Goal: Task Accomplishment & Management: Use online tool/utility

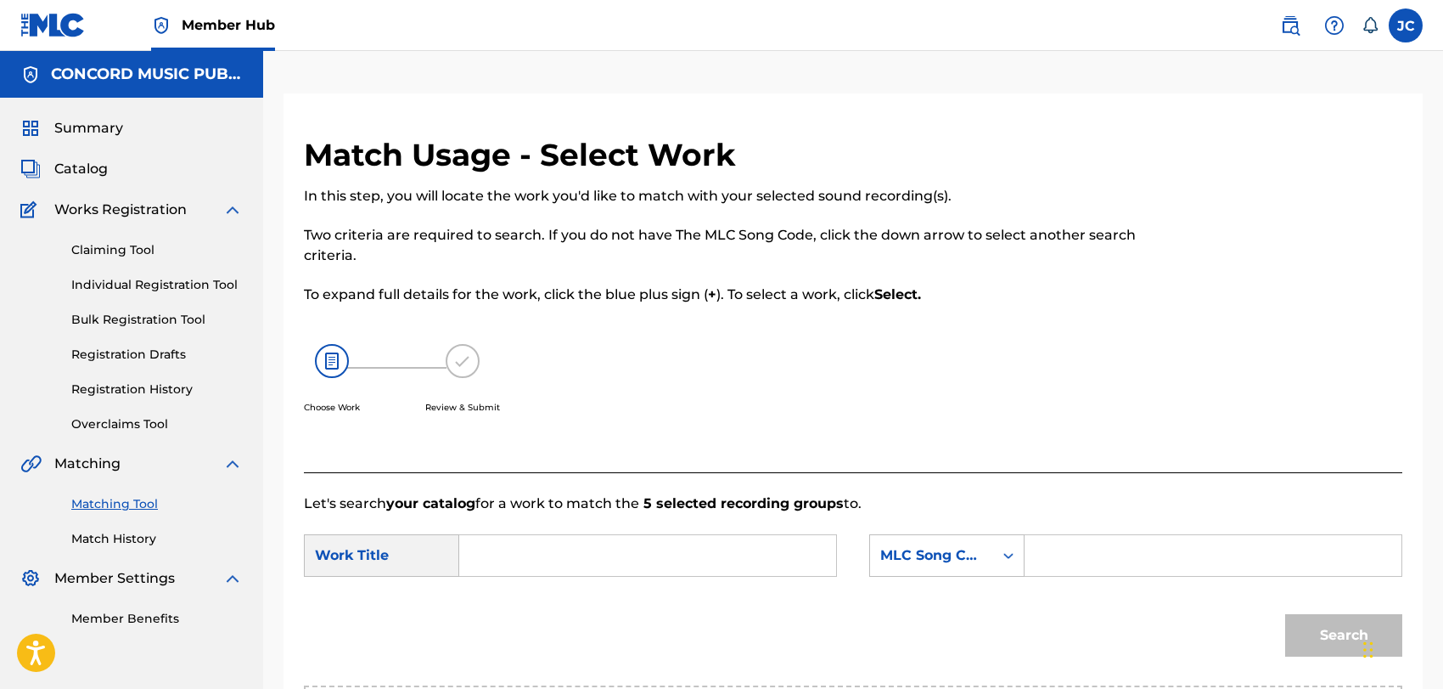
click at [566, 534] on div "SearchWithCriteria627f64c9-5757-4ac6-8223-0c385f35f1c2 Work Title SearchWithCri…" at bounding box center [853, 560] width 1099 height 53
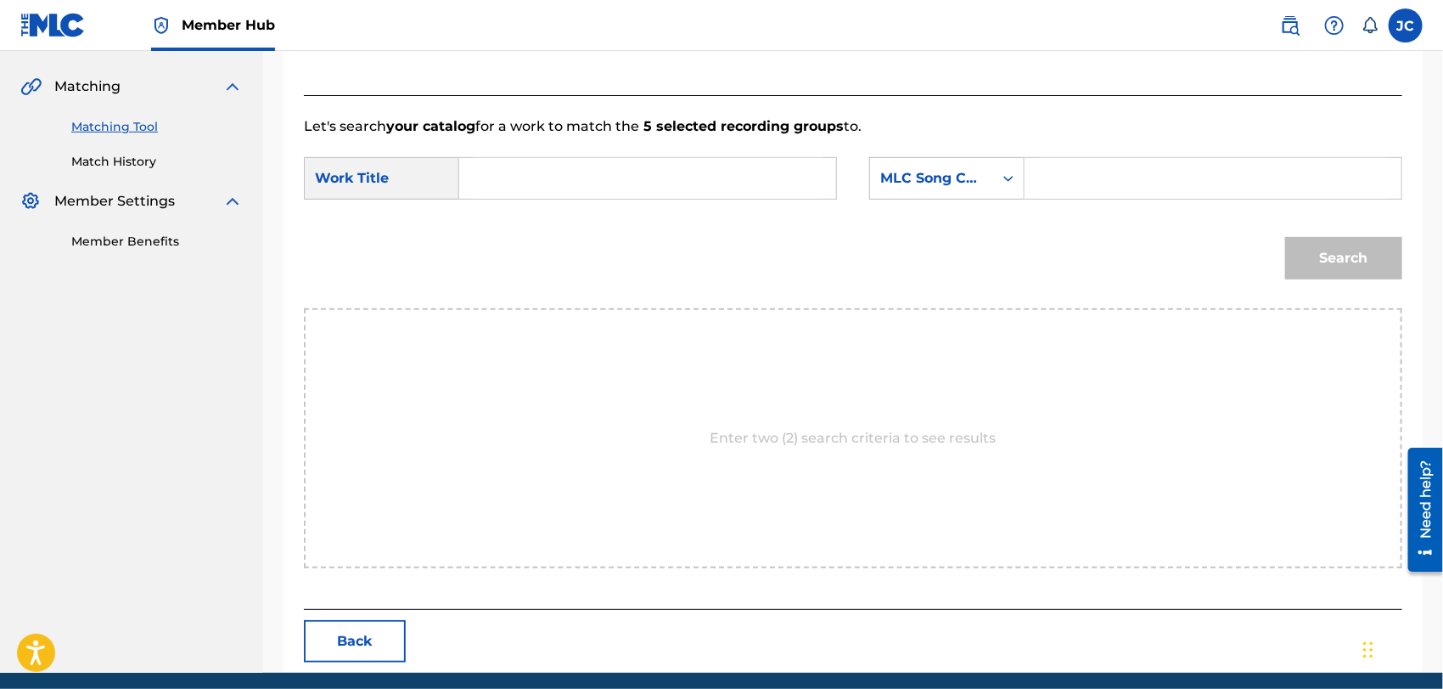
click at [598, 180] on input "Search Form" at bounding box center [648, 178] width 348 height 41
paste input "Temporary"
type input "Temporary"
click at [945, 185] on div "MLC Song Code" at bounding box center [932, 178] width 103 height 20
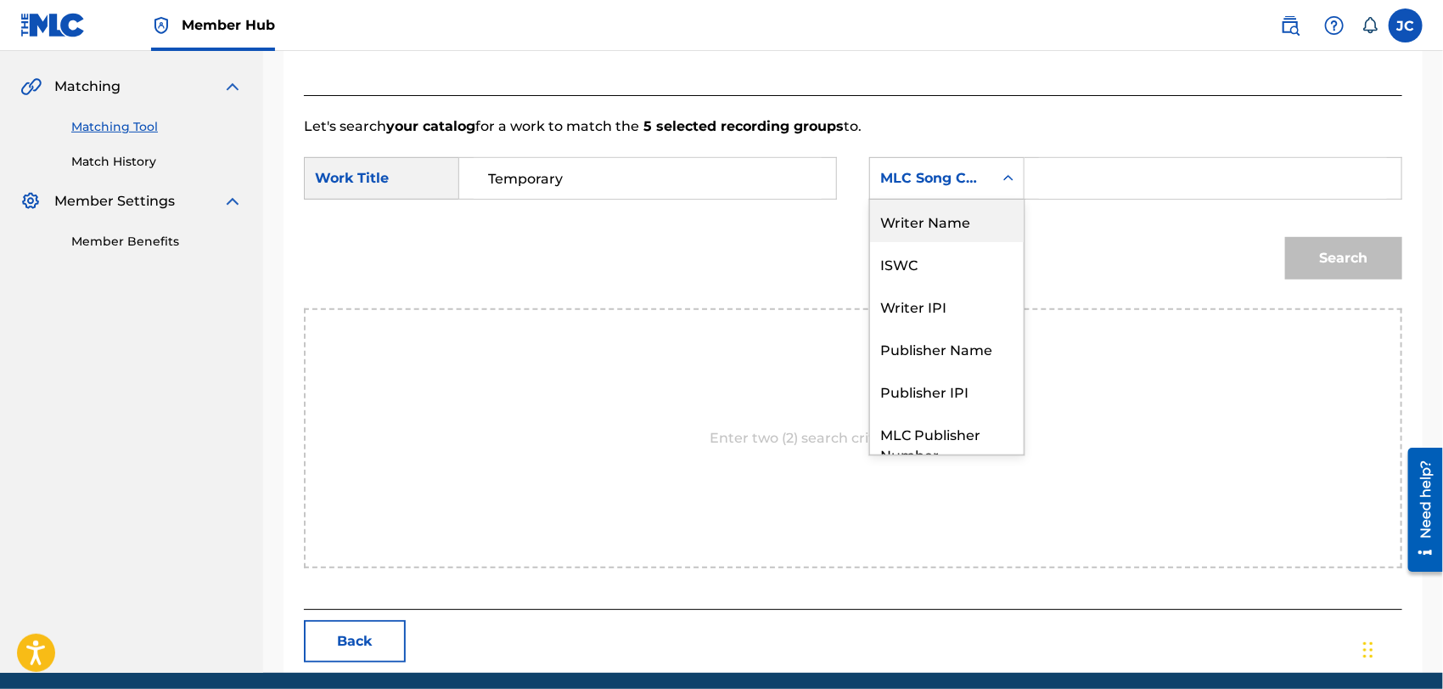
click at [896, 221] on div "Writer Name" at bounding box center [947, 221] width 154 height 42
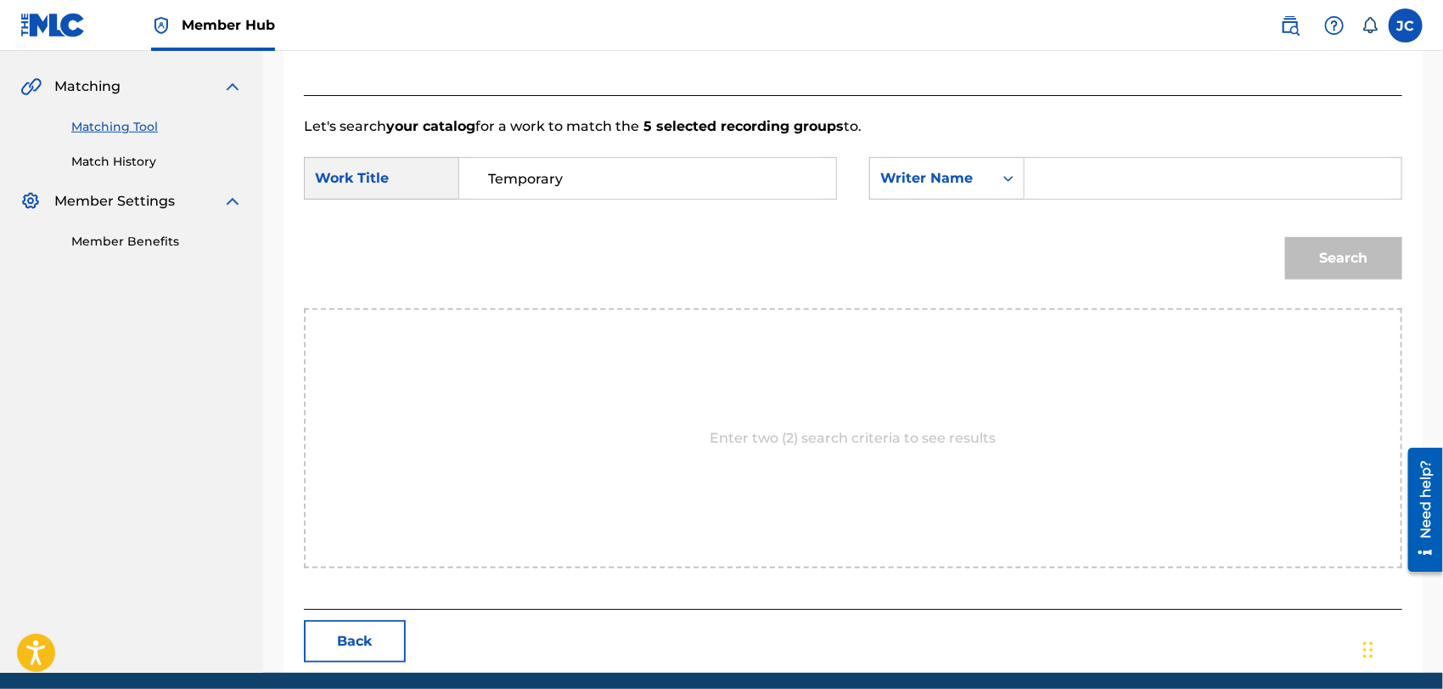
click at [1145, 182] on input "Search Form" at bounding box center [1213, 178] width 348 height 41
type input "[PERSON_NAME]"
click at [1359, 253] on button "Search" at bounding box center [1344, 258] width 117 height 42
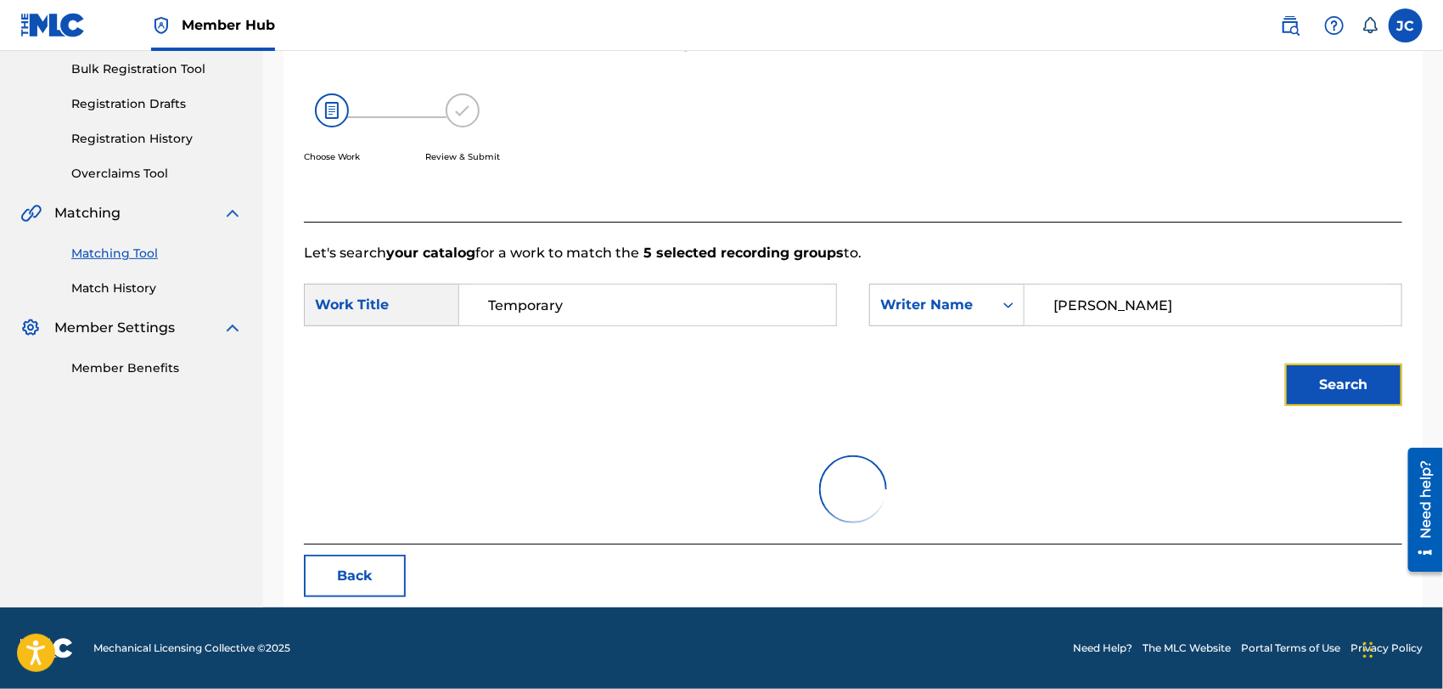
scroll to position [177, 0]
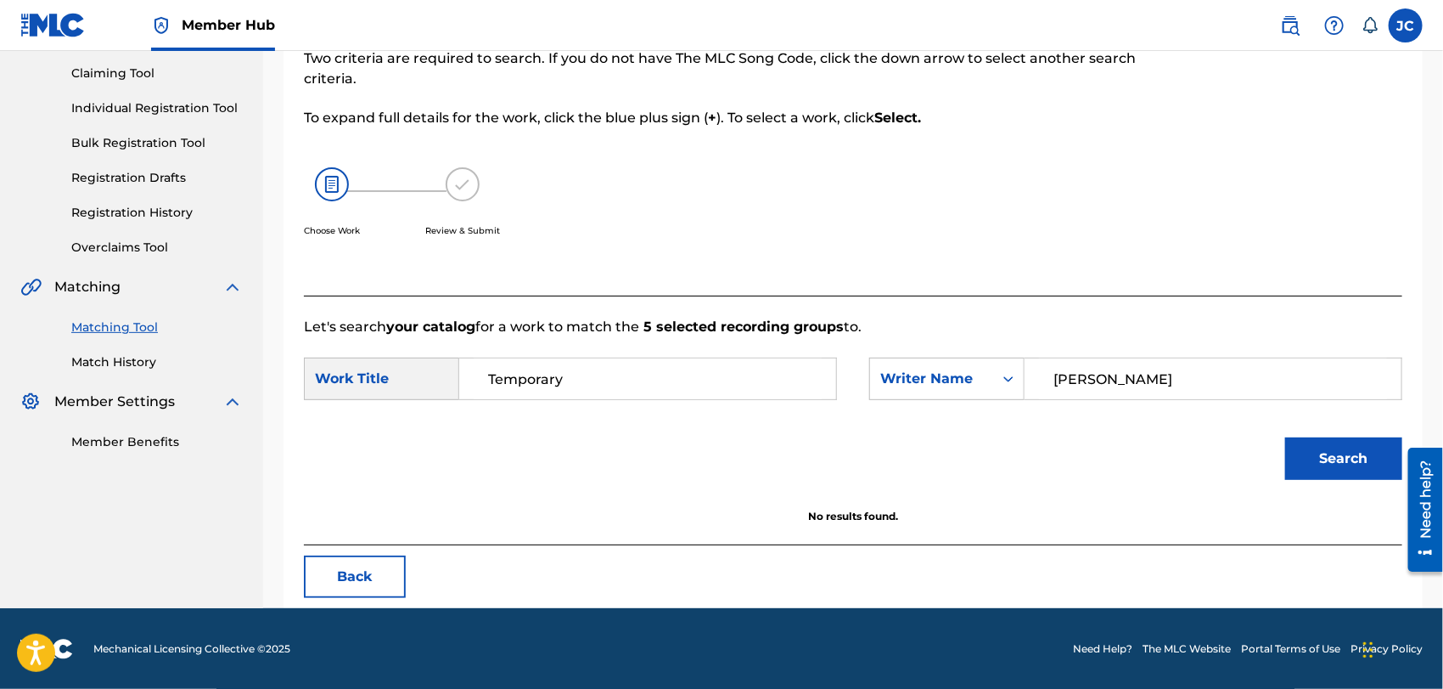
drag, startPoint x: 1249, startPoint y: 406, endPoint x: 1207, endPoint y: 389, distance: 45.7
click at [1210, 397] on div "SearchWithCriteria627f64c9-5757-4ac6-8223-0c385f35f1c2 Work Title [DEMOGRAPHIC_…" at bounding box center [853, 383] width 1099 height 53
drag, startPoint x: 1133, startPoint y: 375, endPoint x: 931, endPoint y: 383, distance: 202.2
click at [931, 383] on div "SearchWithCriteria9d4b8b69-00d8-45e0-96b8-3e993915901b Writer Name [PERSON_NAME]" at bounding box center [1135, 378] width 533 height 42
paste input "Search Form"
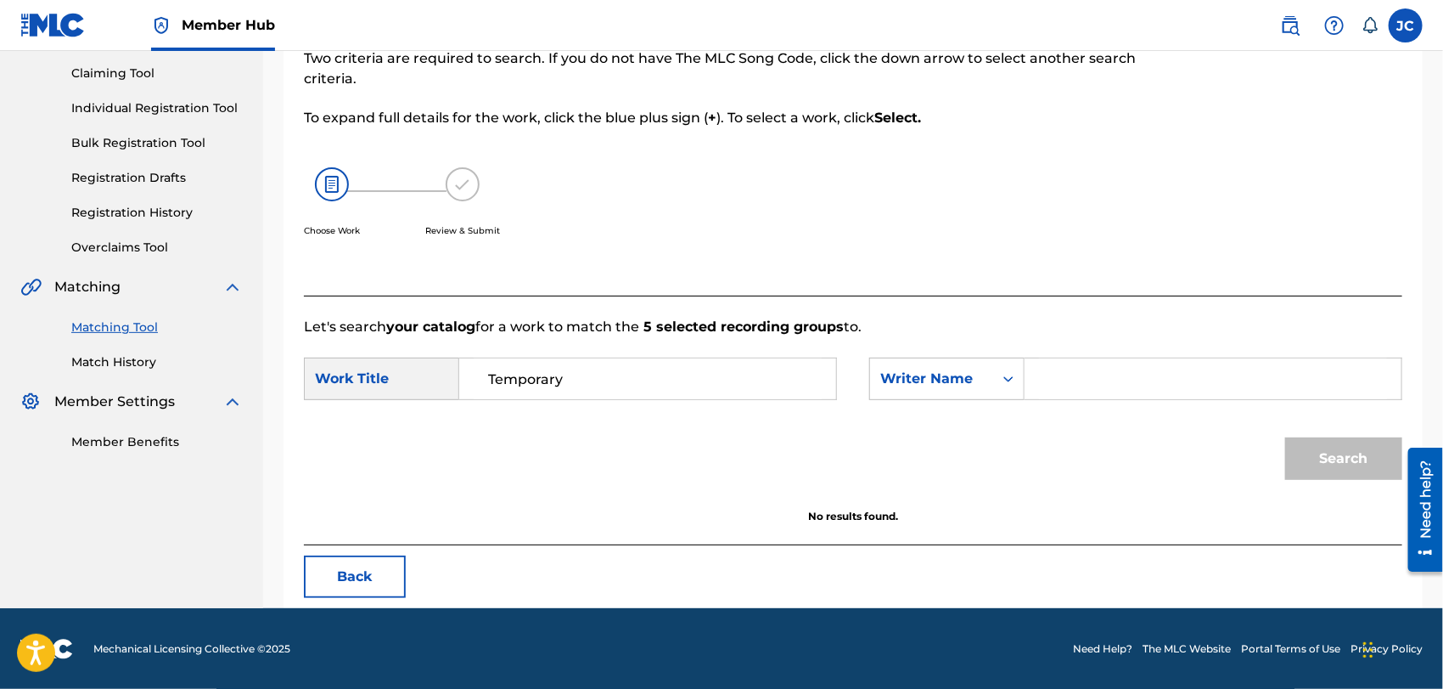
click at [1144, 385] on input "Search Form" at bounding box center [1213, 378] width 348 height 41
paste input "[PERSON_NAME]"
type input "[PERSON_NAME]"
click at [1362, 466] on button "Search" at bounding box center [1344, 458] width 117 height 42
drag, startPoint x: 137, startPoint y: 361, endPoint x: 154, endPoint y: 414, distance: 55.3
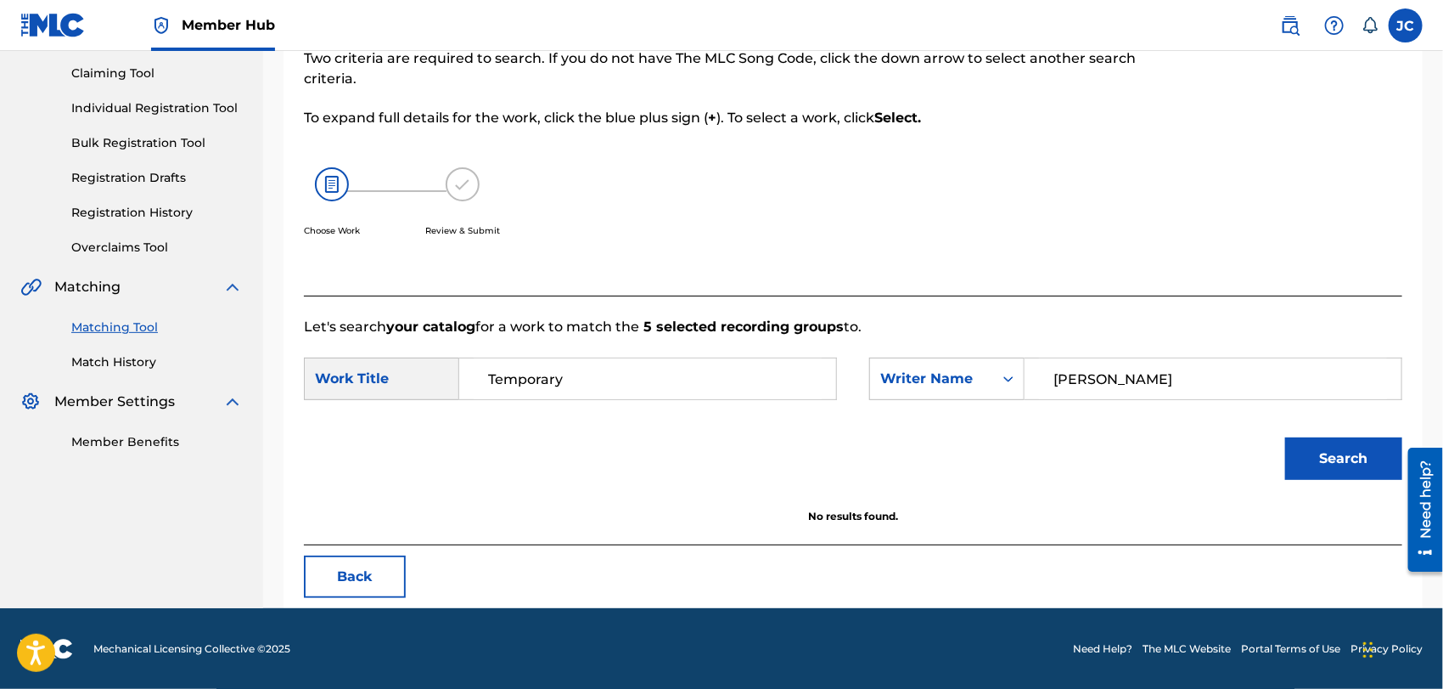
click at [137, 361] on link "Match History" at bounding box center [157, 362] width 172 height 18
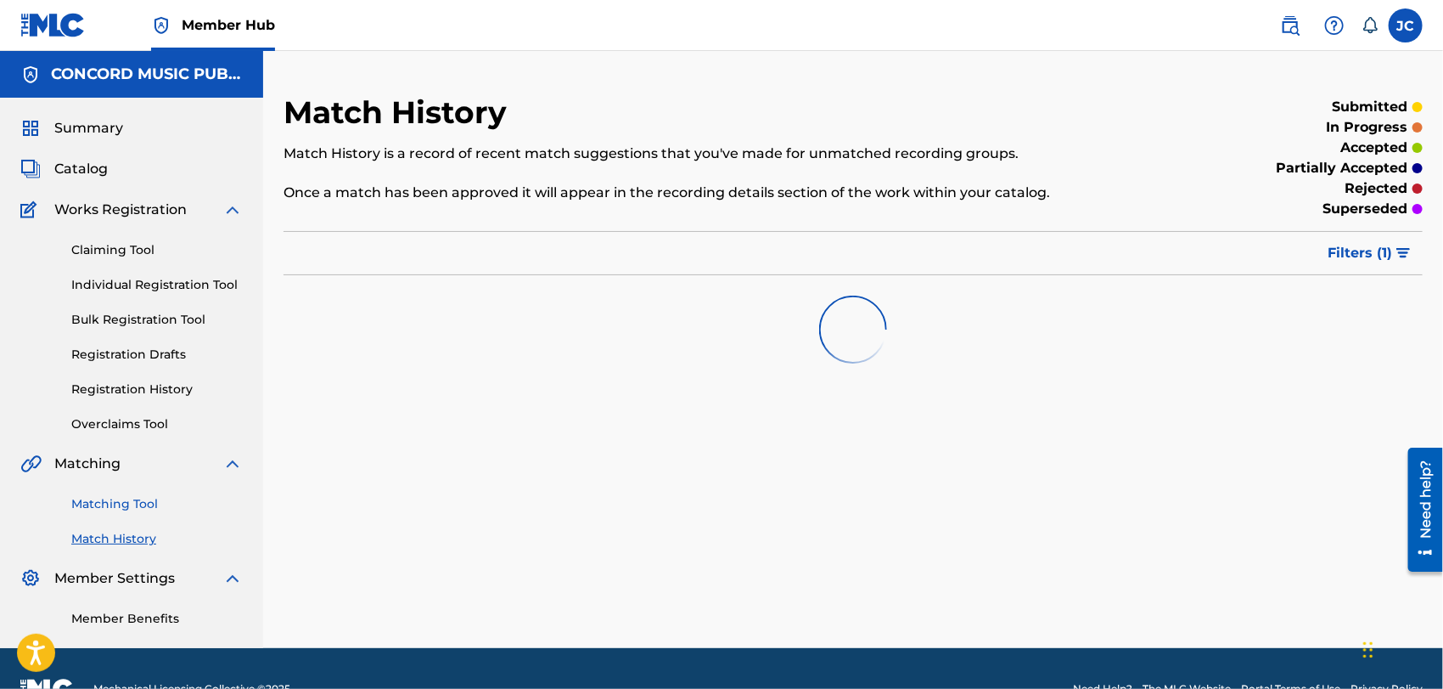
click at [133, 500] on link "Matching Tool" at bounding box center [157, 504] width 172 height 18
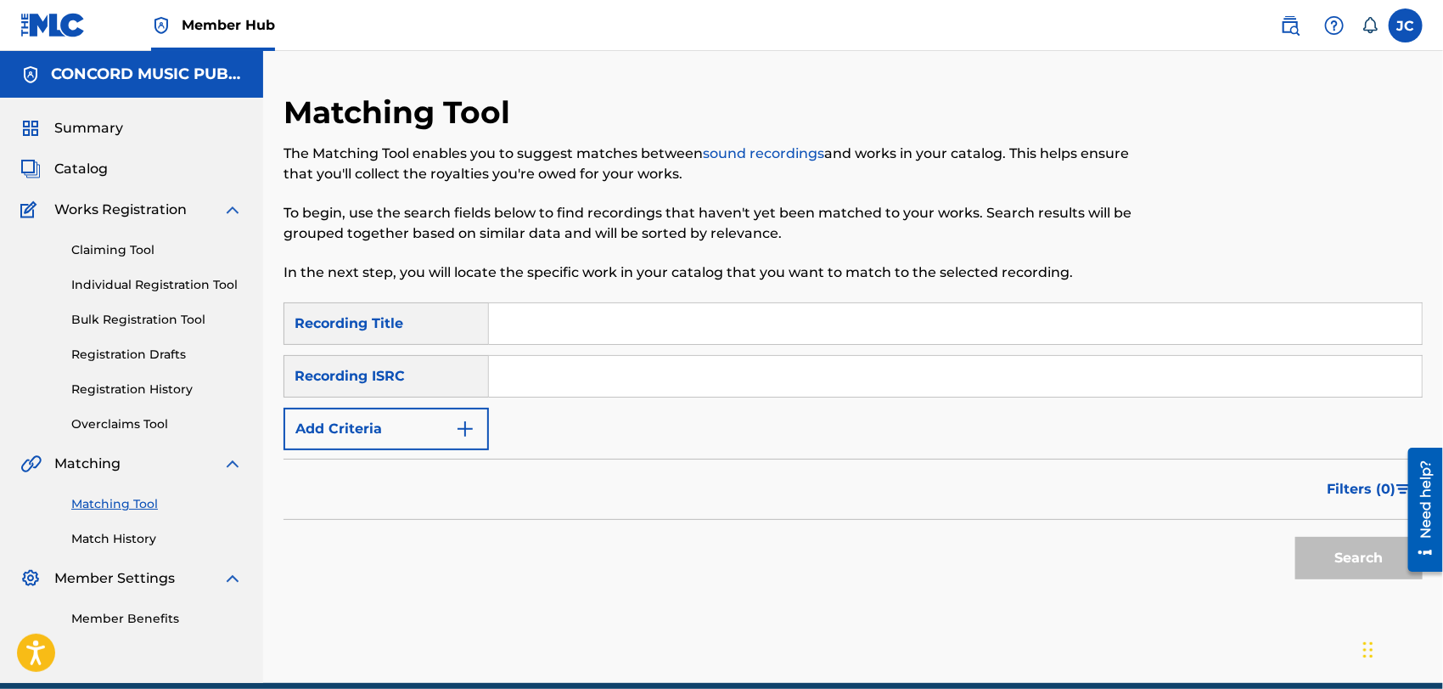
drag, startPoint x: 554, startPoint y: 397, endPoint x: 510, endPoint y: 388, distance: 45.1
paste input "QZPYN2451406"
type input "QZPYN2451406"
click at [1331, 543] on button "Search" at bounding box center [1359, 558] width 127 height 42
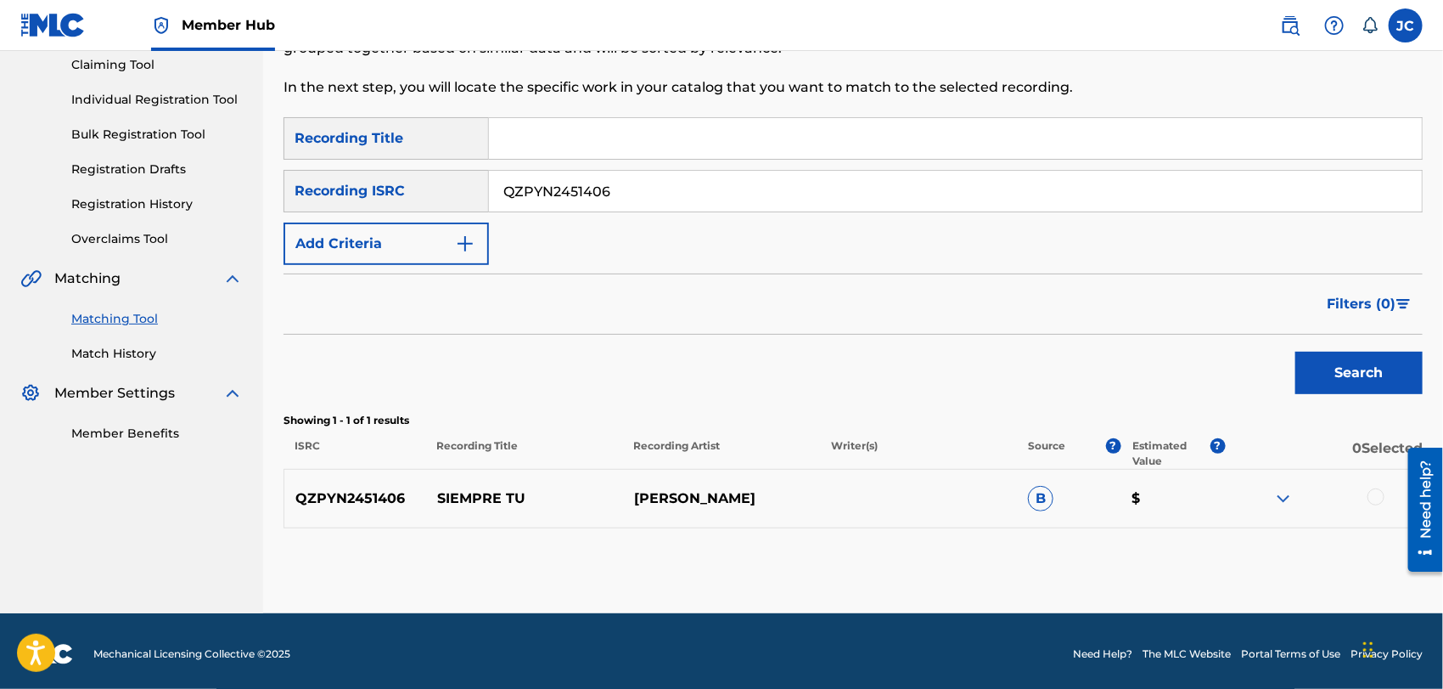
scroll to position [190, 0]
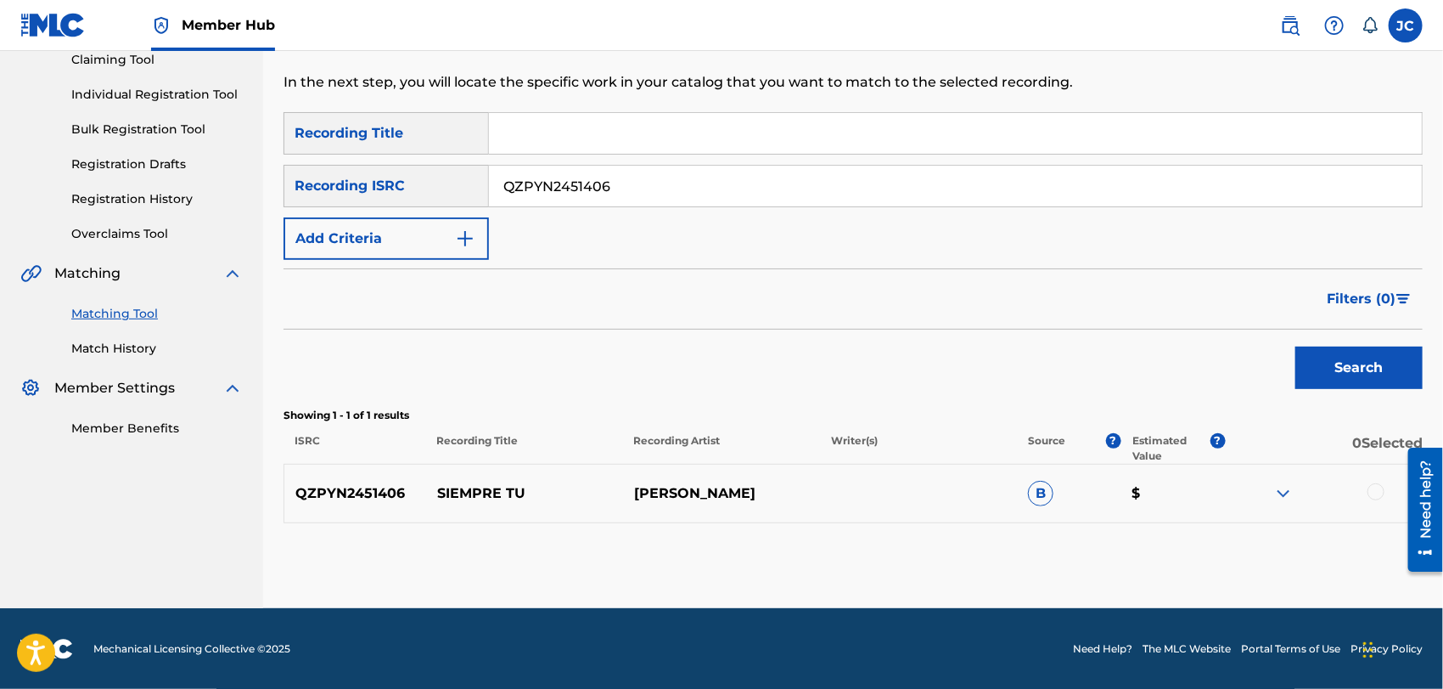
click at [1379, 493] on div at bounding box center [1376, 491] width 17 height 17
click at [1254, 552] on button "Match 1 Group" at bounding box center [1194, 550] width 188 height 42
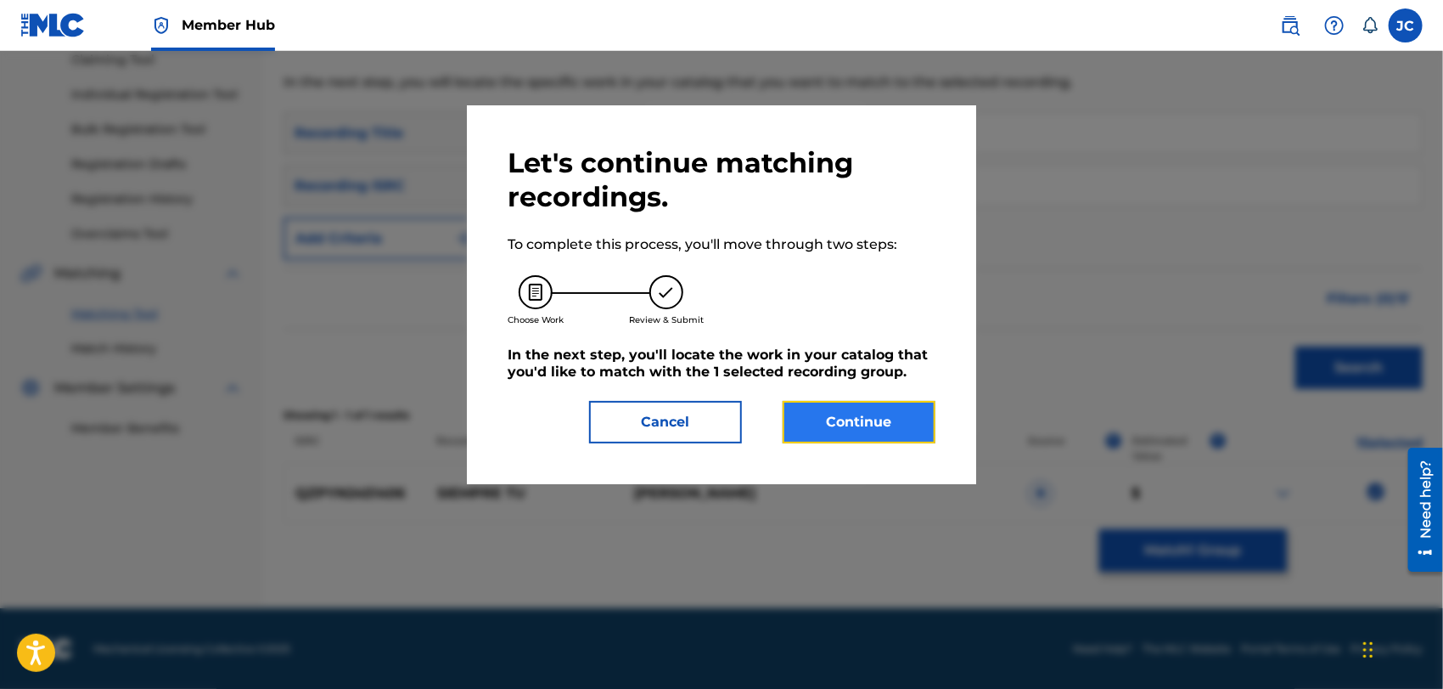
click at [871, 414] on button "Continue" at bounding box center [859, 422] width 153 height 42
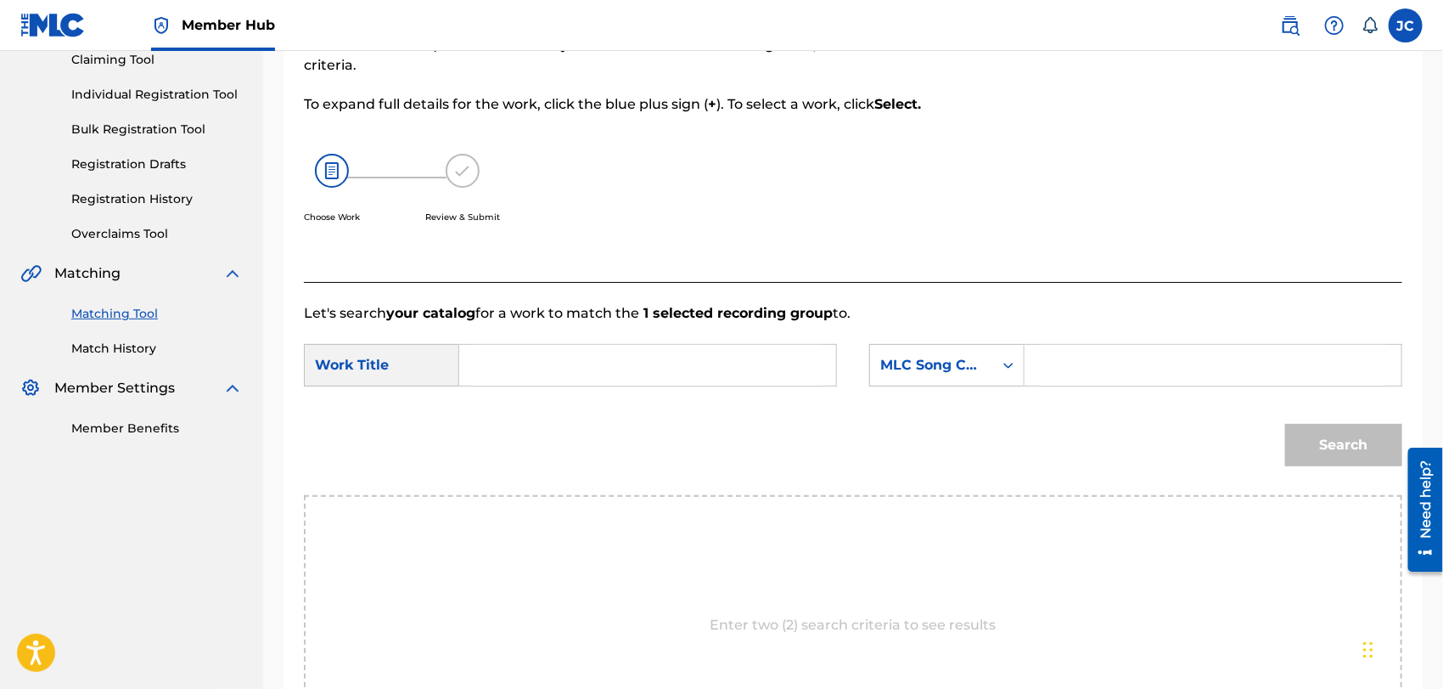
click at [563, 374] on input "Search Form" at bounding box center [648, 365] width 348 height 41
paste input "Siempre Tu"
type input "Siempre Tu"
click at [944, 385] on div "SearchWithCriteria627f64c9-5757-4ac6-8223-0c385f35f1c2 Work Title Siempre Tu Se…" at bounding box center [853, 370] width 1099 height 53
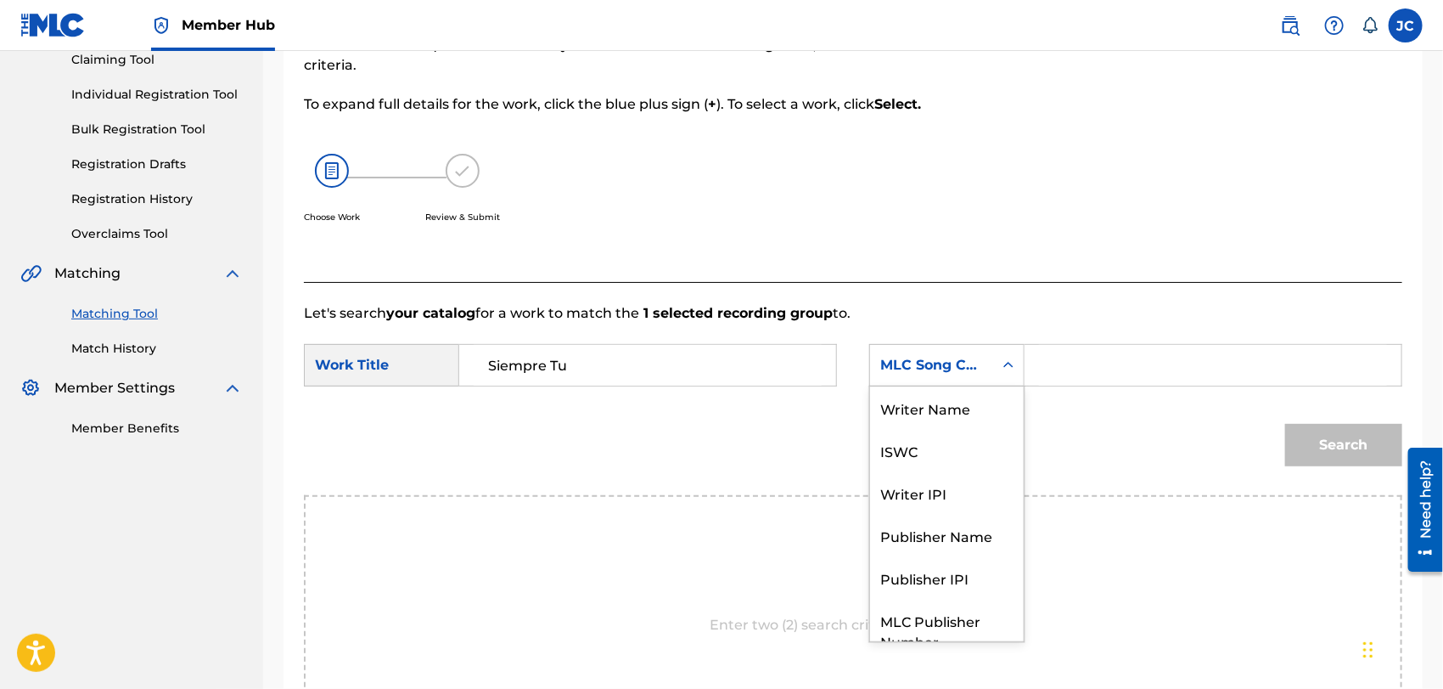
click at [947, 369] on div "MLC Song Code" at bounding box center [932, 365] width 103 height 20
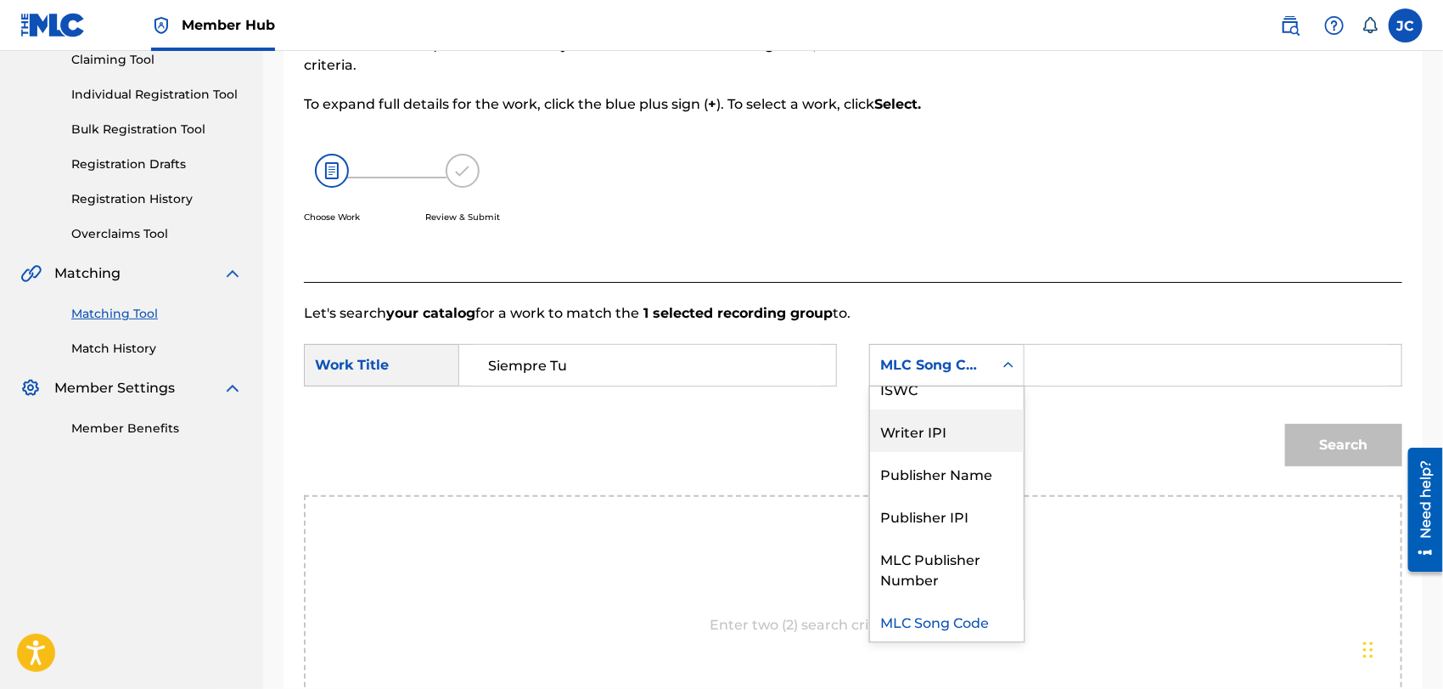
scroll to position [0, 0]
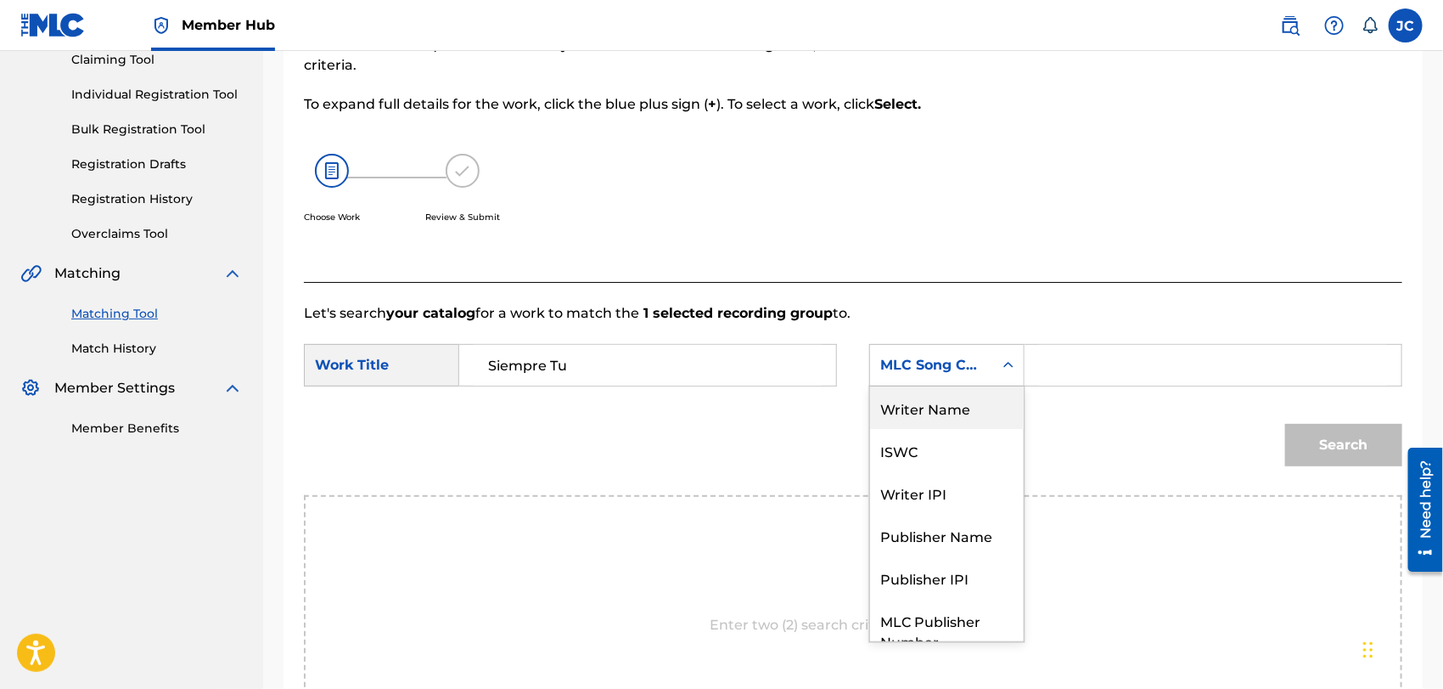
click at [937, 408] on div "Writer Name" at bounding box center [947, 407] width 154 height 42
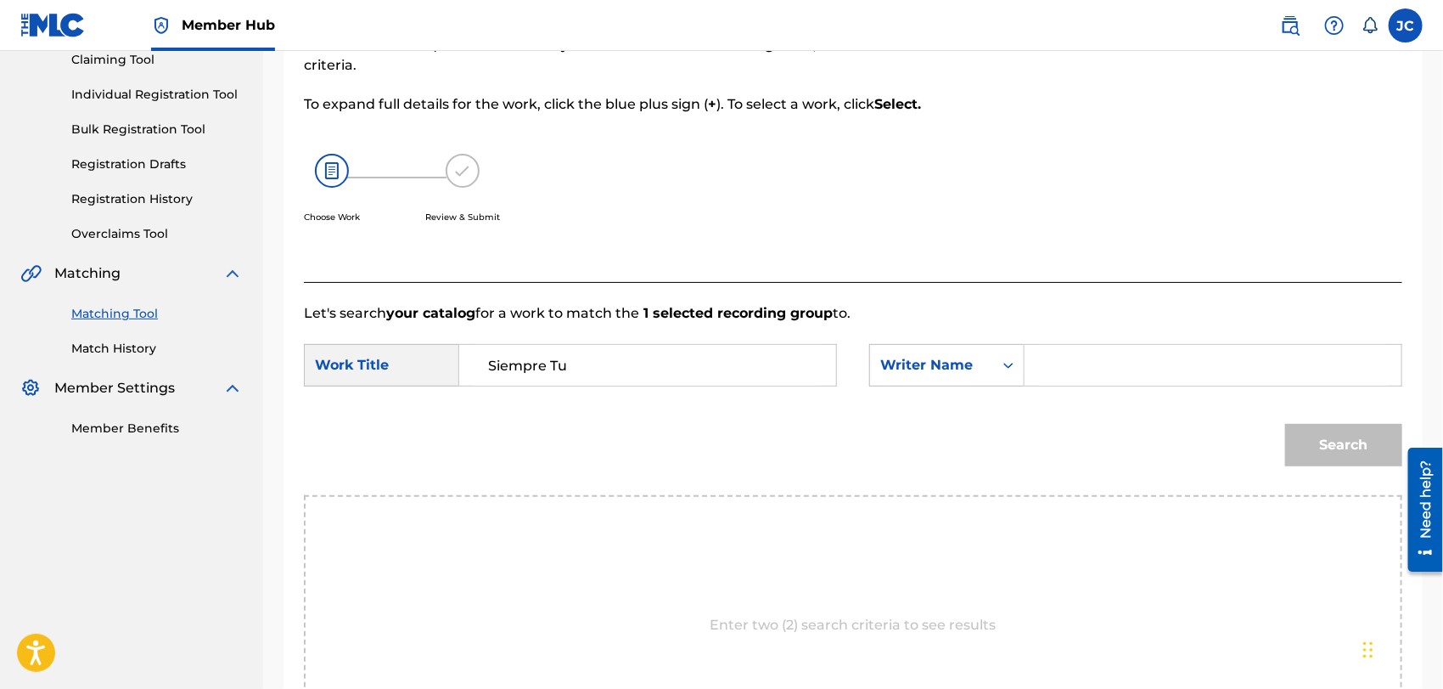
click at [1103, 363] on input "Search Form" at bounding box center [1213, 365] width 348 height 41
paste input "Angel"
click at [1372, 452] on button "Search" at bounding box center [1344, 445] width 117 height 42
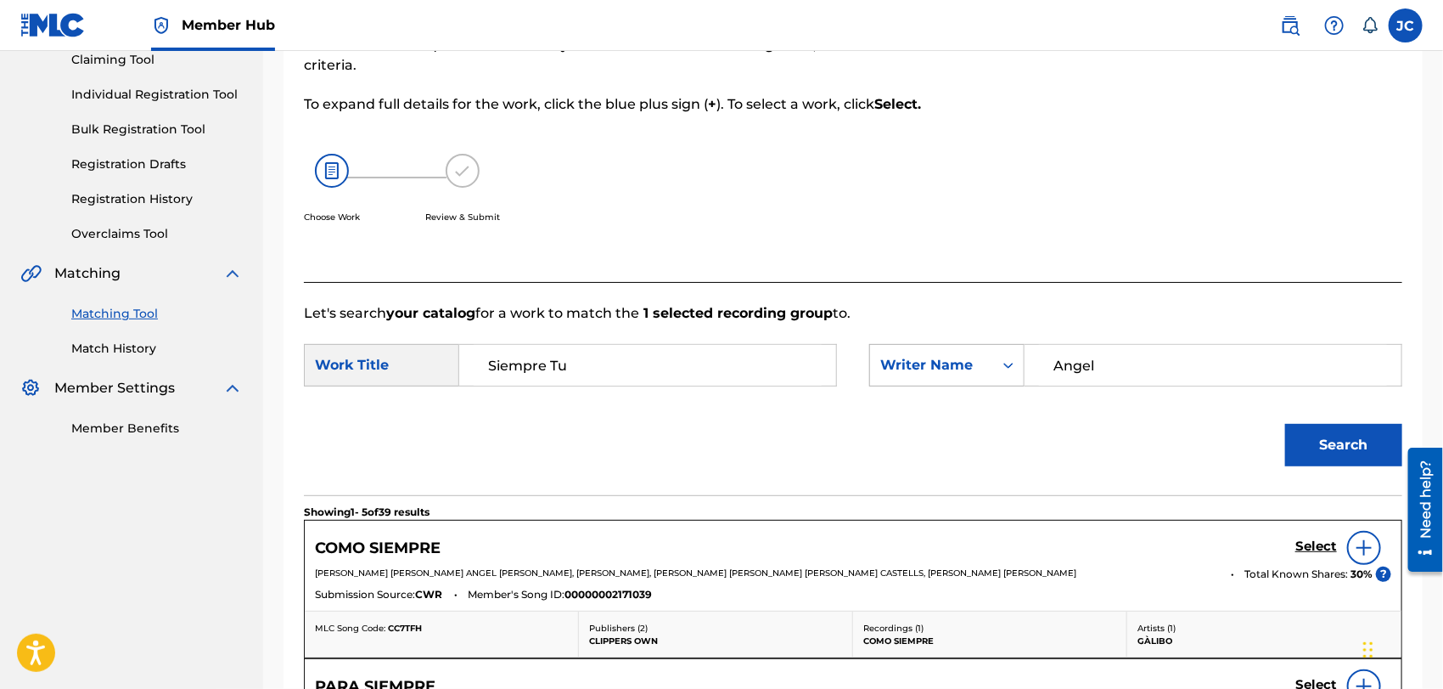
paste input "[PERSON_NAME]"
drag, startPoint x: 1100, startPoint y: 363, endPoint x: 985, endPoint y: 367, distance: 115.5
click at [985, 367] on div "SearchWithCriteria19aafee5-b224-419c-98fd-7b5f292e1447 Writer Name [PERSON_NAME]" at bounding box center [1135, 365] width 533 height 42
type input "[PERSON_NAME]"
click at [1371, 456] on button "Search" at bounding box center [1344, 445] width 117 height 42
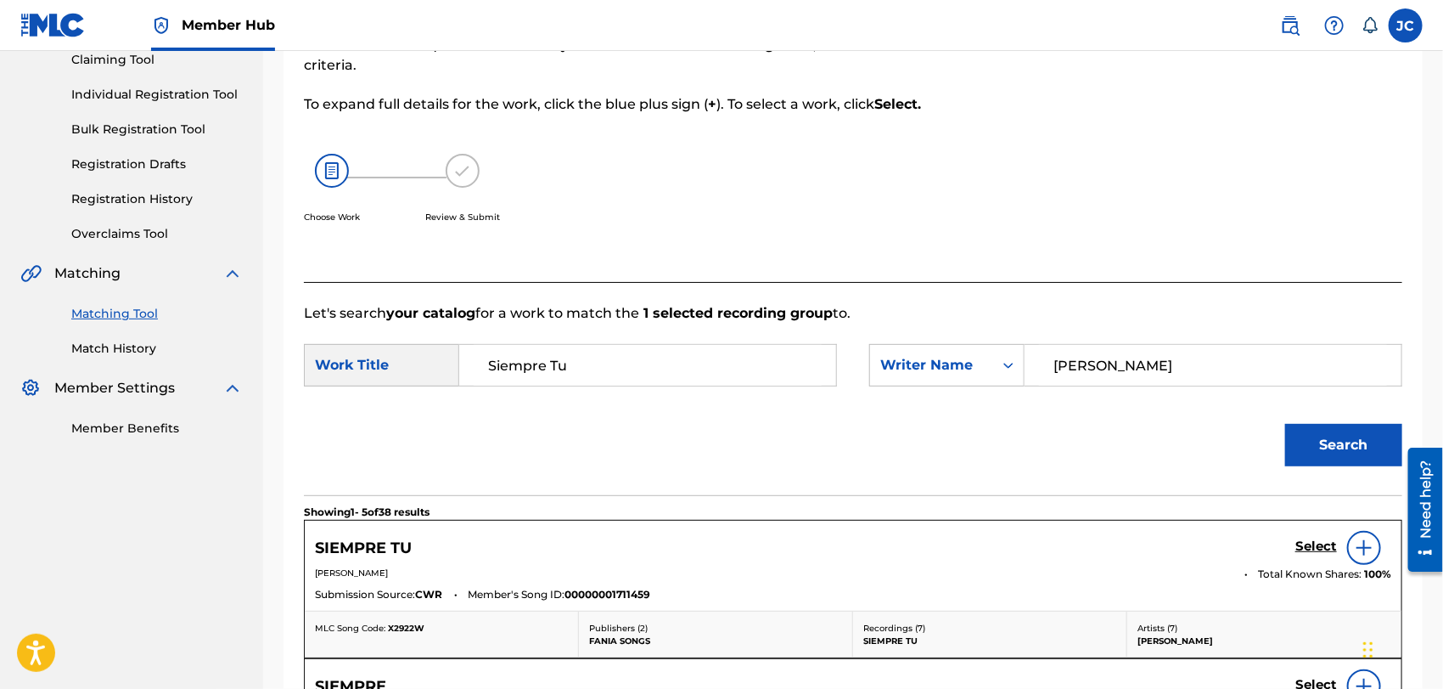
click at [1363, 545] on img at bounding box center [1364, 547] width 20 height 20
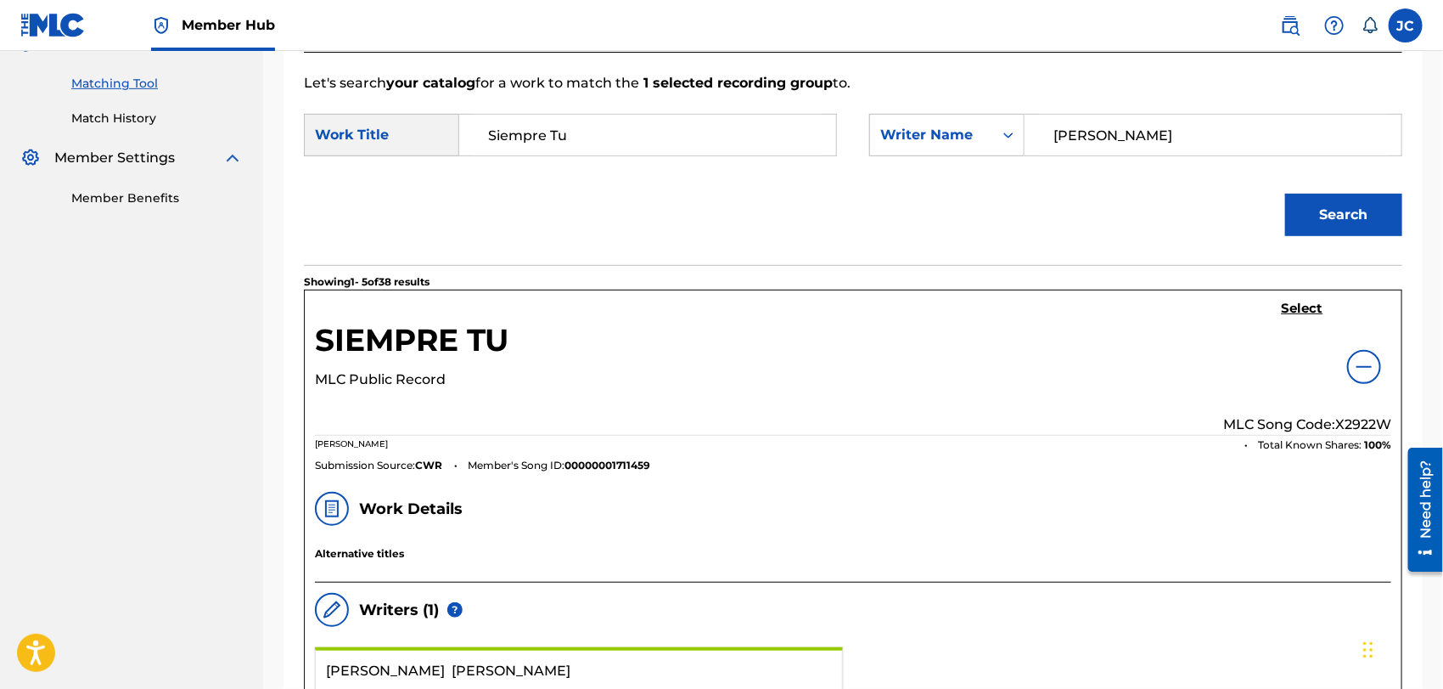
scroll to position [190, 0]
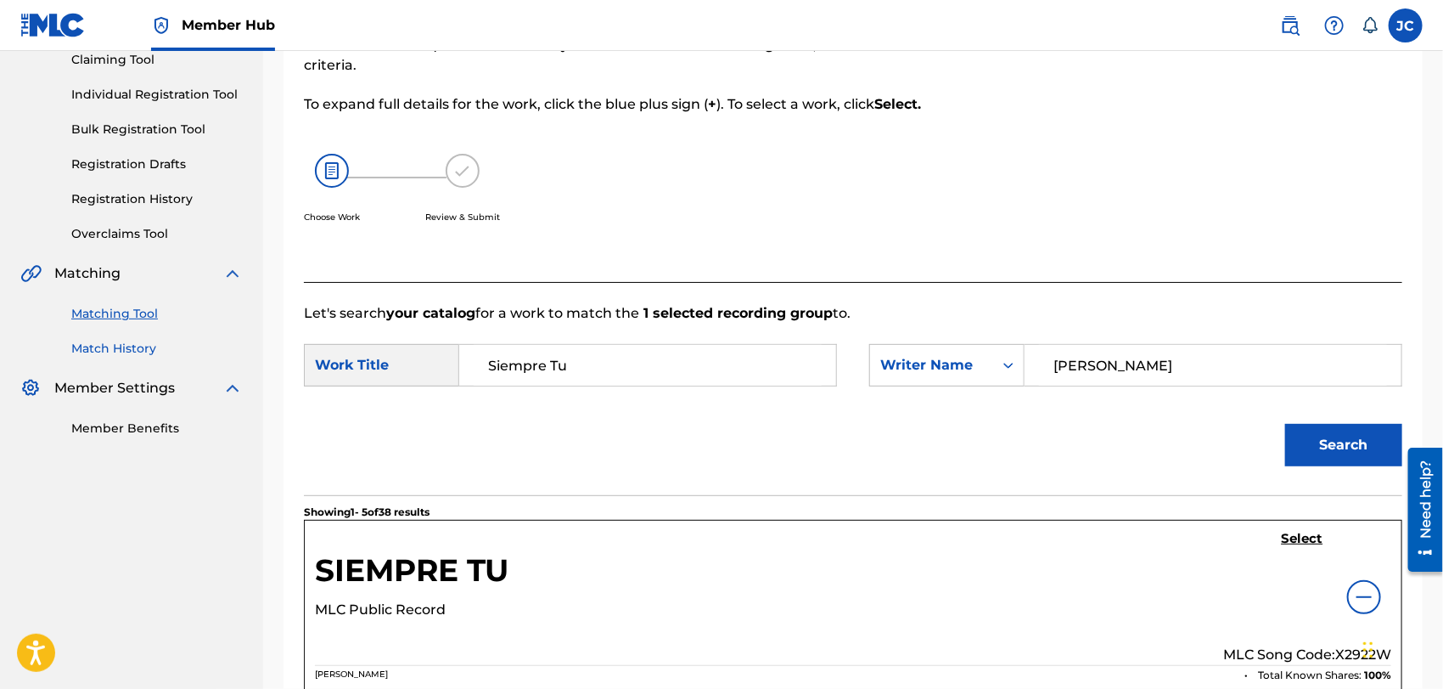
click at [121, 352] on link "Match History" at bounding box center [157, 349] width 172 height 18
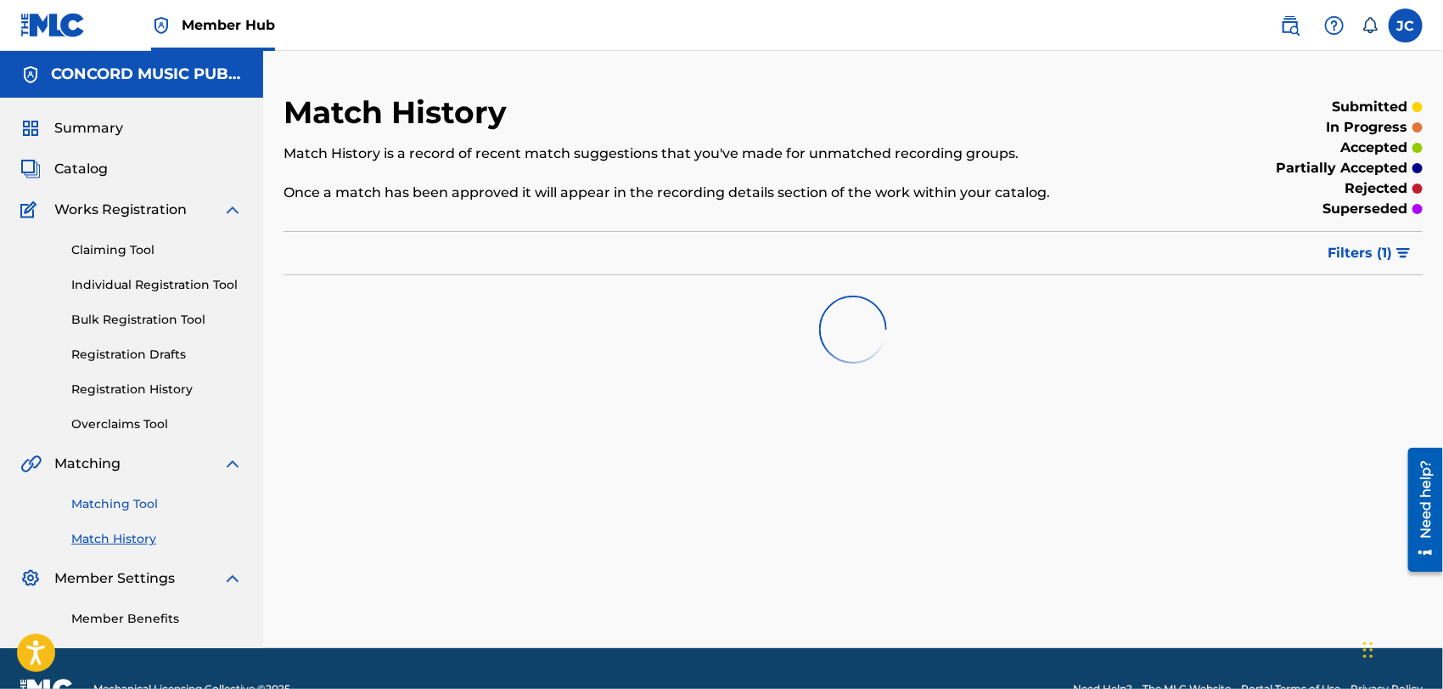
click at [144, 499] on link "Matching Tool" at bounding box center [157, 504] width 172 height 18
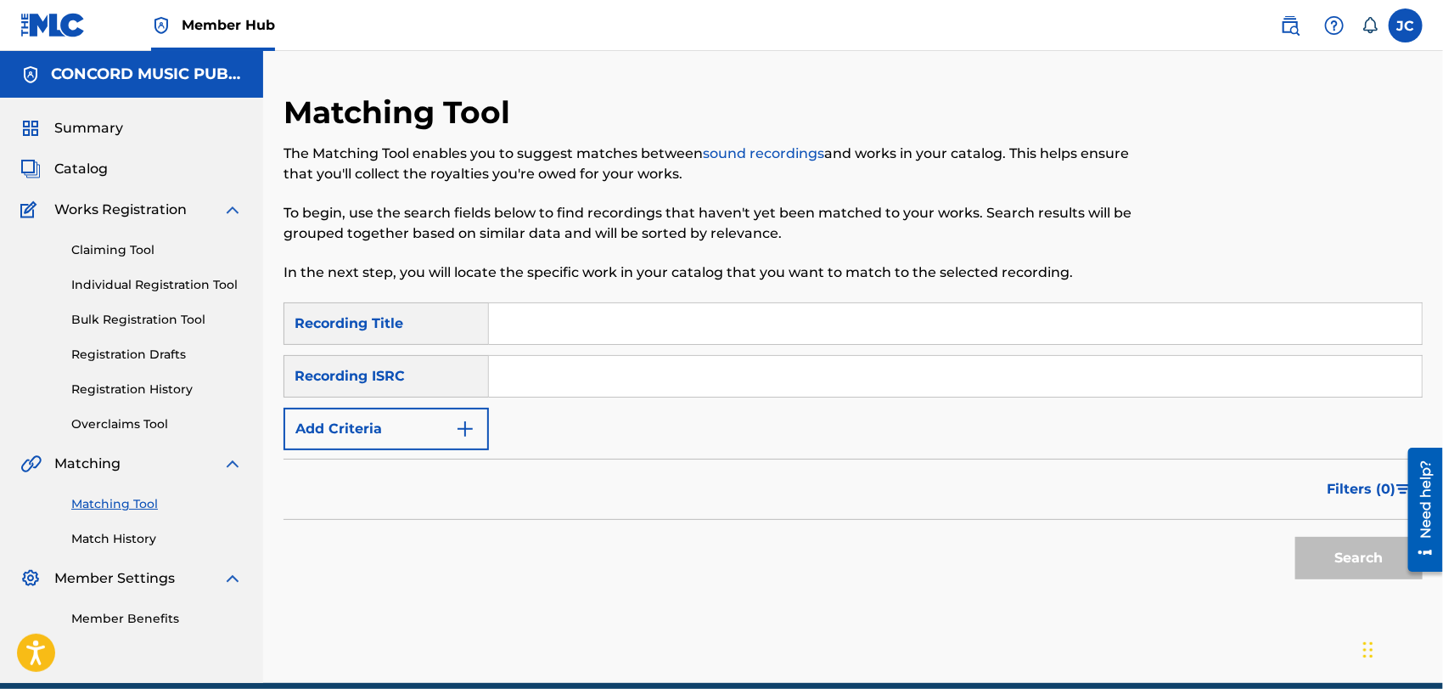
drag, startPoint x: 626, startPoint y: 348, endPoint x: 601, endPoint y: 396, distance: 53.5
click at [601, 396] on div "SearchWithCriteriac5d6372b-e2a3-4758-94da-65a5f3a1906c Recording Title SearchWi…" at bounding box center [854, 376] width 1140 height 148
drag, startPoint x: 605, startPoint y: 375, endPoint x: 706, endPoint y: 375, distance: 101.0
click at [605, 375] on input "Search Form" at bounding box center [955, 376] width 933 height 41
paste input "PLA811300066"
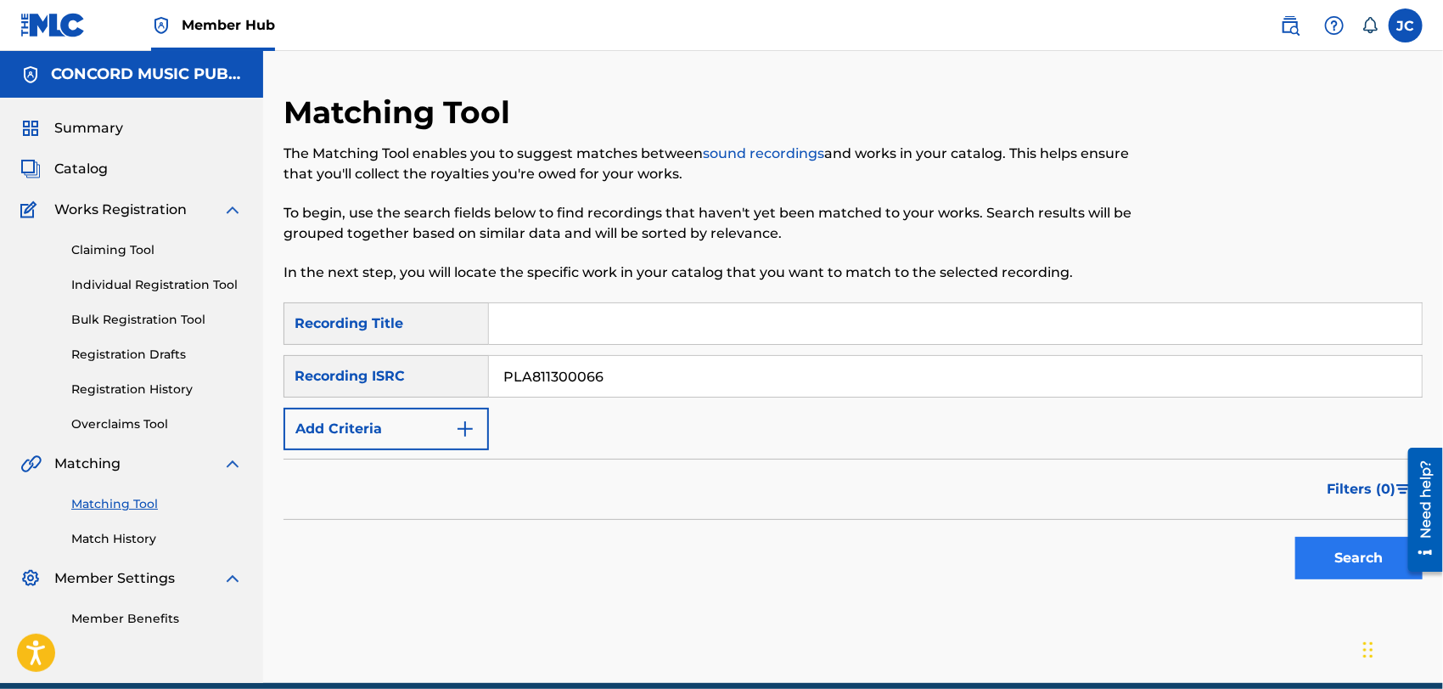
type input "PLA811300066"
click at [1326, 556] on button "Search" at bounding box center [1359, 558] width 127 height 42
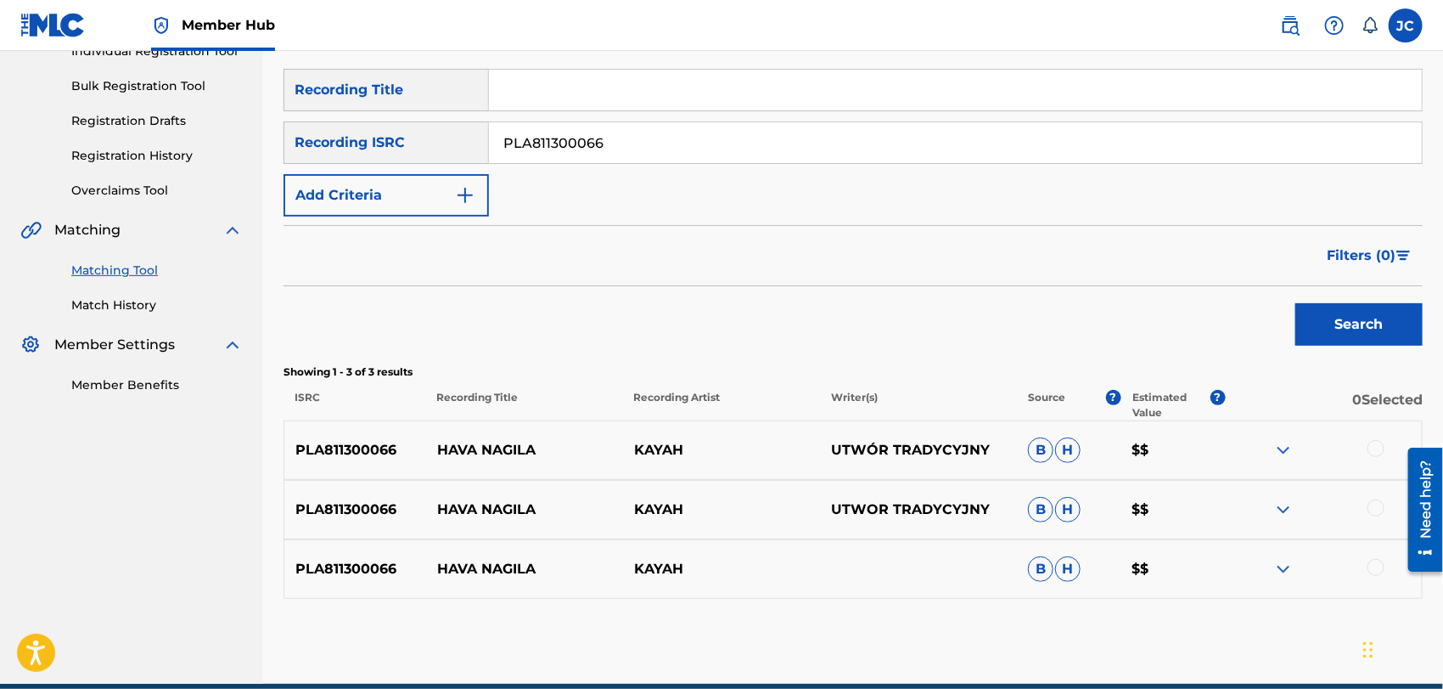
scroll to position [240, 0]
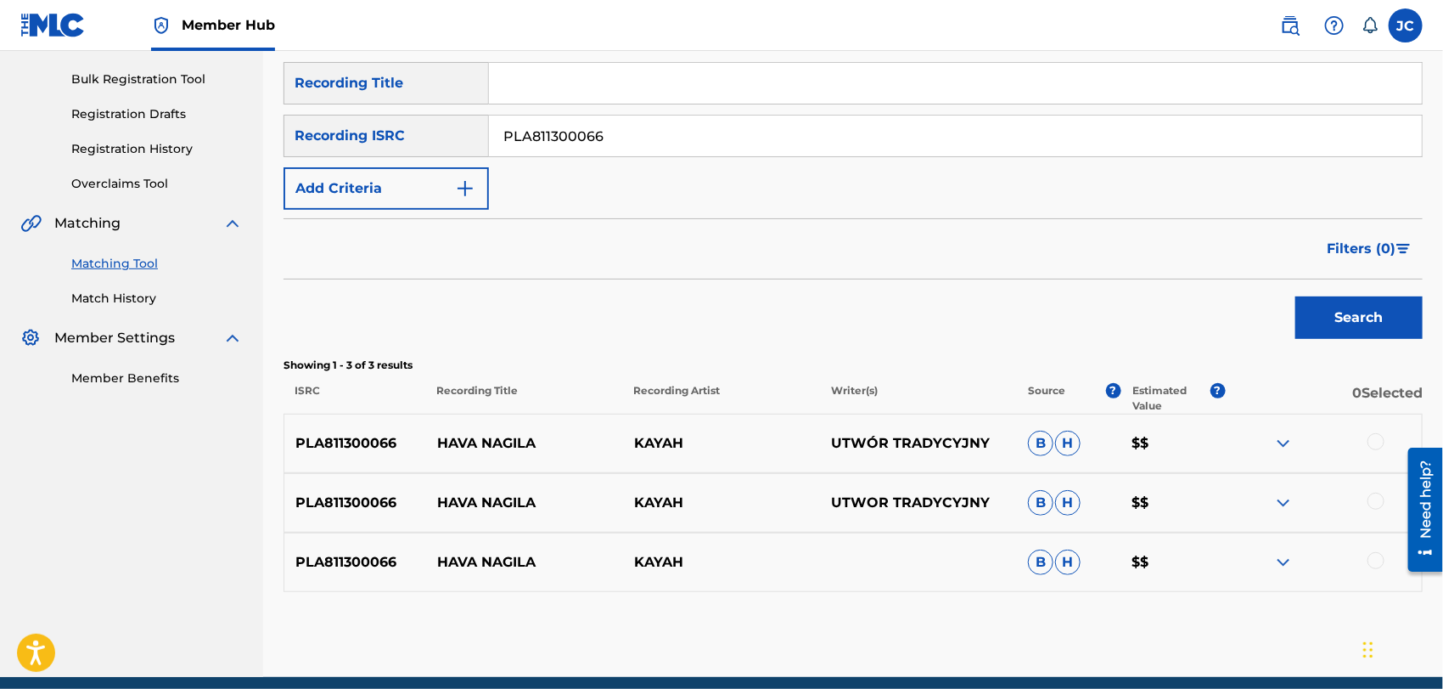
click at [1373, 447] on div at bounding box center [1376, 441] width 17 height 17
click at [1376, 484] on div "PLA811300066 HAVA NAGILA KAYAH UTWOR TRADYCYJNY B H $$" at bounding box center [854, 502] width 1140 height 59
click at [1376, 491] on div "PLA811300066 HAVA NAGILA KAYAH UTWOR TRADYCYJNY B H $$" at bounding box center [854, 502] width 1140 height 59
click at [1373, 509] on div at bounding box center [1323, 502] width 197 height 20
click at [1383, 553] on div at bounding box center [1376, 560] width 17 height 17
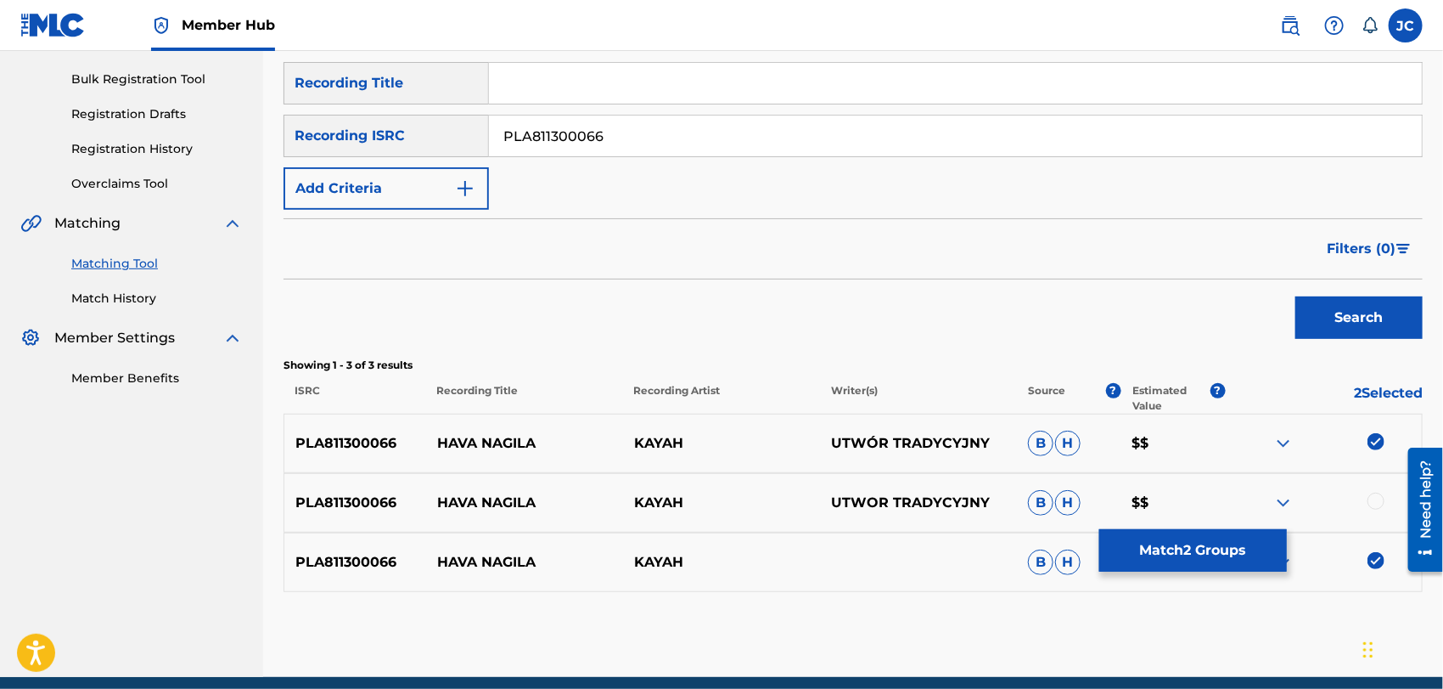
click at [1393, 500] on div at bounding box center [1323, 502] width 197 height 20
click at [1376, 500] on div at bounding box center [1376, 500] width 17 height 17
click at [1155, 563] on button "Match 3 Groups" at bounding box center [1194, 550] width 188 height 42
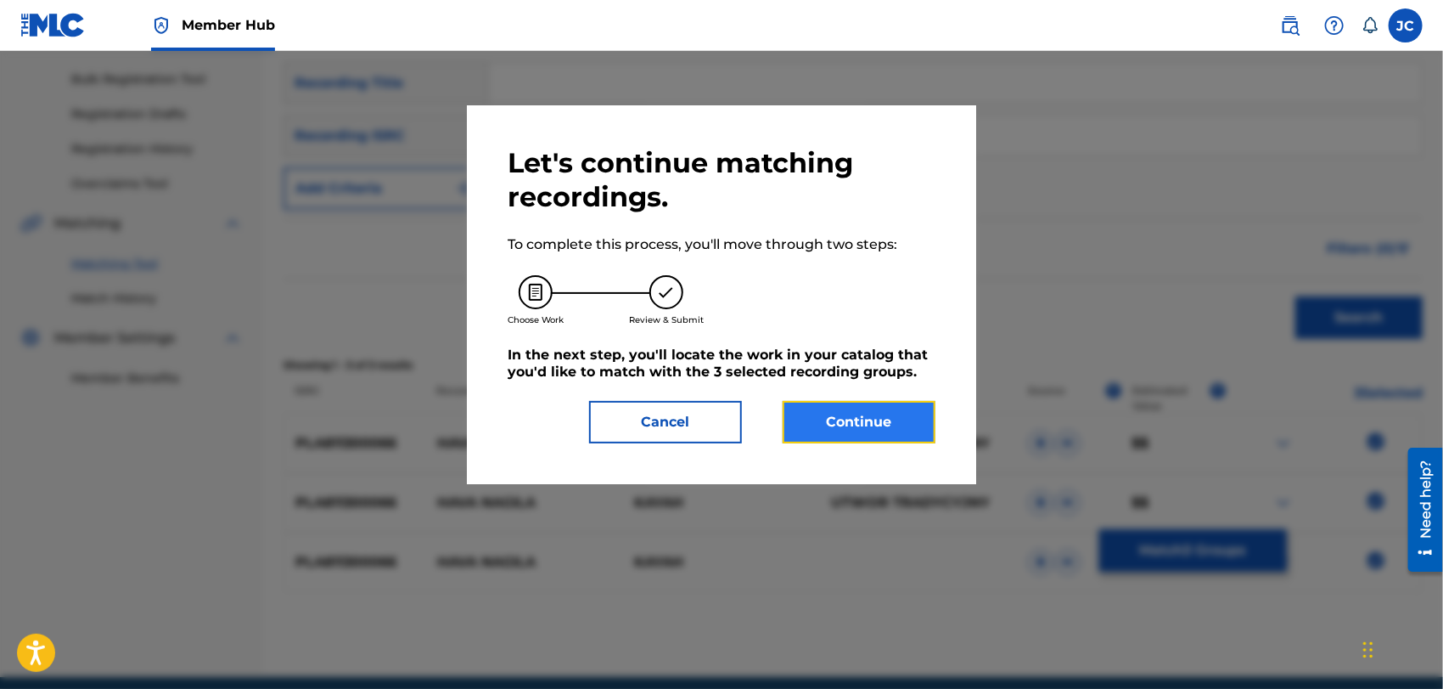
click at [850, 428] on button "Continue" at bounding box center [859, 422] width 153 height 42
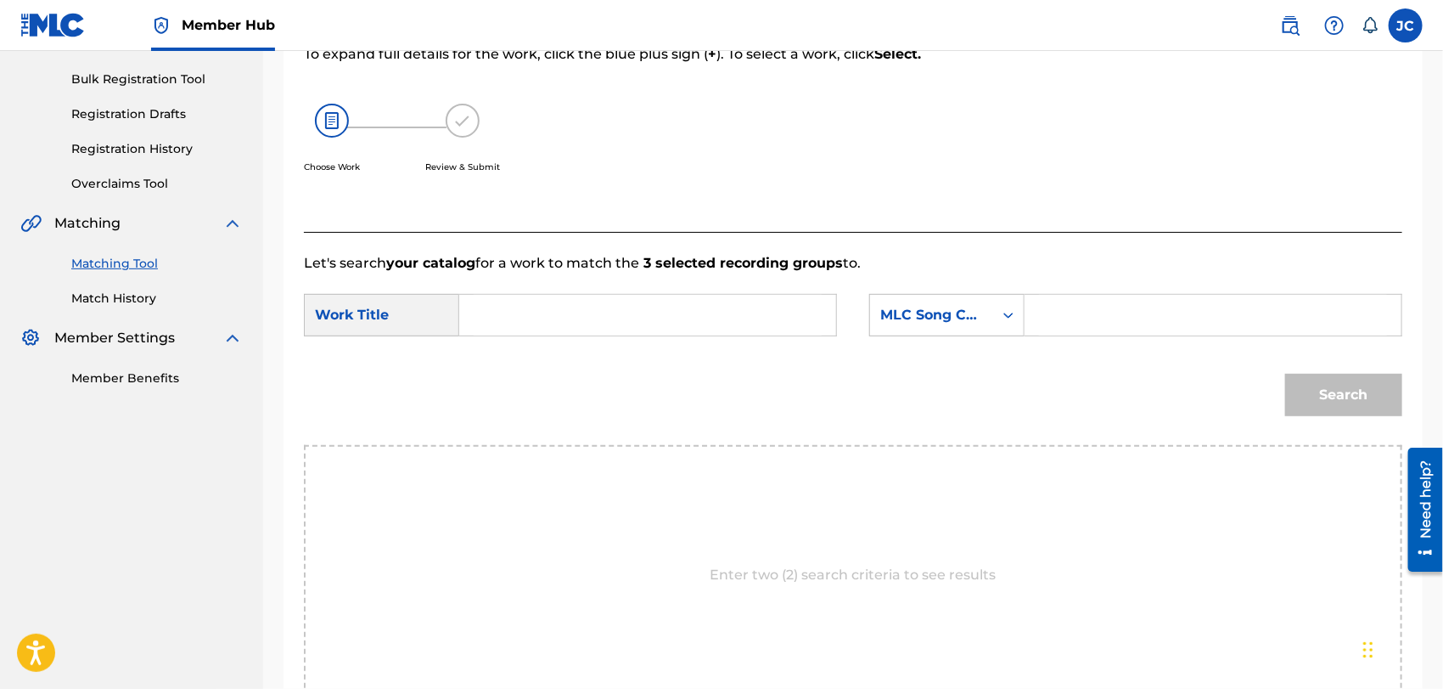
click at [510, 321] on input "Search Form" at bounding box center [648, 315] width 348 height 41
paste input "[PERSON_NAME]"
type input "[PERSON_NAME]"
click at [976, 314] on div "MLC Song Code" at bounding box center [932, 315] width 103 height 20
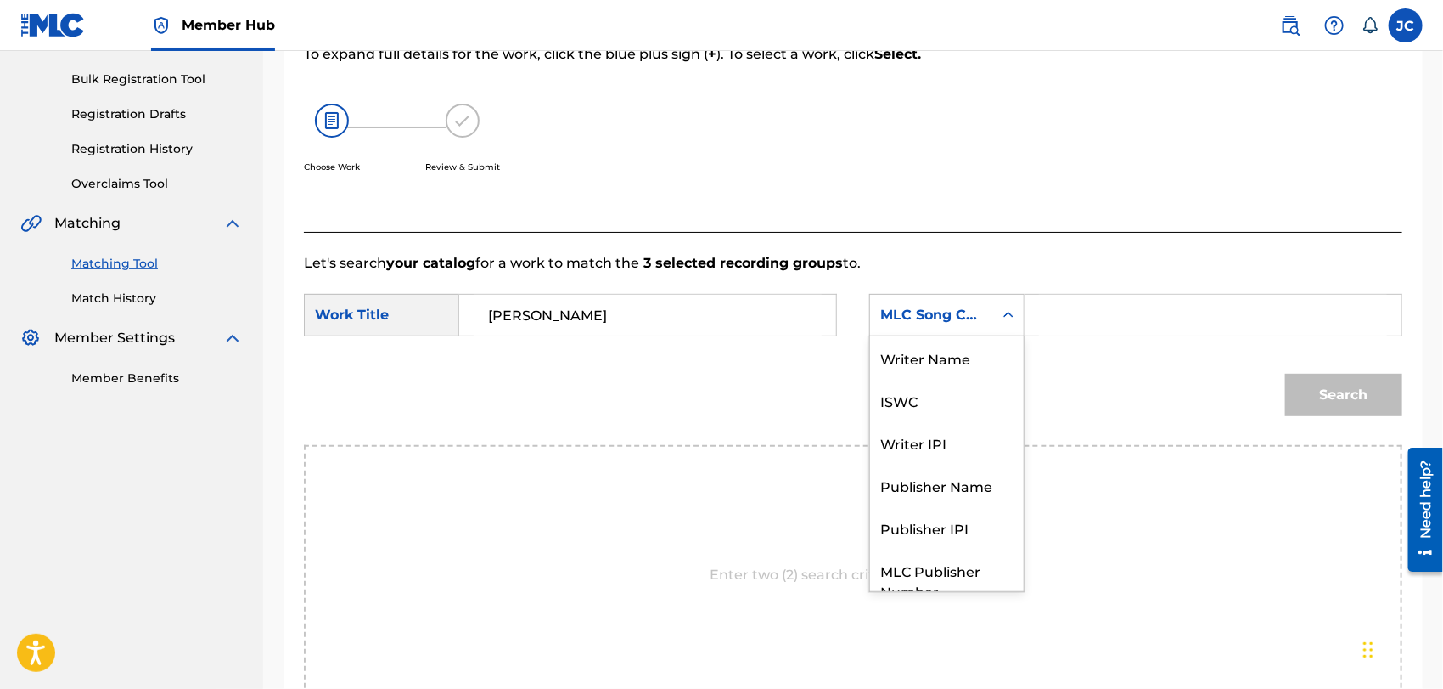
scroll to position [0, 0]
click at [895, 350] on div "Writer Name" at bounding box center [947, 357] width 154 height 42
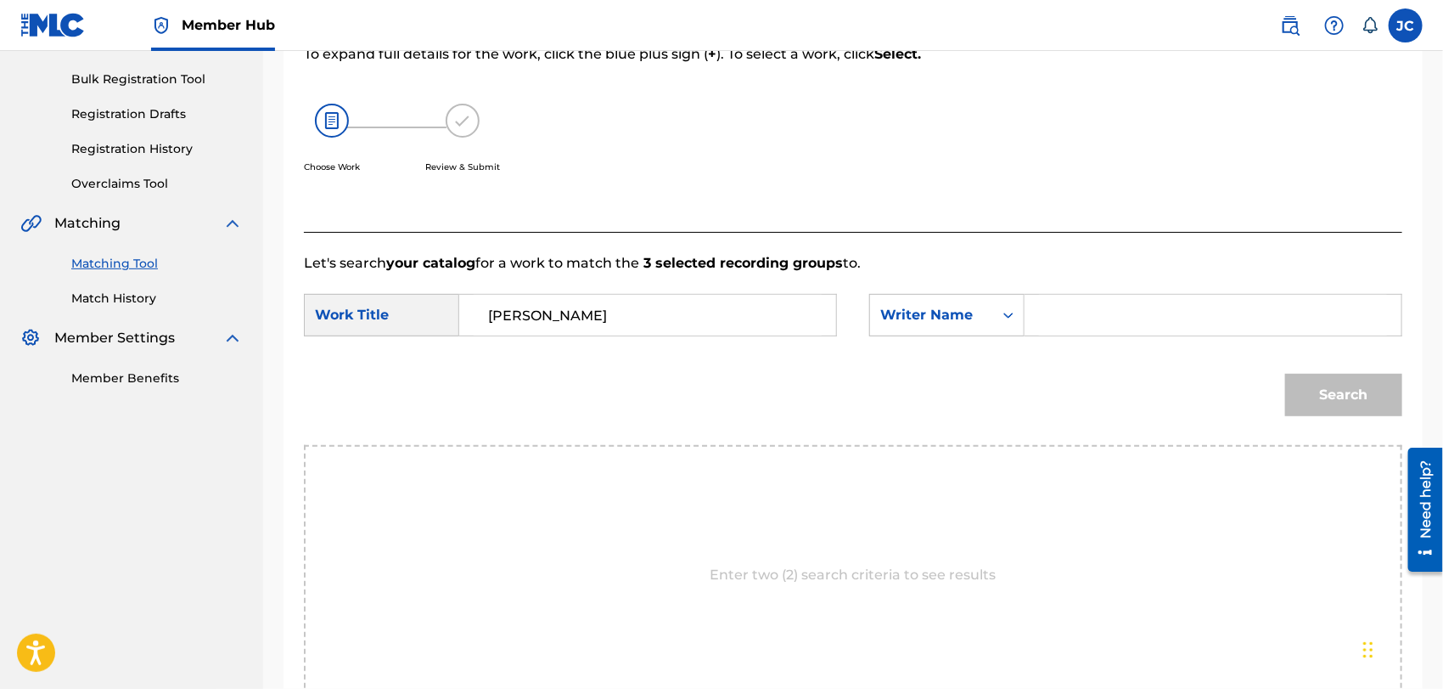
click at [1182, 333] on input "Search Form" at bounding box center [1213, 315] width 348 height 41
paste input "ludowa"
click at [1314, 389] on button "Search" at bounding box center [1344, 395] width 117 height 42
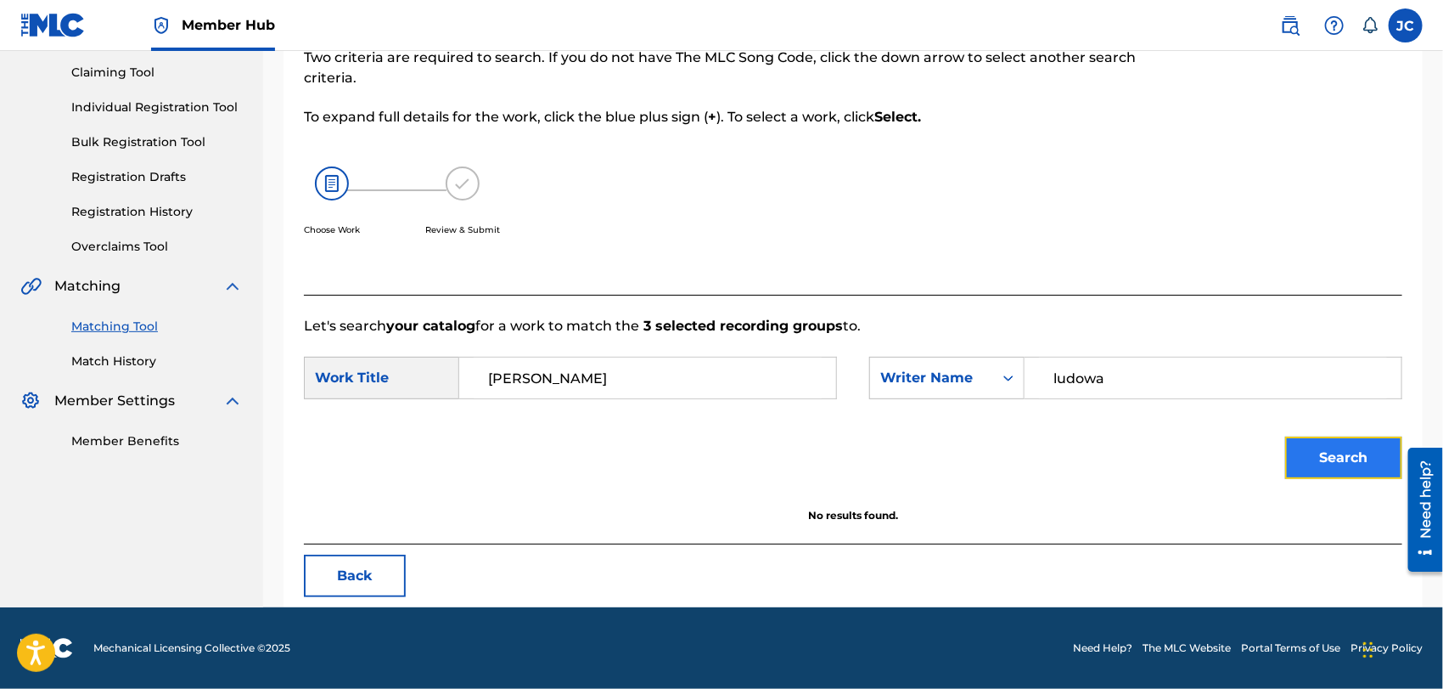
scroll to position [177, 0]
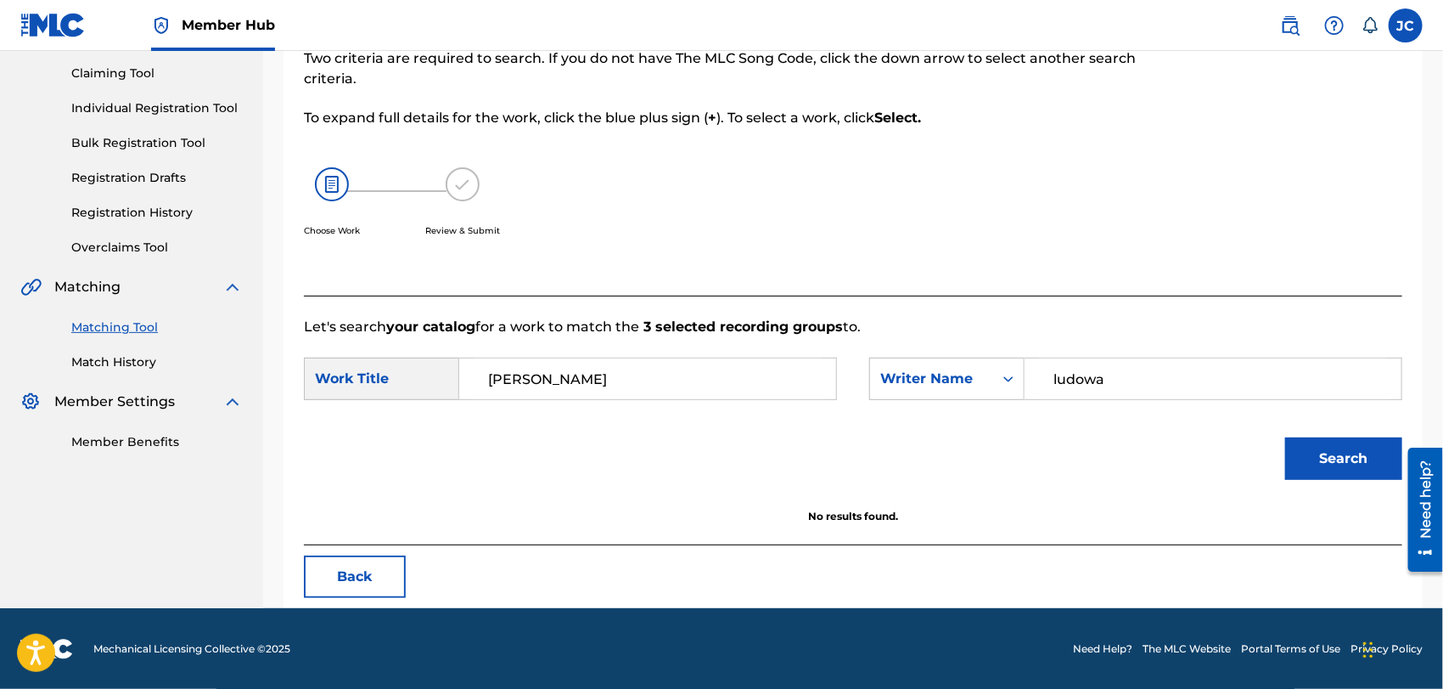
paste input "ludowy"
drag, startPoint x: 1145, startPoint y: 369, endPoint x: 1047, endPoint y: 374, distance: 98.6
click at [1047, 374] on input "ludowa" at bounding box center [1213, 378] width 348 height 41
type input "ludowy"
click at [1366, 452] on button "Search" at bounding box center [1344, 458] width 117 height 42
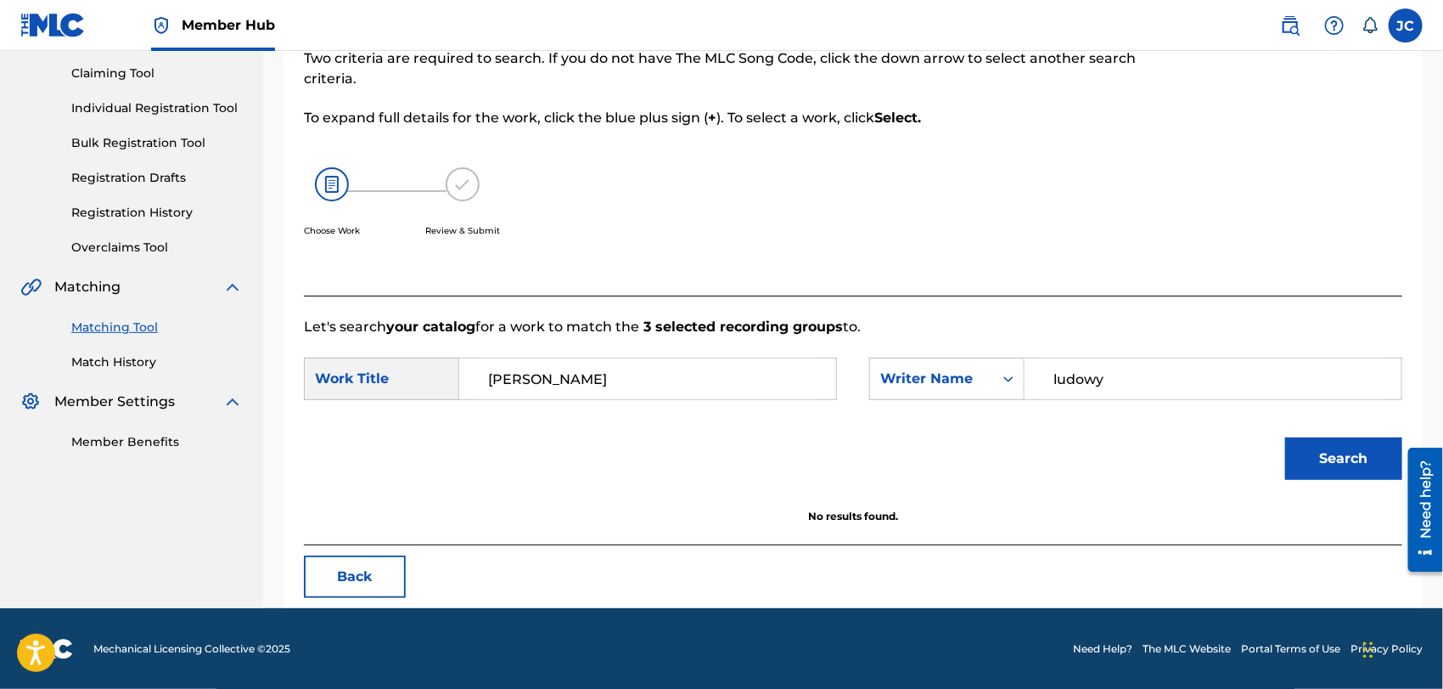
drag, startPoint x: 121, startPoint y: 354, endPoint x: 121, endPoint y: 409, distance: 55.2
click at [121, 354] on link "Match History" at bounding box center [157, 362] width 172 height 18
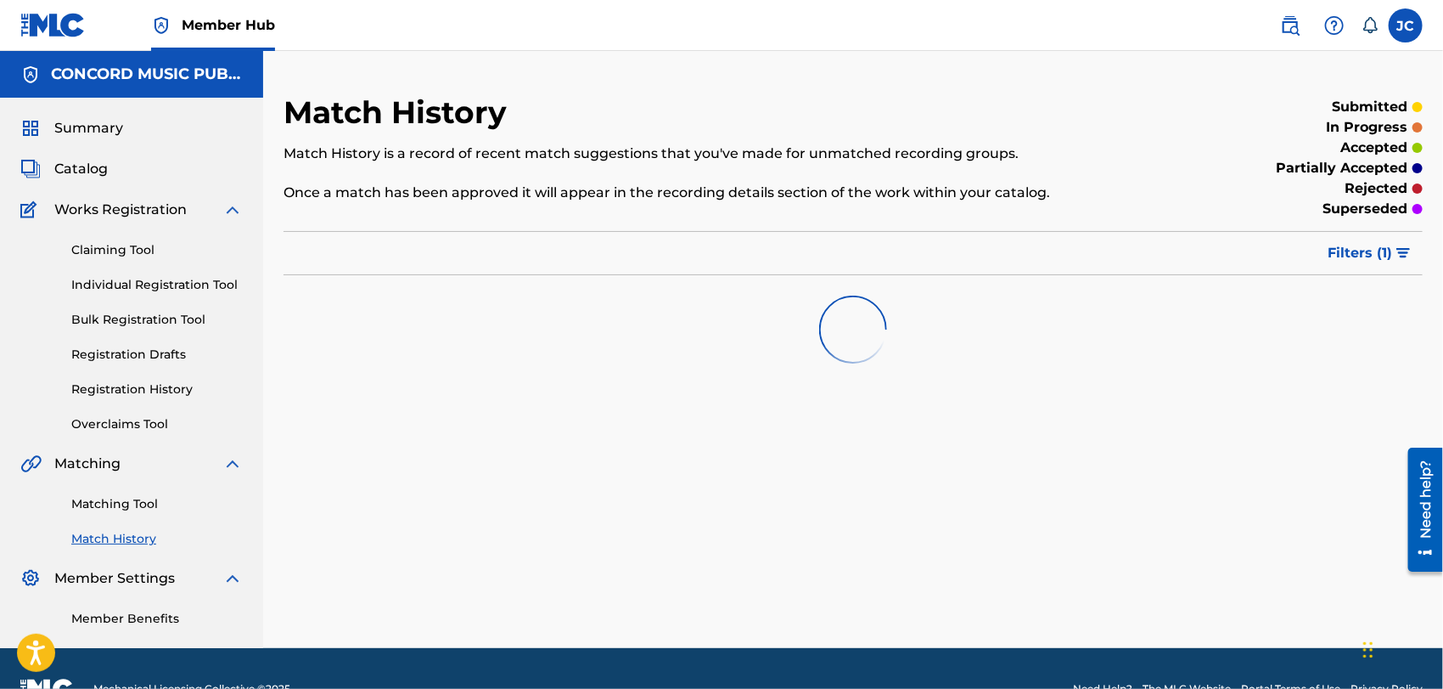
click at [122, 491] on div "Matching Tool Match History" at bounding box center [131, 511] width 222 height 74
click at [126, 504] on link "Matching Tool" at bounding box center [157, 504] width 172 height 18
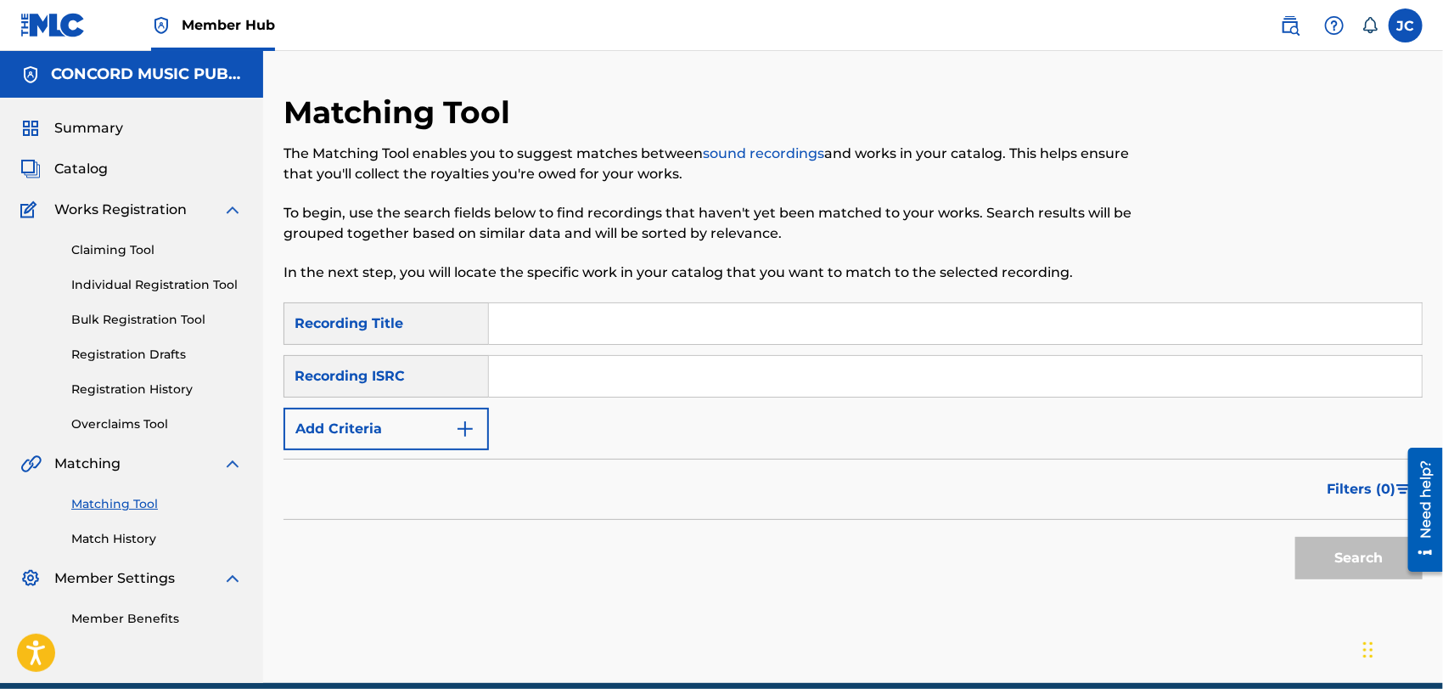
paste input "QM6DC1559246"
click at [1342, 556] on button "Search" at bounding box center [1359, 558] width 127 height 42
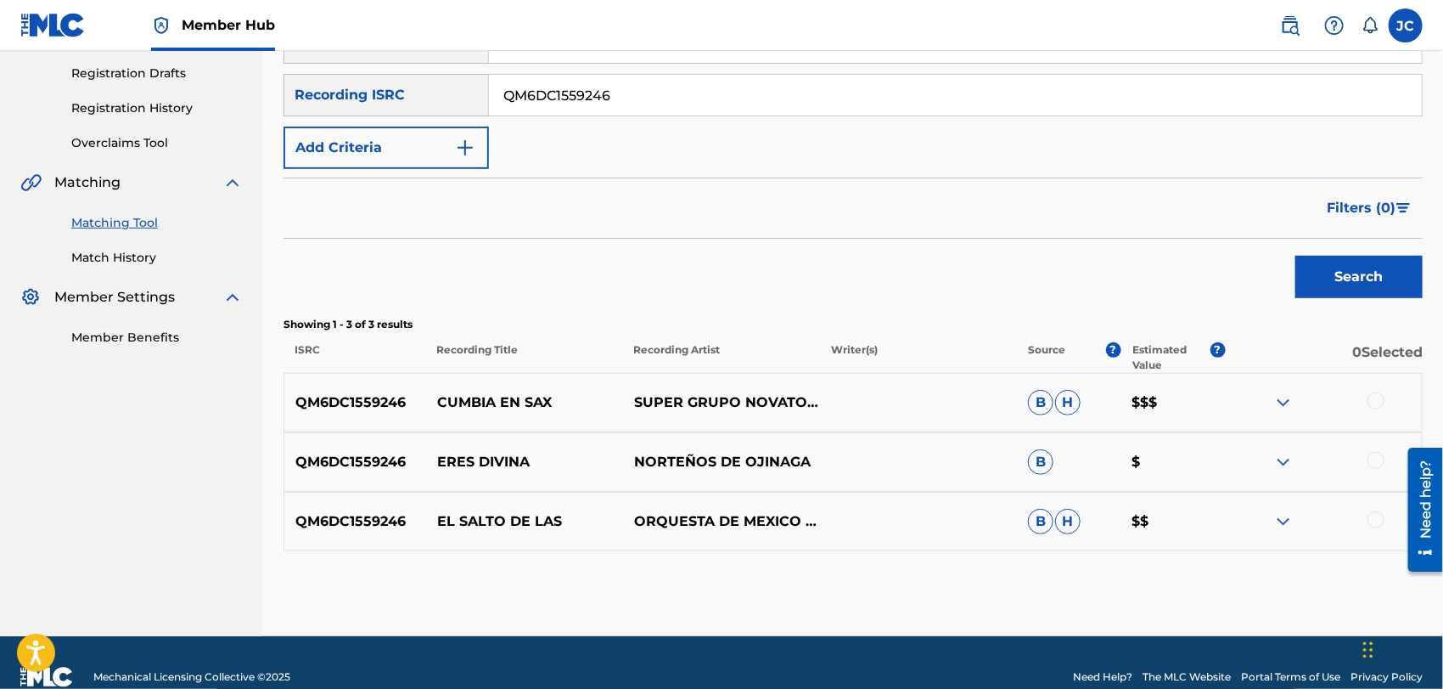
scroll to position [283, 0]
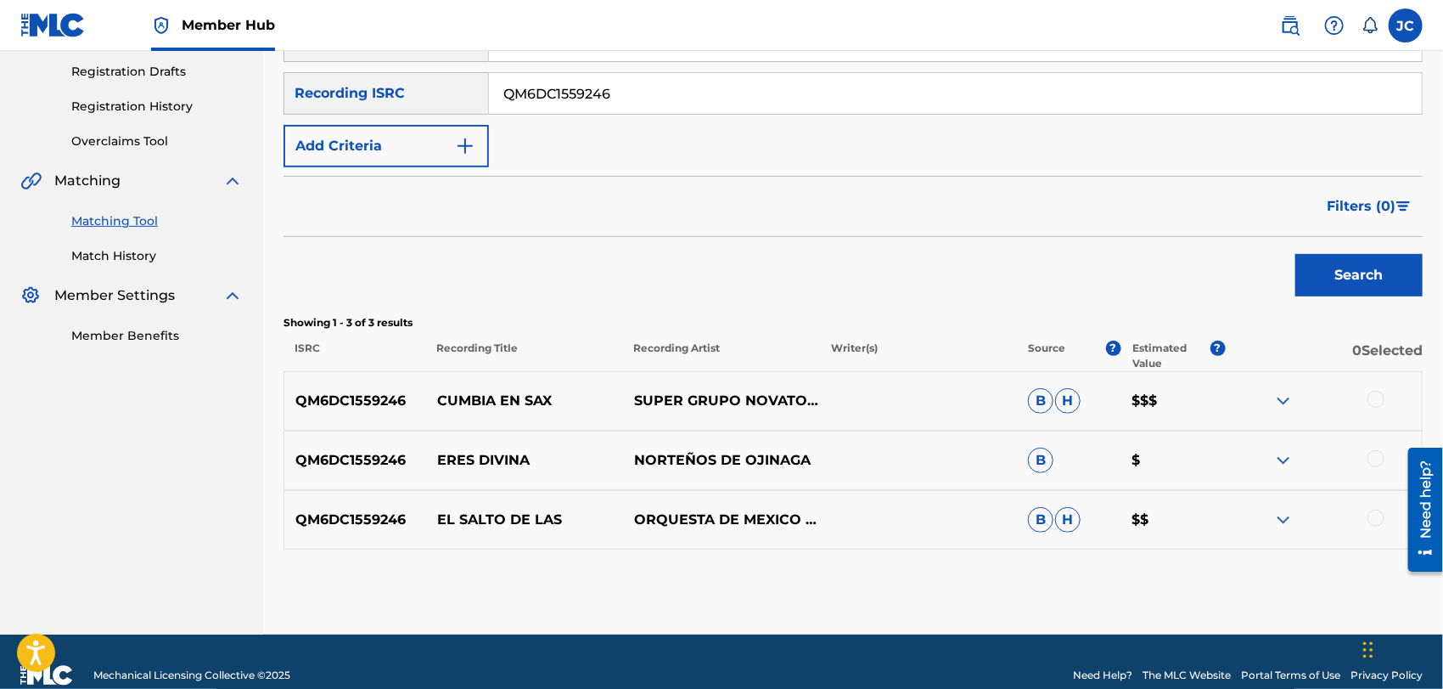
click at [1382, 396] on div at bounding box center [1376, 399] width 17 height 17
click at [579, 85] on input "QM6DC1559246" at bounding box center [955, 93] width 933 height 41
paste input "GBF071600141"
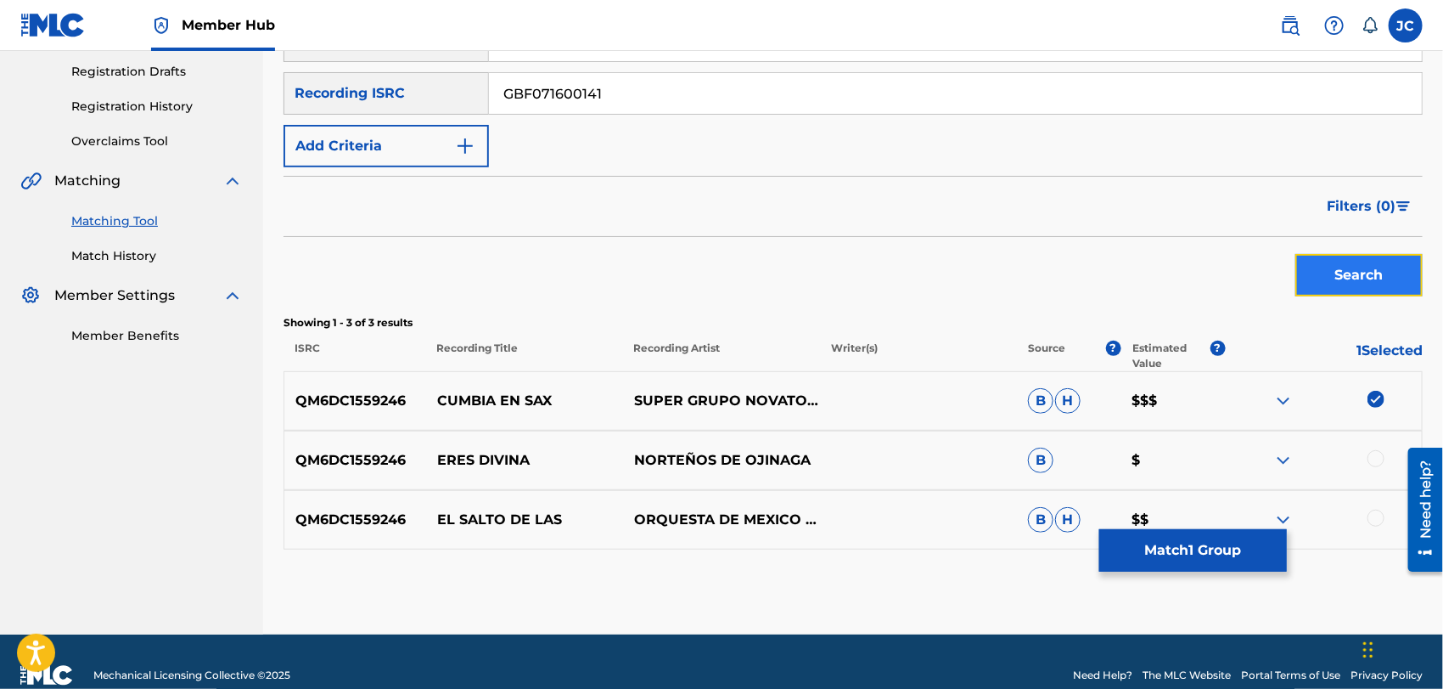
click at [1325, 276] on button "Search" at bounding box center [1359, 275] width 127 height 42
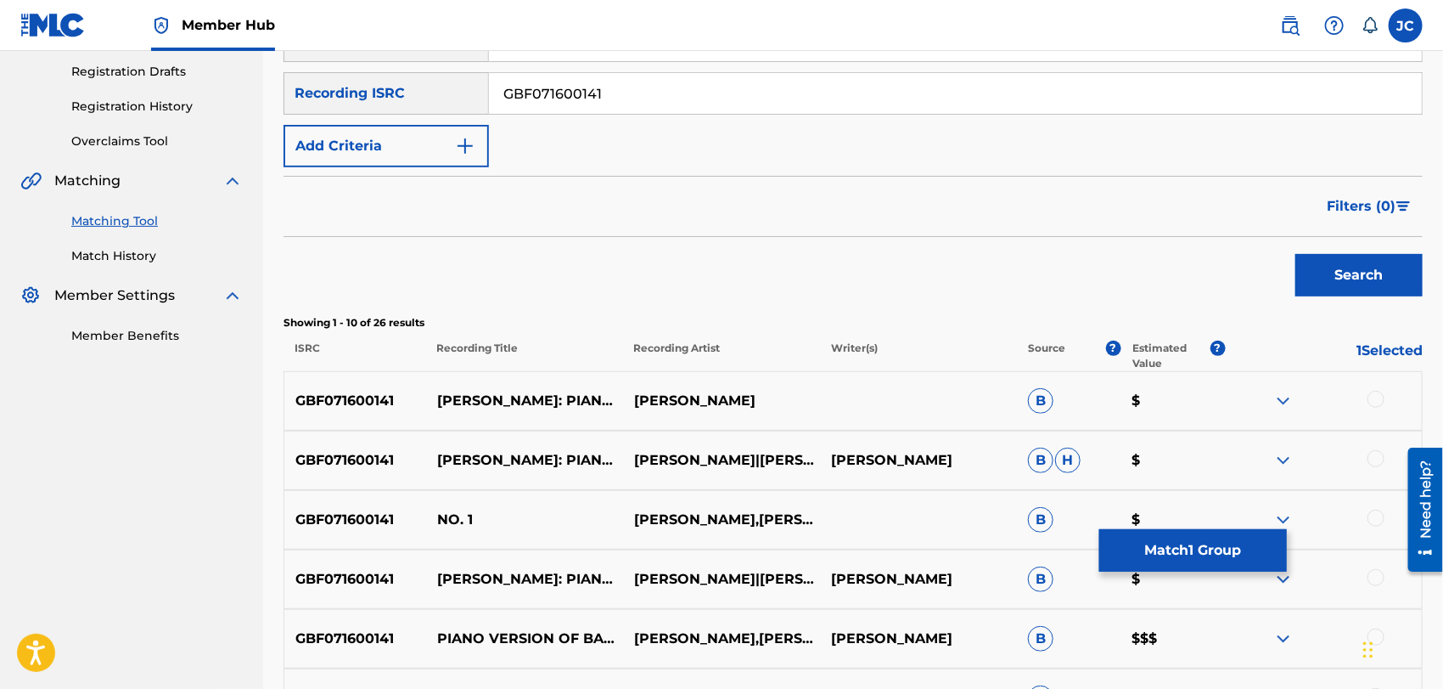
drag, startPoint x: 648, startPoint y: 104, endPoint x: 425, endPoint y: 109, distance: 223.4
click at [335, 104] on div "SearchWithCriteriafe507d33-6c74-49e4-9232-390154c54baf Recording ISRC GBF071600…" at bounding box center [854, 93] width 1140 height 42
paste input "KRA49160015"
type input "KRA491600151"
click at [1361, 290] on button "Search" at bounding box center [1359, 275] width 127 height 42
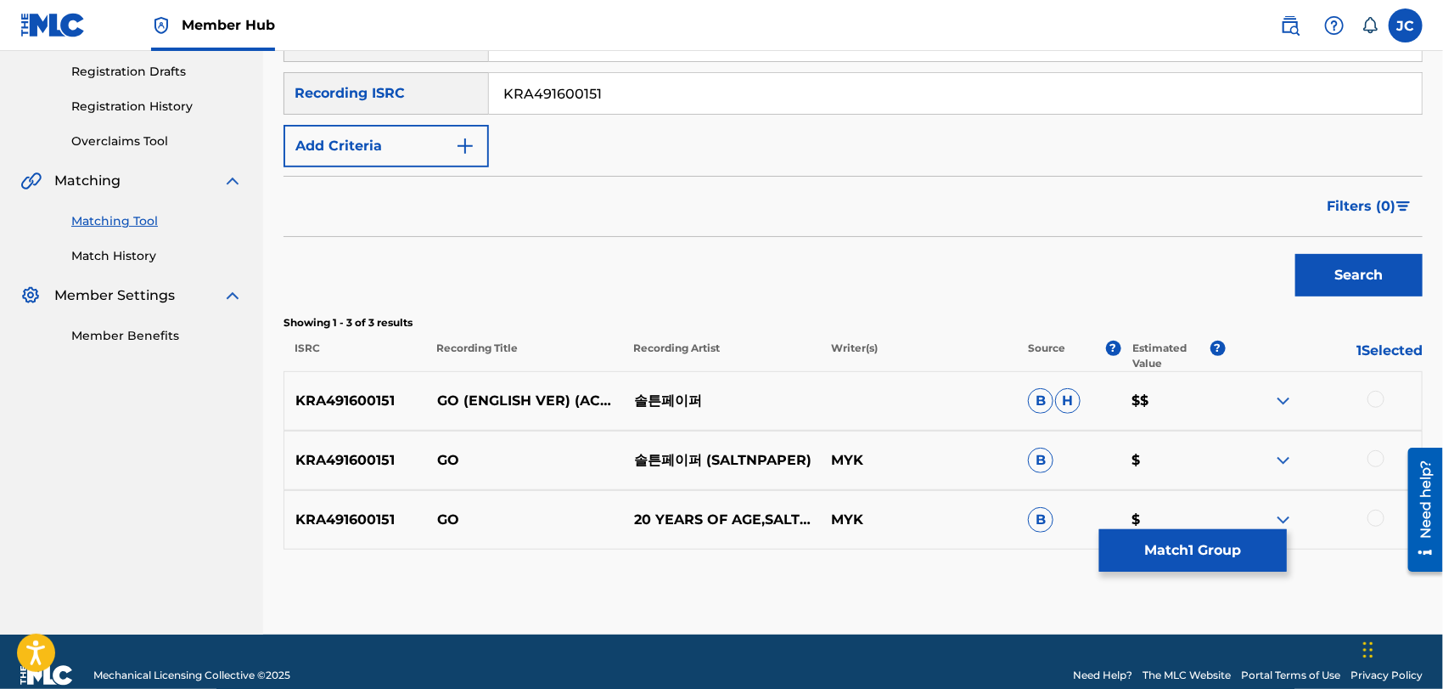
click at [1370, 397] on div at bounding box center [1376, 399] width 17 height 17
click at [1370, 456] on div at bounding box center [1376, 458] width 17 height 17
click at [1383, 511] on div at bounding box center [1376, 517] width 17 height 17
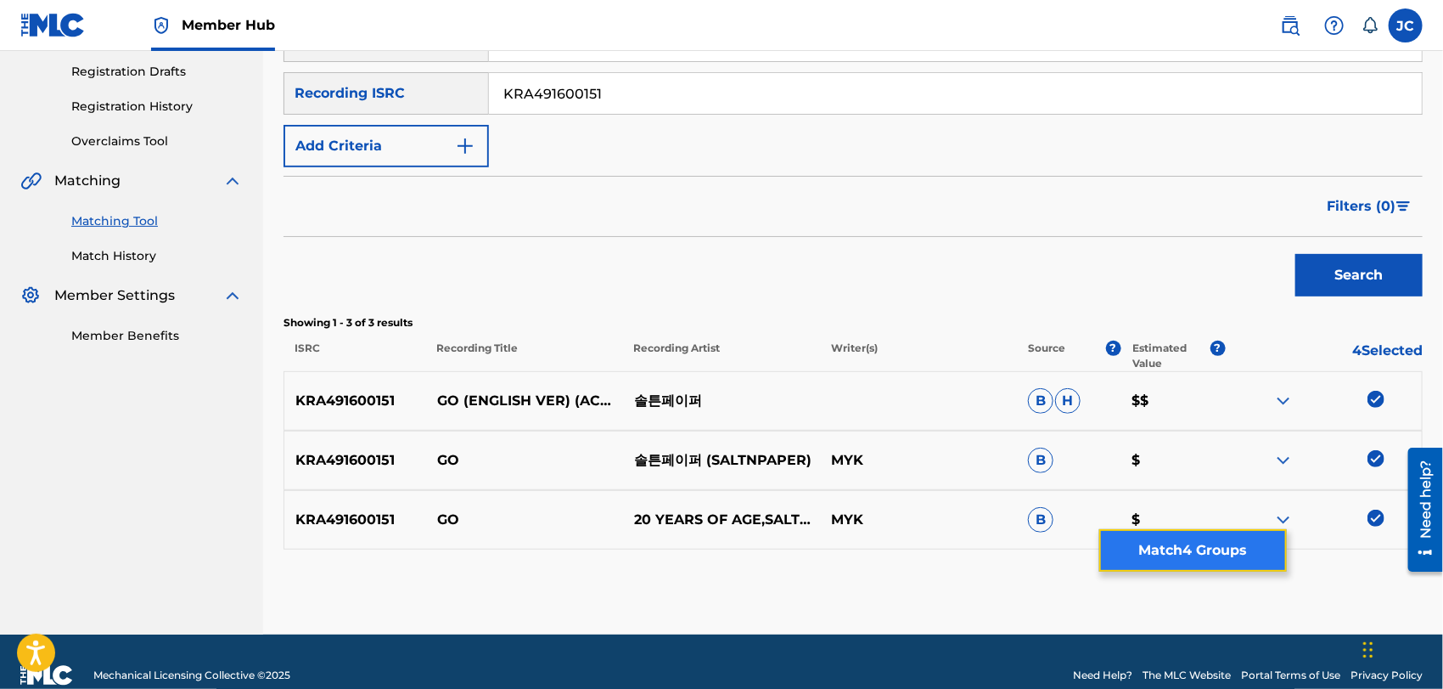
click at [1280, 562] on button "Match 4 Groups" at bounding box center [1194, 550] width 188 height 42
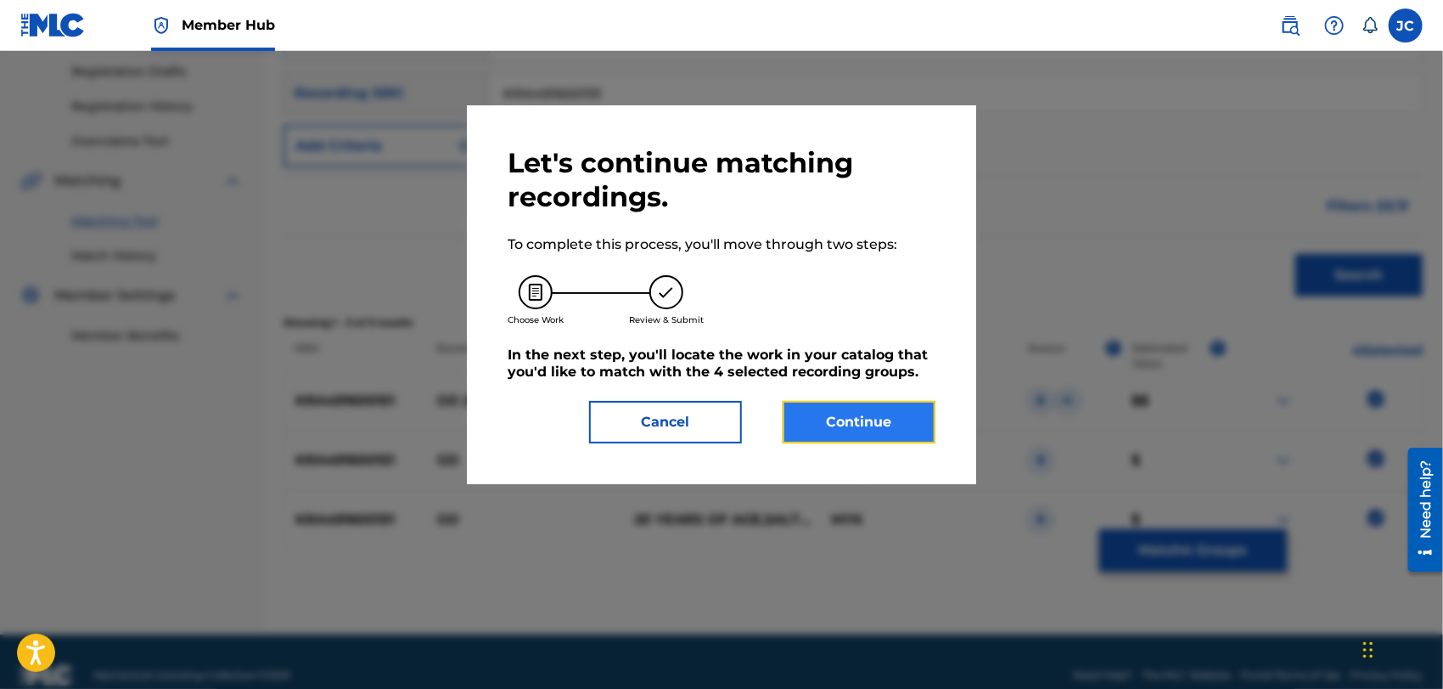
click at [867, 436] on button "Continue" at bounding box center [859, 422] width 153 height 42
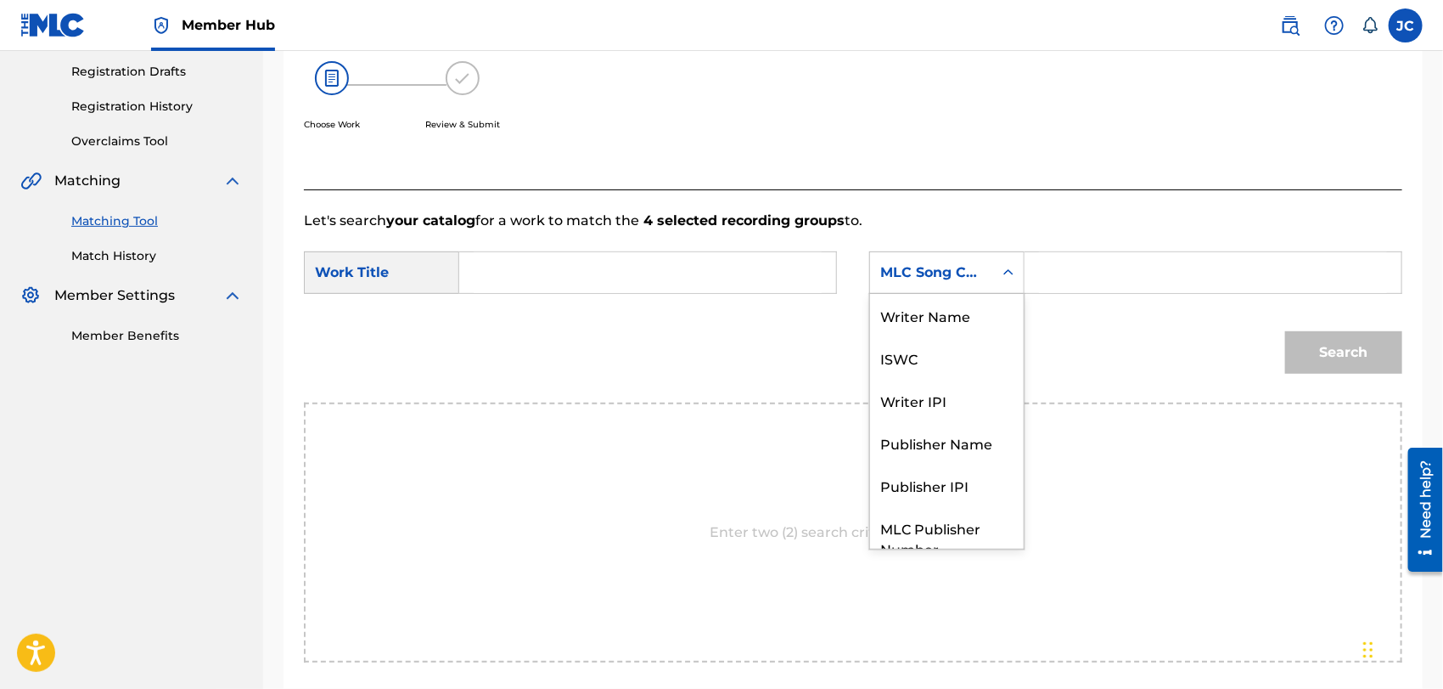
click at [929, 281] on div "MLC Song Code" at bounding box center [932, 272] width 103 height 20
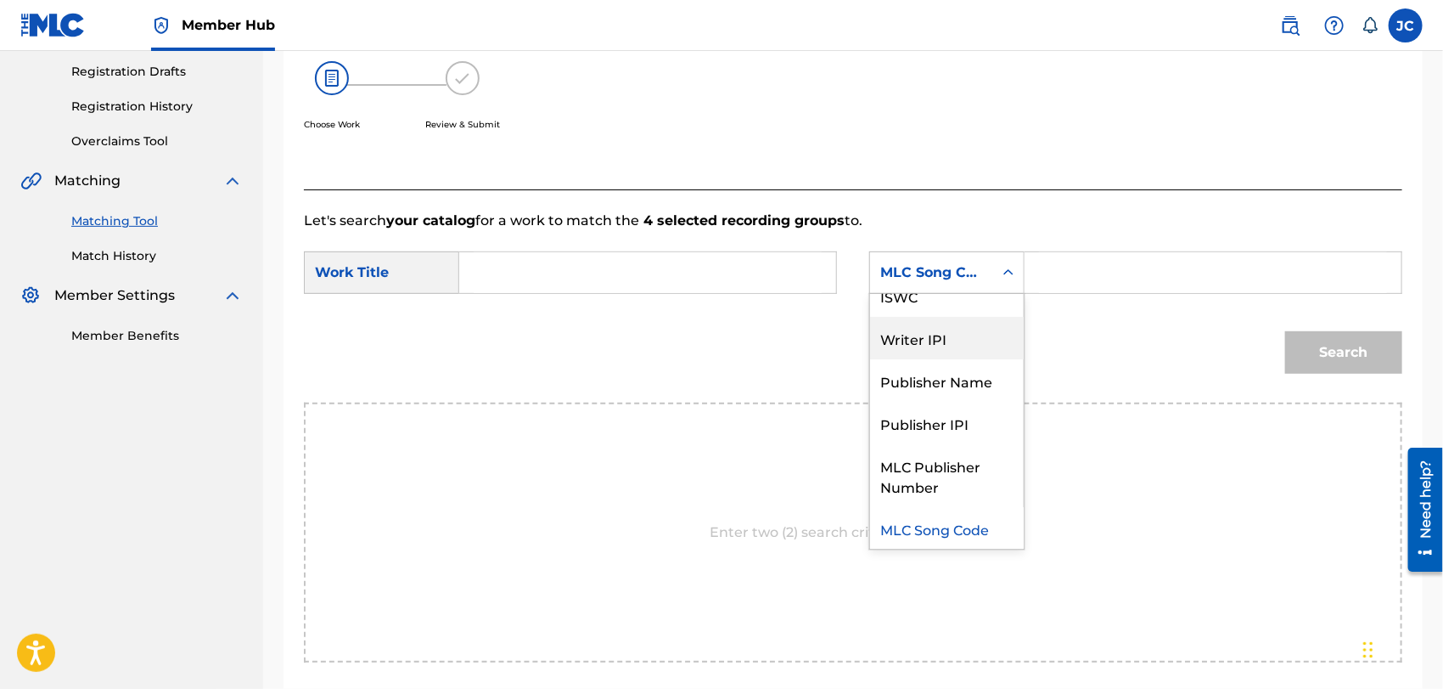
scroll to position [0, 0]
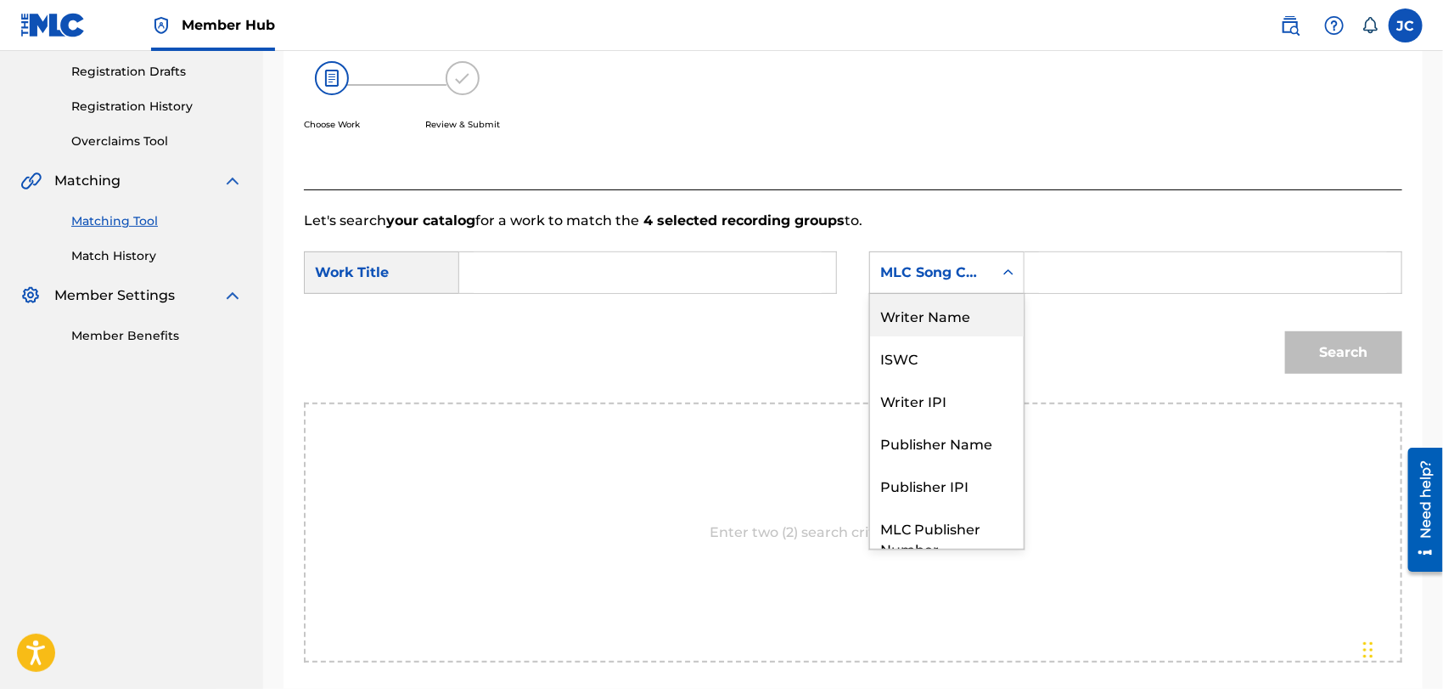
click at [923, 324] on div "Writer Name" at bounding box center [947, 315] width 154 height 42
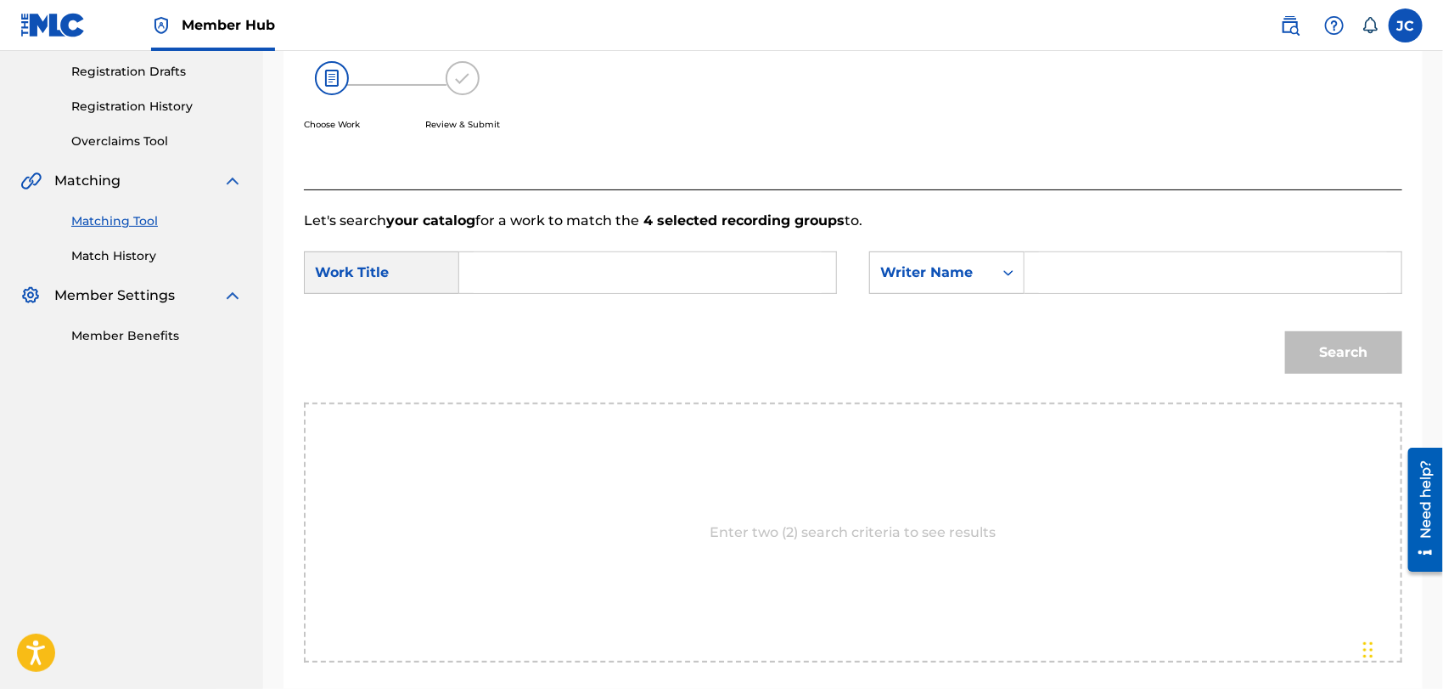
click at [1147, 273] on input "Search Form" at bounding box center [1213, 272] width 348 height 41
type input "[PERSON_NAME]"
click at [658, 274] on input "Search Form" at bounding box center [648, 272] width 348 height 41
type input "GO"
click at [1338, 337] on button "Search" at bounding box center [1344, 352] width 117 height 42
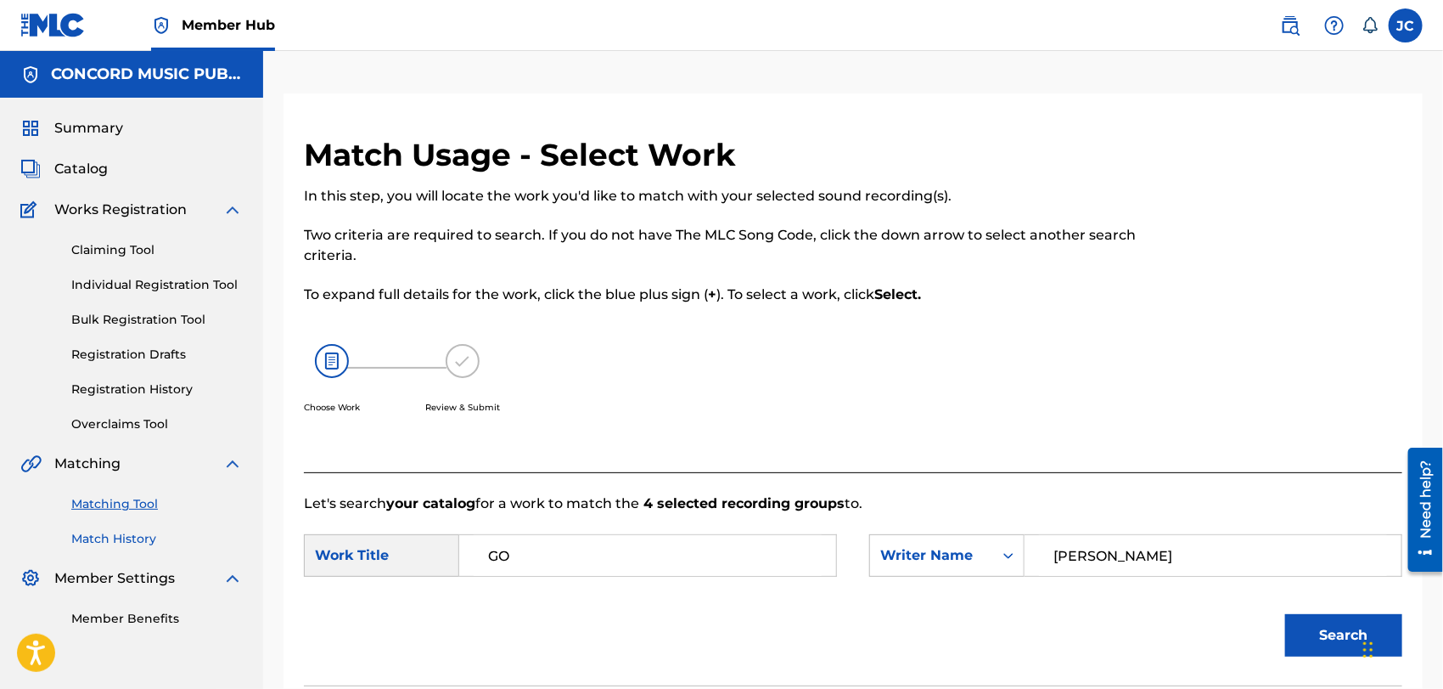
drag, startPoint x: 109, startPoint y: 535, endPoint x: 131, endPoint y: 534, distance: 22.1
click at [109, 535] on link "Match History" at bounding box center [157, 539] width 172 height 18
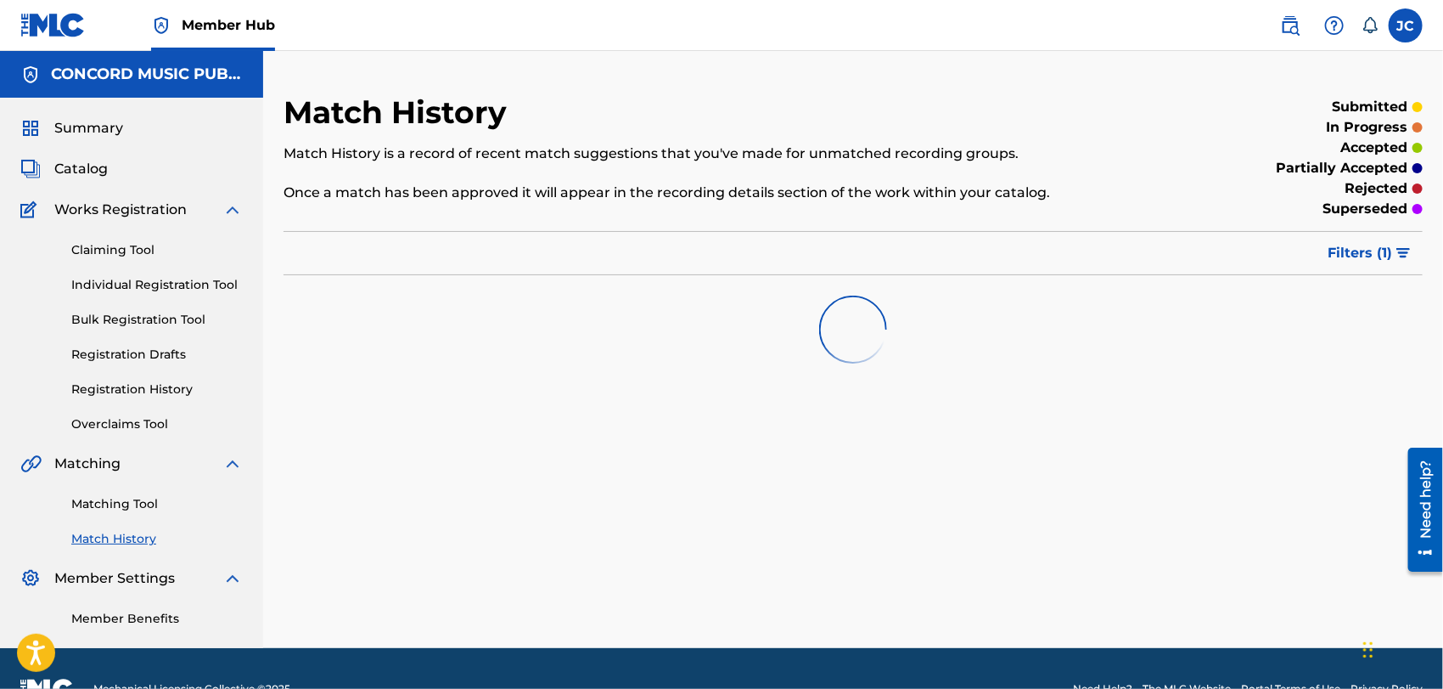
click at [122, 491] on div "Matching Tool Match History" at bounding box center [131, 511] width 222 height 74
click at [127, 506] on link "Matching Tool" at bounding box center [157, 504] width 172 height 18
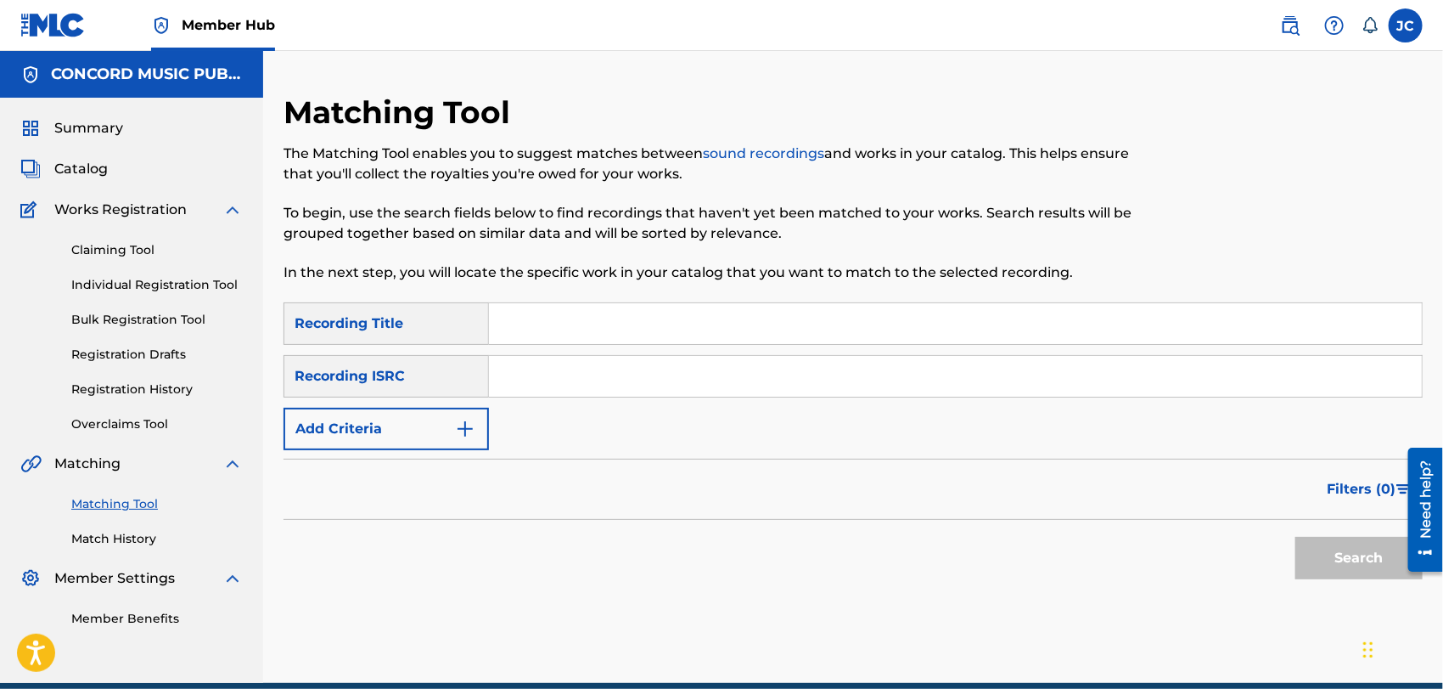
click at [571, 341] on input "Search Form" at bounding box center [955, 323] width 933 height 41
paste input "GO"
type input "GO"
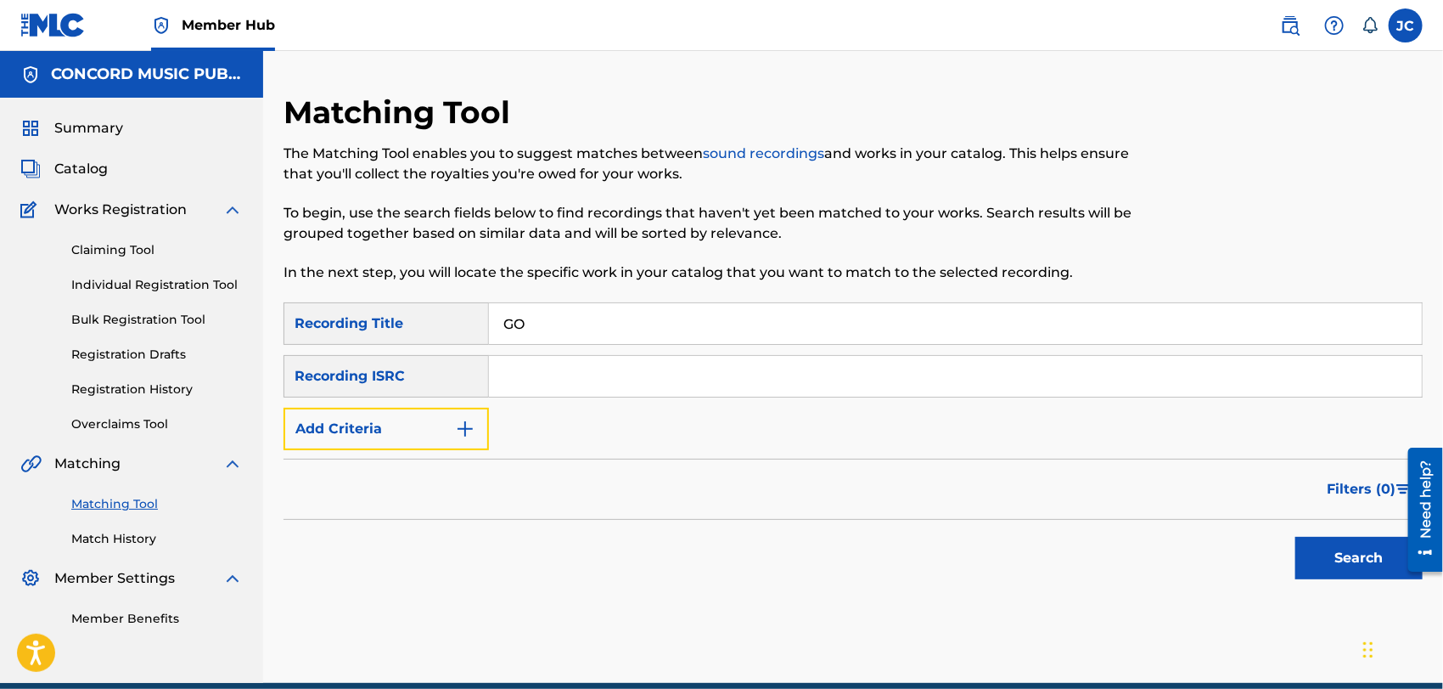
drag, startPoint x: 476, startPoint y: 436, endPoint x: 694, endPoint y: 402, distance: 220.7
click at [476, 436] on img "Search Form" at bounding box center [465, 429] width 20 height 20
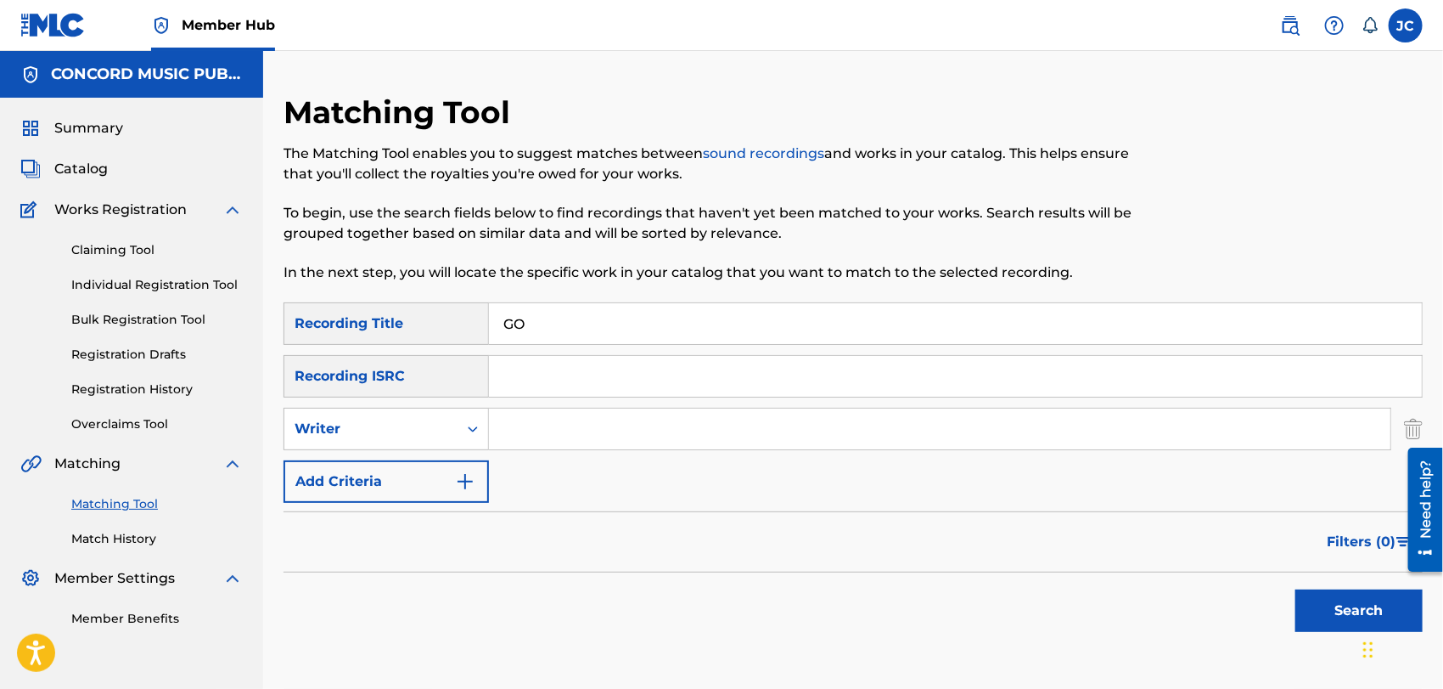
click at [694, 402] on div "SearchWithCriteriac5d6372b-e2a3-4758-94da-65a5f3a1906c Recording Title GO Searc…" at bounding box center [854, 402] width 1140 height 200
click at [628, 436] on input "Search Form" at bounding box center [940, 428] width 902 height 41
drag, startPoint x: 598, startPoint y: 412, endPoint x: 632, endPoint y: 431, distance: 39.2
click at [598, 412] on input "Search Form" at bounding box center [940, 428] width 902 height 41
paste input "[PERSON_NAME]"
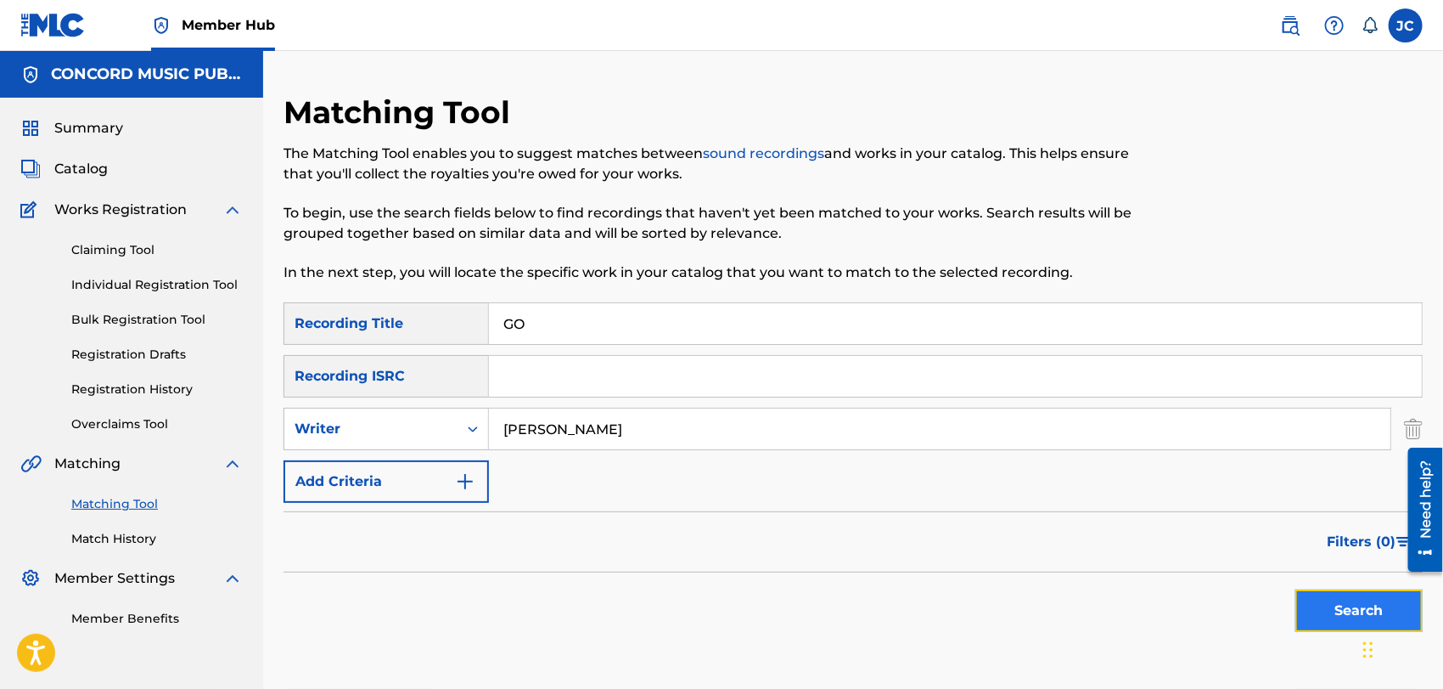
click at [1378, 592] on button "Search" at bounding box center [1359, 610] width 127 height 42
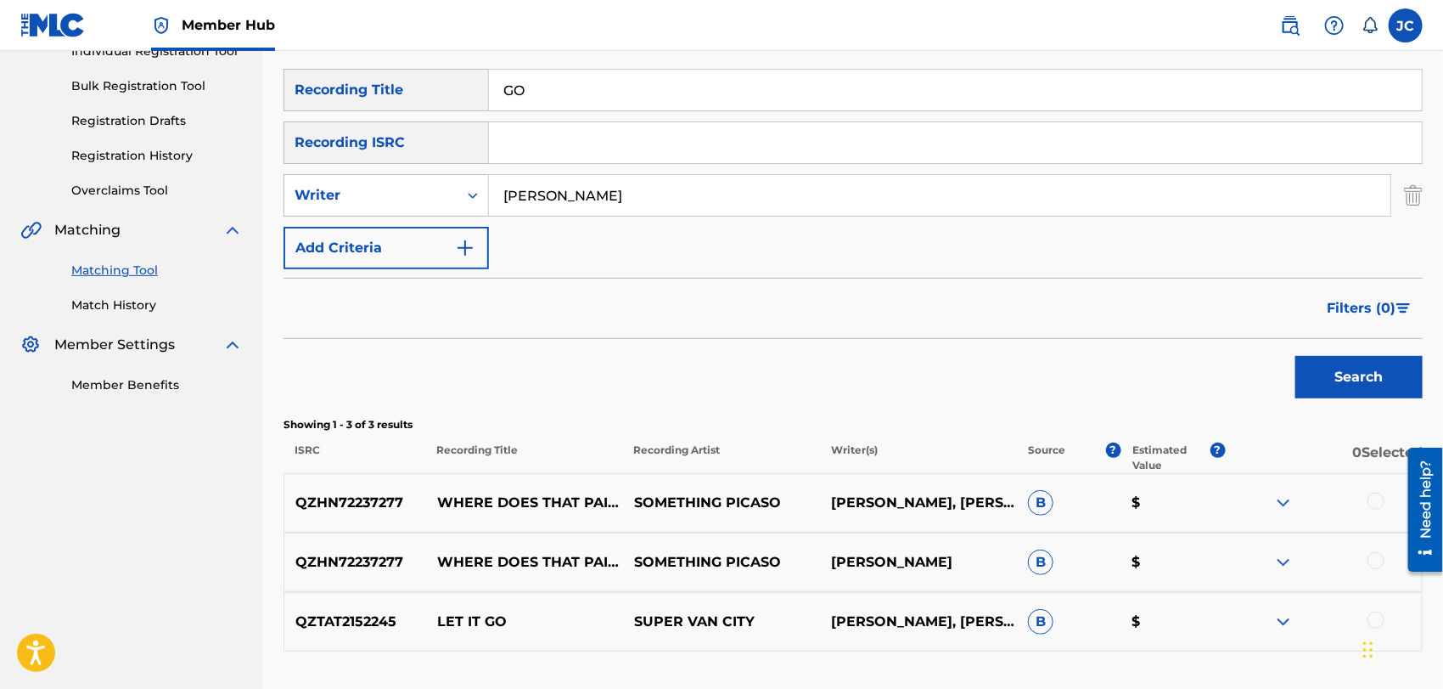
scroll to position [237, 0]
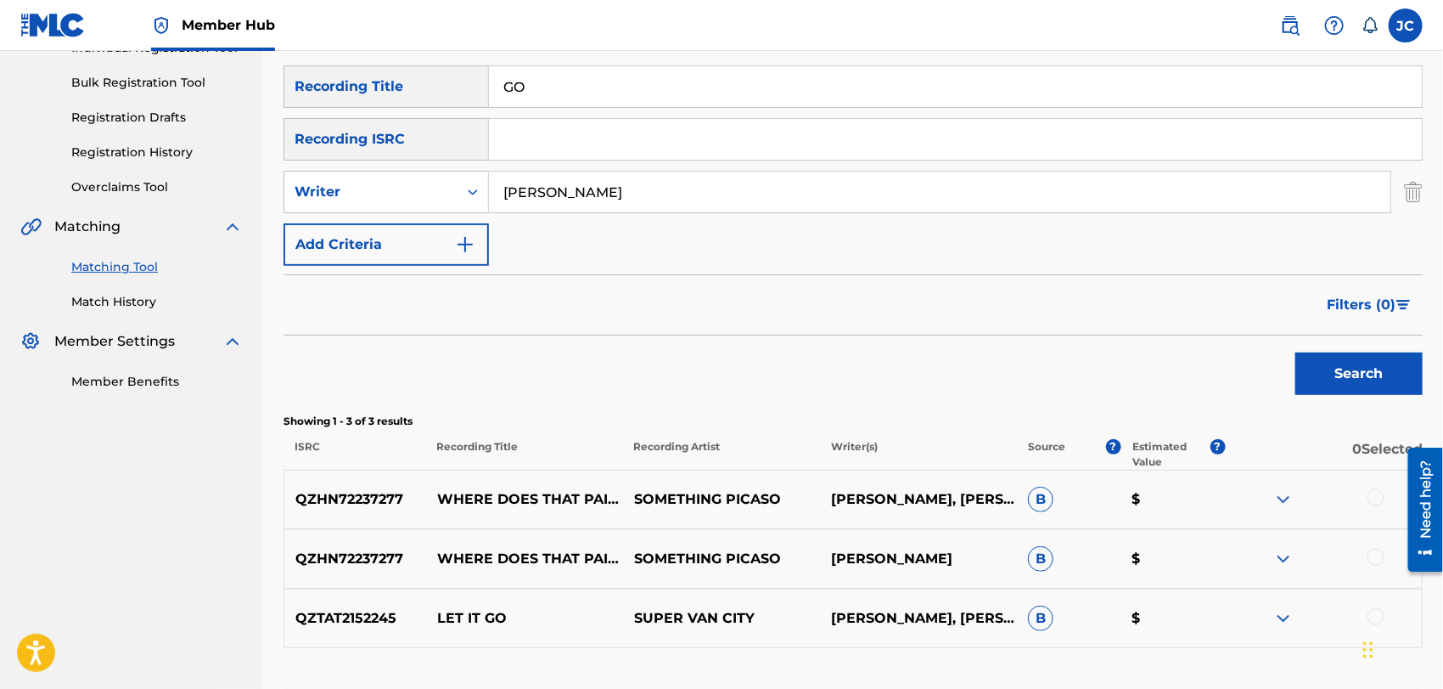
paste input "[PERSON_NAME]"
drag, startPoint x: 757, startPoint y: 206, endPoint x: 503, endPoint y: 206, distance: 253.9
click at [503, 206] on input "[PERSON_NAME]" at bounding box center [940, 192] width 902 height 41
type input "[PERSON_NAME]"
click at [1379, 382] on button "Search" at bounding box center [1359, 373] width 127 height 42
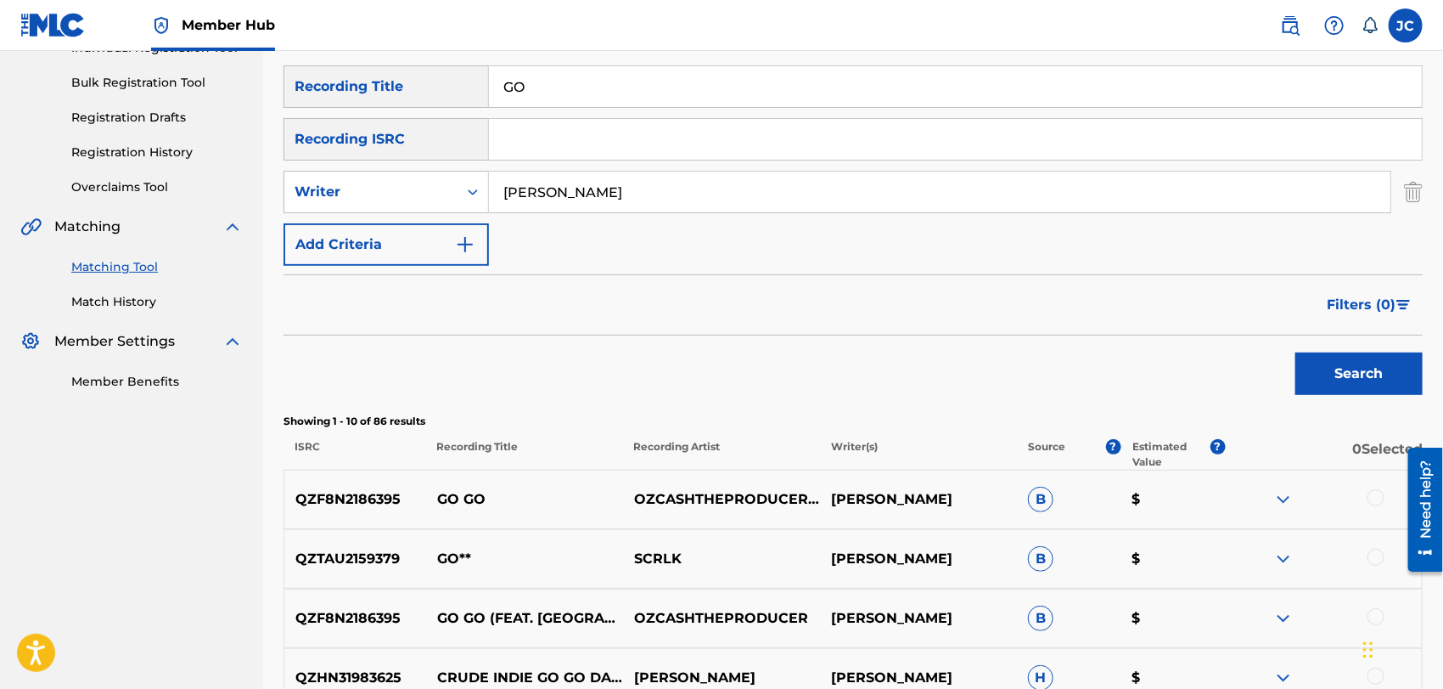
scroll to position [143, 0]
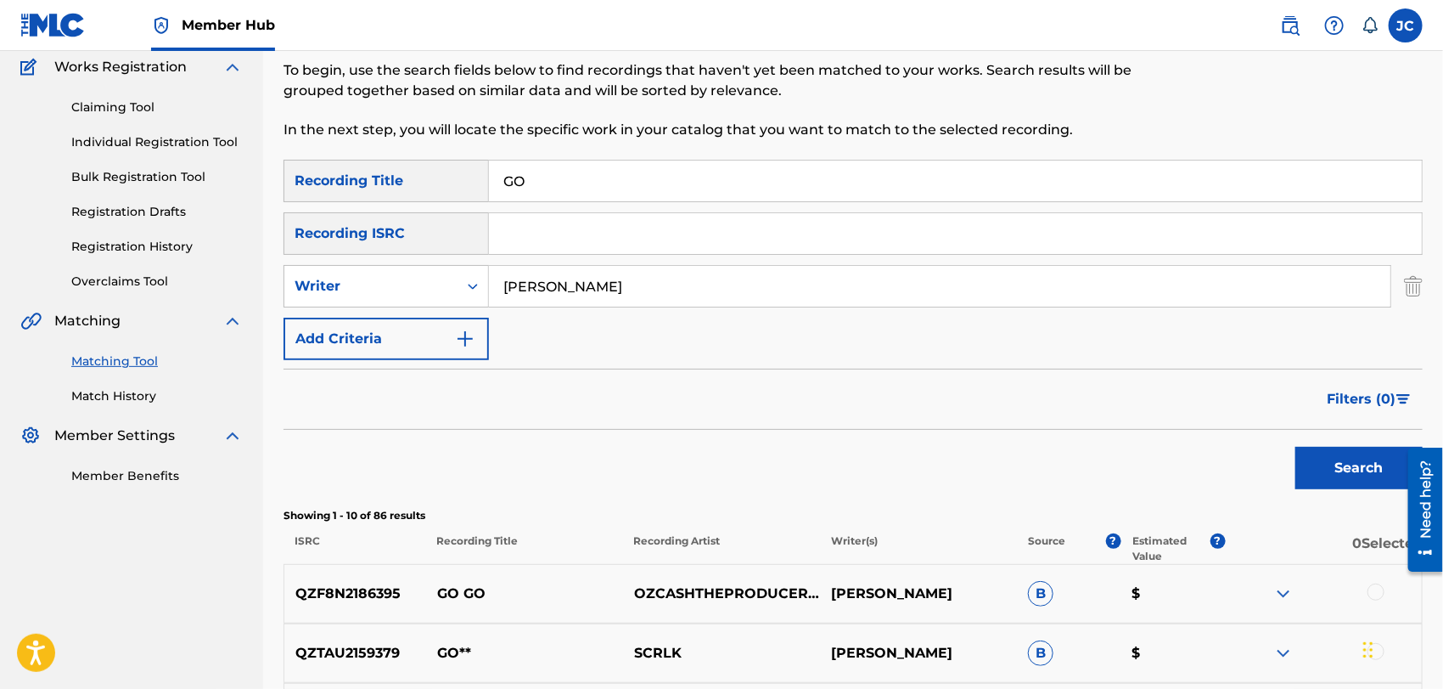
click at [123, 380] on div "Matching Tool Match History" at bounding box center [131, 368] width 222 height 74
click at [114, 380] on div "Matching Tool Match History" at bounding box center [131, 368] width 222 height 74
click at [114, 398] on link "Match History" at bounding box center [157, 396] width 172 height 18
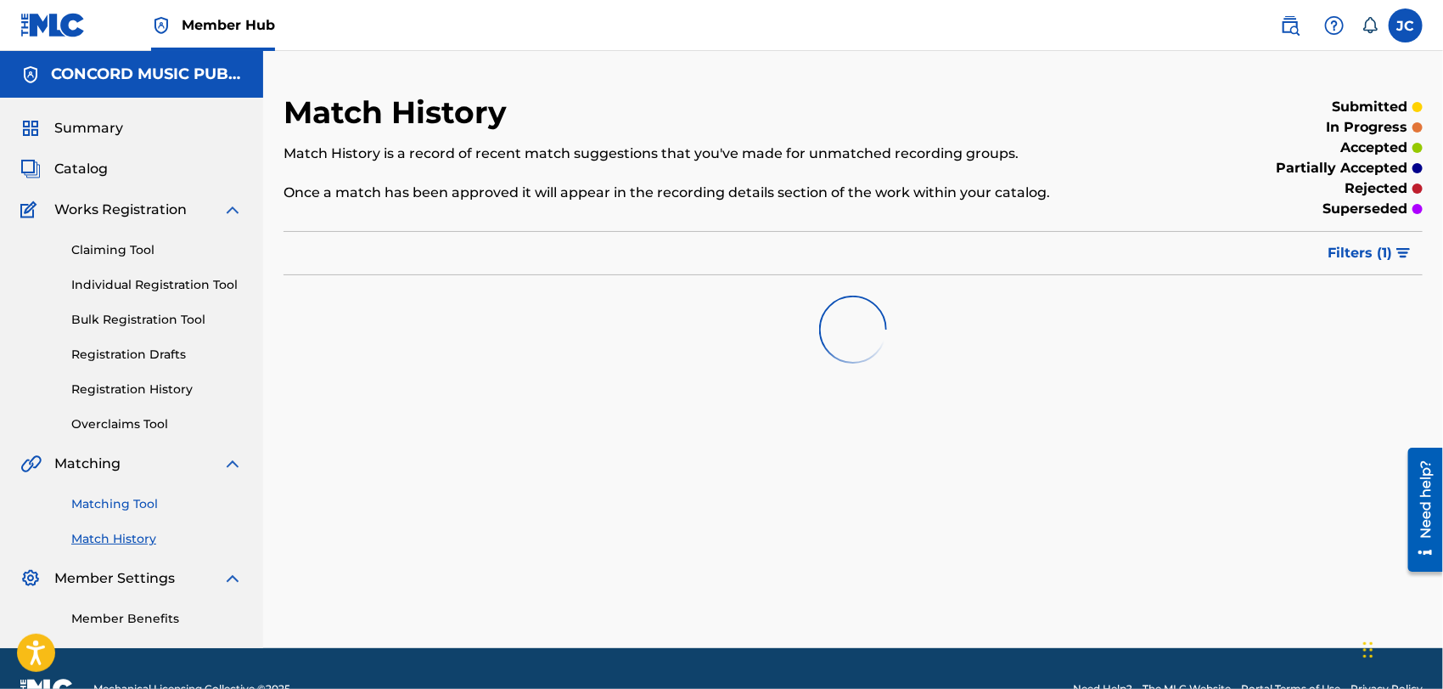
click at [144, 504] on link "Matching Tool" at bounding box center [157, 504] width 172 height 18
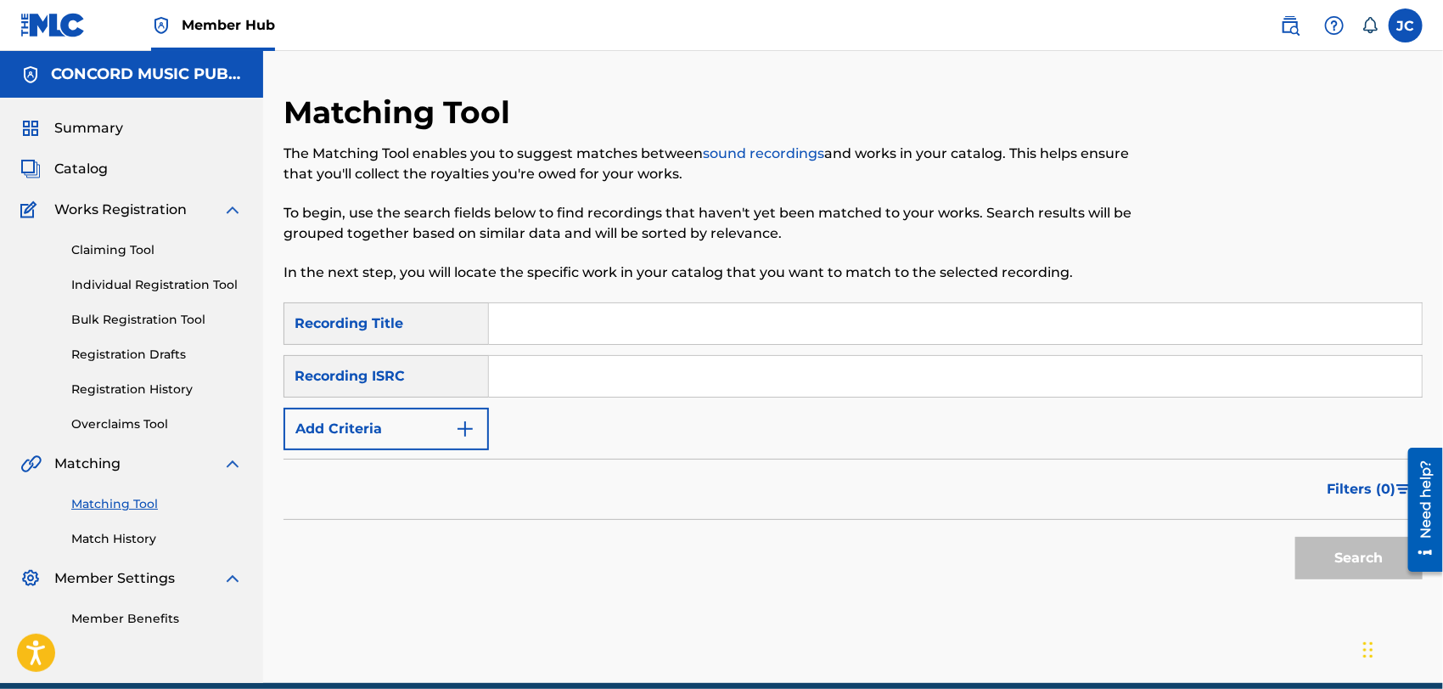
click at [639, 399] on div "SearchWithCriteriac5d6372b-e2a3-4758-94da-65a5f3a1906c Recording Title SearchWi…" at bounding box center [854, 376] width 1140 height 148
drag, startPoint x: 639, startPoint y: 389, endPoint x: 700, endPoint y: 389, distance: 61.1
click at [639, 389] on input "Search Form" at bounding box center [955, 376] width 933 height 41
paste input "ZZOPM2229009"
type input "ZZOPM2229009"
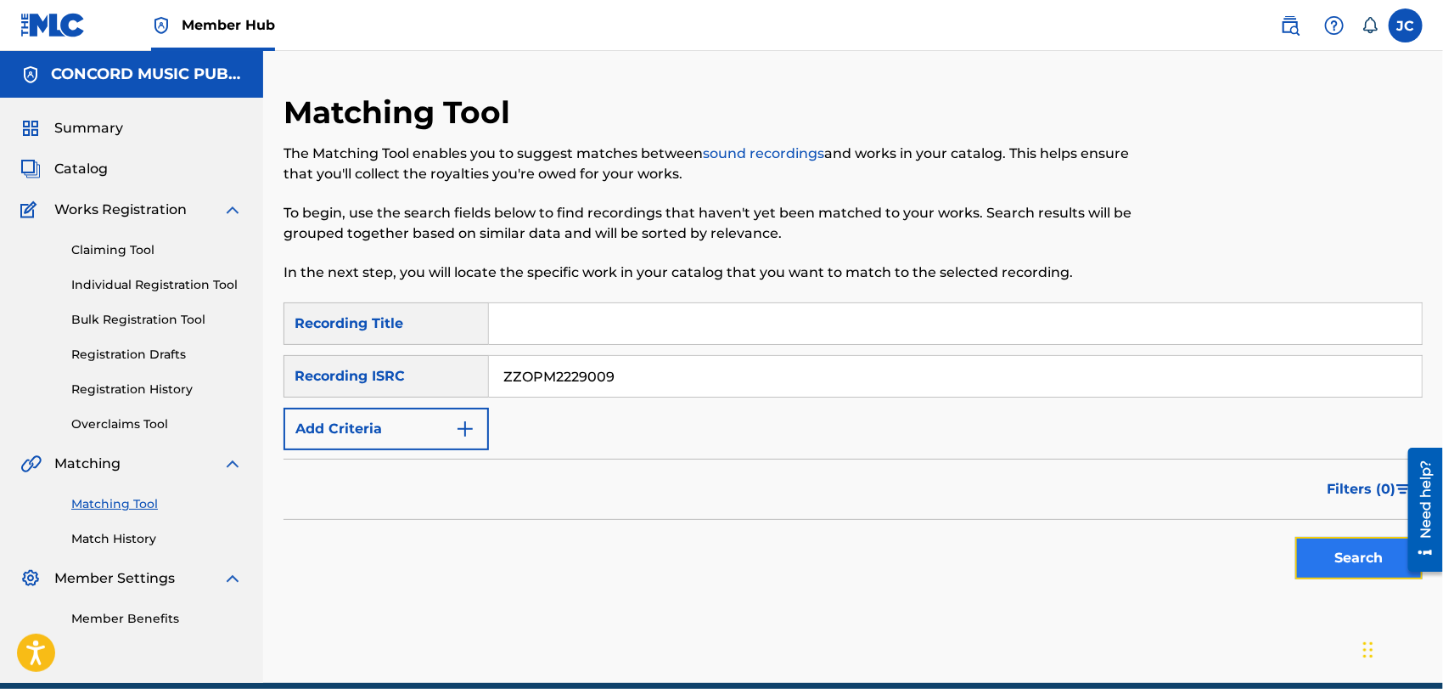
click at [1355, 562] on button "Search" at bounding box center [1359, 558] width 127 height 42
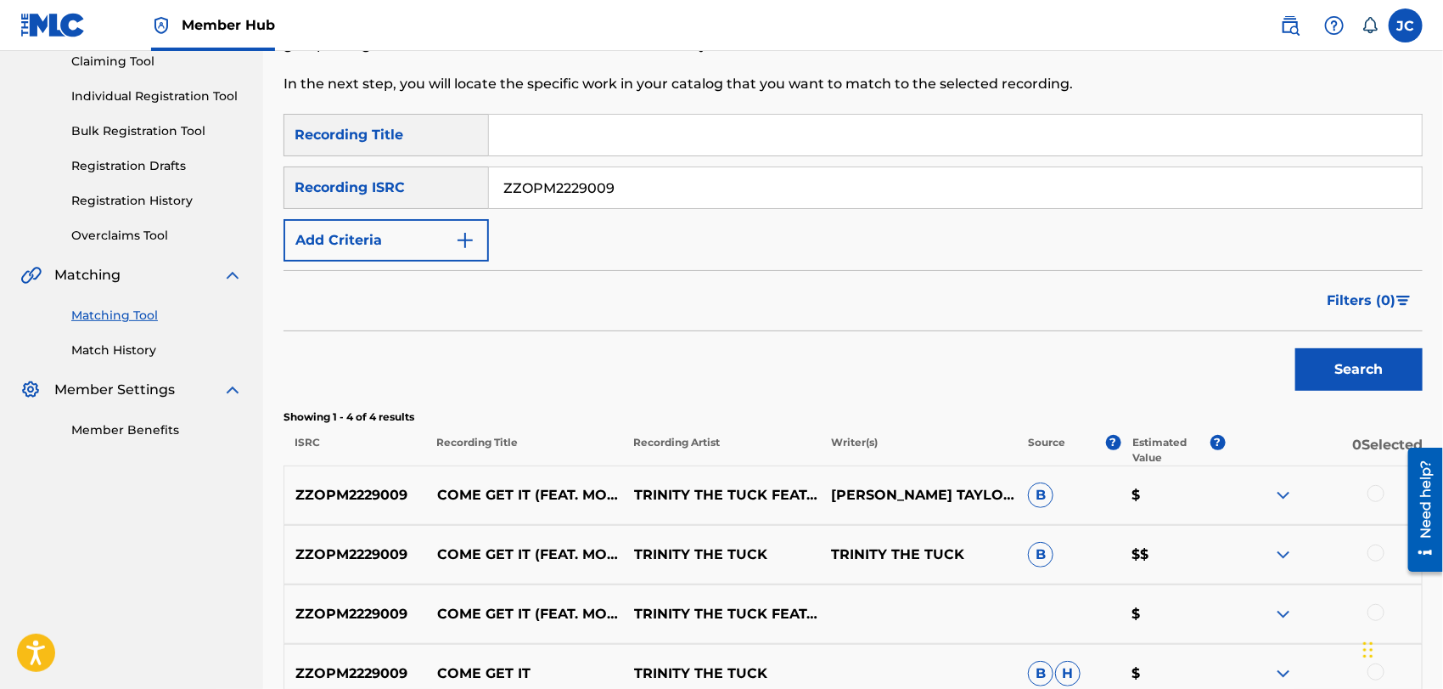
scroll to position [369, 0]
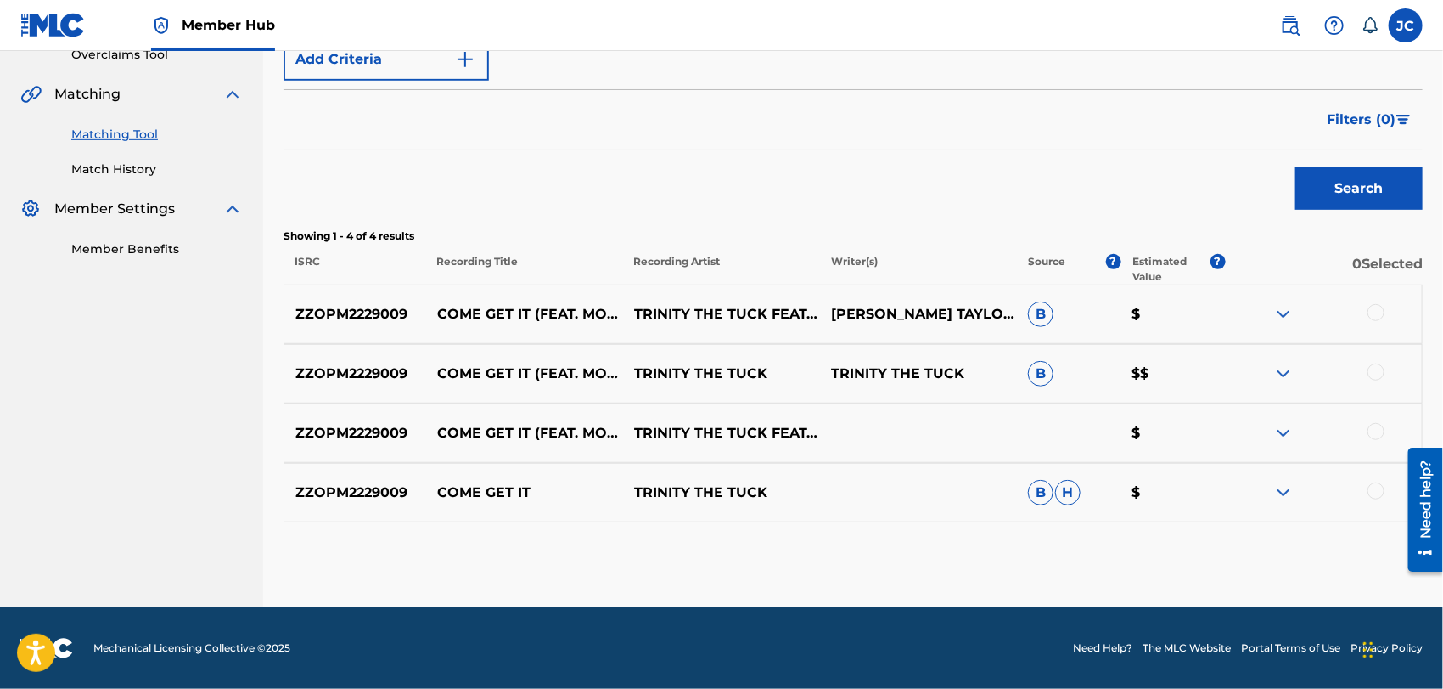
click at [1379, 311] on div at bounding box center [1376, 312] width 17 height 17
click at [1372, 360] on div "ZZOPM2229009 COME GET IT (FEAT. MONÉT X CHANGE) TRINITY THE TUCK TRINITY THE TU…" at bounding box center [854, 373] width 1140 height 59
click at [1376, 372] on div at bounding box center [1376, 371] width 17 height 17
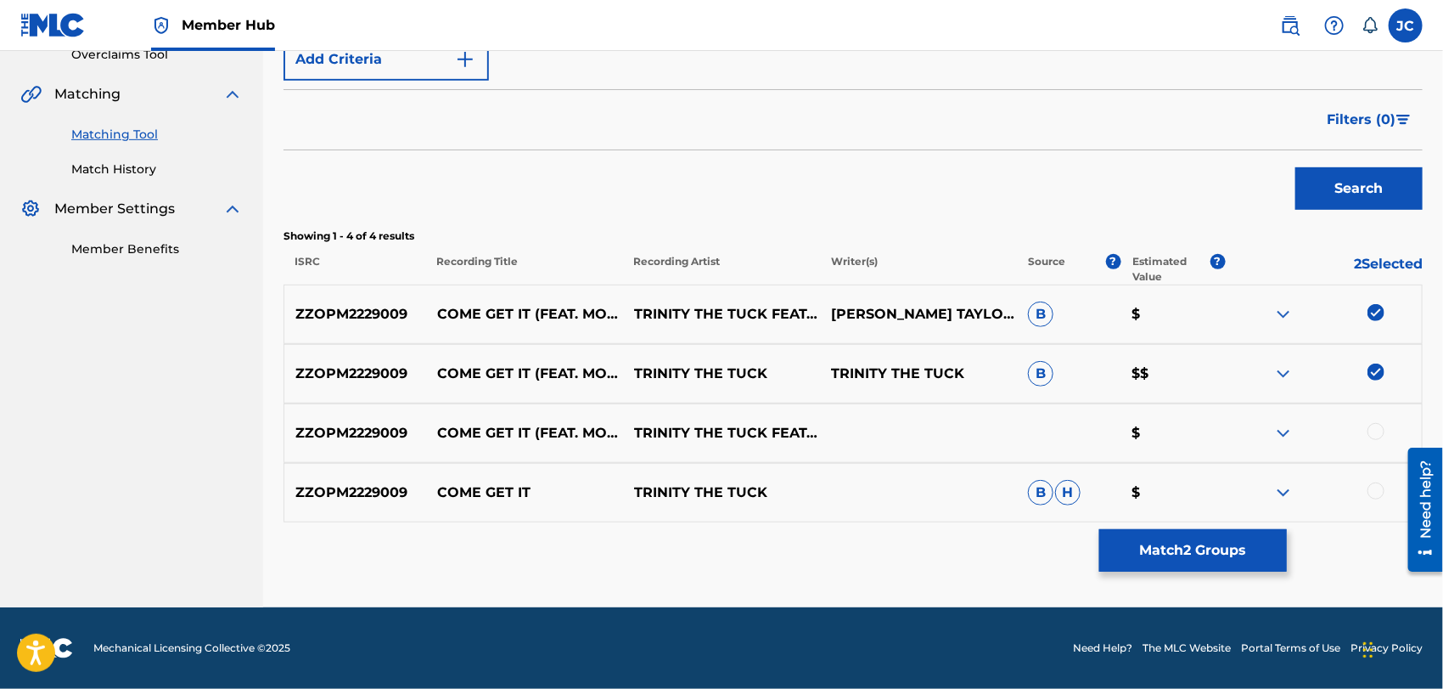
click at [1367, 438] on div at bounding box center [1323, 433] width 197 height 20
click at [1371, 431] on div at bounding box center [1376, 431] width 17 height 17
click at [1372, 495] on div at bounding box center [1376, 490] width 17 height 17
click at [1245, 584] on div "Matching Tool The Matching Tool enables you to suggest matches between sound re…" at bounding box center [854, 165] width 1140 height 883
click at [1216, 566] on button "Match 4 Groups" at bounding box center [1194, 550] width 188 height 42
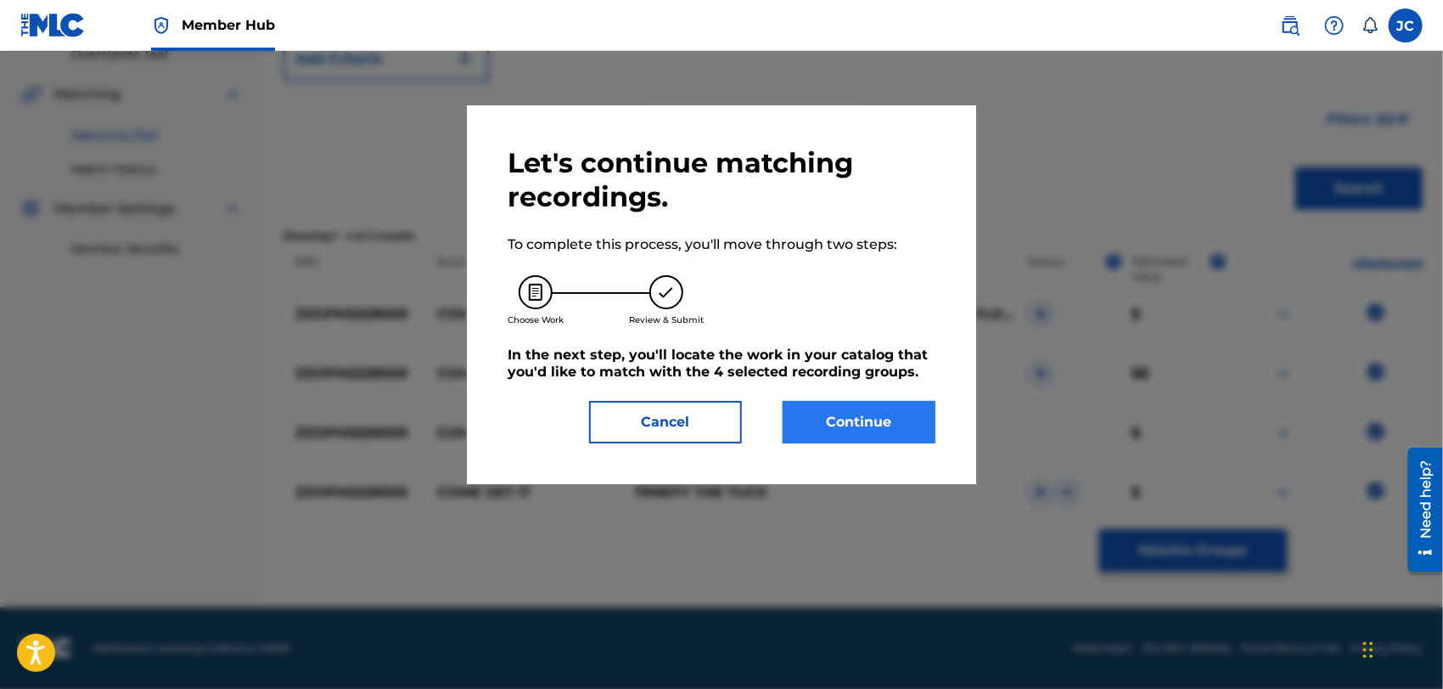
drag, startPoint x: 779, startPoint y: 405, endPoint x: 833, endPoint y: 406, distance: 54.4
click at [780, 404] on div "Continue" at bounding box center [849, 422] width 173 height 42
click at [837, 406] on button "Continue" at bounding box center [859, 422] width 153 height 42
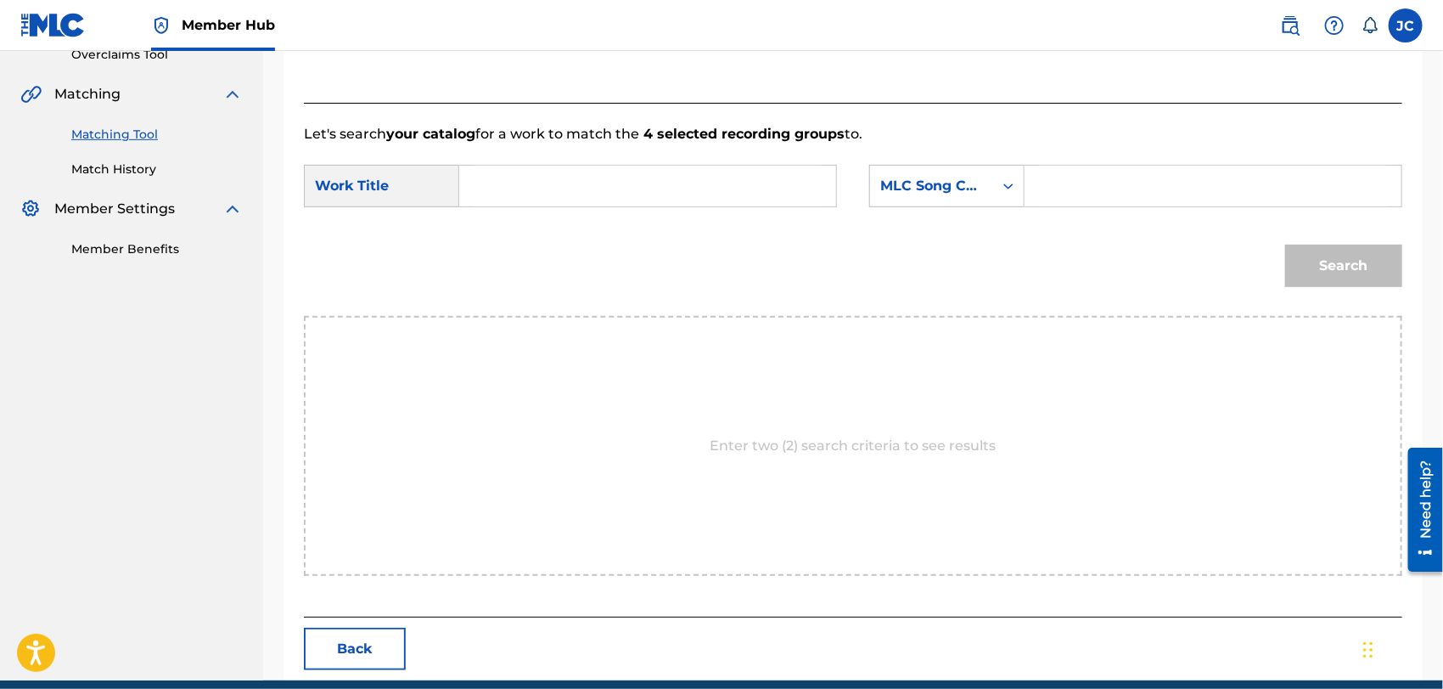
click at [605, 201] on input "Search Form" at bounding box center [648, 186] width 348 height 41
paste input "Come Get It"
type input "Come Get It"
click at [956, 185] on div "MLC Song Code" at bounding box center [932, 186] width 103 height 20
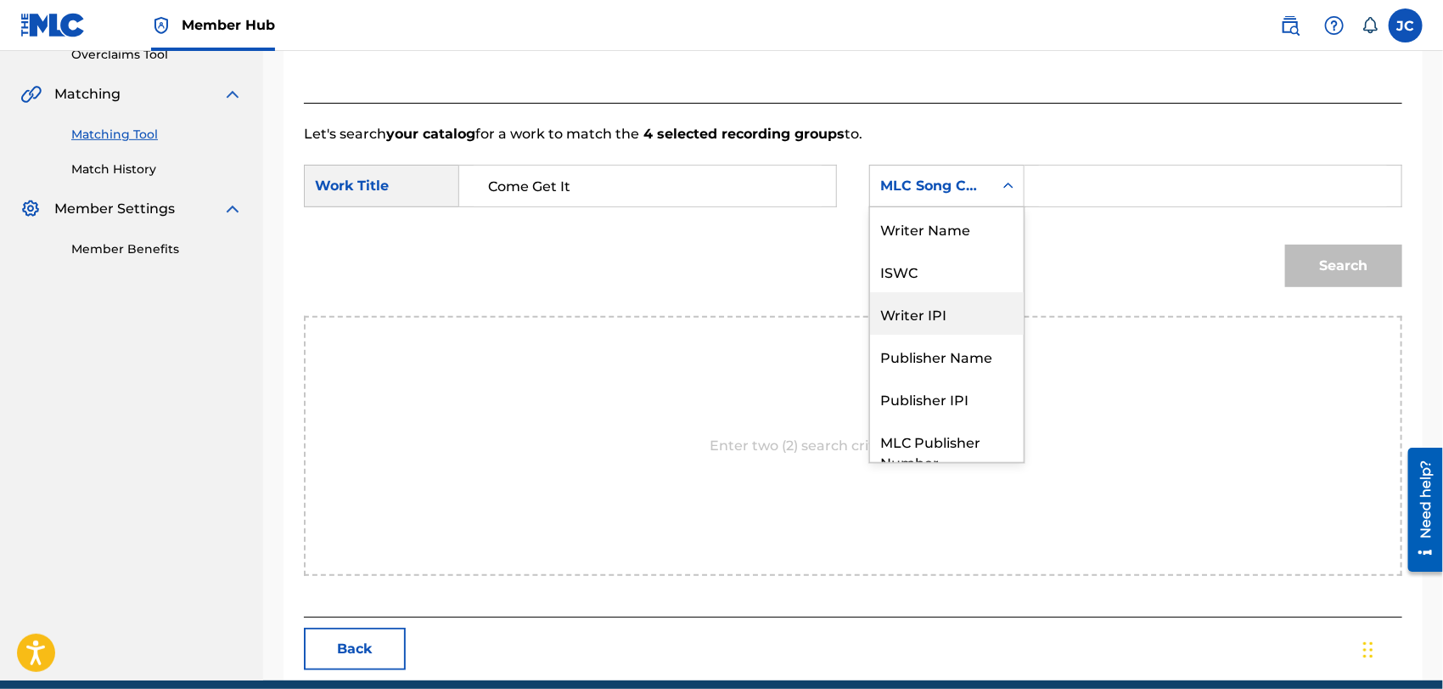
scroll to position [0, 0]
click at [906, 236] on div "Writer Name" at bounding box center [947, 228] width 154 height 42
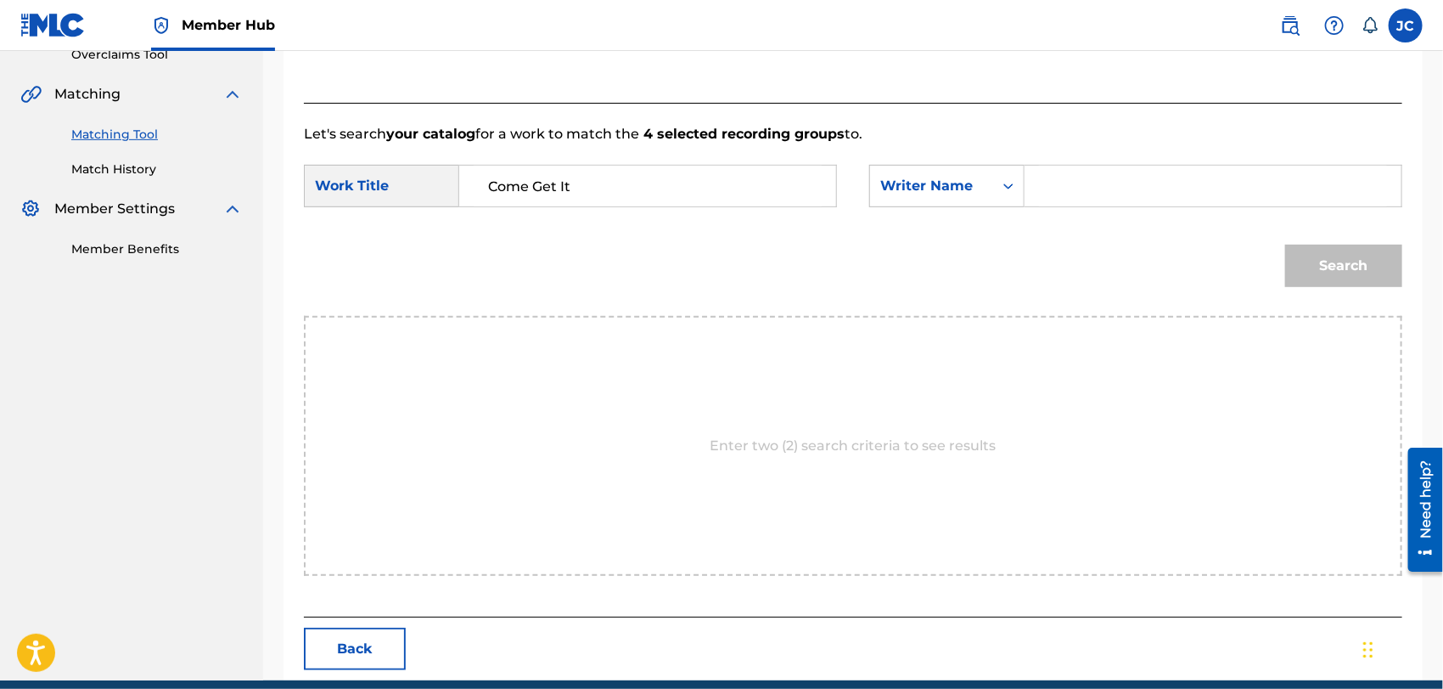
click at [1106, 181] on input "Search Form" at bounding box center [1213, 186] width 348 height 41
paste input "[PERSON_NAME]"
click at [1342, 254] on button "Search" at bounding box center [1344, 266] width 117 height 42
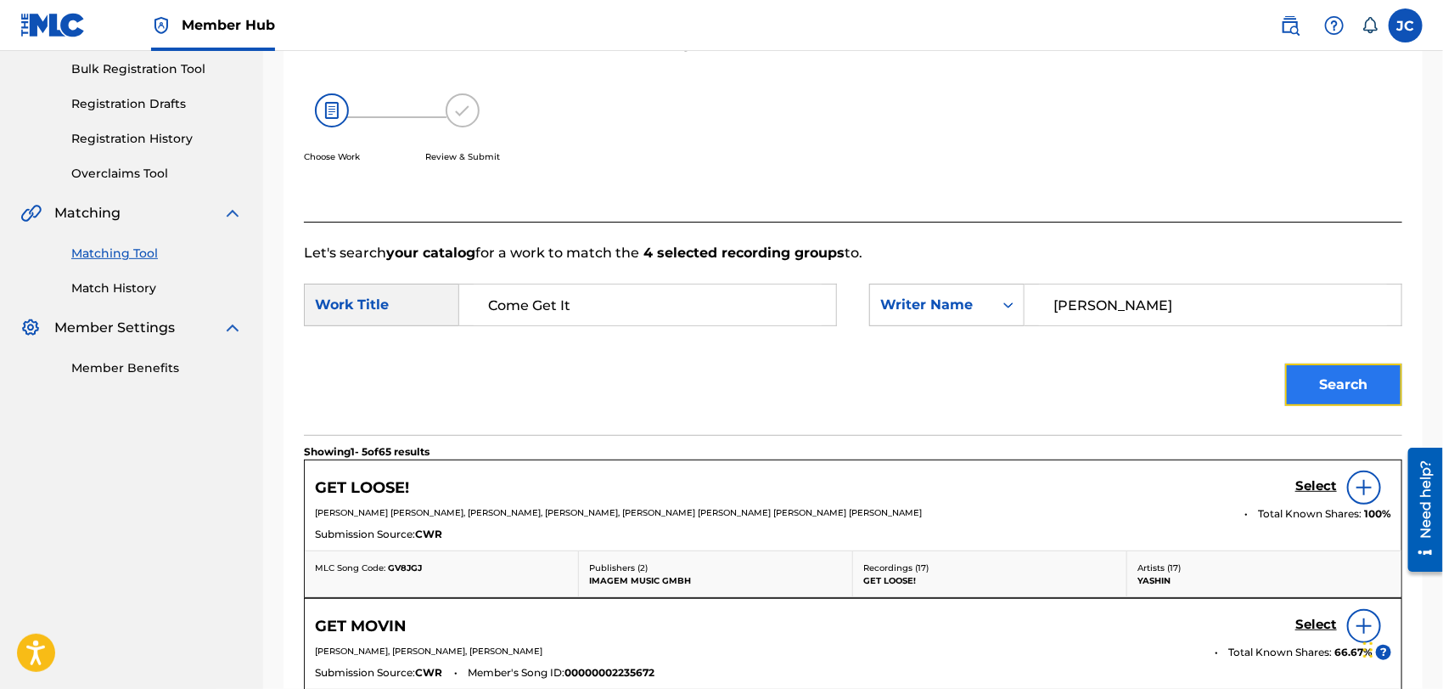
scroll to position [369, 0]
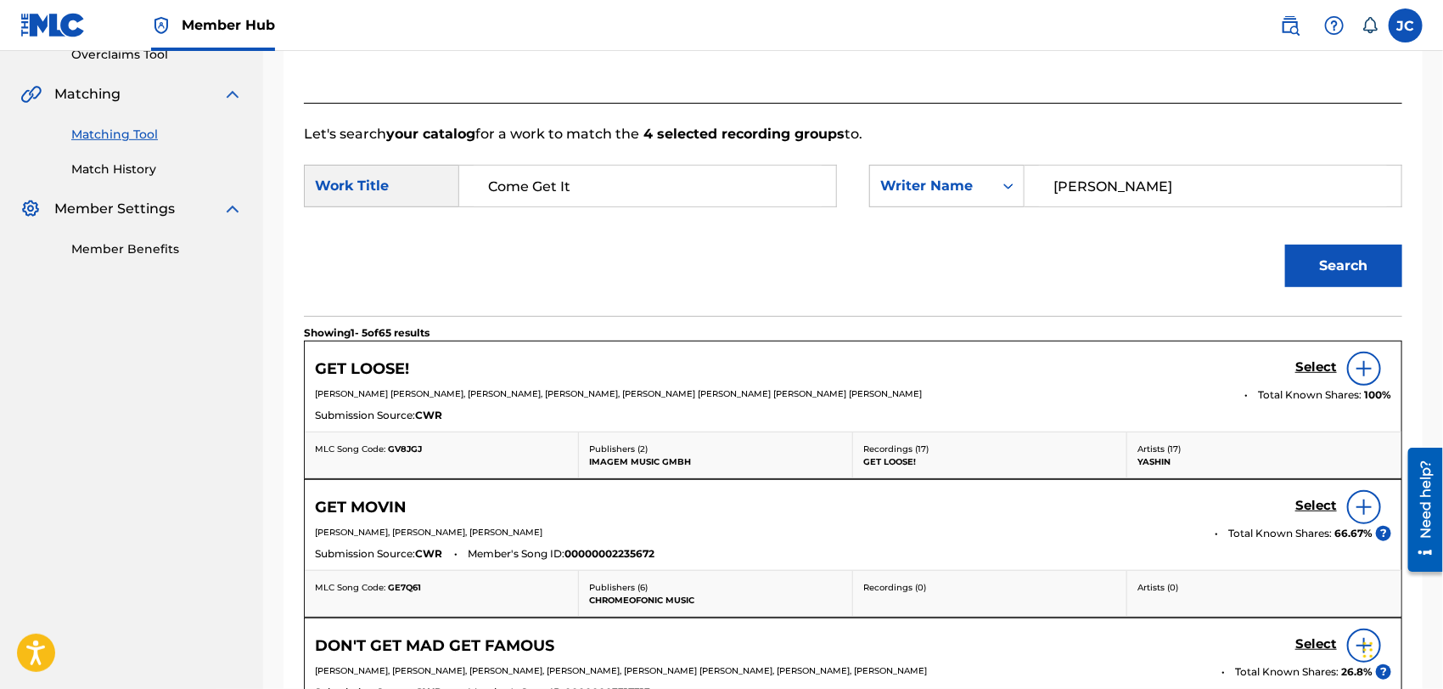
drag, startPoint x: 1170, startPoint y: 205, endPoint x: 1120, endPoint y: 198, distance: 50.7
click at [1120, 199] on input "[PERSON_NAME]" at bounding box center [1213, 186] width 348 height 41
drag, startPoint x: 1120, startPoint y: 198, endPoint x: 948, endPoint y: 173, distance: 173.3
click at [885, 168] on div "SearchWithCriteria639fd63a-df50-45f6-a24b-55d7a7611d93 Writer Name [PERSON_NAME]" at bounding box center [1135, 186] width 533 height 42
paste input "Berti"
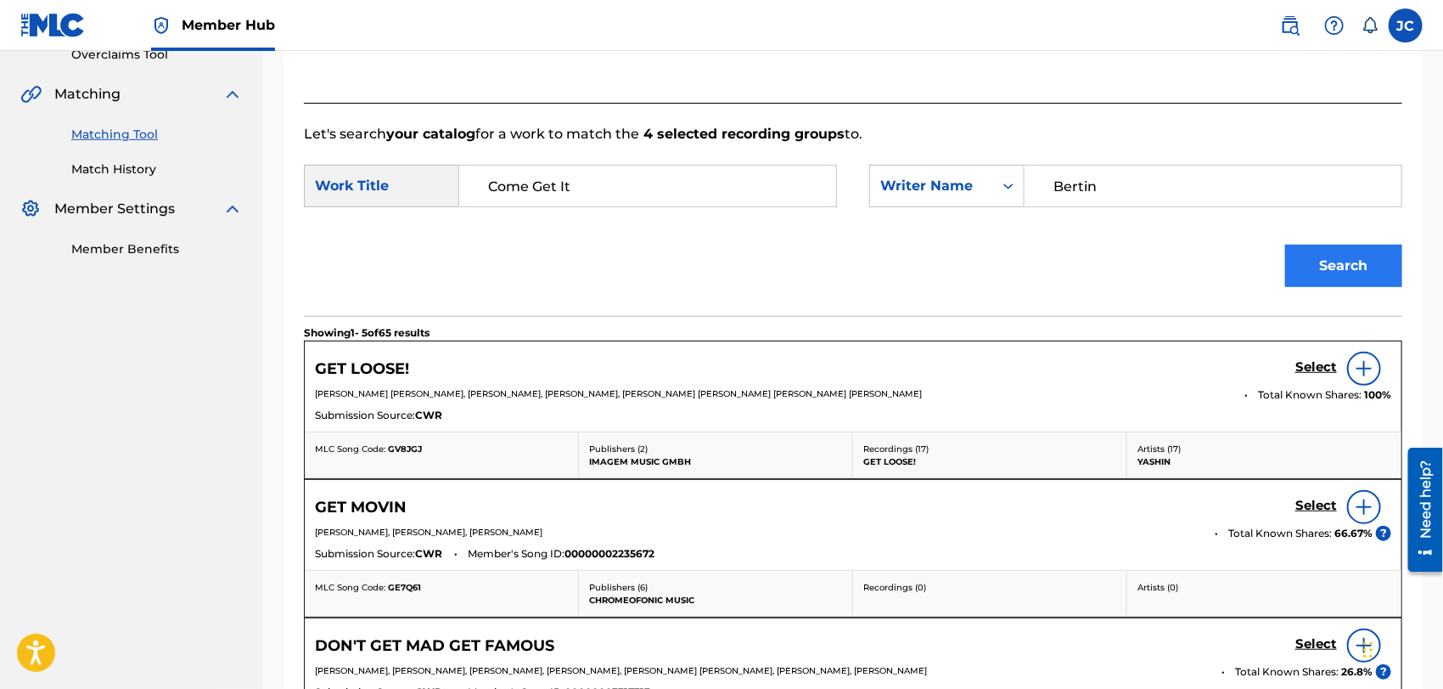
type input "Bertin"
click at [1289, 256] on button "Search" at bounding box center [1344, 266] width 117 height 42
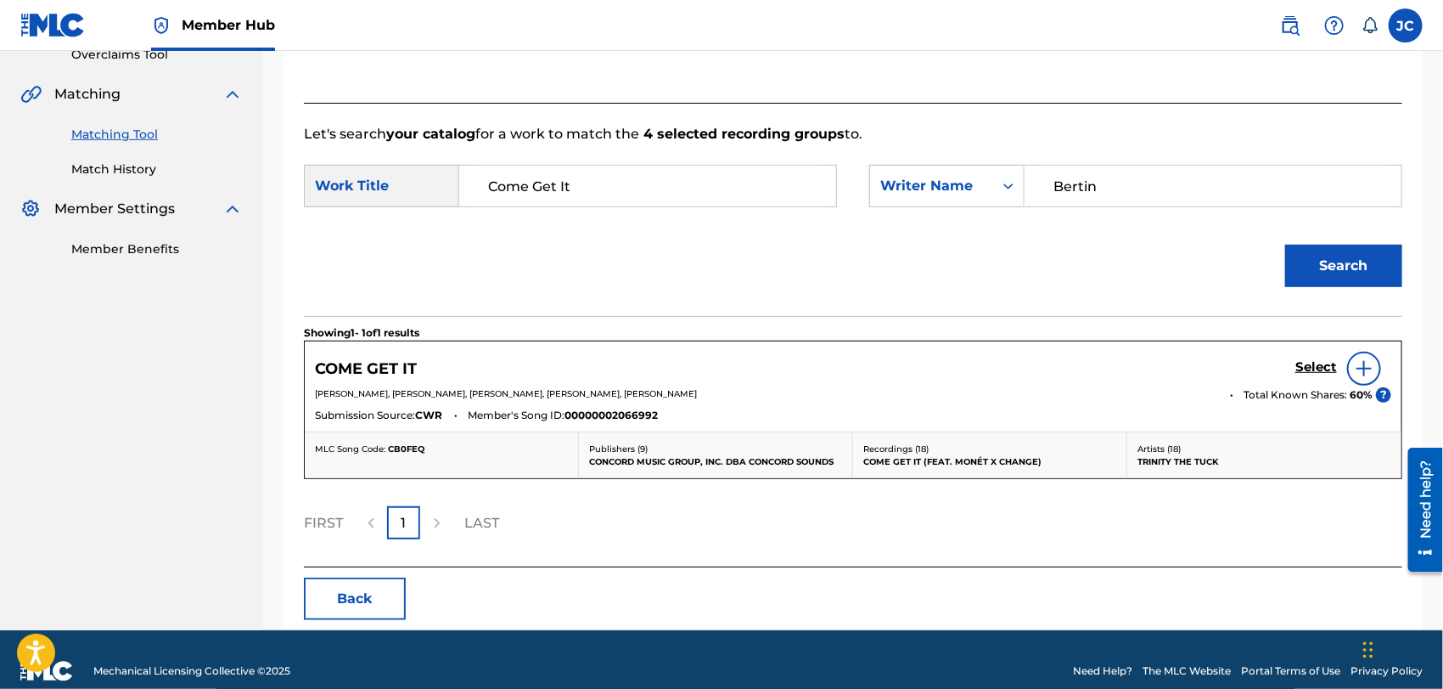
click at [1362, 369] on img at bounding box center [1364, 368] width 20 height 20
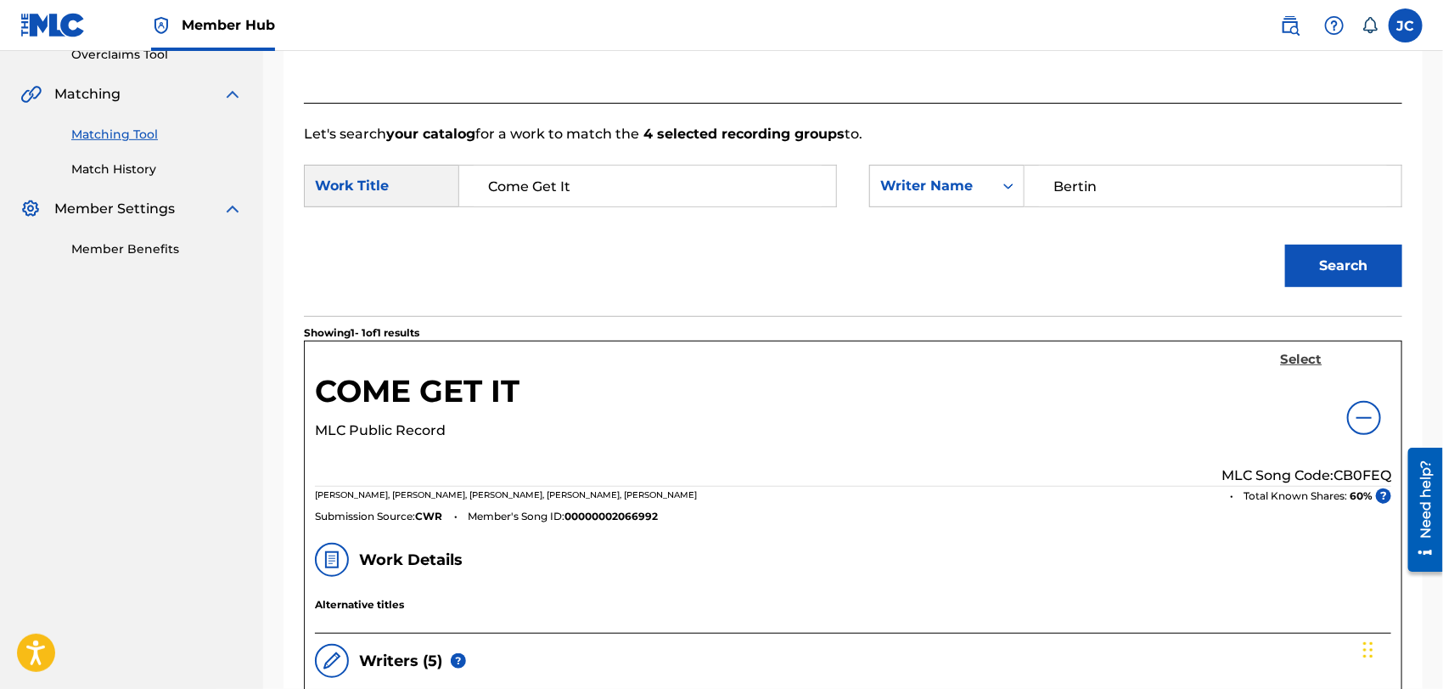
click at [1284, 362] on h5 "Select" at bounding box center [1302, 360] width 42 height 16
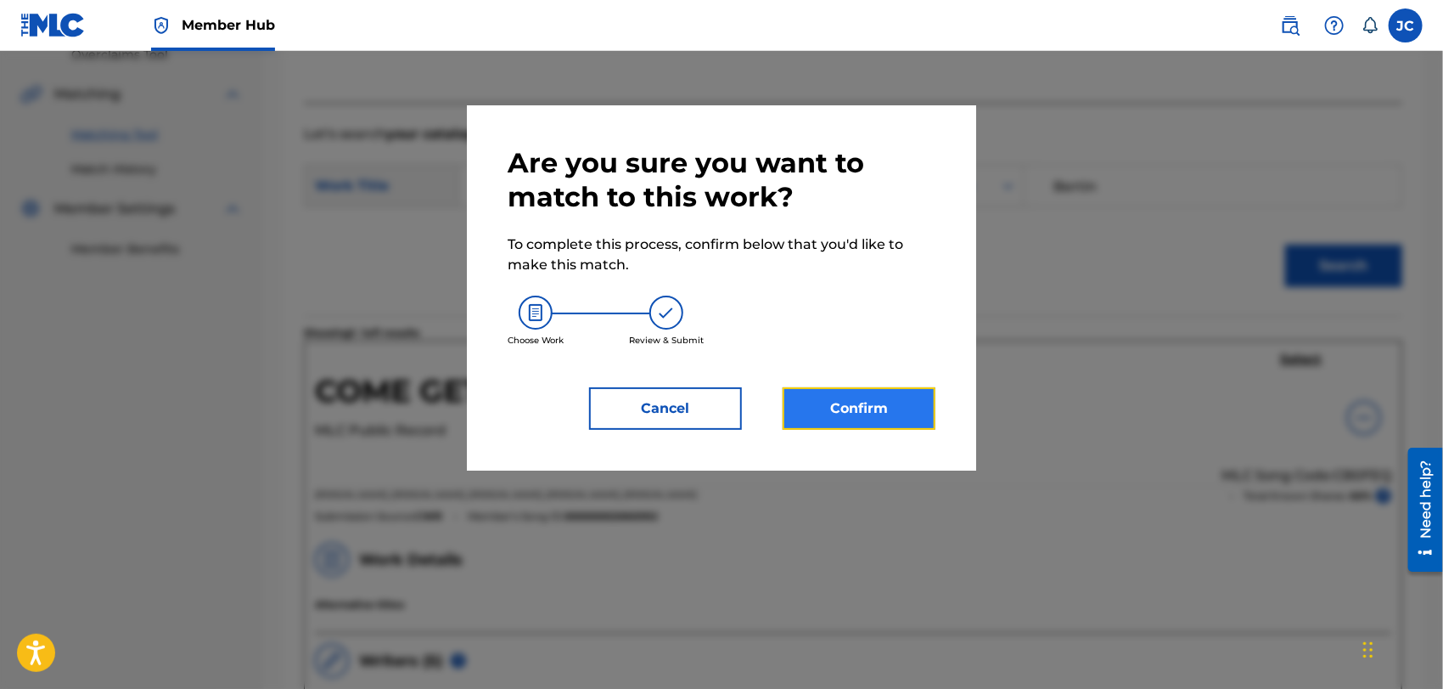
click at [914, 408] on button "Confirm" at bounding box center [859, 408] width 153 height 42
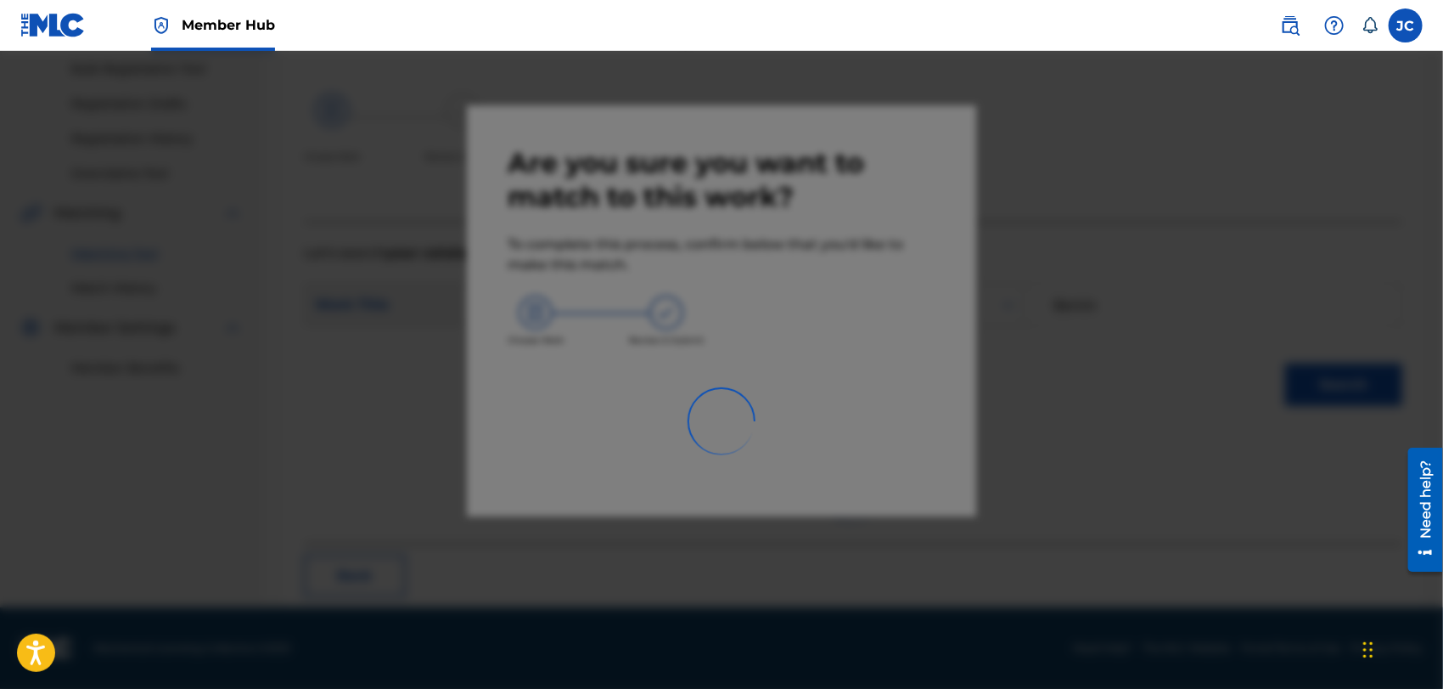
scroll to position [65, 0]
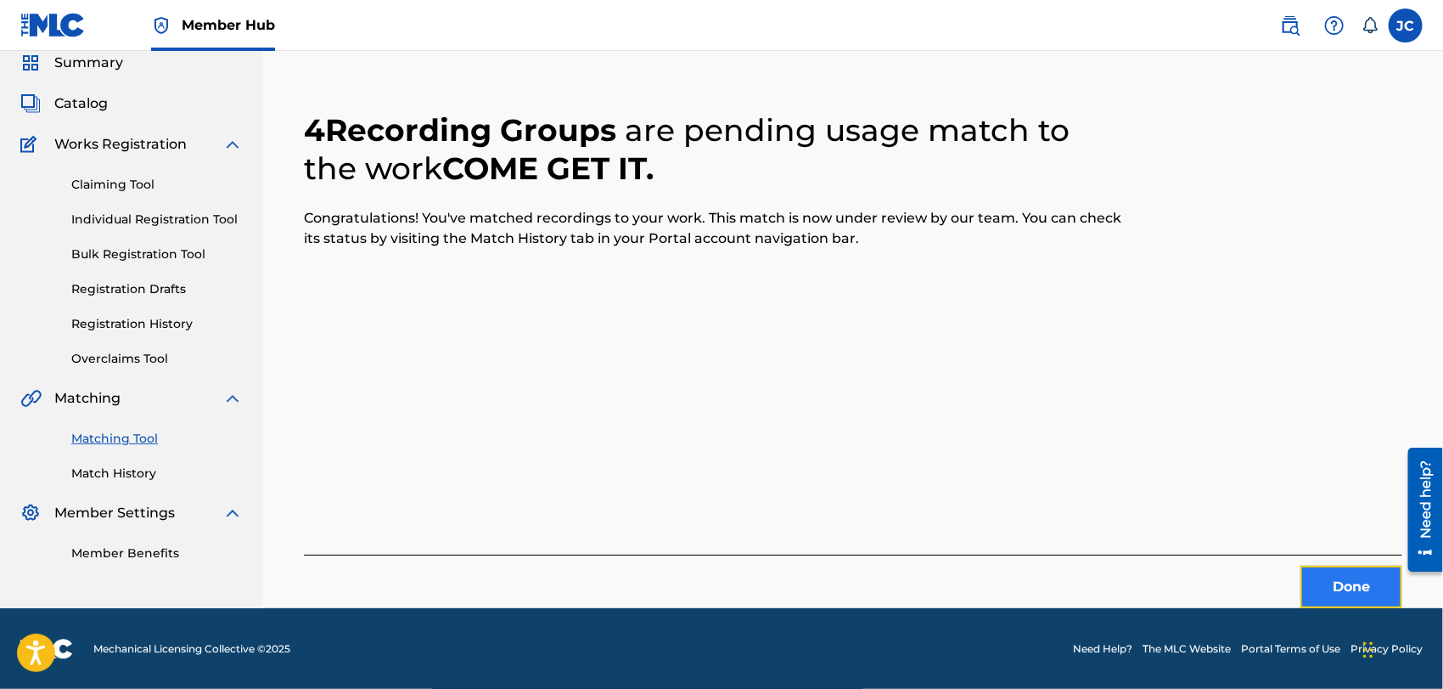
drag, startPoint x: 13, startPoint y: 132, endPoint x: 1375, endPoint y: 566, distance: 1429.4
click at [1375, 566] on button "Done" at bounding box center [1352, 587] width 102 height 42
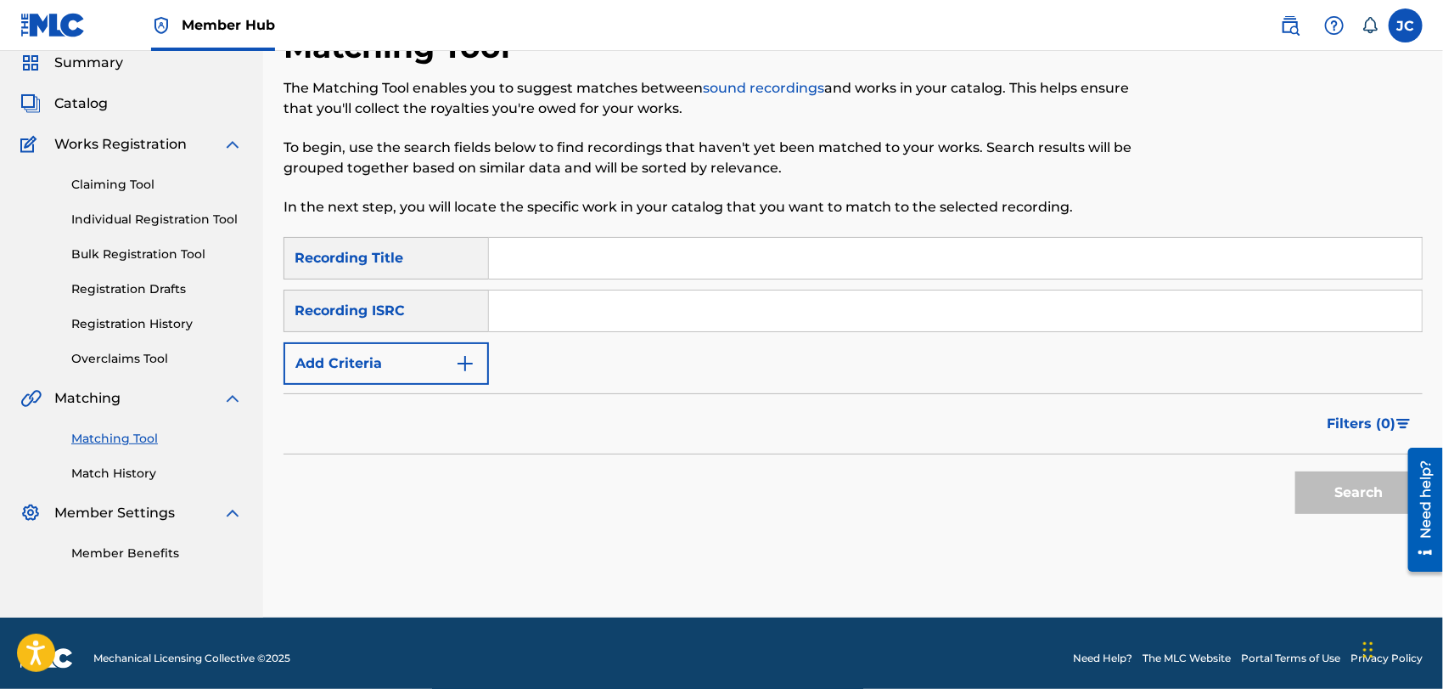
click at [637, 314] on input "Search Form" at bounding box center [955, 310] width 933 height 41
paste input "QZ8252211862"
type input "QZ8252211862"
click at [1330, 493] on button "Search" at bounding box center [1359, 492] width 127 height 42
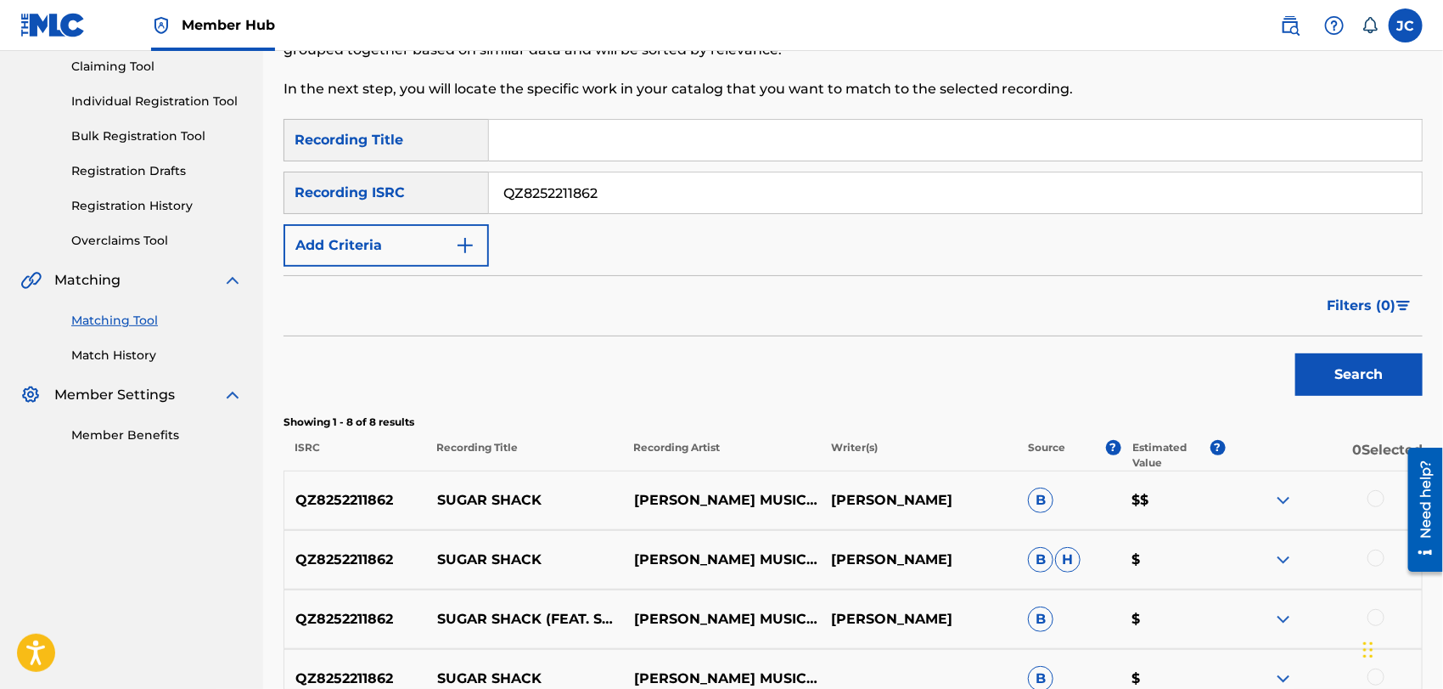
scroll to position [561, 0]
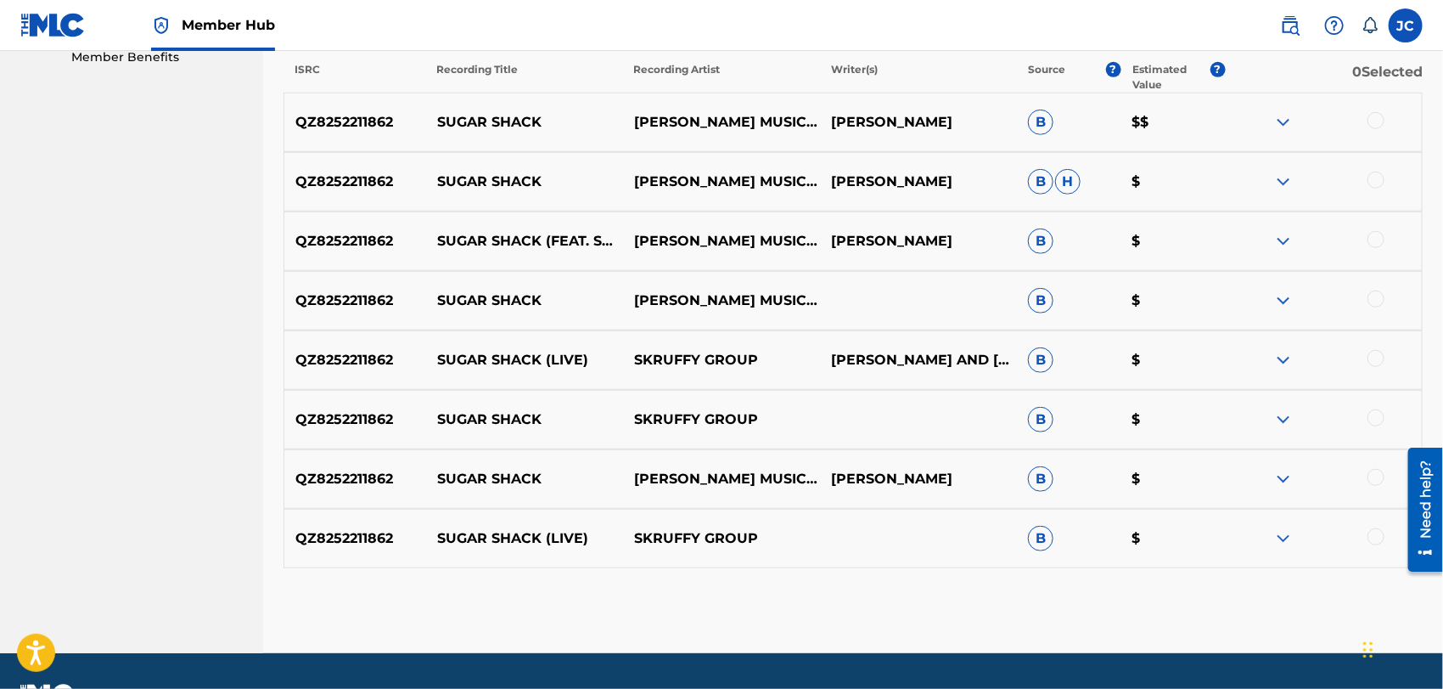
click at [1380, 124] on div at bounding box center [1376, 120] width 17 height 17
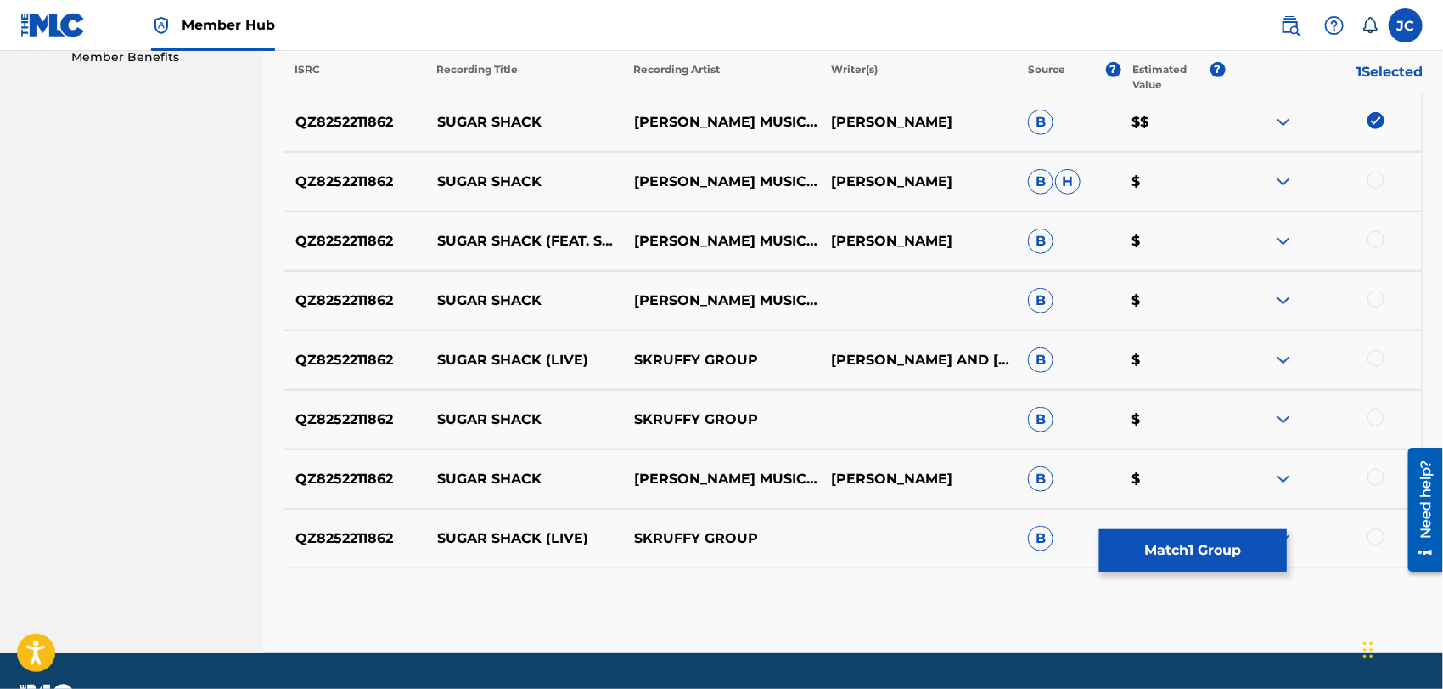
click at [1377, 177] on div at bounding box center [1376, 180] width 17 height 17
drag, startPoint x: 1379, startPoint y: 233, endPoint x: 1379, endPoint y: 262, distance: 28.9
click at [1379, 234] on div at bounding box center [1376, 239] width 17 height 17
click at [1379, 297] on div at bounding box center [1376, 298] width 17 height 17
click at [1389, 370] on div "QZ8252211862 SUGAR SHACK (LIVE) SKRUFFY GROUP [PERSON_NAME] AND [PERSON_NAME] B…" at bounding box center [854, 359] width 1140 height 59
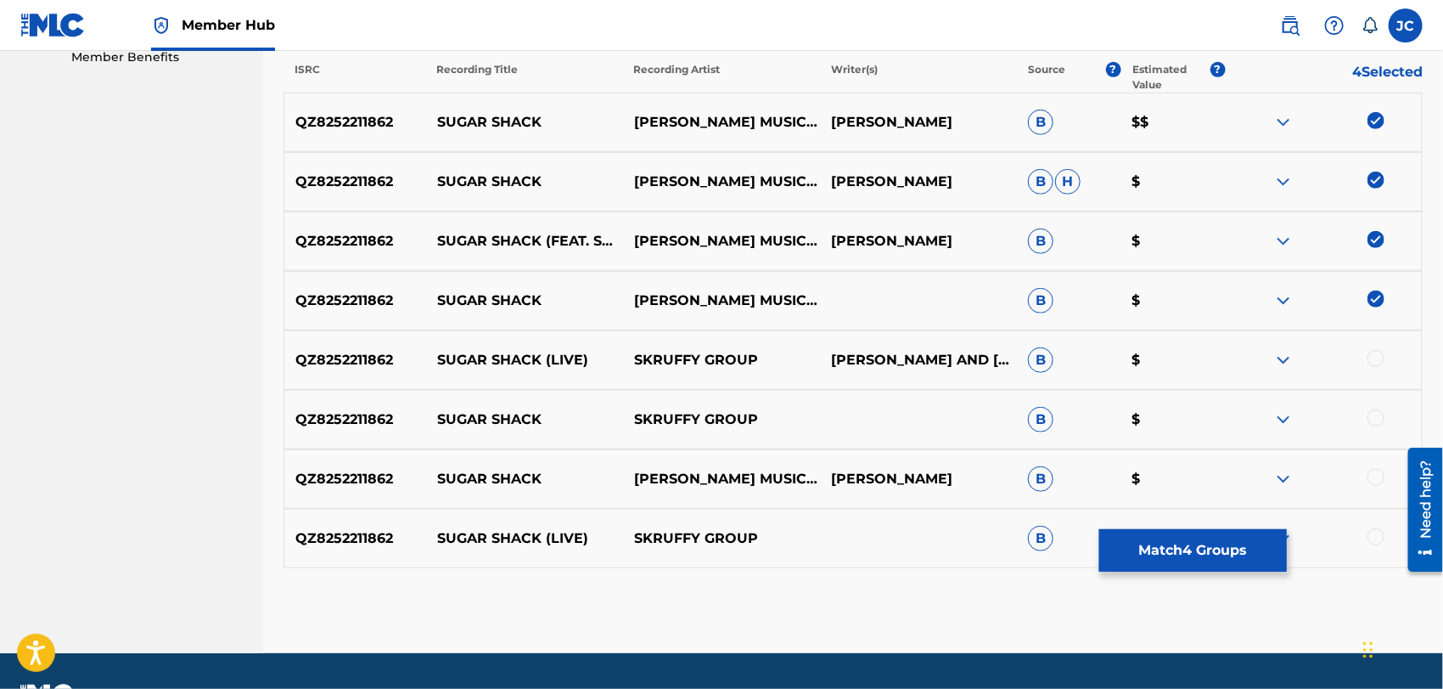
click at [1381, 368] on div at bounding box center [1323, 360] width 197 height 20
click at [1379, 366] on div at bounding box center [1323, 360] width 197 height 20
click at [1378, 360] on div at bounding box center [1376, 358] width 17 height 17
click at [1378, 423] on div at bounding box center [1376, 417] width 17 height 17
click at [1372, 463] on div "QZ8252211862 [PERSON_NAME] MUSIC TREASURY FEATURING SKRUFFY GROUP [PERSON_NAME]…" at bounding box center [854, 478] width 1140 height 59
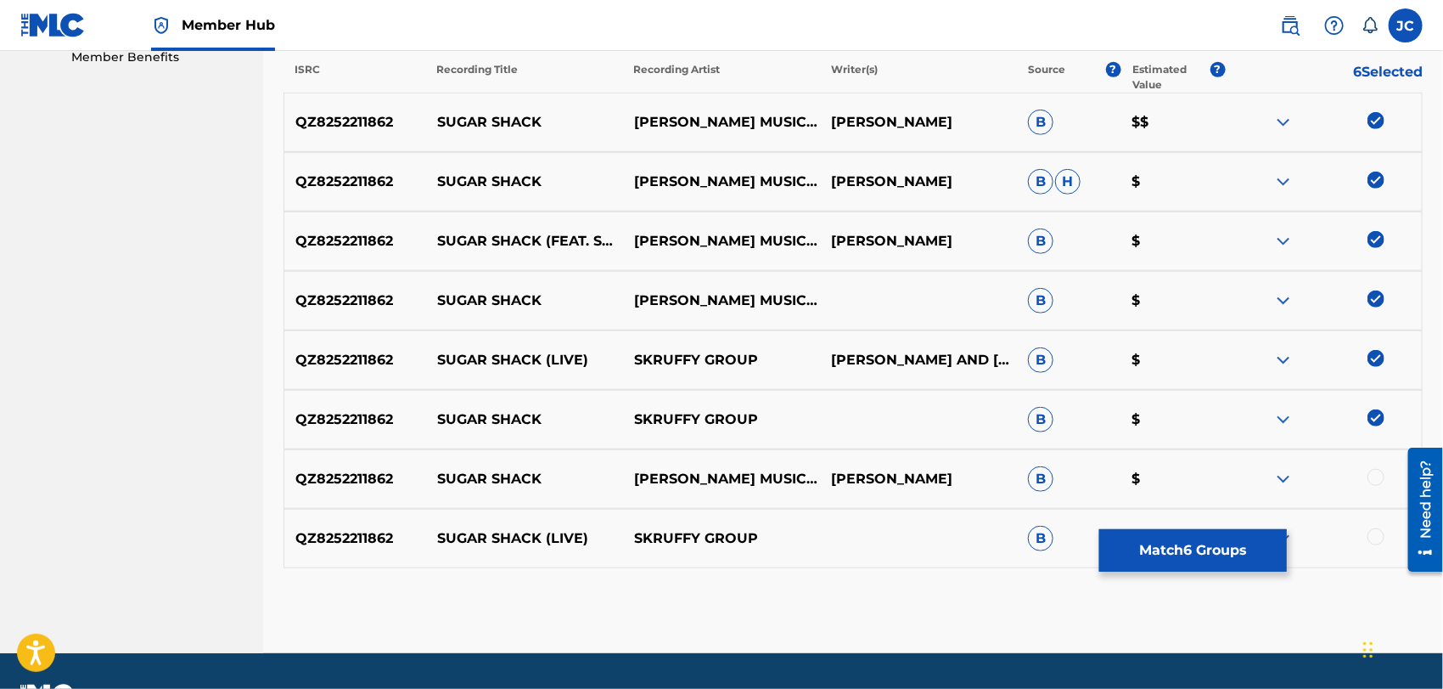
click at [1372, 476] on div at bounding box center [1376, 477] width 17 height 17
click at [1372, 551] on div "QZ8252211862 SUGAR SHACK (LIVE) SKRUFFY GROUP B $" at bounding box center [854, 538] width 1140 height 59
click at [1376, 538] on div at bounding box center [1376, 536] width 17 height 17
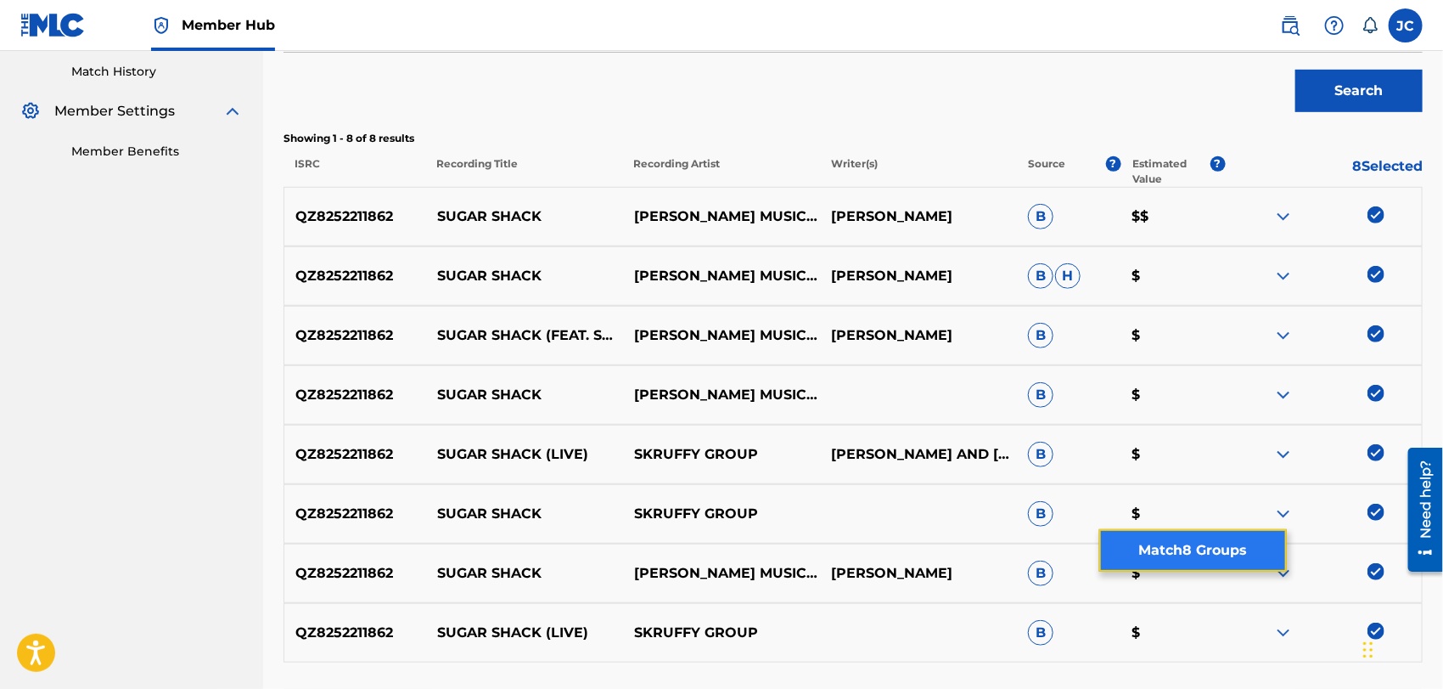
click at [1202, 541] on button "Match 8 Groups" at bounding box center [1194, 550] width 188 height 42
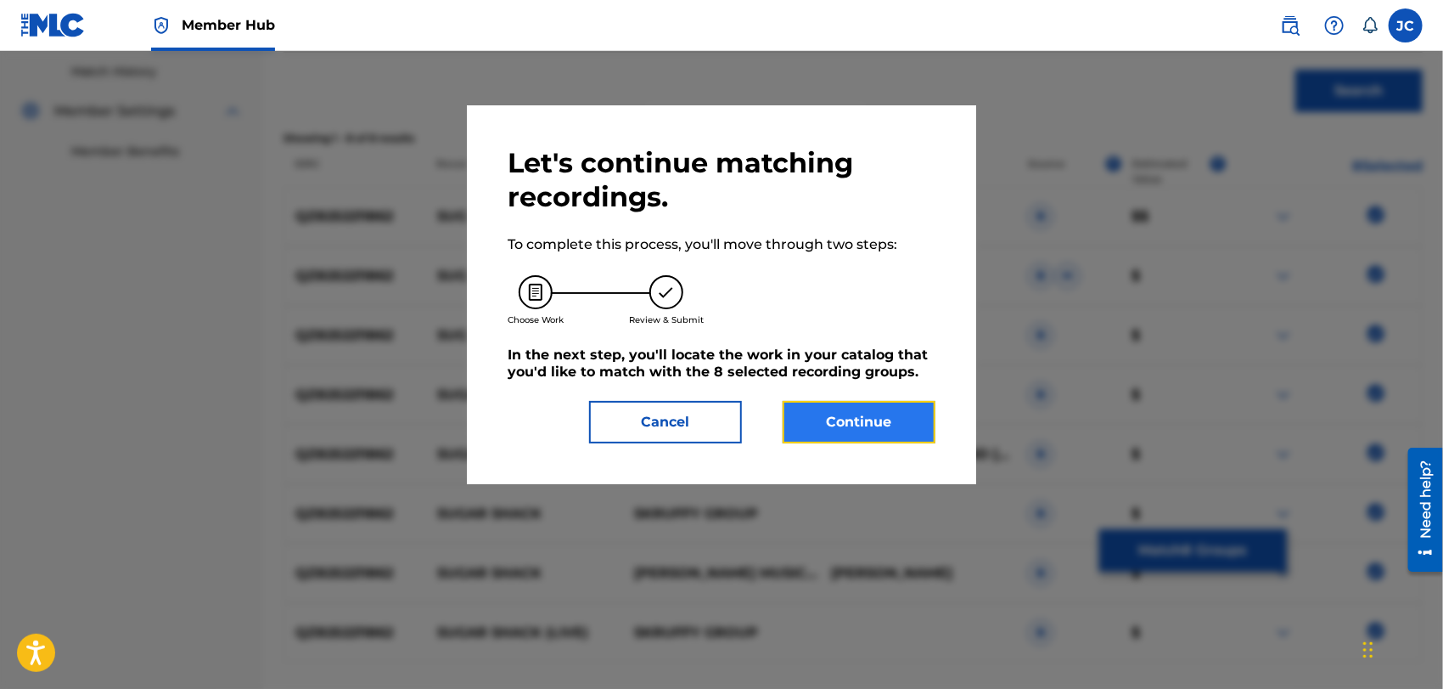
click at [898, 405] on button "Continue" at bounding box center [859, 422] width 153 height 42
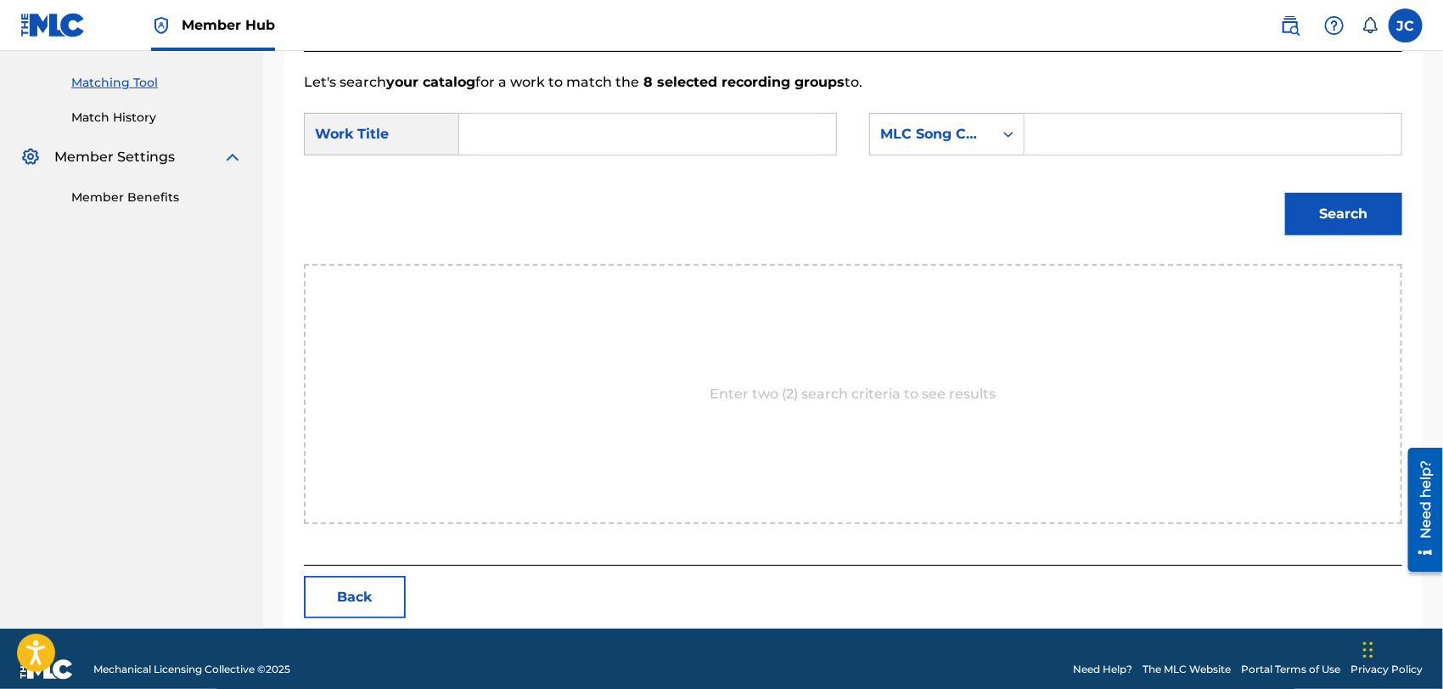
scroll to position [442, 0]
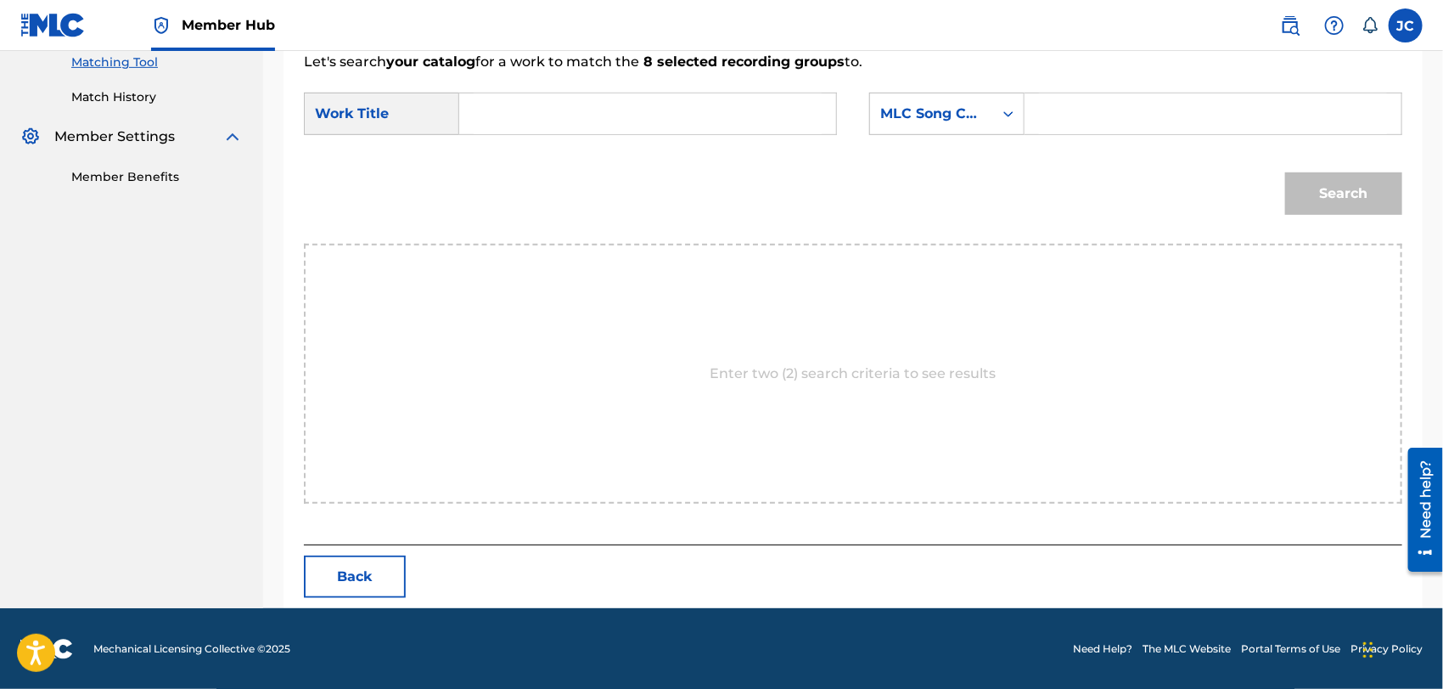
click at [616, 132] on input "Search Form" at bounding box center [648, 113] width 348 height 41
paste input "Sugar Shack"
type input "Sugar Shack"
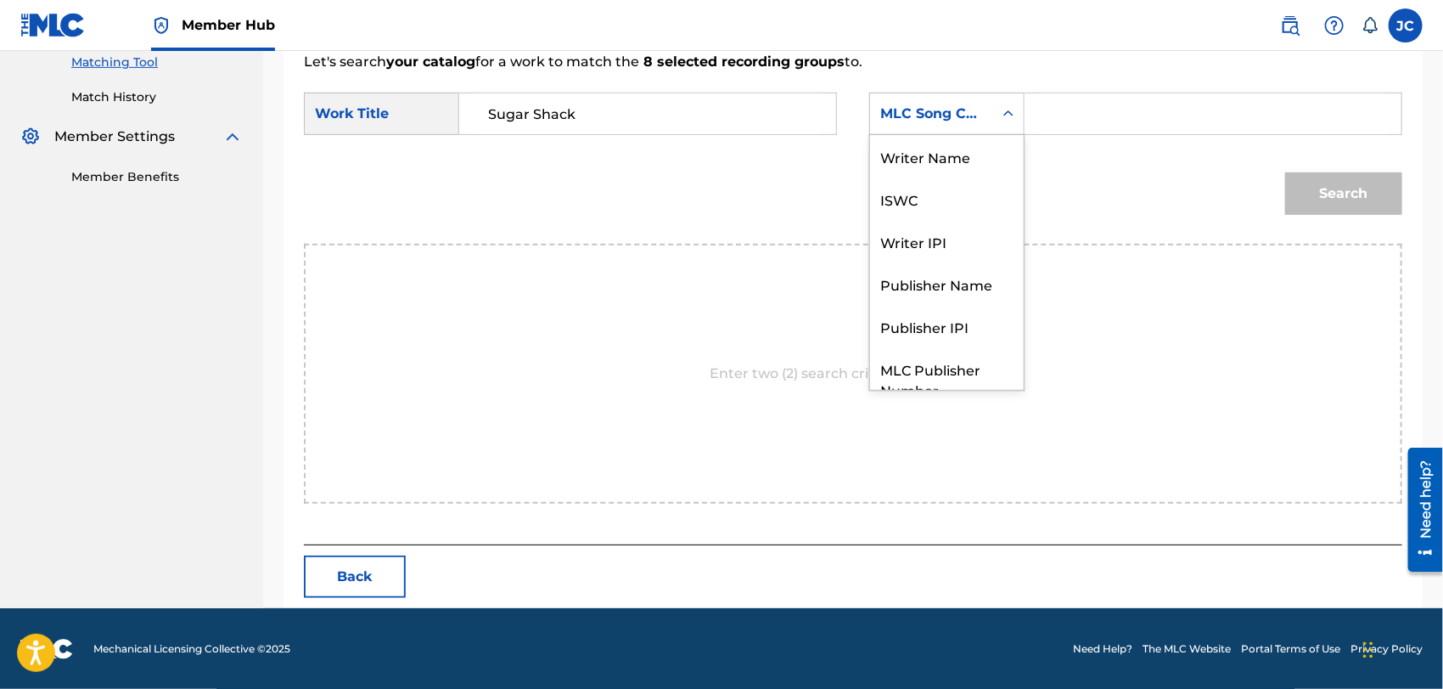
click at [1015, 108] on icon "Search Form" at bounding box center [1008, 113] width 17 height 17
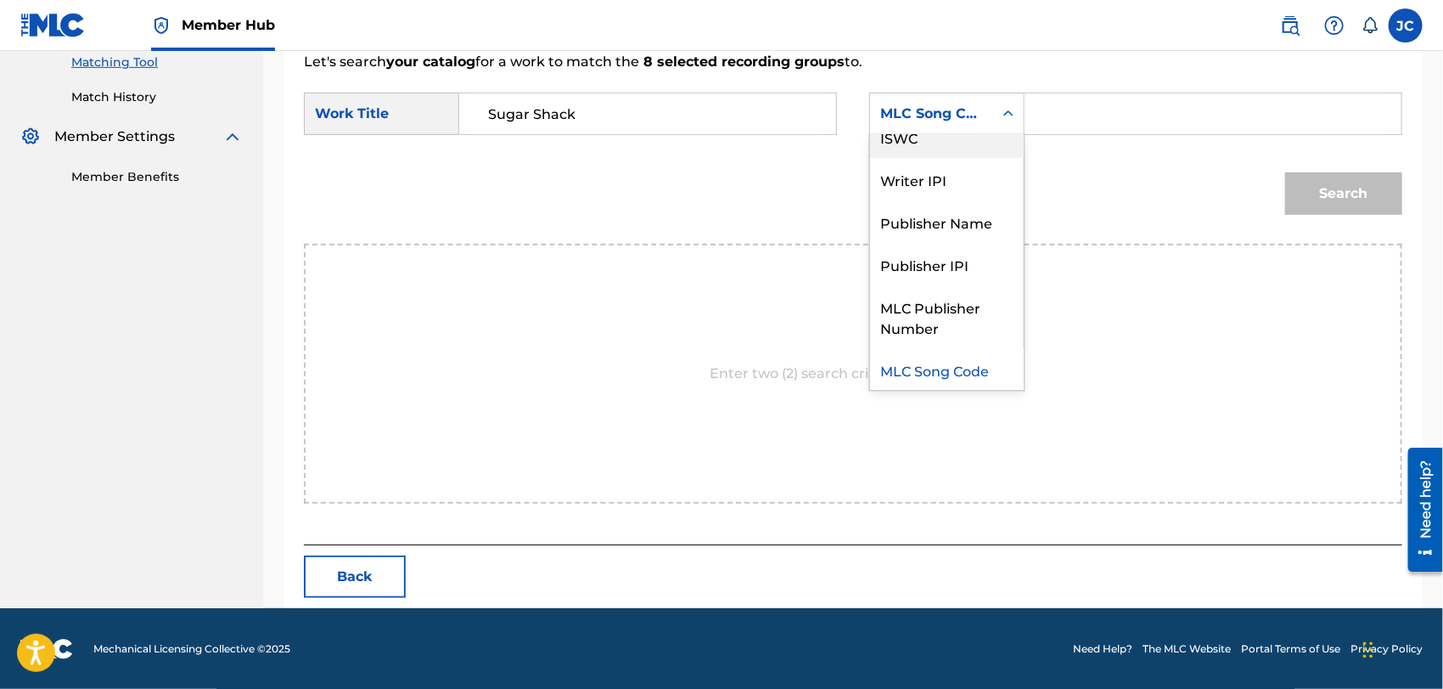
scroll to position [0, 0]
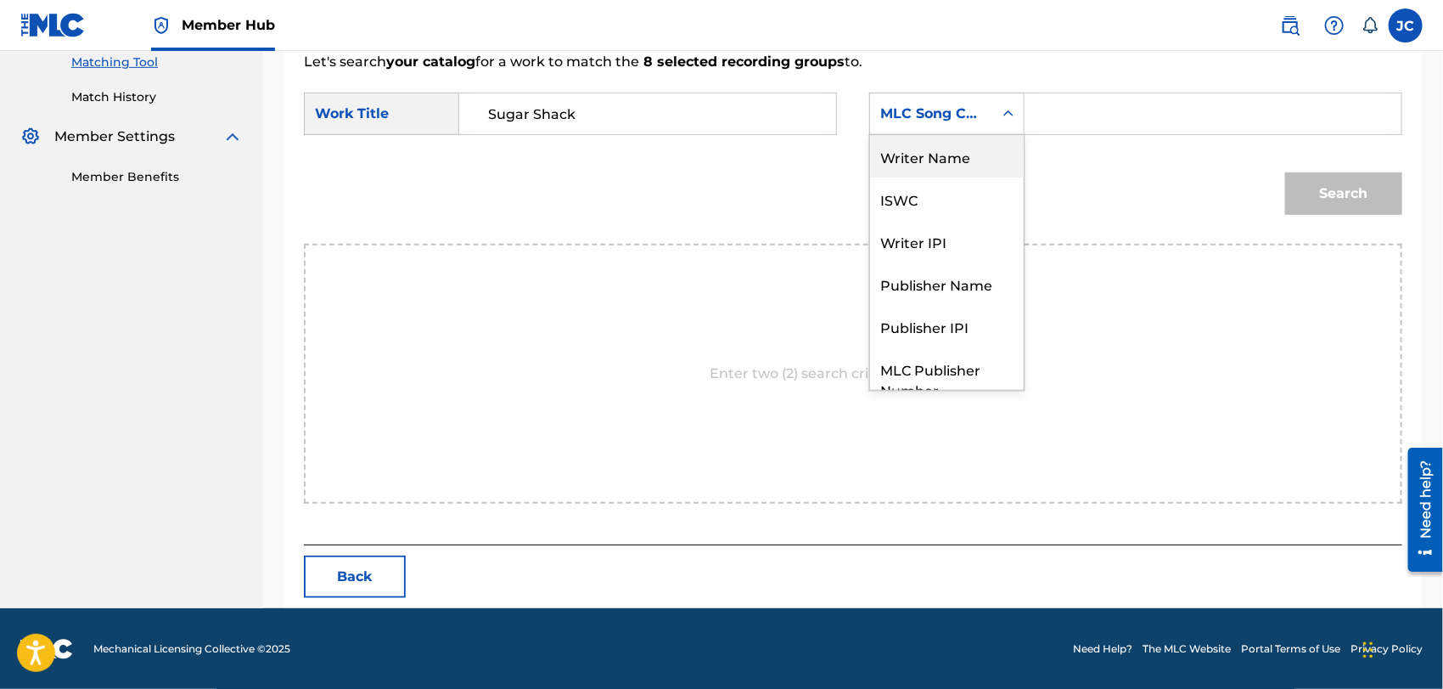
click at [882, 147] on div "Writer Name" at bounding box center [947, 156] width 154 height 42
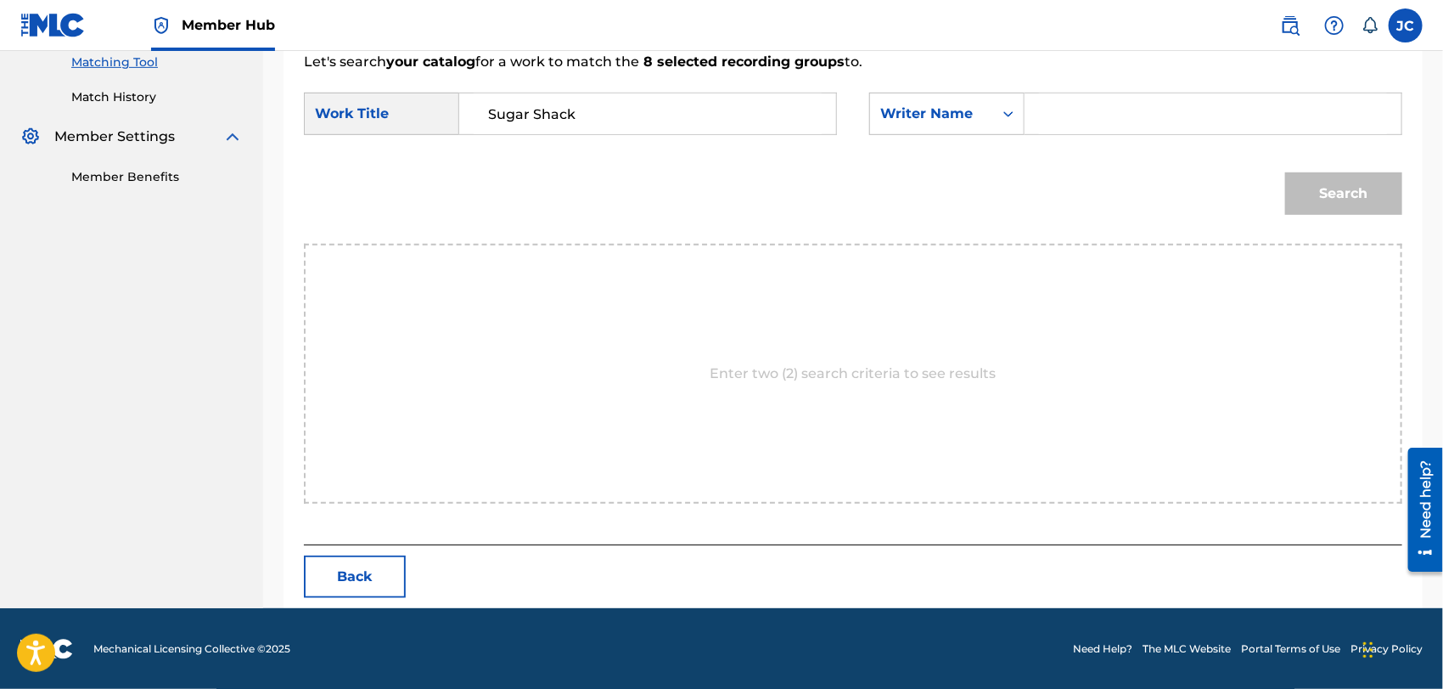
drag, startPoint x: 1116, startPoint y: 145, endPoint x: 1116, endPoint y: 131, distance: 14.4
click at [1116, 144] on form "SearchWithCriteria627f64c9-5757-4ac6-8223-0c385f35f1c2 Work Title Sugar Shack S…" at bounding box center [853, 158] width 1099 height 172
click at [1117, 121] on input "Search Form" at bounding box center [1213, 113] width 348 height 41
paste input "[PERSON_NAME]"
click at [1314, 181] on button "Search" at bounding box center [1344, 193] width 117 height 42
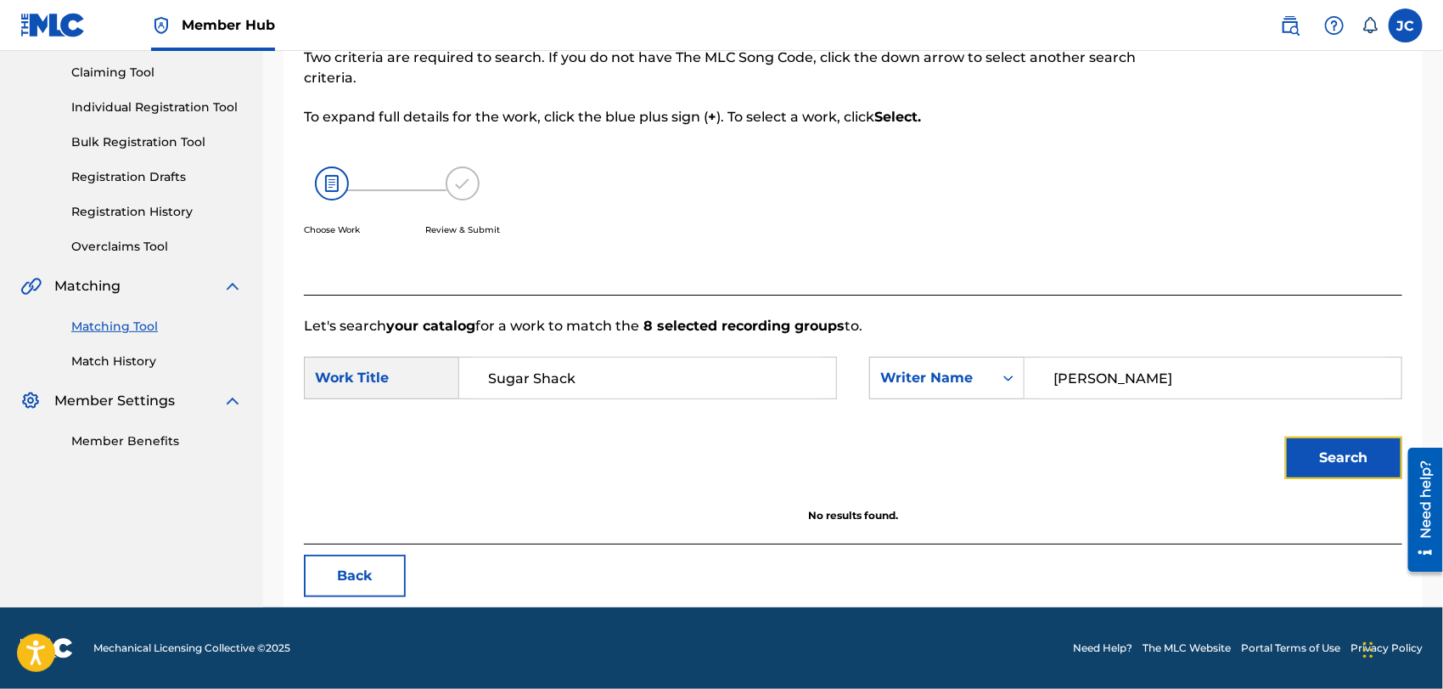
scroll to position [177, 0]
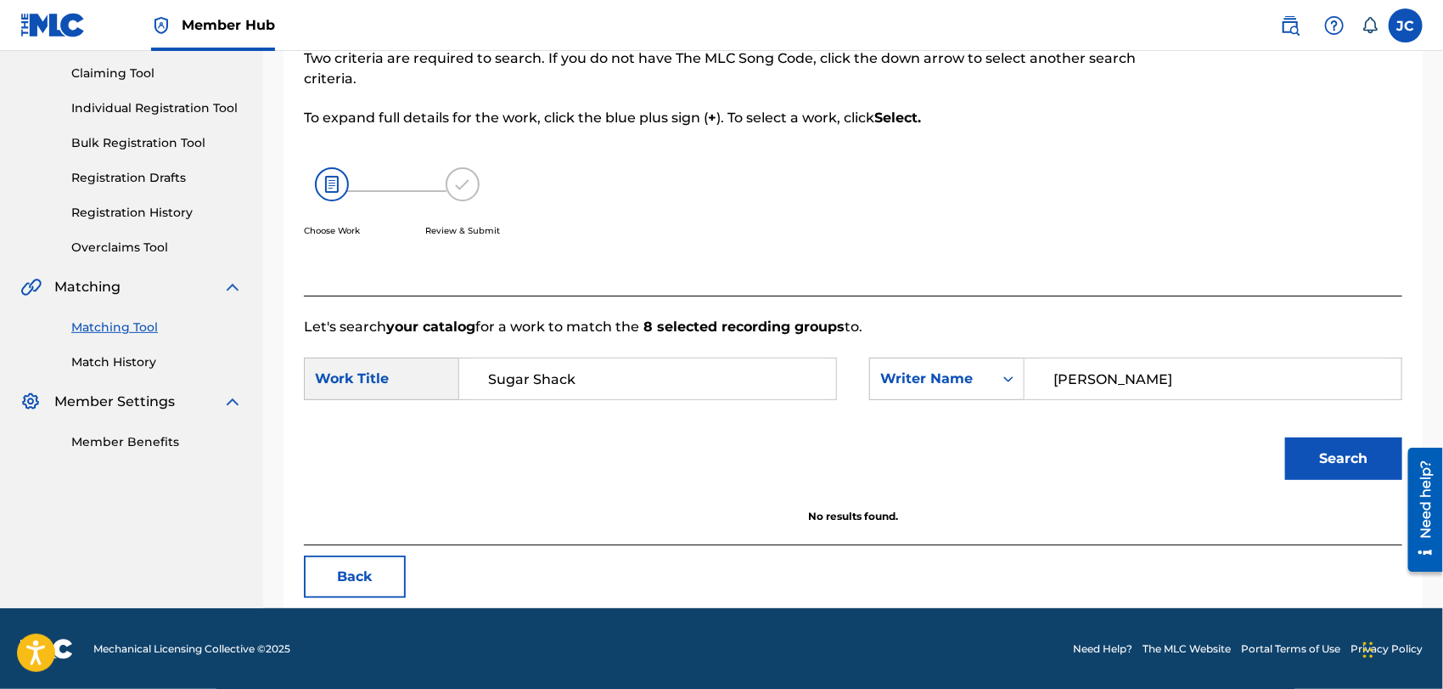
paste input "[PERSON_NAME]"
drag, startPoint x: 1229, startPoint y: 372, endPoint x: 1071, endPoint y: 383, distance: 158.3
click at [836, 365] on div "SearchWithCriteria627f64c9-5757-4ac6-8223-0c385f35f1c2 Work Title Sugar Shack S…" at bounding box center [853, 383] width 1099 height 53
type input "[PERSON_NAME]"
click at [1333, 448] on button "Search" at bounding box center [1344, 458] width 117 height 42
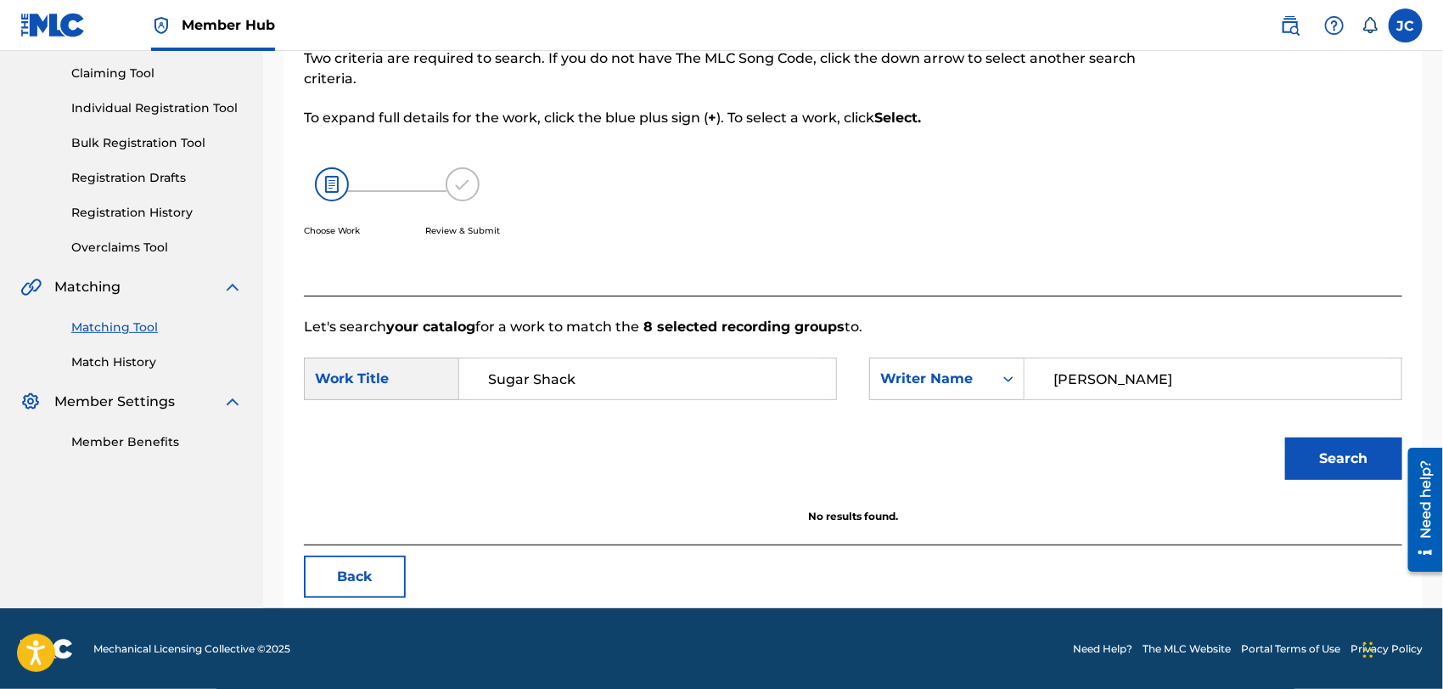
paste input "Search Form"
drag, startPoint x: 1126, startPoint y: 356, endPoint x: 1155, endPoint y: 396, distance: 49.3
click at [1127, 357] on div "Search Form" at bounding box center [1214, 378] width 378 height 42
click at [1155, 392] on input "Search Form" at bounding box center [1213, 378] width 348 height 41
paste input "[PERSON_NAME]"
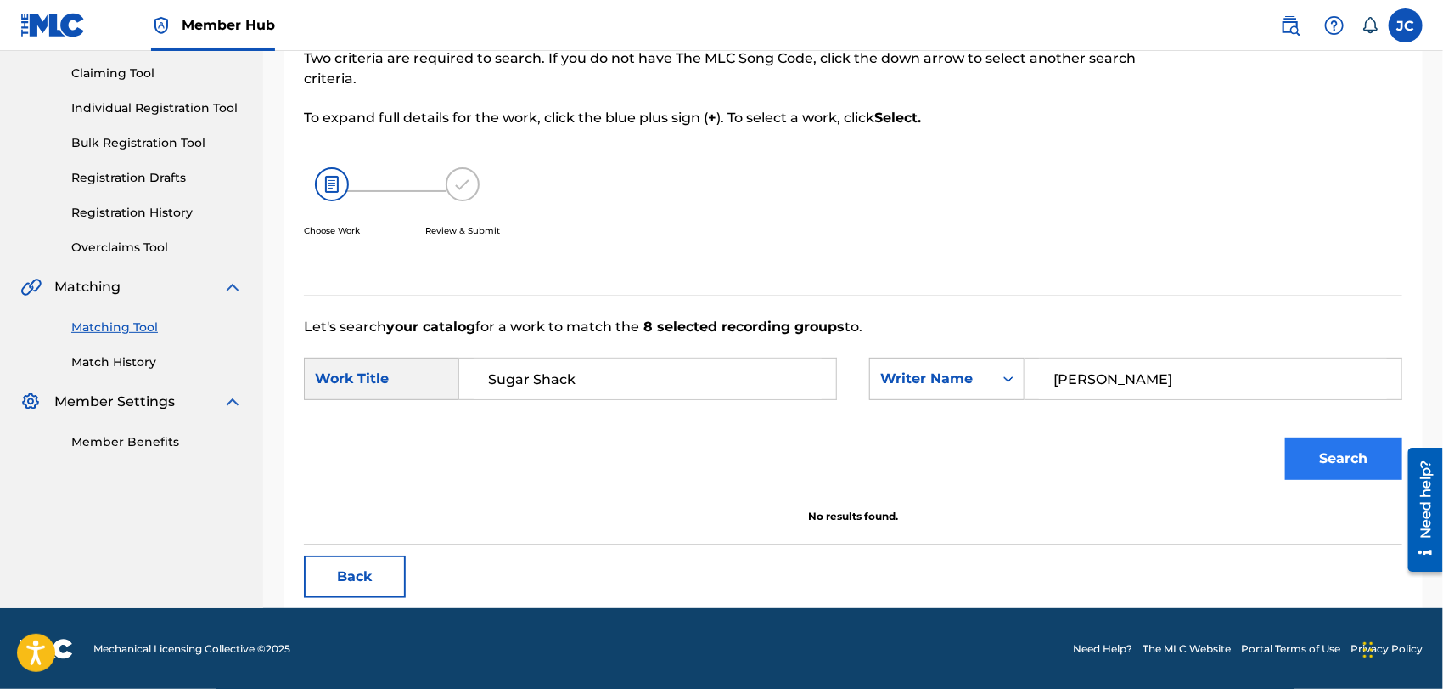
type input "[PERSON_NAME]"
click at [1309, 453] on button "Search" at bounding box center [1344, 458] width 117 height 42
click at [141, 370] on div "Summary Catalog Works Registration Claiming Tool Individual Registration Tool B…" at bounding box center [131, 196] width 263 height 550
click at [138, 362] on link "Match History" at bounding box center [157, 362] width 172 height 18
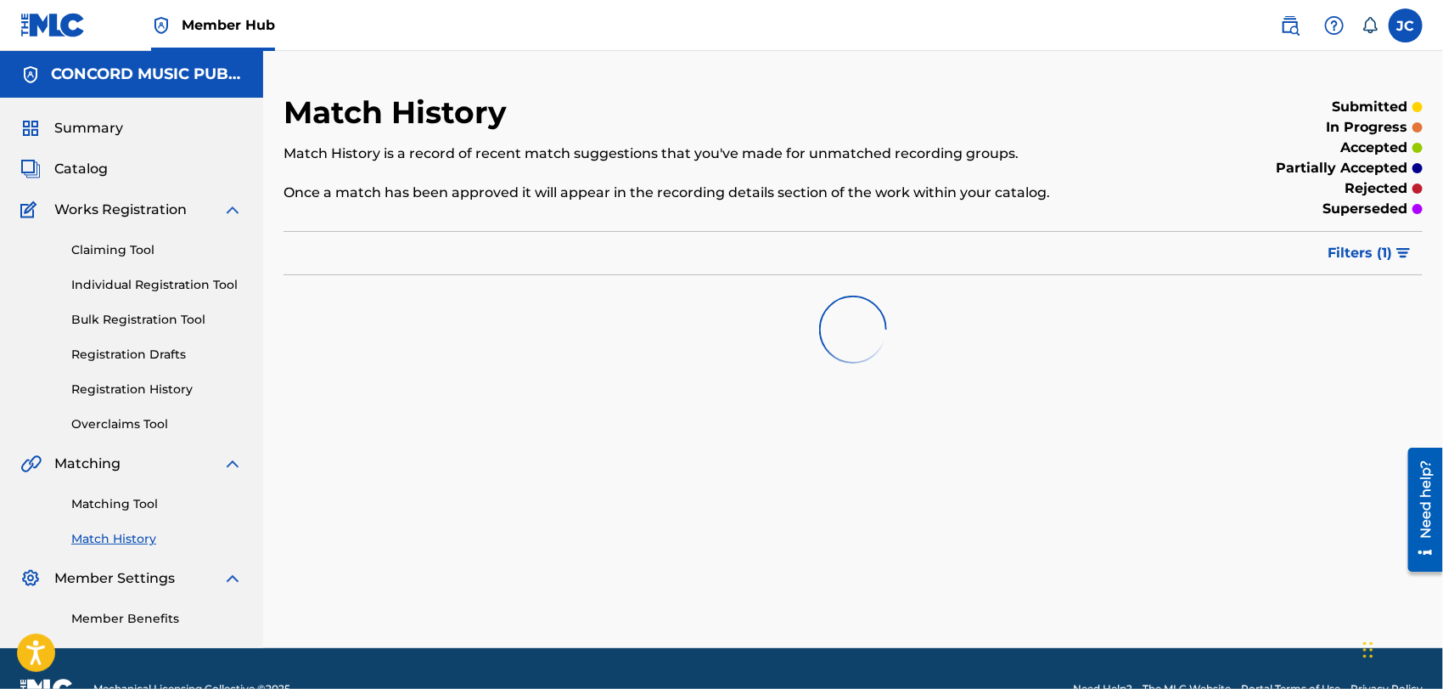
click at [126, 519] on div "Matching Tool Match History" at bounding box center [131, 511] width 222 height 74
click at [128, 507] on link "Matching Tool" at bounding box center [157, 504] width 172 height 18
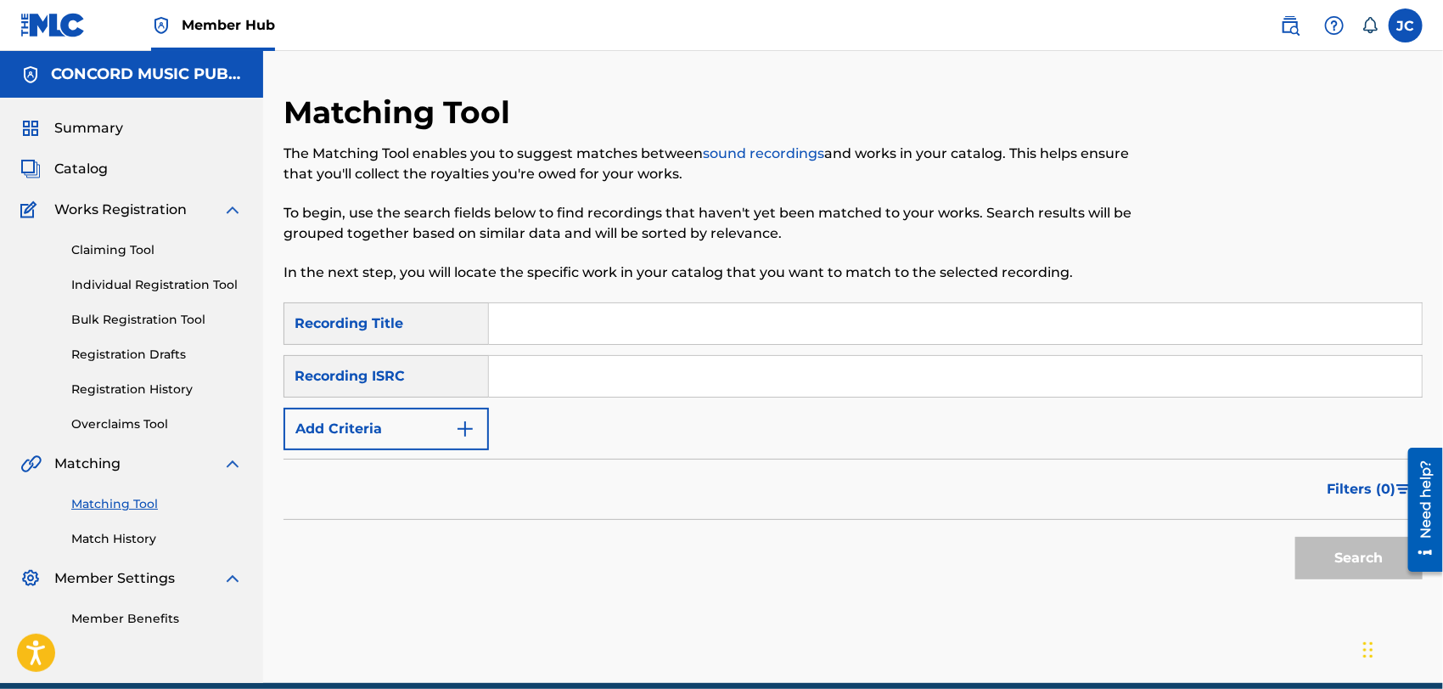
click at [604, 337] on input "Search Form" at bounding box center [955, 323] width 933 height 41
paste input "Sugar Shack - Live"
drag, startPoint x: 594, startPoint y: 321, endPoint x: 938, endPoint y: 321, distance: 343.9
click at [938, 321] on input "Sugar Shack - Live" at bounding box center [955, 323] width 933 height 41
type input "Sugar Shack"
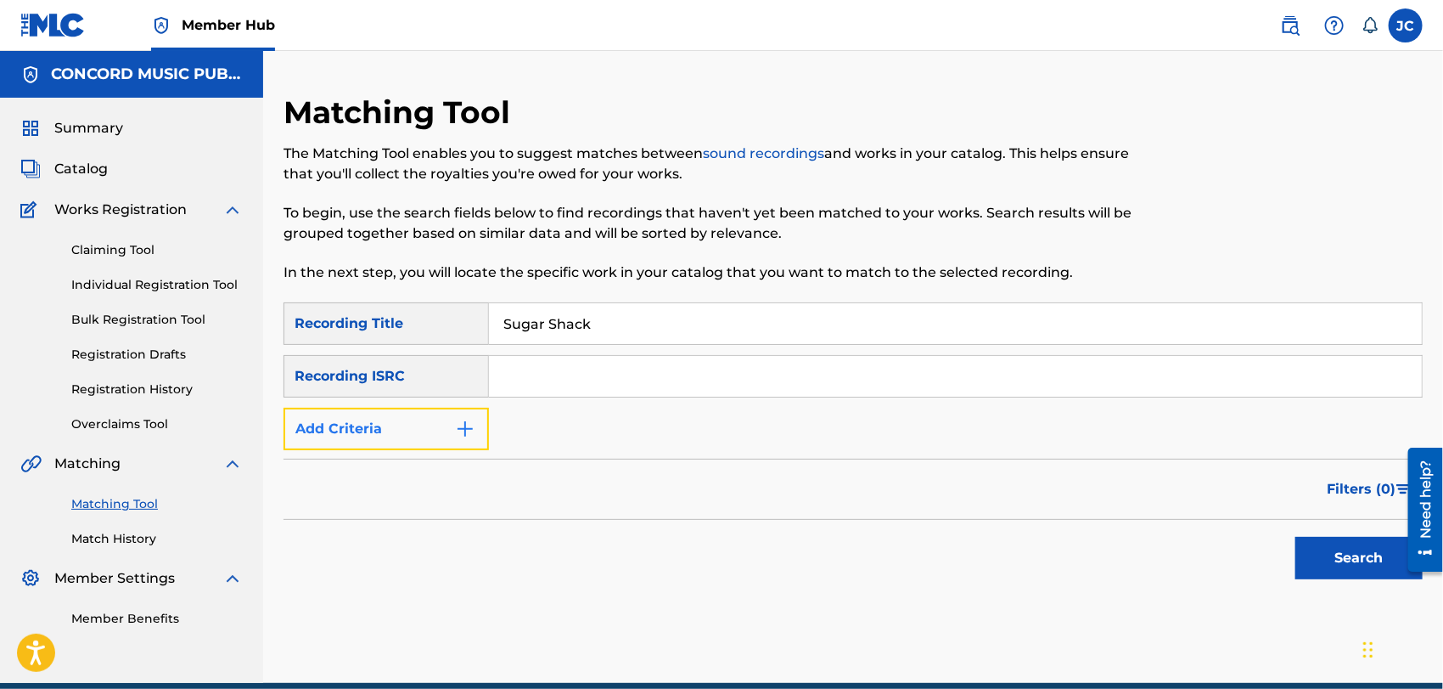
drag, startPoint x: 410, startPoint y: 425, endPoint x: 428, endPoint y: 423, distance: 18.0
click at [410, 425] on button "Add Criteria" at bounding box center [386, 429] width 205 height 42
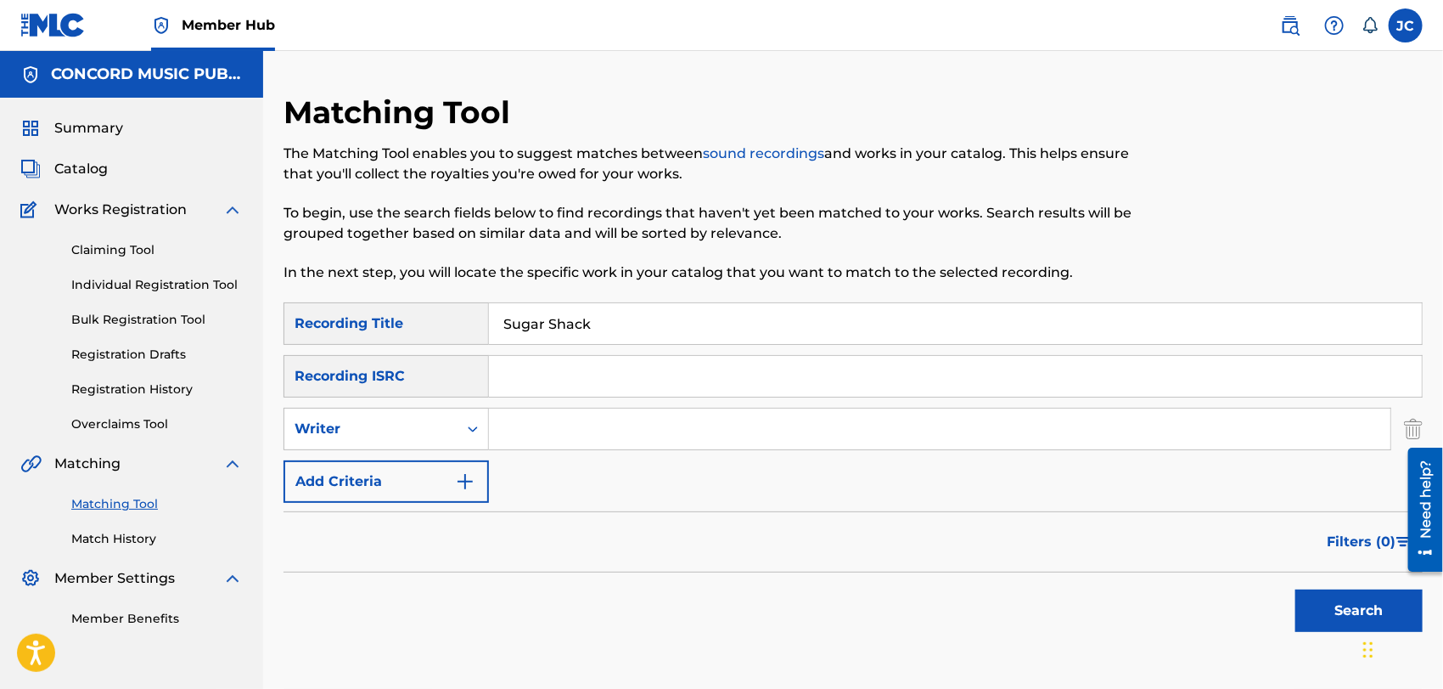
click at [585, 415] on input "Search Form" at bounding box center [940, 428] width 902 height 41
click at [705, 423] on input "Search Form" at bounding box center [940, 428] width 902 height 41
paste input "[PERSON_NAME]"
type input "[PERSON_NAME]"
click at [1335, 601] on button "Search" at bounding box center [1359, 610] width 127 height 42
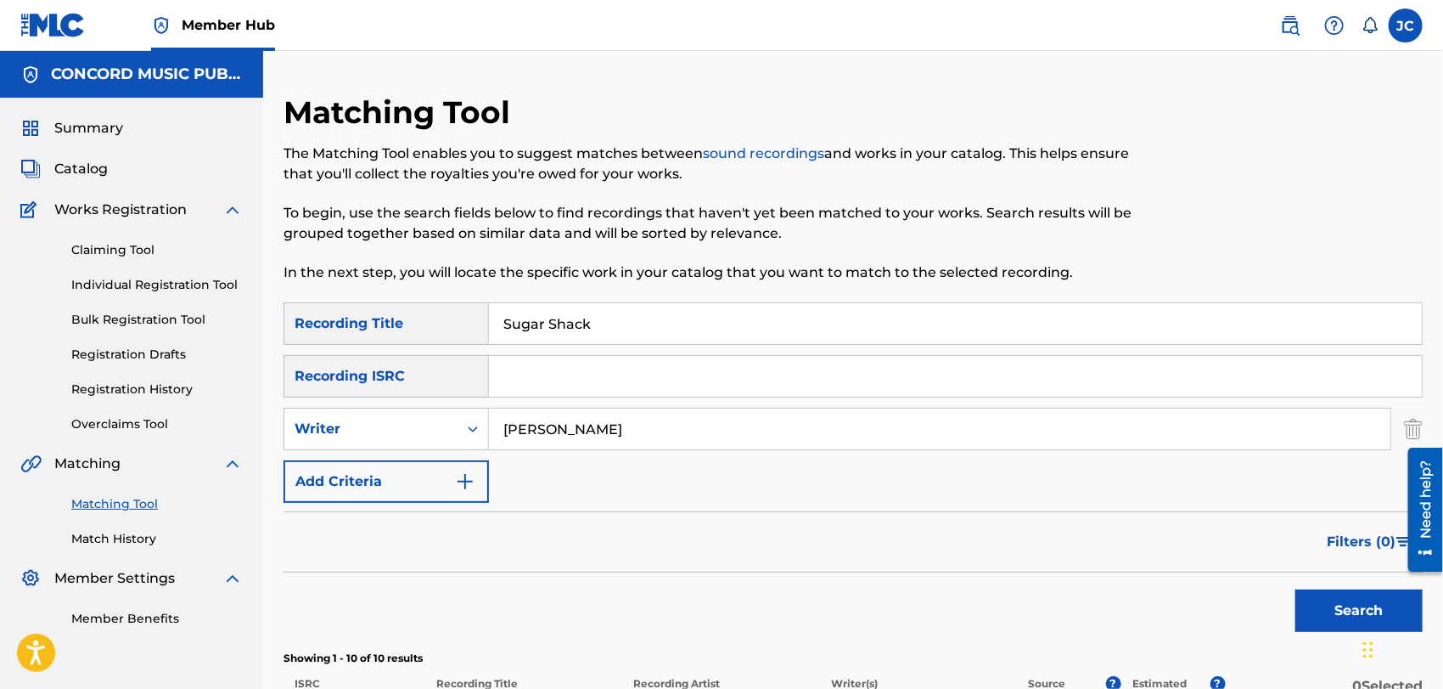
scroll to position [471, 0]
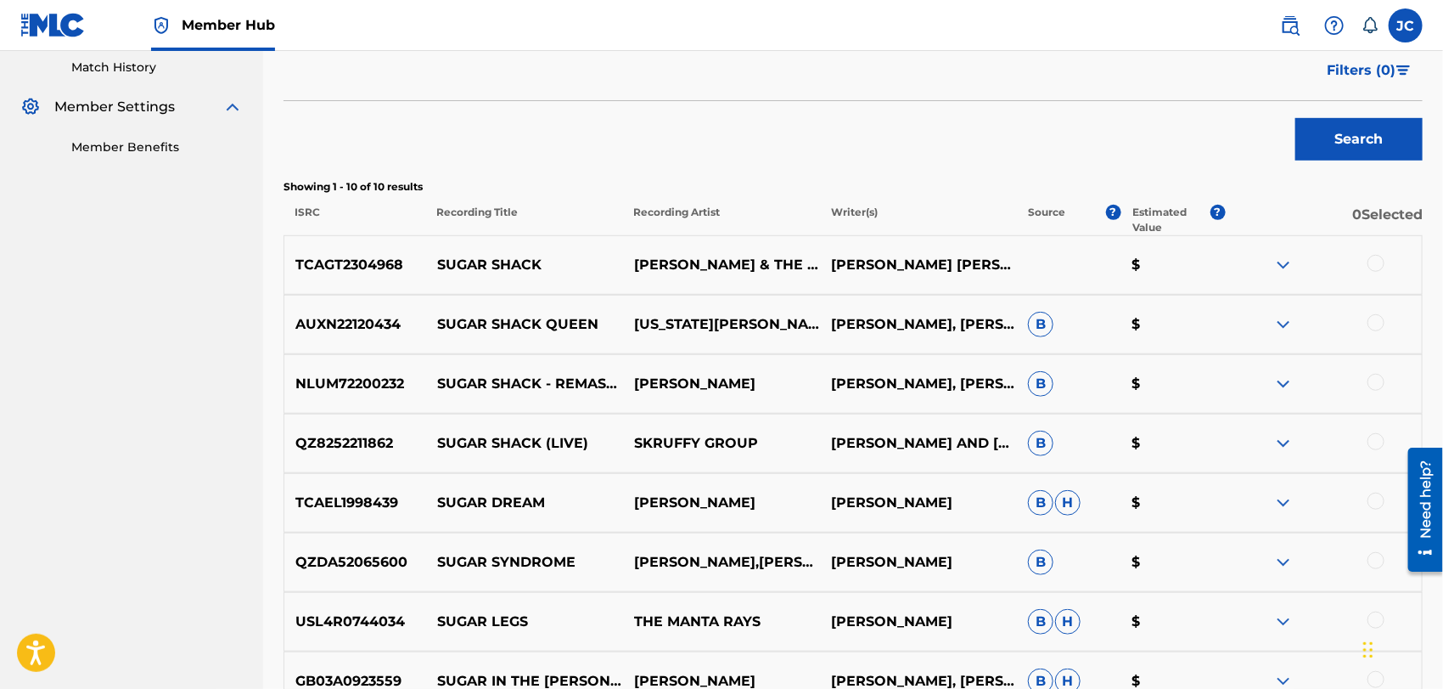
click at [1376, 262] on div at bounding box center [1376, 263] width 17 height 17
click at [1378, 378] on div at bounding box center [1376, 382] width 17 height 17
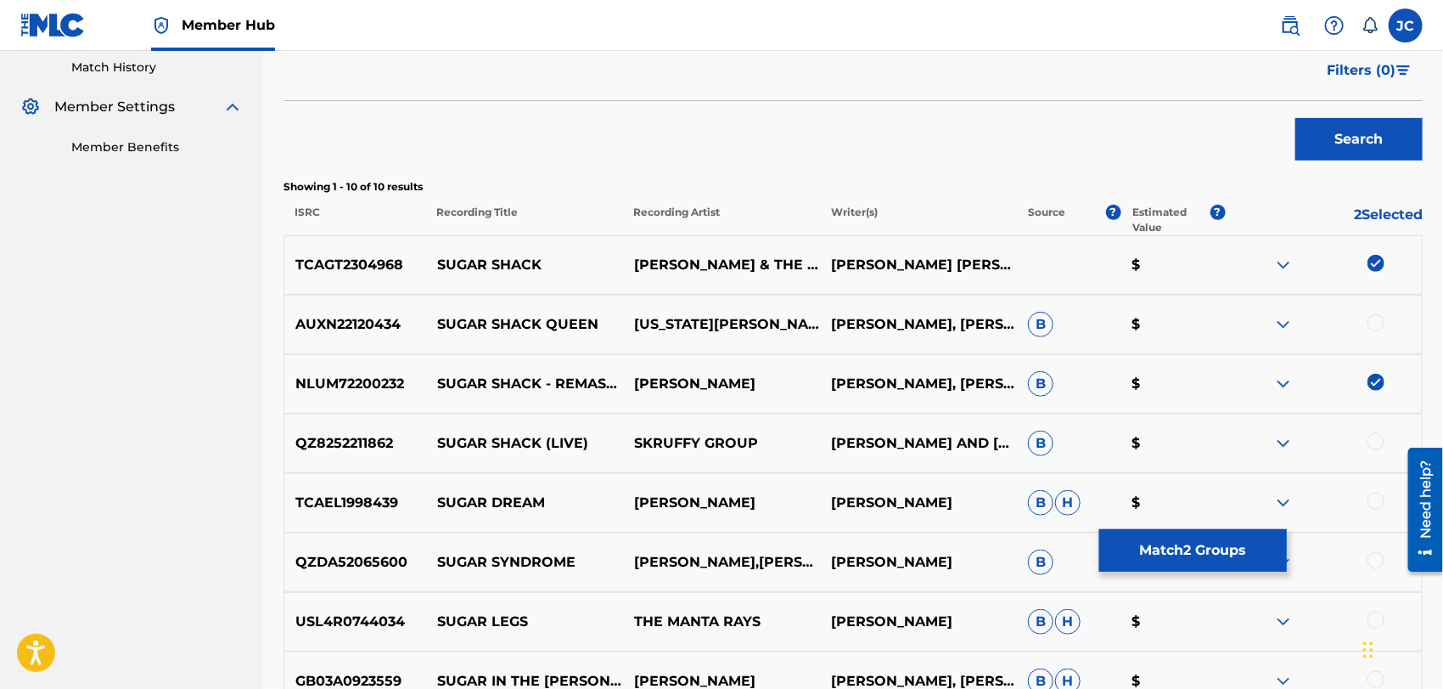
click at [1373, 448] on div at bounding box center [1376, 441] width 17 height 17
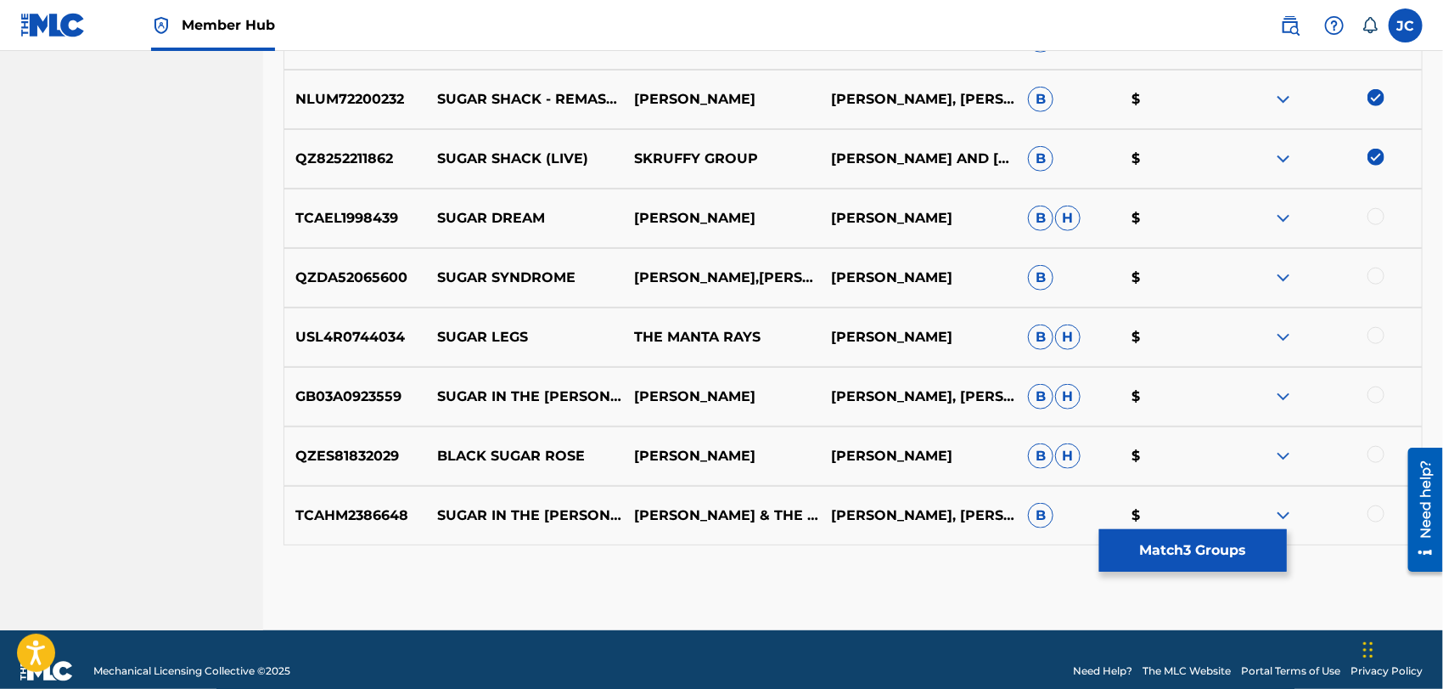
scroll to position [779, 0]
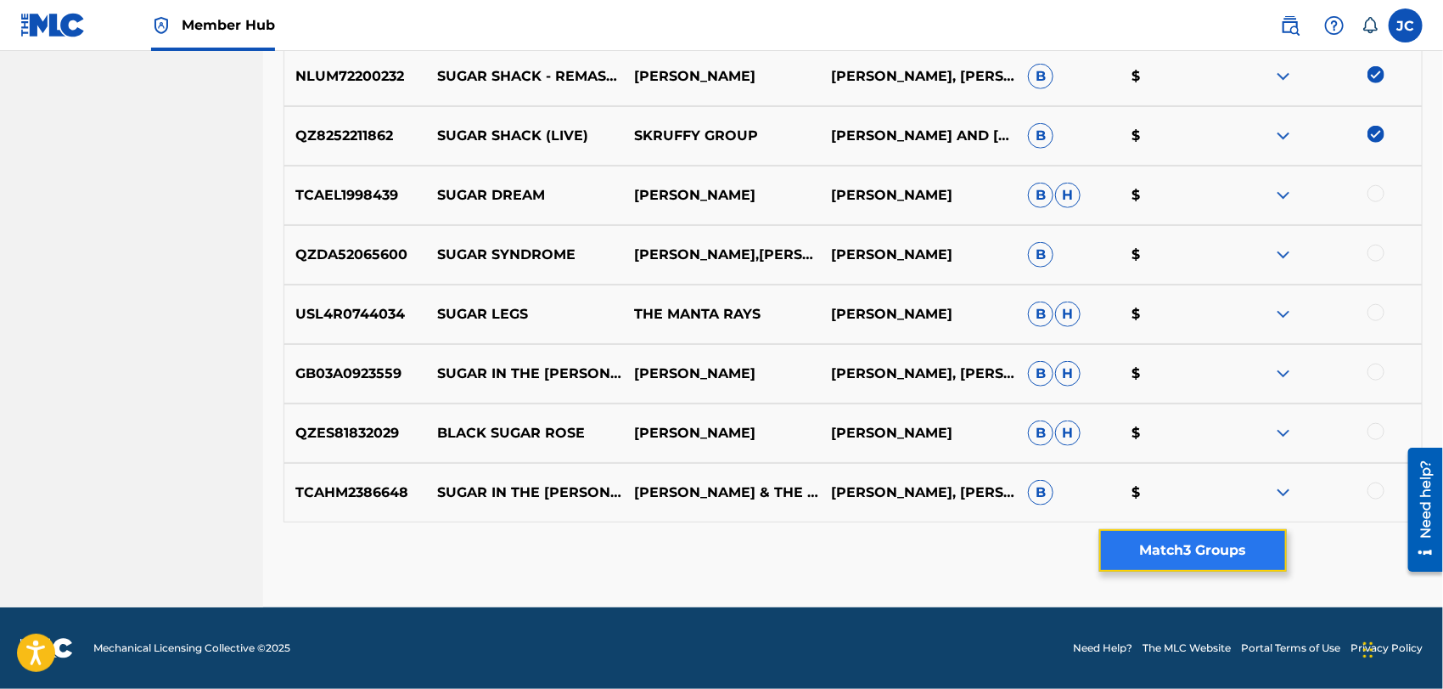
click at [1206, 543] on button "Match 3 Groups" at bounding box center [1194, 550] width 188 height 42
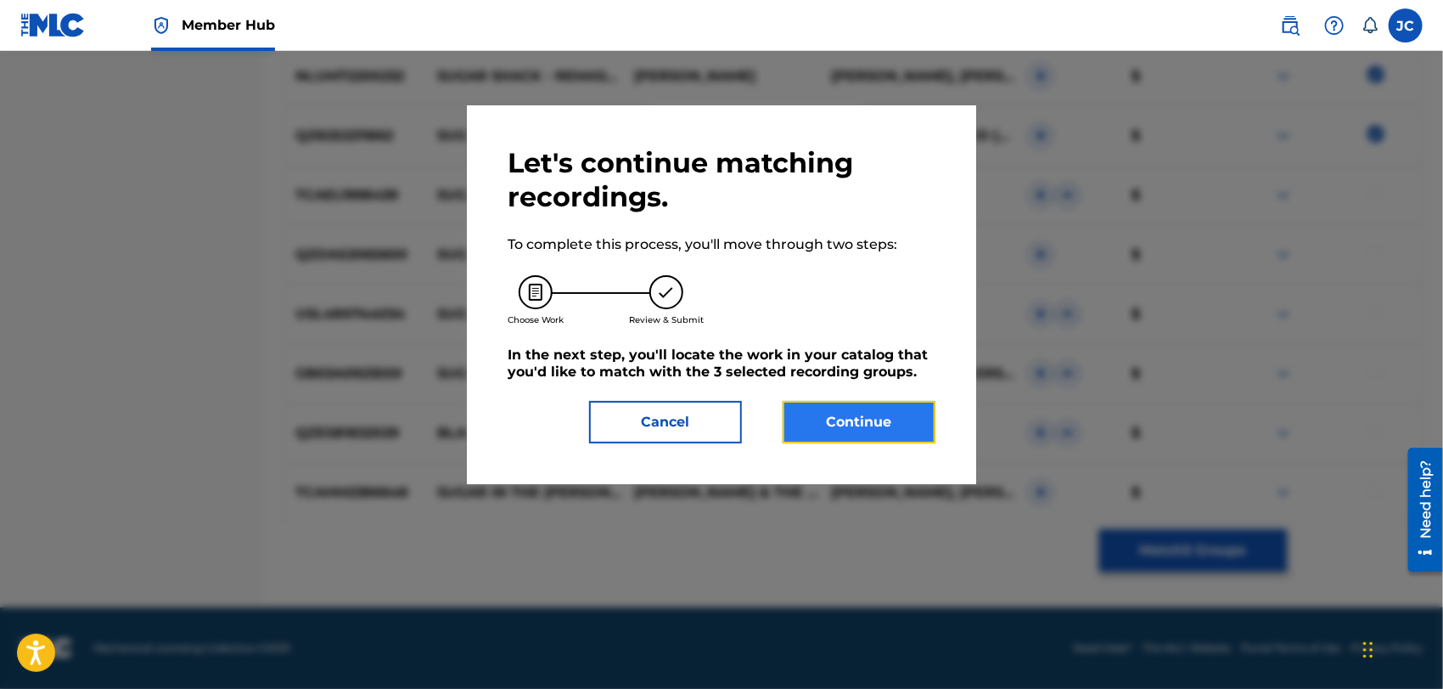
click at [894, 425] on button "Continue" at bounding box center [859, 422] width 153 height 42
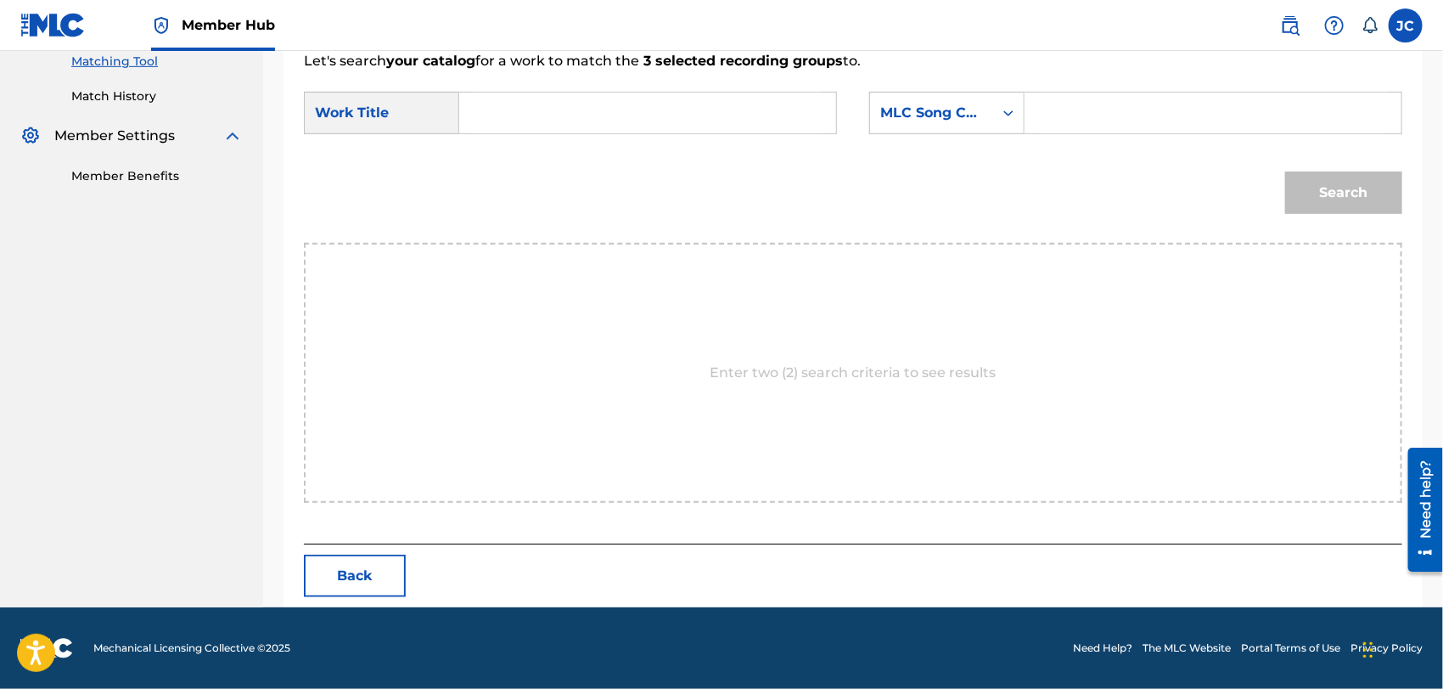
scroll to position [442, 0]
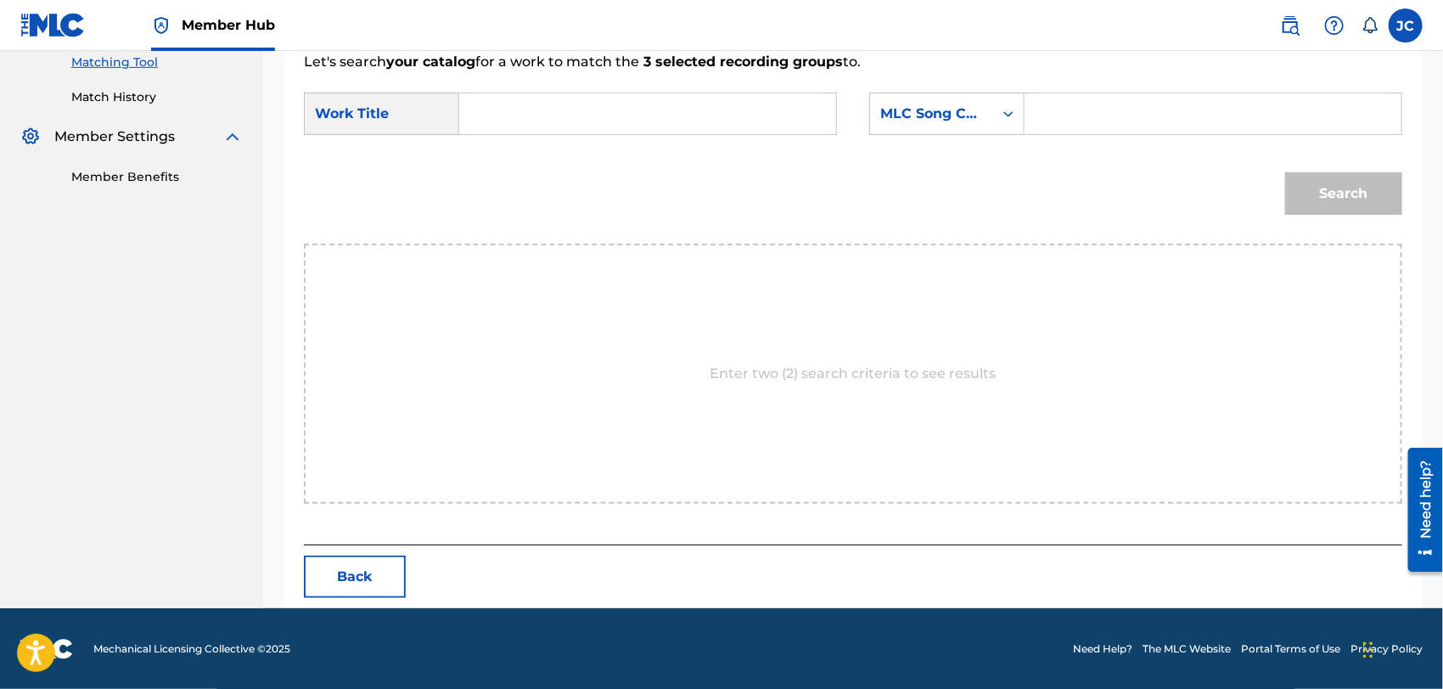
click at [637, 135] on div "SearchWithCriteria627f64c9-5757-4ac6-8223-0c385f35f1c2 Work Title SearchWithCri…" at bounding box center [853, 119] width 1099 height 53
click at [645, 102] on input "Search Form" at bounding box center [648, 113] width 348 height 41
paste input "Sugar Shack"
type input "Sugar Shack"
click at [1038, 121] on div "Search Form" at bounding box center [1214, 114] width 378 height 42
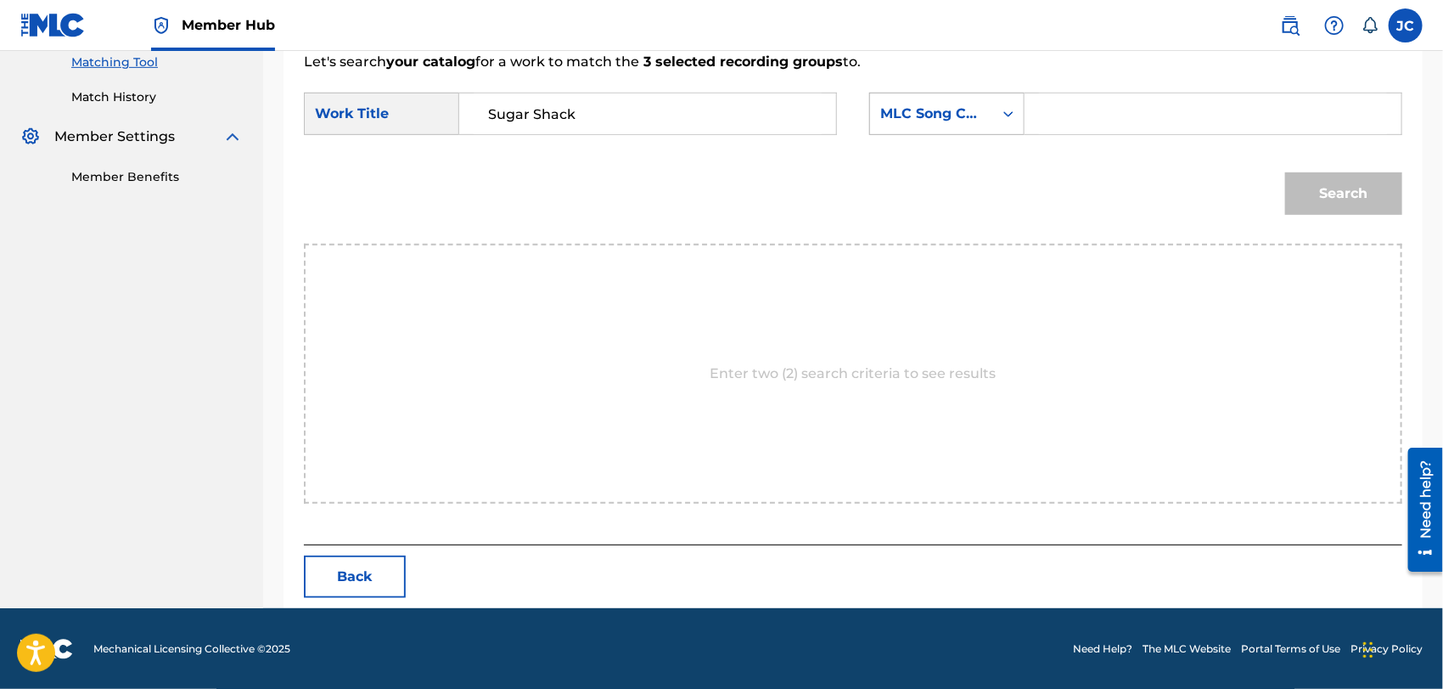
click at [985, 122] on div "MLC Song Code" at bounding box center [931, 114] width 123 height 32
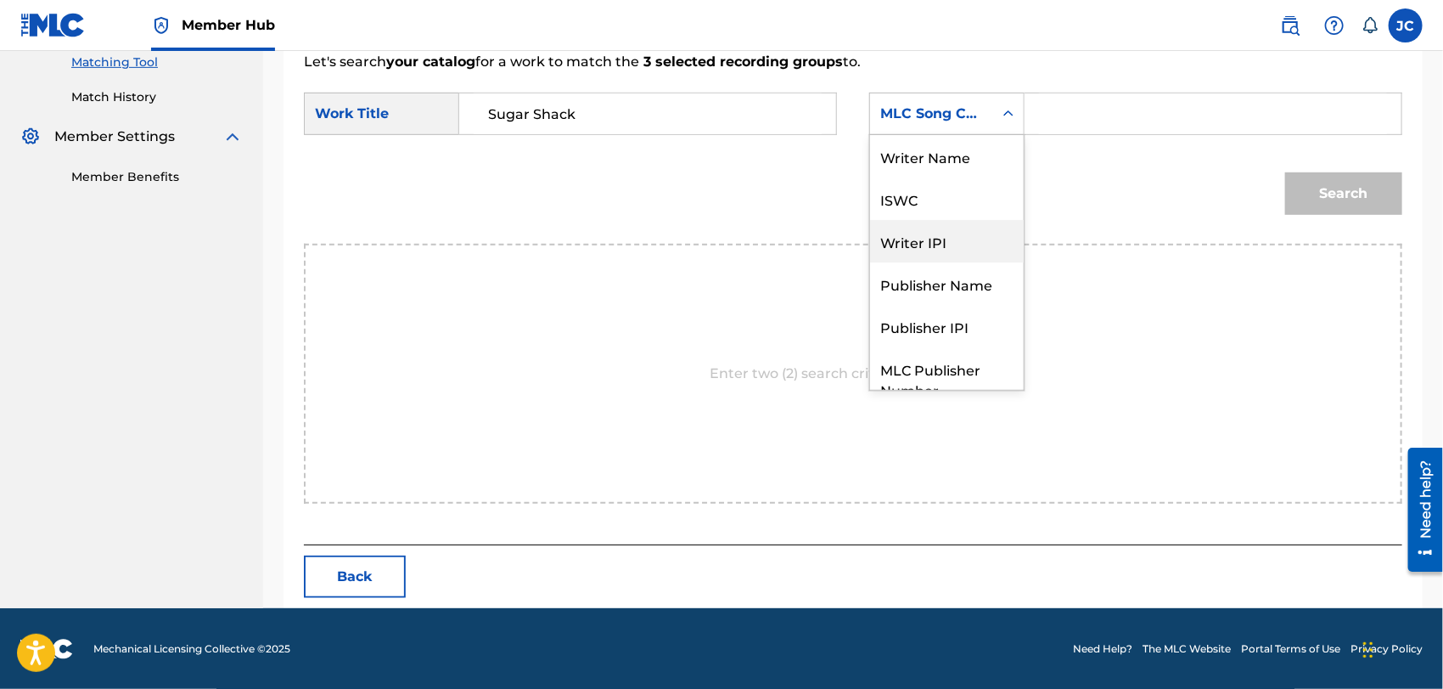
scroll to position [0, 0]
click at [935, 146] on div "Writer Name" at bounding box center [947, 156] width 154 height 42
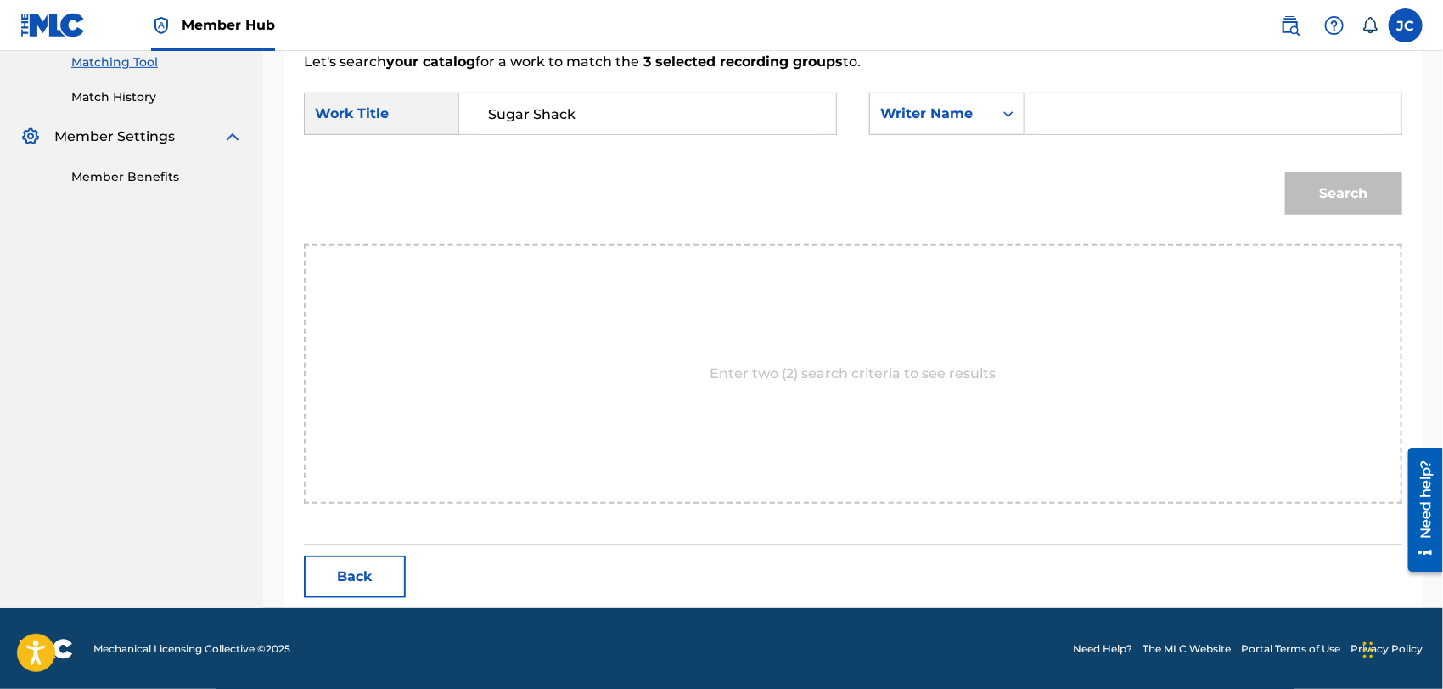
click at [1175, 115] on input "Search Form" at bounding box center [1213, 113] width 348 height 41
paste input "[PERSON_NAME]"
type input "[PERSON_NAME]"
click at [1313, 200] on button "Search" at bounding box center [1344, 193] width 117 height 42
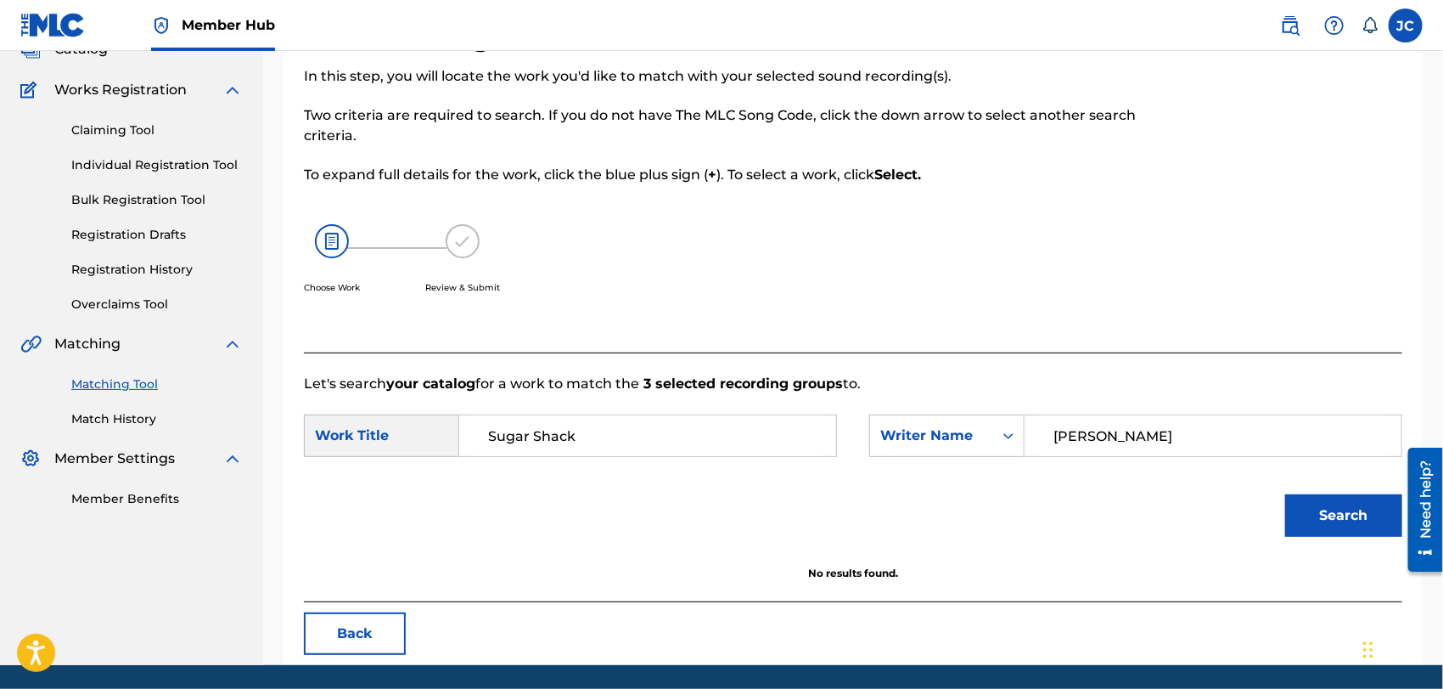
scroll to position [82, 0]
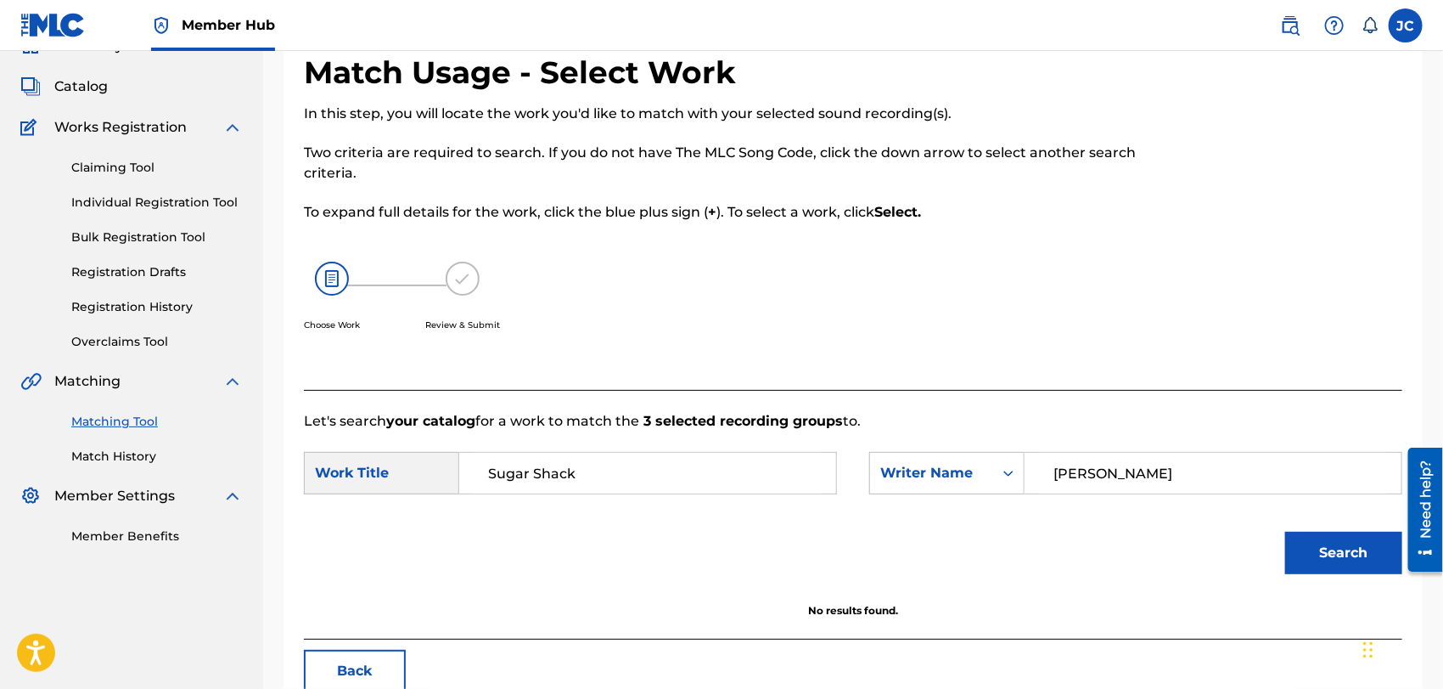
click at [135, 457] on link "Match History" at bounding box center [157, 456] width 172 height 18
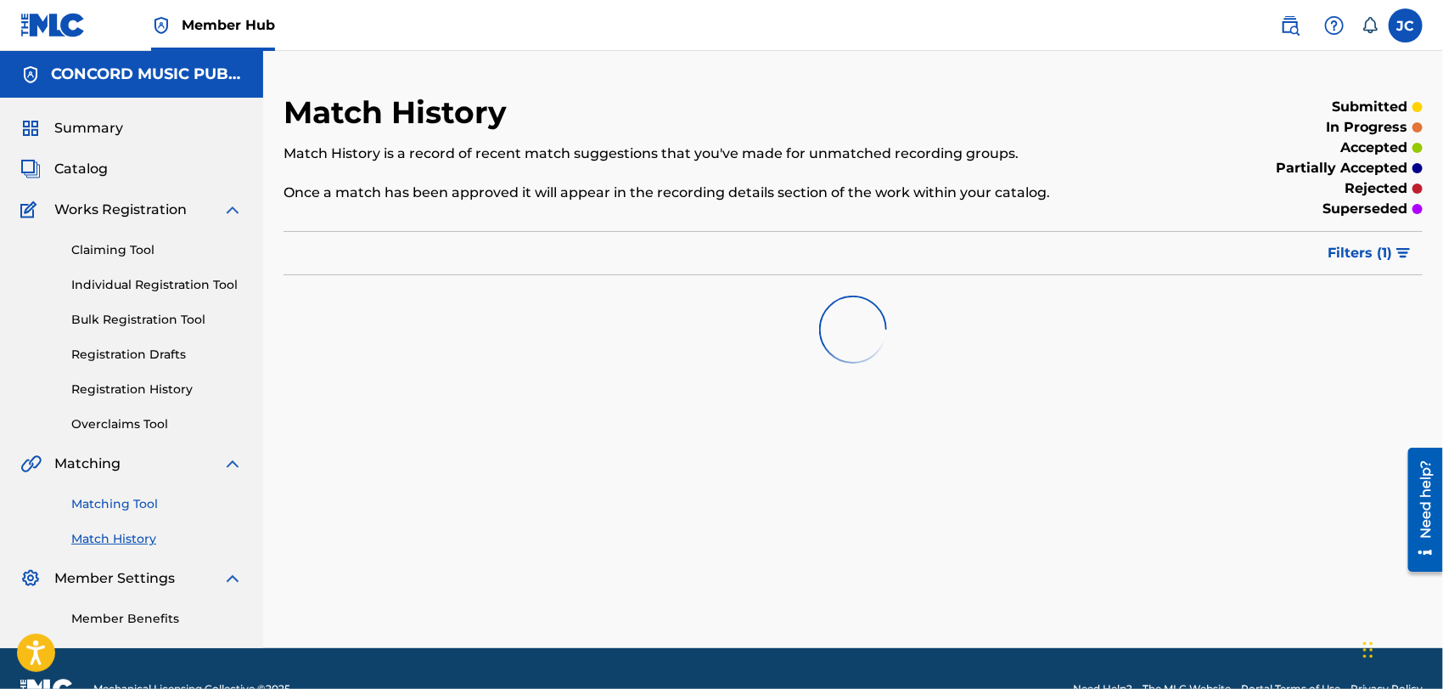
click at [122, 498] on link "Matching Tool" at bounding box center [157, 504] width 172 height 18
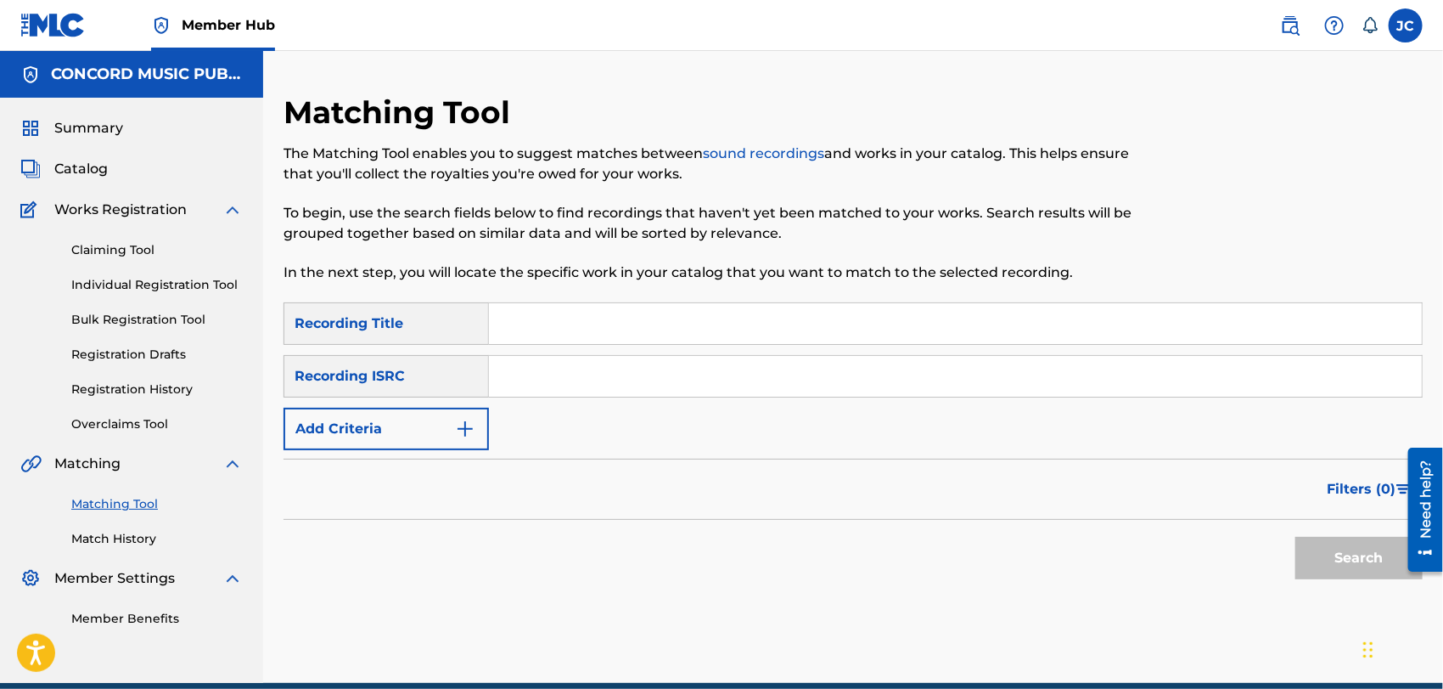
click at [611, 372] on input "Search Form" at bounding box center [955, 376] width 933 height 41
paste input "USA2P2435886"
type input "USA2P2435886"
click at [1358, 543] on button "Search" at bounding box center [1359, 558] width 127 height 42
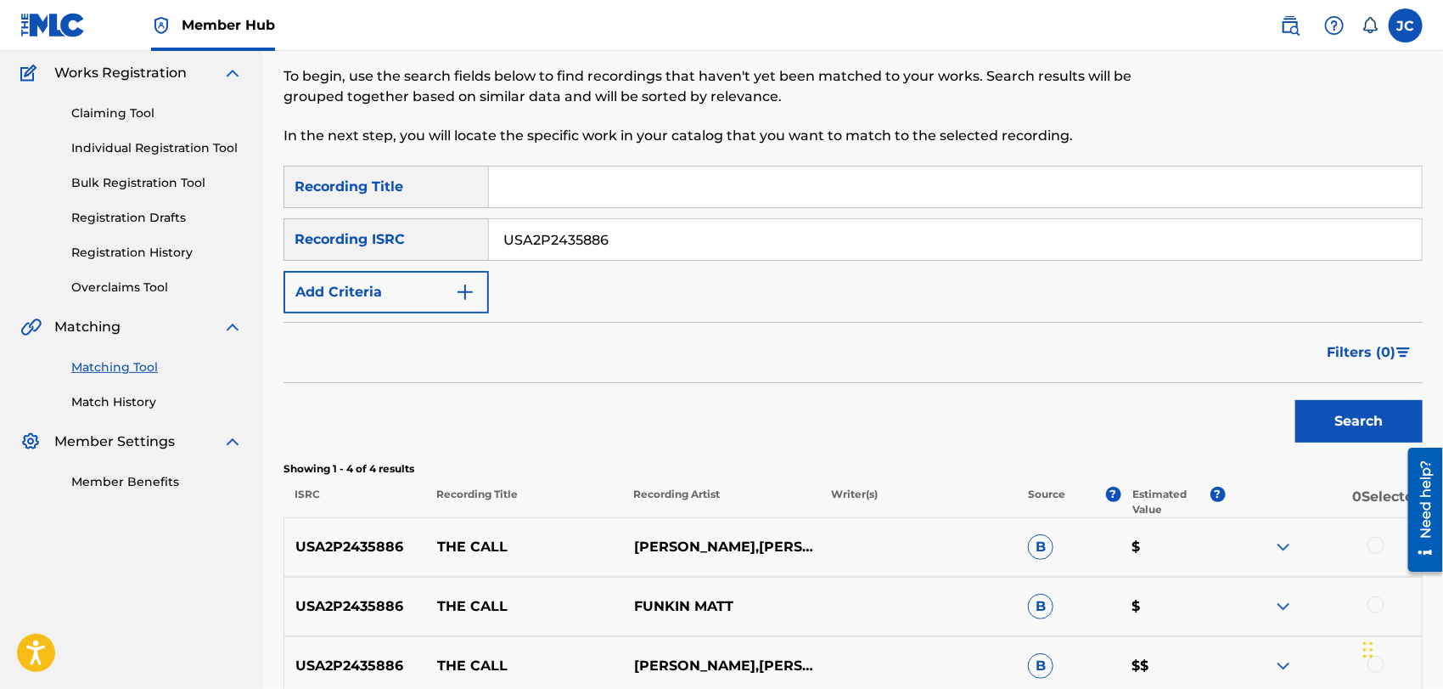
scroll to position [183, 0]
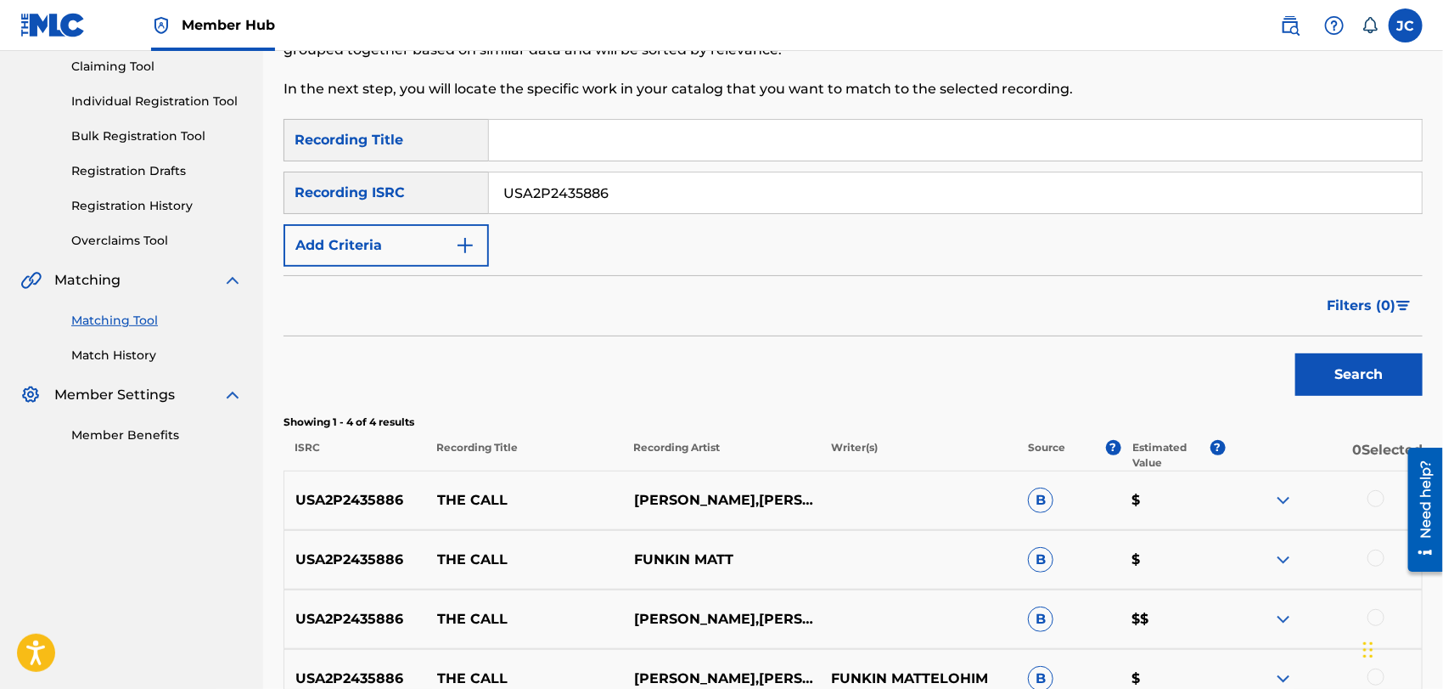
click at [1379, 493] on div at bounding box center [1376, 498] width 17 height 17
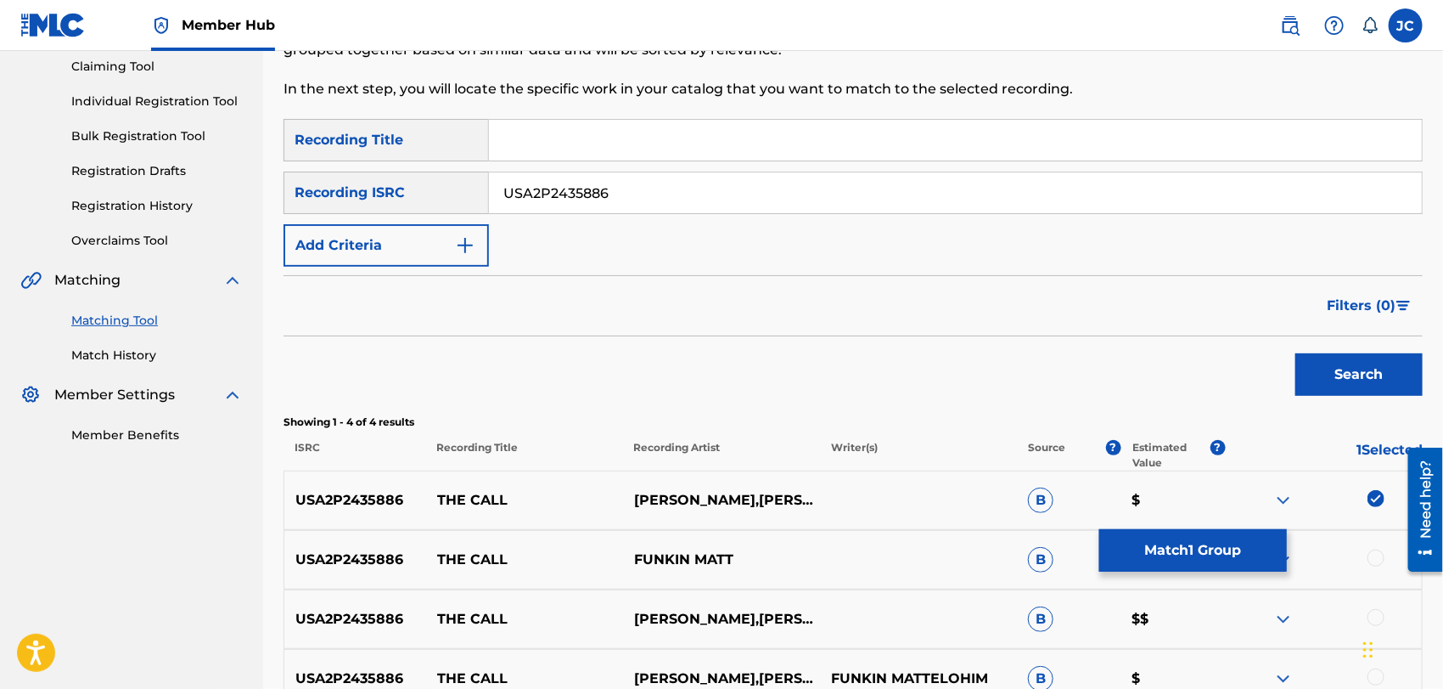
scroll to position [369, 0]
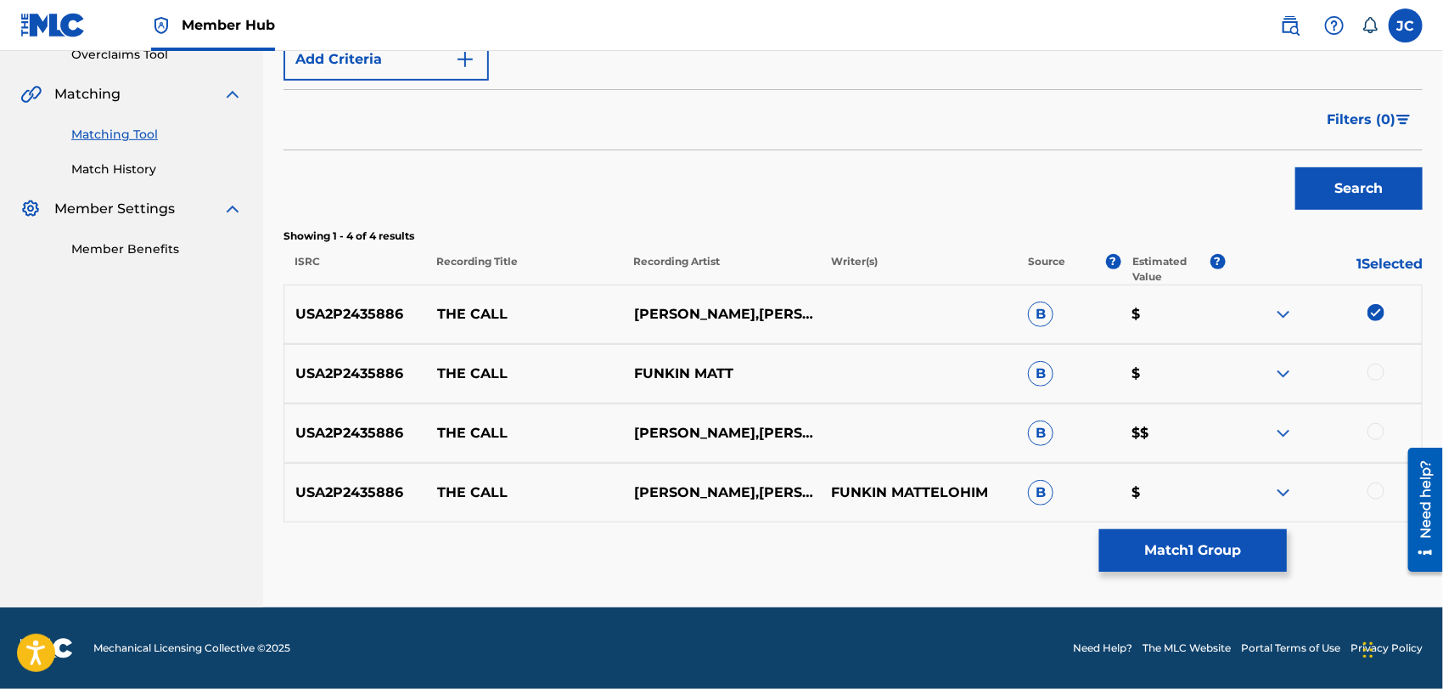
click at [1373, 371] on div at bounding box center [1376, 371] width 17 height 17
click at [1380, 460] on div "USA2P2435886 THE CALL ELOHIM,FUNKIN [PERSON_NAME] $$" at bounding box center [854, 432] width 1140 height 59
click at [1378, 430] on div at bounding box center [1376, 431] width 17 height 17
click at [1378, 487] on div at bounding box center [1376, 490] width 17 height 17
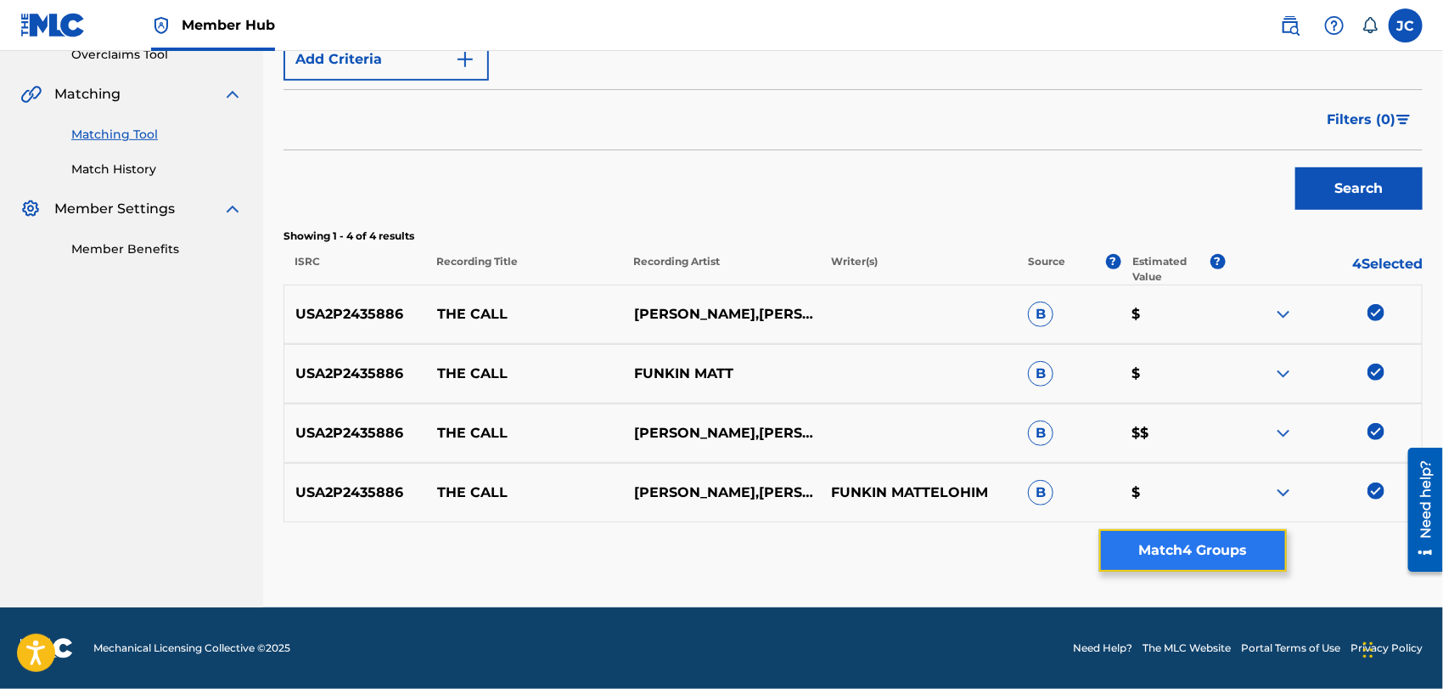
click at [1277, 543] on button "Match 4 Groups" at bounding box center [1194, 550] width 188 height 42
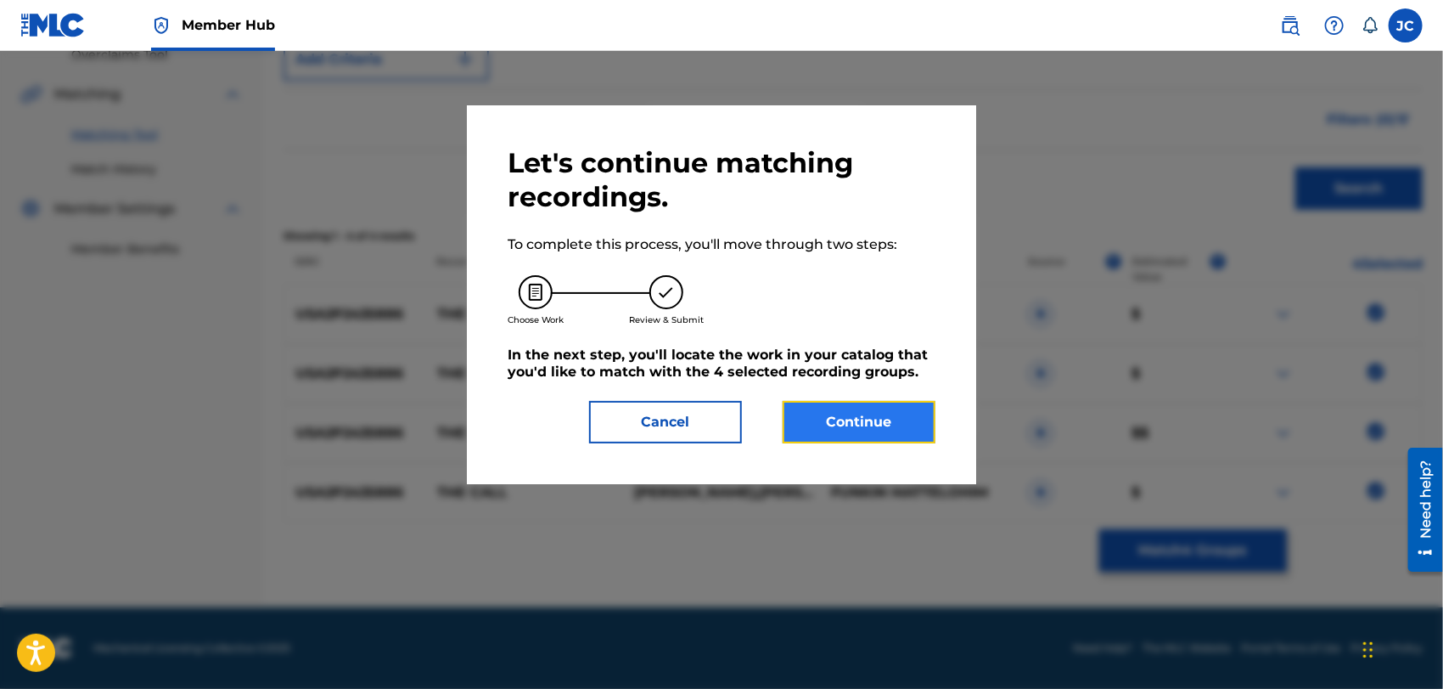
click at [883, 407] on button "Continue" at bounding box center [859, 422] width 153 height 42
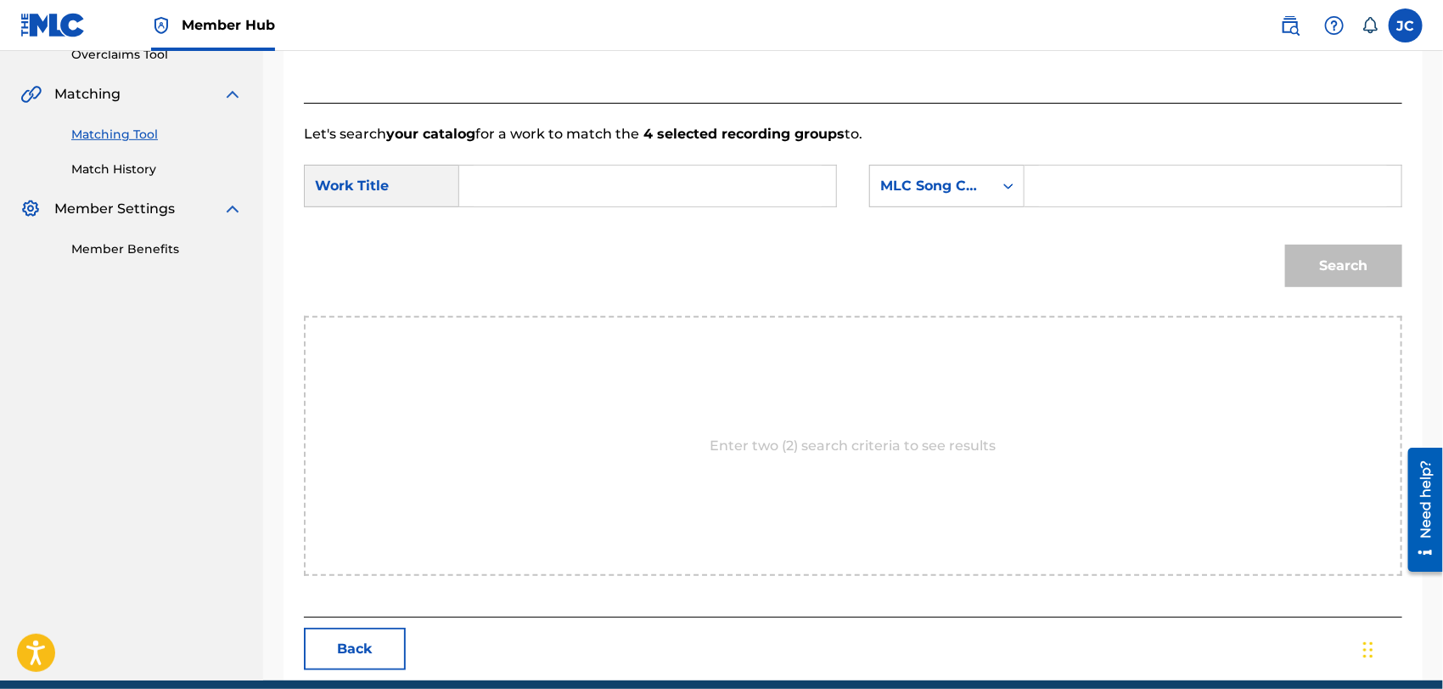
click at [537, 197] on input "Search Form" at bounding box center [648, 186] width 348 height 41
paste input "The Call"
type input "The Call"
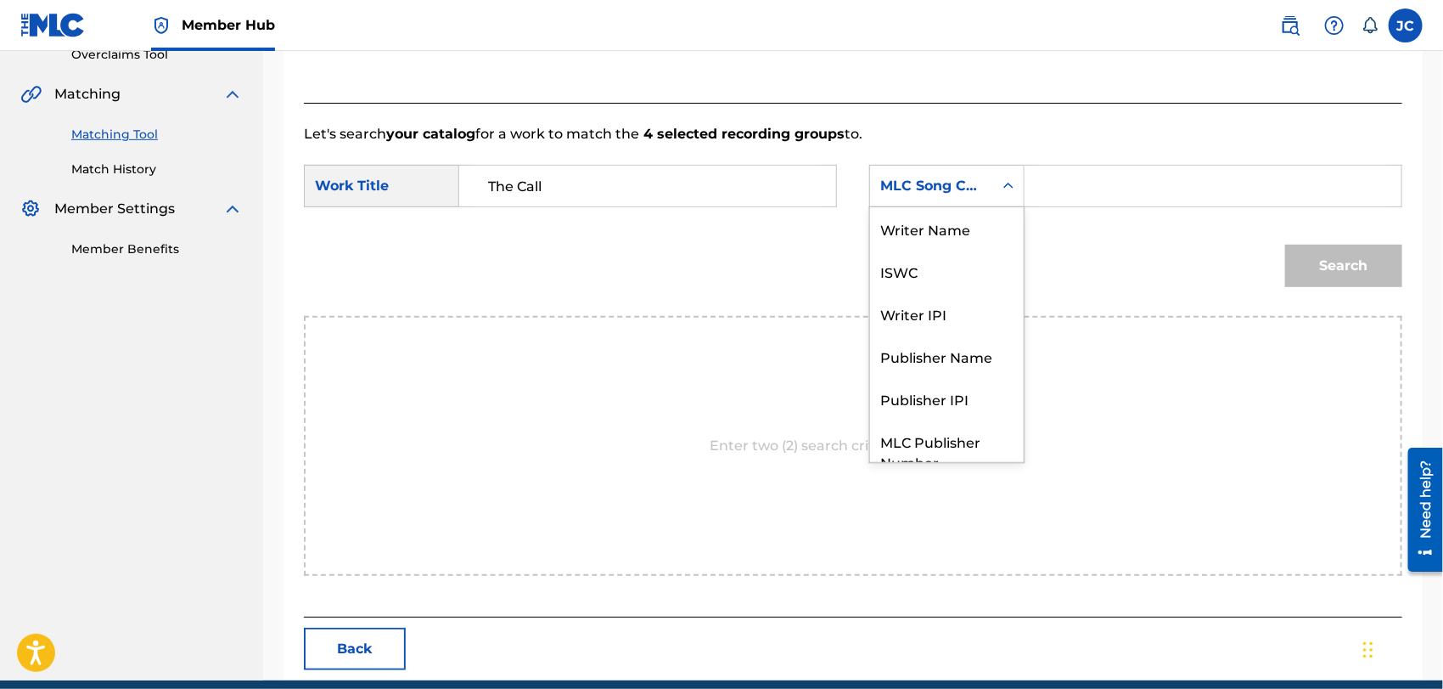
click at [946, 176] on div "MLC Song Code" at bounding box center [932, 186] width 103 height 20
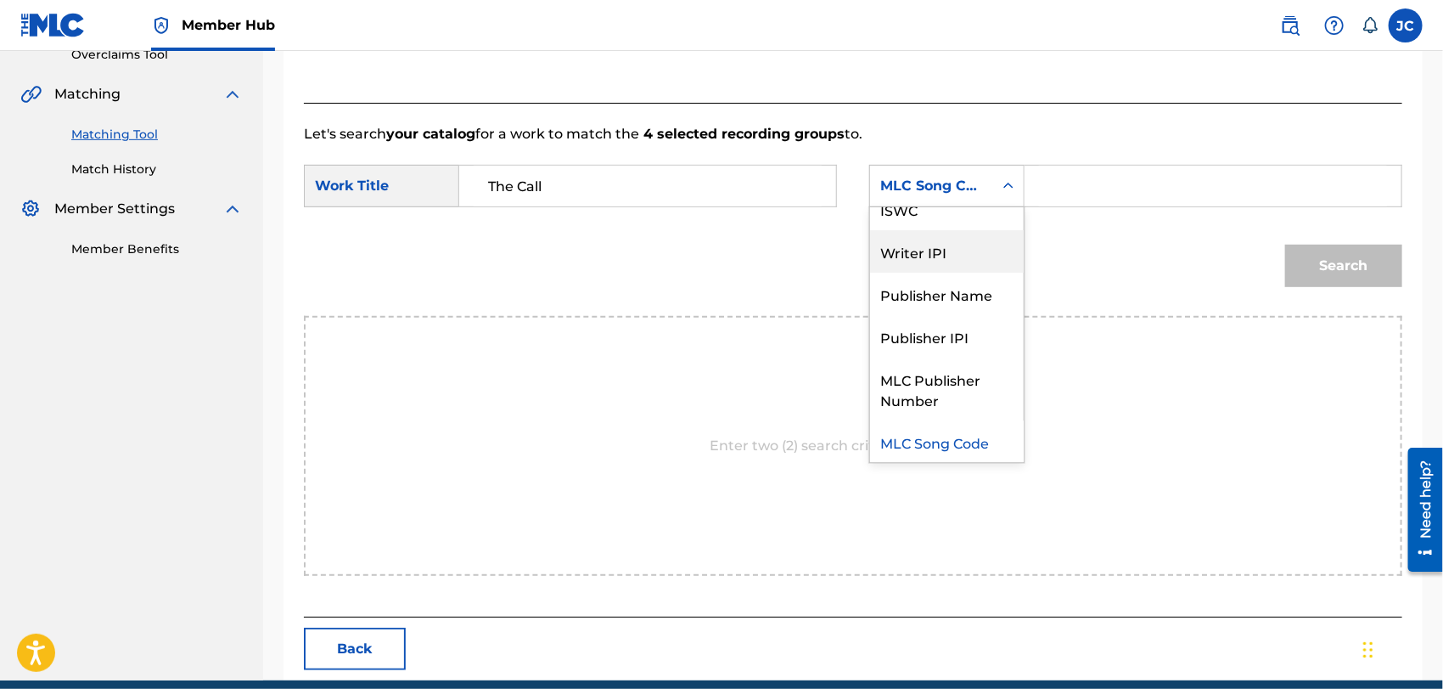
scroll to position [0, 0]
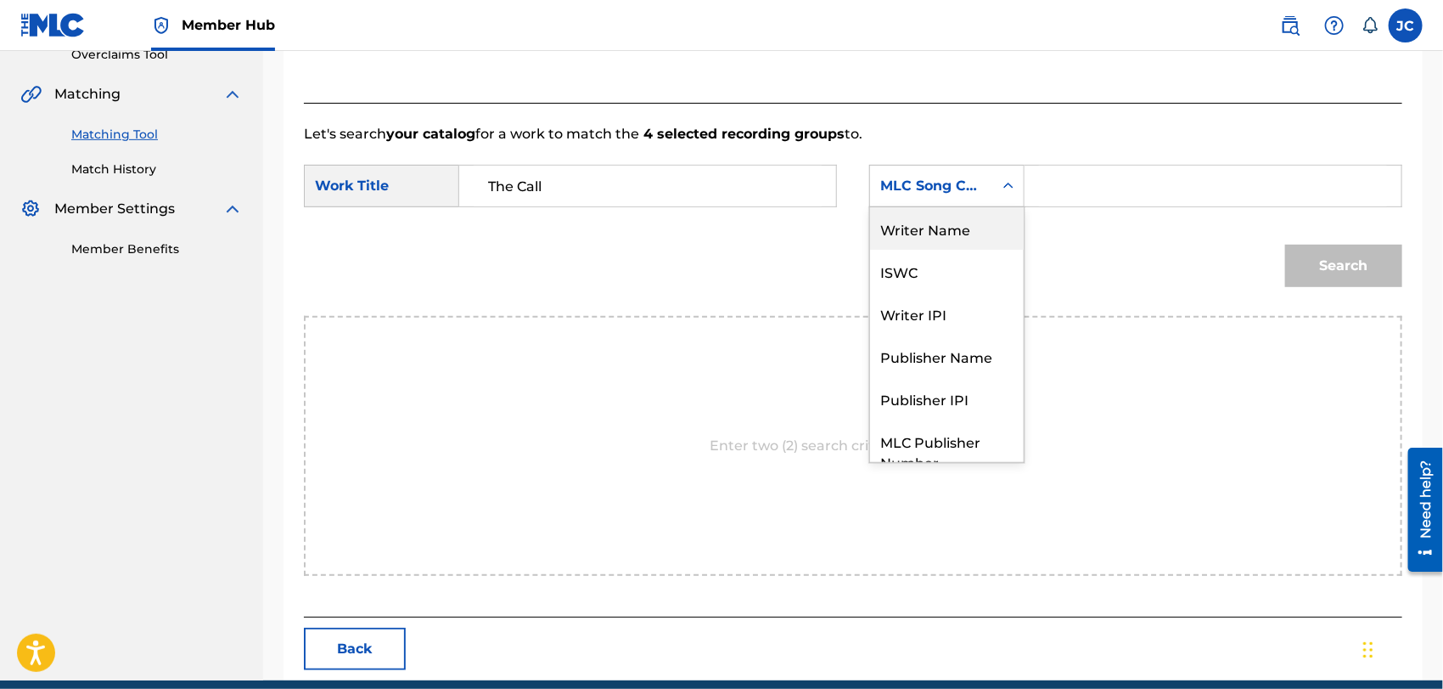
click at [929, 238] on div "Writer Name" at bounding box center [947, 228] width 154 height 42
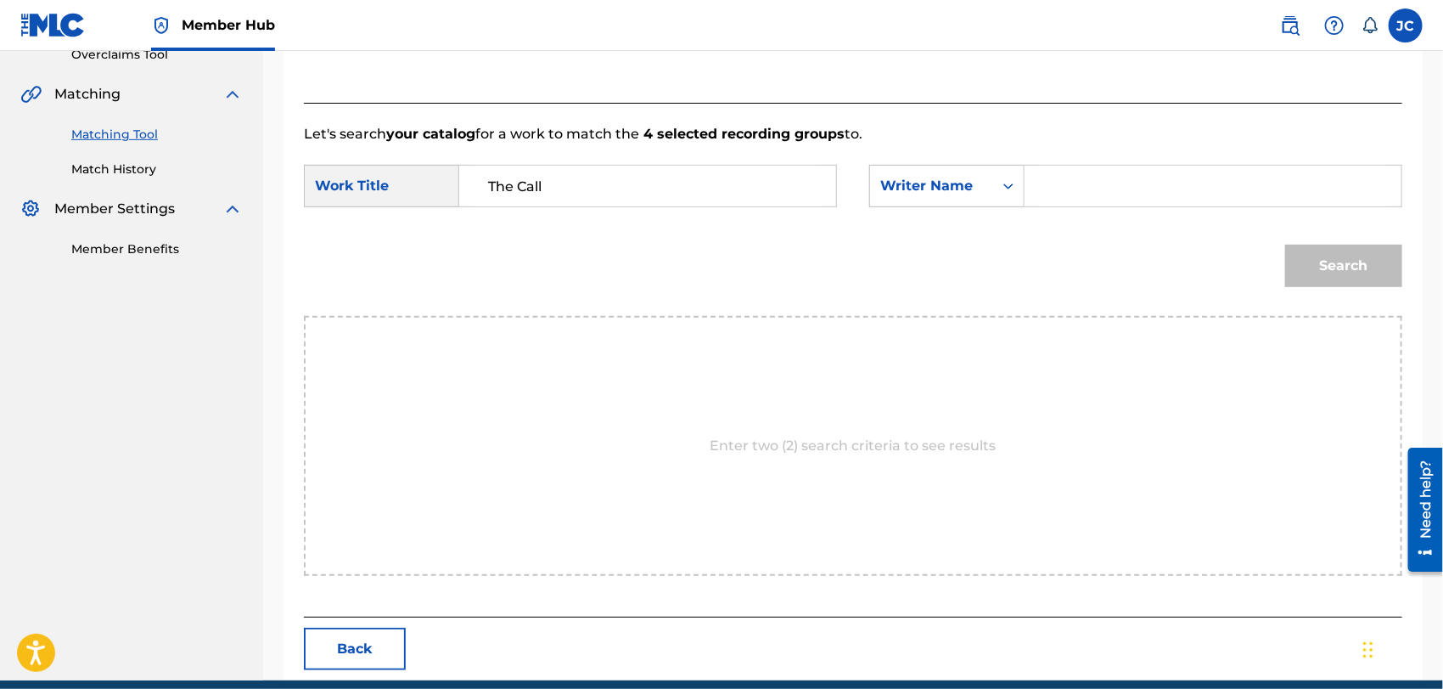
click at [1215, 171] on input "Search Form" at bounding box center [1213, 186] width 348 height 41
type input "CARACO"
click at [1377, 272] on button "Search" at bounding box center [1344, 266] width 117 height 42
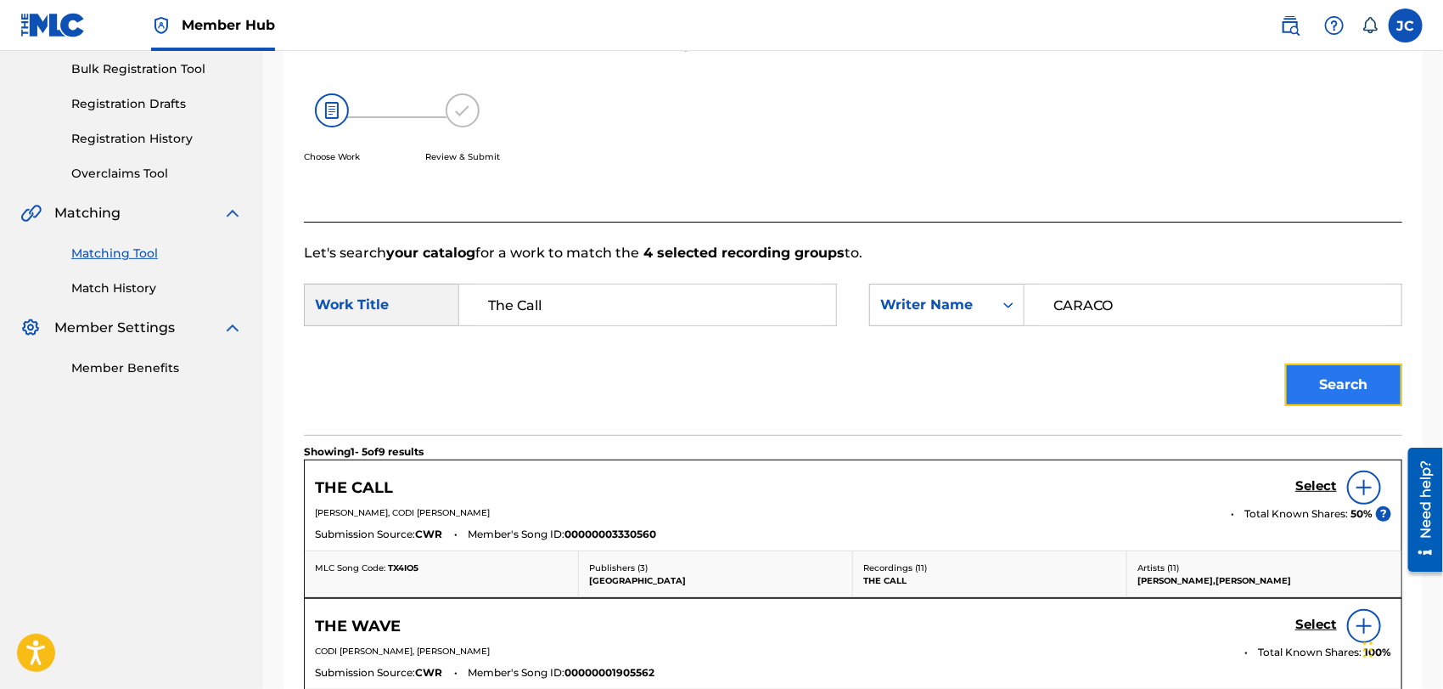
scroll to position [369, 0]
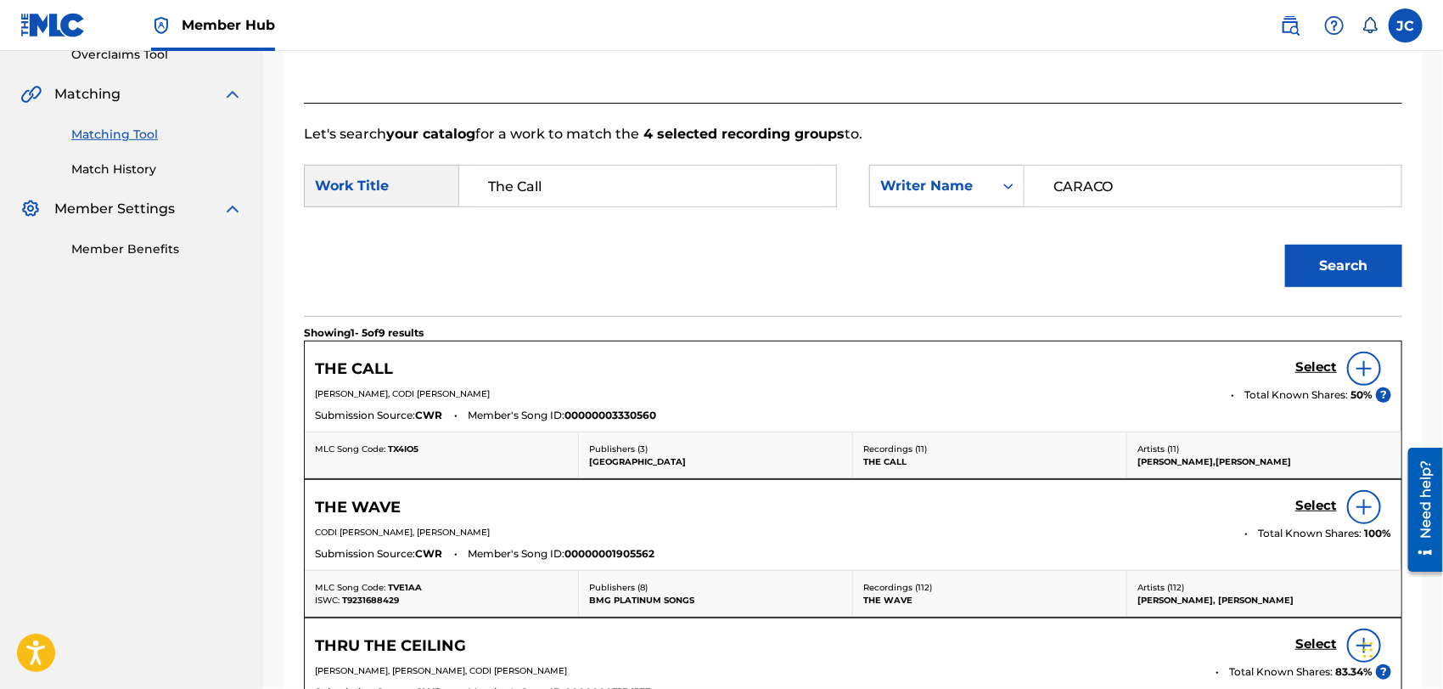
click at [1372, 369] on img at bounding box center [1364, 368] width 20 height 20
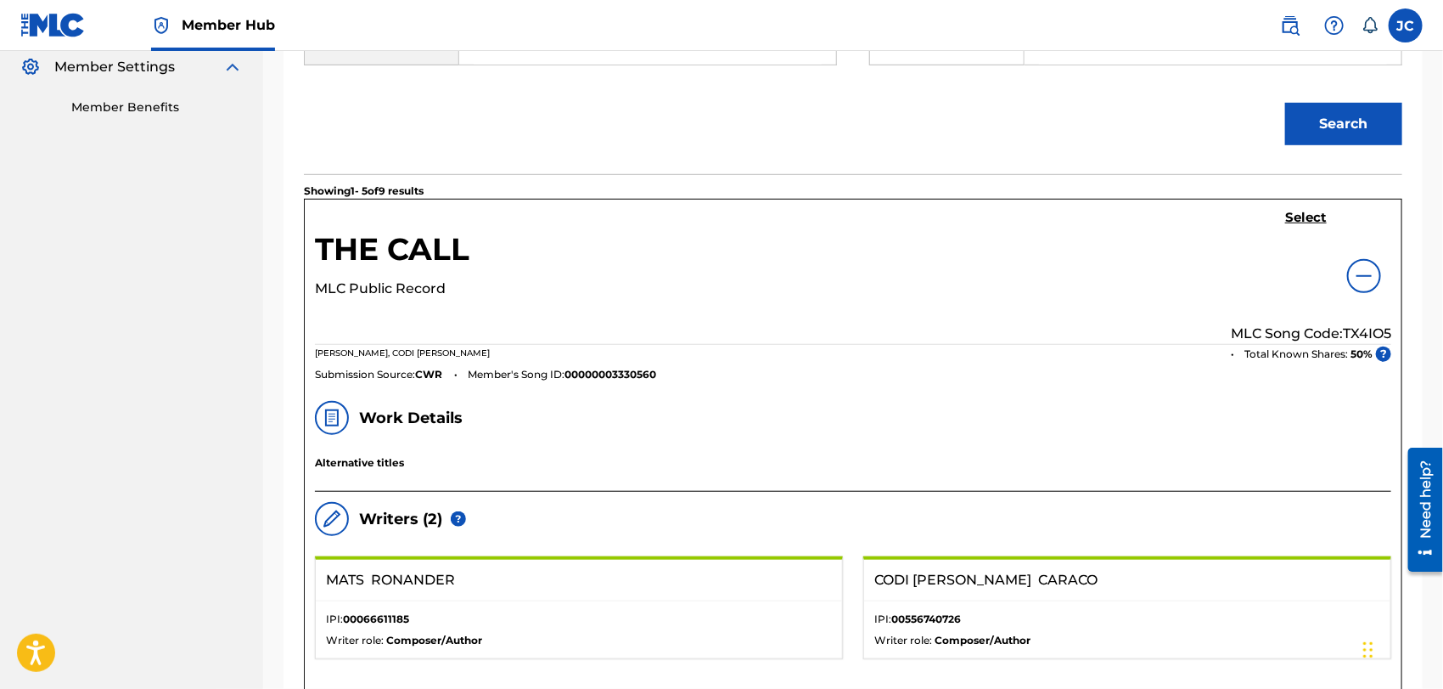
scroll to position [464, 0]
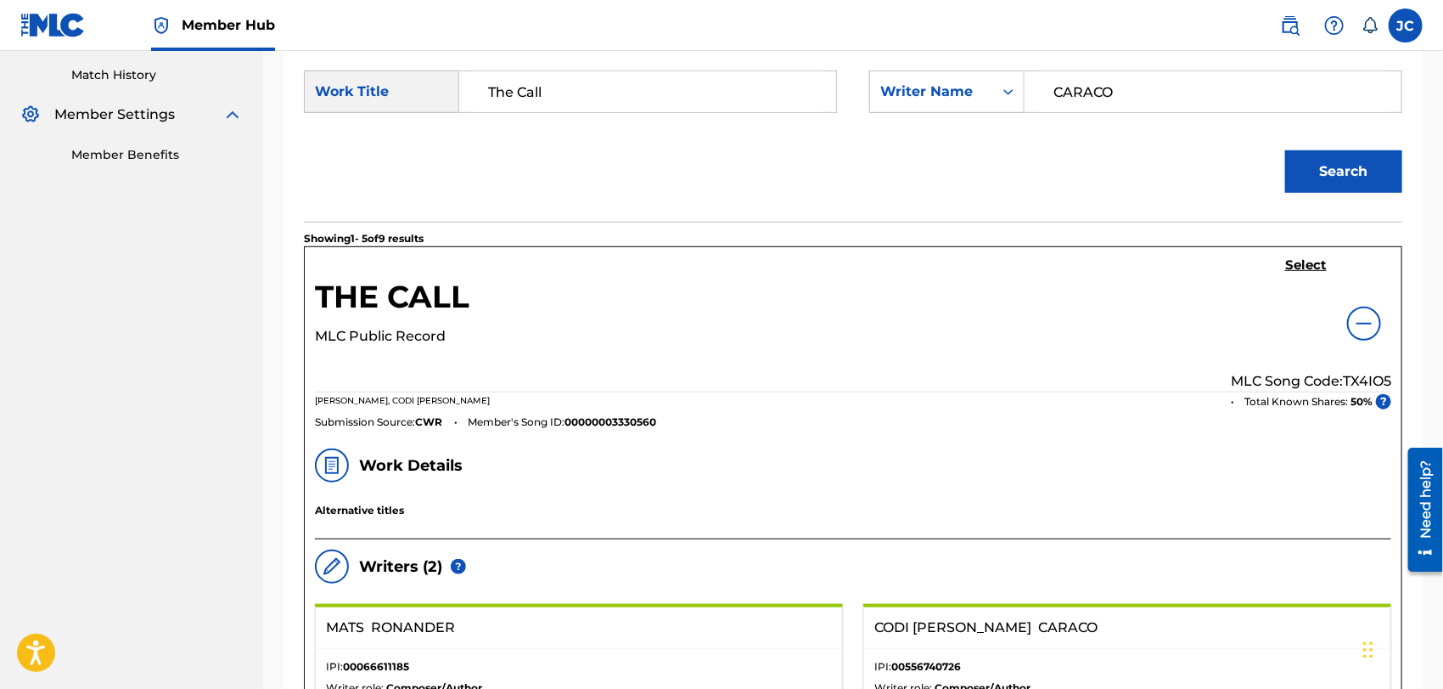
click at [1325, 275] on div "Select MLC Song Code: TX4IO5" at bounding box center [1311, 324] width 160 height 134
click at [1310, 266] on h5 "Select" at bounding box center [1307, 265] width 42 height 16
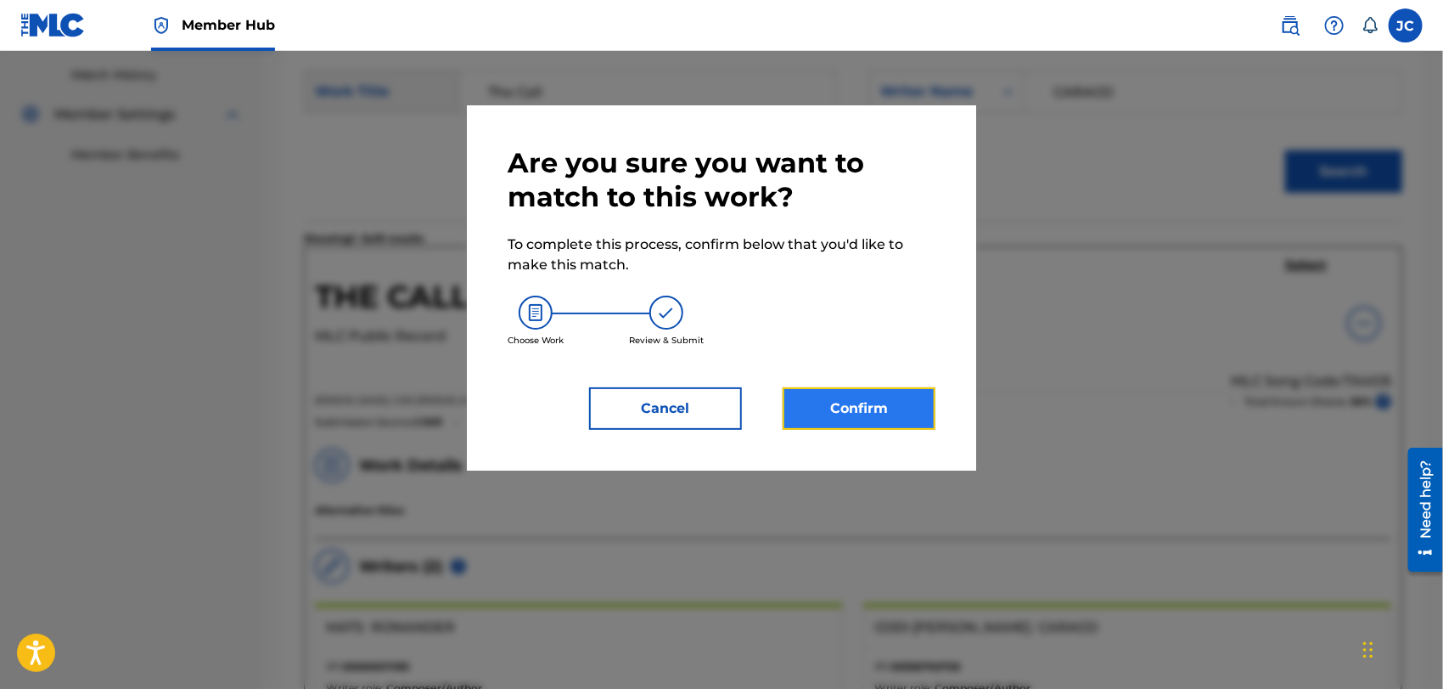
click at [875, 398] on button "Confirm" at bounding box center [859, 408] width 153 height 42
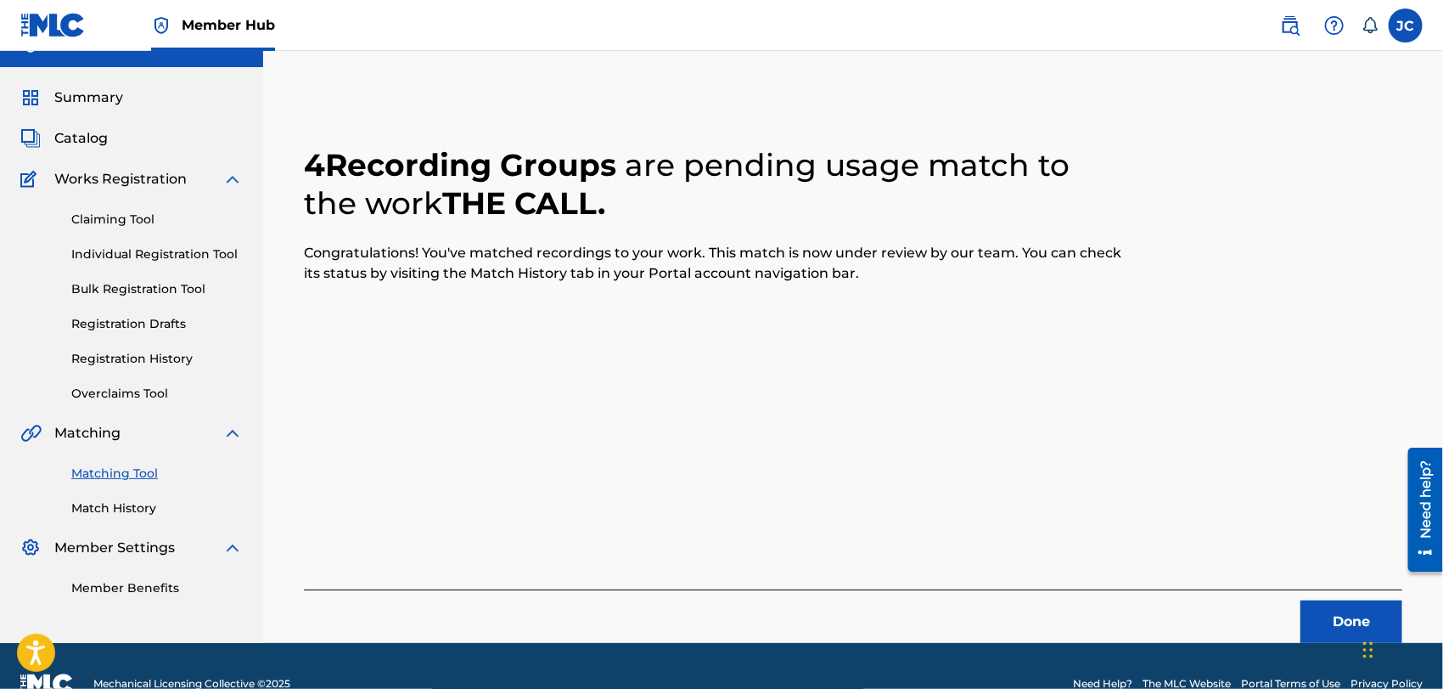
scroll to position [0, 0]
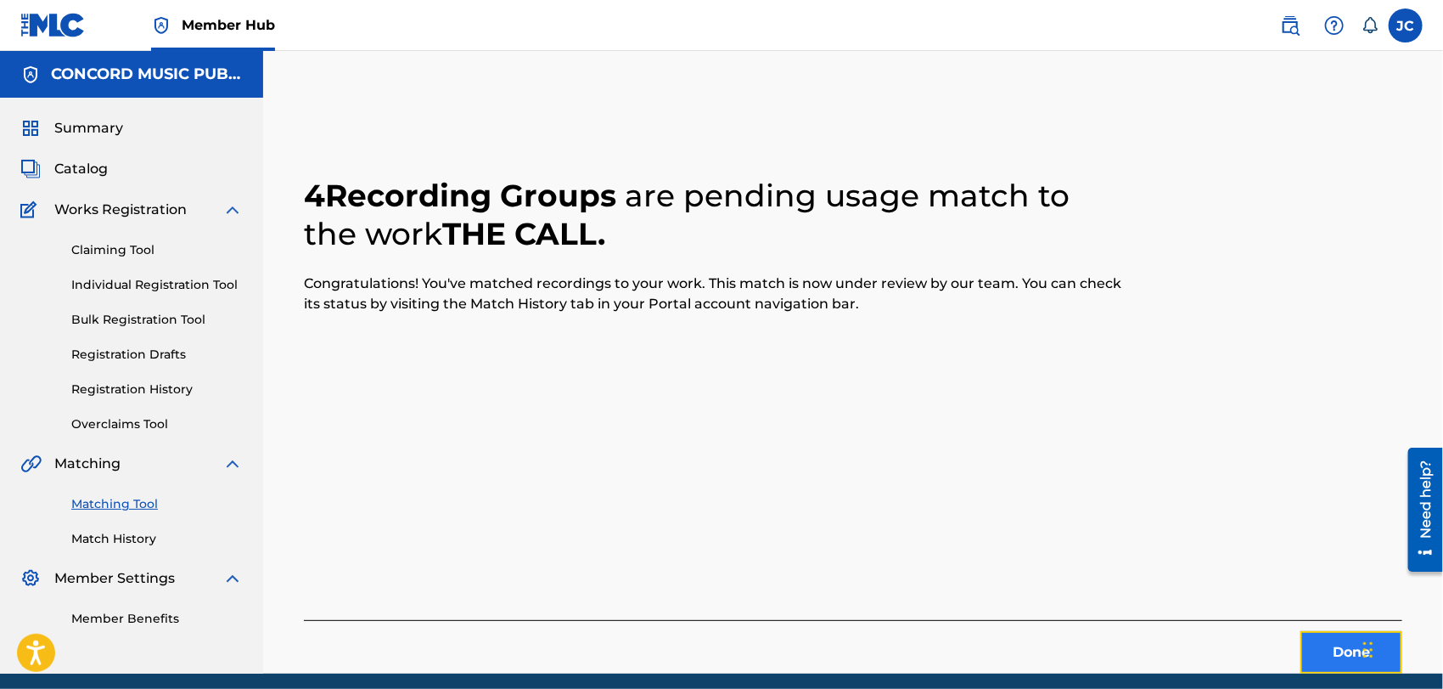
click at [1325, 640] on button "Done" at bounding box center [1352, 652] width 102 height 42
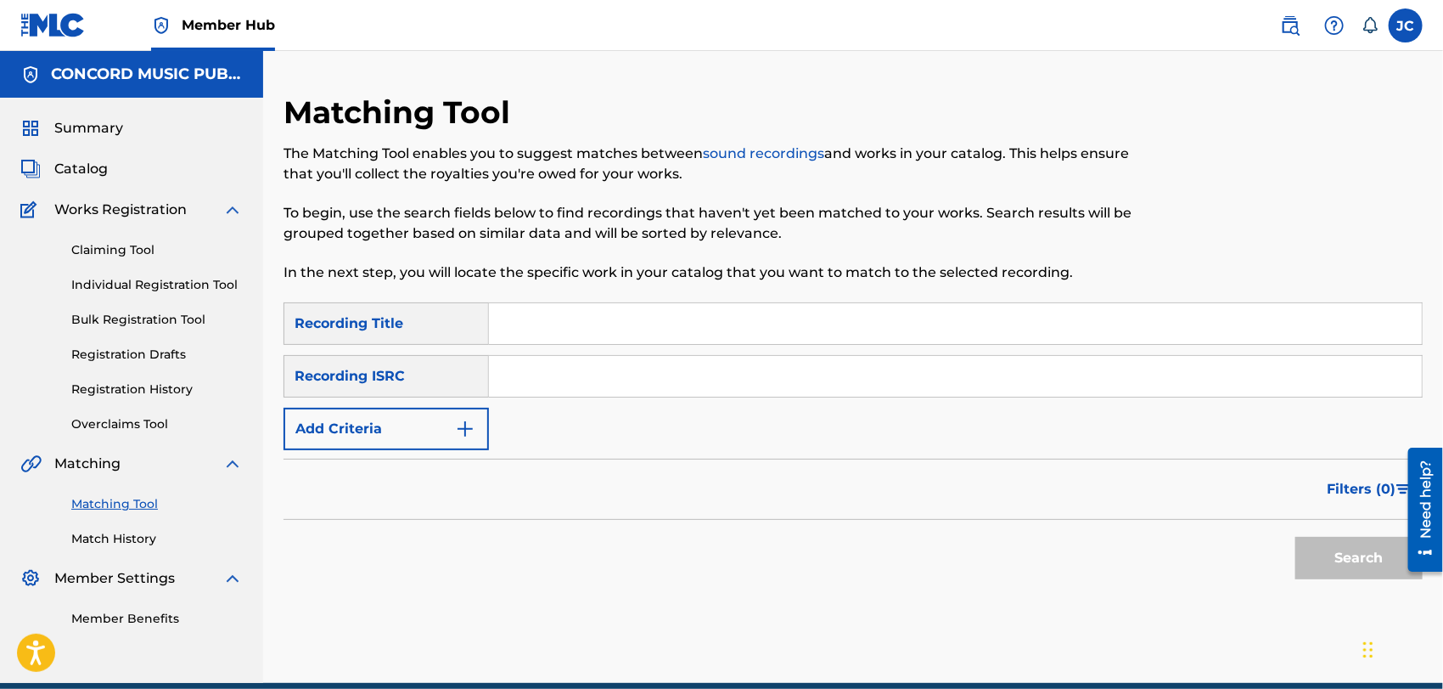
click at [655, 414] on div "SearchWithCriteriac5d6372b-e2a3-4758-94da-65a5f3a1906c Recording Title SearchWi…" at bounding box center [854, 376] width 1140 height 148
drag, startPoint x: 666, startPoint y: 369, endPoint x: 686, endPoint y: 369, distance: 20.4
click at [666, 369] on input "Search Form" at bounding box center [955, 376] width 933 height 41
paste input "ESA011814160"
type input "ESA011814160"
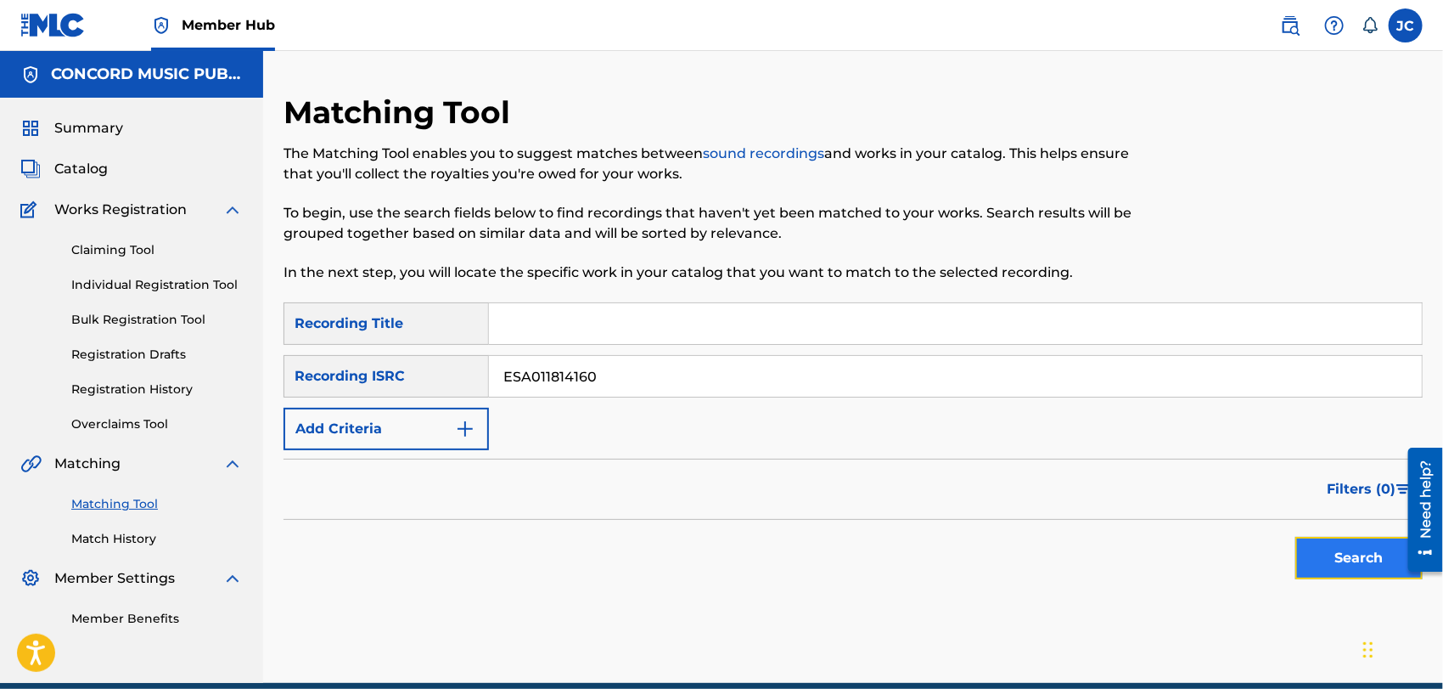
click at [1327, 542] on button "Search" at bounding box center [1359, 558] width 127 height 42
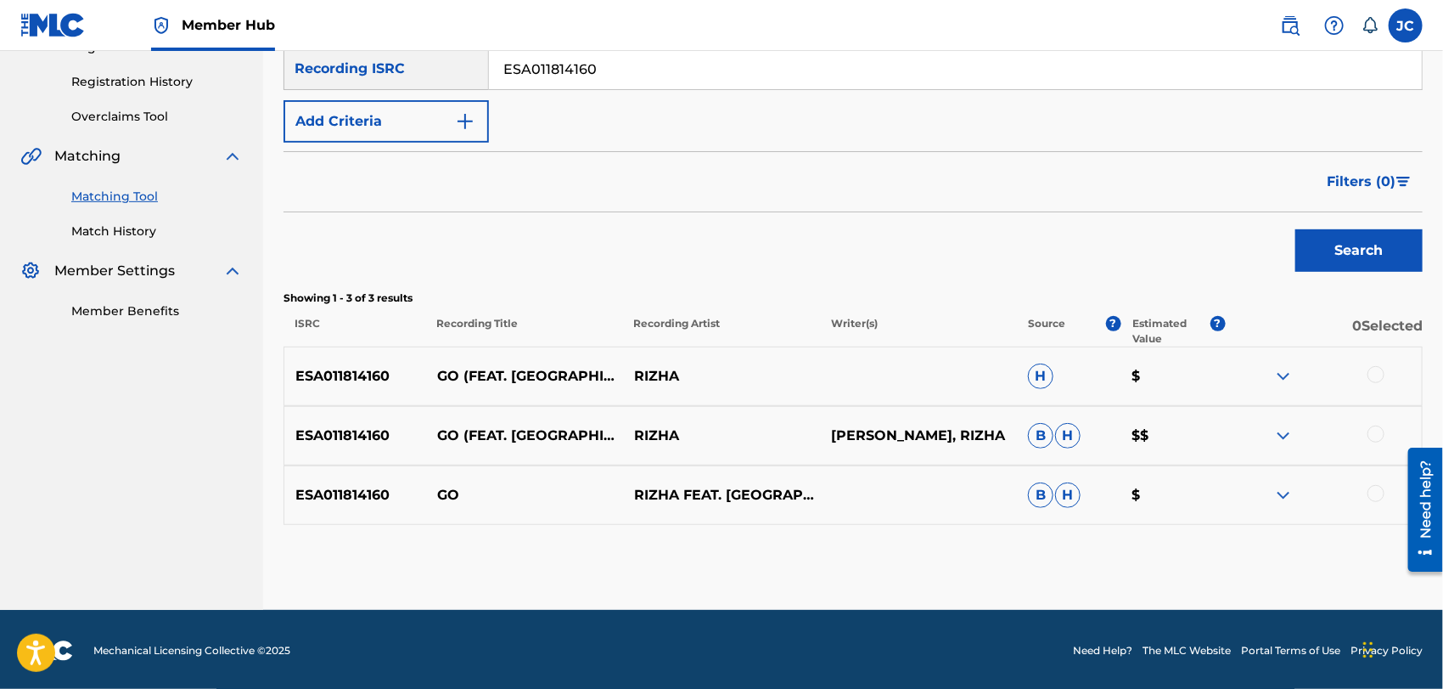
scroll to position [310, 0]
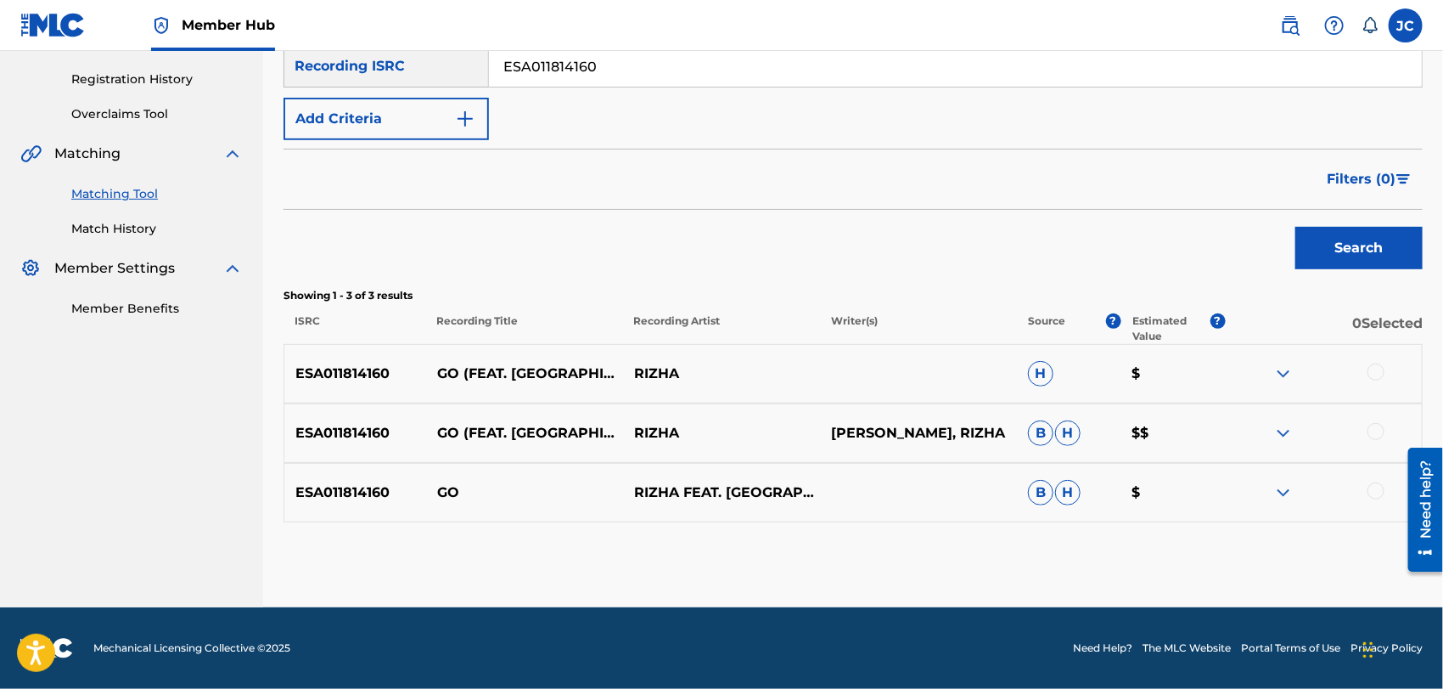
click at [1378, 369] on div at bounding box center [1376, 371] width 17 height 17
click at [1376, 420] on div "ESA011814160 GO (FEAT. [PERSON_NAME]) RIZHA [PERSON_NAME], [PERSON_NAME] $$" at bounding box center [854, 432] width 1140 height 59
click at [1376, 431] on div at bounding box center [1376, 431] width 17 height 17
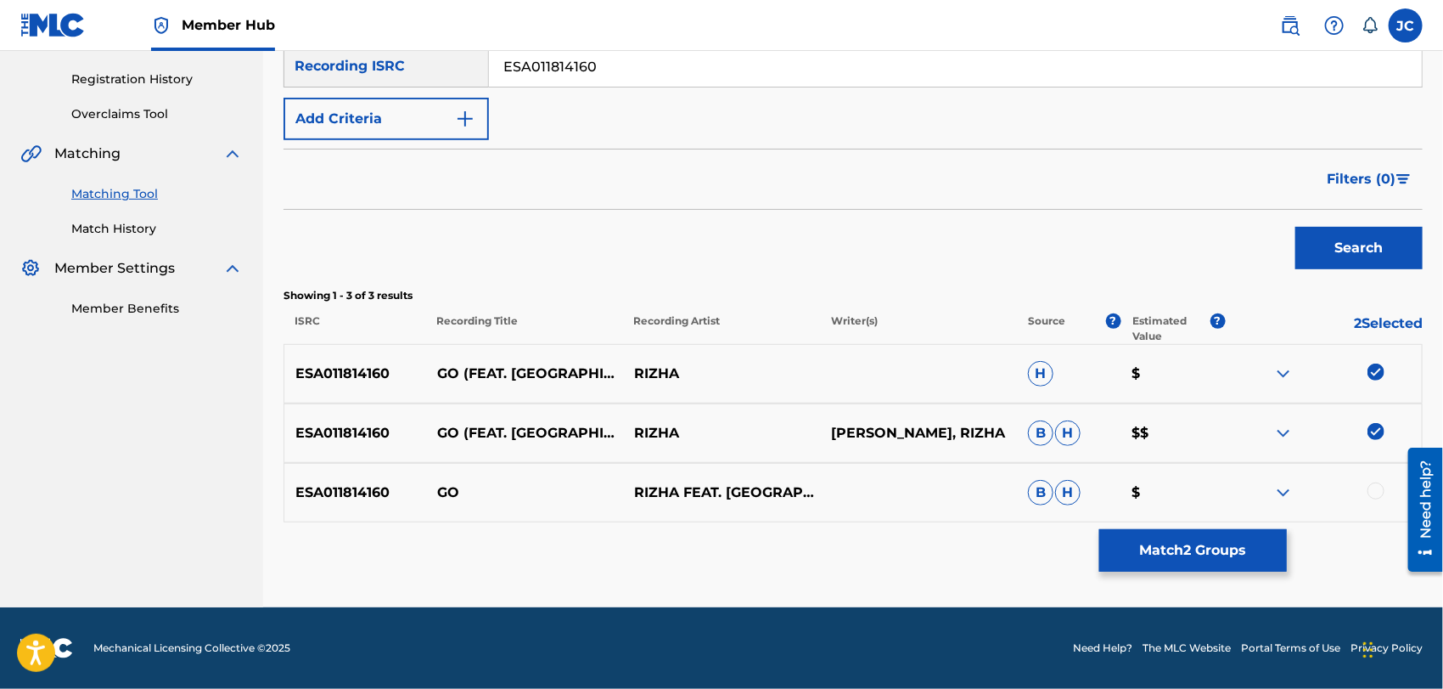
click at [1376, 490] on div at bounding box center [1376, 490] width 17 height 17
click at [1215, 536] on button "Match 3 Groups" at bounding box center [1194, 550] width 188 height 42
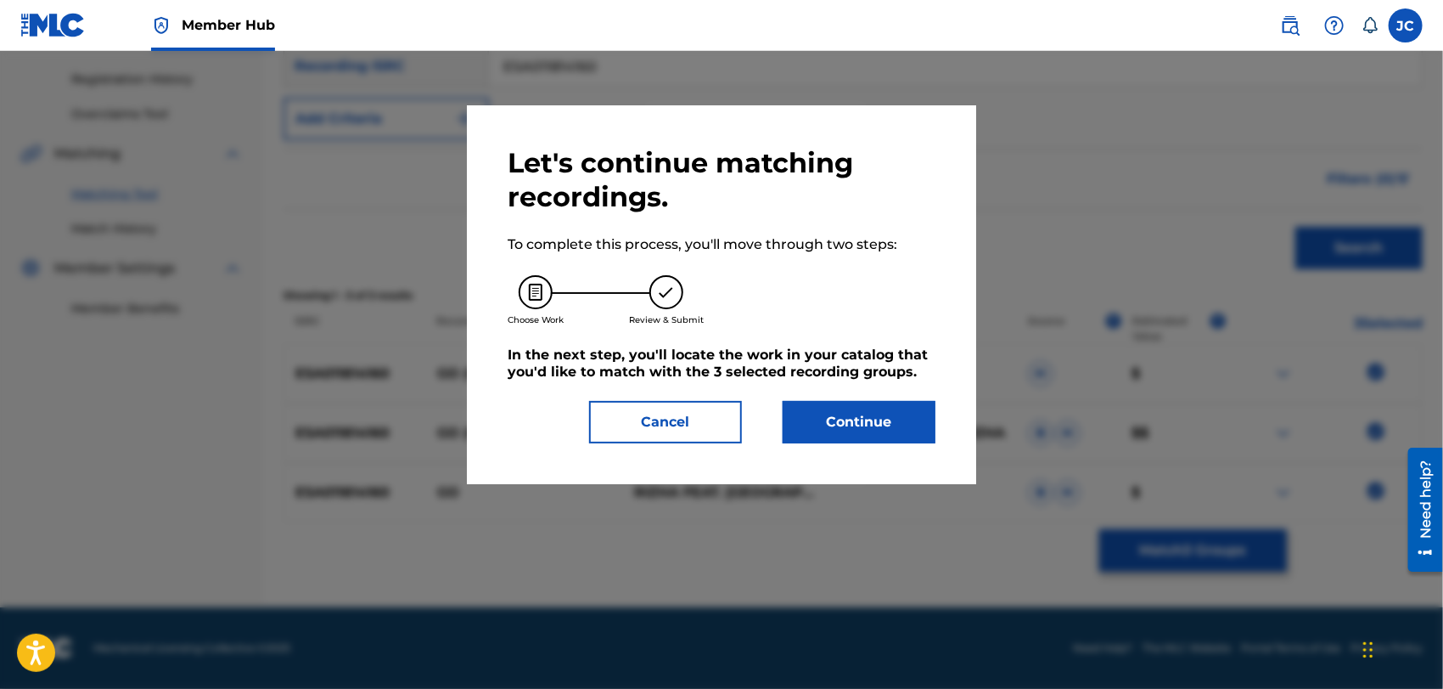
click at [940, 435] on div "Let's continue matching recordings. To complete this process, you'll move throu…" at bounding box center [721, 294] width 509 height 379
click at [861, 410] on button "Continue" at bounding box center [859, 422] width 153 height 42
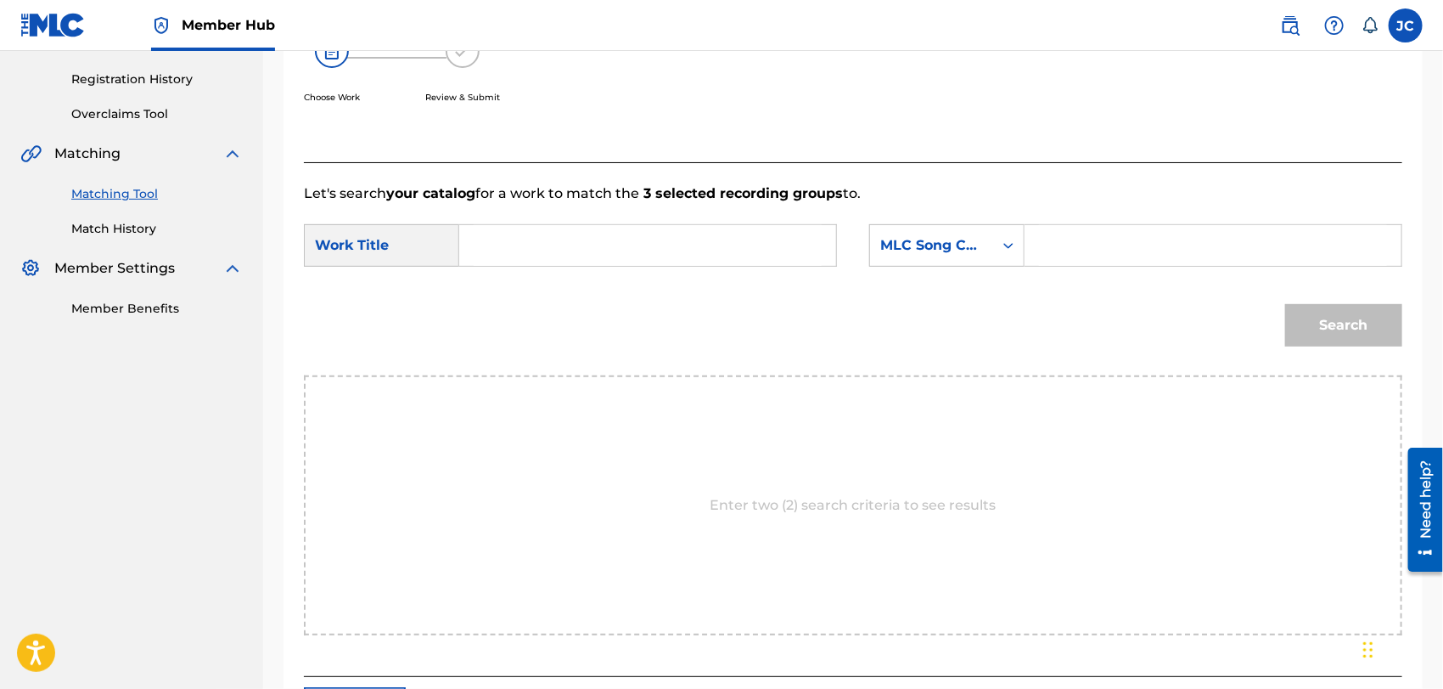
click at [583, 237] on input "Search Form" at bounding box center [648, 245] width 348 height 41
paste input "Go"
type input "Go"
click at [958, 258] on div "MLC Song Code" at bounding box center [931, 245] width 123 height 32
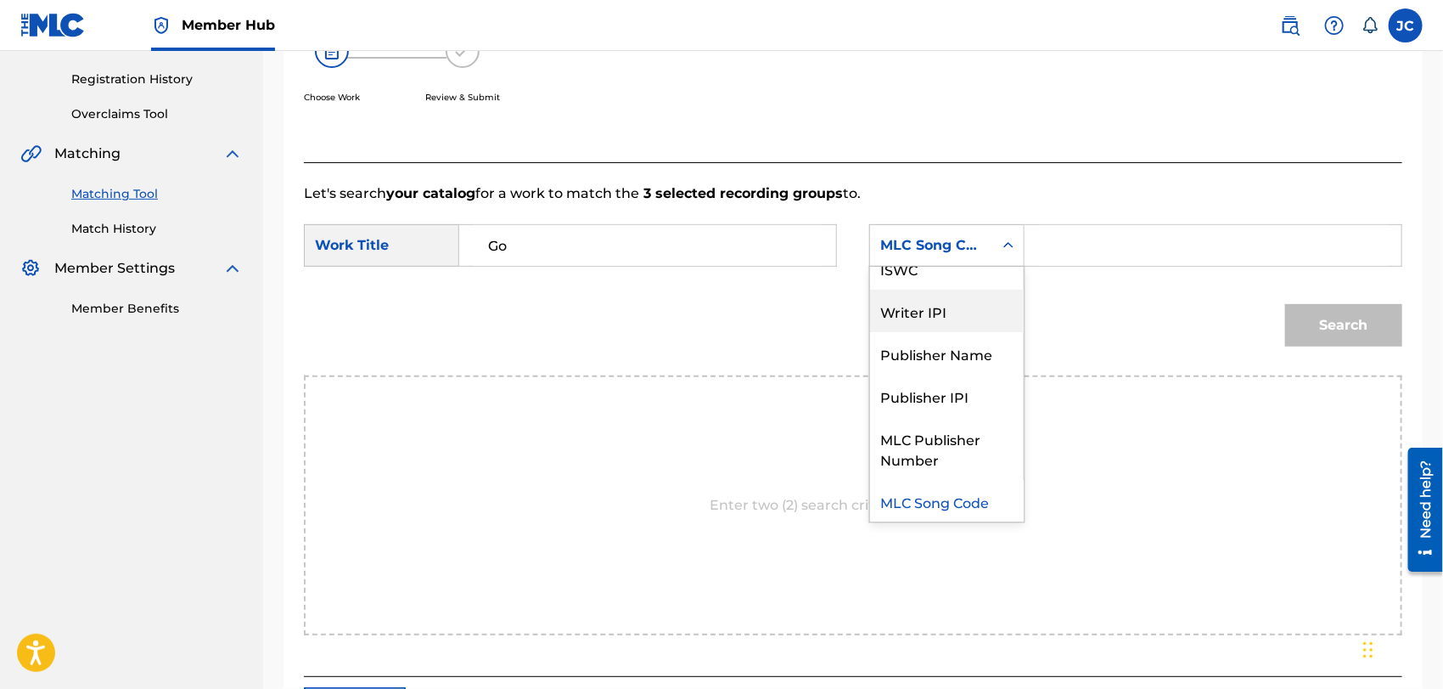
scroll to position [0, 0]
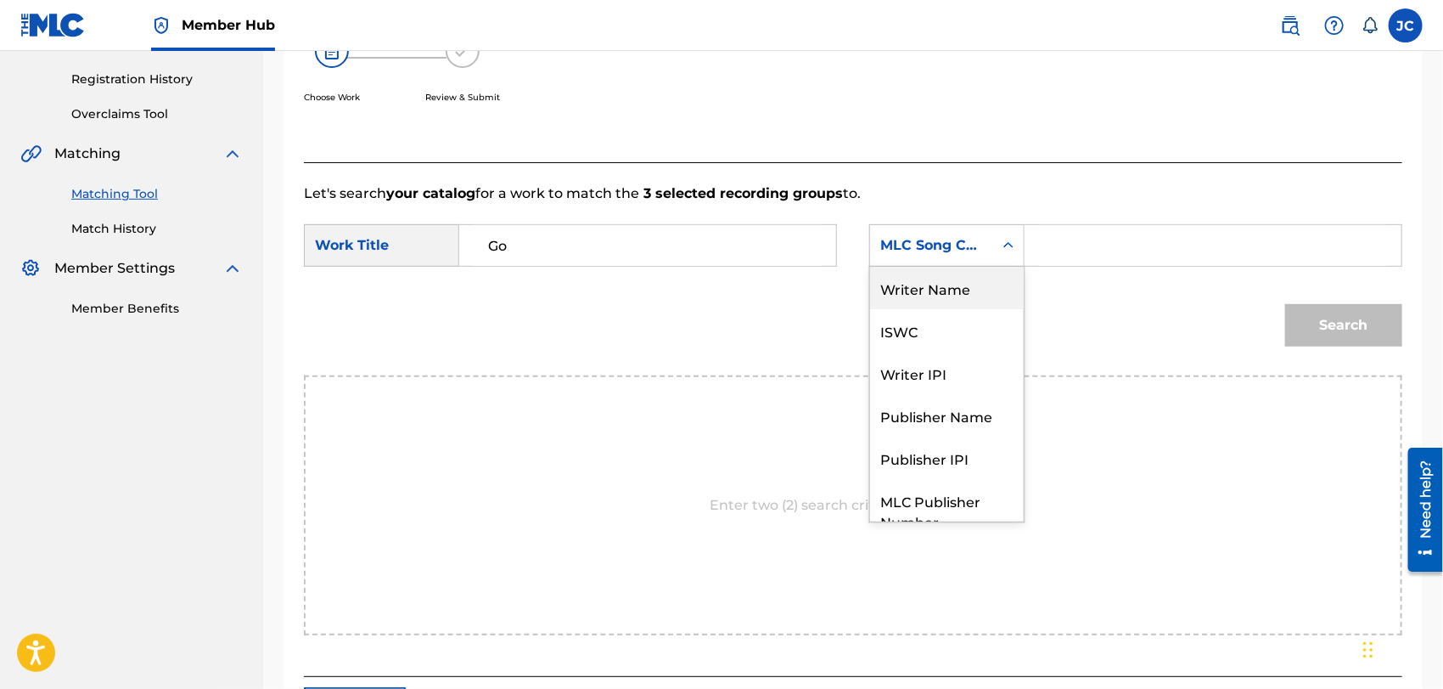
click at [953, 291] on div "Writer Name" at bounding box center [947, 288] width 154 height 42
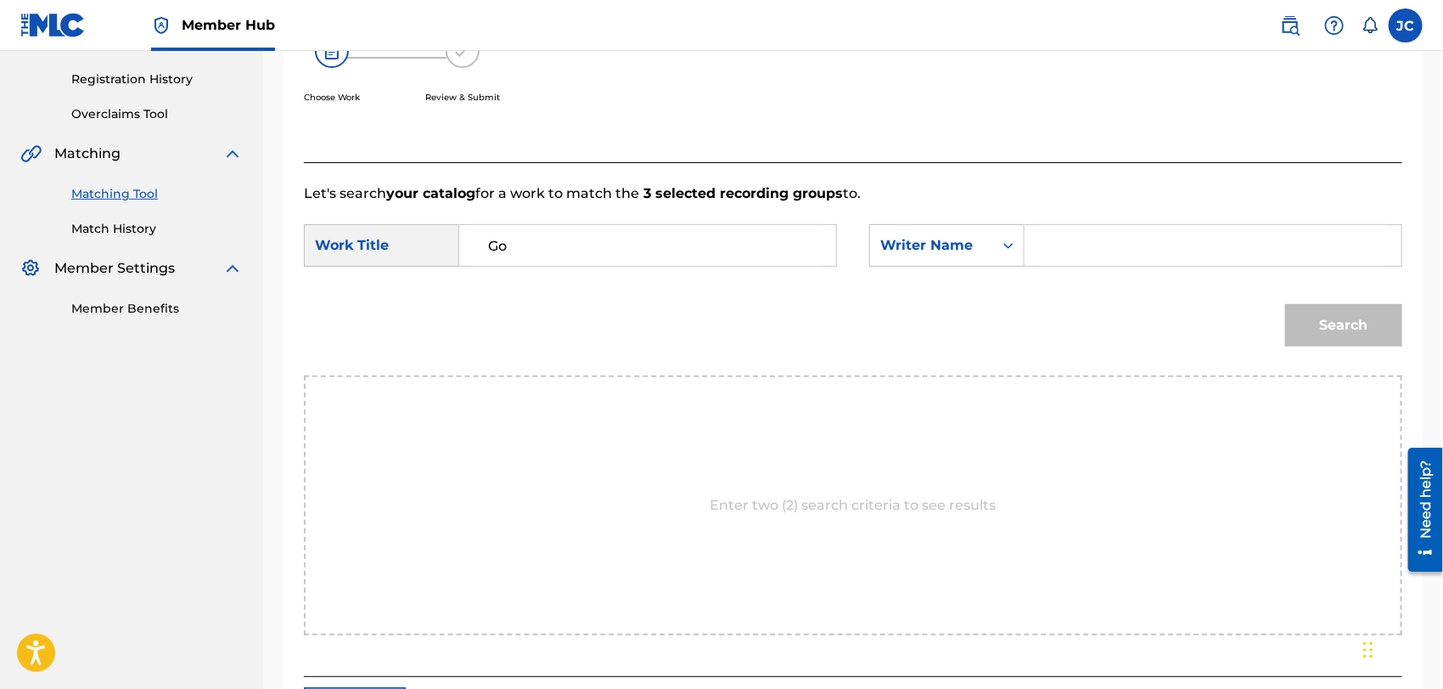
click at [1068, 250] on input "Search Form" at bounding box center [1213, 245] width 348 height 41
paste input "Montero"
drag, startPoint x: 1268, startPoint y: 363, endPoint x: 1334, endPoint y: 324, distance: 76.9
click at [1286, 359] on div "Search" at bounding box center [853, 331] width 1099 height 88
click at [1334, 324] on button "Search" at bounding box center [1344, 325] width 117 height 42
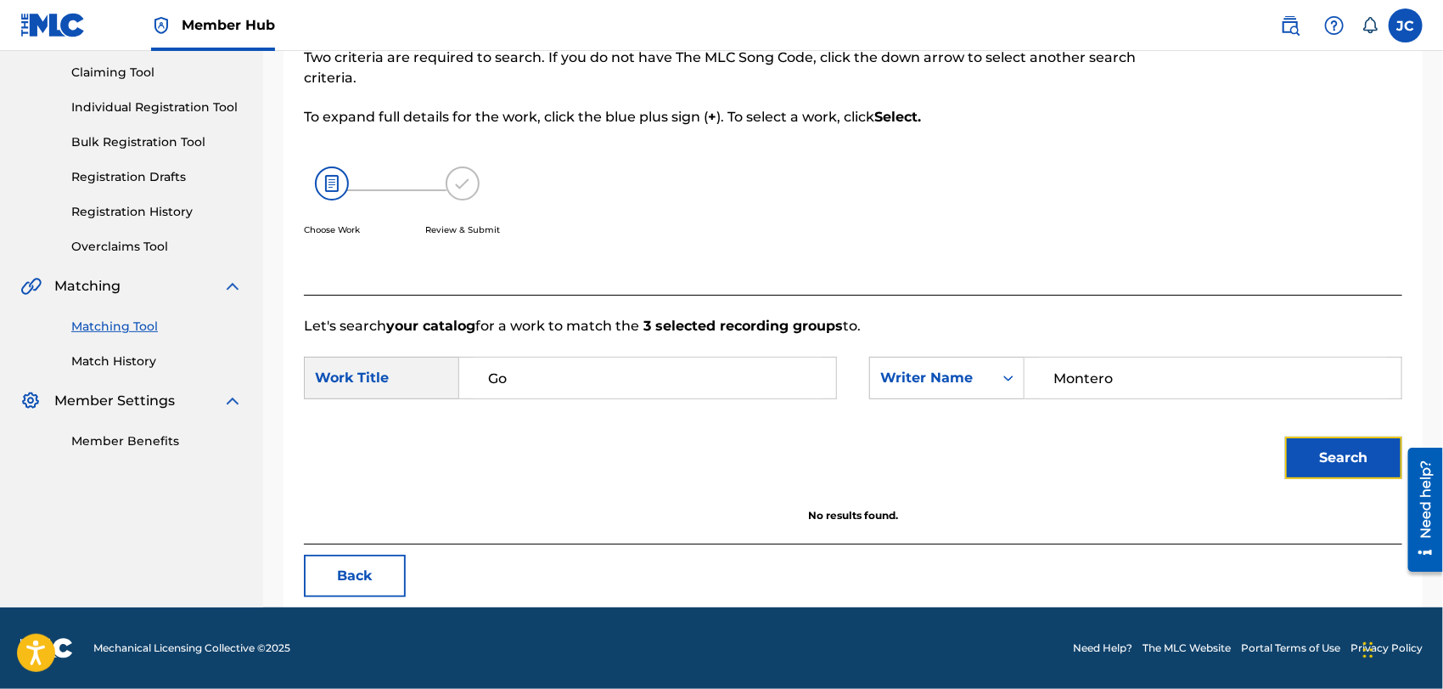
scroll to position [177, 0]
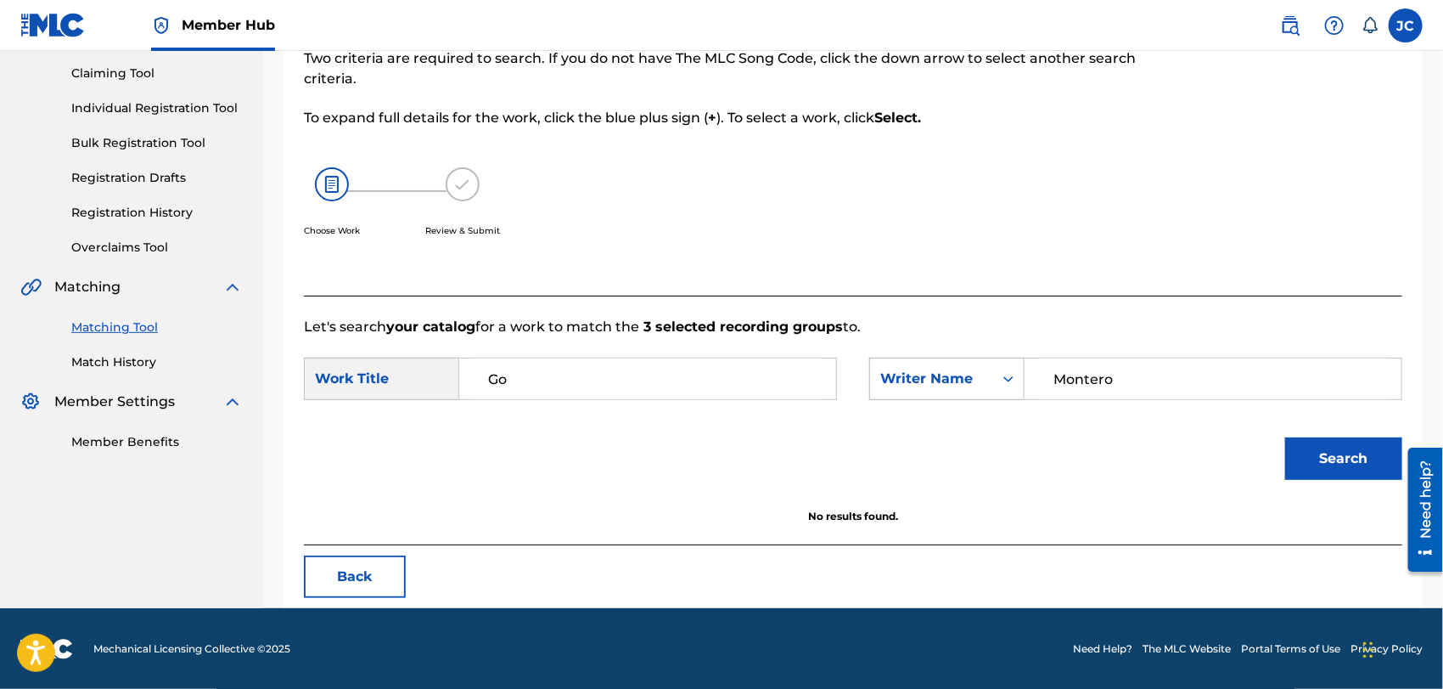
drag, startPoint x: 1187, startPoint y: 365, endPoint x: 876, endPoint y: 385, distance: 311.4
click at [876, 385] on div "SearchWithCriteriae14e84f9-c6b5-48ba-a6af-0e60fc26d2a1 Writer Name [PERSON_NAME]" at bounding box center [1135, 378] width 533 height 42
paste input "Ronchese"
type input "Ronchese"
click at [1432, 452] on div "Need help?" at bounding box center [1425, 509] width 35 height 124
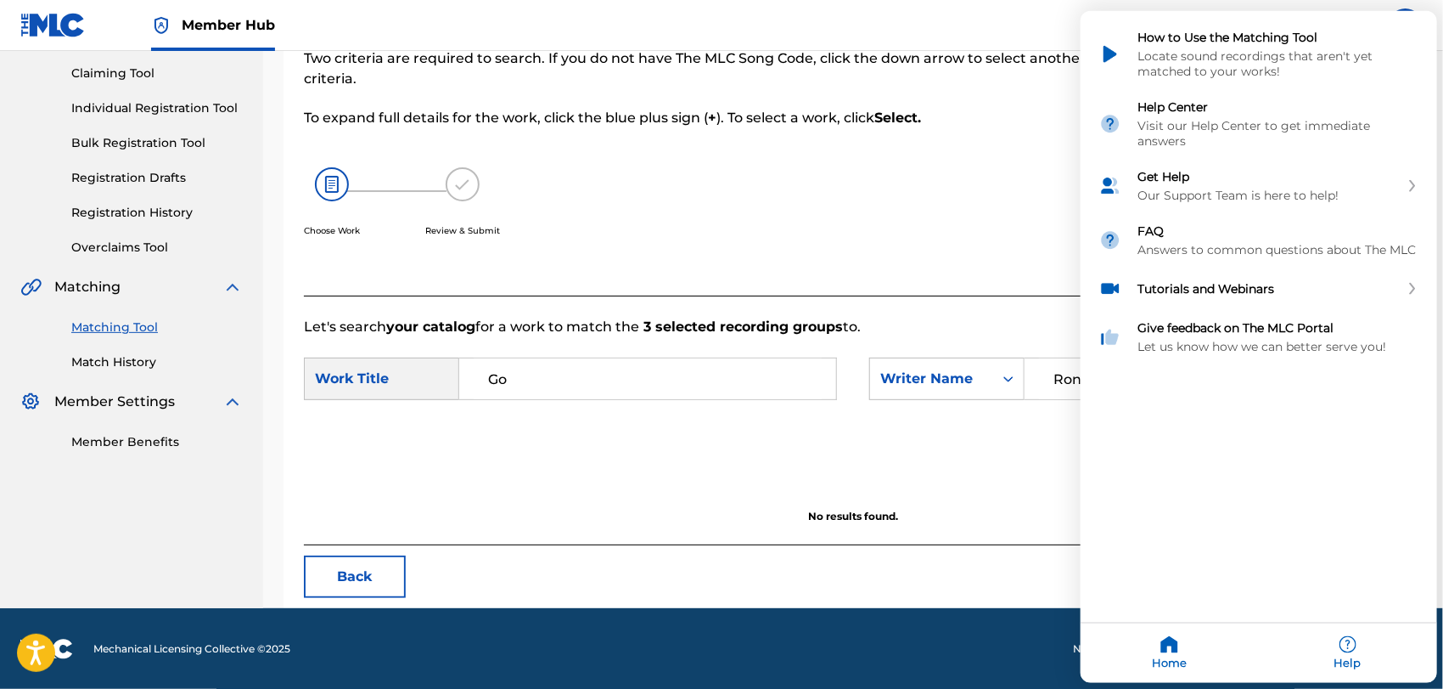
click at [1339, 449] on div "Resource Center Help Get the help you need from our knowledge base News Search …" at bounding box center [1259, 347] width 357 height 672
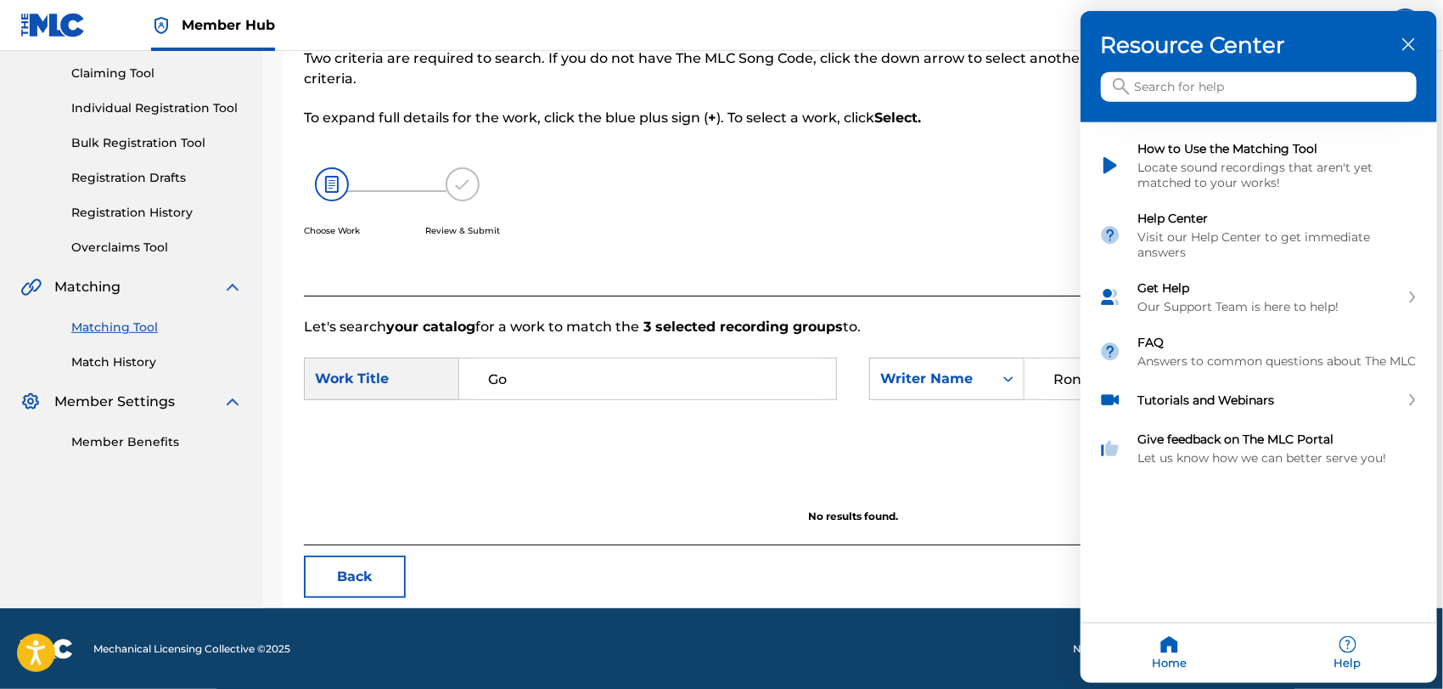
click at [1413, 28] on div "Resource Center" at bounding box center [1259, 66] width 357 height 111
drag, startPoint x: 1408, startPoint y: 39, endPoint x: 1359, endPoint y: 219, distance: 186.6
click at [1408, 39] on icon "close resource center" at bounding box center [1409, 44] width 13 height 13
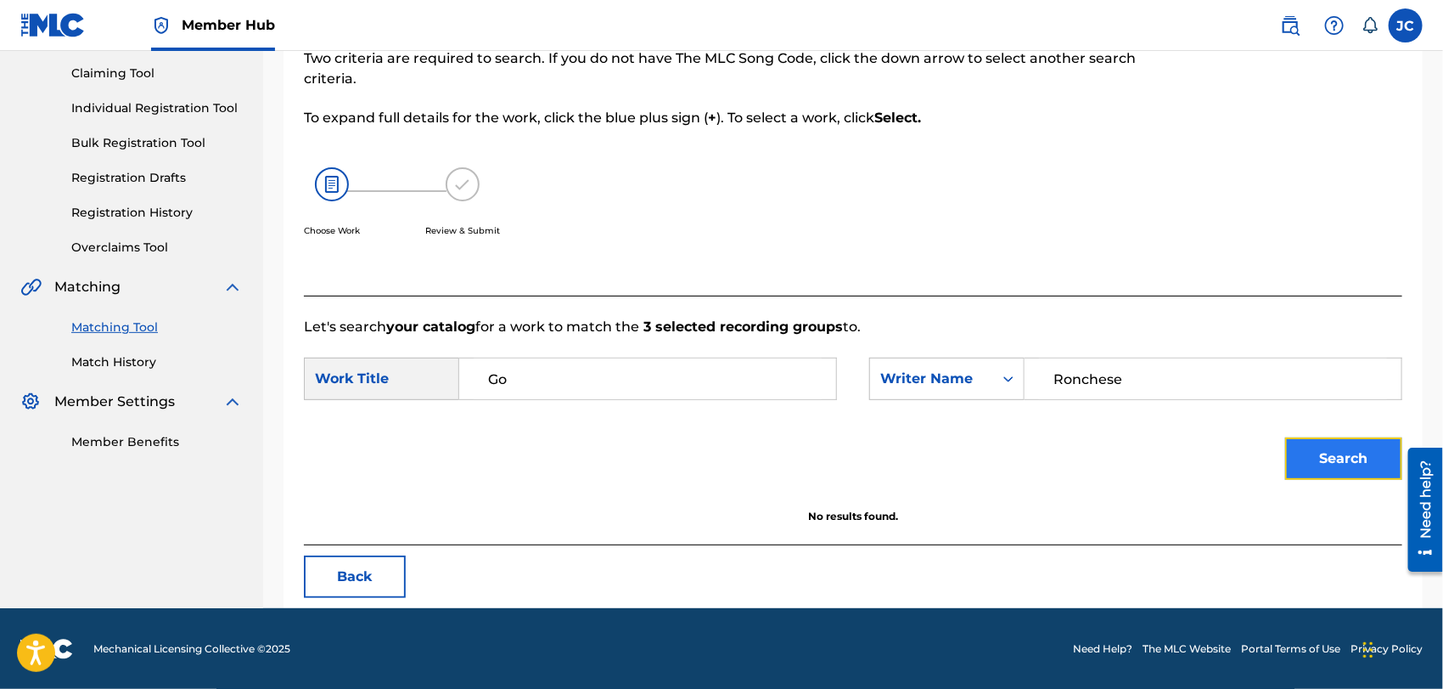
click at [1332, 470] on button "Search" at bounding box center [1344, 458] width 117 height 42
click at [134, 369] on link "Match History" at bounding box center [157, 362] width 172 height 18
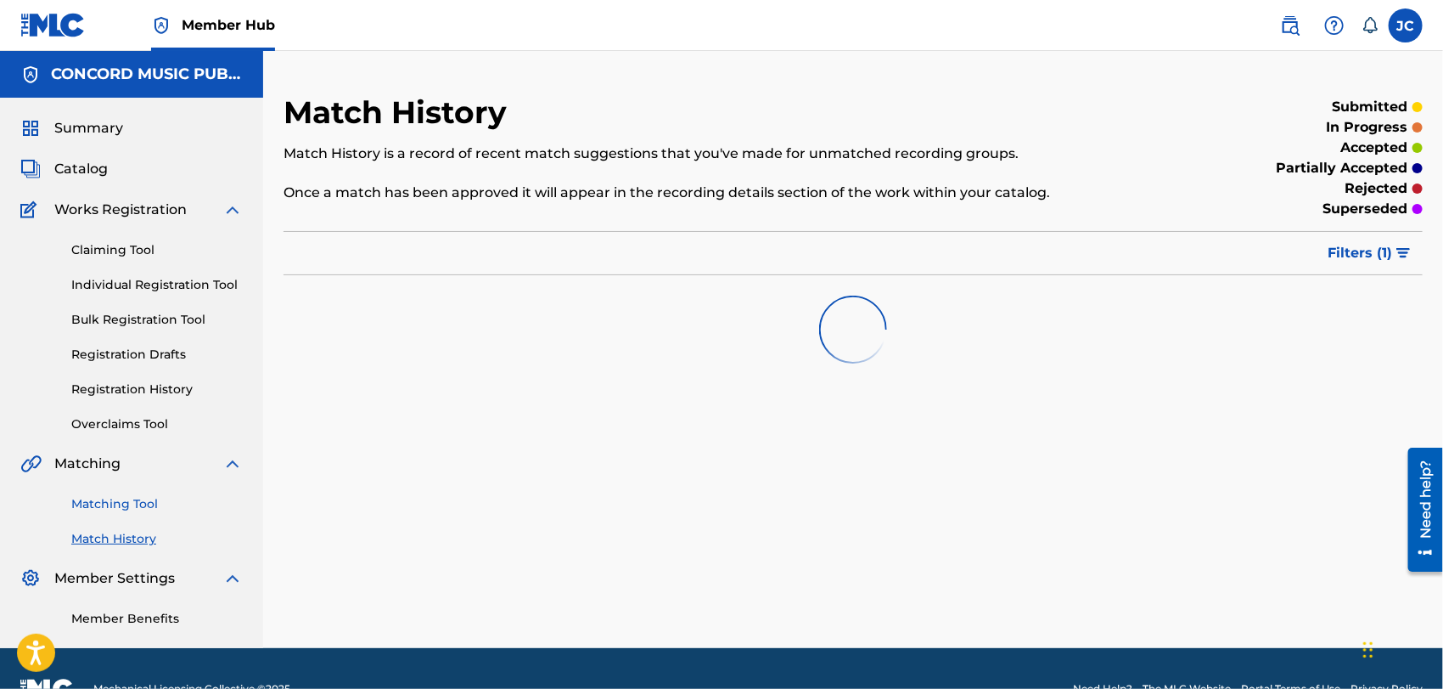
click at [124, 510] on link "Matching Tool" at bounding box center [157, 504] width 172 height 18
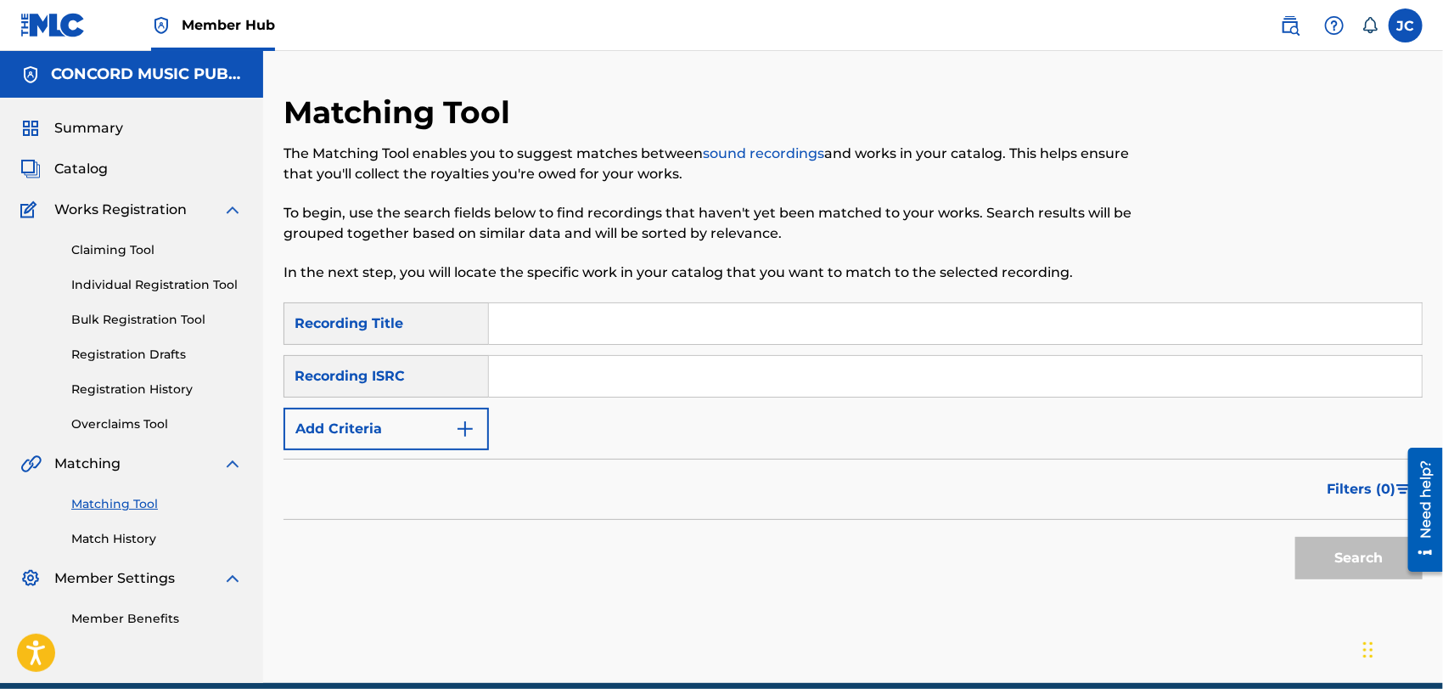
click at [653, 335] on input "Search Form" at bounding box center [955, 323] width 933 height 41
click at [530, 382] on input "Search Form" at bounding box center [955, 376] width 933 height 41
paste input "ES34G1300708"
type input "ES34G1300708"
click at [1325, 545] on button "Search" at bounding box center [1359, 558] width 127 height 42
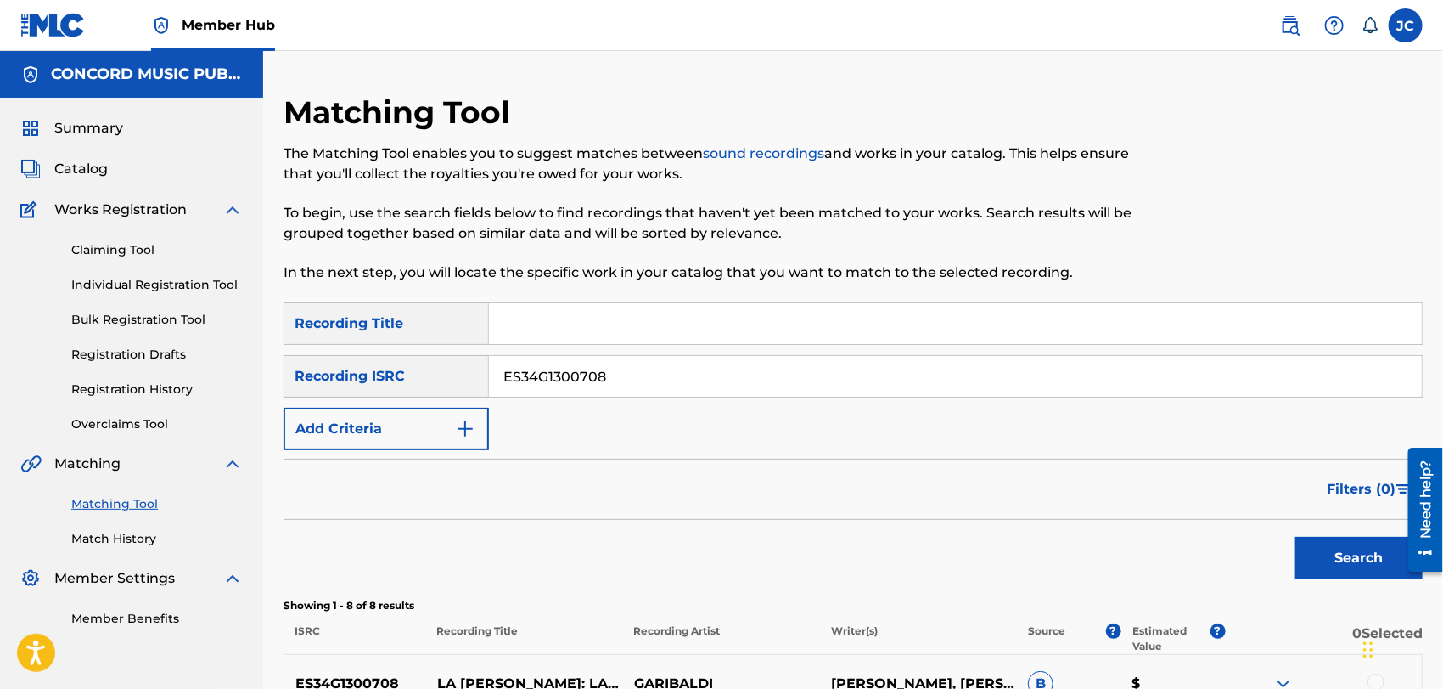
scroll to position [377, 0]
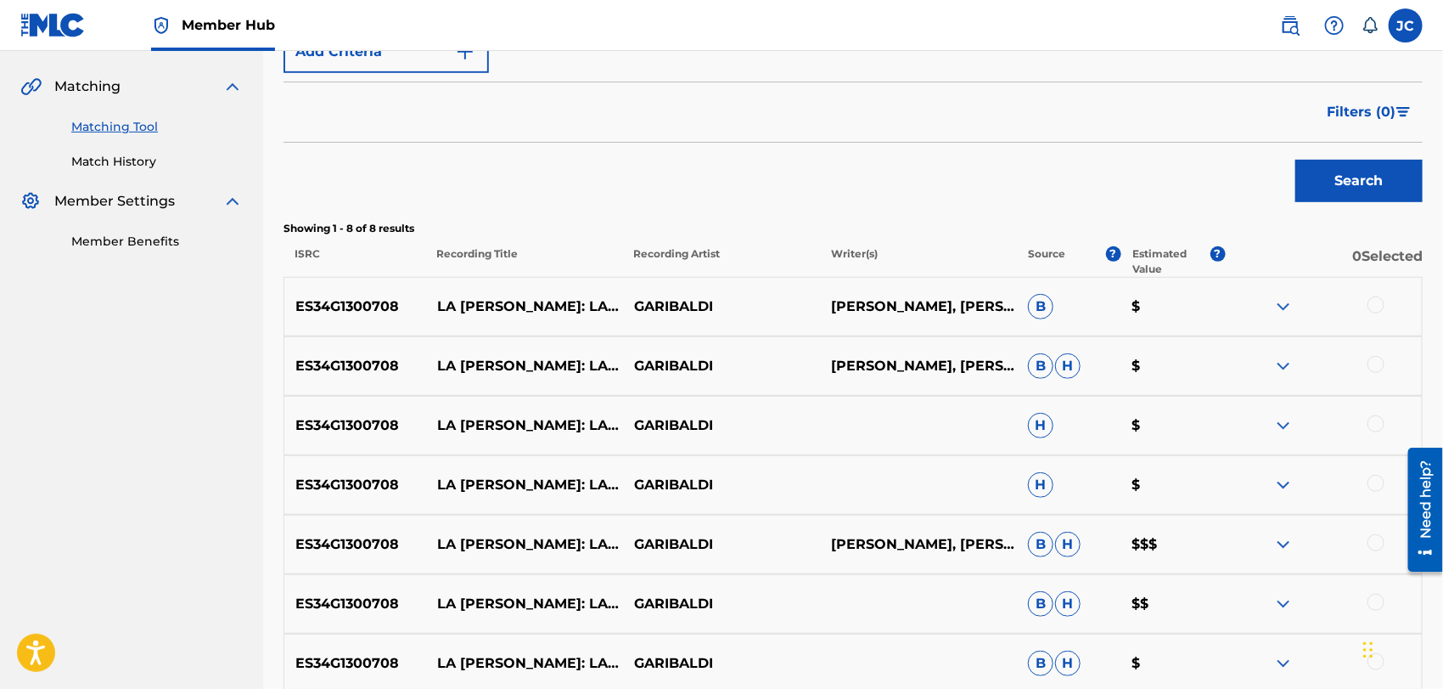
click at [1381, 307] on div at bounding box center [1376, 304] width 17 height 17
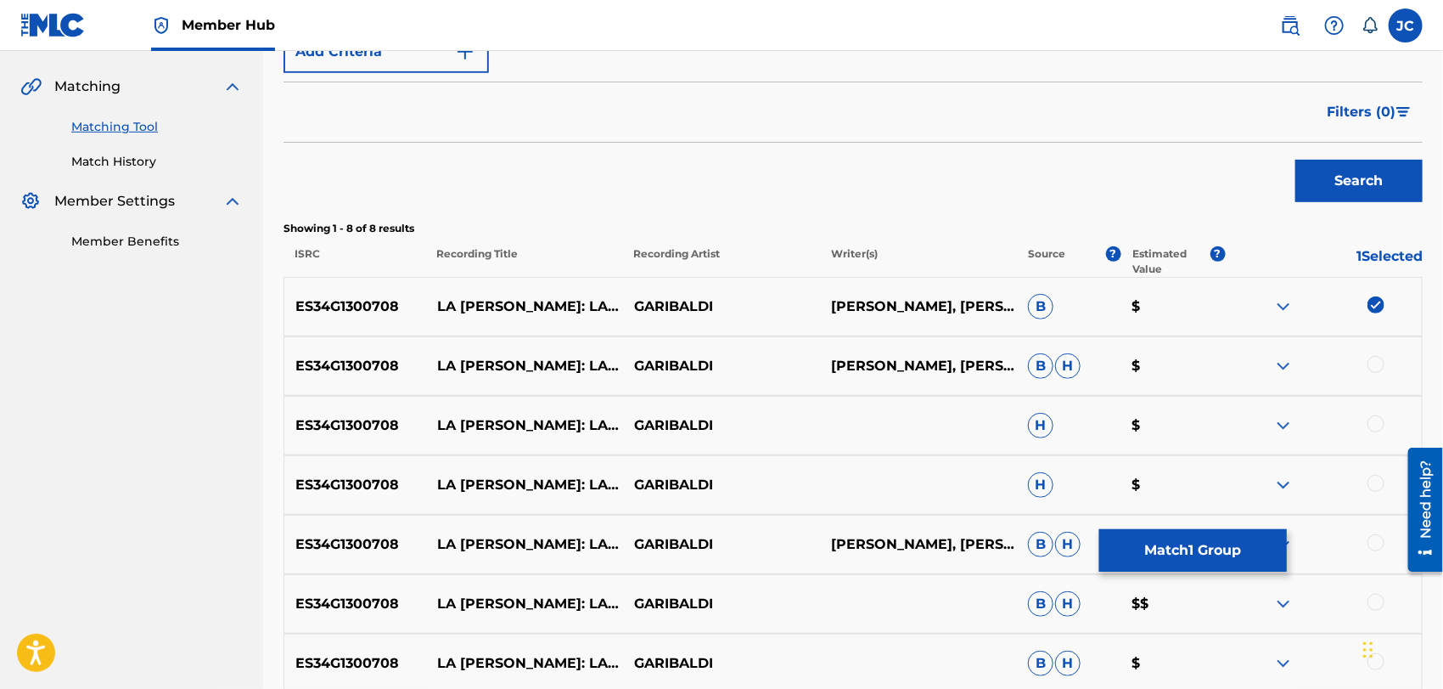
click at [1374, 357] on div at bounding box center [1376, 364] width 17 height 17
click at [1374, 416] on div at bounding box center [1376, 423] width 17 height 17
click at [1380, 470] on div "ES34G1300708 LA [PERSON_NAME]: LA [PERSON_NAME]/MACARENA/LA [PERSON_NAME]/COLEG…" at bounding box center [854, 484] width 1140 height 59
click at [1381, 481] on div at bounding box center [1376, 483] width 17 height 17
click at [1379, 537] on div at bounding box center [1376, 542] width 17 height 17
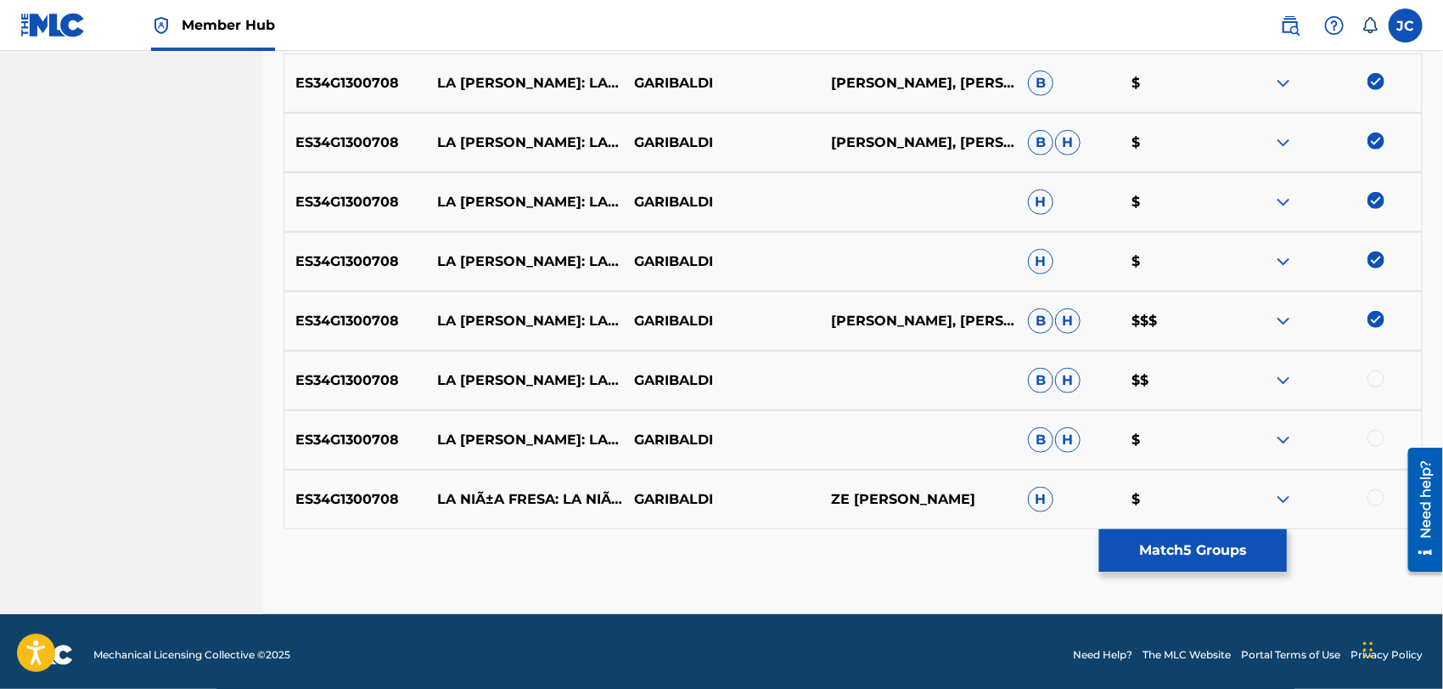
scroll to position [607, 0]
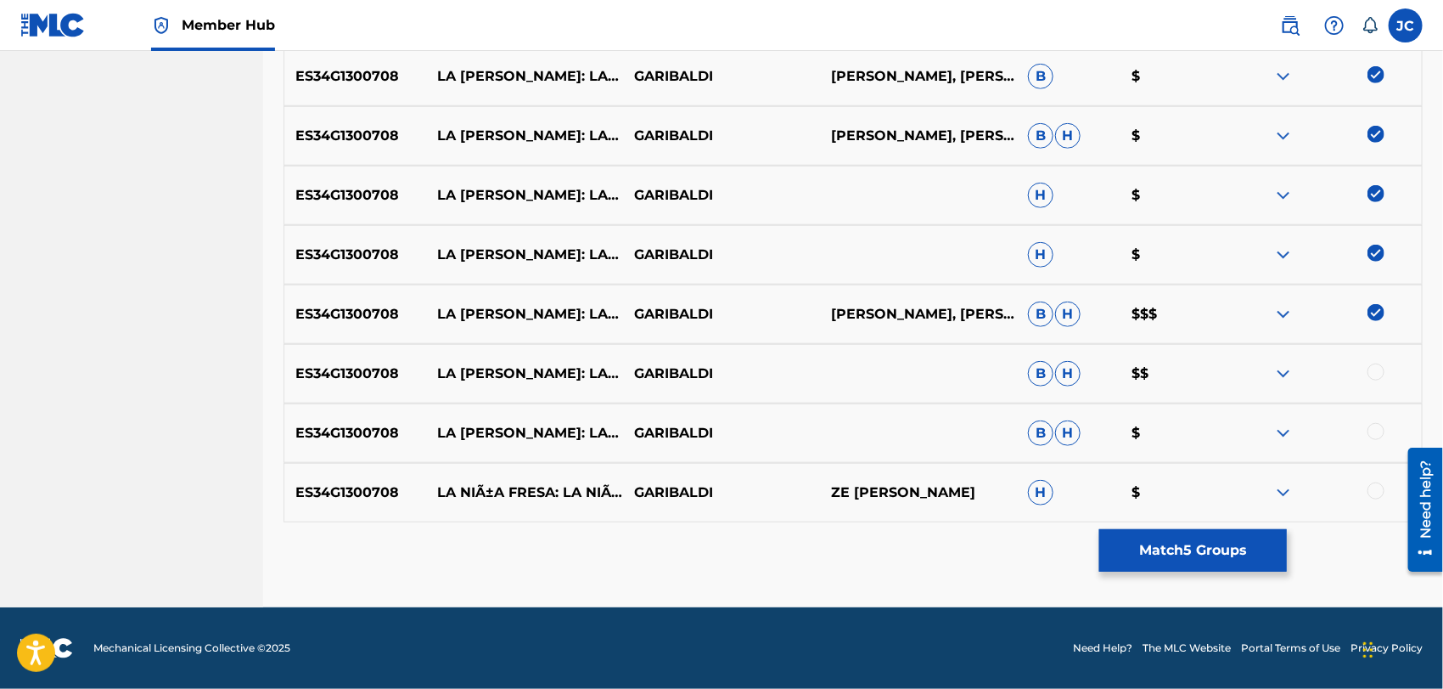
click at [1375, 369] on div at bounding box center [1376, 371] width 17 height 17
click at [1380, 432] on div at bounding box center [1376, 431] width 17 height 17
click at [1380, 501] on div at bounding box center [1323, 492] width 197 height 20
click at [1380, 496] on div at bounding box center [1376, 490] width 17 height 17
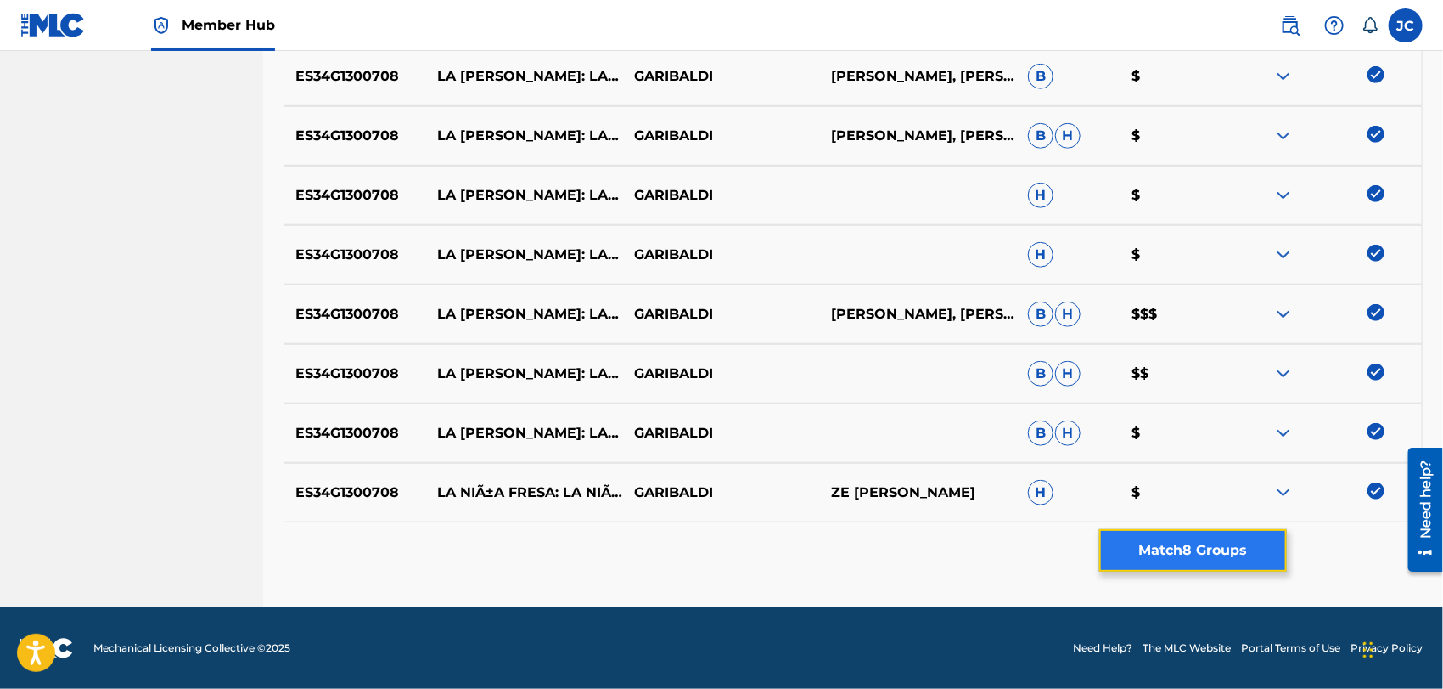
click at [1155, 547] on button "Match 8 Groups" at bounding box center [1194, 550] width 188 height 42
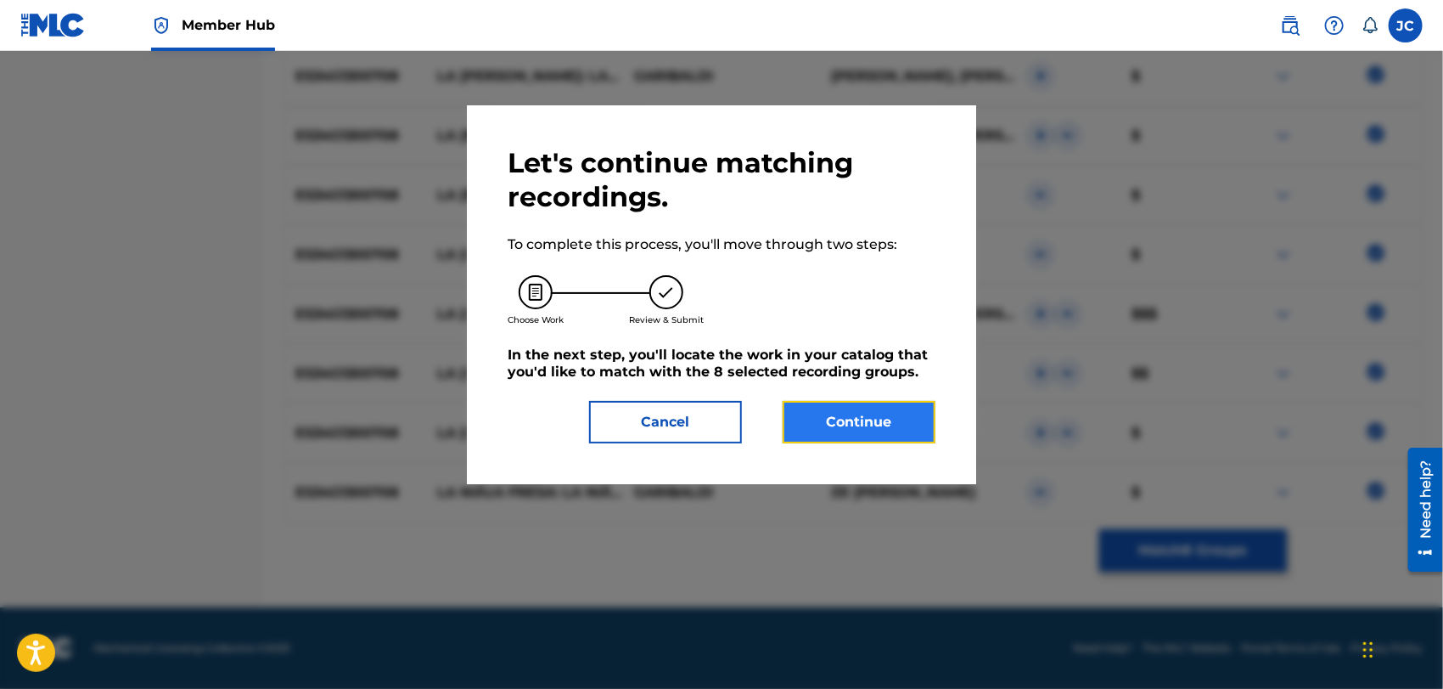
click at [830, 437] on button "Continue" at bounding box center [859, 422] width 153 height 42
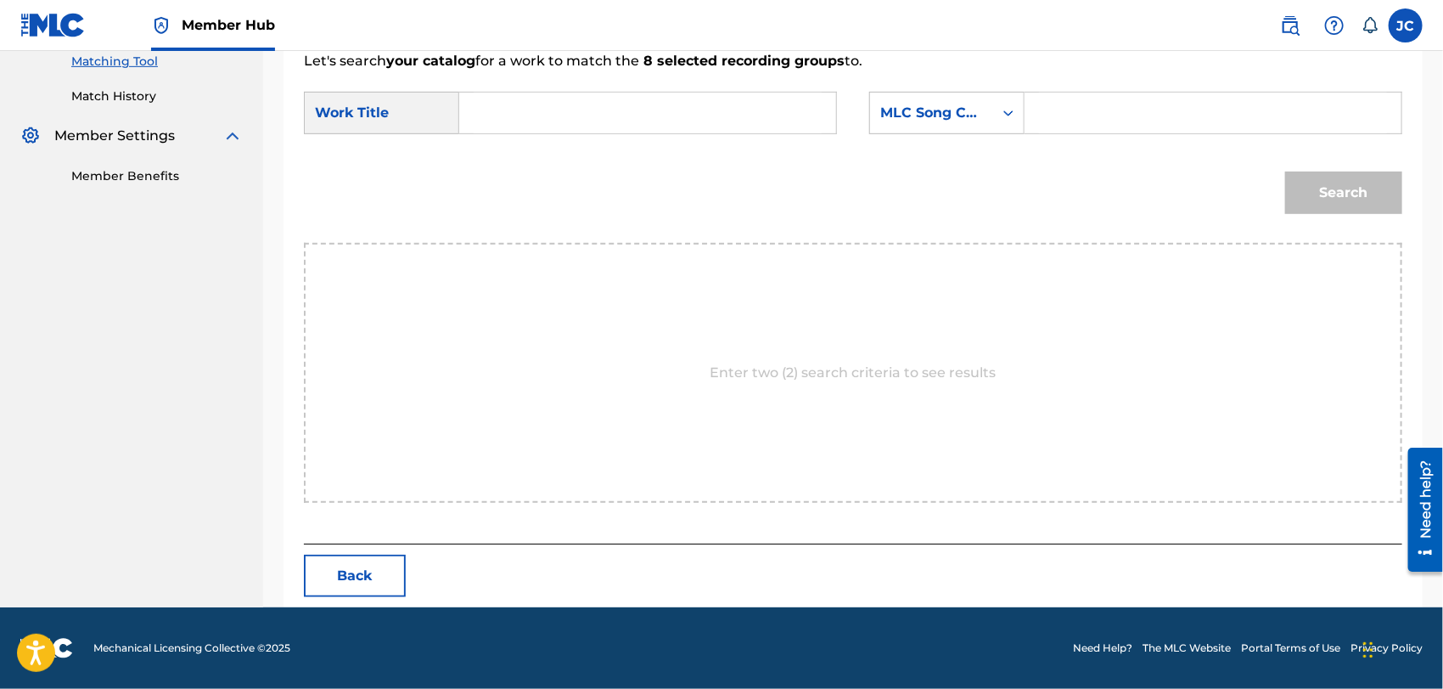
scroll to position [442, 0]
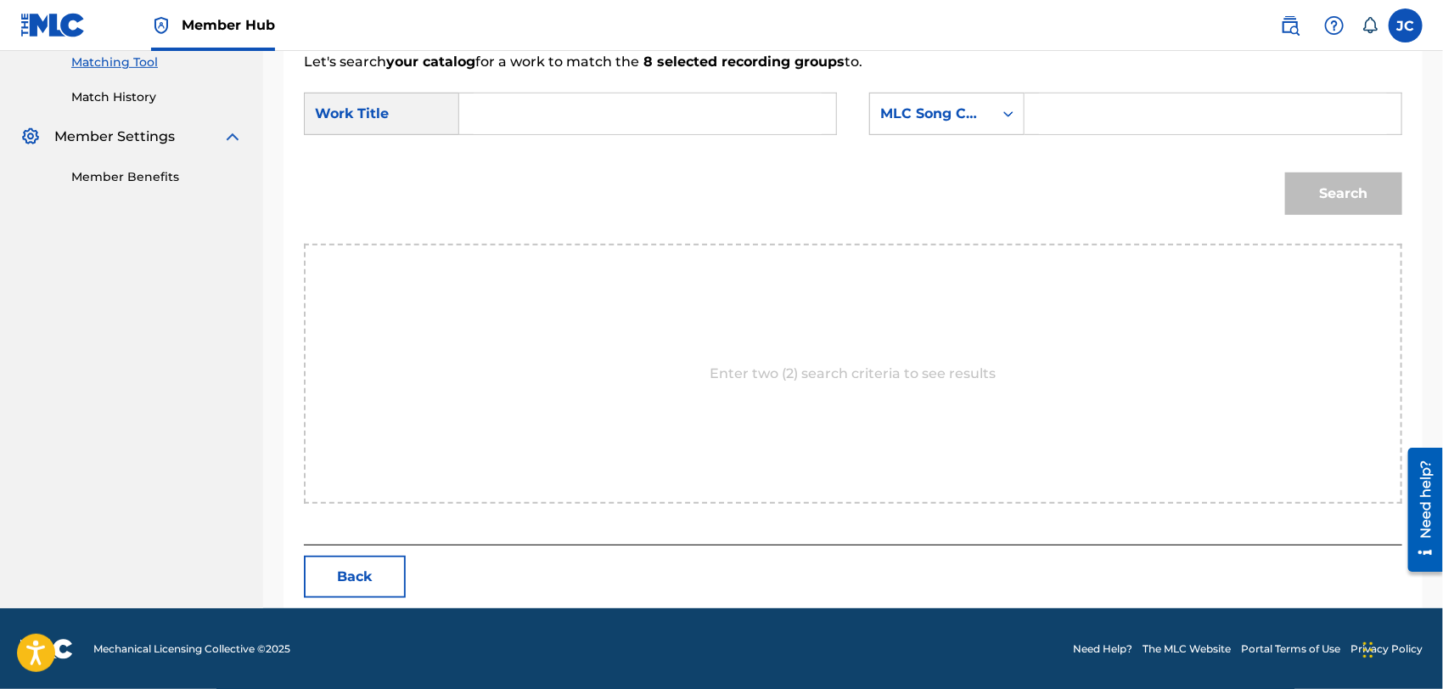
click at [159, 88] on link "Match History" at bounding box center [157, 97] width 172 height 18
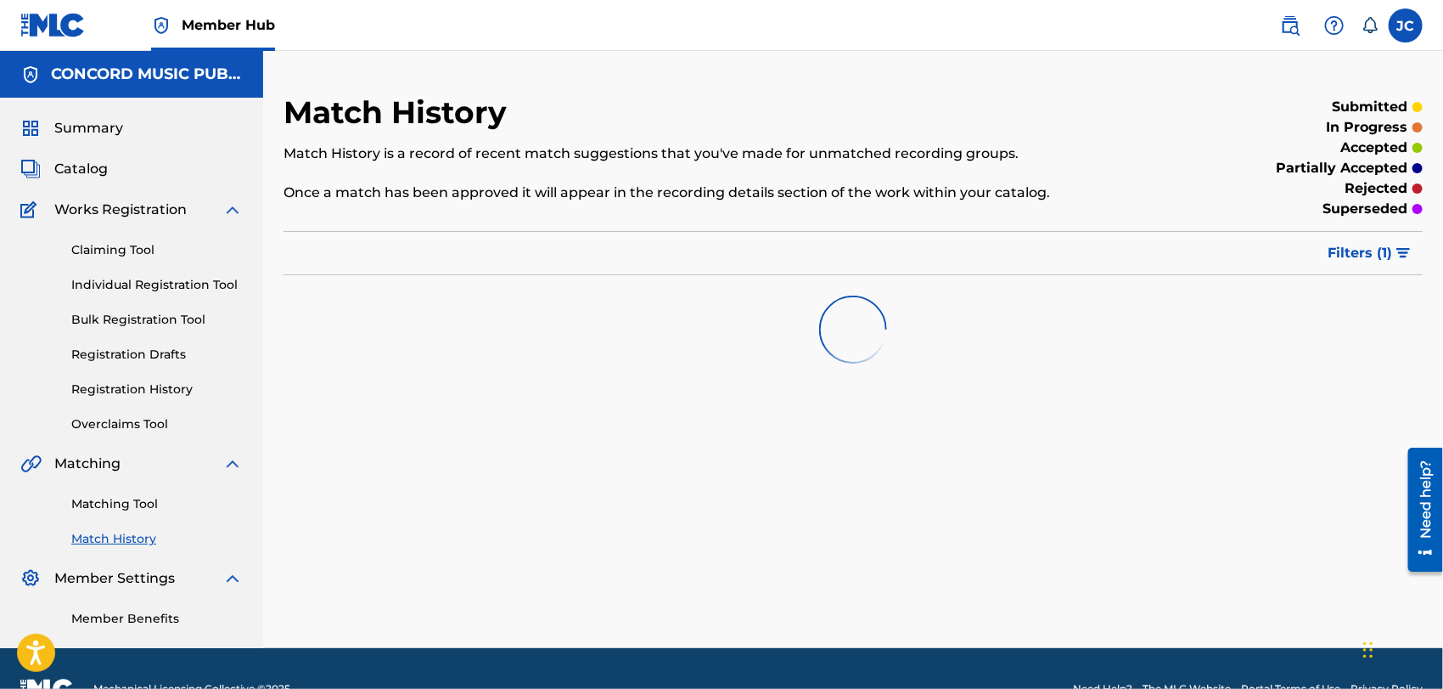
click at [125, 94] on div "CONCORD MUSIC PUBLISHING LLC" at bounding box center [131, 74] width 263 height 47
click at [139, 498] on link "Matching Tool" at bounding box center [157, 504] width 172 height 18
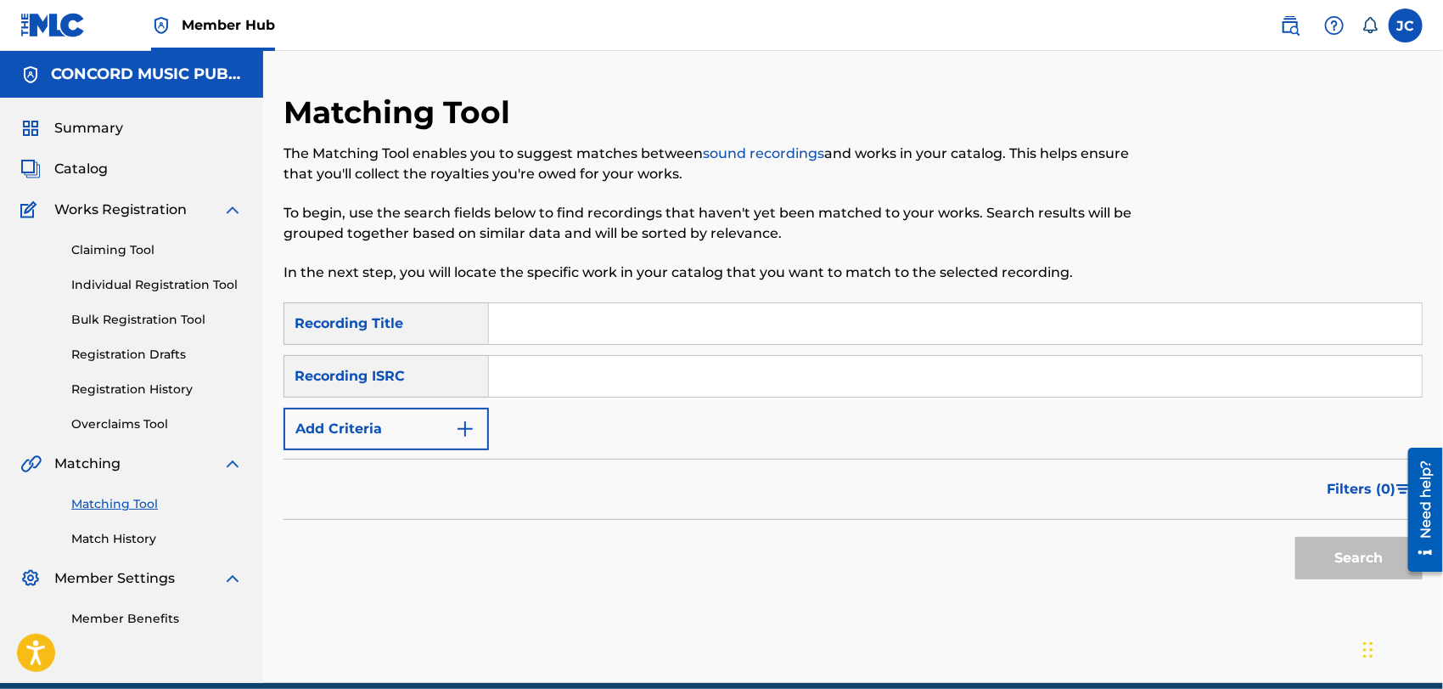
paste input "QM6DC1512506"
type input "QM6DC1512506"
click at [1356, 552] on button "Search" at bounding box center [1359, 558] width 127 height 42
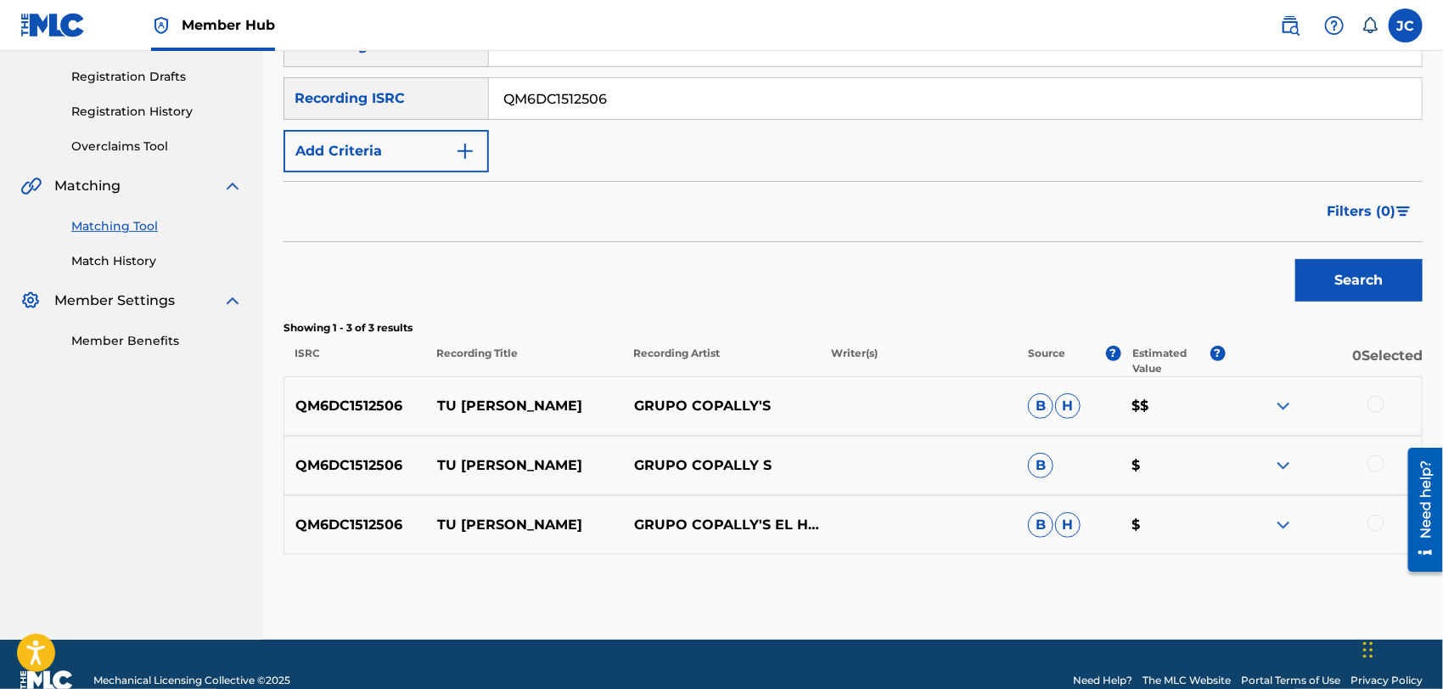
scroll to position [283, 0]
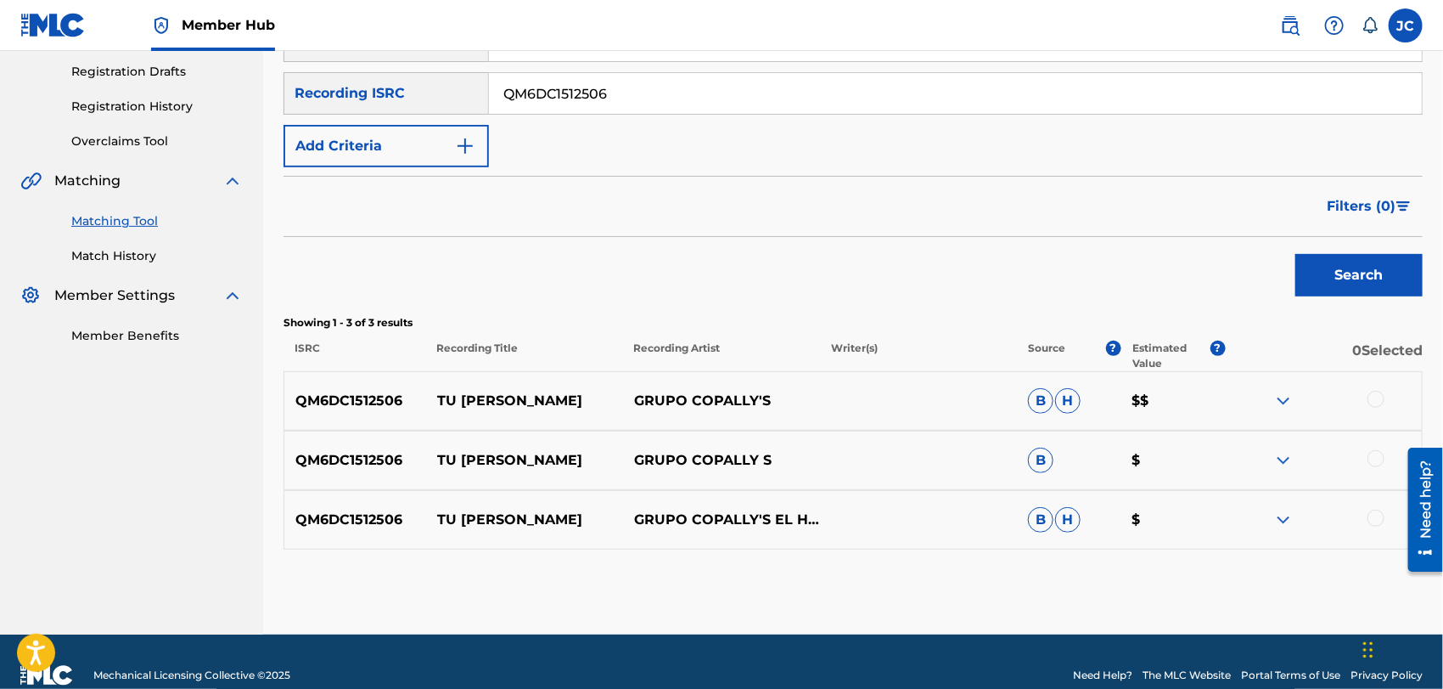
click at [1376, 402] on div at bounding box center [1376, 399] width 17 height 17
click at [1372, 461] on div at bounding box center [1376, 458] width 17 height 17
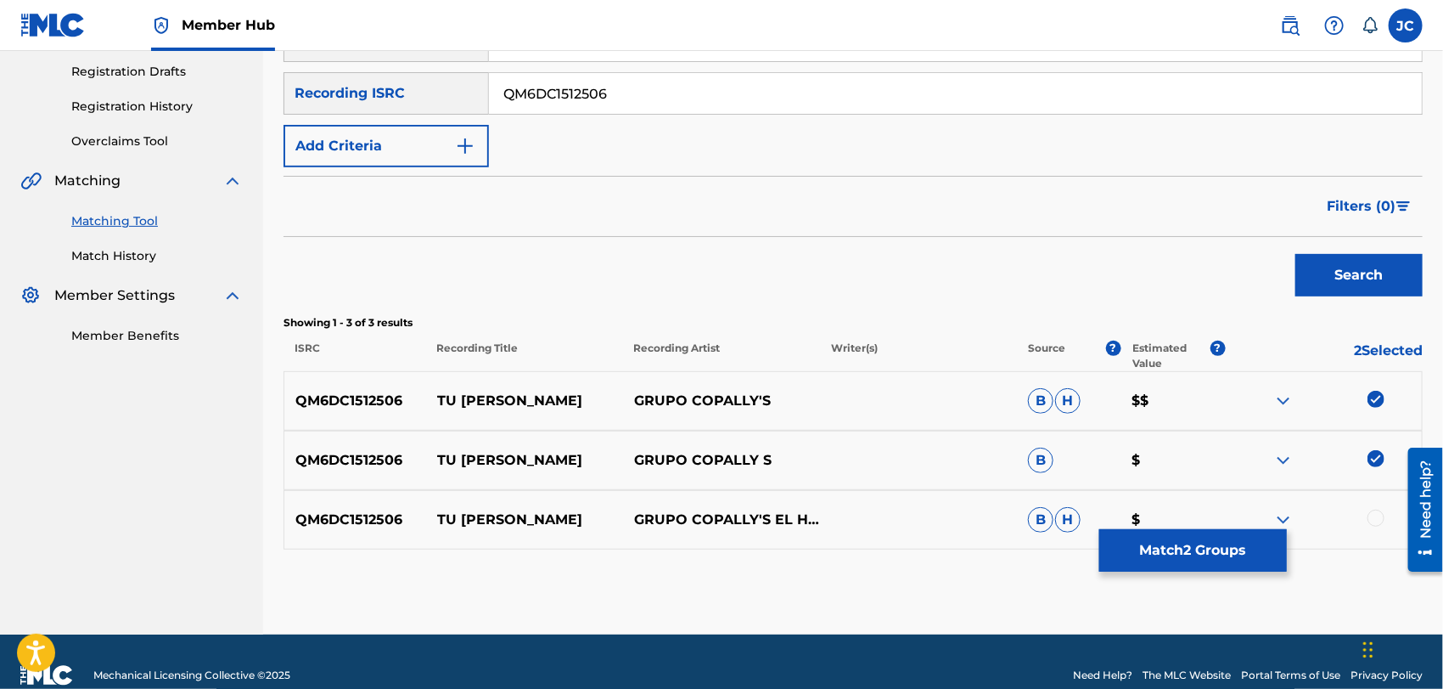
click at [1376, 492] on div "QM6DC1512506 TU [PERSON_NAME] GRUPO COPALLY'S EL HURACAN DE LA [PERSON_NAME] $" at bounding box center [854, 519] width 1140 height 59
click at [1377, 518] on div at bounding box center [1376, 517] width 17 height 17
click at [1241, 555] on button "Match 3 Groups" at bounding box center [1194, 550] width 188 height 42
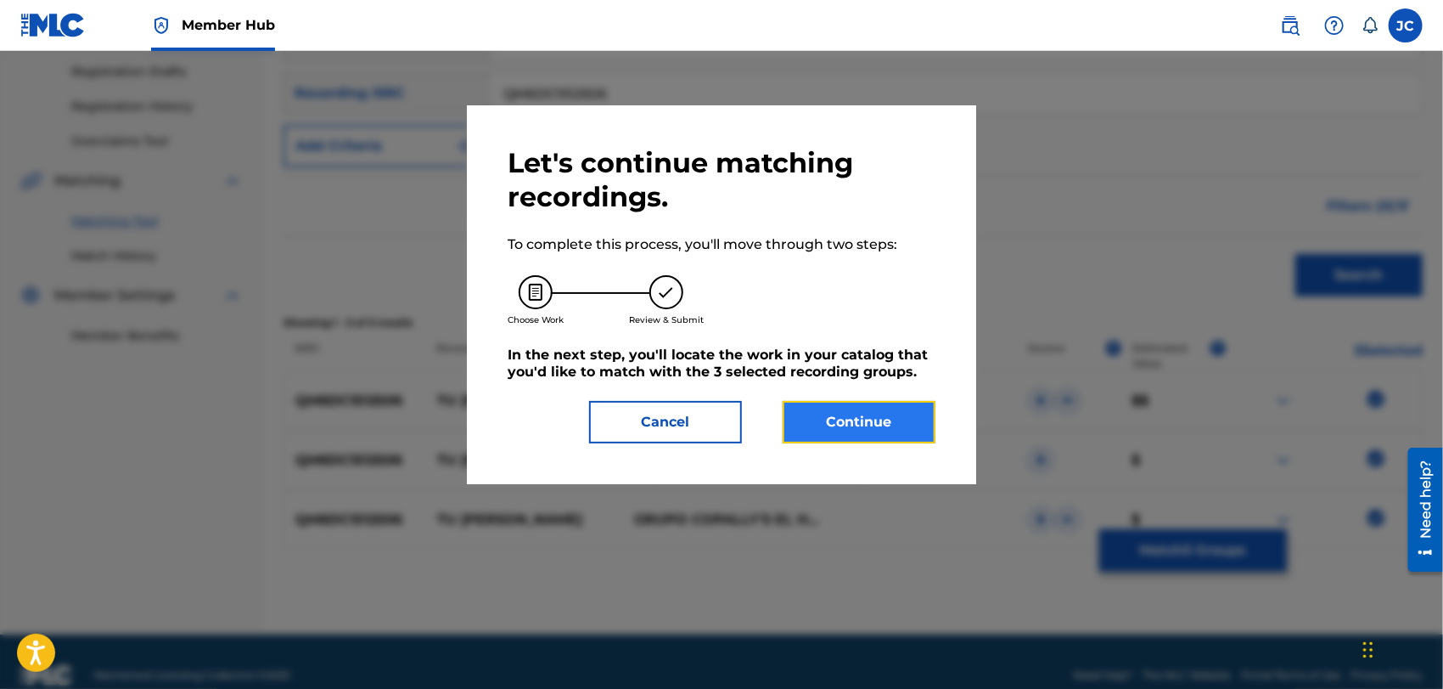
click at [870, 441] on button "Continue" at bounding box center [859, 422] width 153 height 42
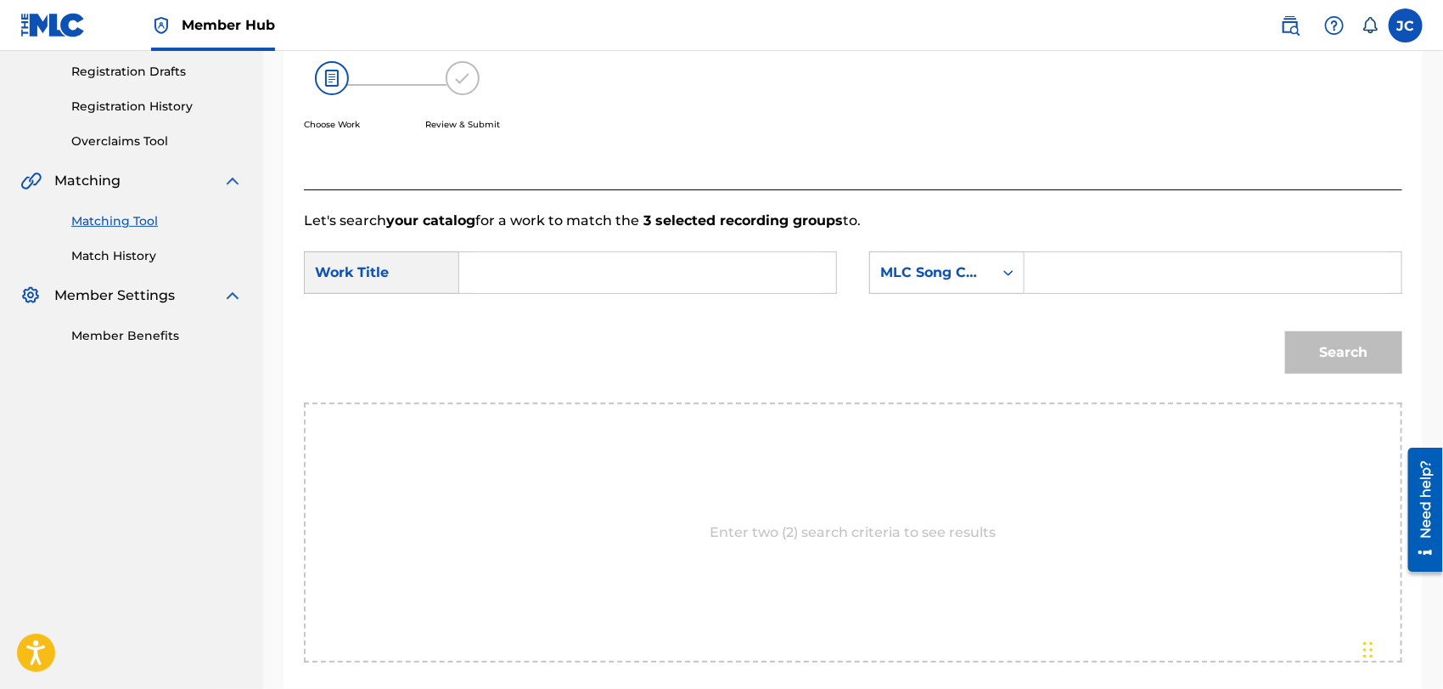
click at [643, 321] on div "Search" at bounding box center [853, 358] width 1099 height 88
click at [656, 275] on input "Search Form" at bounding box center [648, 272] width 348 height 41
paste input "Solo [DEMOGRAPHIC_DATA]"
type input "Solo [DEMOGRAPHIC_DATA]"
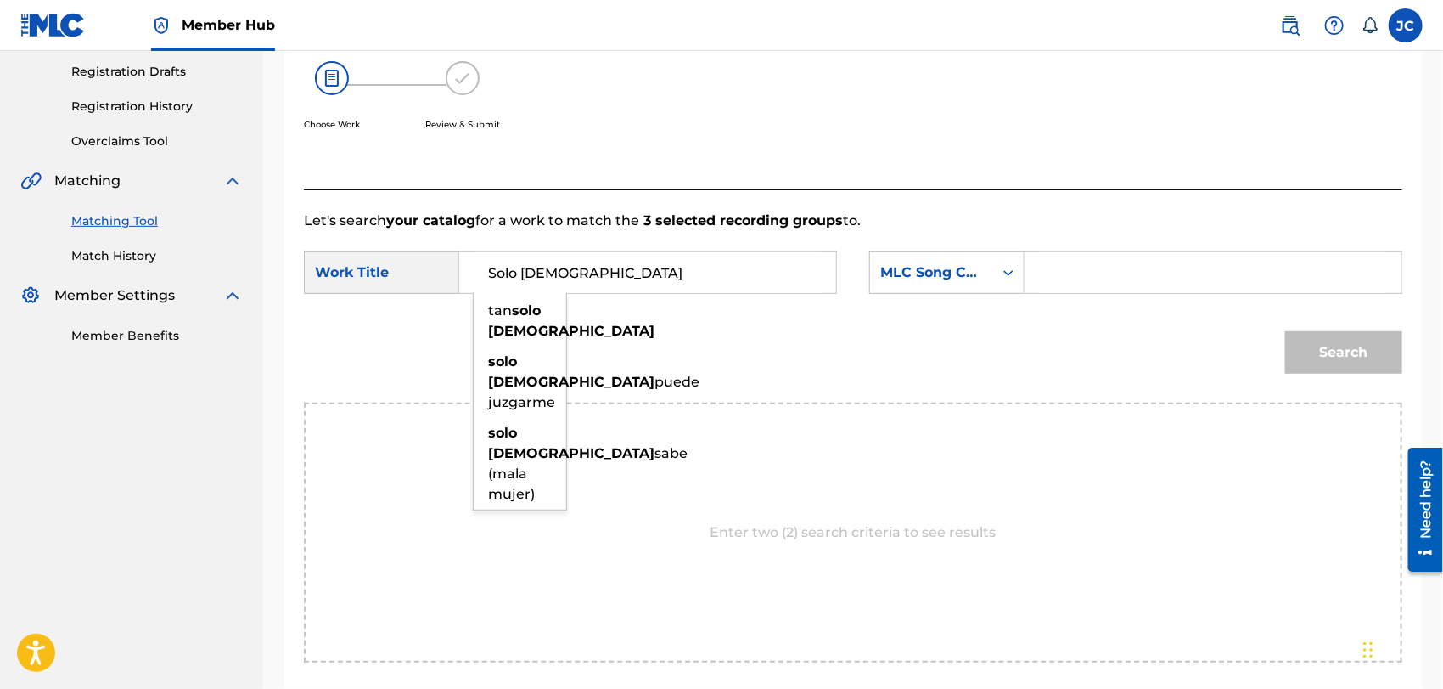
drag, startPoint x: 155, startPoint y: 256, endPoint x: 155, endPoint y: 299, distance: 42.5
click at [155, 256] on link "Match History" at bounding box center [157, 256] width 172 height 18
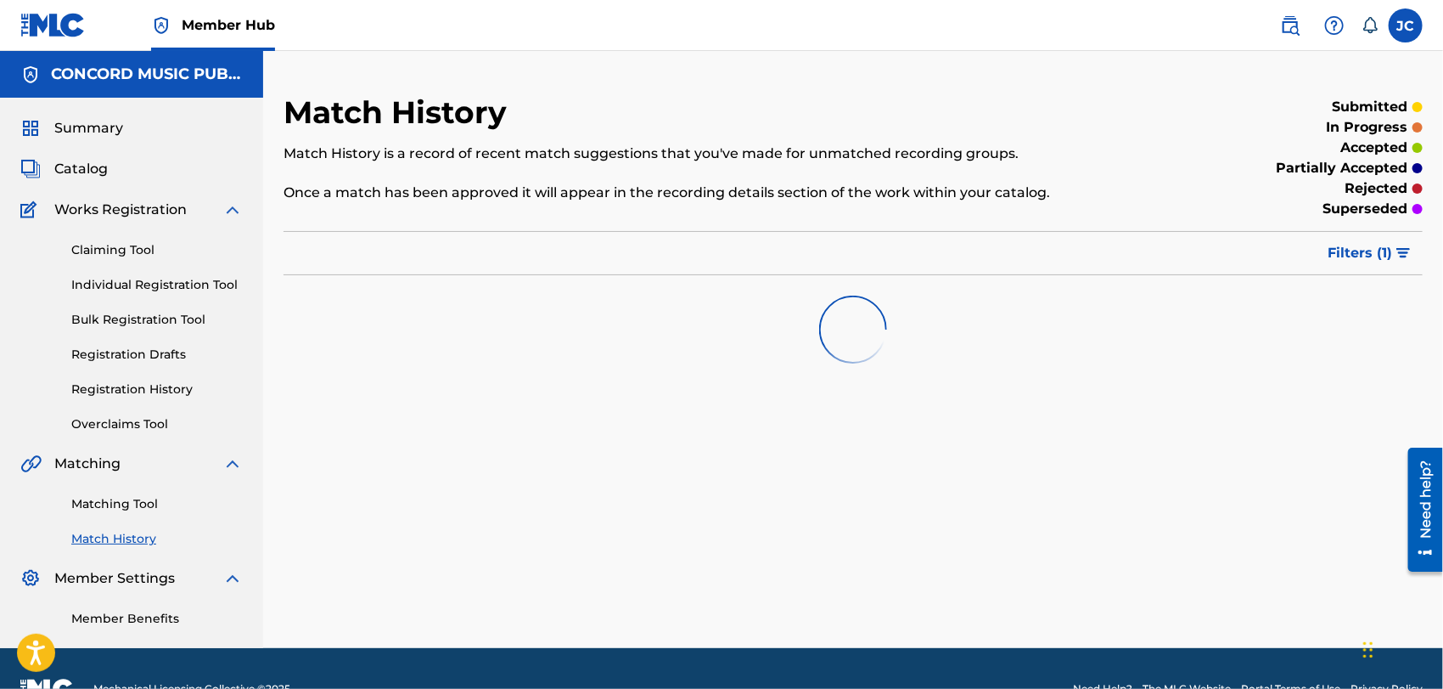
click at [130, 515] on div "Matching Tool Match History" at bounding box center [131, 511] width 222 height 74
click at [136, 499] on link "Matching Tool" at bounding box center [157, 504] width 172 height 18
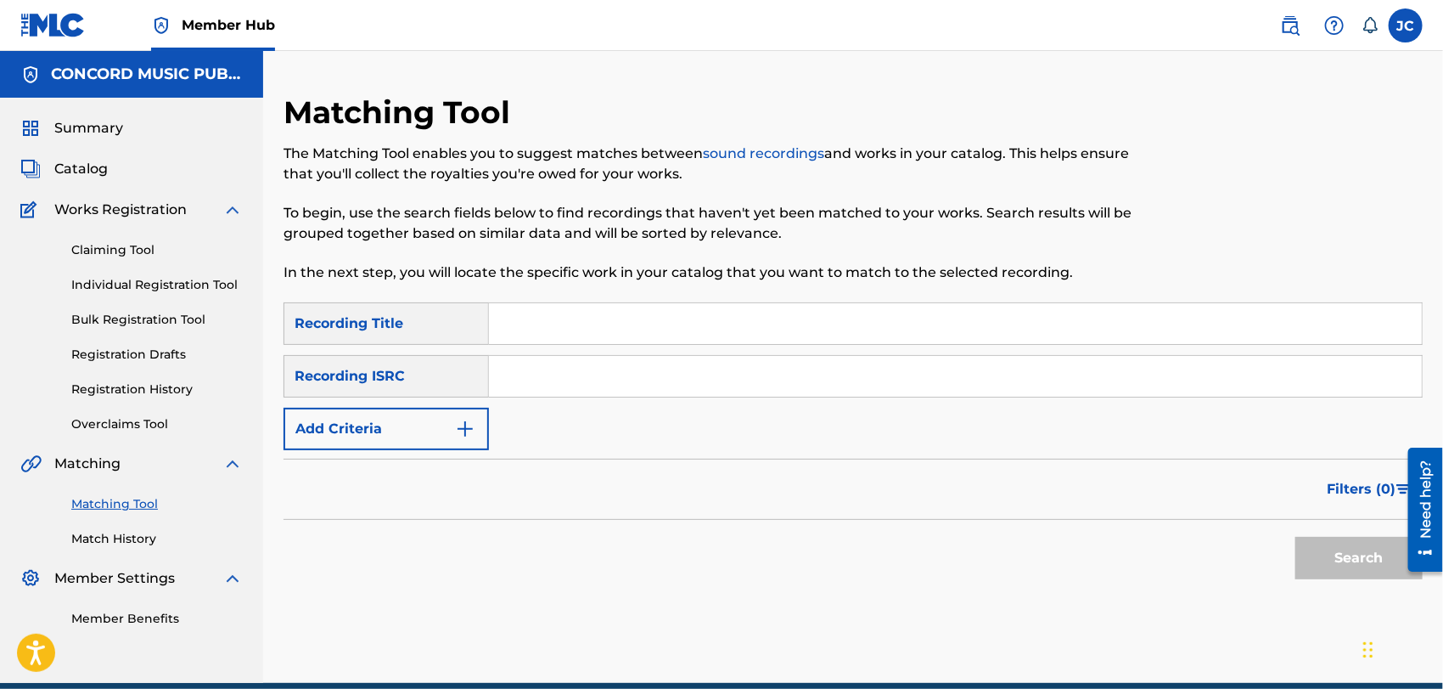
drag, startPoint x: 649, startPoint y: 365, endPoint x: 722, endPoint y: 369, distance: 73.1
click at [650, 365] on input "Search Form" at bounding box center [955, 376] width 933 height 41
paste input "JPI291055002"
type input "JPI291055002"
click at [1348, 560] on button "Search" at bounding box center [1359, 558] width 127 height 42
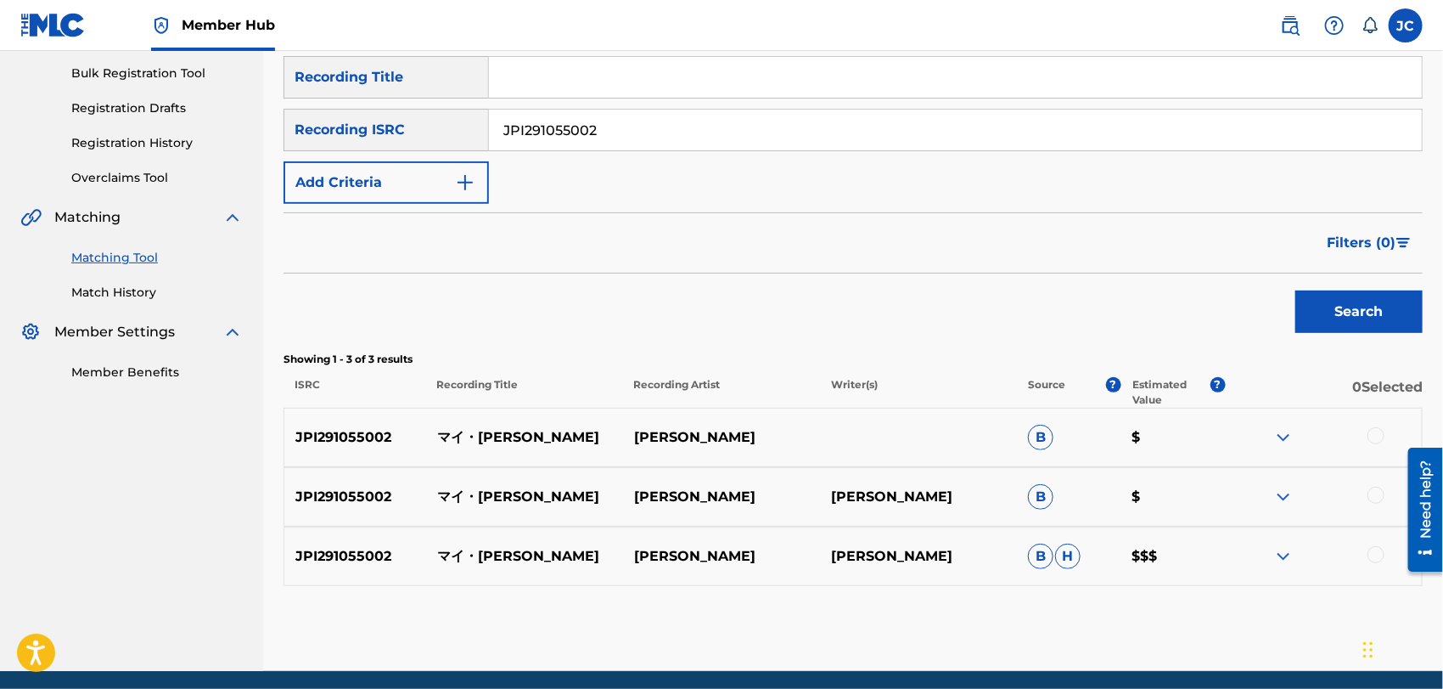
scroll to position [279, 0]
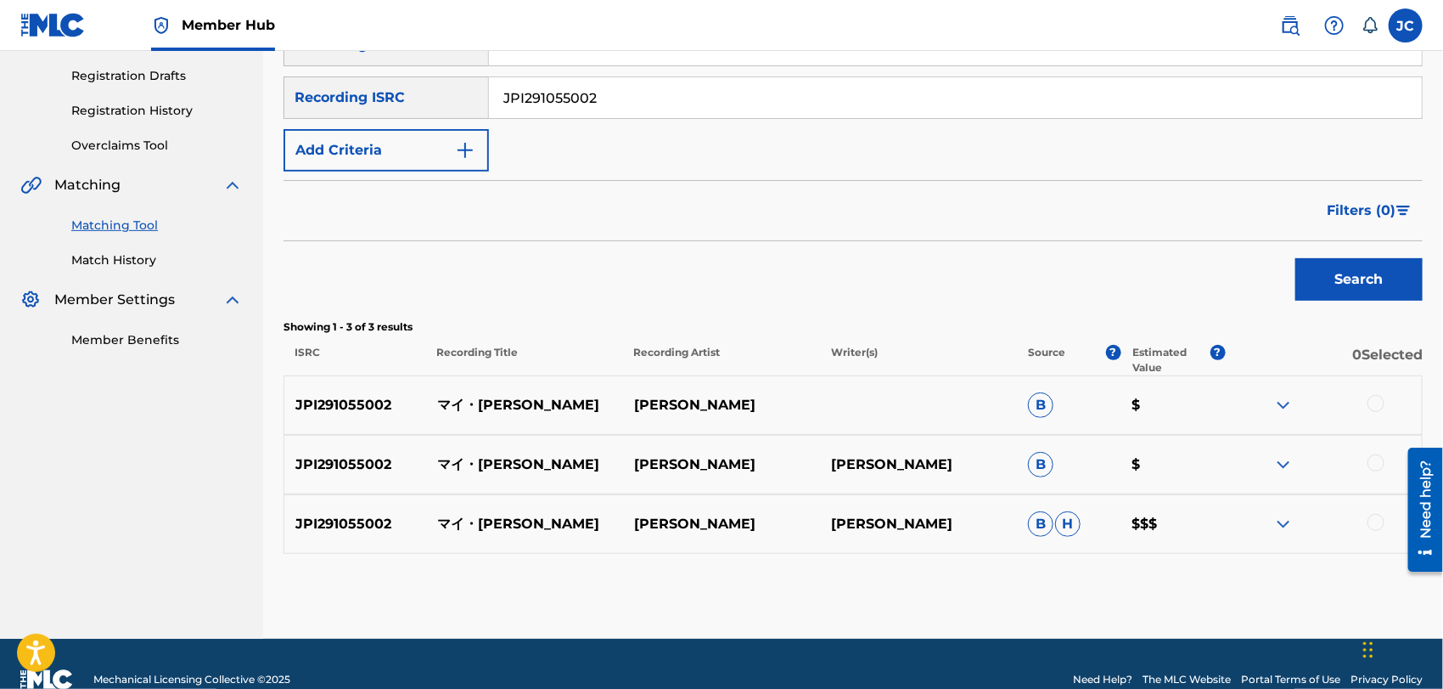
click at [1380, 396] on div at bounding box center [1376, 403] width 17 height 17
click at [1372, 461] on div at bounding box center [1376, 462] width 17 height 17
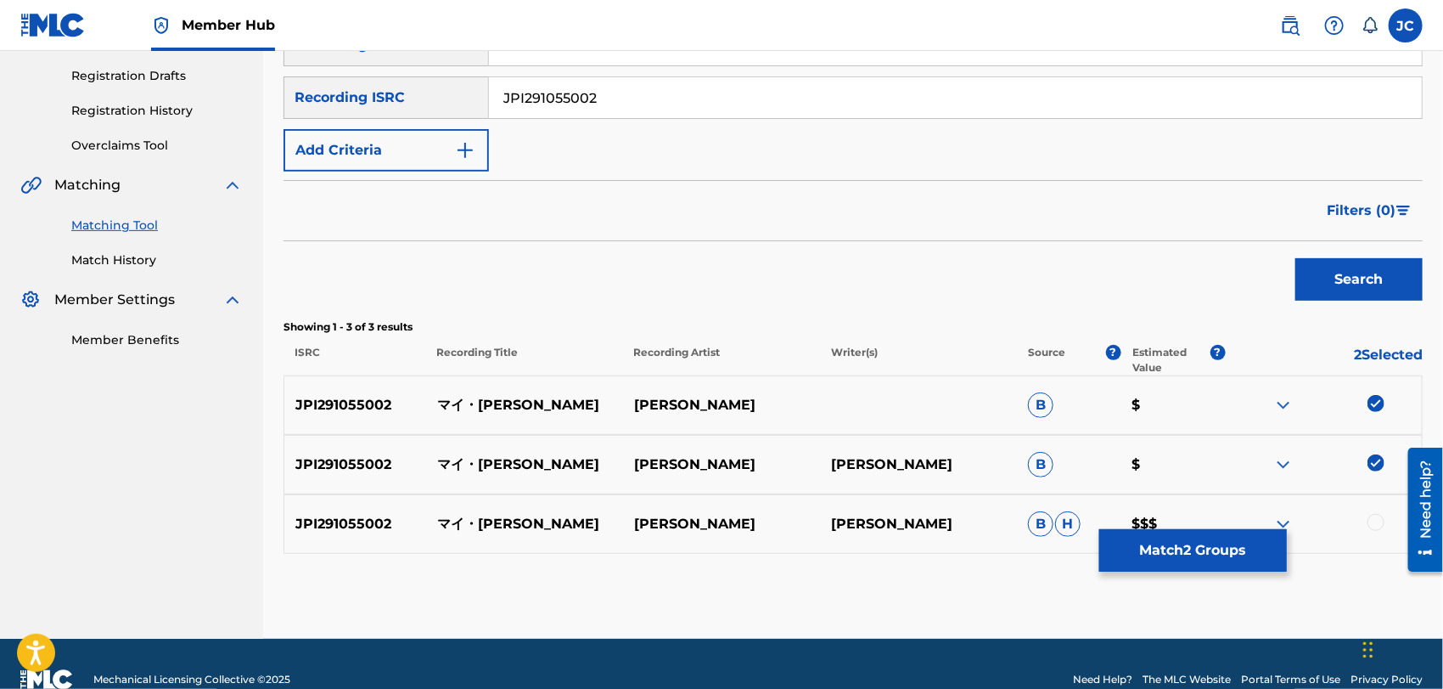
click at [1382, 520] on div at bounding box center [1376, 522] width 17 height 17
click at [1239, 563] on button "Match 3 Groups" at bounding box center [1194, 550] width 188 height 42
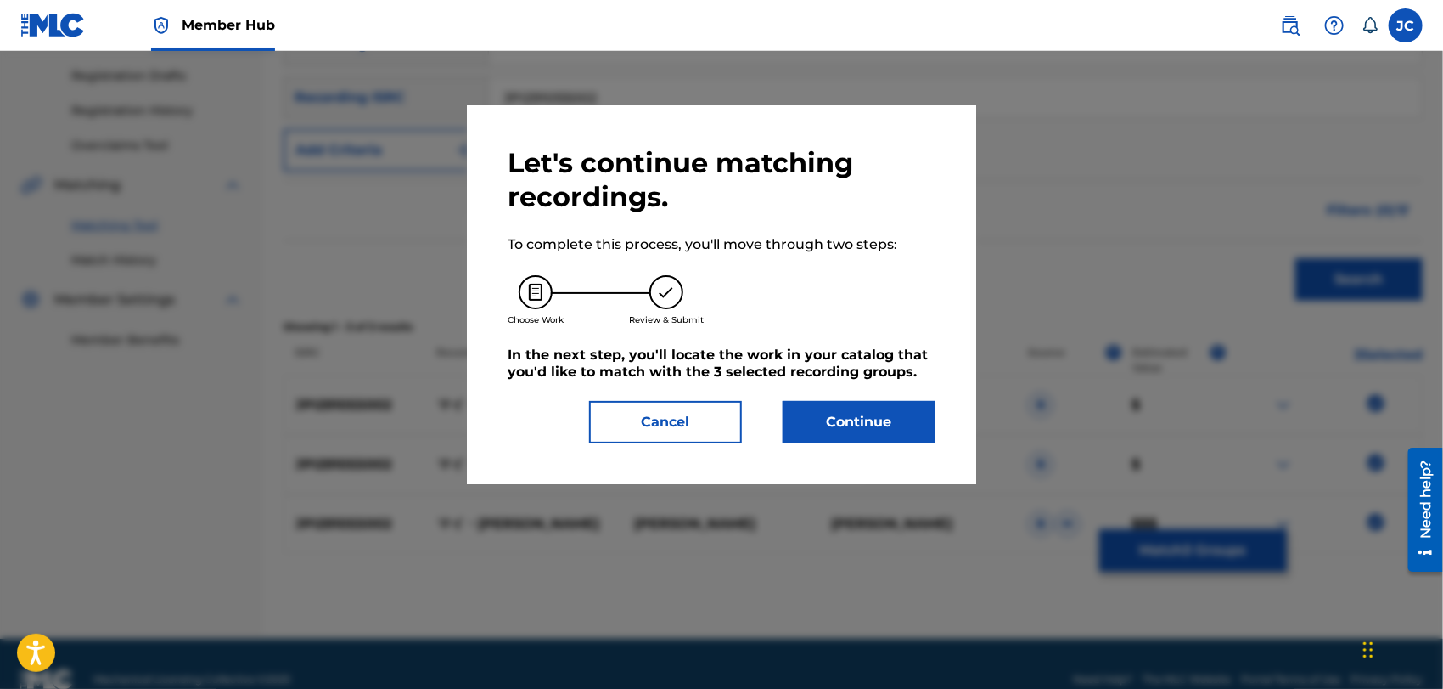
click at [825, 396] on div "Let's continue matching recordings. To complete this process, you'll move throu…" at bounding box center [722, 294] width 428 height 297
click at [837, 423] on button "Continue" at bounding box center [859, 422] width 153 height 42
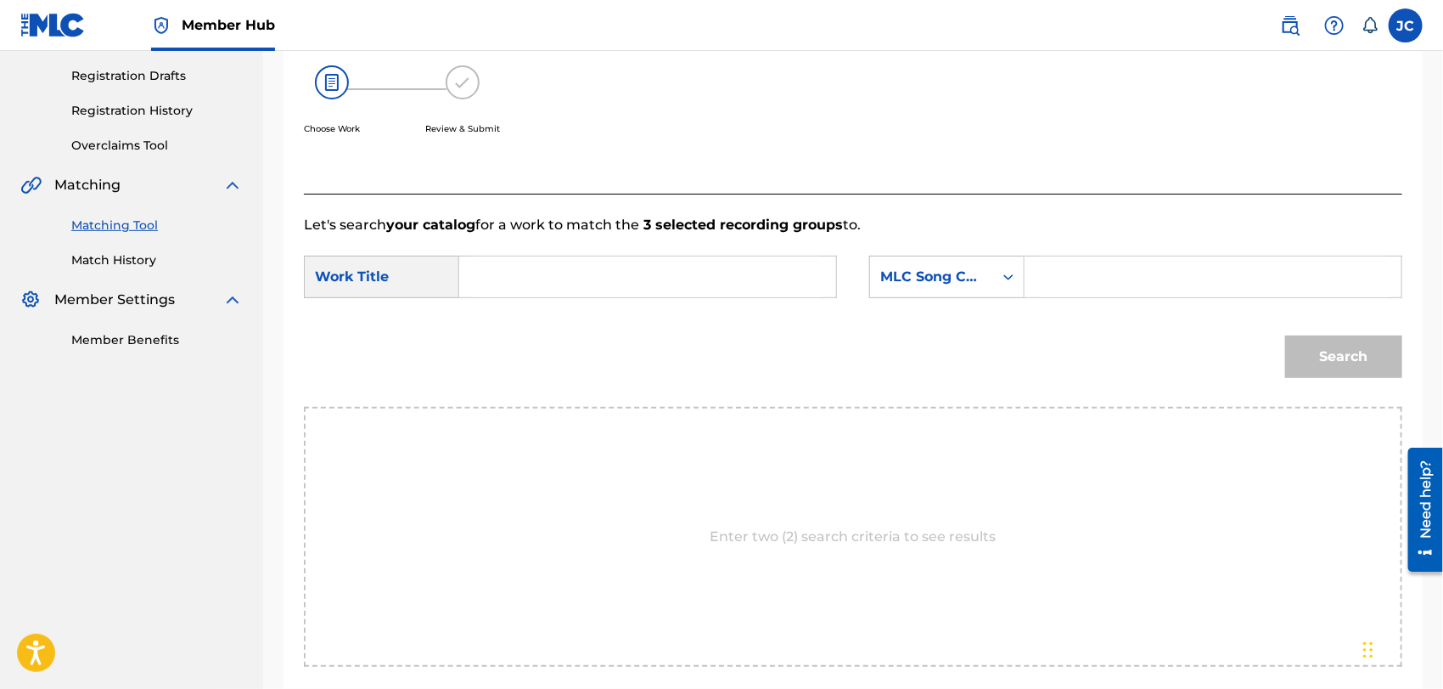
click at [547, 279] on input "Search Form" at bounding box center [648, 276] width 348 height 41
paste input "My Funny Valentine"
type input "My Funny Valentine"
click at [838, 284] on div "SearchWithCriteria627f64c9-5757-4ac6-8223-0c385f35f1c2 Work Title My Funny Vale…" at bounding box center [853, 282] width 1099 height 53
click at [865, 283] on div "SearchWithCriteria627f64c9-5757-4ac6-8223-0c385f35f1c2 Work Title My Funny Vale…" at bounding box center [853, 282] width 1099 height 53
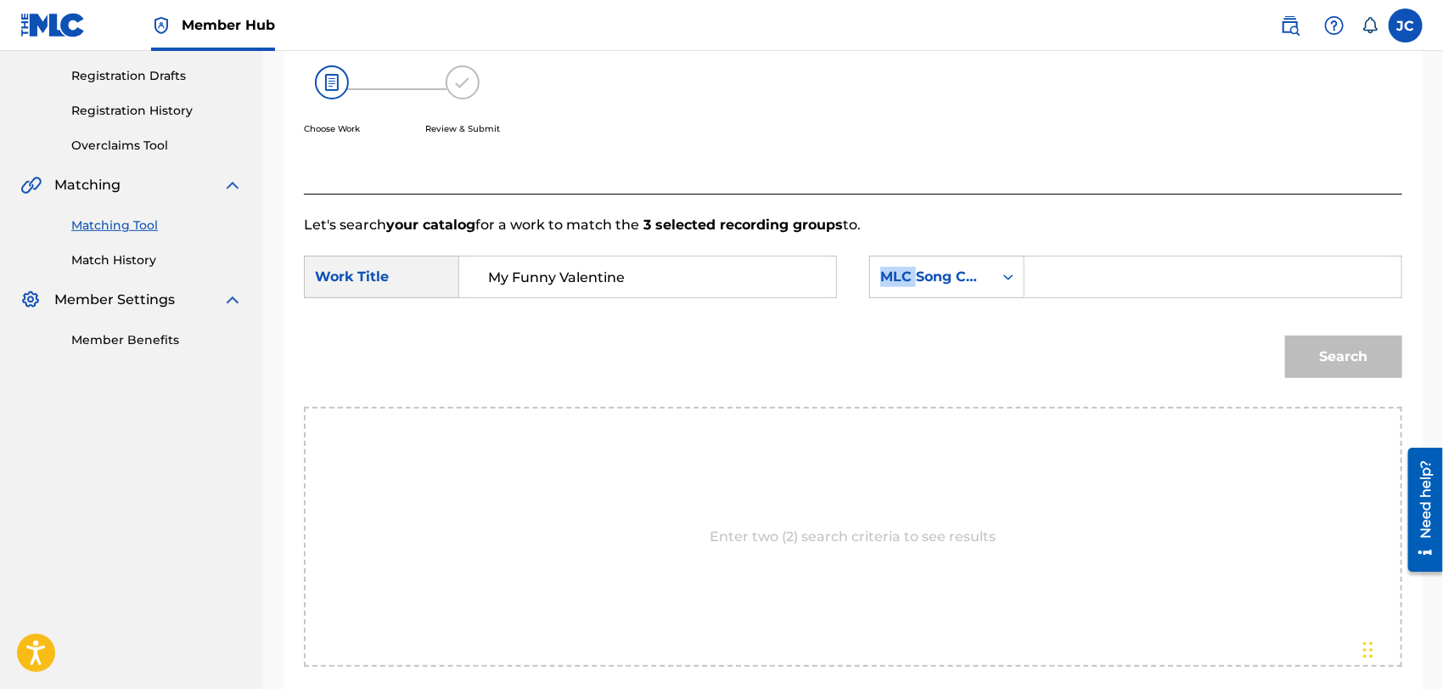
click at [866, 283] on div "SearchWithCriteria627f64c9-5757-4ac6-8223-0c385f35f1c2 Work Title My Funny Vale…" at bounding box center [853, 282] width 1099 height 53
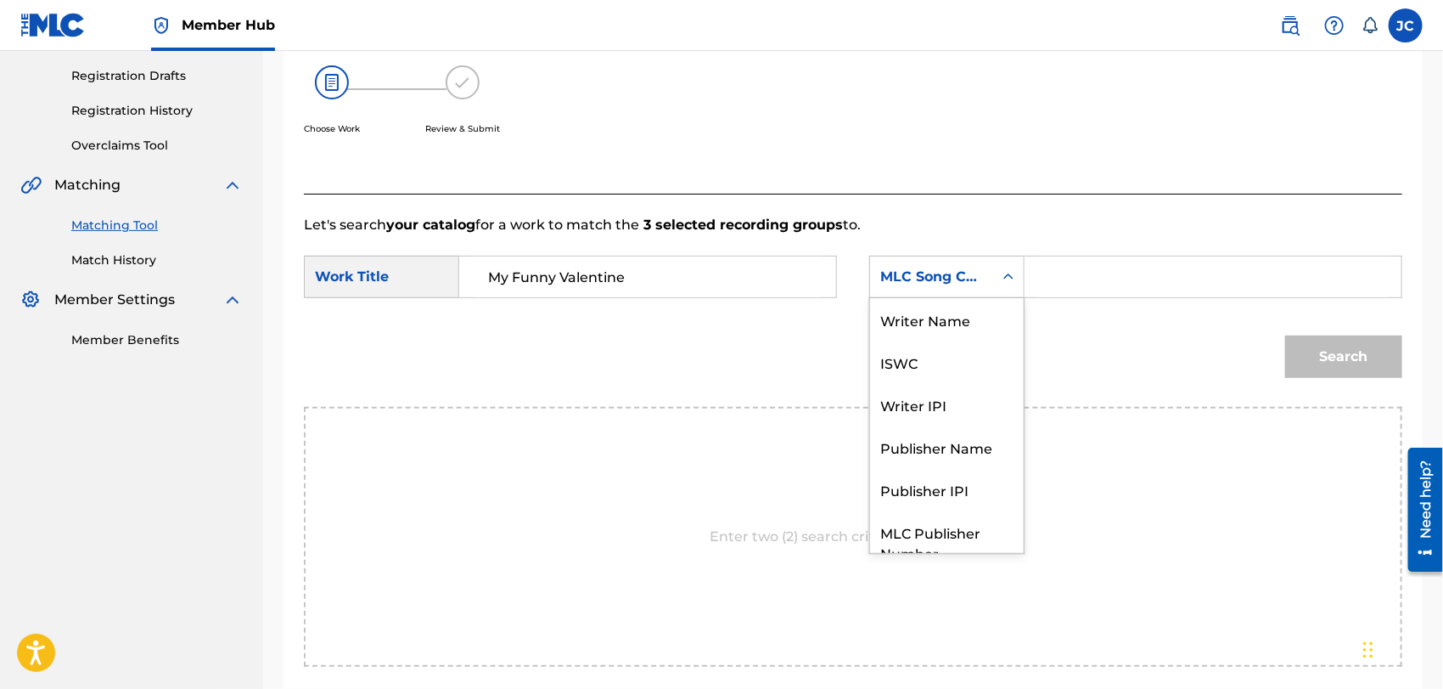
click at [882, 282] on div "MLC Song Code" at bounding box center [932, 277] width 103 height 20
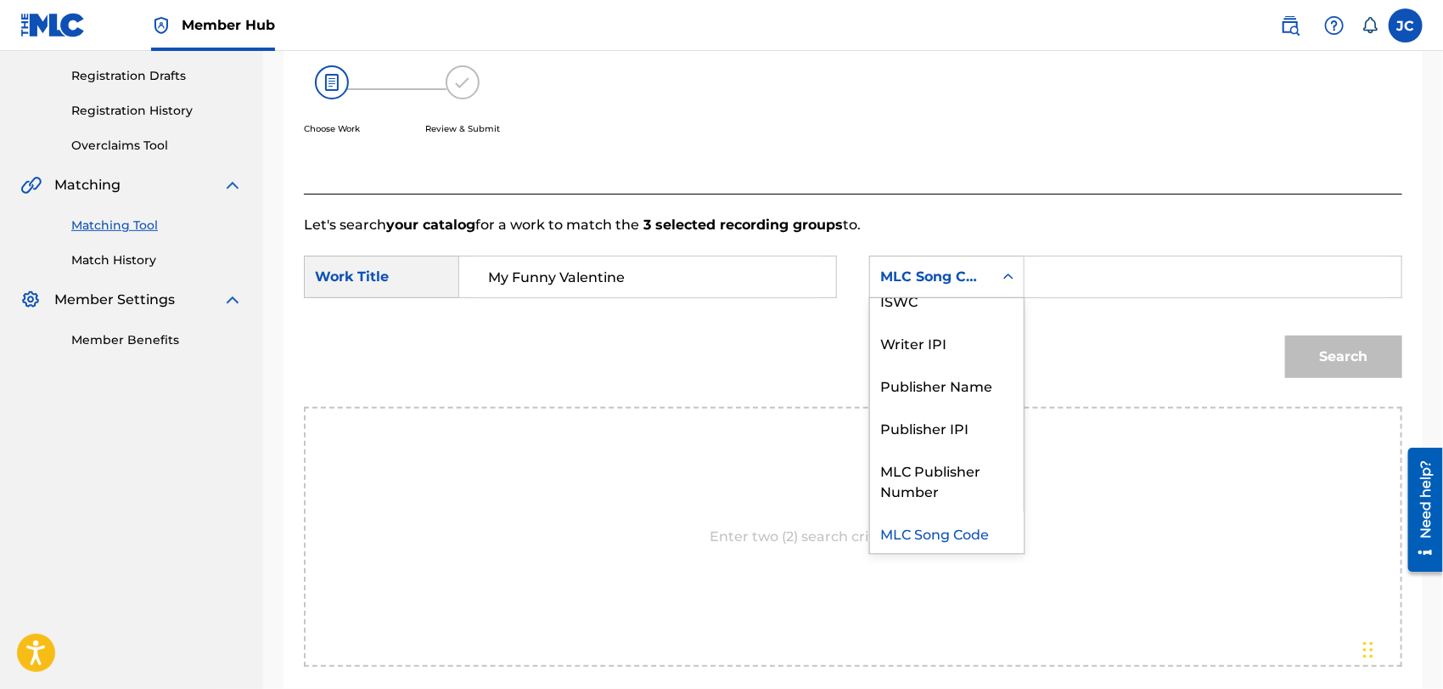
scroll to position [0, 0]
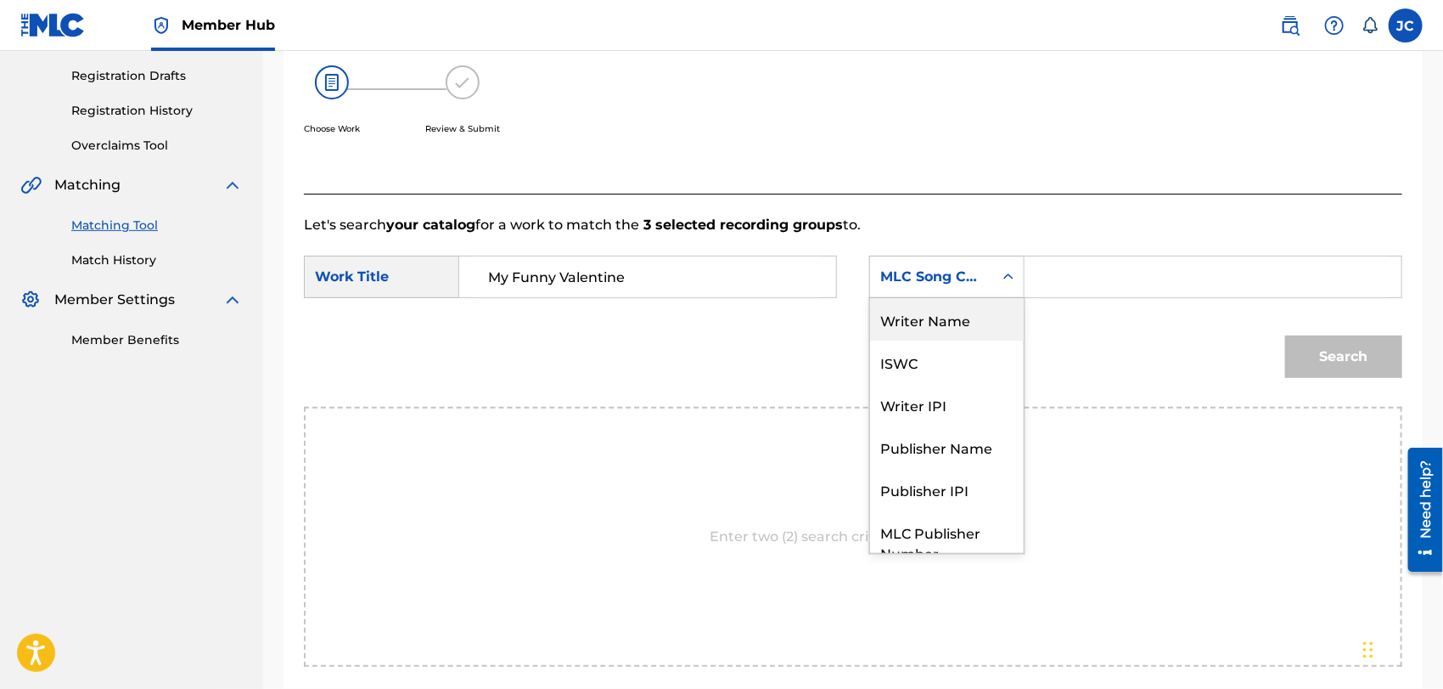
click at [931, 326] on div "Writer Name" at bounding box center [947, 319] width 154 height 42
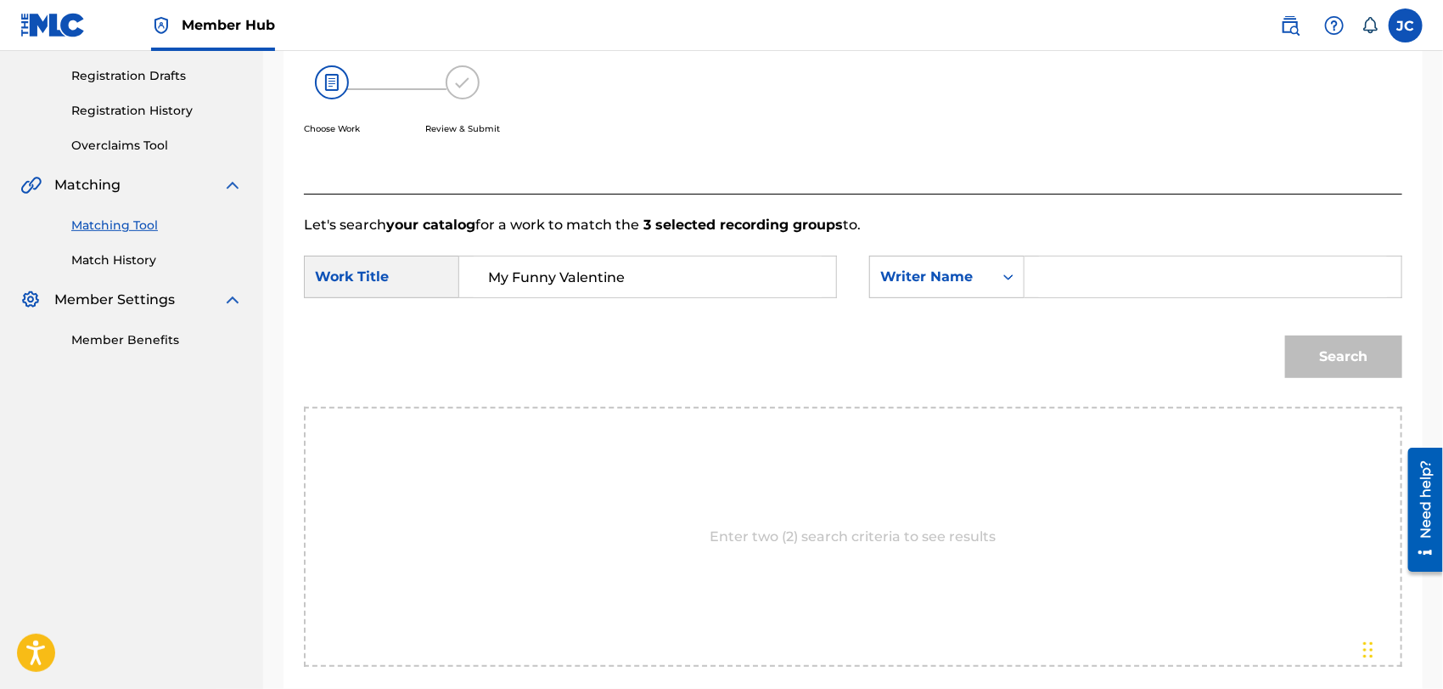
click at [1148, 267] on input "Search Form" at bounding box center [1213, 276] width 348 height 41
paste input "[PERSON_NAME]"
type input "[PERSON_NAME]"
click at [1318, 335] on div "Search" at bounding box center [1340, 352] width 126 height 68
click at [1319, 363] on button "Search" at bounding box center [1344, 356] width 117 height 42
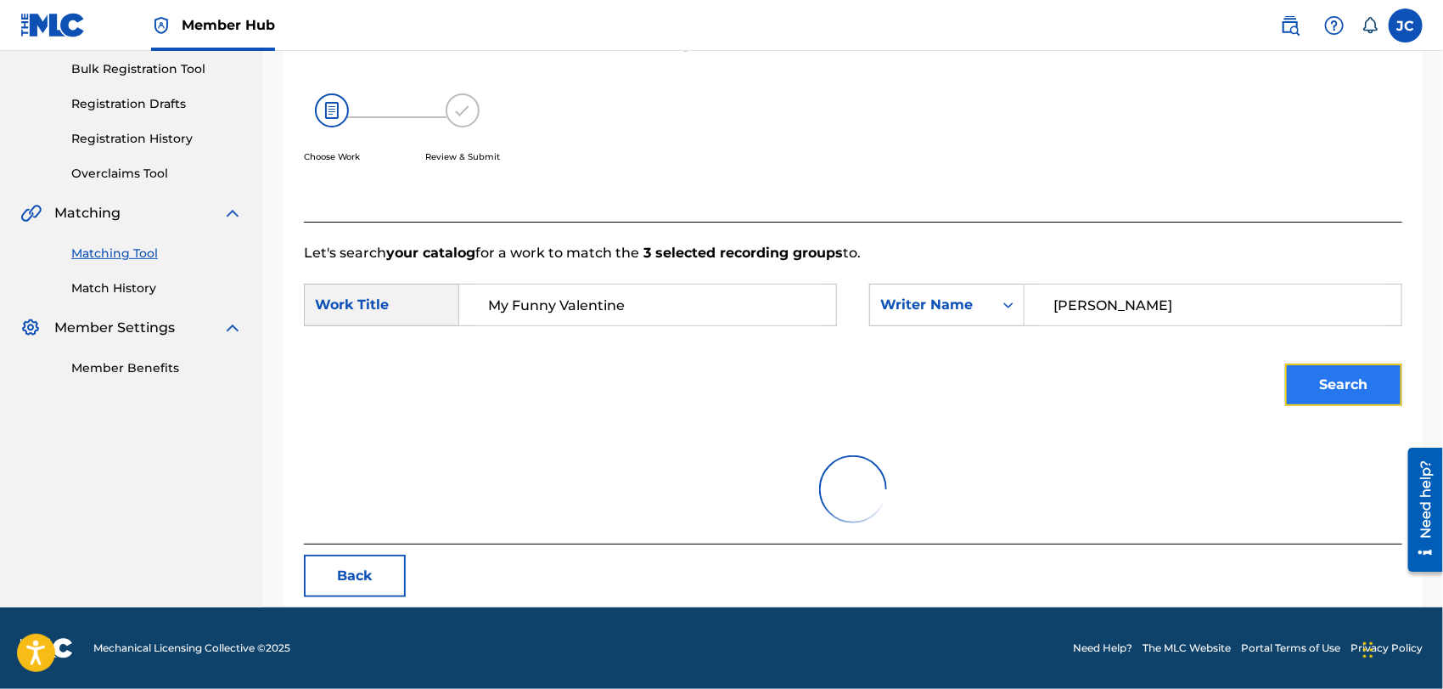
scroll to position [279, 0]
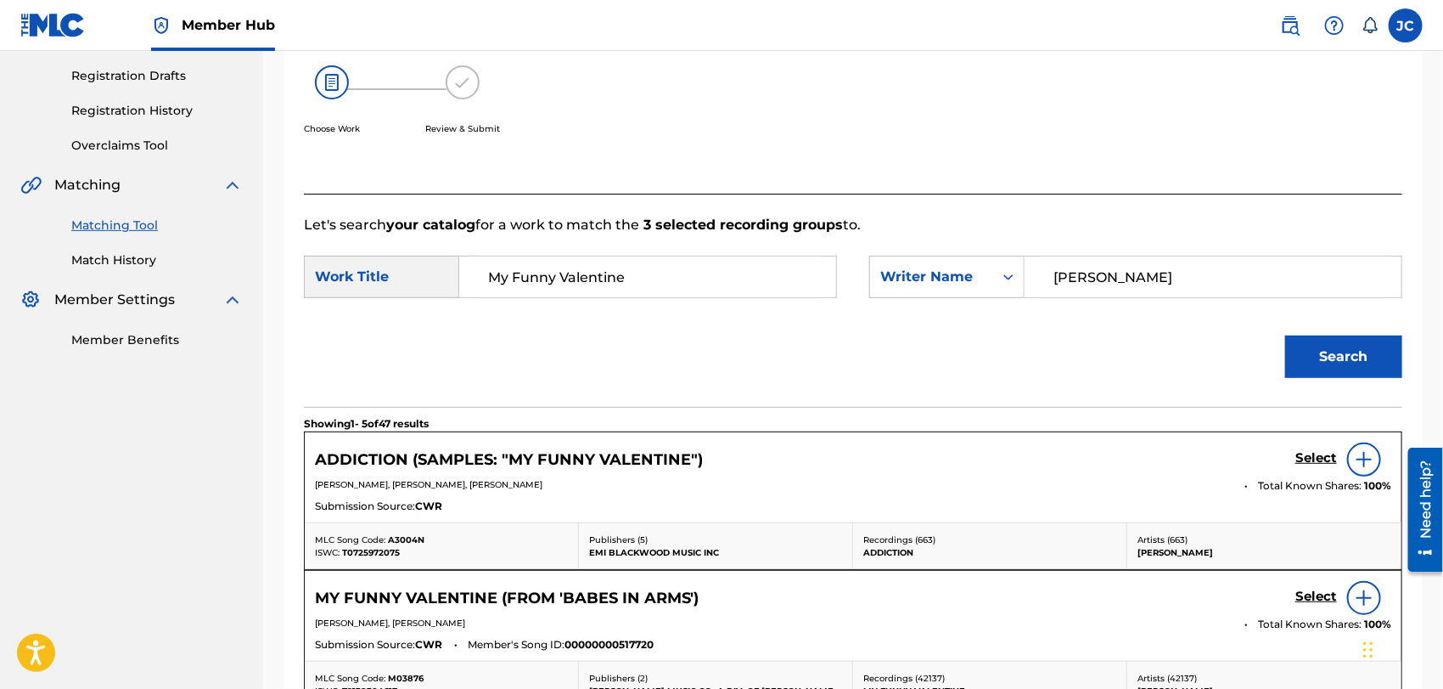
click at [1367, 456] on img at bounding box center [1364, 459] width 20 height 20
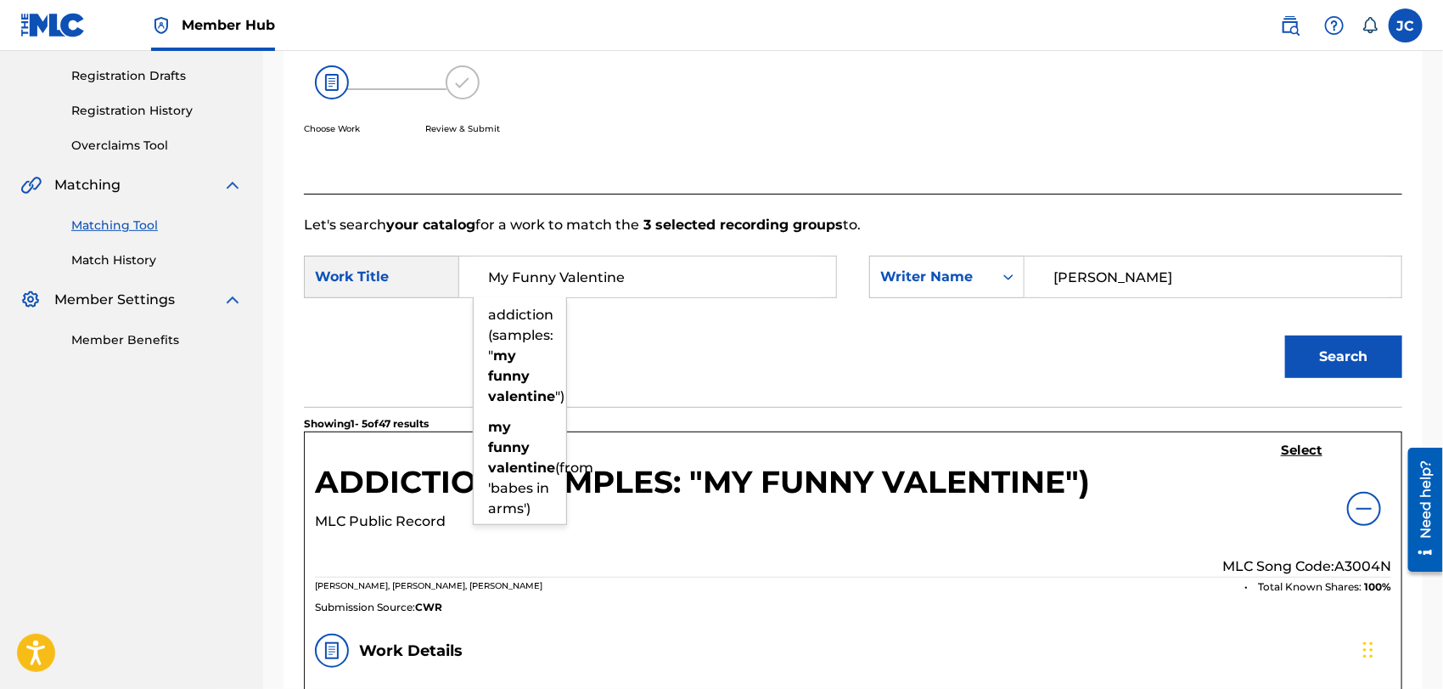
drag, startPoint x: 641, startPoint y: 274, endPoint x: 346, endPoint y: 257, distance: 296.0
click at [346, 257] on div "SearchWithCriteria627f64c9-5757-4ac6-8223-0c385f35f1c2 Work Title My Funny Vale…" at bounding box center [570, 277] width 533 height 42
click at [104, 246] on div "Matching Tool Match History" at bounding box center [131, 232] width 222 height 74
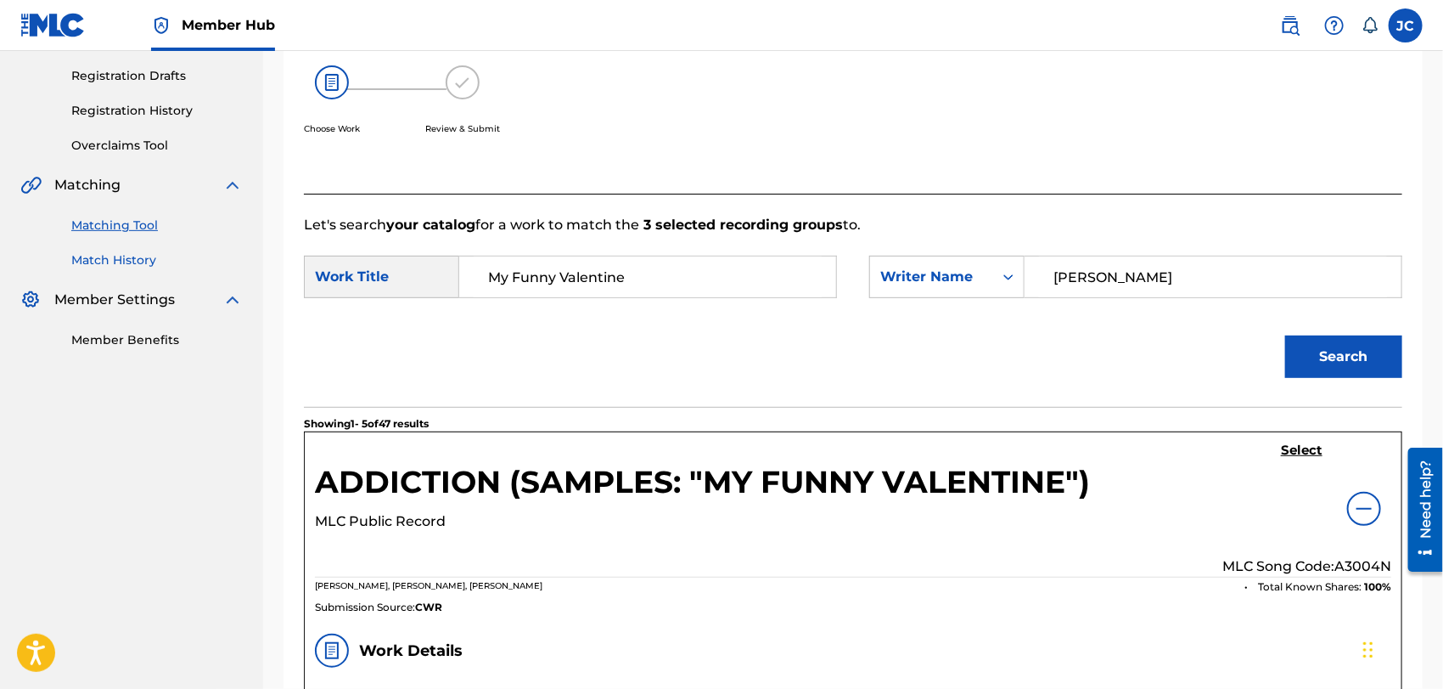
click at [115, 265] on link "Match History" at bounding box center [157, 260] width 172 height 18
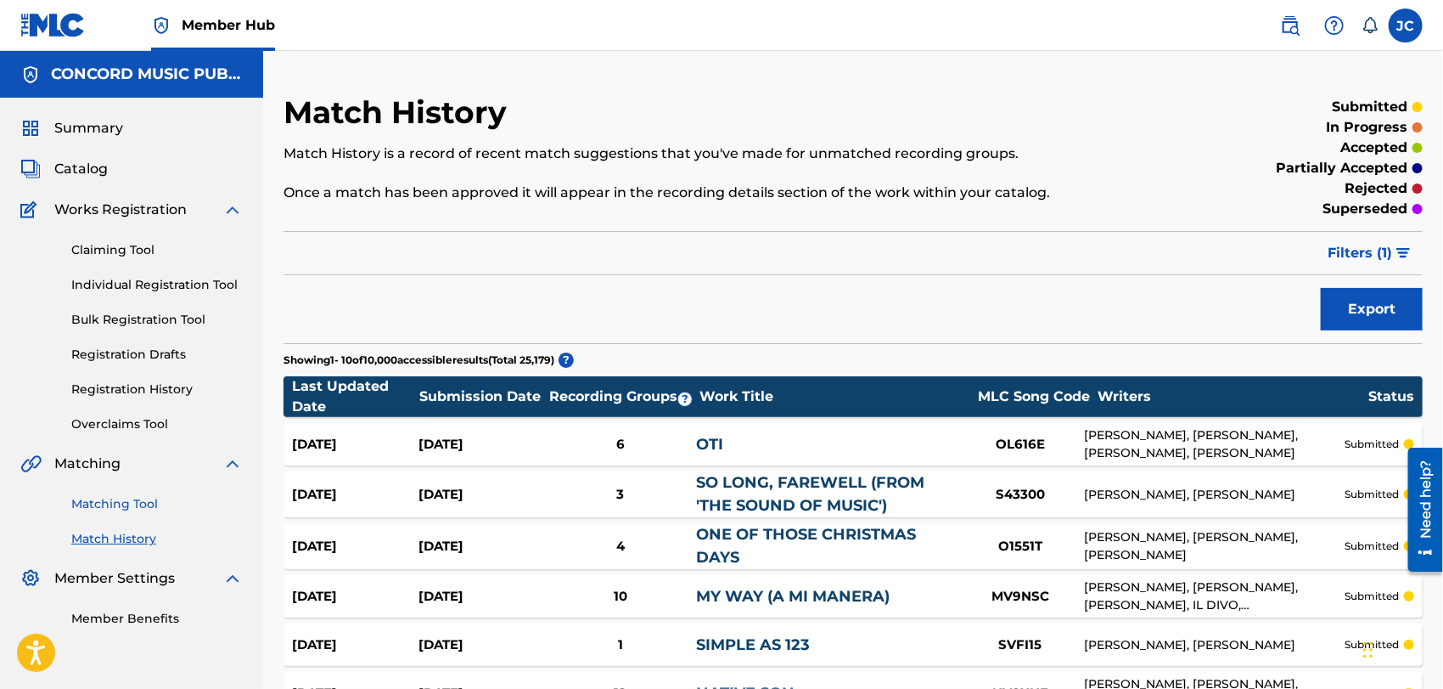
click at [129, 495] on link "Matching Tool" at bounding box center [157, 504] width 172 height 18
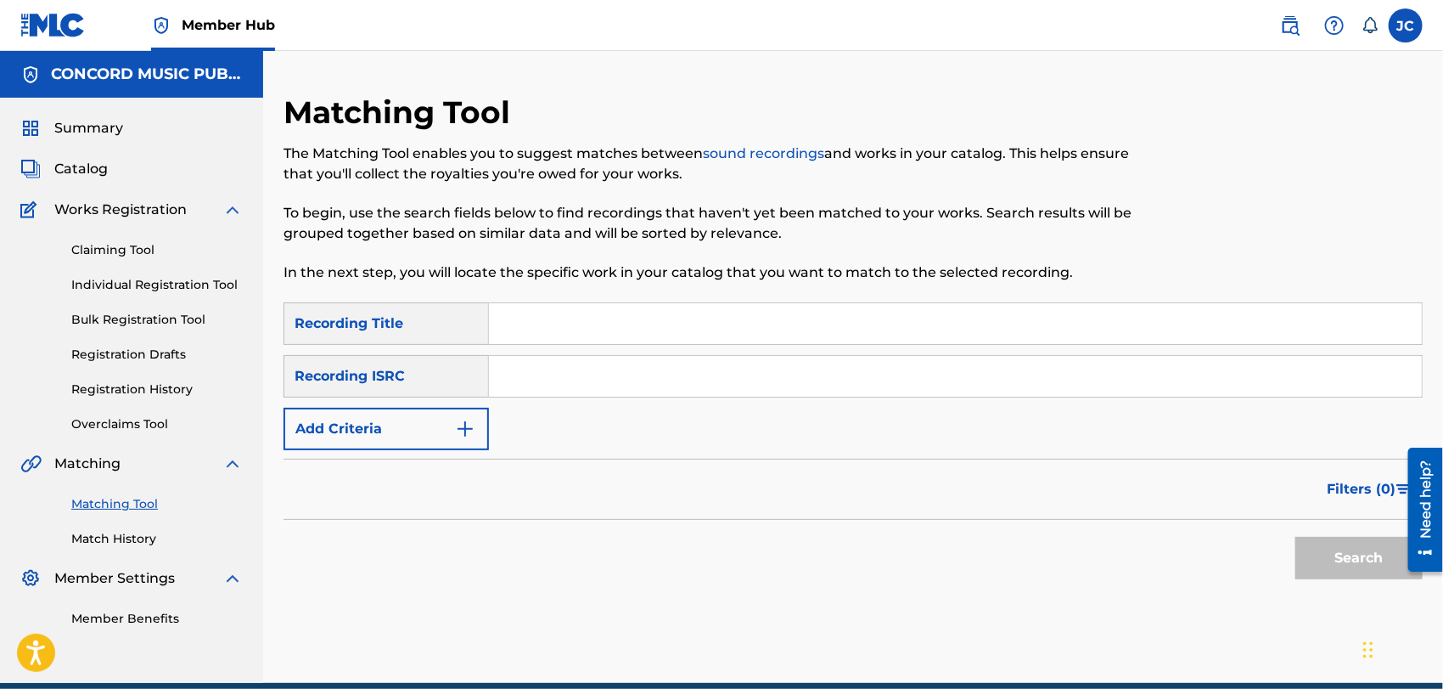
click at [526, 368] on input "Search Form" at bounding box center [955, 376] width 933 height 41
paste input "FR6F31100460"
type input "FR6F31100460"
click at [1352, 571] on button "Search" at bounding box center [1359, 558] width 127 height 42
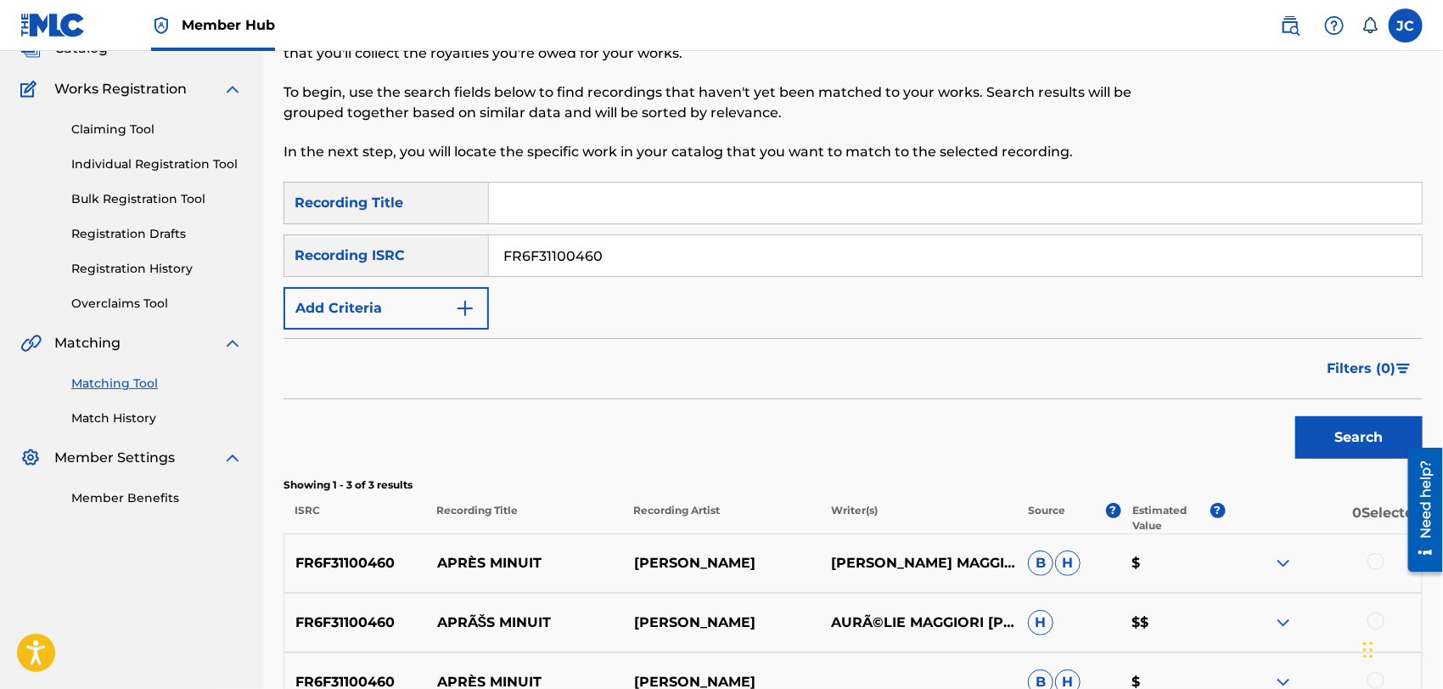
scroll to position [283, 0]
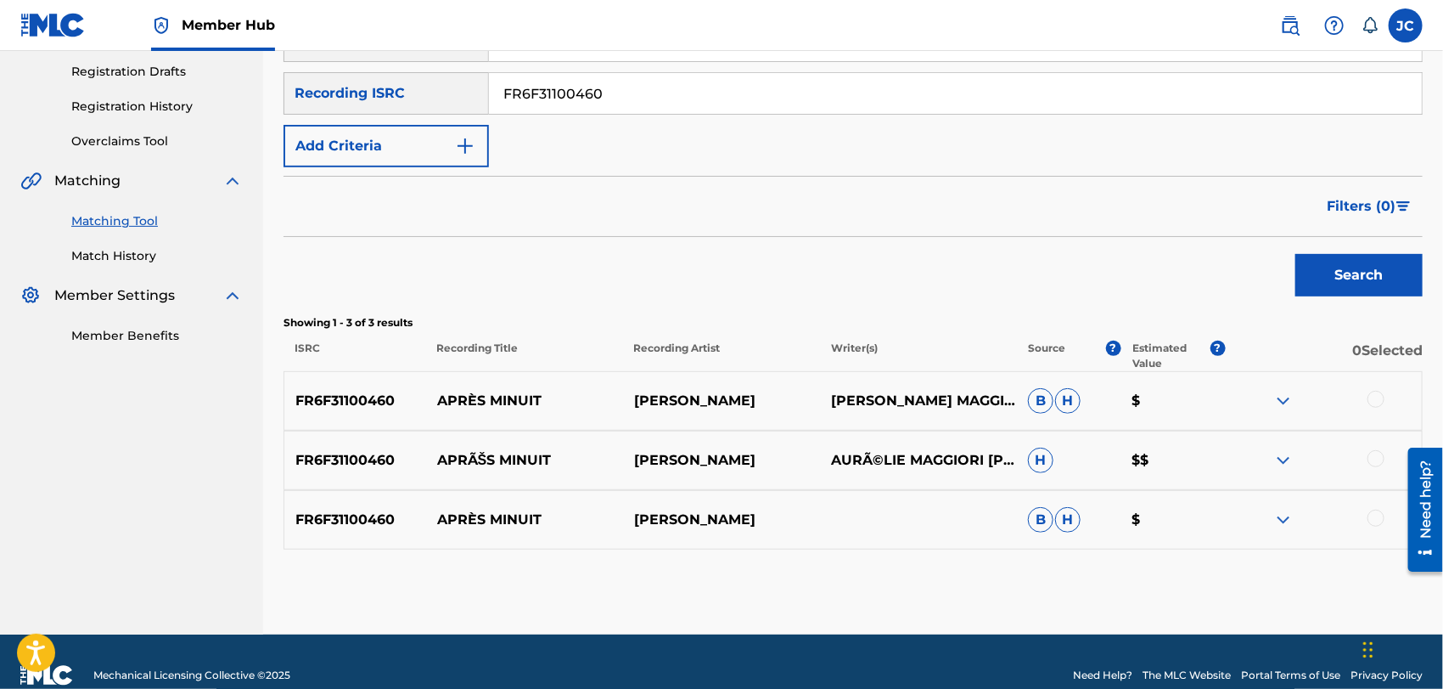
click at [1374, 396] on div at bounding box center [1376, 399] width 17 height 17
click at [1382, 451] on div at bounding box center [1376, 458] width 17 height 17
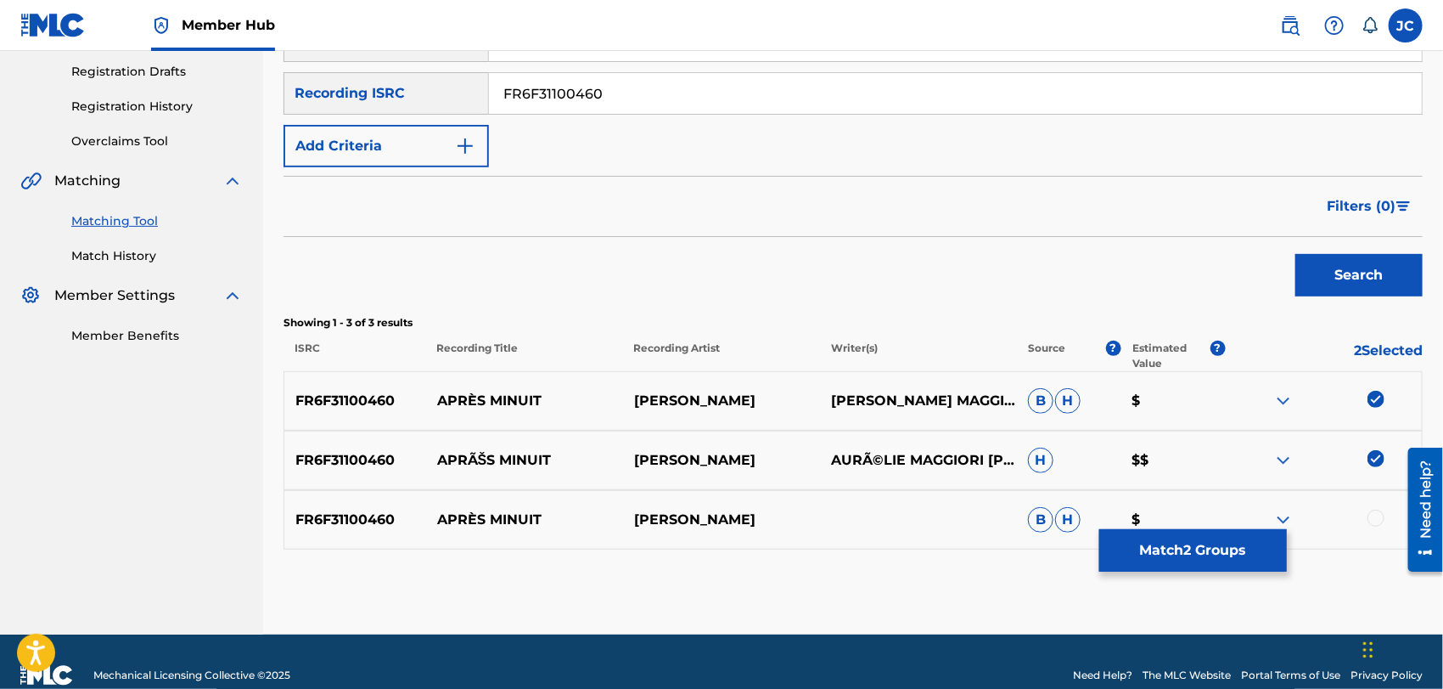
click at [1370, 516] on div at bounding box center [1376, 517] width 17 height 17
click at [1230, 559] on button "Match 3 Groups" at bounding box center [1194, 550] width 188 height 42
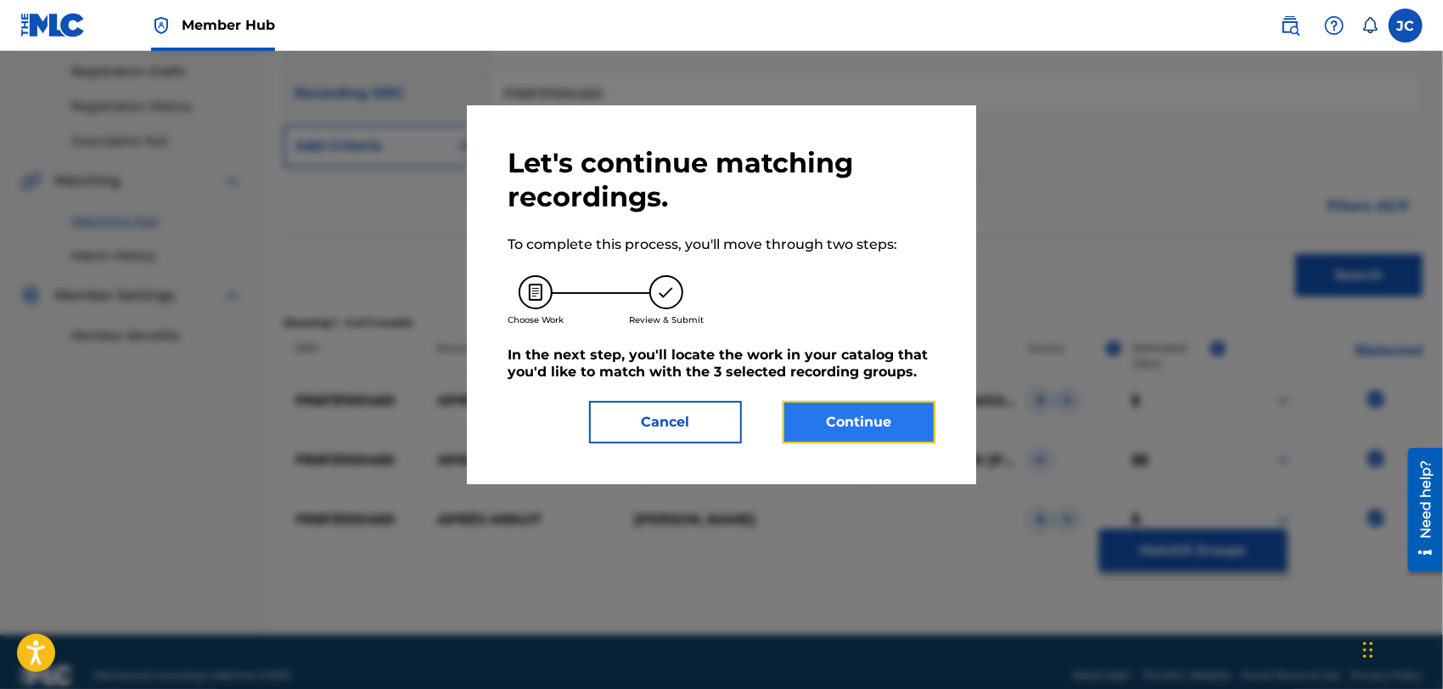
click at [899, 431] on button "Continue" at bounding box center [859, 422] width 153 height 42
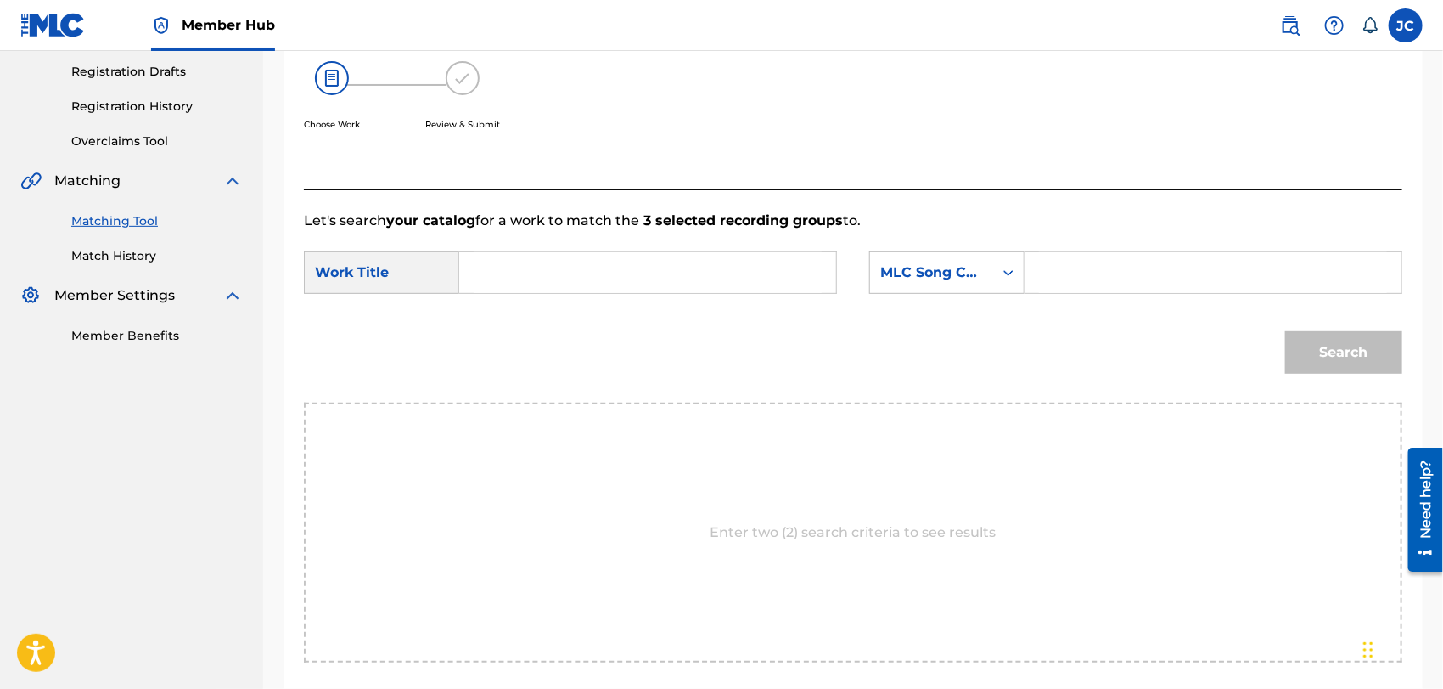
click at [562, 272] on input "Search Form" at bounding box center [648, 272] width 348 height 41
paste input "Après Minuit"
type input "Après Minuit"
click at [998, 265] on div "Search Form" at bounding box center [1008, 272] width 31 height 31
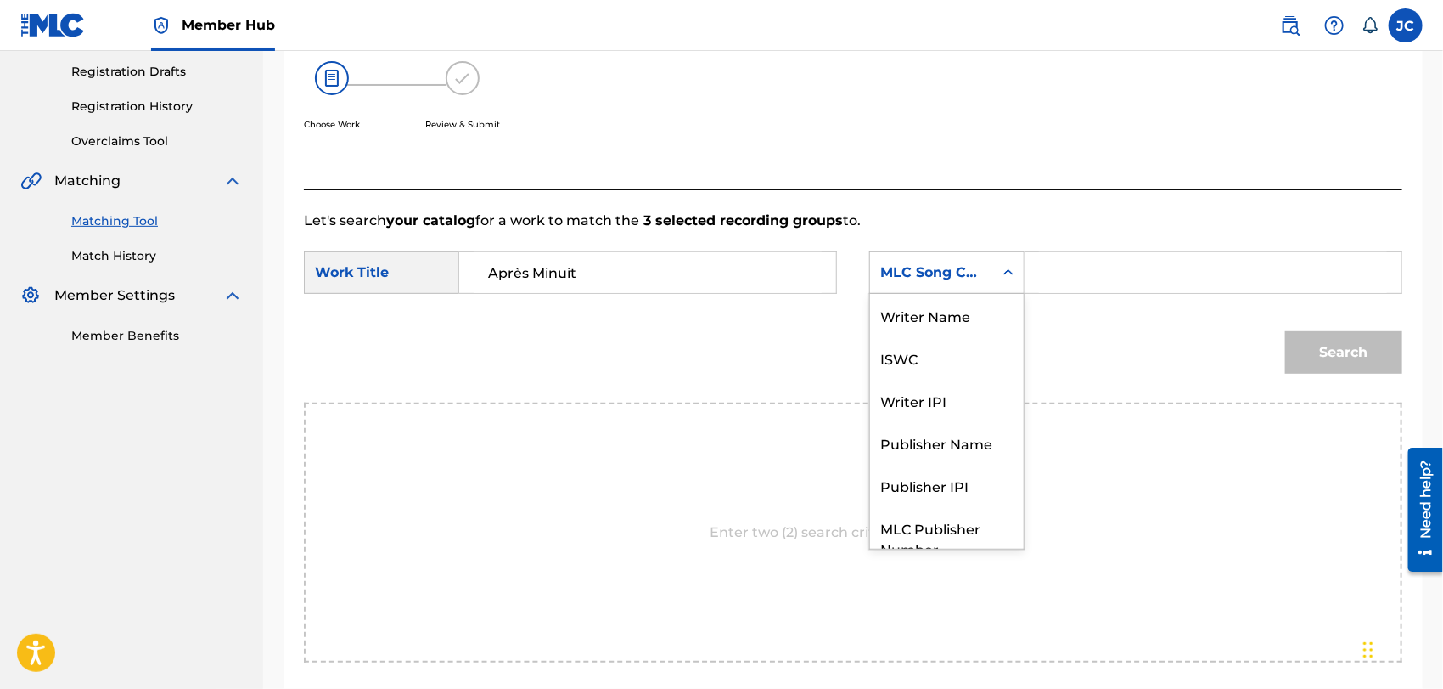
scroll to position [0, 0]
click at [982, 314] on div "Writer Name" at bounding box center [947, 315] width 154 height 42
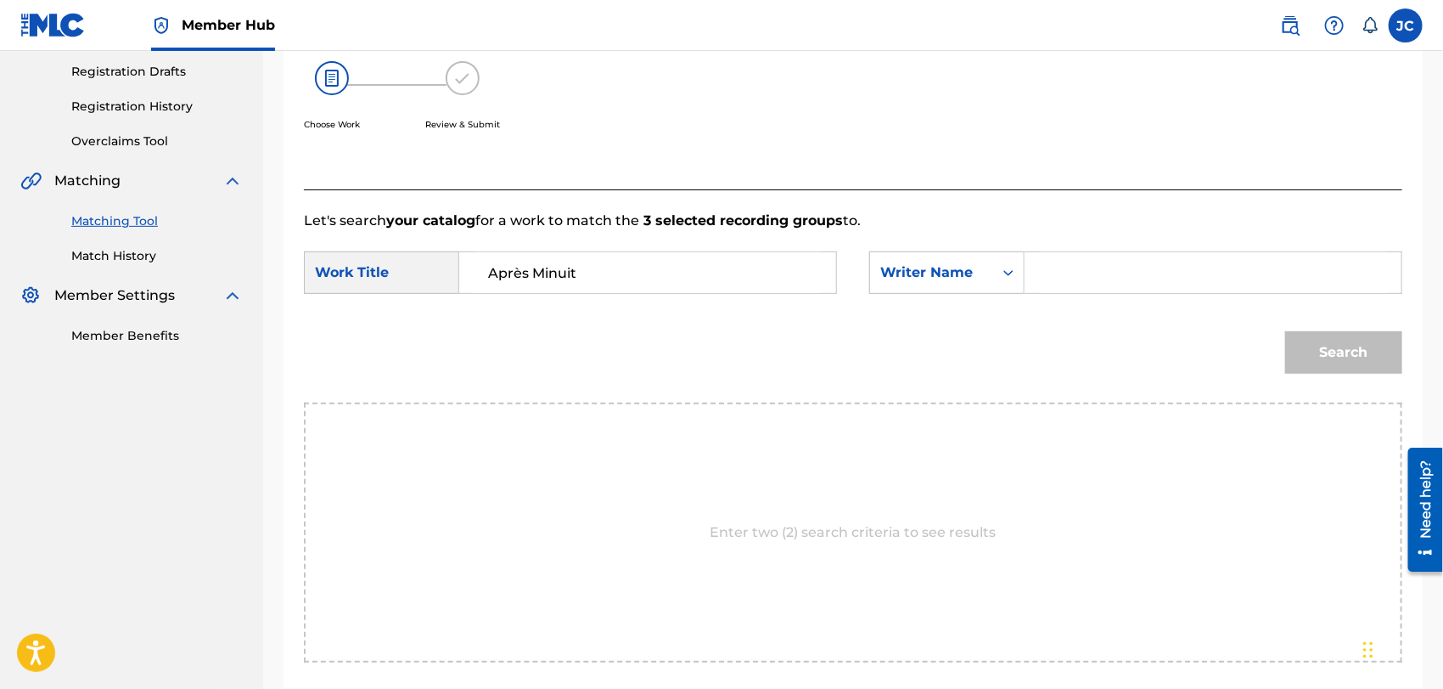
click at [1114, 267] on input "Search Form" at bounding box center [1213, 272] width 348 height 41
paste input "Maggiori"
click at [1339, 362] on button "Search" at bounding box center [1344, 352] width 117 height 42
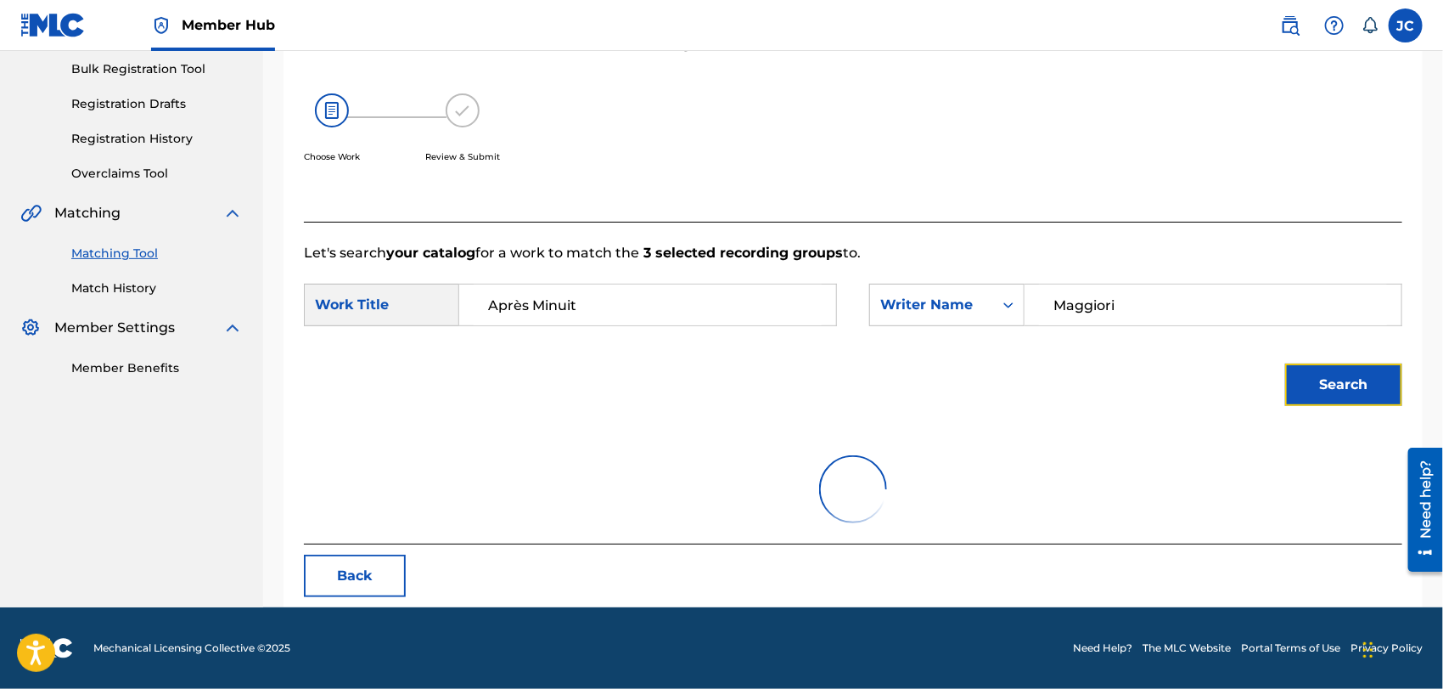
scroll to position [177, 0]
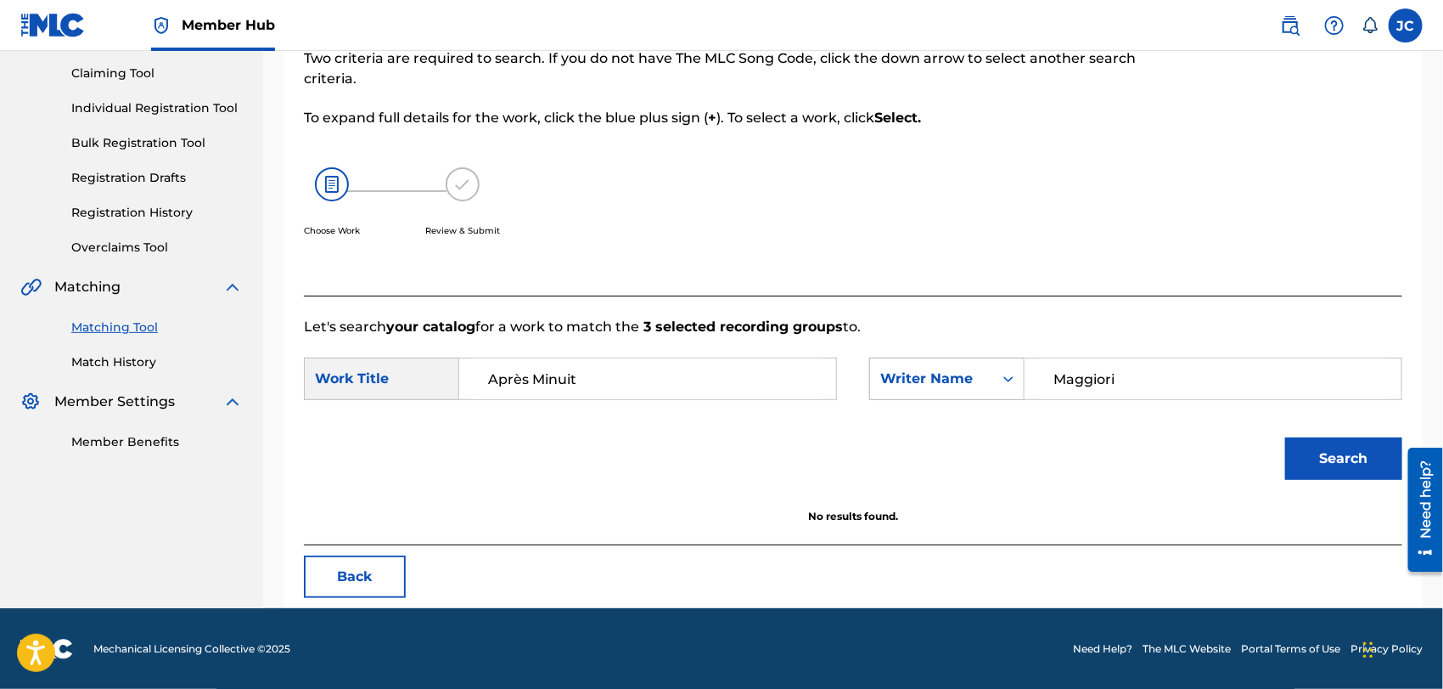
drag, startPoint x: 1209, startPoint y: 377, endPoint x: 920, endPoint y: 379, distance: 288.7
click at [920, 379] on div "SearchWithCriteriab3b775d1-5668-4283-b92e-72356934eca0 Writer Name [PERSON_NAME]" at bounding box center [1135, 378] width 533 height 42
paste input "Hoarau"
type input "Hoarau"
click at [1376, 453] on button "Search" at bounding box center [1344, 458] width 117 height 42
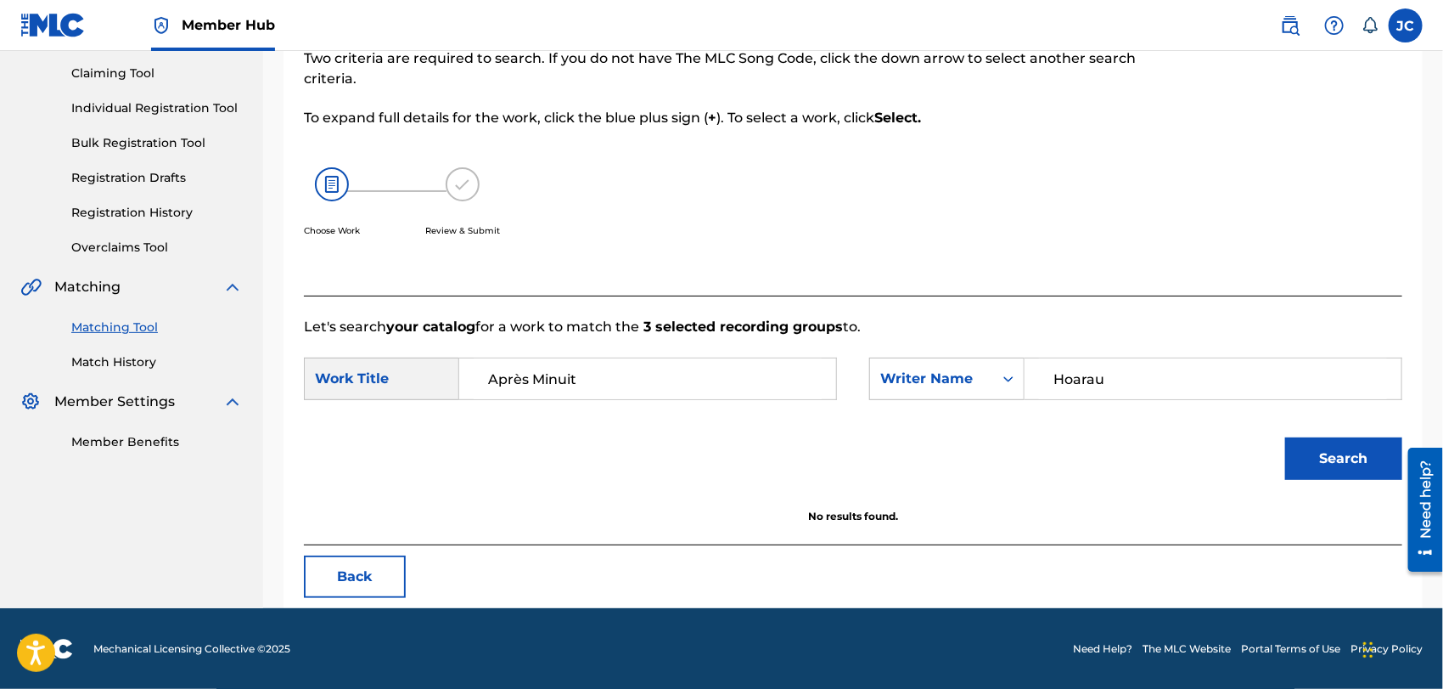
drag, startPoint x: 518, startPoint y: 380, endPoint x: 763, endPoint y: 380, distance: 245.4
click at [763, 380] on input "Après Minuit" at bounding box center [648, 378] width 348 height 41
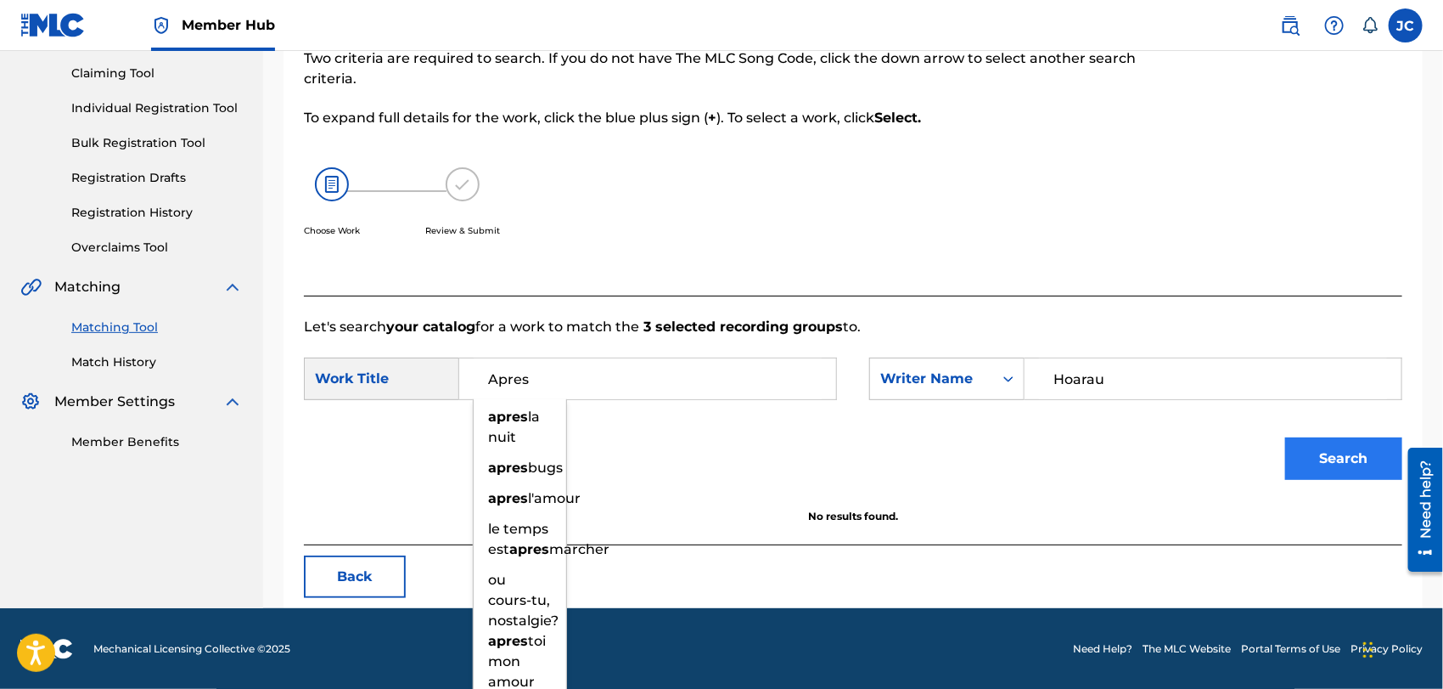
type input "Apres"
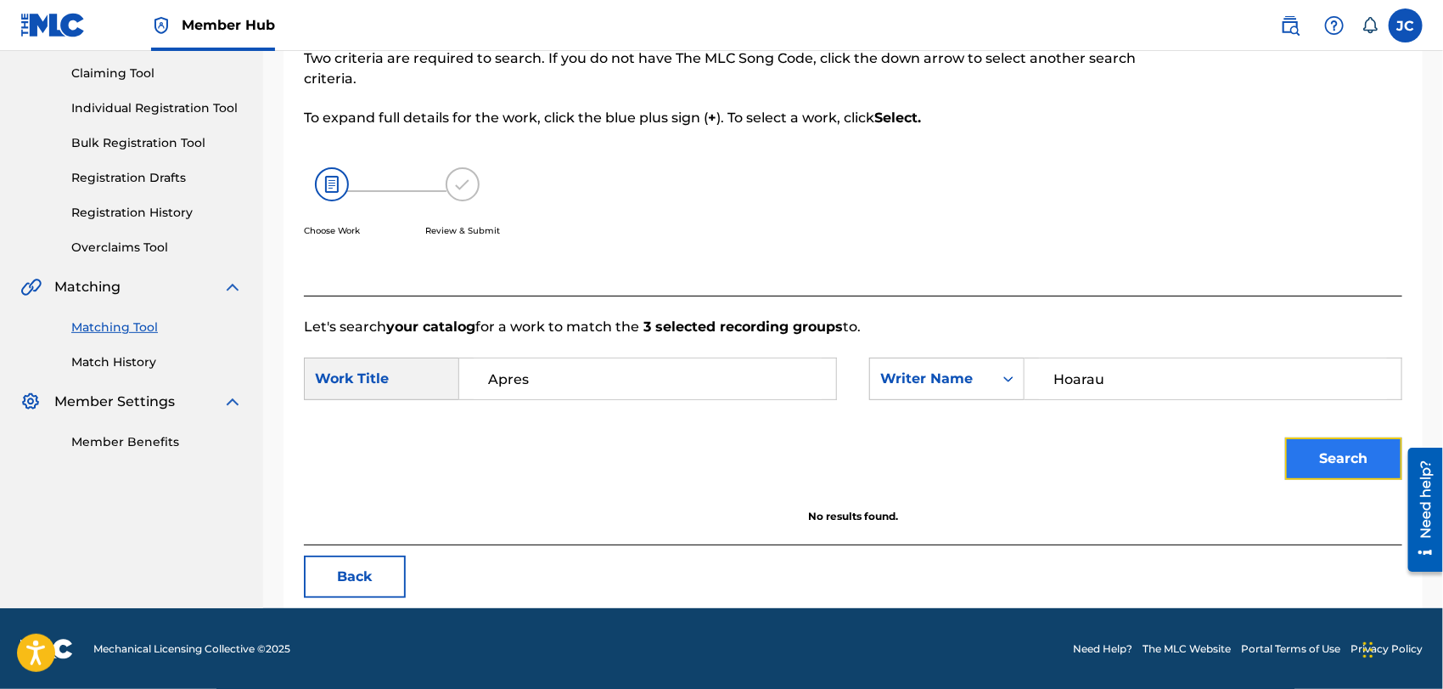
click at [1329, 450] on button "Search" at bounding box center [1344, 458] width 117 height 42
drag, startPoint x: 99, startPoint y: 355, endPoint x: 178, endPoint y: 459, distance: 130.9
click at [99, 355] on link "Match History" at bounding box center [157, 362] width 172 height 18
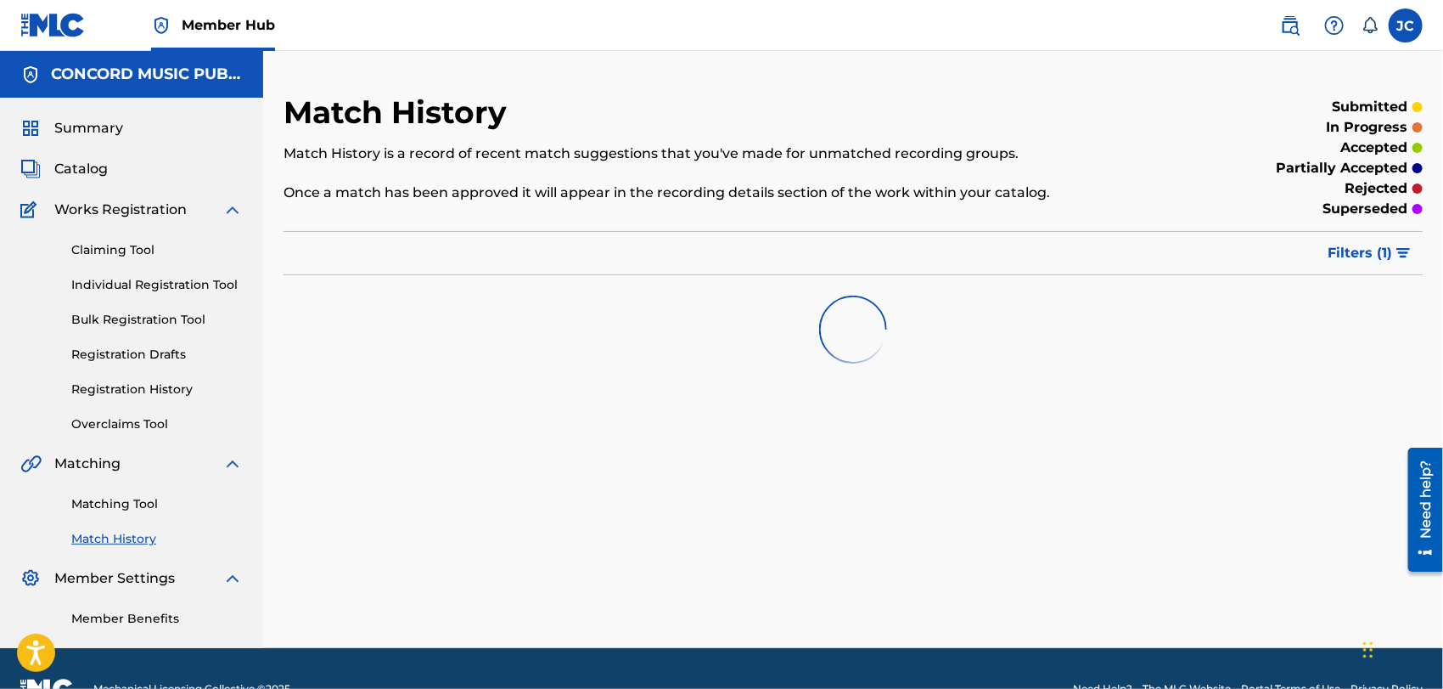
click at [149, 514] on div "Matching Tool Match History" at bounding box center [131, 511] width 222 height 74
click at [160, 504] on link "Matching Tool" at bounding box center [157, 504] width 172 height 18
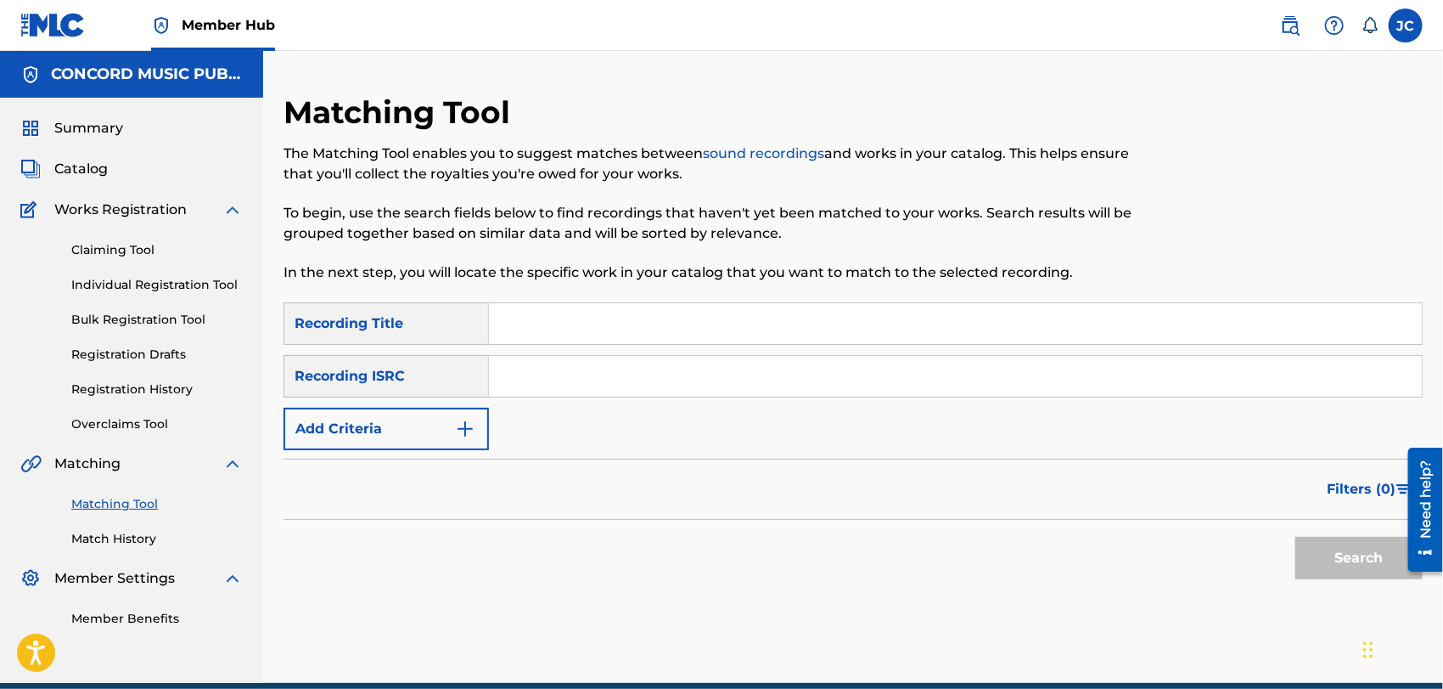
drag, startPoint x: 655, startPoint y: 400, endPoint x: 631, endPoint y: 389, distance: 26.2
paste input "USSM16200083"
type input "USSM16200083"
click at [1354, 544] on button "Search" at bounding box center [1359, 558] width 127 height 42
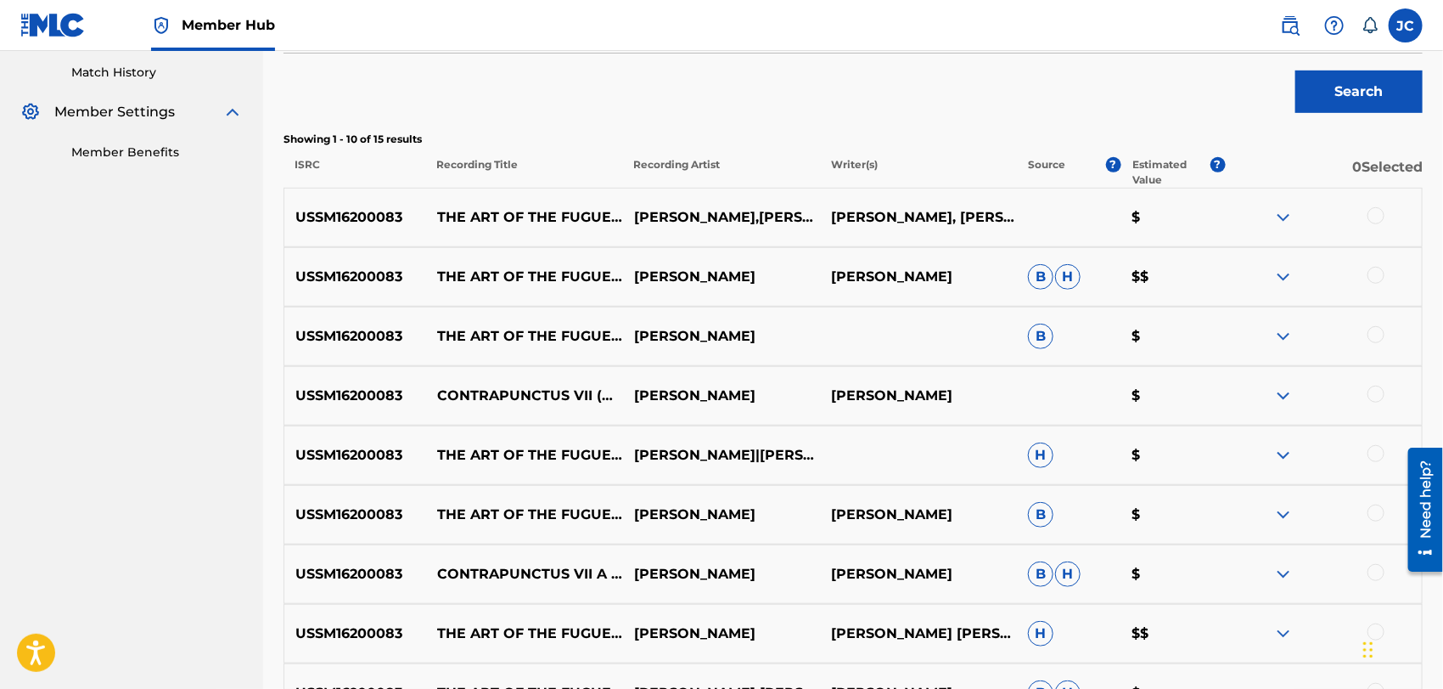
scroll to position [467, 0]
click at [1374, 217] on div at bounding box center [1376, 214] width 17 height 17
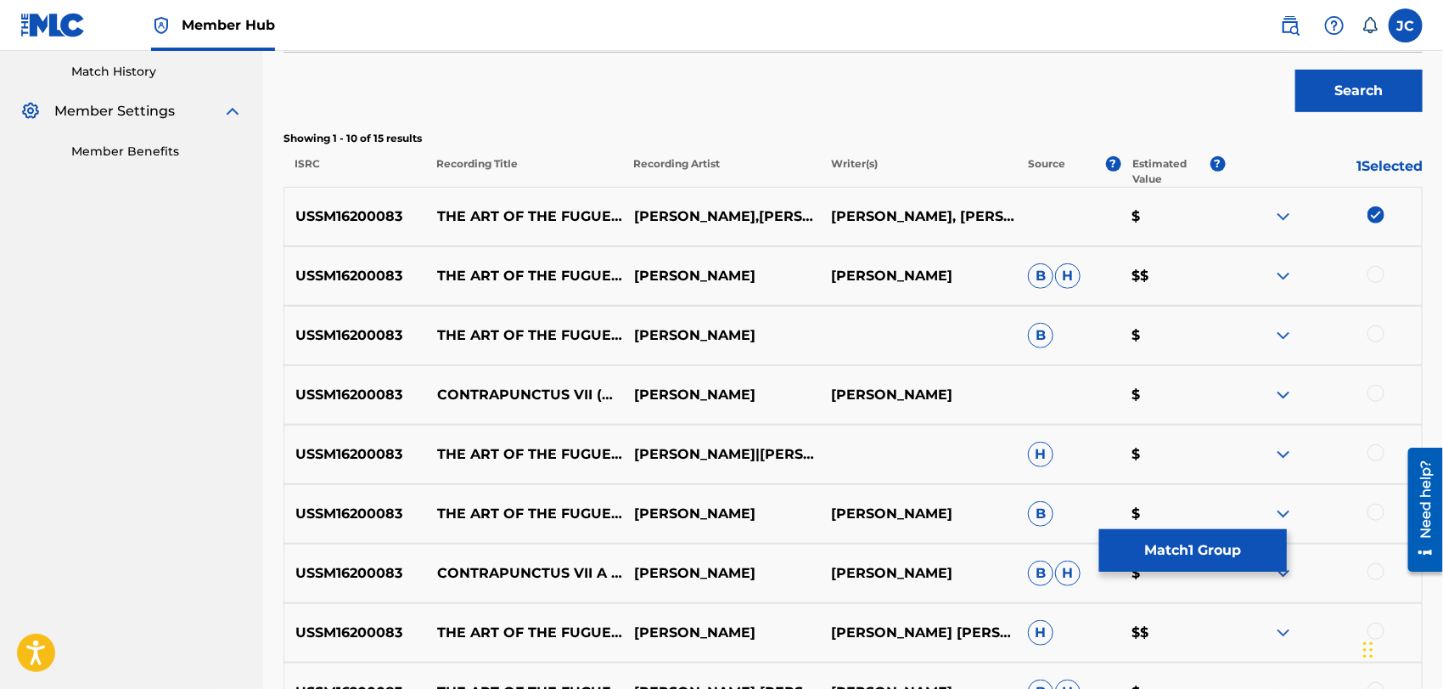
click at [1380, 273] on div at bounding box center [1376, 274] width 17 height 17
click at [1383, 335] on div at bounding box center [1376, 333] width 17 height 17
click at [1381, 391] on div at bounding box center [1376, 393] width 17 height 17
click at [1374, 458] on div at bounding box center [1376, 452] width 17 height 17
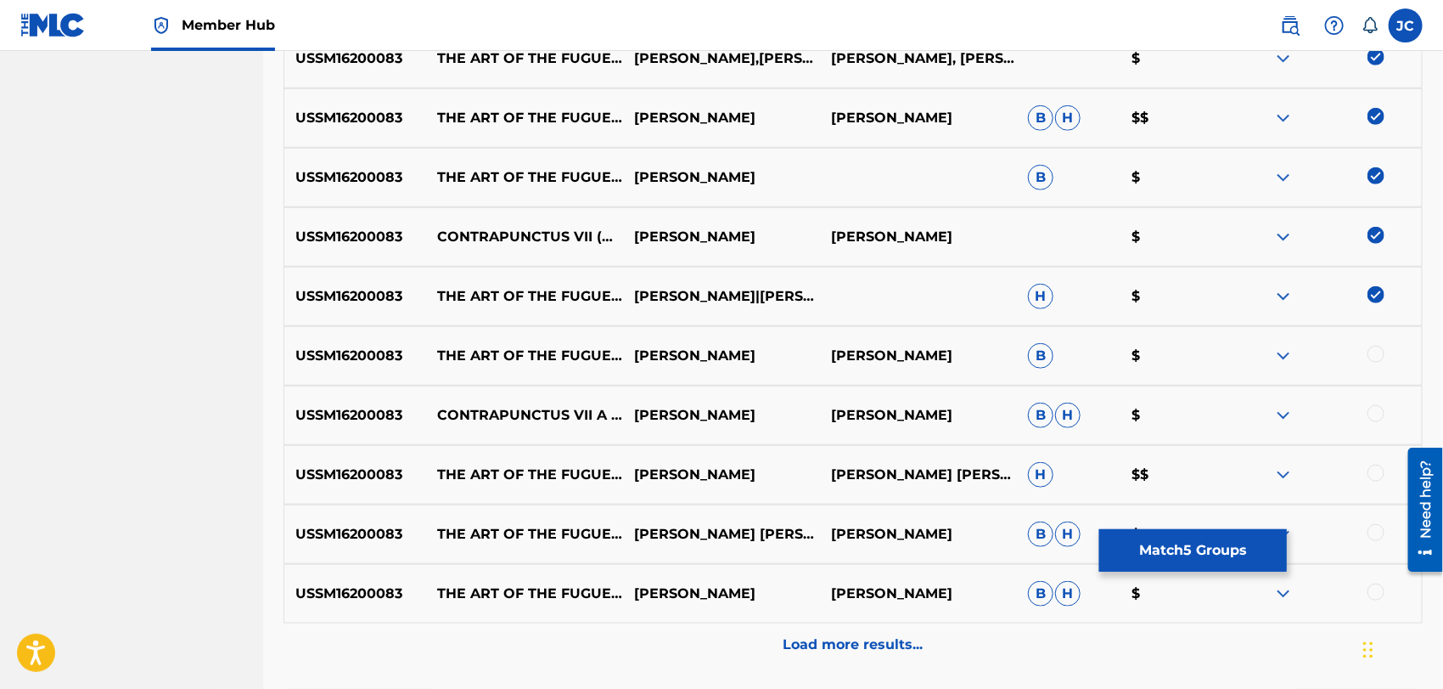
scroll to position [768, 0]
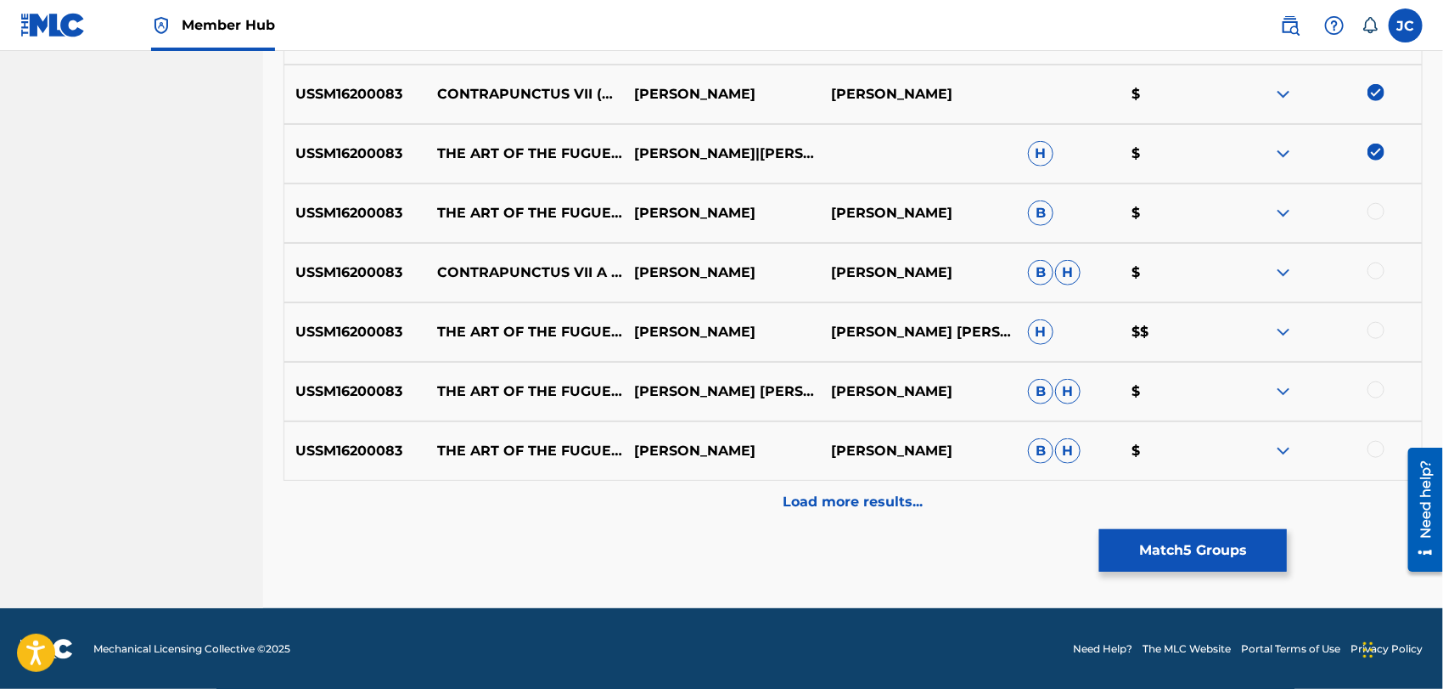
click at [1372, 213] on div at bounding box center [1376, 211] width 17 height 17
click at [1377, 274] on div at bounding box center [1376, 270] width 17 height 17
click at [1376, 332] on div at bounding box center [1376, 330] width 17 height 17
click at [1382, 388] on div at bounding box center [1376, 389] width 17 height 17
click at [1383, 460] on div "USSM16200083 THE ART OF THE FUGUE, BWV 1080: CONTRAPUNCTUS VII À 4 PER AUGMENTA…" at bounding box center [854, 450] width 1140 height 59
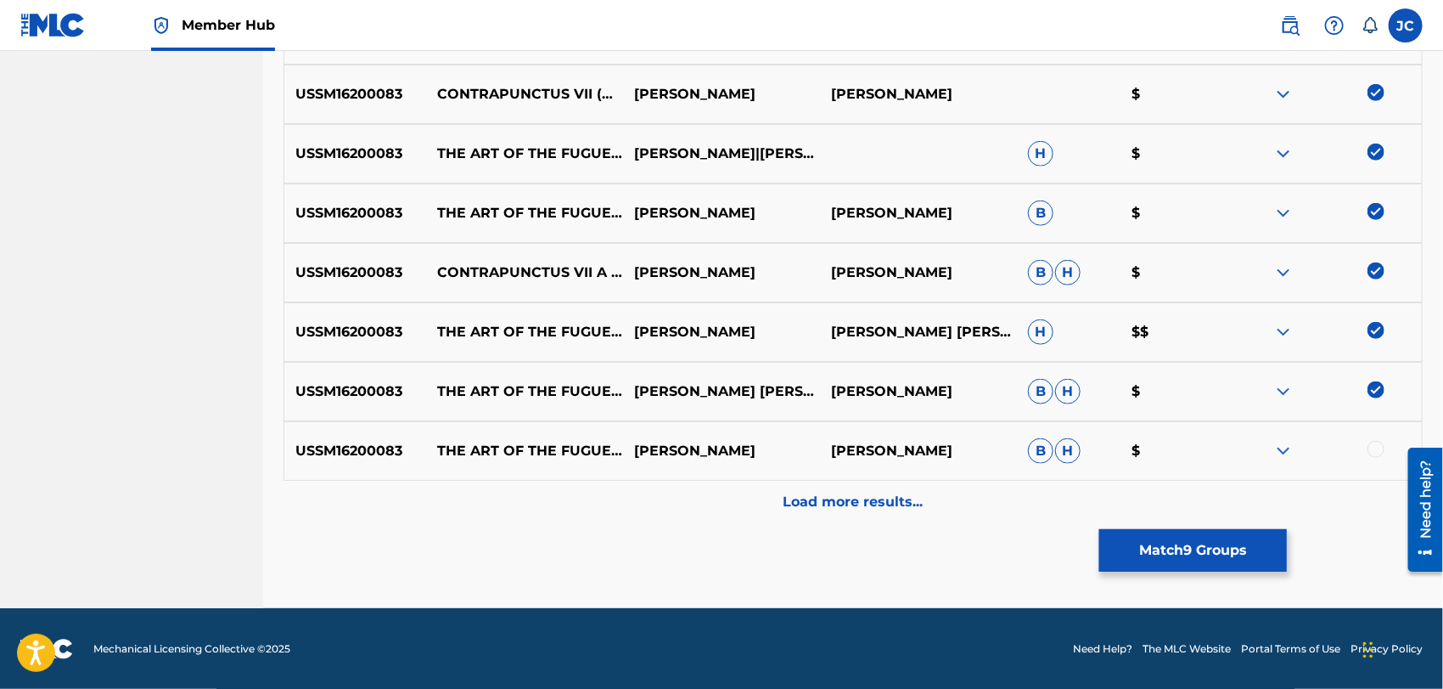
click at [1372, 447] on div at bounding box center [1376, 449] width 17 height 17
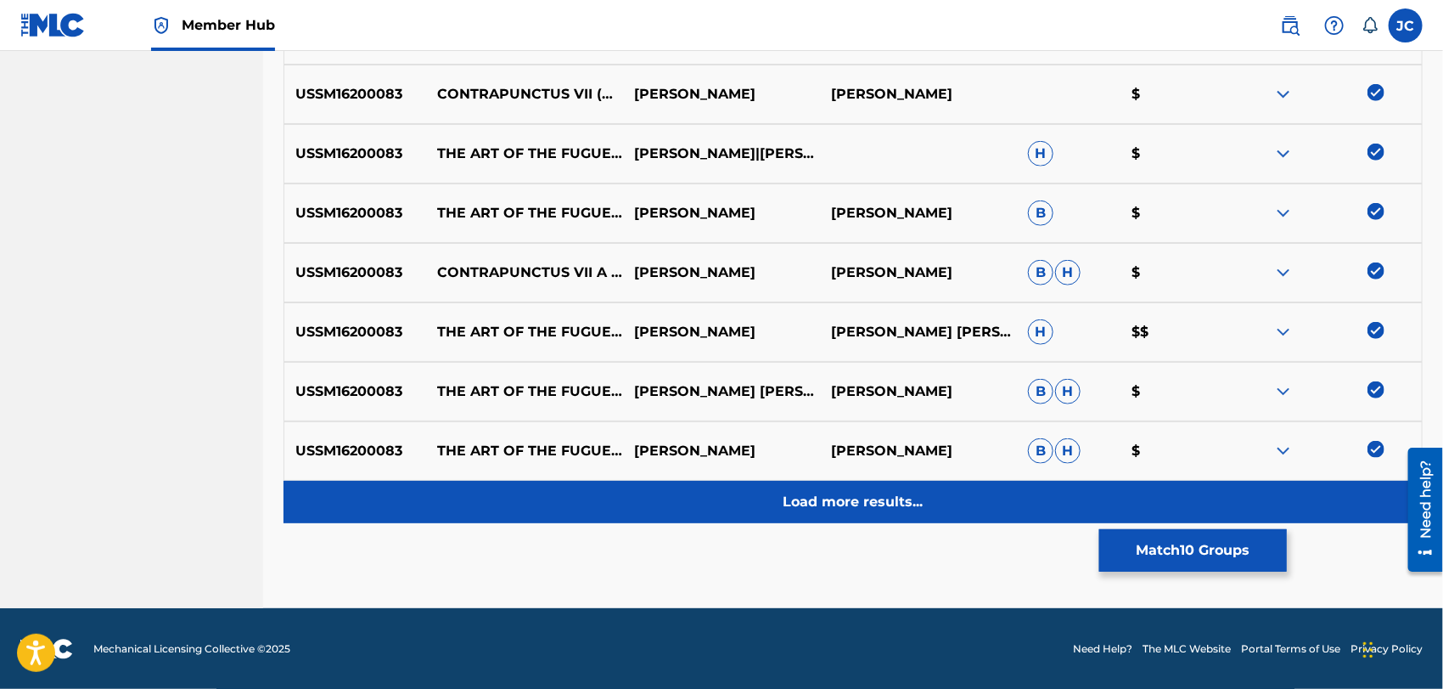
click at [1319, 501] on div "Load more results..." at bounding box center [854, 502] width 1140 height 42
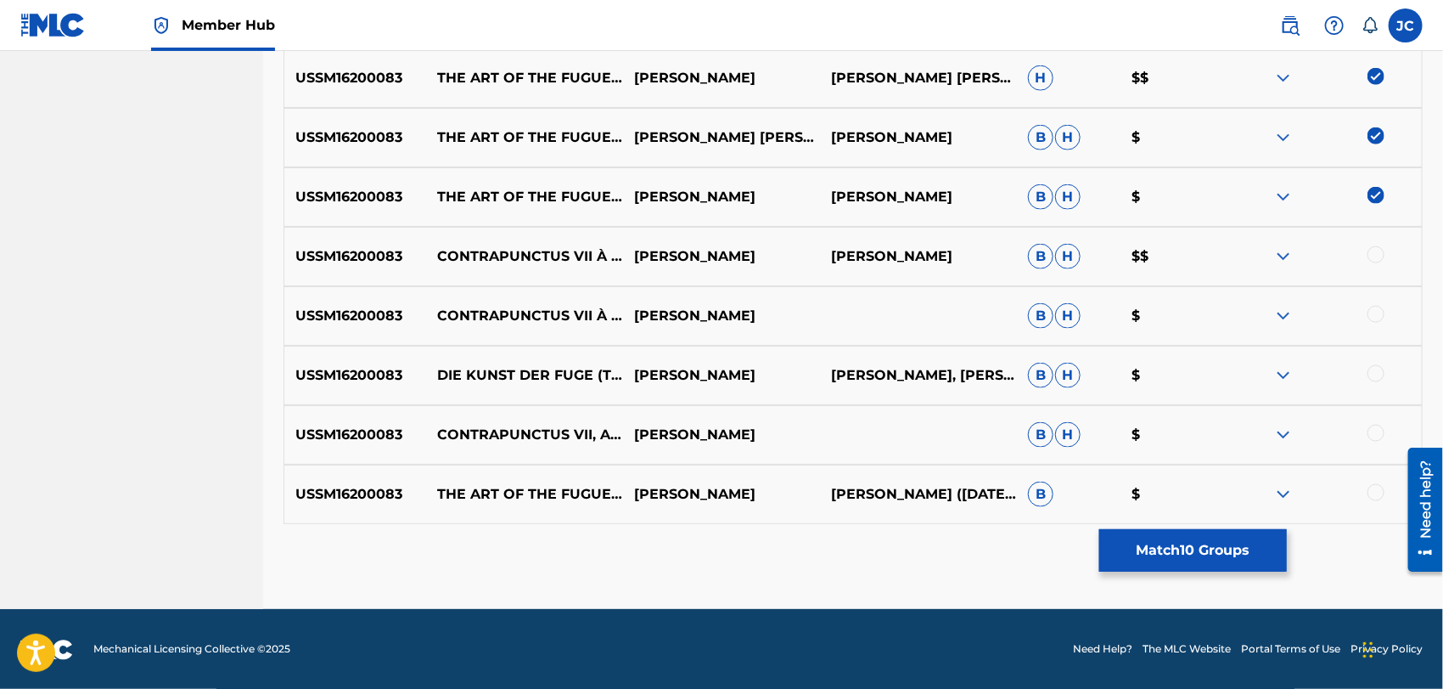
scroll to position [1023, 0]
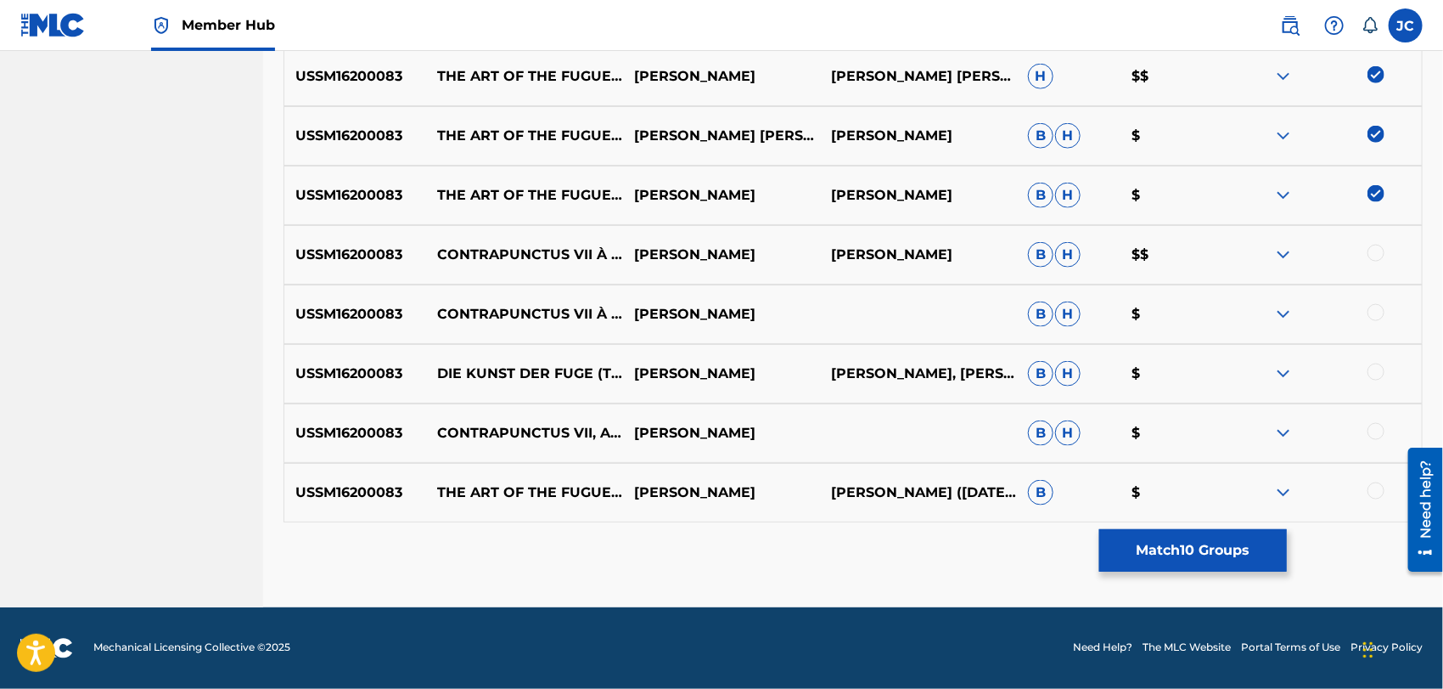
click at [1382, 250] on div at bounding box center [1376, 253] width 17 height 17
click at [1384, 318] on div at bounding box center [1323, 314] width 197 height 20
click at [1378, 313] on div at bounding box center [1376, 312] width 17 height 17
click at [1377, 373] on div at bounding box center [1376, 371] width 17 height 17
click at [1377, 434] on div at bounding box center [1376, 431] width 17 height 17
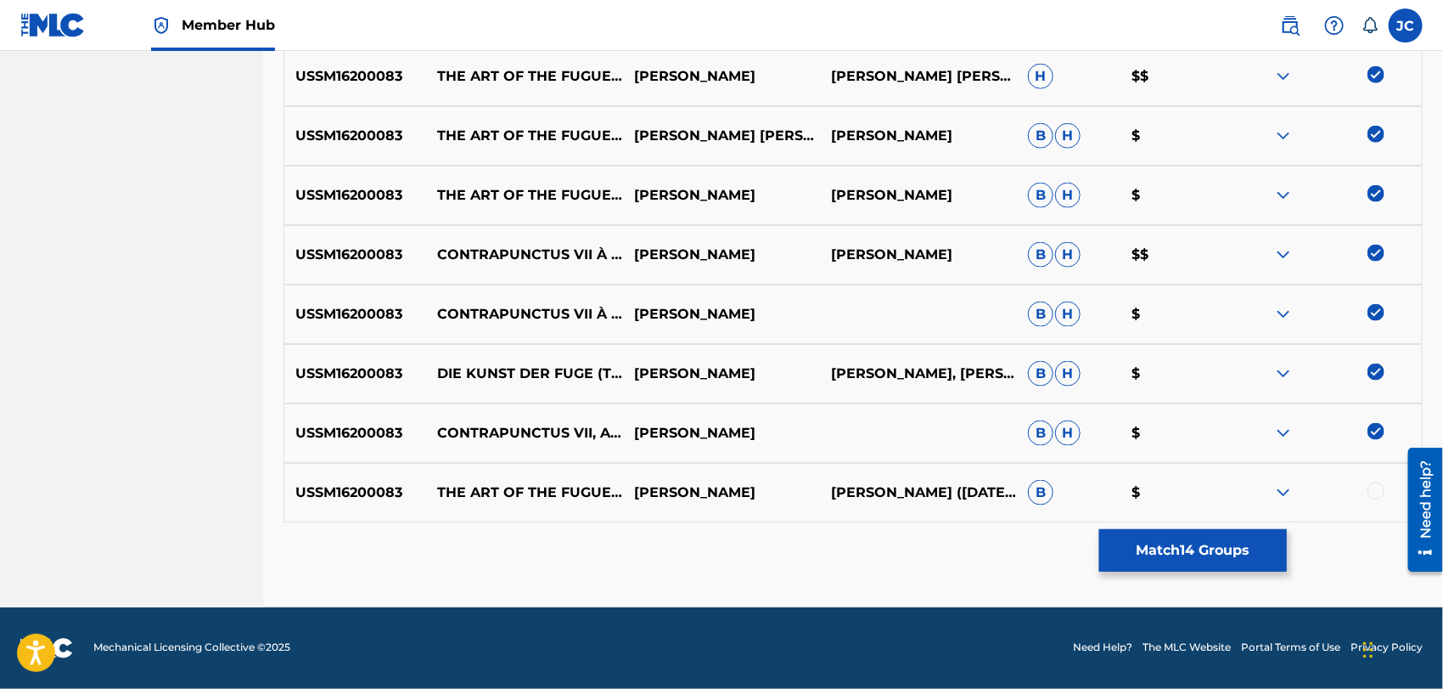
click at [1379, 492] on div at bounding box center [1376, 490] width 17 height 17
click at [1167, 552] on button "Match 15 Groups" at bounding box center [1194, 550] width 188 height 42
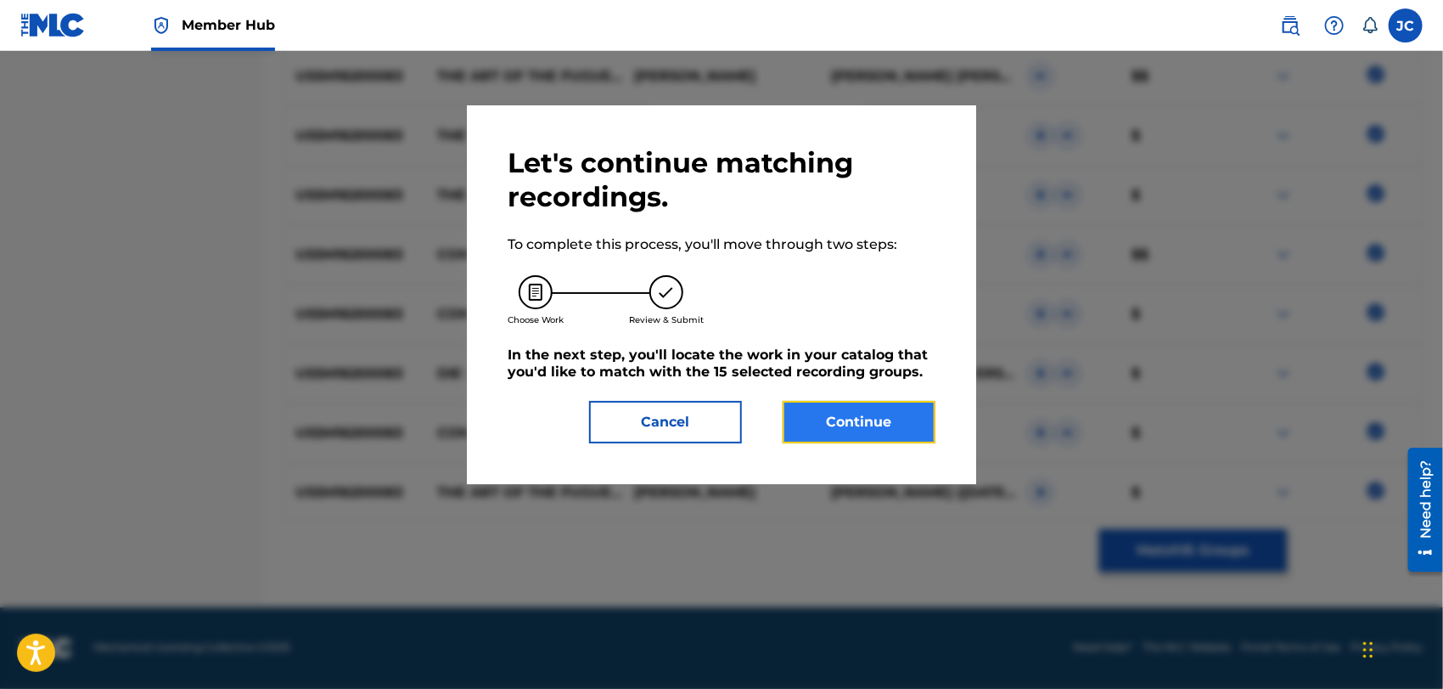
click at [821, 408] on button "Continue" at bounding box center [859, 422] width 153 height 42
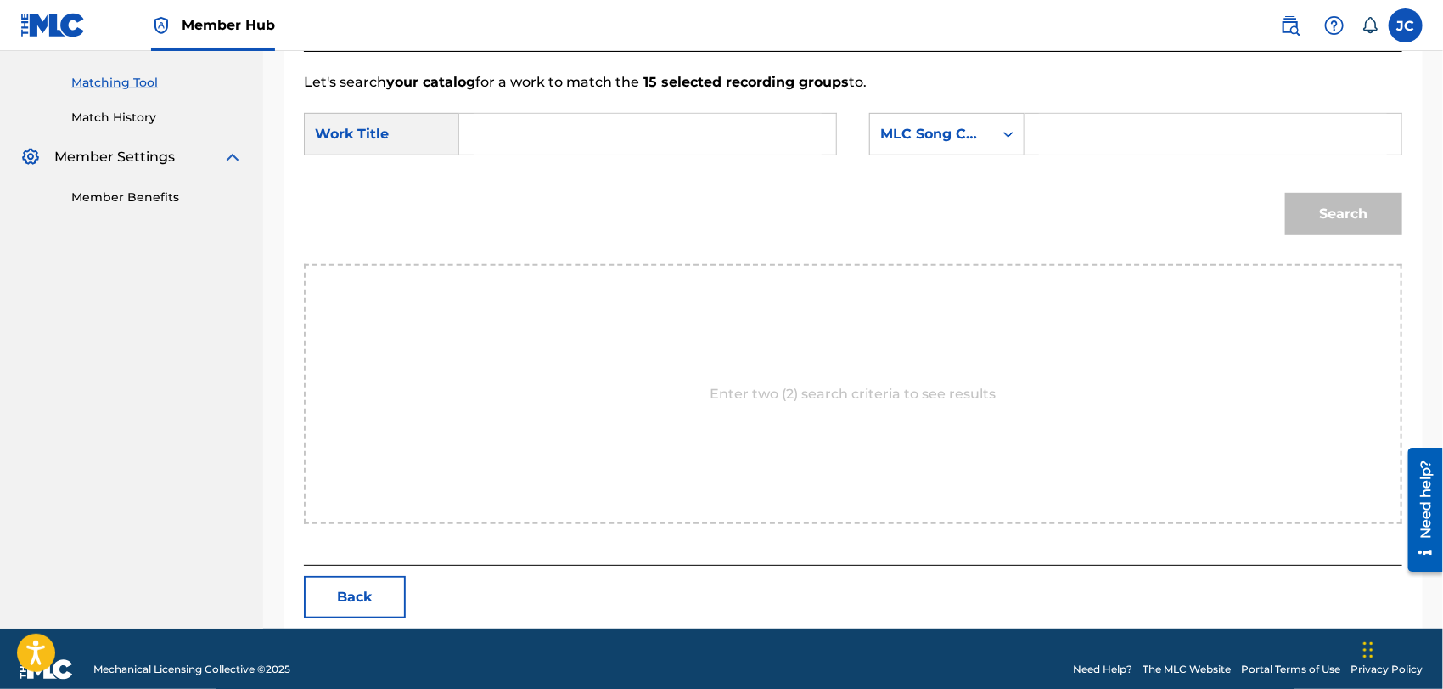
scroll to position [442, 0]
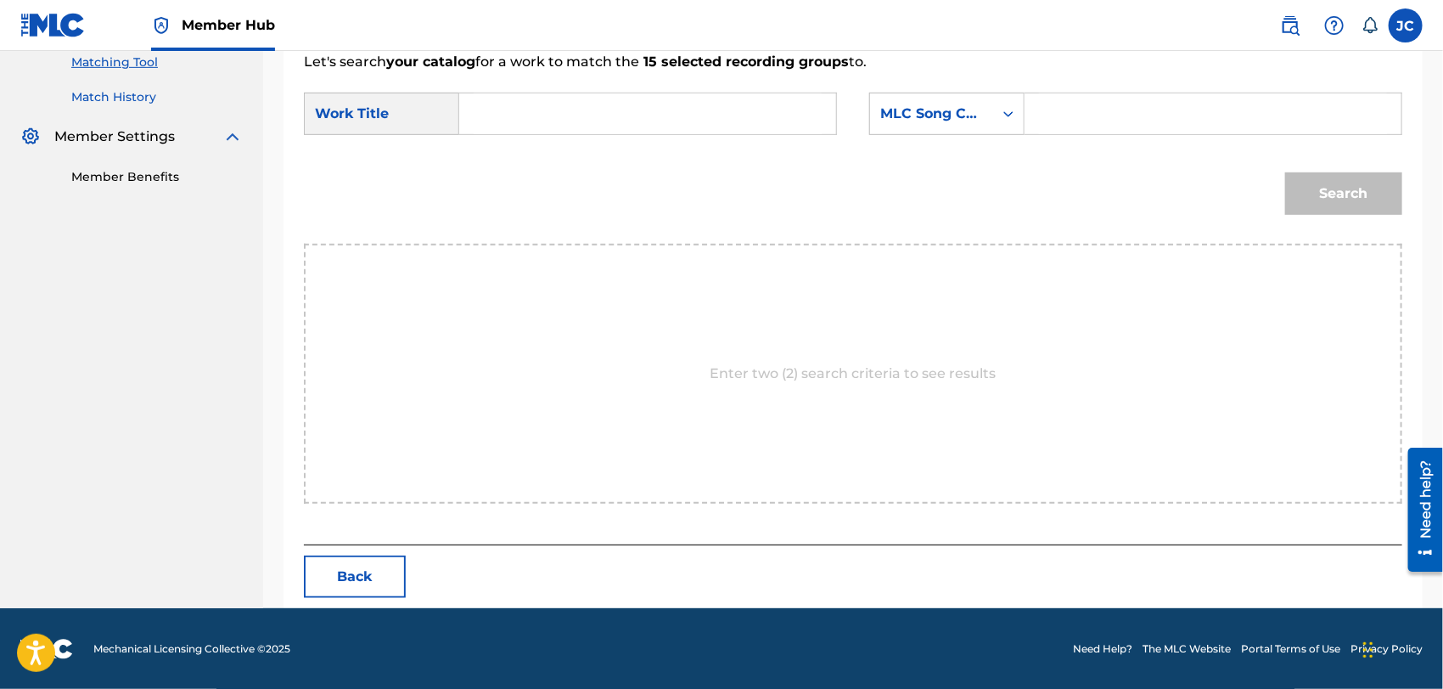
click at [138, 94] on link "Match History" at bounding box center [157, 97] width 172 height 18
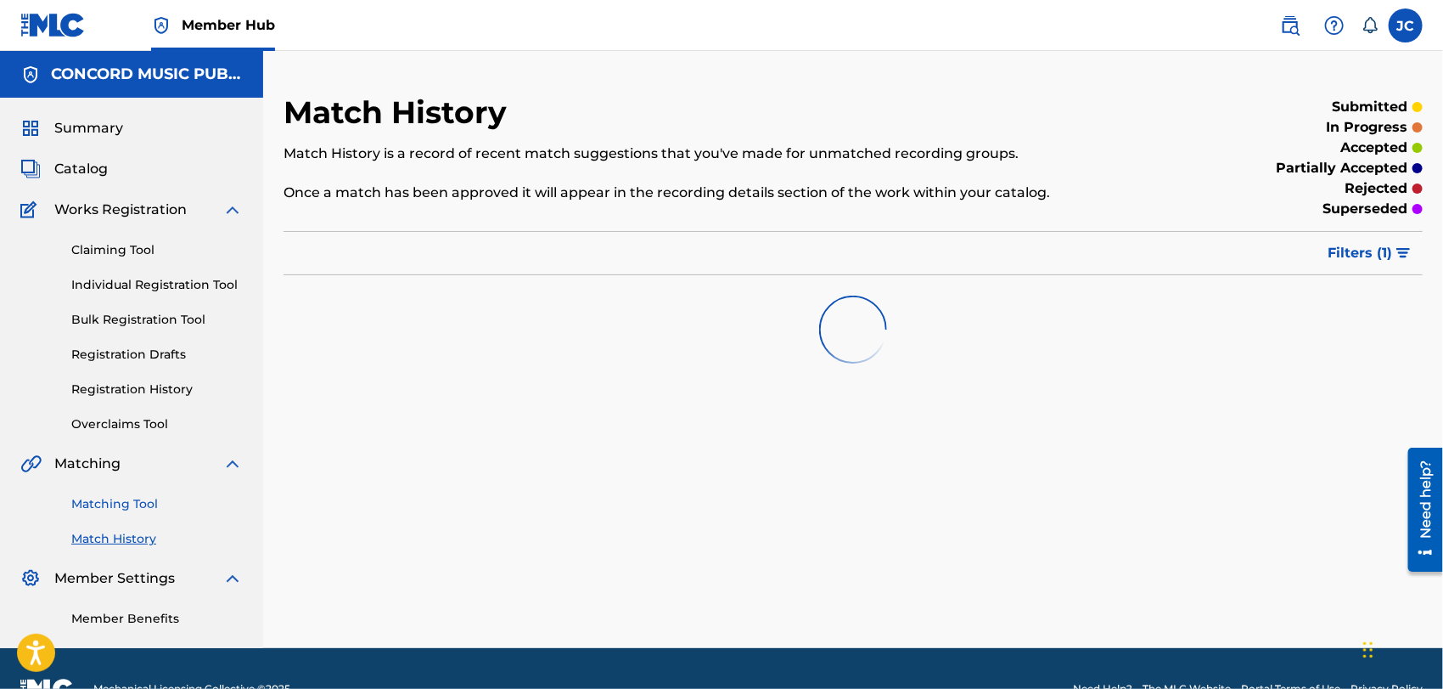
click at [110, 498] on link "Matching Tool" at bounding box center [157, 504] width 172 height 18
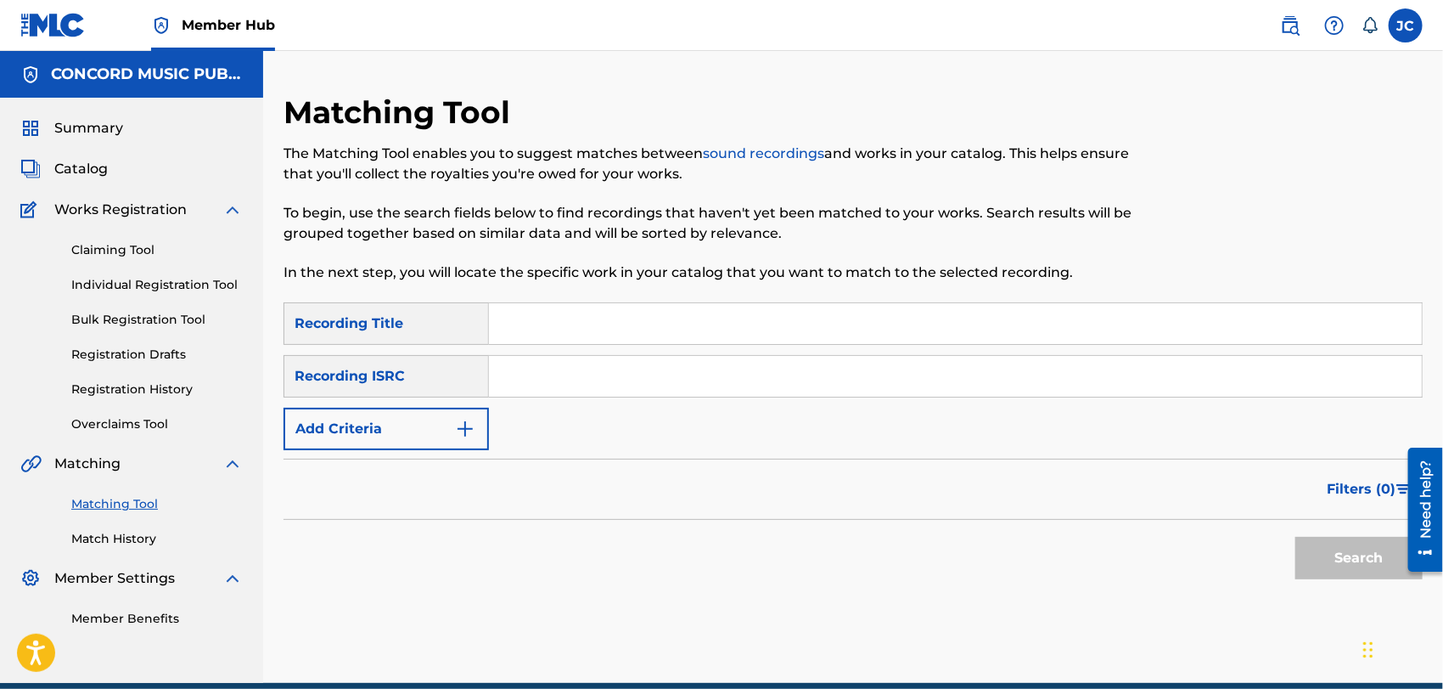
click at [557, 384] on input "Search Form" at bounding box center [955, 376] width 933 height 41
paste input "UKELY1800026"
type input "UKELY1800026"
click at [1357, 566] on button "Search" at bounding box center [1359, 558] width 127 height 42
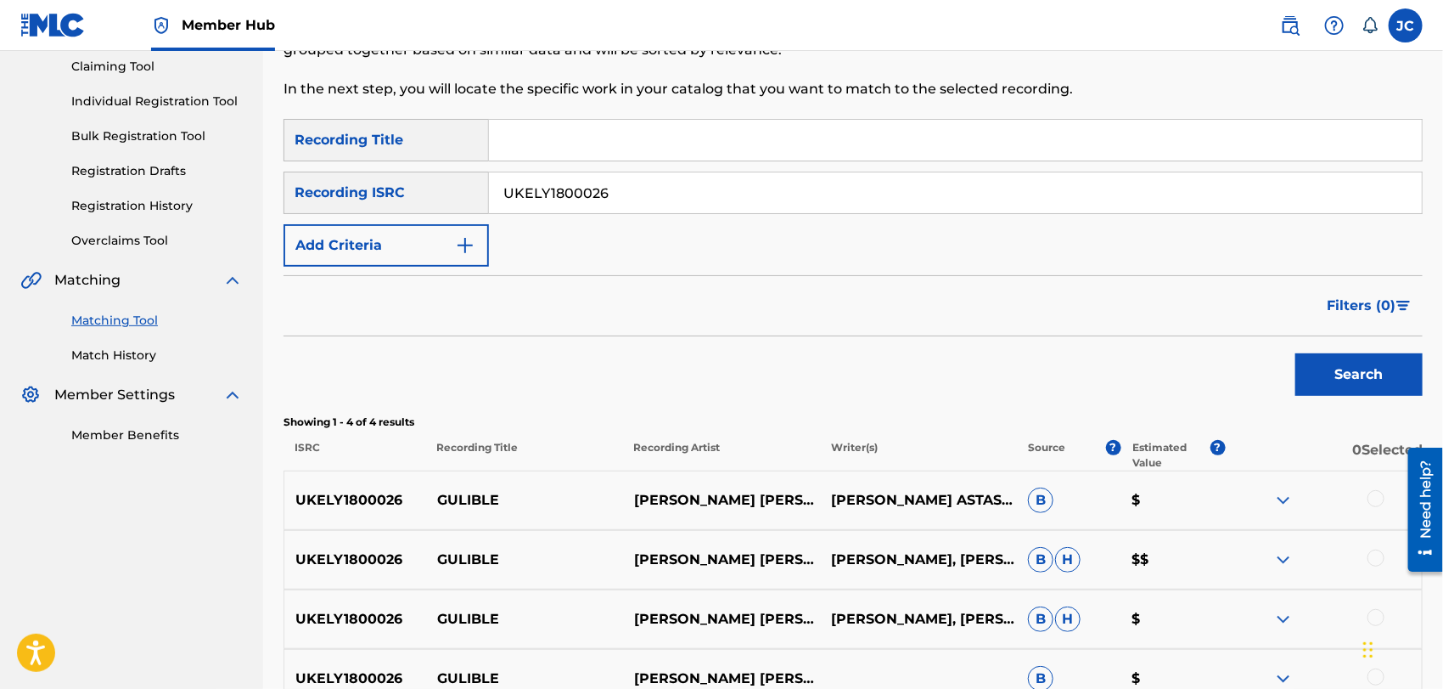
scroll to position [369, 0]
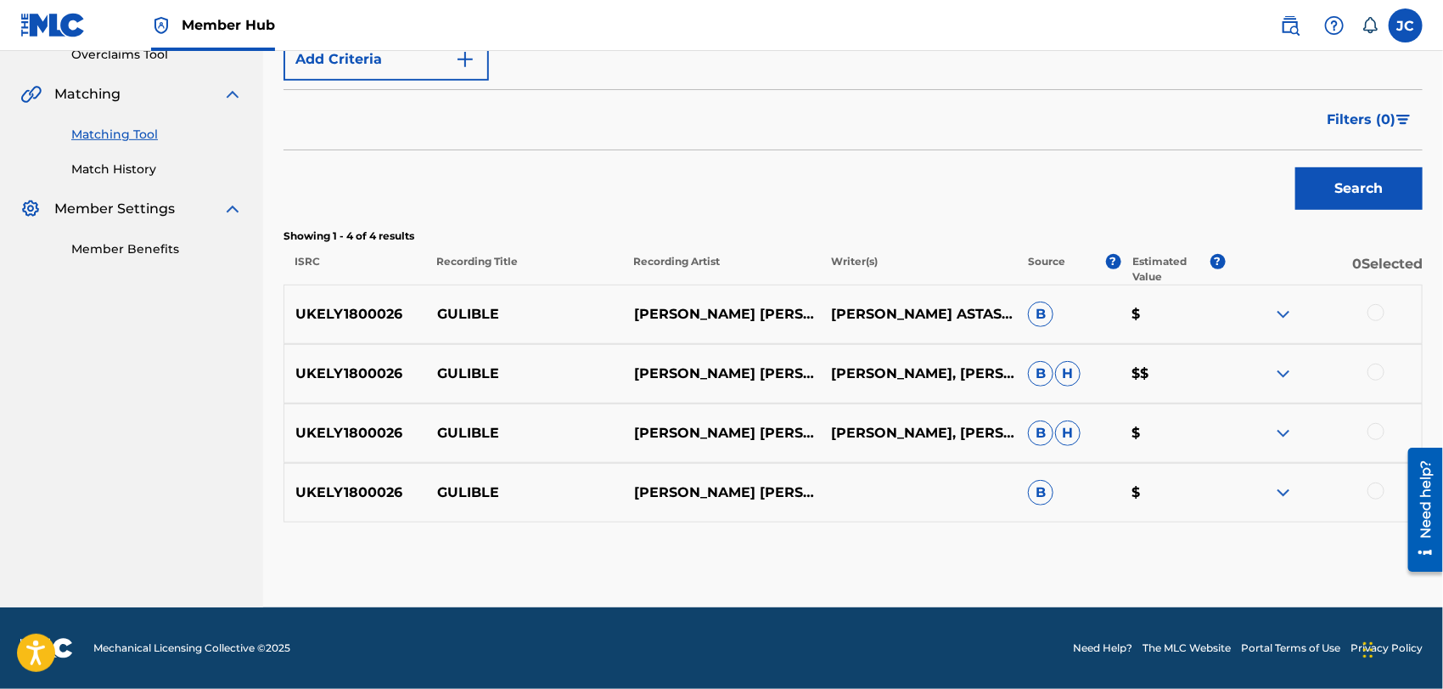
click at [1376, 315] on div at bounding box center [1376, 312] width 17 height 17
click at [1375, 370] on div at bounding box center [1376, 371] width 17 height 17
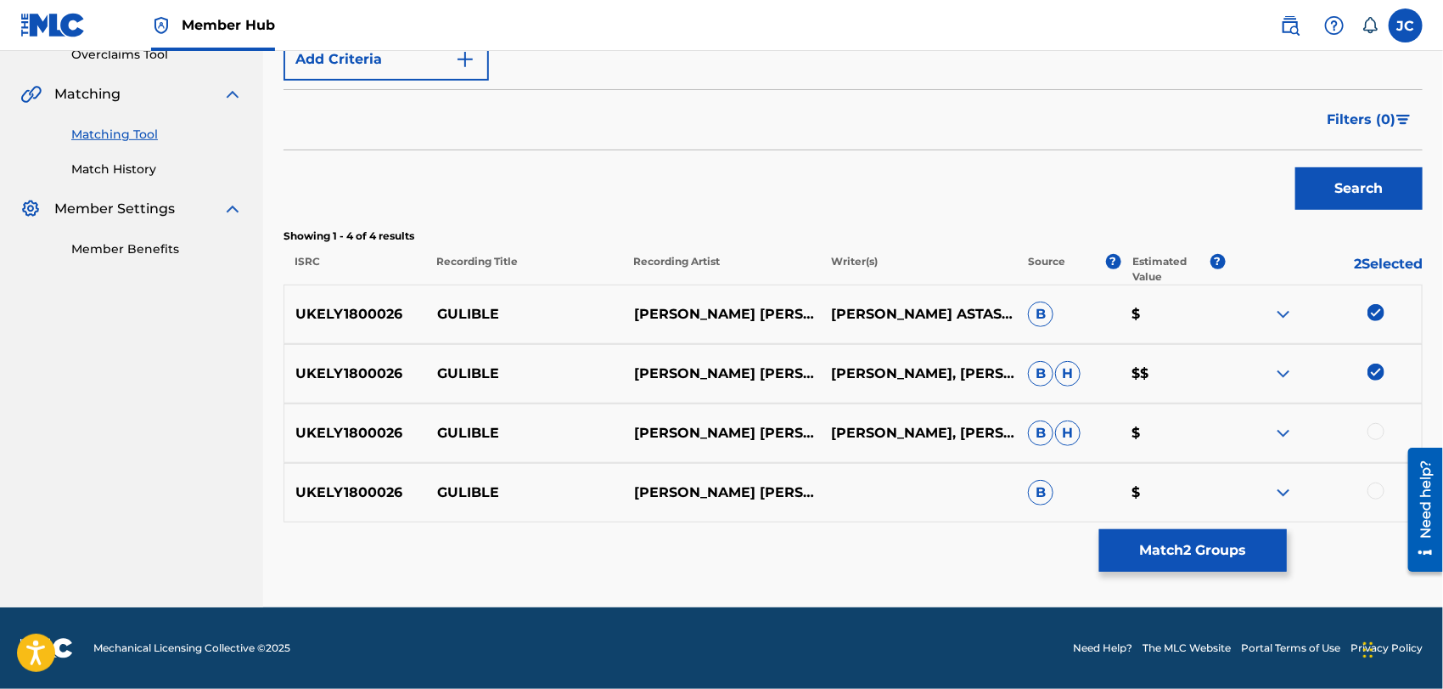
click at [1379, 423] on div at bounding box center [1376, 431] width 17 height 17
click at [1375, 501] on div at bounding box center [1323, 492] width 197 height 20
click at [1376, 496] on div at bounding box center [1376, 490] width 17 height 17
click at [1257, 549] on button "Match 4 Groups" at bounding box center [1194, 550] width 188 height 42
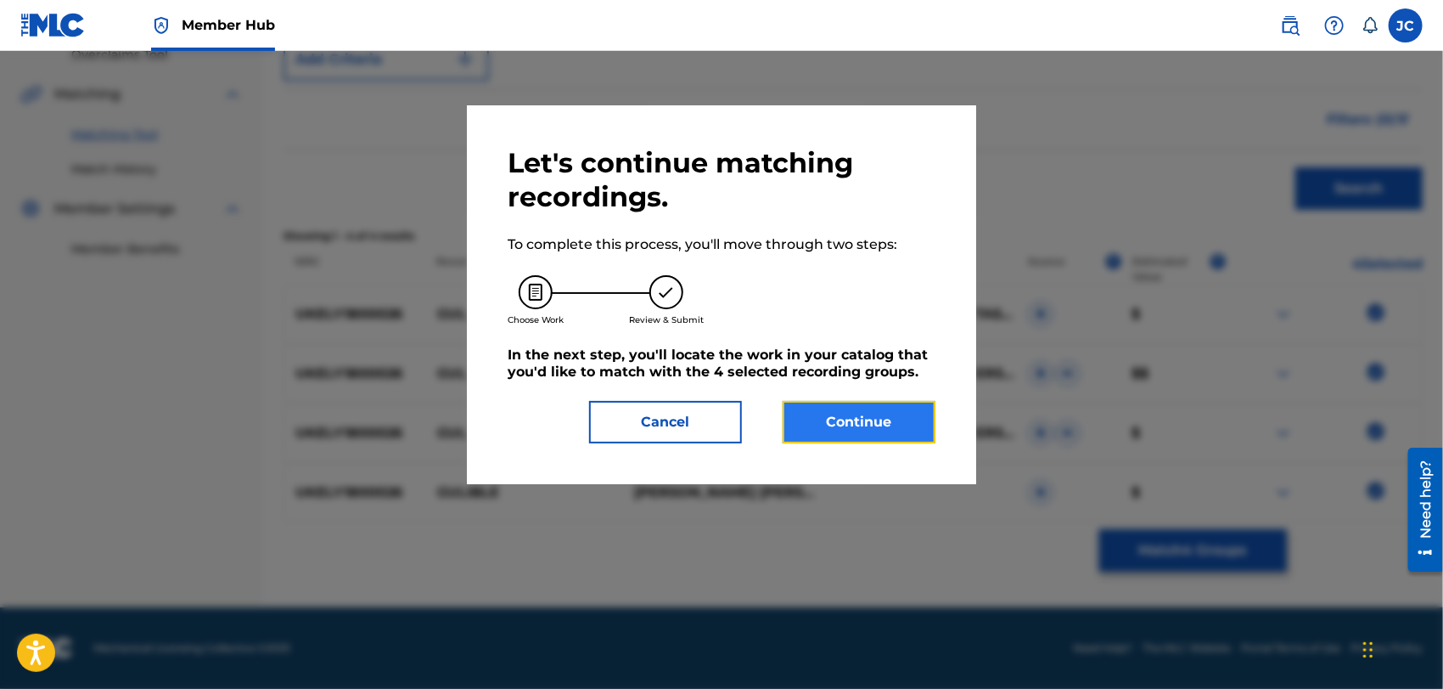
click at [891, 410] on button "Continue" at bounding box center [859, 422] width 153 height 42
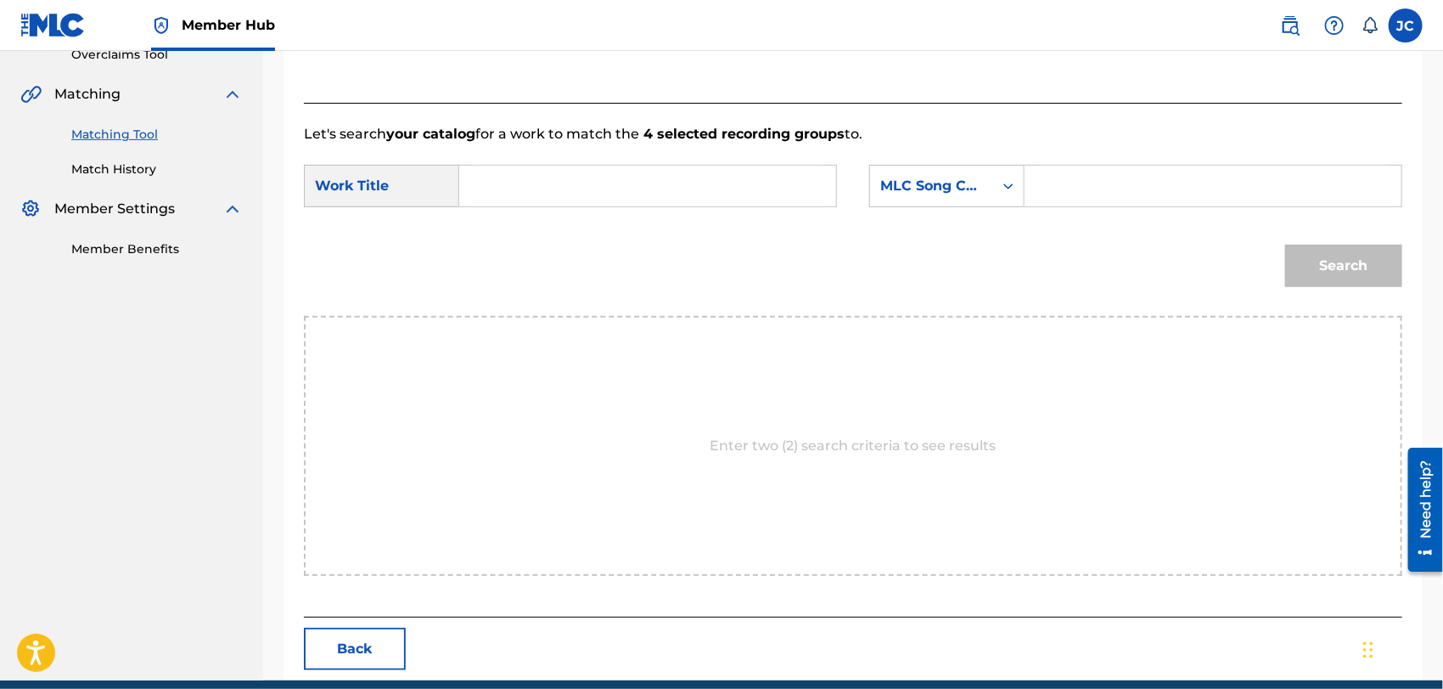
click at [654, 182] on input "Search Form" at bounding box center [648, 186] width 348 height 41
paste input "Gulible"
type input "Gulible"
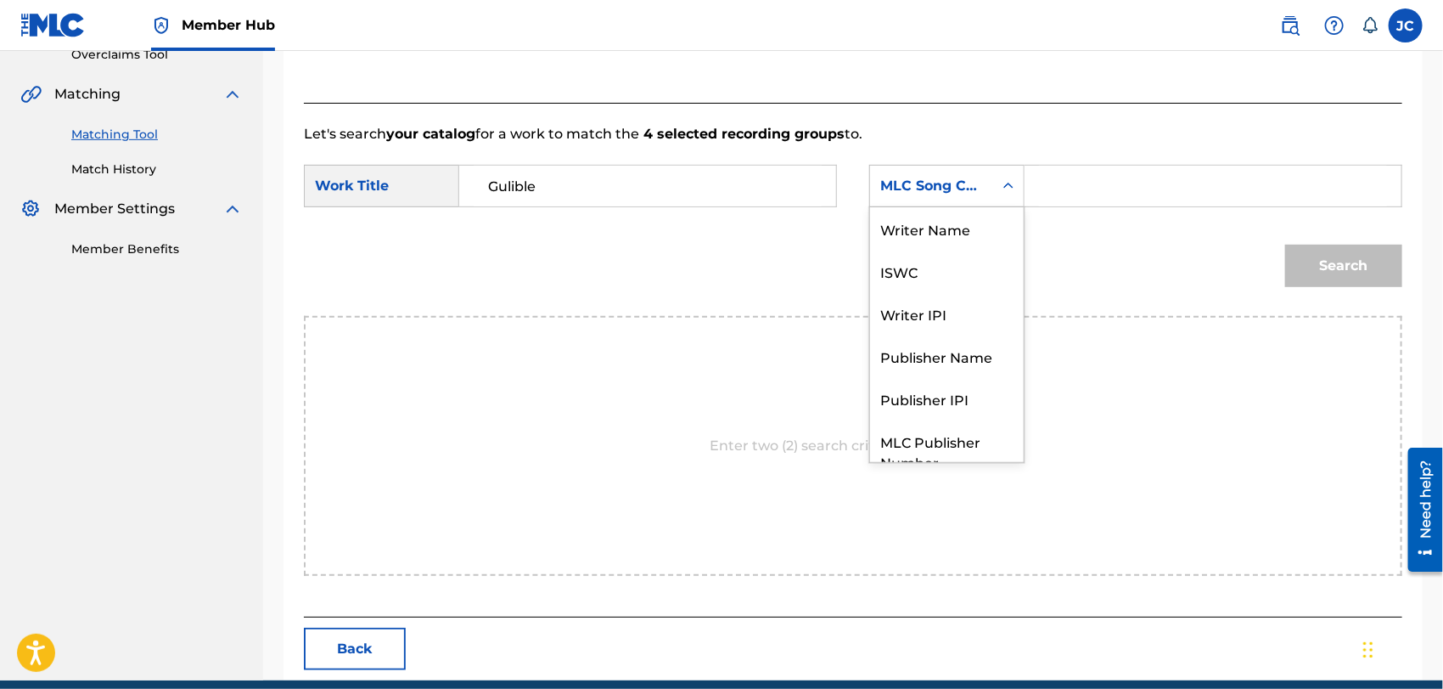
click at [960, 189] on div "MLC Song Code" at bounding box center [932, 186] width 103 height 20
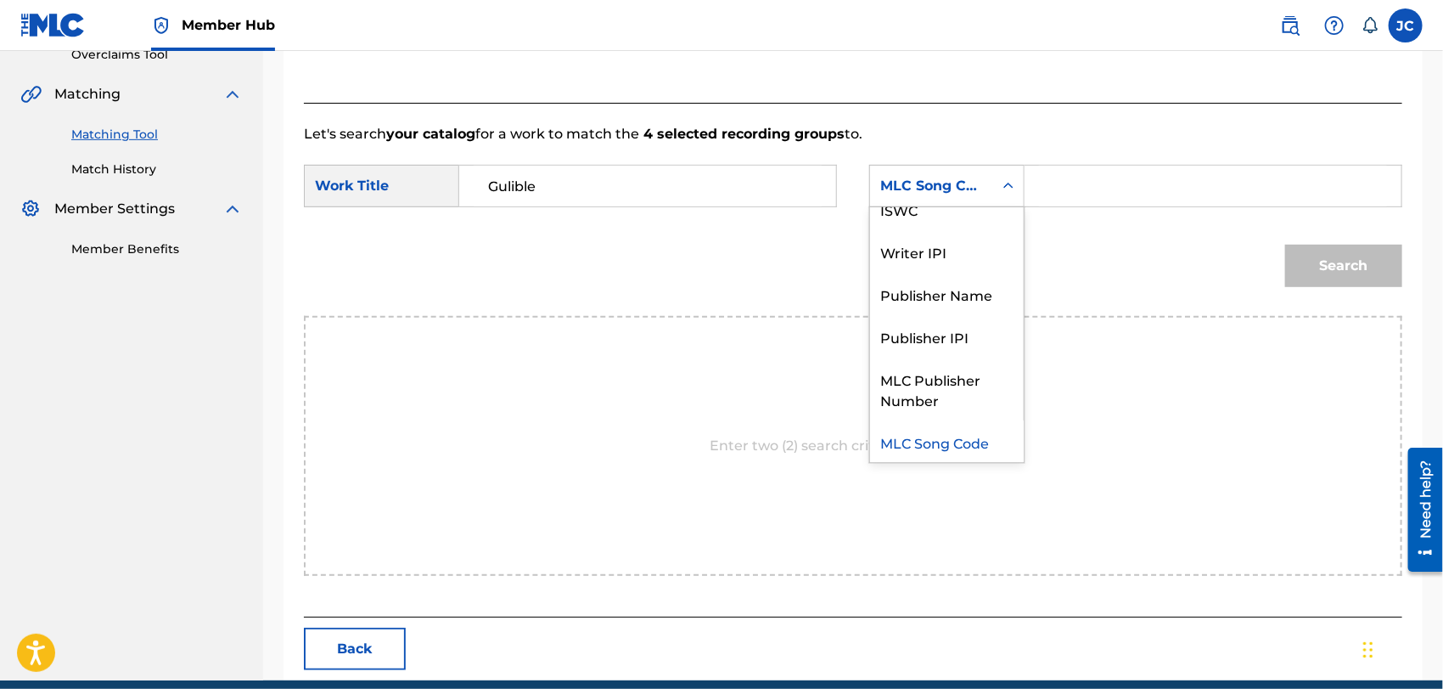
scroll to position [0, 0]
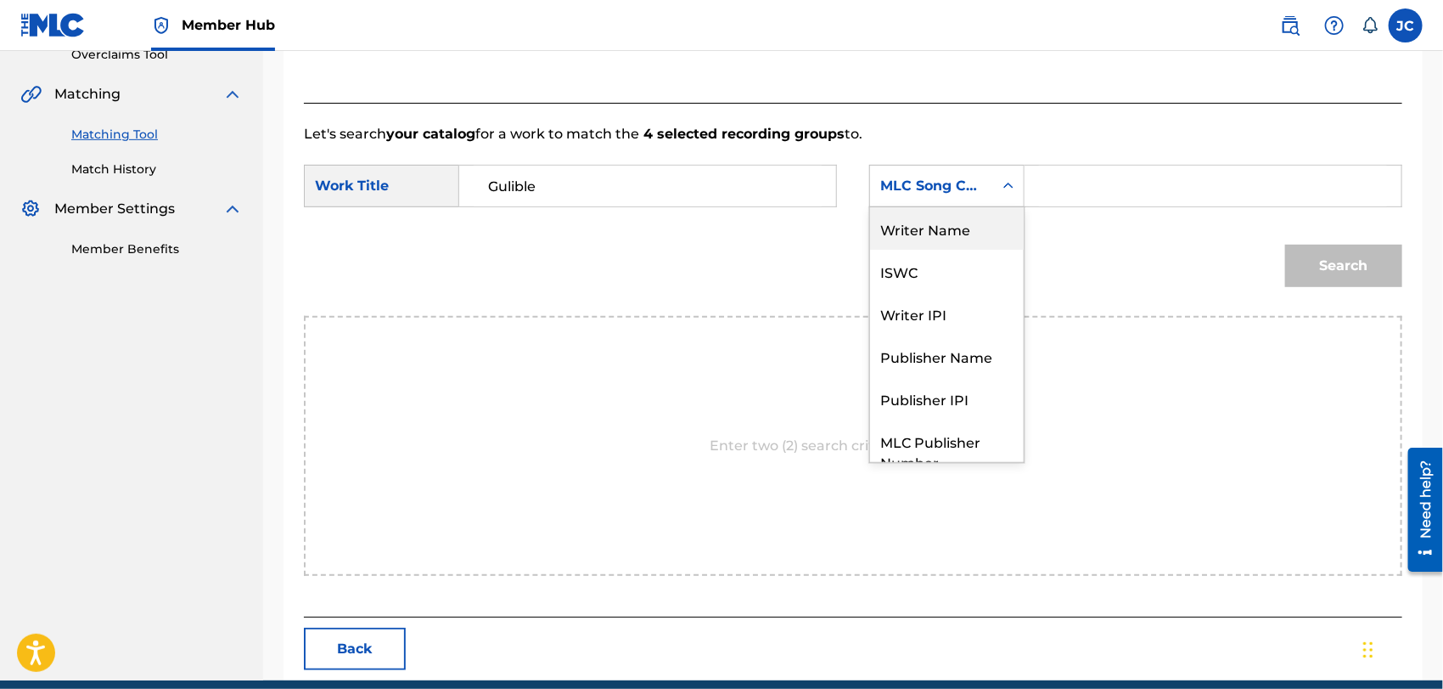
click at [922, 239] on div "Writer Name" at bounding box center [947, 228] width 154 height 42
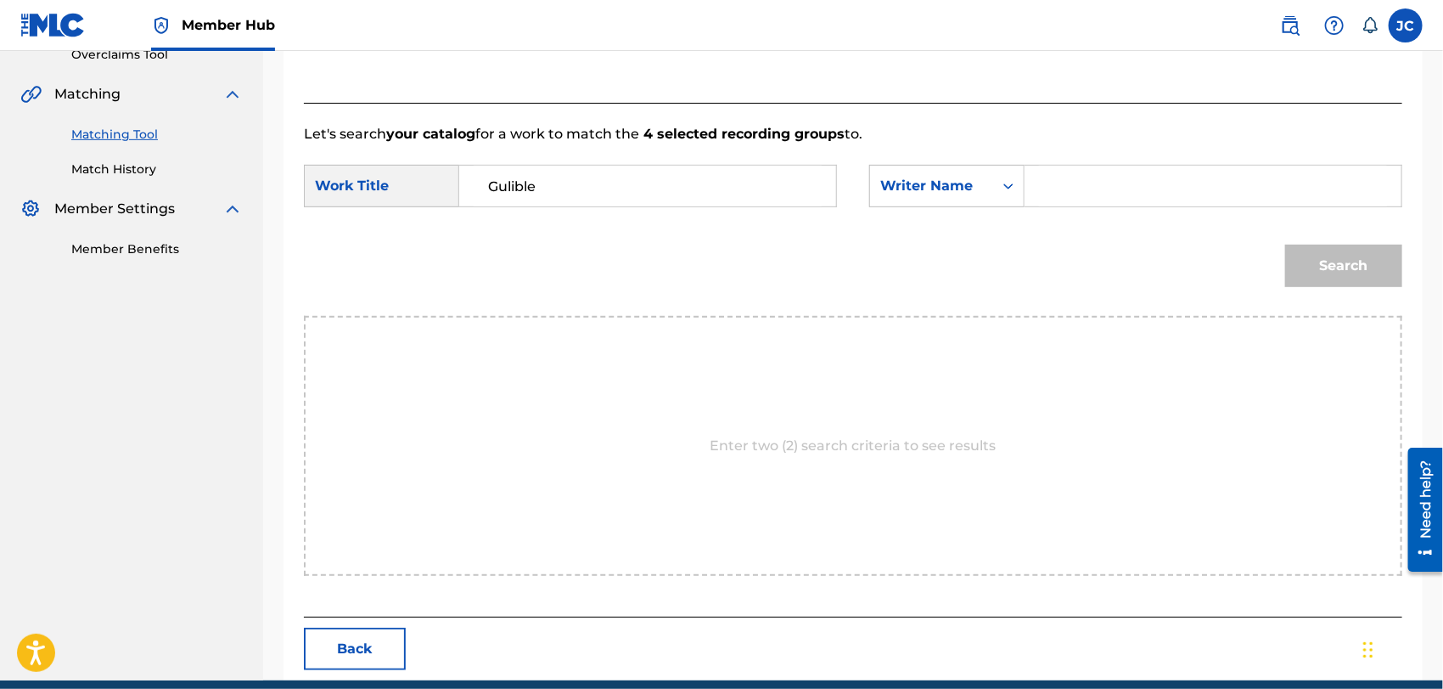
click at [1060, 209] on div "SearchWithCriteria627f64c9-5757-4ac6-8223-0c385f35f1c2 Work Title Gulible Searc…" at bounding box center [853, 191] width 1099 height 53
click at [1189, 190] on input "Search Form" at bounding box center [1213, 186] width 348 height 41
paste input "Karamani"
click at [1308, 269] on button "Search" at bounding box center [1344, 266] width 117 height 42
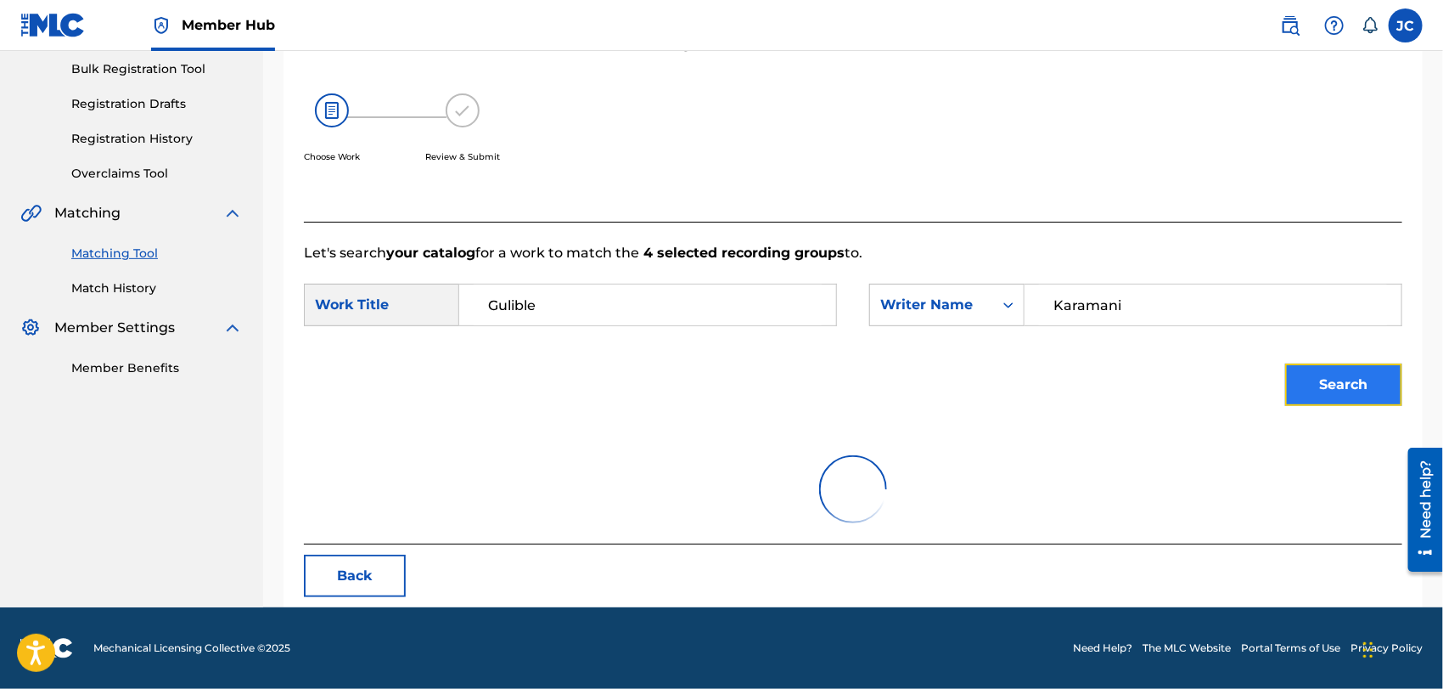
scroll to position [177, 0]
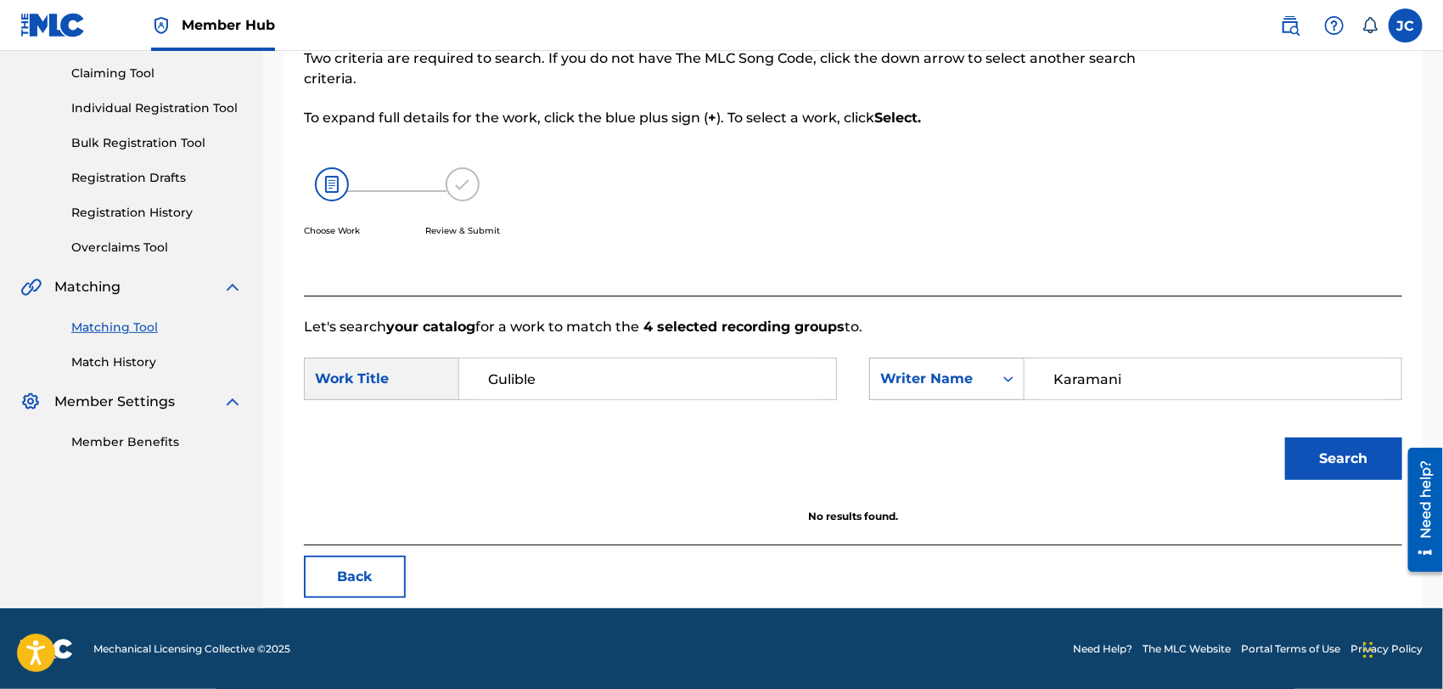
paste input "[PERSON_NAME]"
drag, startPoint x: 1193, startPoint y: 382, endPoint x: 914, endPoint y: 394, distance: 278.8
click at [914, 394] on div "SearchWithCriteria394992a0-0640-4bf5-a6bf-2f76f66720a4 Writer Name [PERSON_NAME]" at bounding box center [1135, 378] width 533 height 42
click at [1280, 430] on div "Search" at bounding box center [1340, 454] width 126 height 68
click at [1351, 464] on button "Search" at bounding box center [1344, 458] width 117 height 42
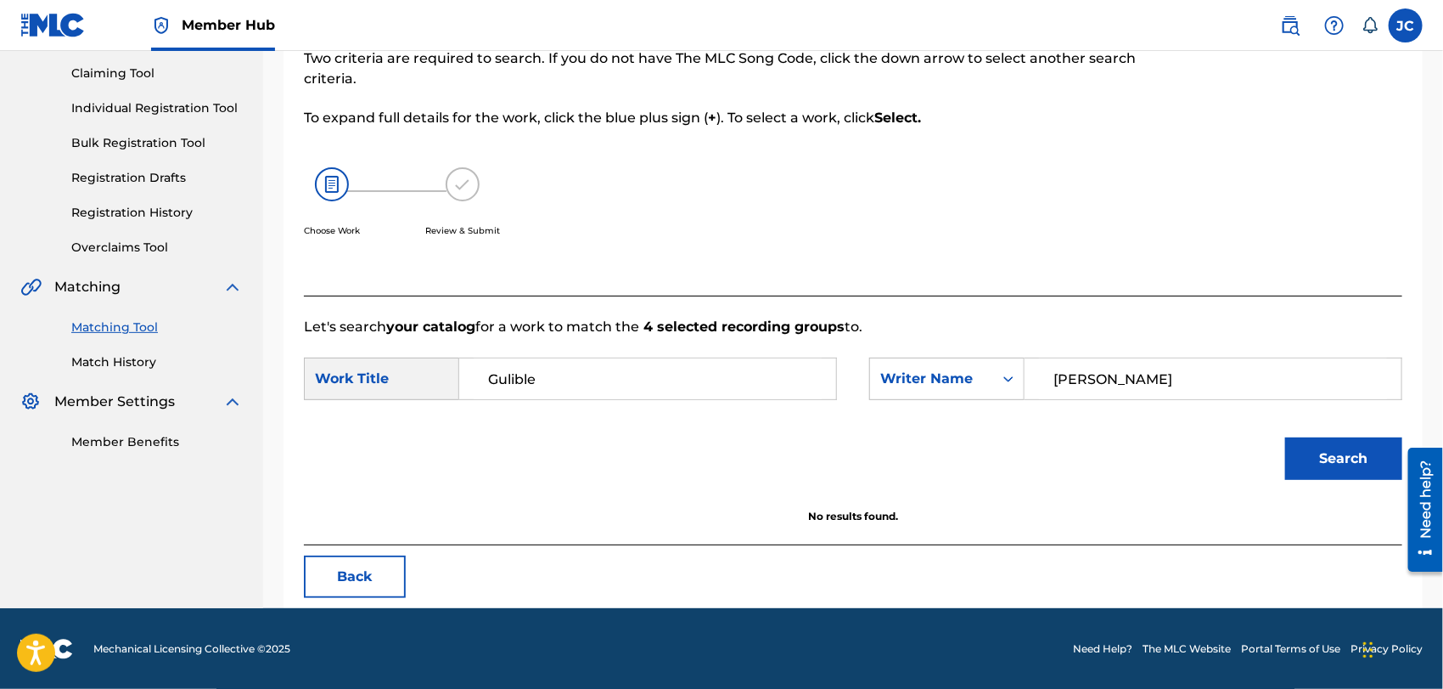
drag, startPoint x: 1141, startPoint y: 358, endPoint x: 831, endPoint y: 358, distance: 309.9
click at [831, 358] on div "SearchWithCriteria627f64c9-5757-4ac6-8223-0c385f35f1c2 Work Title Gulible Searc…" at bounding box center [853, 383] width 1099 height 53
click at [1359, 474] on button "Search" at bounding box center [1344, 458] width 117 height 42
paste input "[PERSON_NAME]"
drag, startPoint x: 1198, startPoint y: 374, endPoint x: 920, endPoint y: 404, distance: 280.1
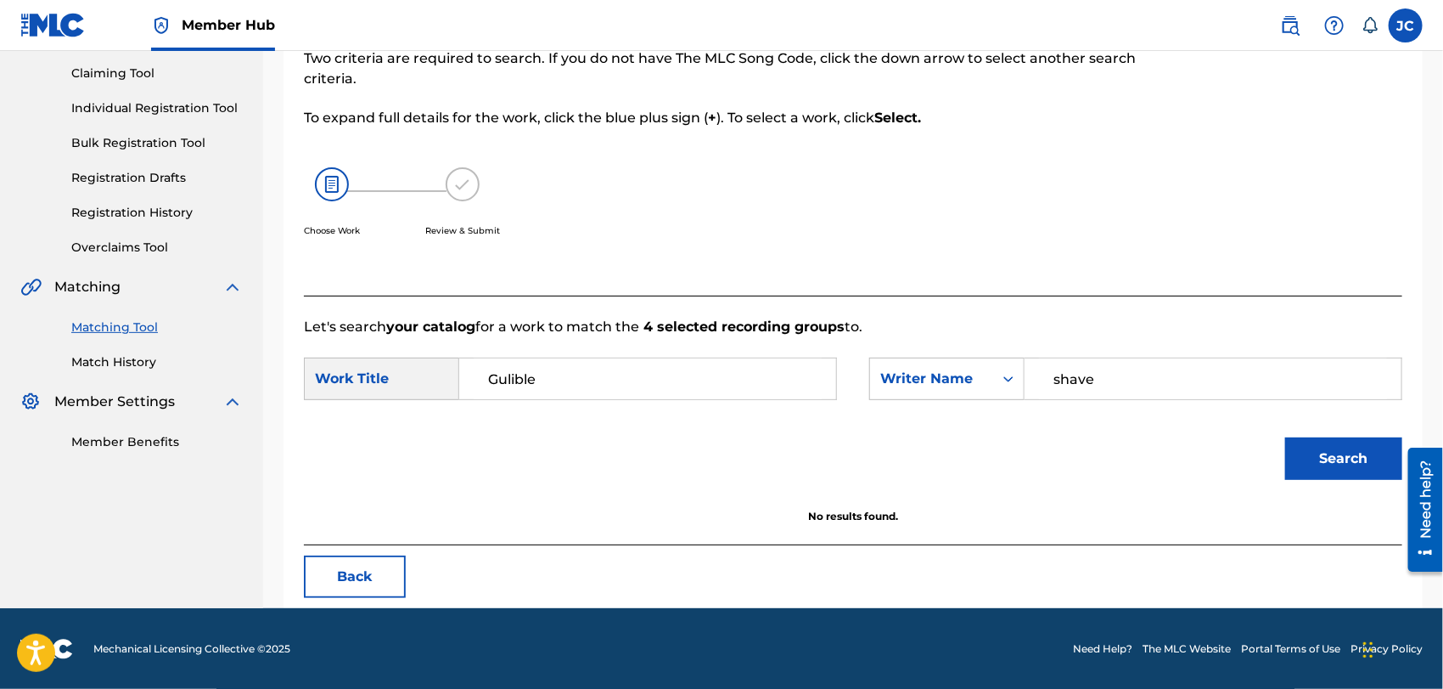
click at [920, 404] on div "SearchWithCriteria627f64c9-5757-4ac6-8223-0c385f35f1c2 Work Title Gulible Searc…" at bounding box center [853, 383] width 1099 height 53
drag, startPoint x: 1406, startPoint y: 478, endPoint x: 2771, endPoint y: 909, distance: 1430.8
click at [1406, 478] on div at bounding box center [1419, 509] width 48 height 137
click at [1367, 464] on button "Search" at bounding box center [1344, 458] width 117 height 42
drag, startPoint x: 1151, startPoint y: 349, endPoint x: 1154, endPoint y: 363, distance: 13.8
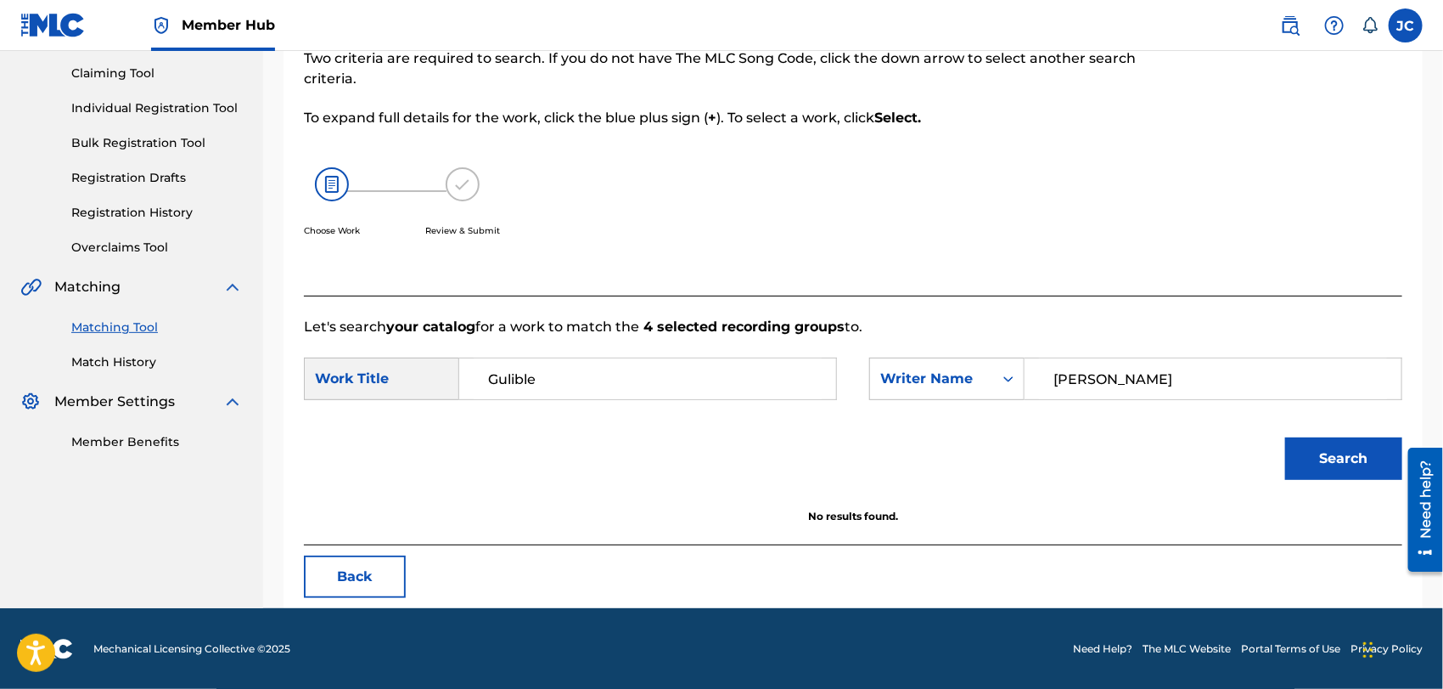
click at [1151, 350] on form "SearchWithCriteria627f64c9-5757-4ac6-8223-0c385f35f1c2 Work Title Gulible Searc…" at bounding box center [853, 423] width 1099 height 172
drag, startPoint x: 1166, startPoint y: 393, endPoint x: 763, endPoint y: 375, distance: 403.7
click at [763, 375] on div "SearchWithCriteria627f64c9-5757-4ac6-8223-0c385f35f1c2 Work Title Gulible Searc…" at bounding box center [853, 383] width 1099 height 53
type input "marni"
click at [1333, 469] on button "Search" at bounding box center [1344, 458] width 117 height 42
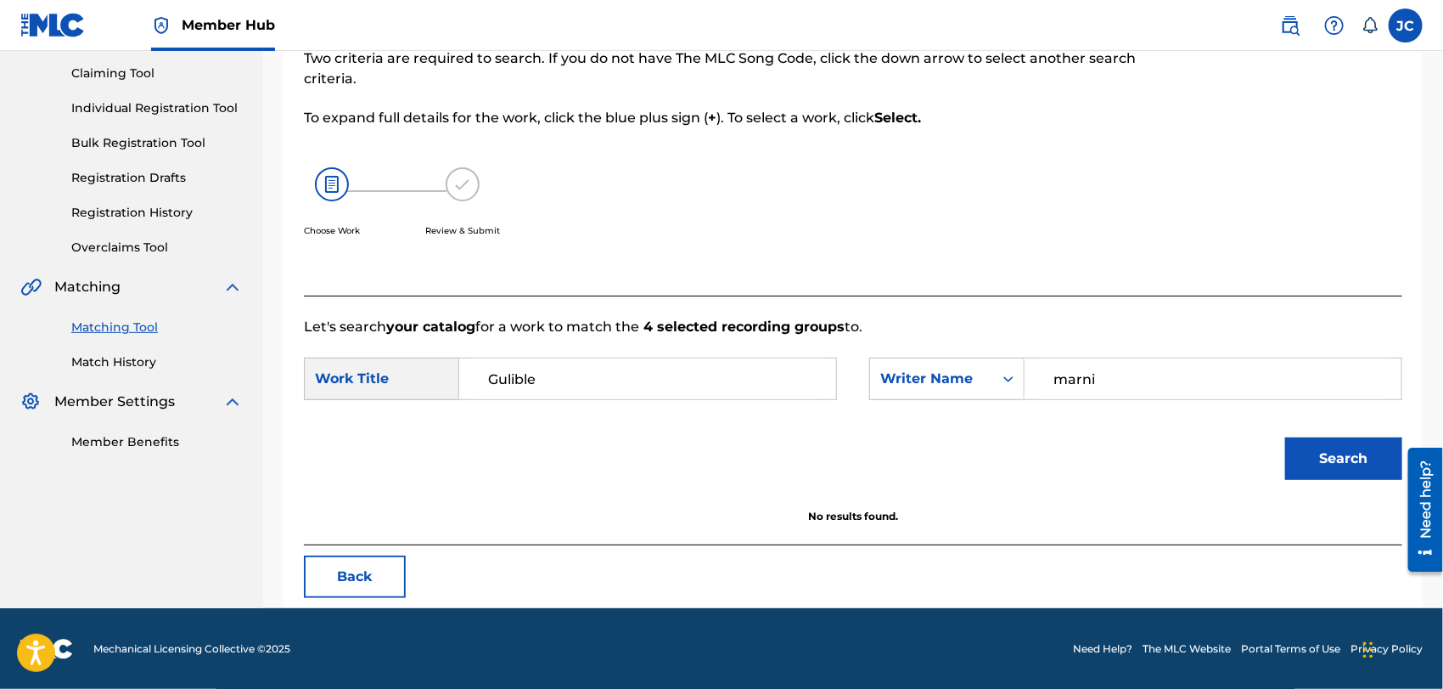
click at [156, 373] on div "Summary Catalog Works Registration Claiming Tool Individual Registration Tool B…" at bounding box center [131, 196] width 263 height 550
click at [151, 371] on div "Summary Catalog Works Registration Claiming Tool Individual Registration Tool B…" at bounding box center [131, 196] width 263 height 550
click at [149, 369] on link "Match History" at bounding box center [157, 362] width 172 height 18
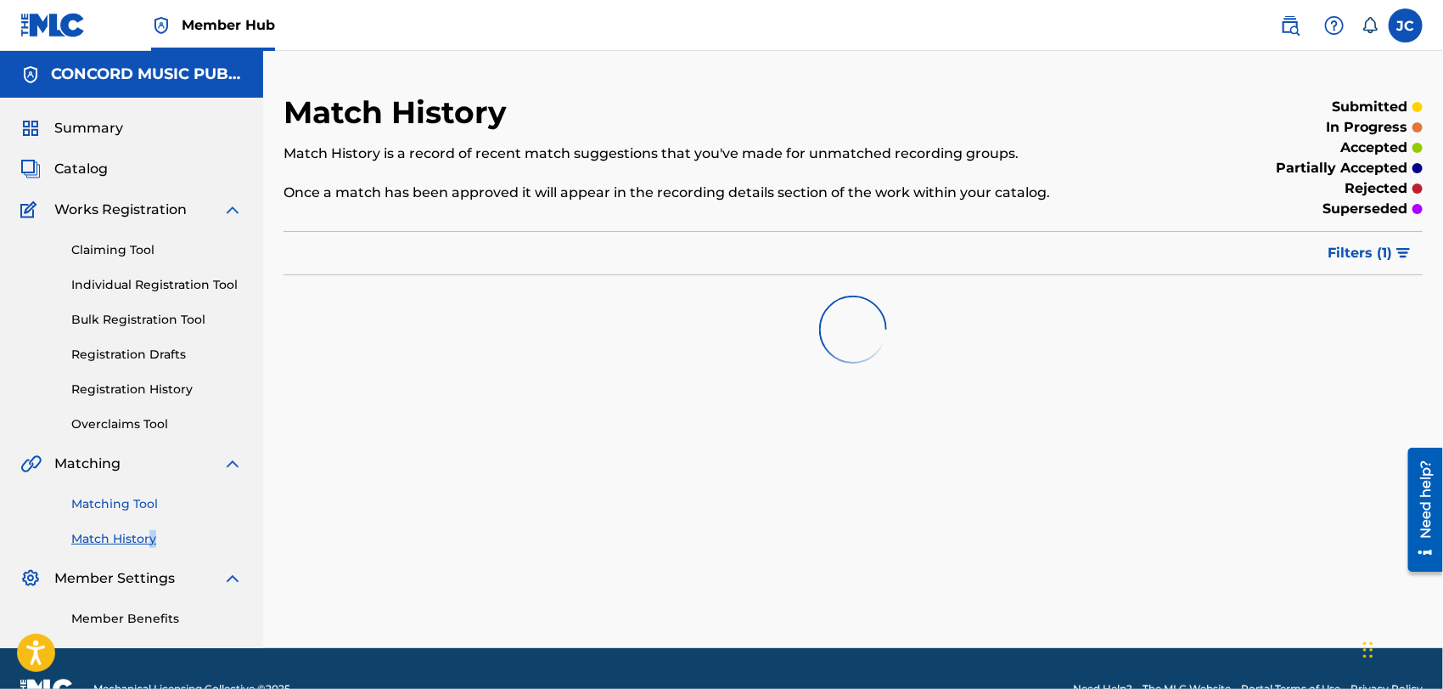
click at [135, 509] on link "Matching Tool" at bounding box center [157, 504] width 172 height 18
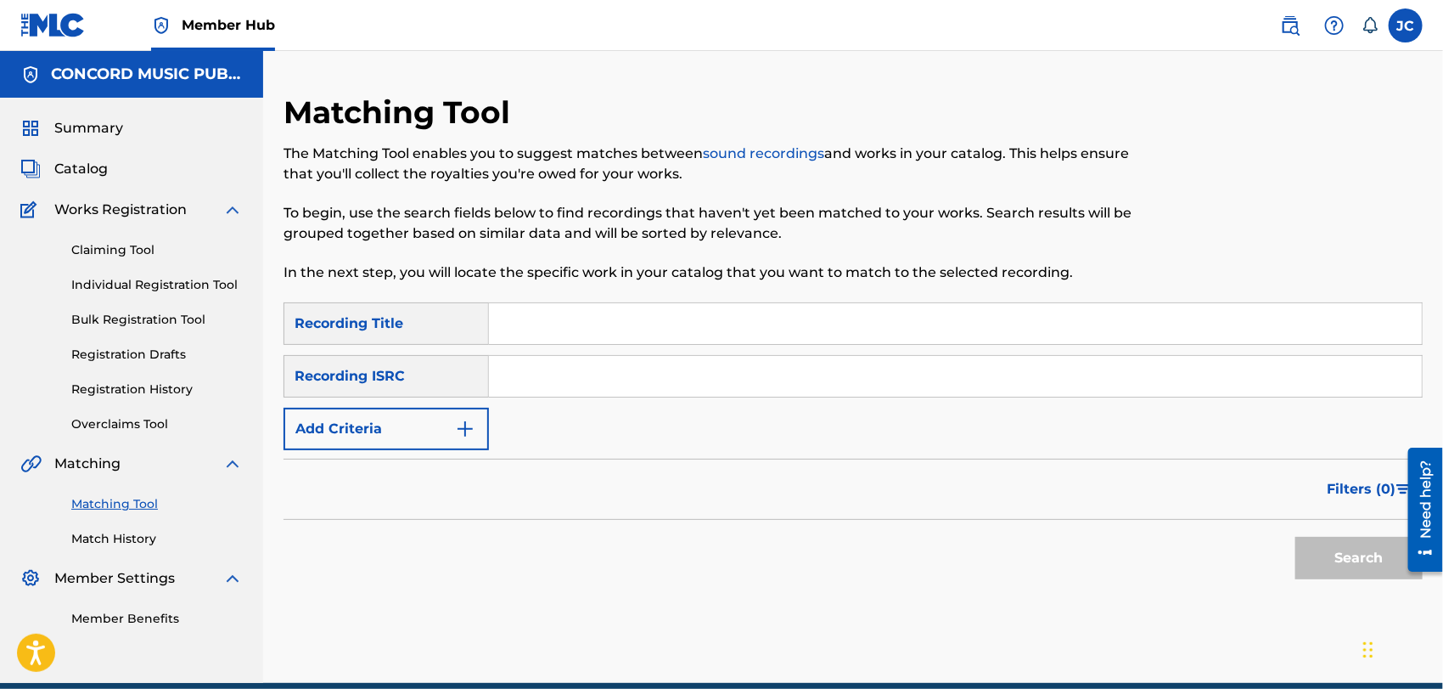
click at [545, 329] on input "Search Form" at bounding box center [955, 323] width 933 height 41
click at [372, 442] on button "Add Criteria" at bounding box center [386, 429] width 205 height 42
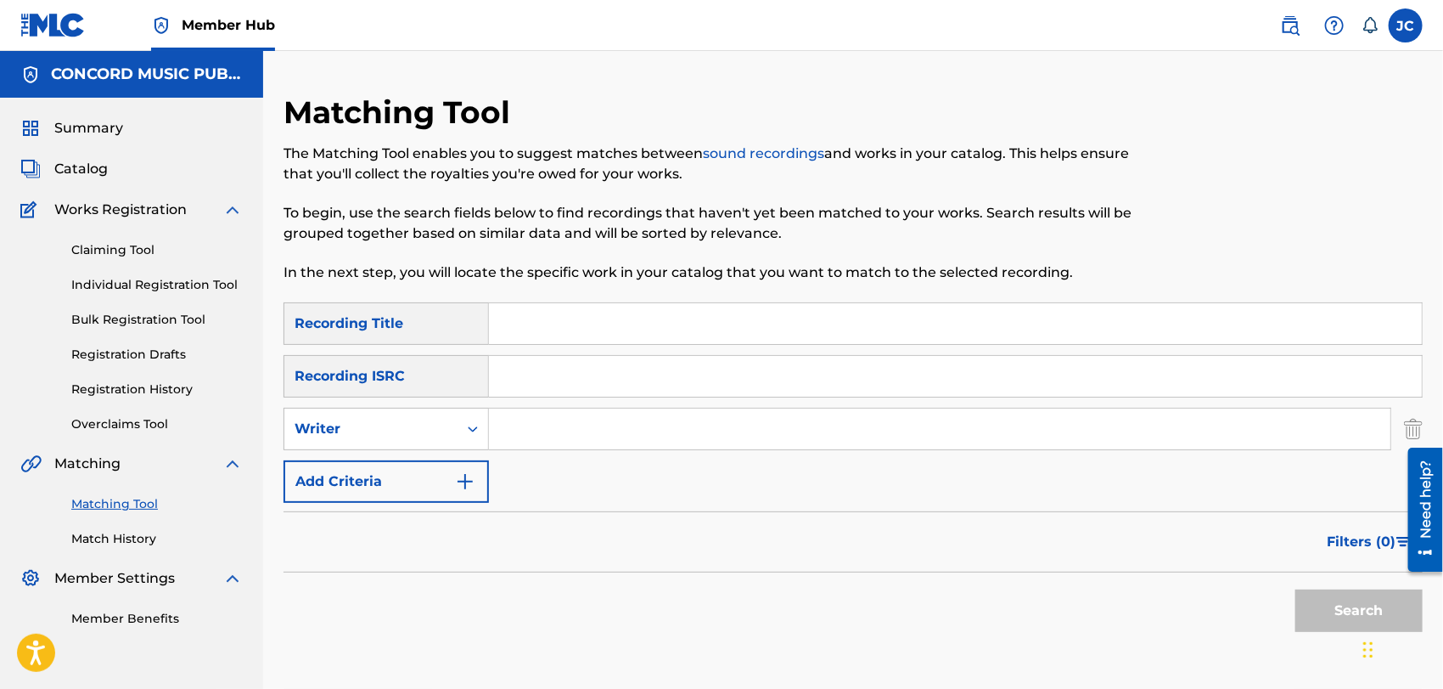
drag, startPoint x: 419, startPoint y: 442, endPoint x: 611, endPoint y: 442, distance: 192.8
click at [611, 442] on input "Search Form" at bounding box center [940, 428] width 902 height 41
paste input "[PERSON_NAME]"
type input "[PERSON_NAME]"
drag, startPoint x: 564, startPoint y: 318, endPoint x: 765, endPoint y: 381, distance: 210.8
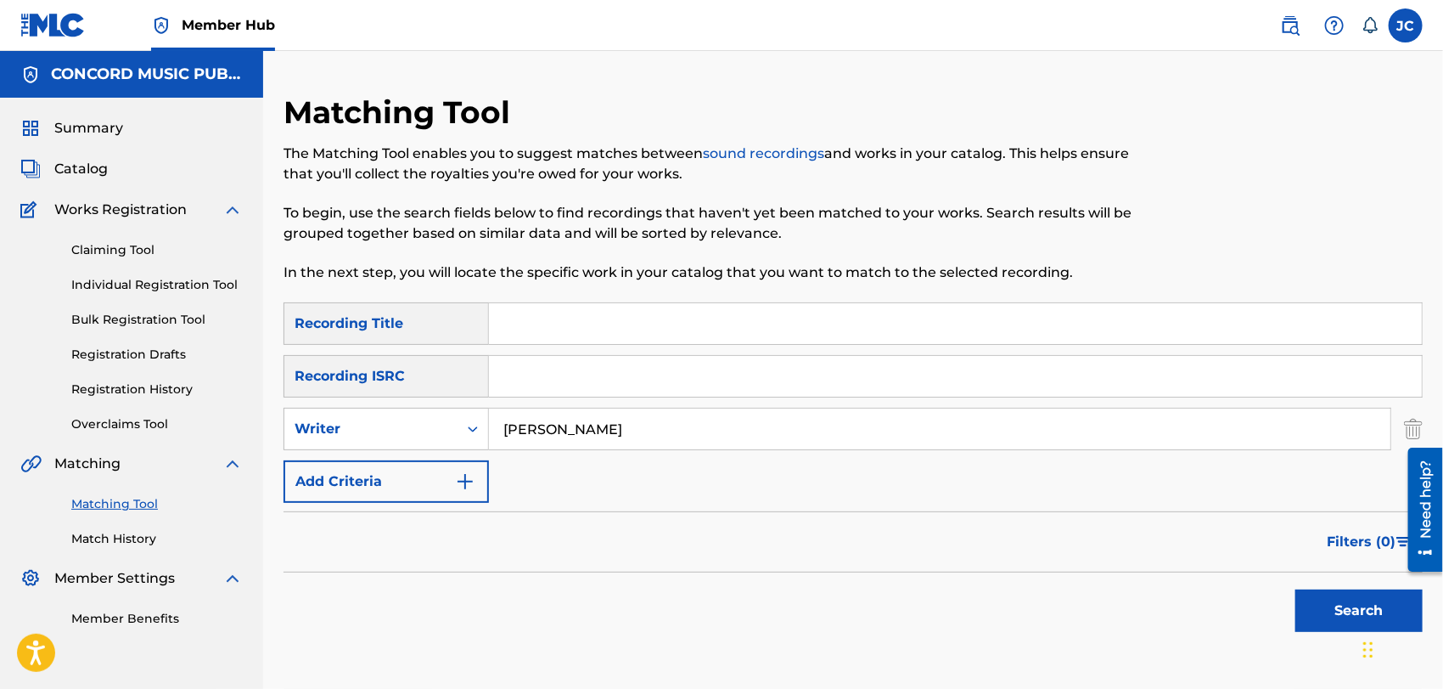
click at [564, 318] on input "Search Form" at bounding box center [955, 323] width 933 height 41
paste input "Gulible"
type input "Gulible"
click at [1324, 619] on button "Search" at bounding box center [1359, 610] width 127 height 42
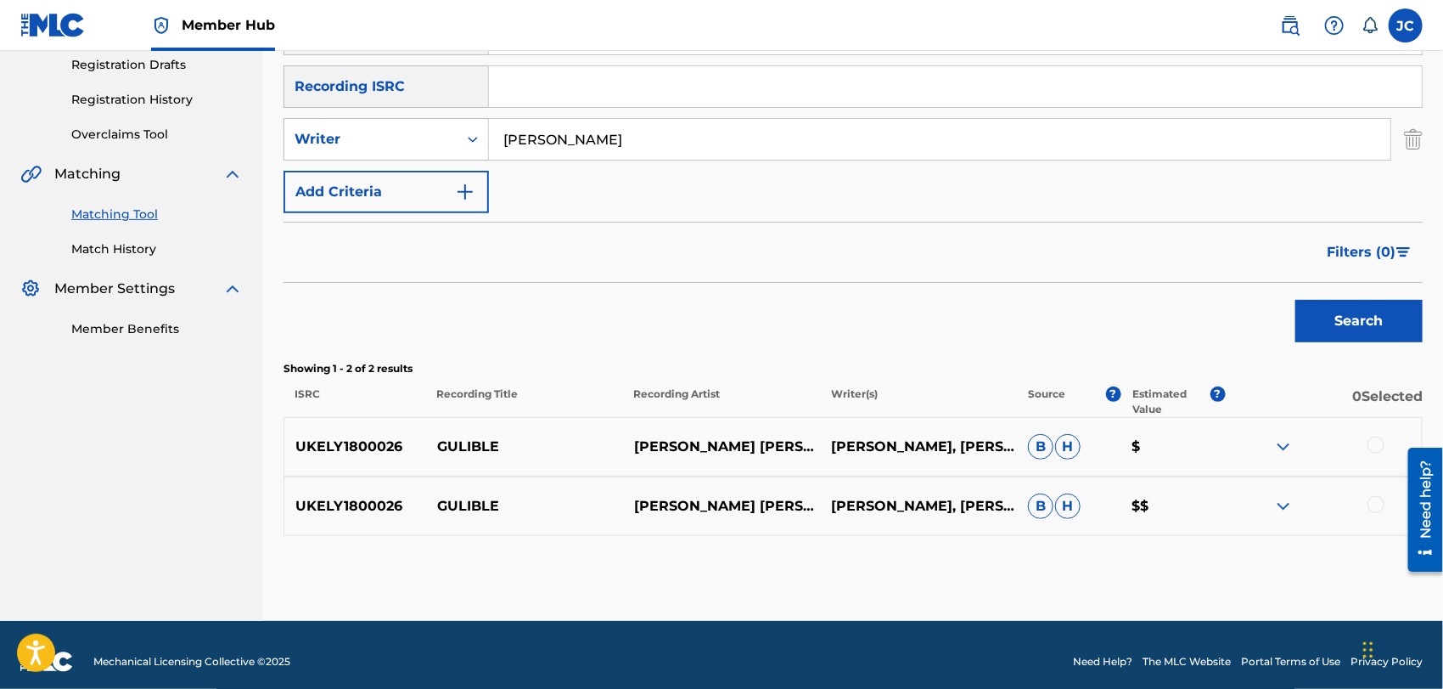
scroll to position [303, 0]
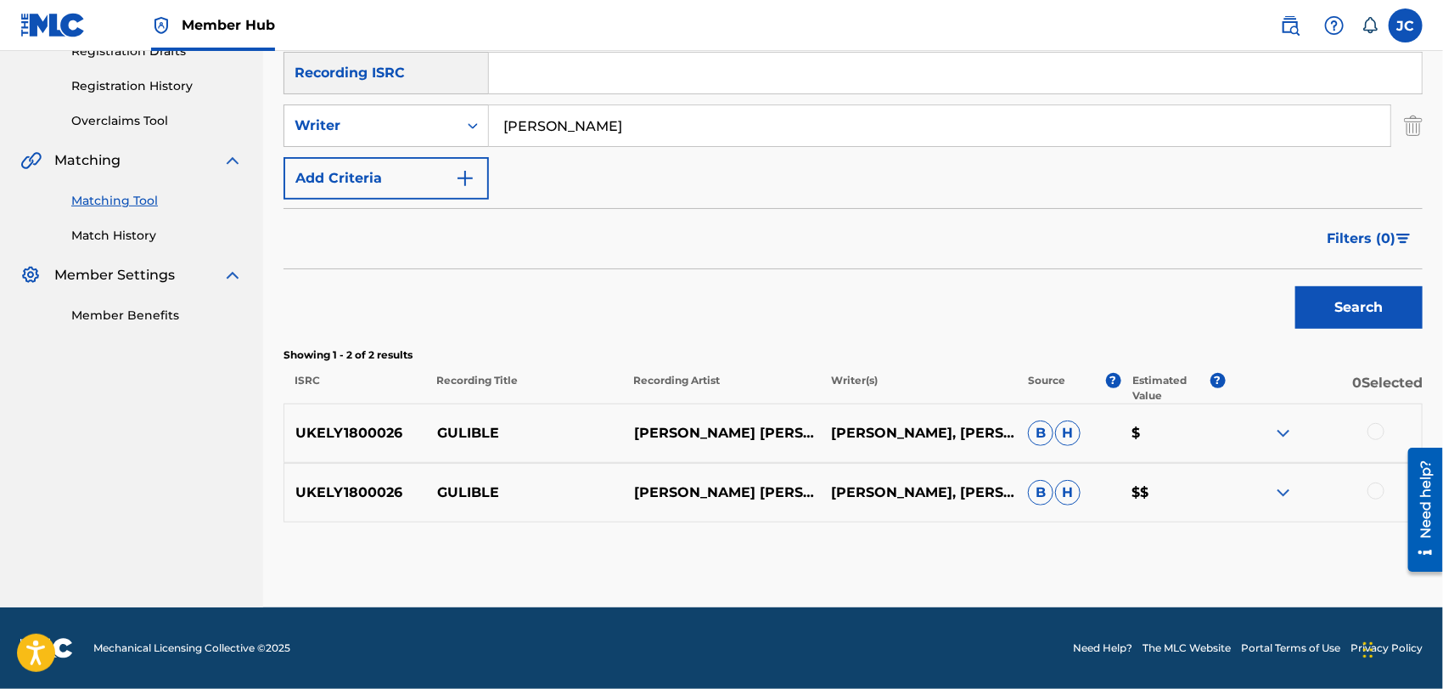
click at [1378, 431] on div at bounding box center [1376, 431] width 17 height 17
click at [1379, 484] on div at bounding box center [1376, 490] width 17 height 17
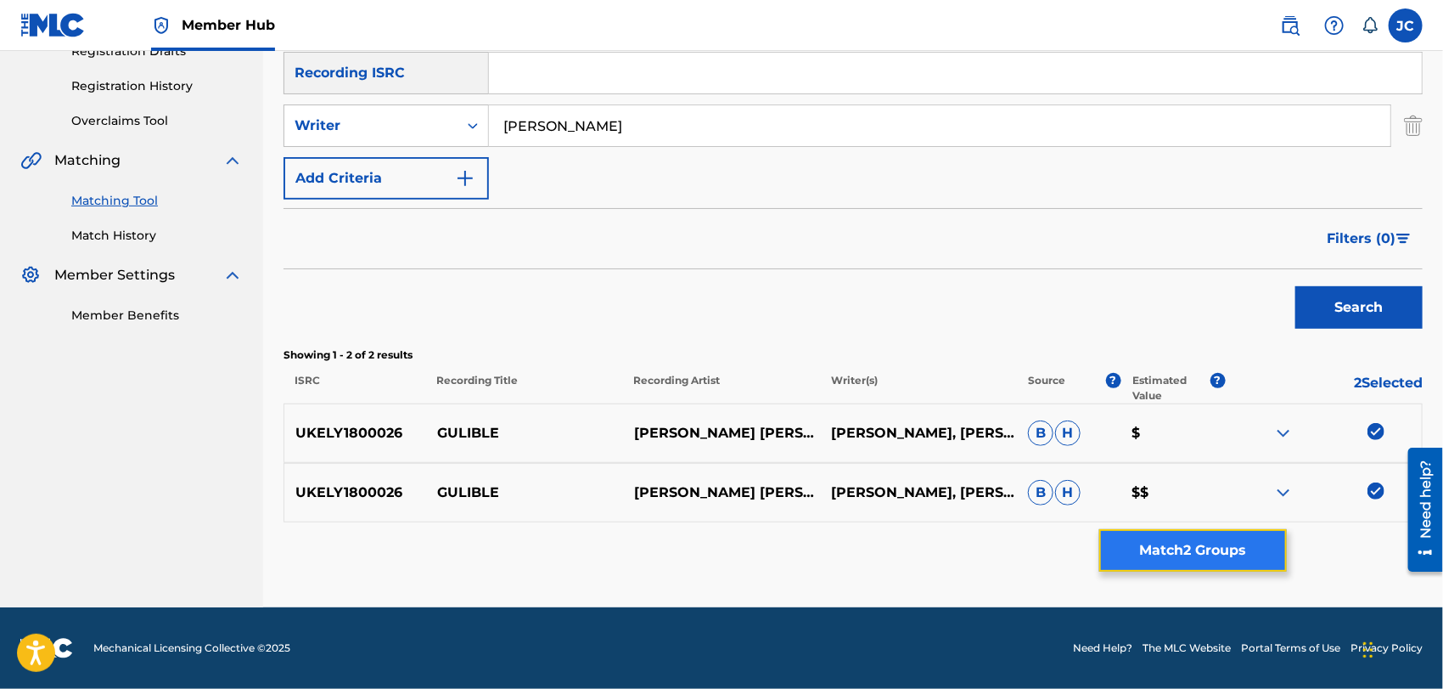
click at [1267, 547] on button "Match 2 Groups" at bounding box center [1194, 550] width 188 height 42
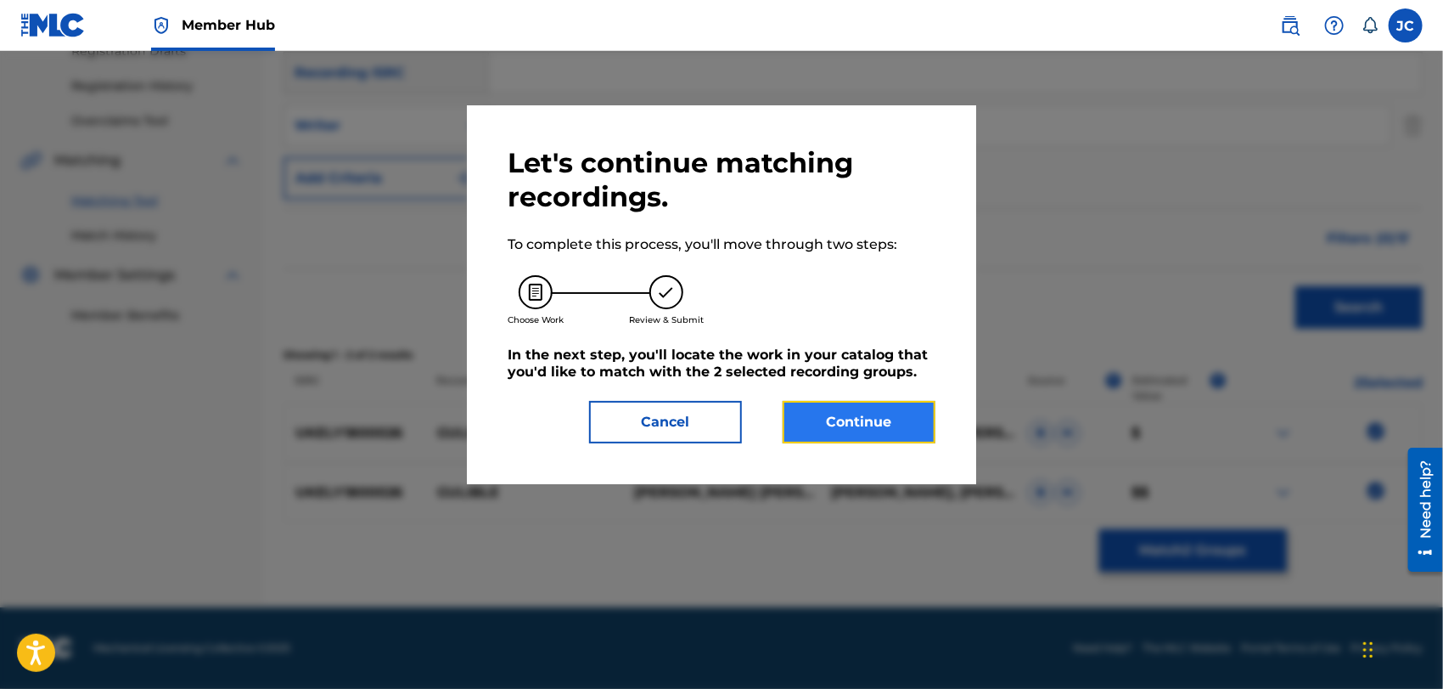
click at [884, 409] on button "Continue" at bounding box center [859, 422] width 153 height 42
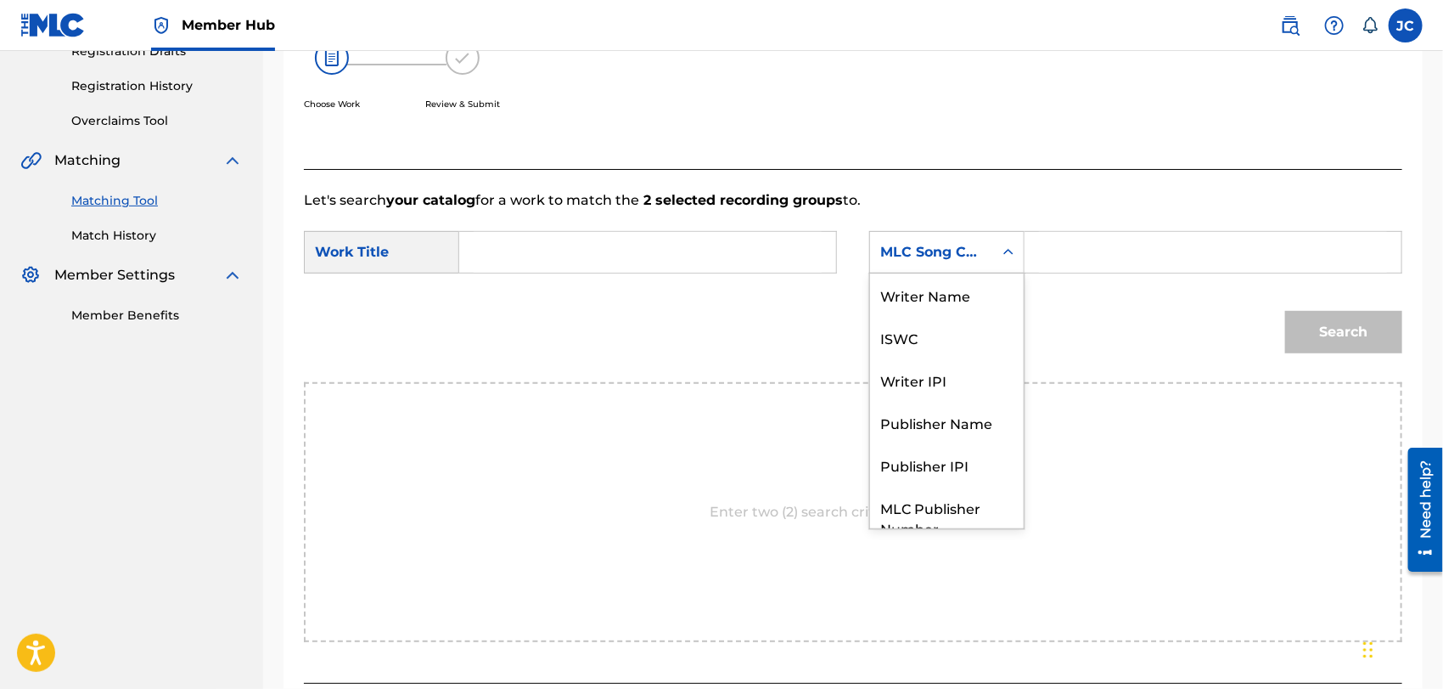
click at [931, 259] on div "MLC Song Code" at bounding box center [932, 252] width 103 height 20
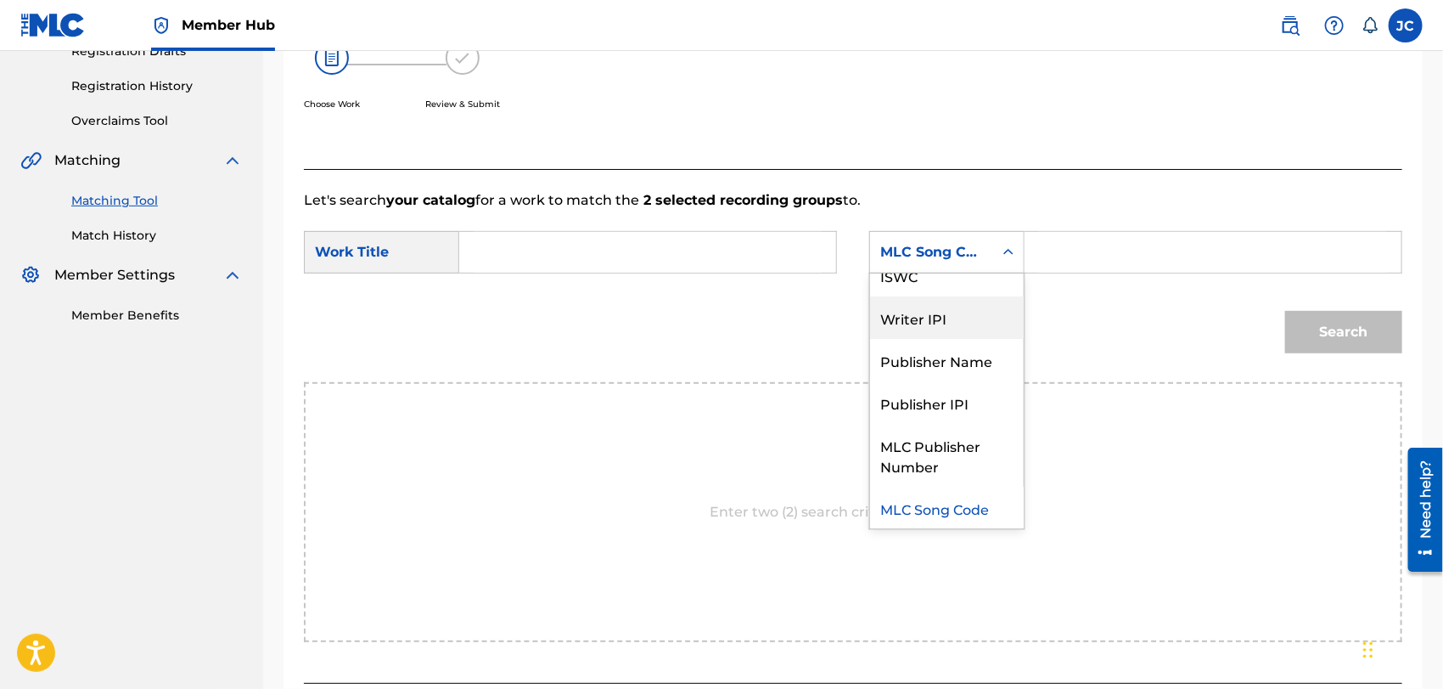
scroll to position [0, 0]
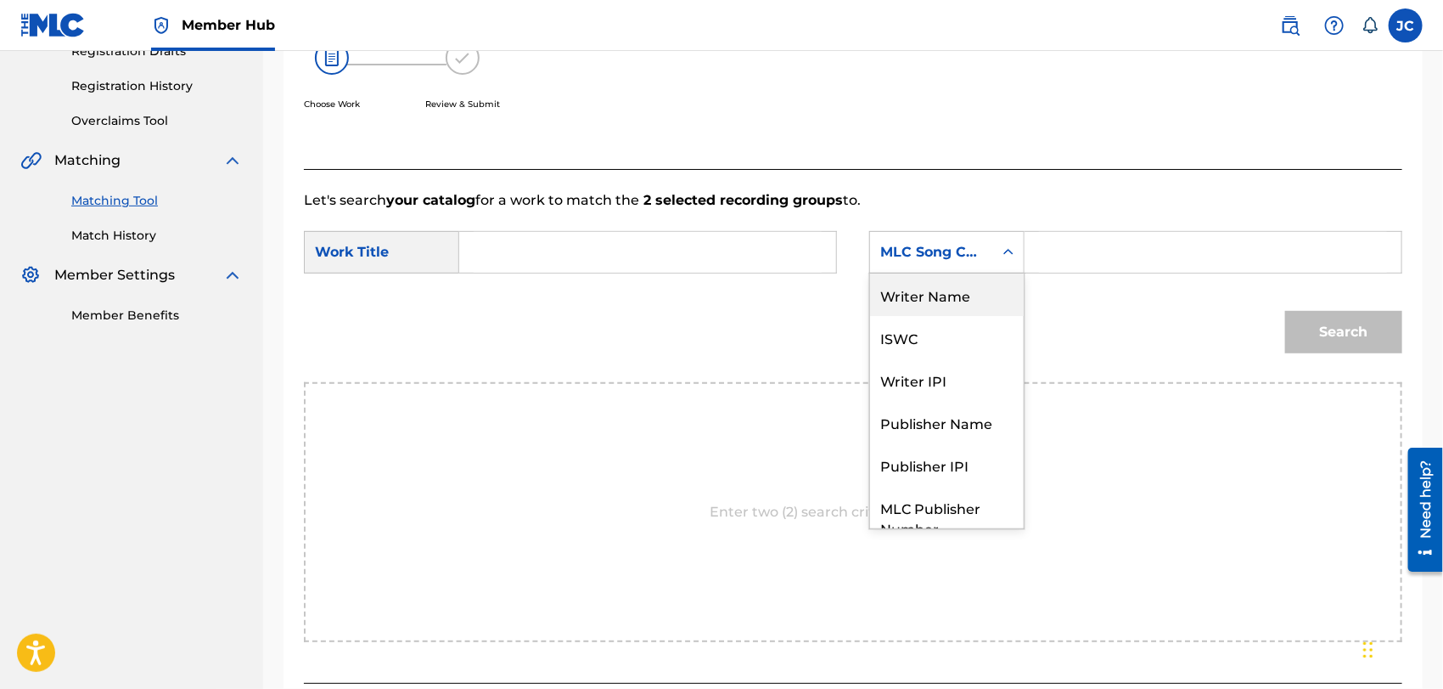
click at [945, 309] on div "Writer Name" at bounding box center [947, 294] width 154 height 42
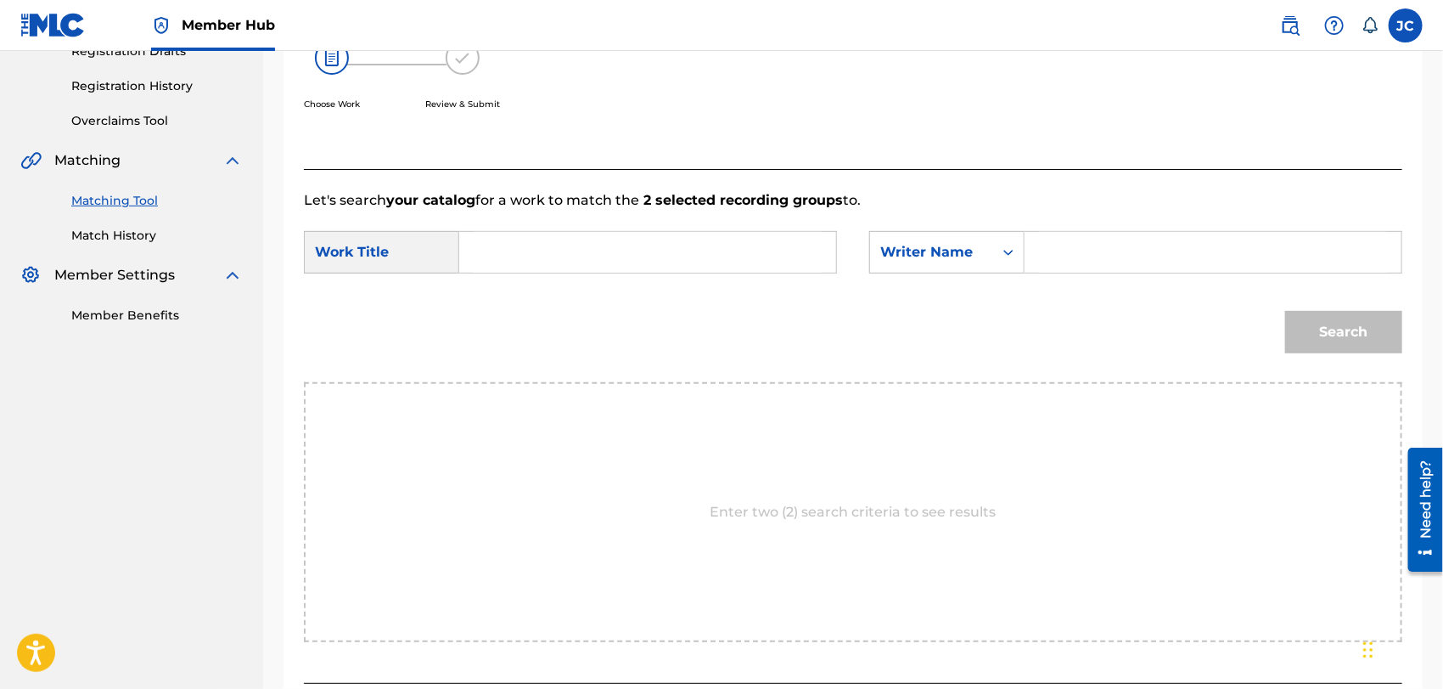
click at [1055, 273] on div "Search Form" at bounding box center [1214, 252] width 378 height 42
click at [1059, 255] on input "Search Form" at bounding box center [1213, 252] width 348 height 41
type input "shave"
click at [734, 270] on input "Search Form" at bounding box center [648, 252] width 348 height 41
paste input "Gulible"
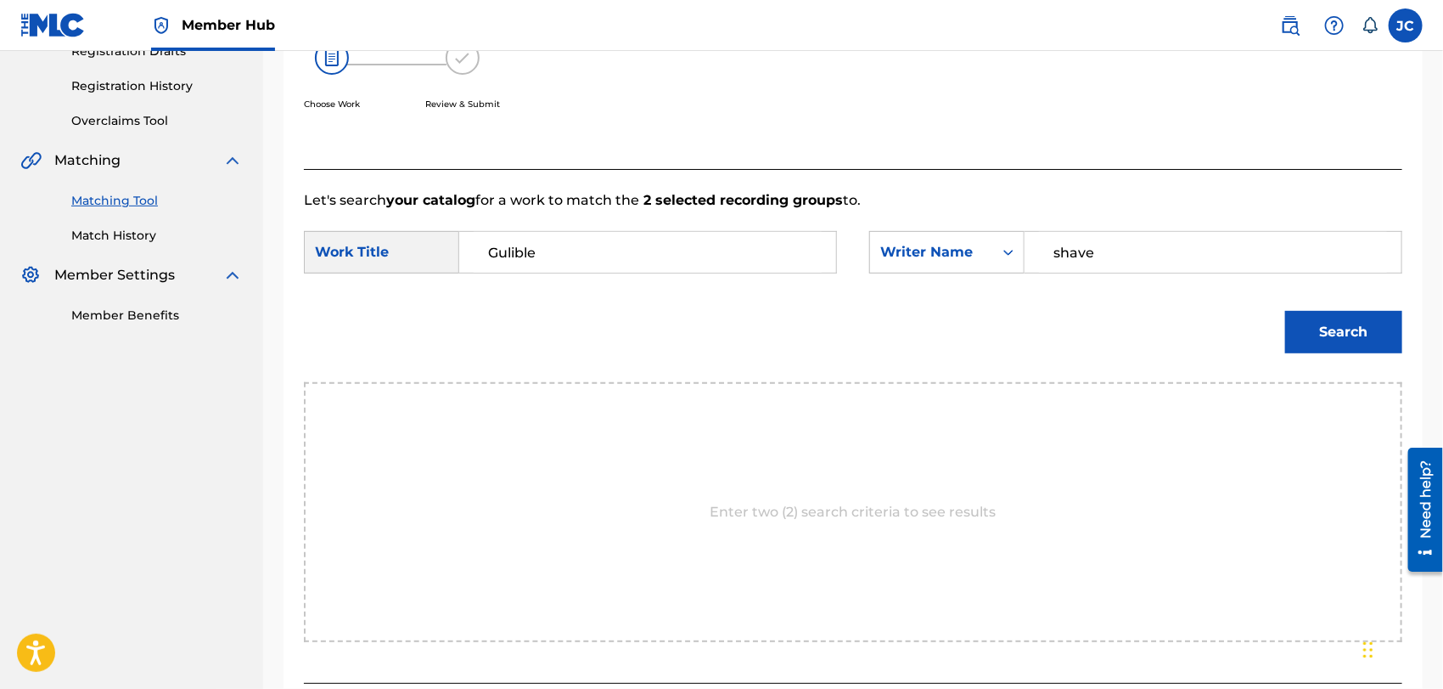
type input "Gulible"
click at [1271, 292] on form "SearchWithCriteria627f64c9-5757-4ac6-8223-0c385f35f1c2 Work Title Gulible Searc…" at bounding box center [853, 297] width 1099 height 172
click at [1338, 332] on button "Search" at bounding box center [1344, 332] width 117 height 42
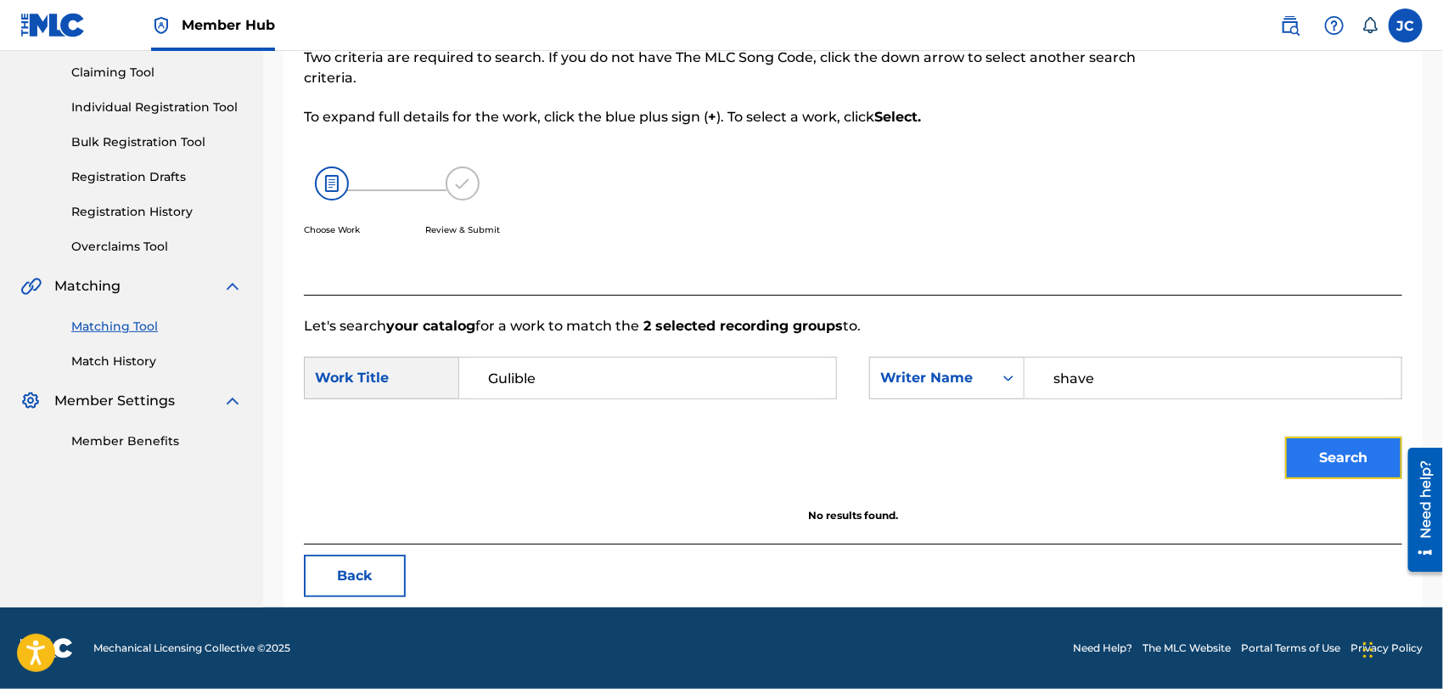
scroll to position [177, 0]
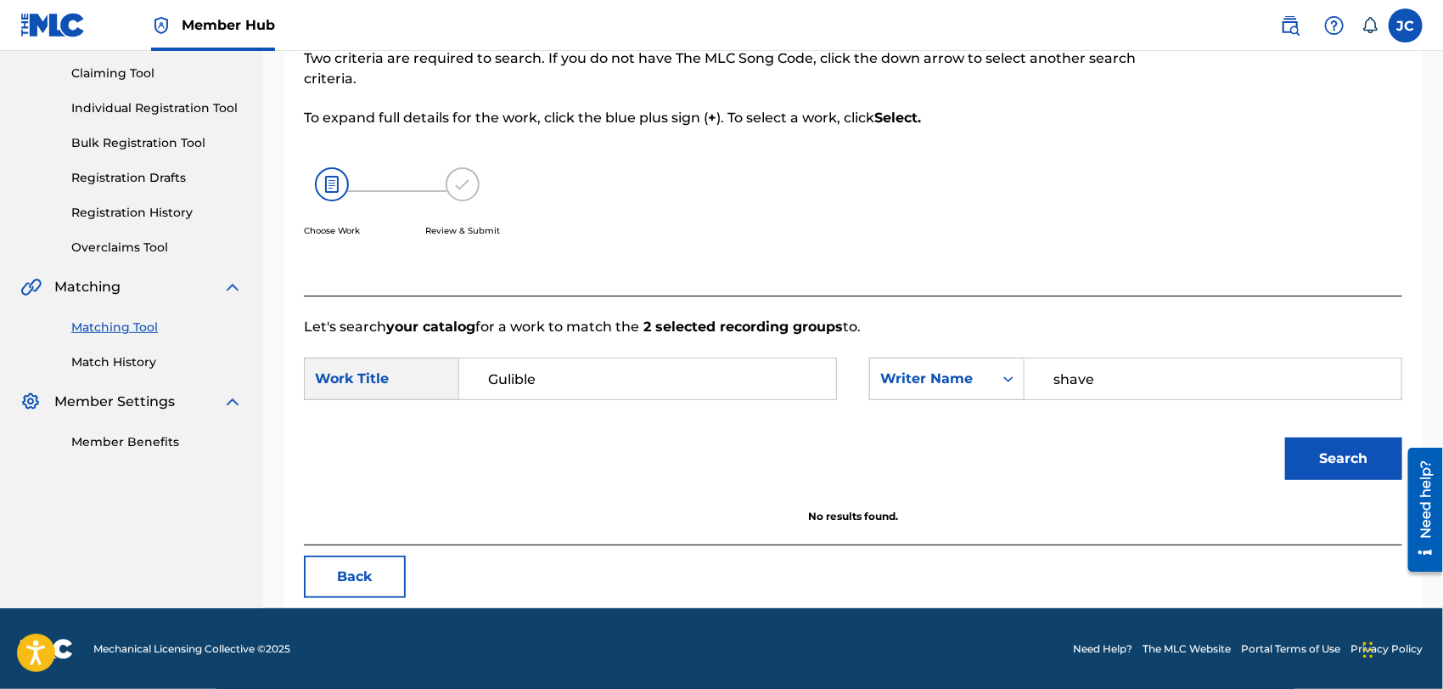
paste input "Search Form"
drag, startPoint x: 1191, startPoint y: 381, endPoint x: 1076, endPoint y: 380, distance: 115.5
click at [899, 380] on div "SearchWithCriteria43416732-360a-4f5a-b1fa-32e0bd5ecd08 Writer Name shave" at bounding box center [1135, 378] width 533 height 42
click at [1202, 385] on input "Search Form" at bounding box center [1213, 378] width 348 height 41
type input "smith"
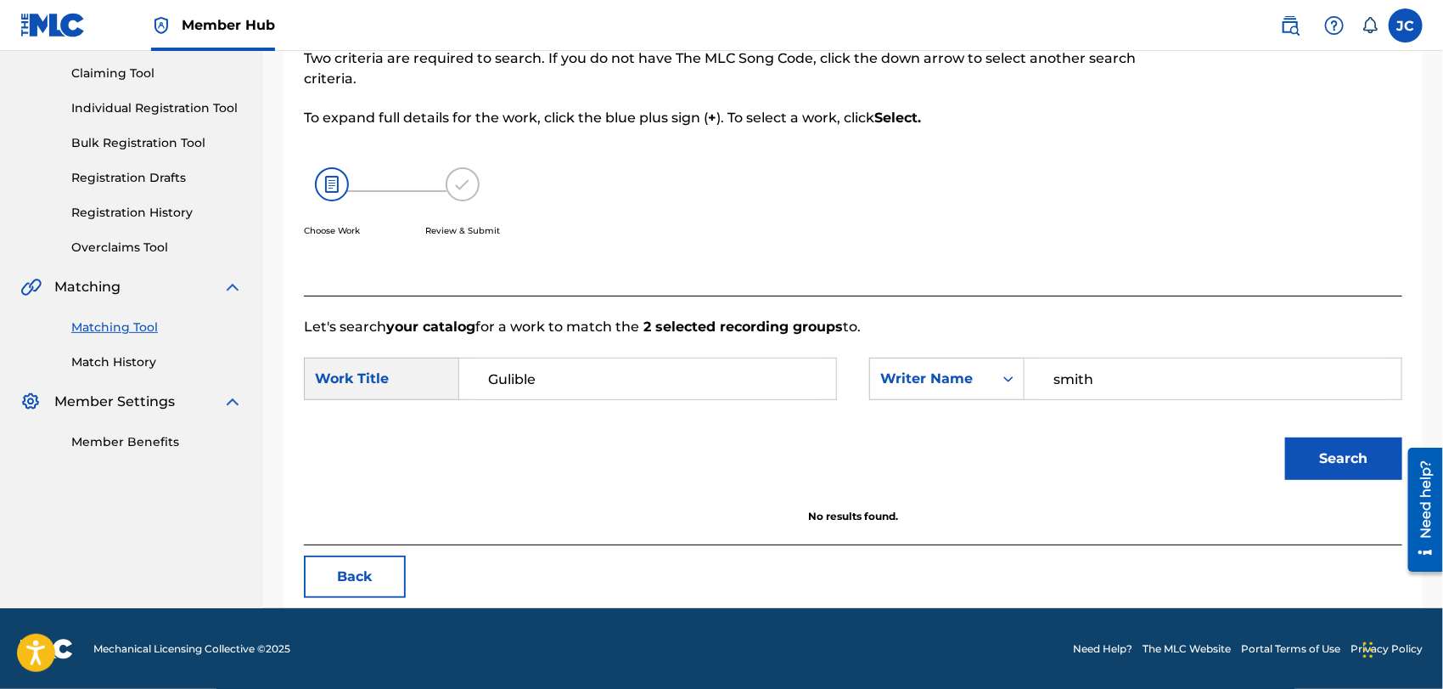
click at [1410, 464] on div "Need help?" at bounding box center [1425, 509] width 35 height 124
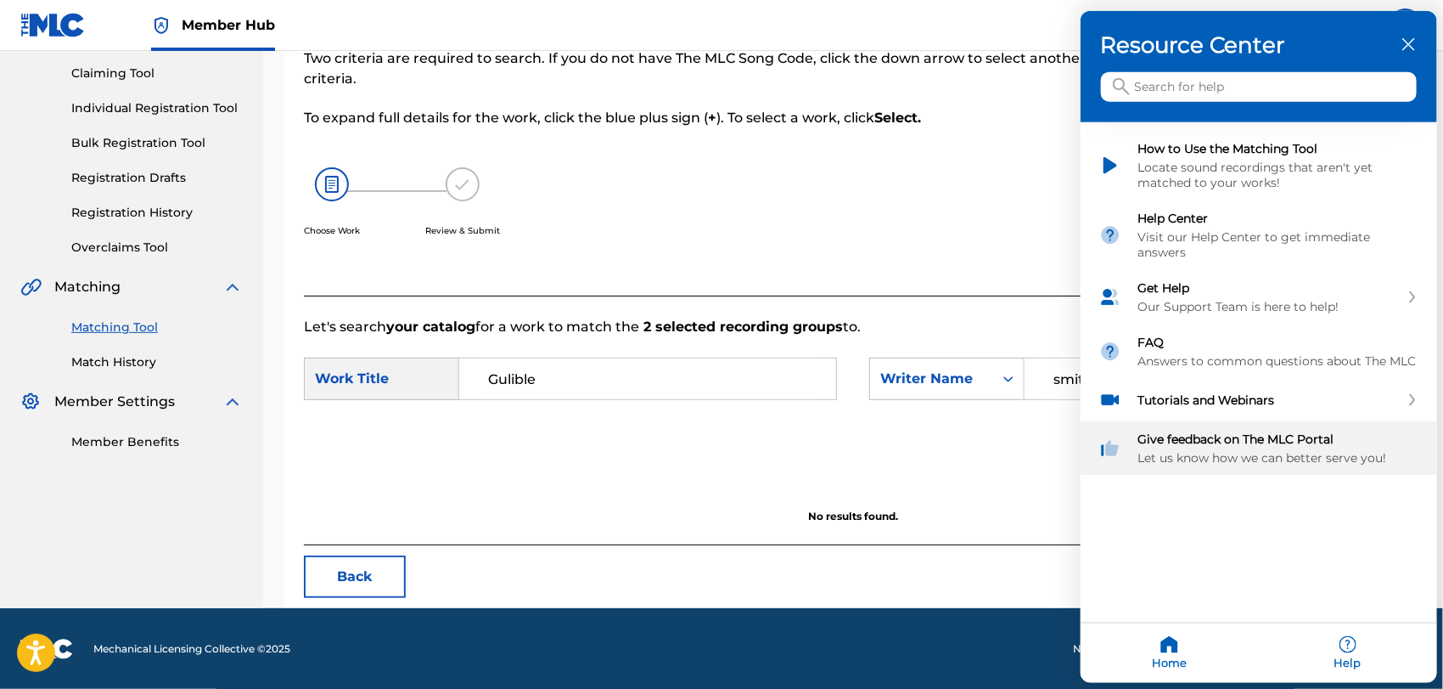
click at [1321, 453] on div "Give feedback on The MLC Portal Let us know how we can better serve you!" at bounding box center [1259, 448] width 357 height 54
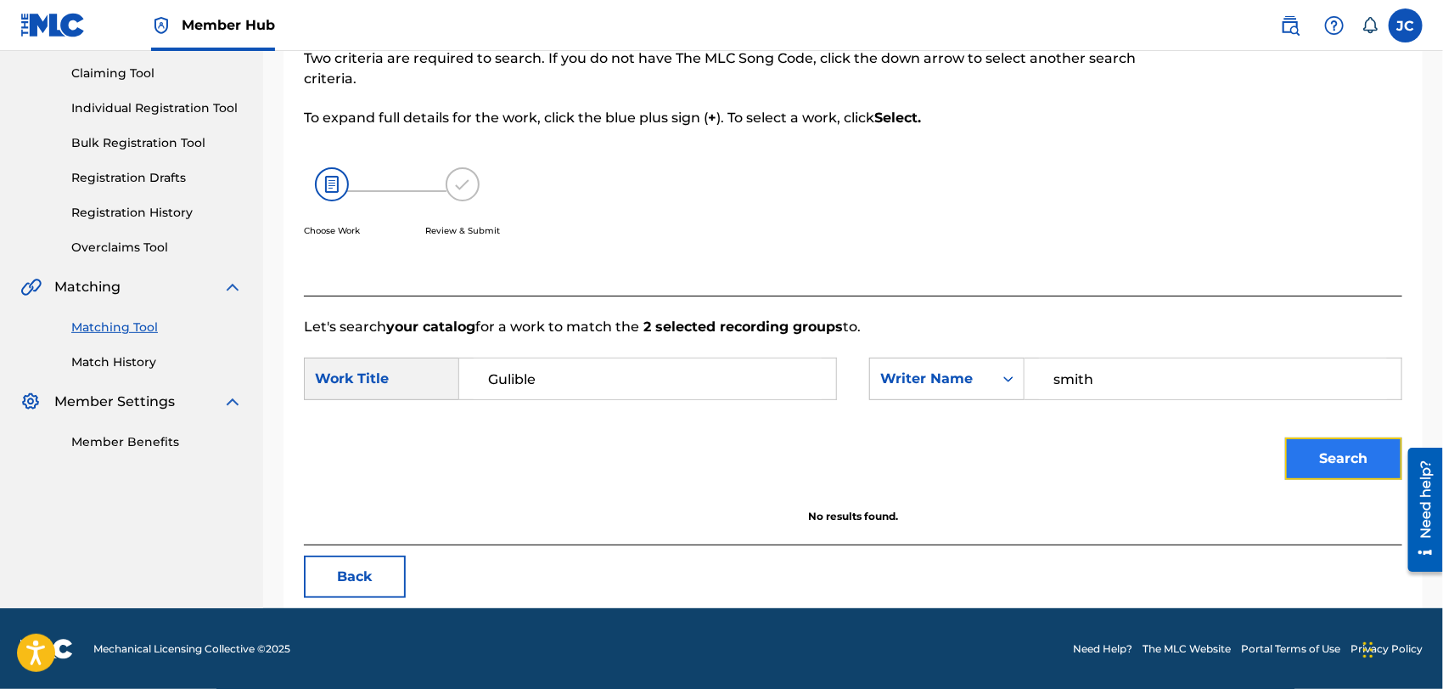
click at [1334, 441] on button "Search" at bounding box center [1344, 458] width 117 height 42
drag, startPoint x: 136, startPoint y: 369, endPoint x: 156, endPoint y: 476, distance: 108.9
click at [136, 369] on link "Match History" at bounding box center [157, 362] width 172 height 18
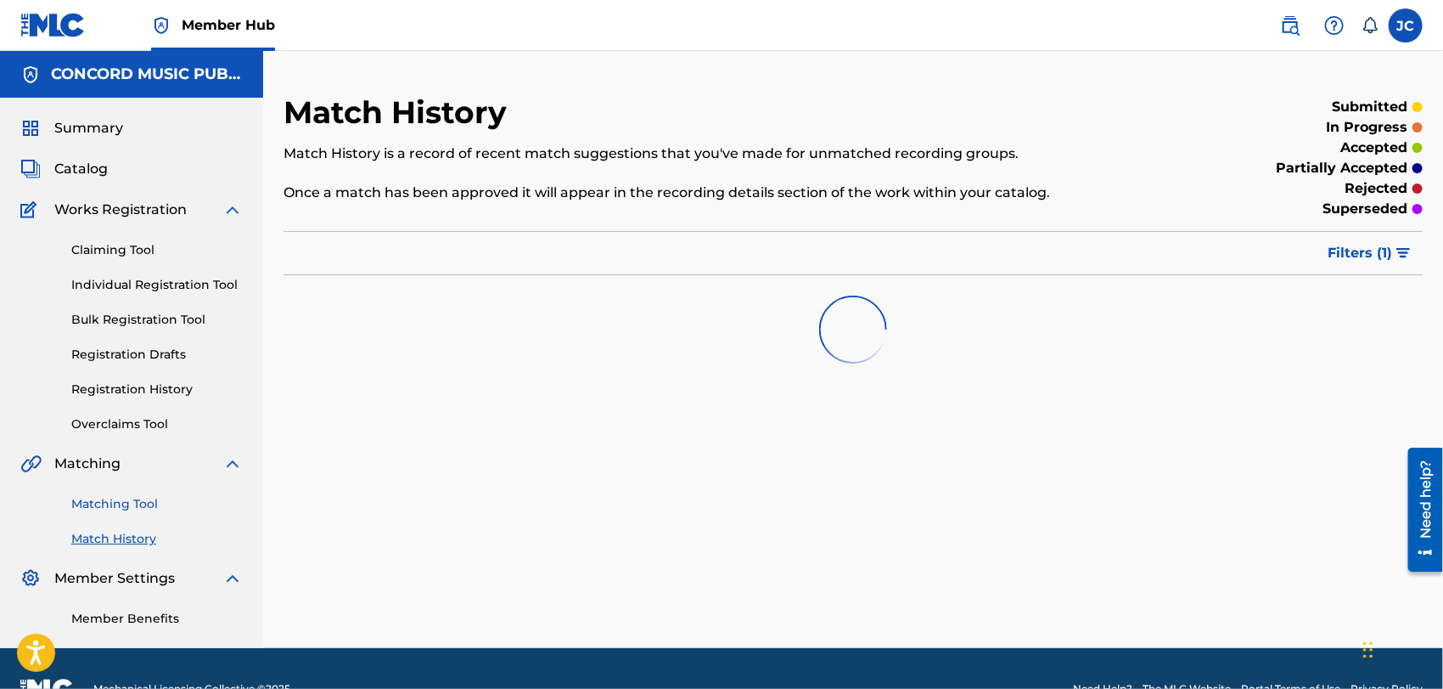
click at [138, 495] on link "Matching Tool" at bounding box center [157, 504] width 172 height 18
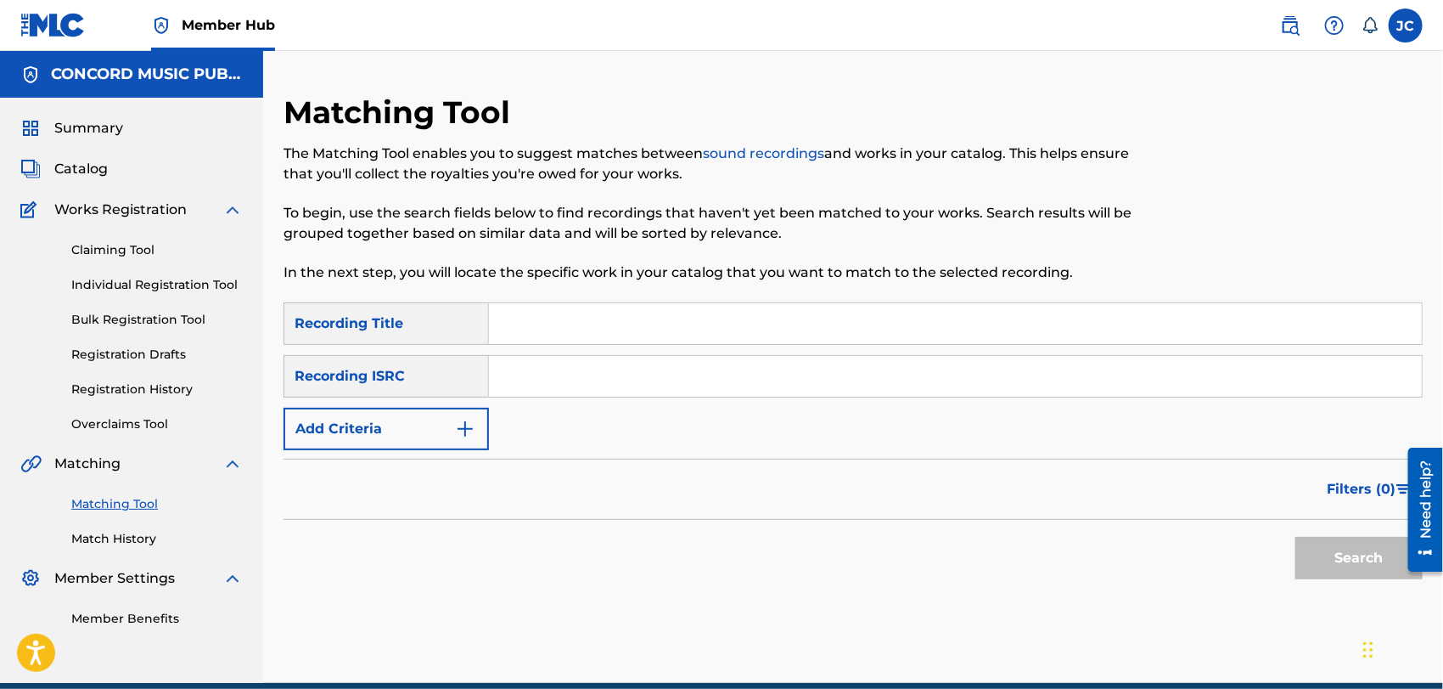
paste input "MXF331113371"
type input "MXF331113371"
click at [1338, 553] on button "Search" at bounding box center [1359, 558] width 127 height 42
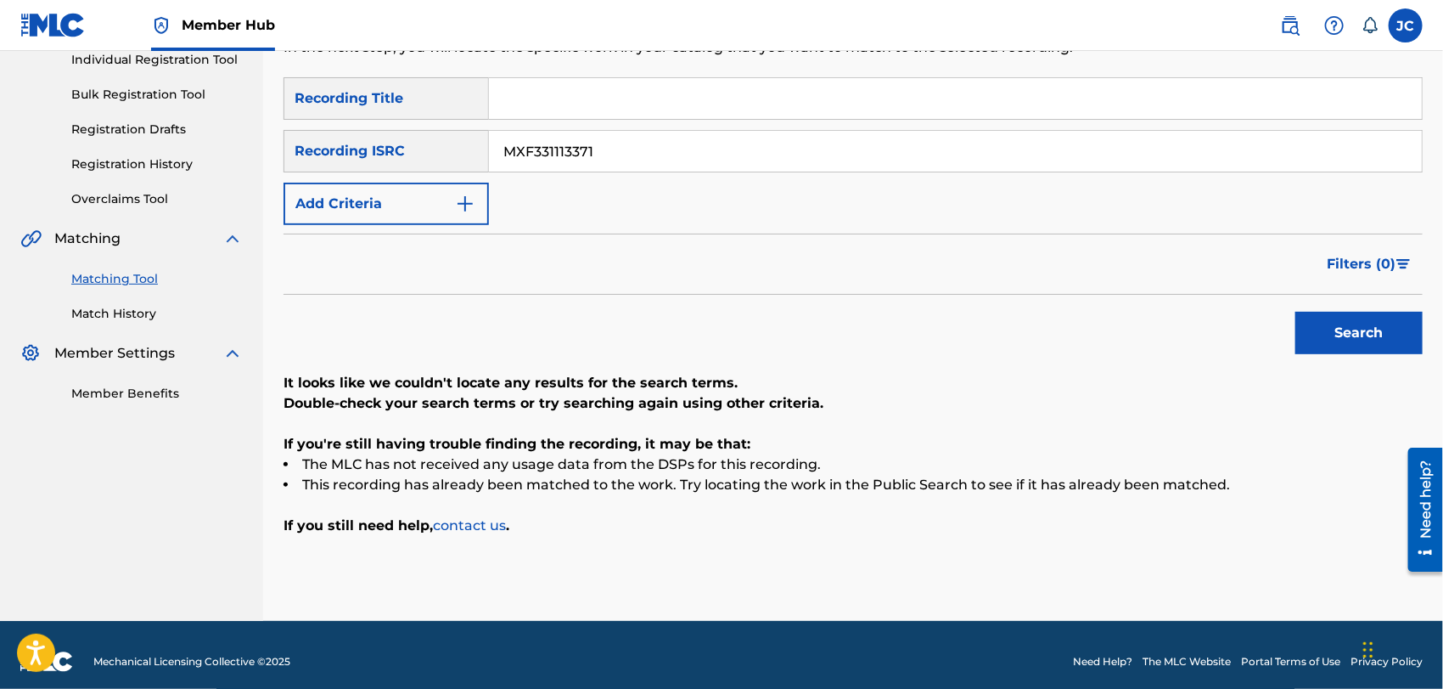
scroll to position [238, 0]
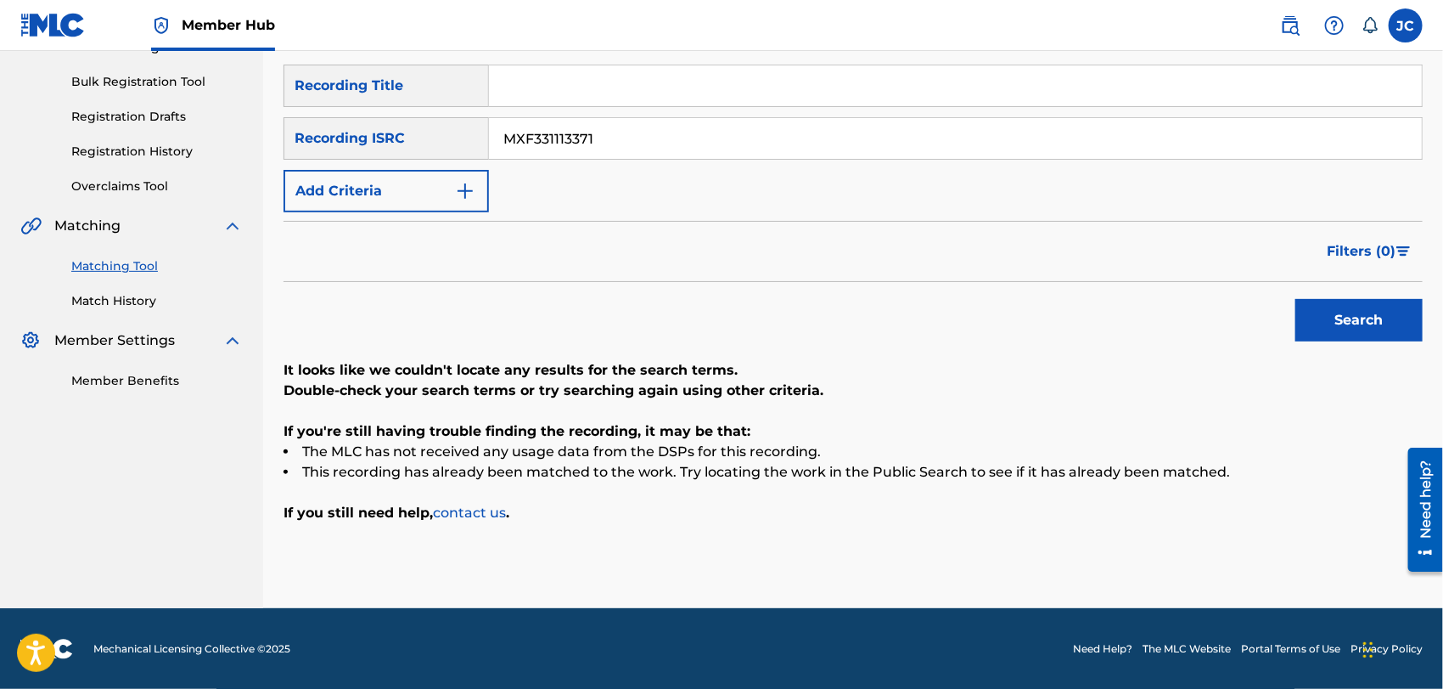
drag, startPoint x: 634, startPoint y: 79, endPoint x: 644, endPoint y: 100, distance: 23.2
click at [634, 79] on input "Search Form" at bounding box center [955, 85] width 933 height 41
paste input "Te Vas [PERSON_NAME]"
type input "Te Vas [PERSON_NAME]"
drag, startPoint x: 633, startPoint y: 141, endPoint x: 177, endPoint y: 138, distance: 456.8
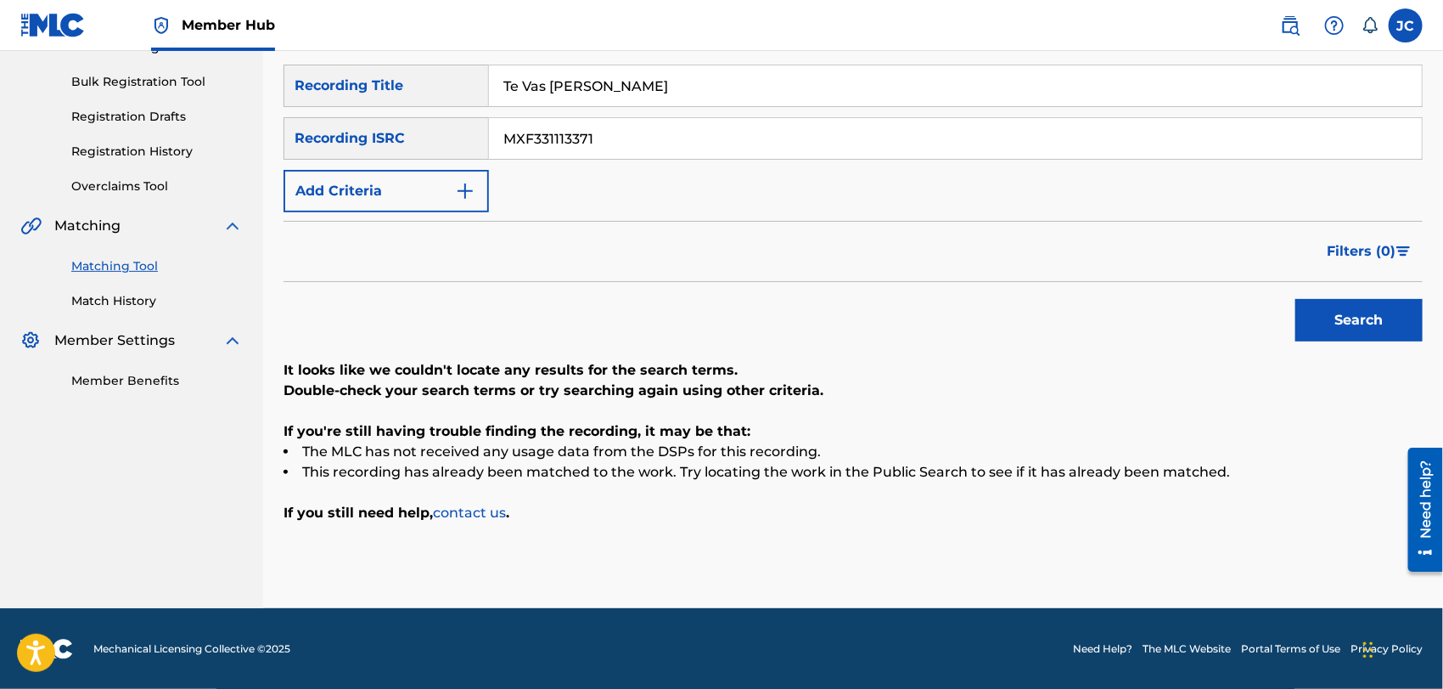
click at [177, 138] on main "CONCORD MUSIC PUBLISHING LLC Summary Catalog Works Registration Claiming Tool I…" at bounding box center [721, 210] width 1443 height 795
drag, startPoint x: 403, startPoint y: 202, endPoint x: 436, endPoint y: 205, distance: 33.3
click at [404, 202] on button "Add Criteria" at bounding box center [386, 191] width 205 height 42
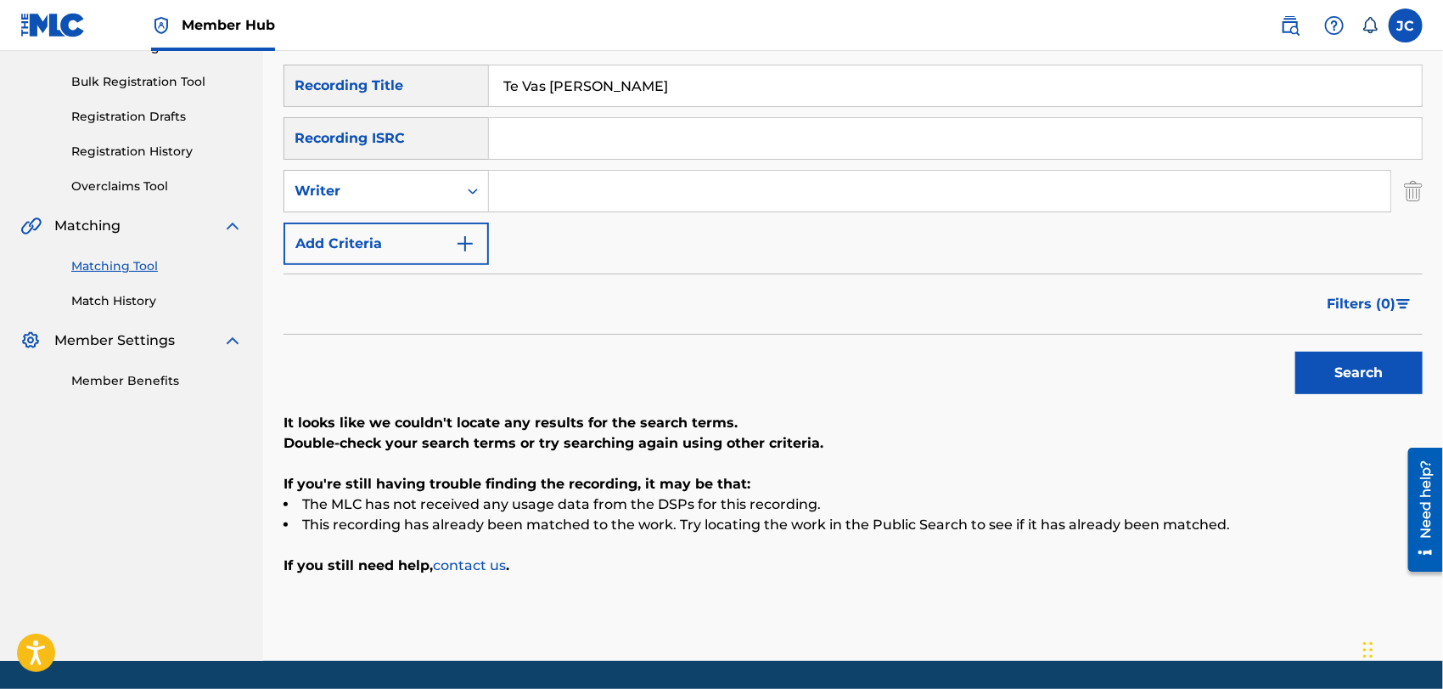
click at [591, 203] on input "Search Form" at bounding box center [940, 191] width 902 height 41
click at [1317, 375] on button "Search" at bounding box center [1359, 373] width 127 height 42
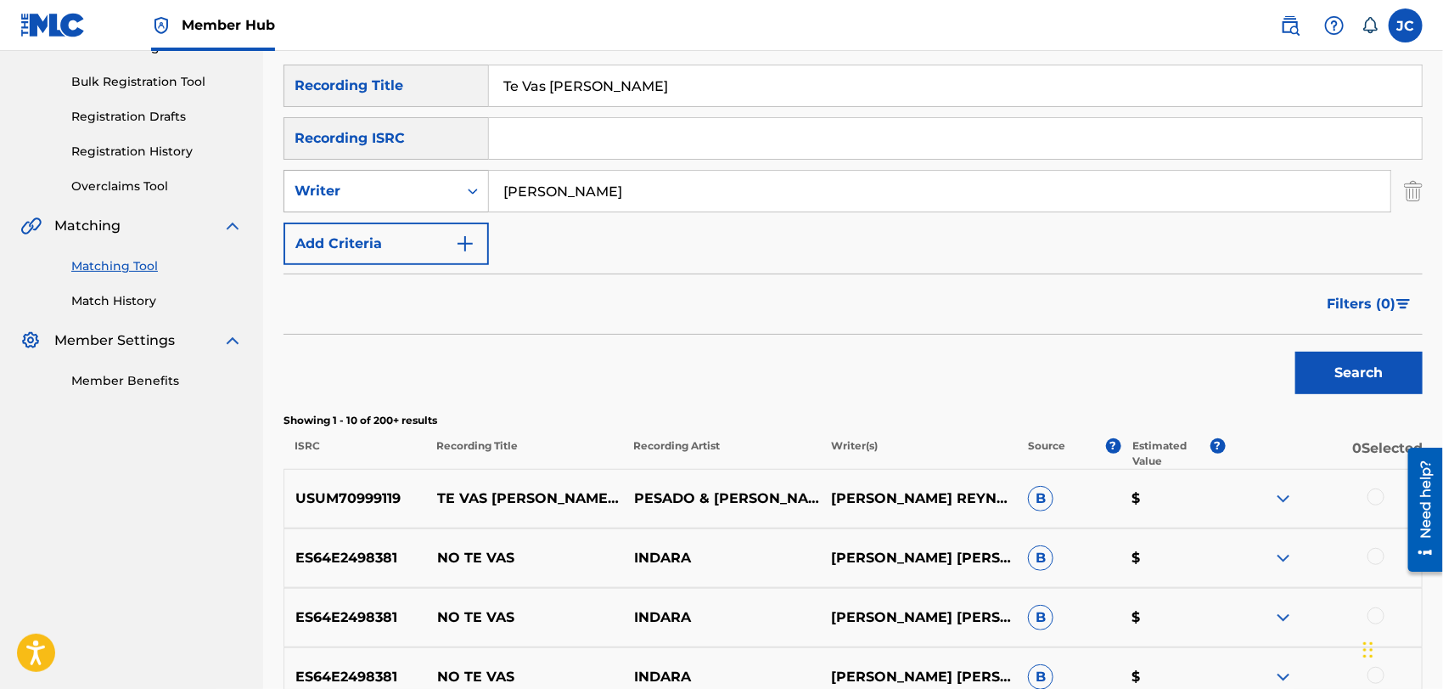
drag, startPoint x: 578, startPoint y: 183, endPoint x: 425, endPoint y: 183, distance: 153.7
click at [425, 183] on div "SearchWithCriteria885735aa-f3d1-47cb-86cd-7ea7b10a9ab4 Writer [PERSON_NAME]" at bounding box center [854, 191] width 1140 height 42
type input "[PERSON_NAME]"
click at [1347, 374] on button "Search" at bounding box center [1359, 373] width 127 height 42
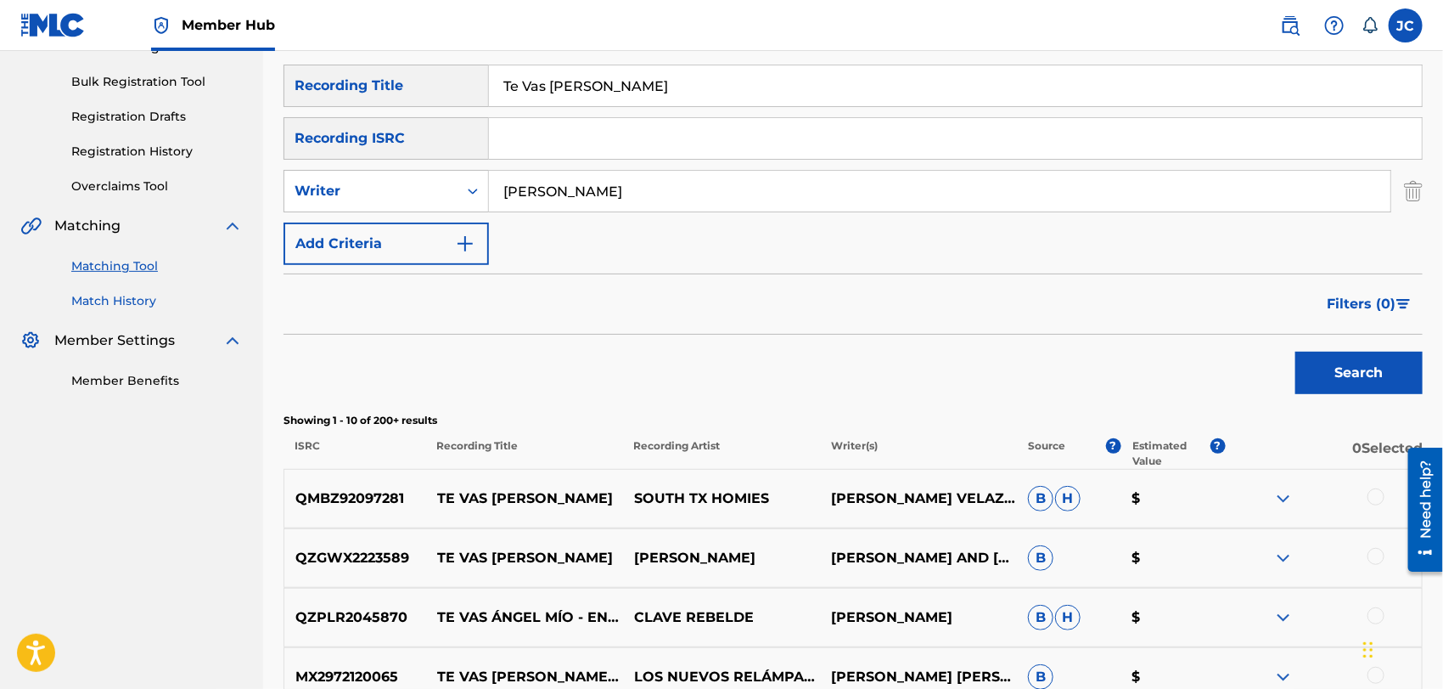
click at [91, 294] on link "Match History" at bounding box center [157, 301] width 172 height 18
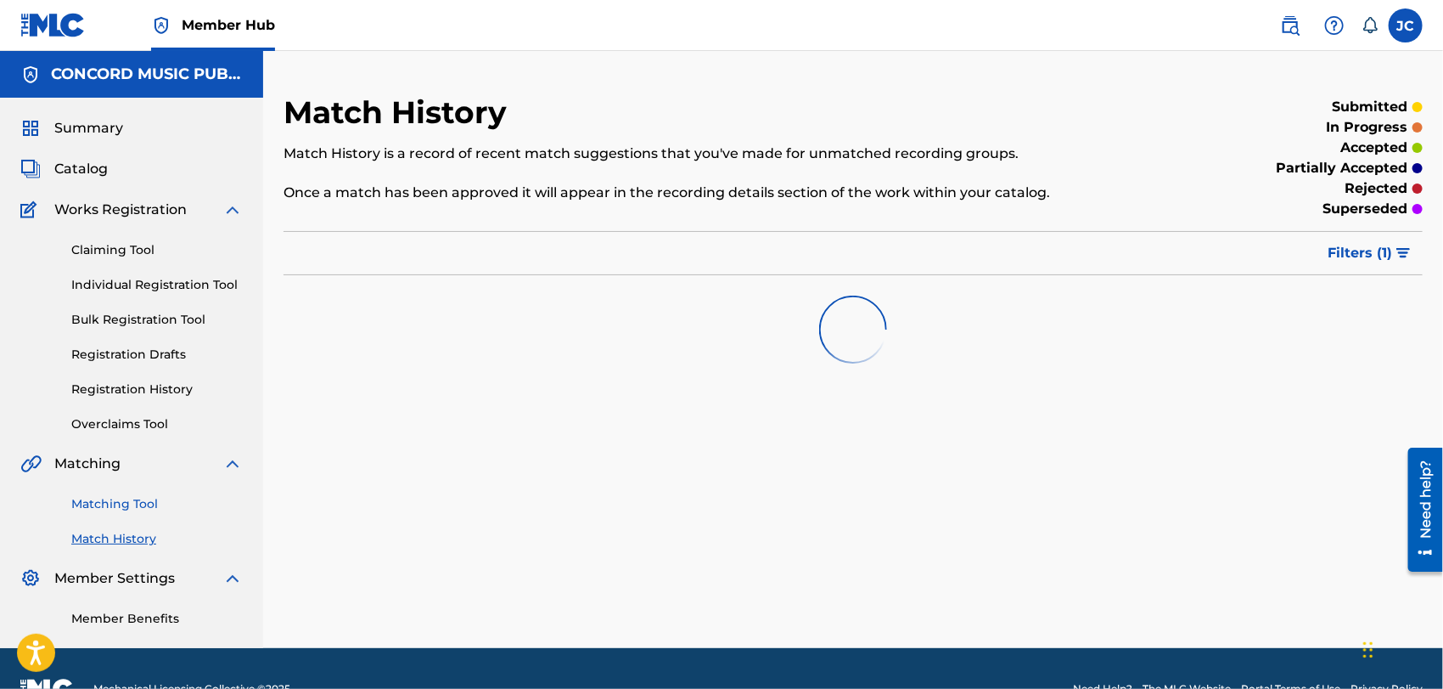
click at [133, 501] on link "Matching Tool" at bounding box center [157, 504] width 172 height 18
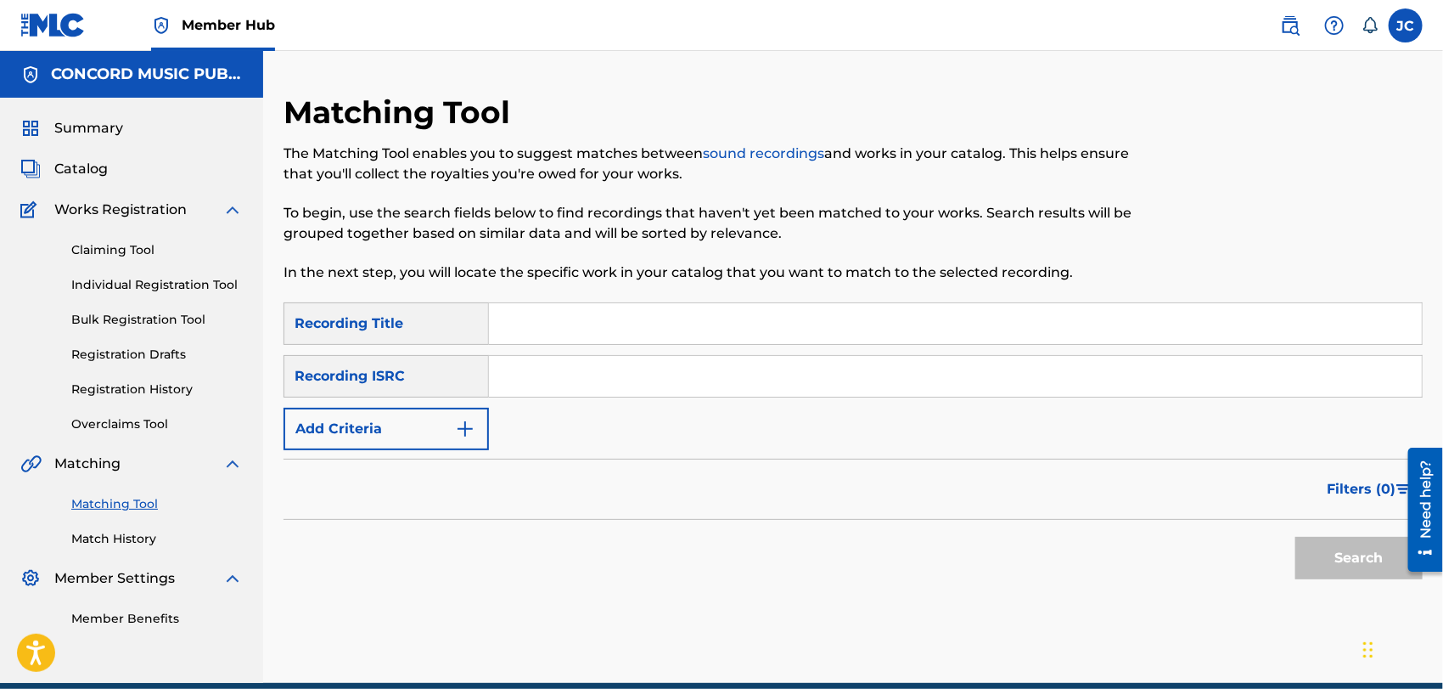
paste input "USSM11809237"
click at [1332, 552] on button "Search" at bounding box center [1359, 558] width 127 height 42
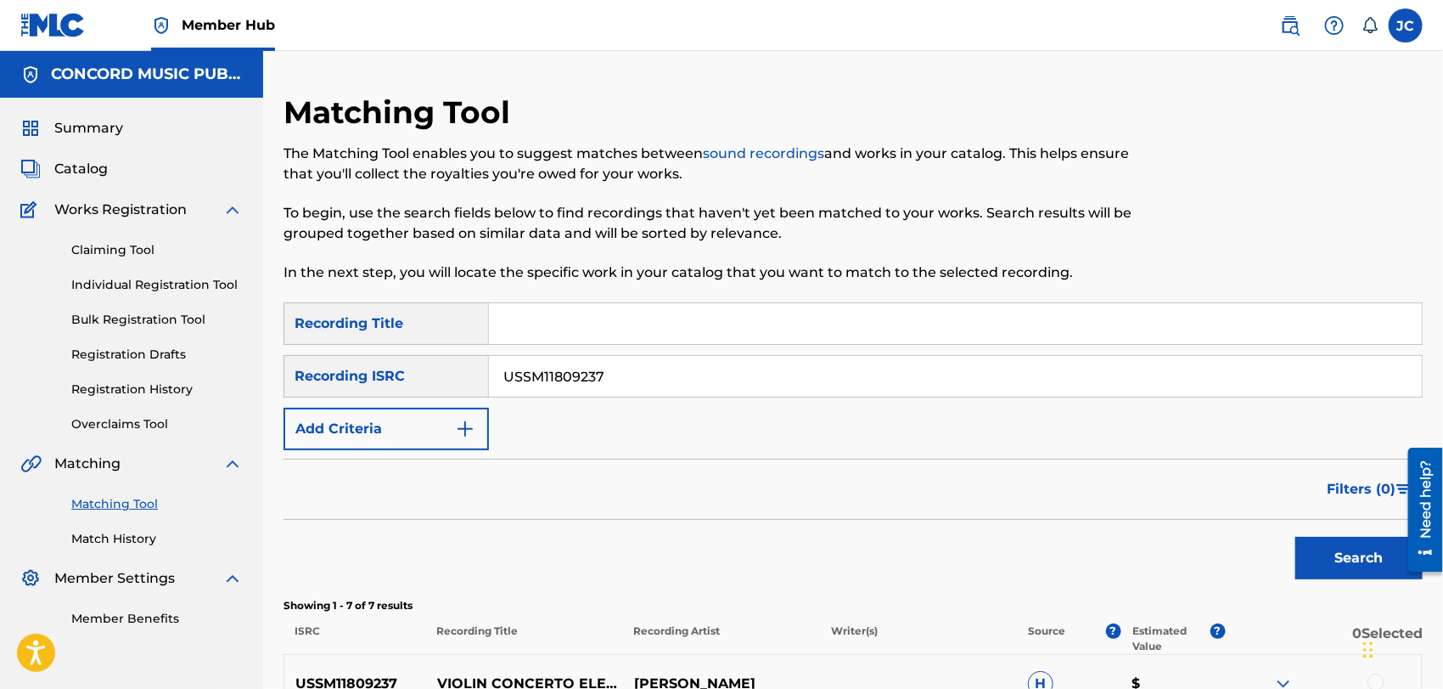
drag, startPoint x: 600, startPoint y: 363, endPoint x: 593, endPoint y: 380, distance: 17.9
click at [315, 375] on div "SearchWithCriteriafe507d33-6c74-49e4-9232-390154c54baf Recording ISRC USSM11809…" at bounding box center [854, 376] width 1140 height 42
click at [1331, 553] on button "Search" at bounding box center [1359, 558] width 127 height 42
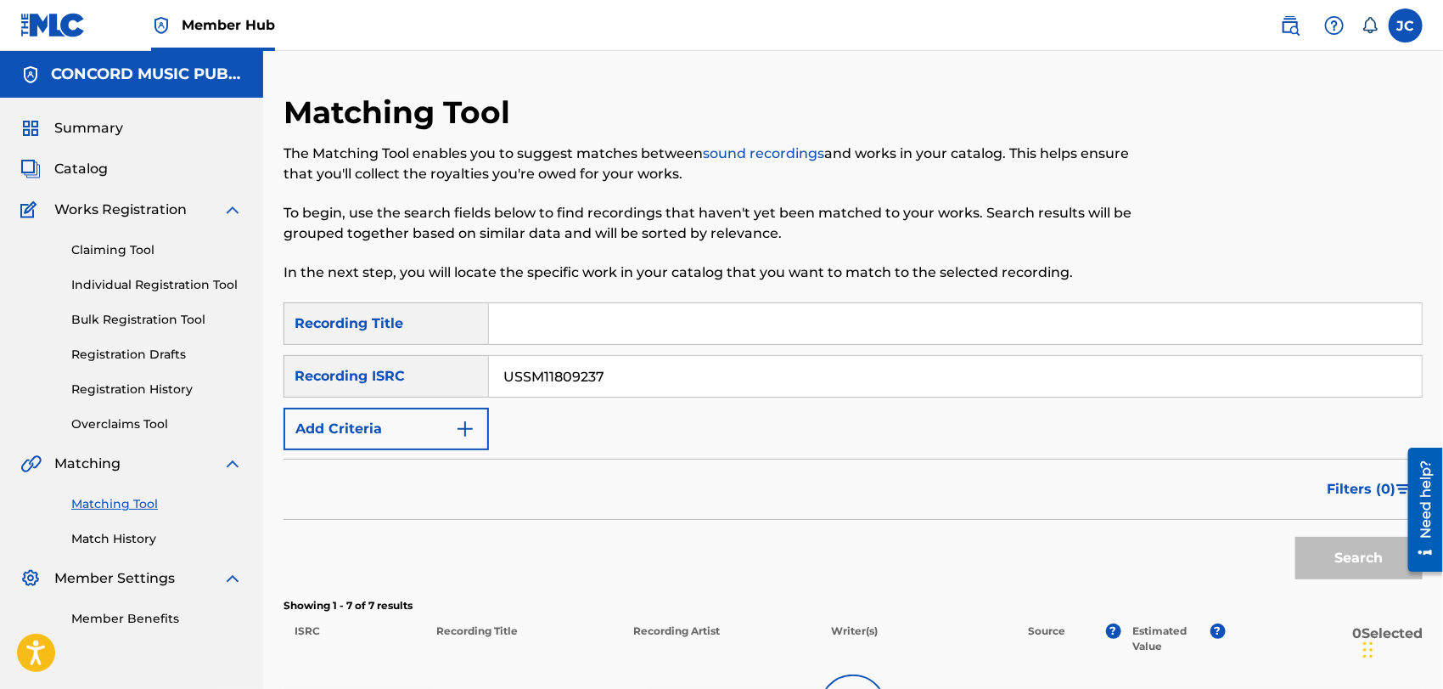
scroll to position [240, 0]
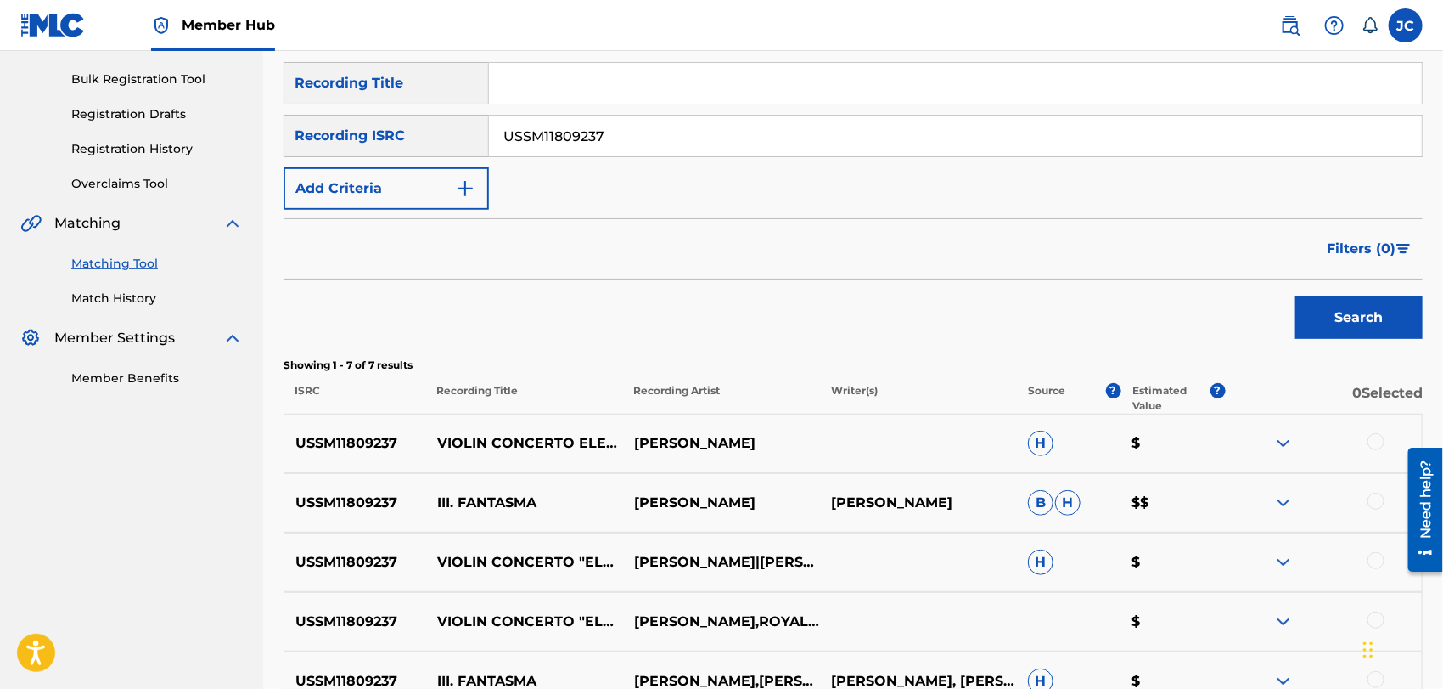
click at [726, 156] on div "USSM11809237" at bounding box center [956, 136] width 934 height 42
click at [719, 139] on input "USSM11809237" at bounding box center [955, 135] width 933 height 41
paste input "FRUM71702066"
type input "FRUM71702066"
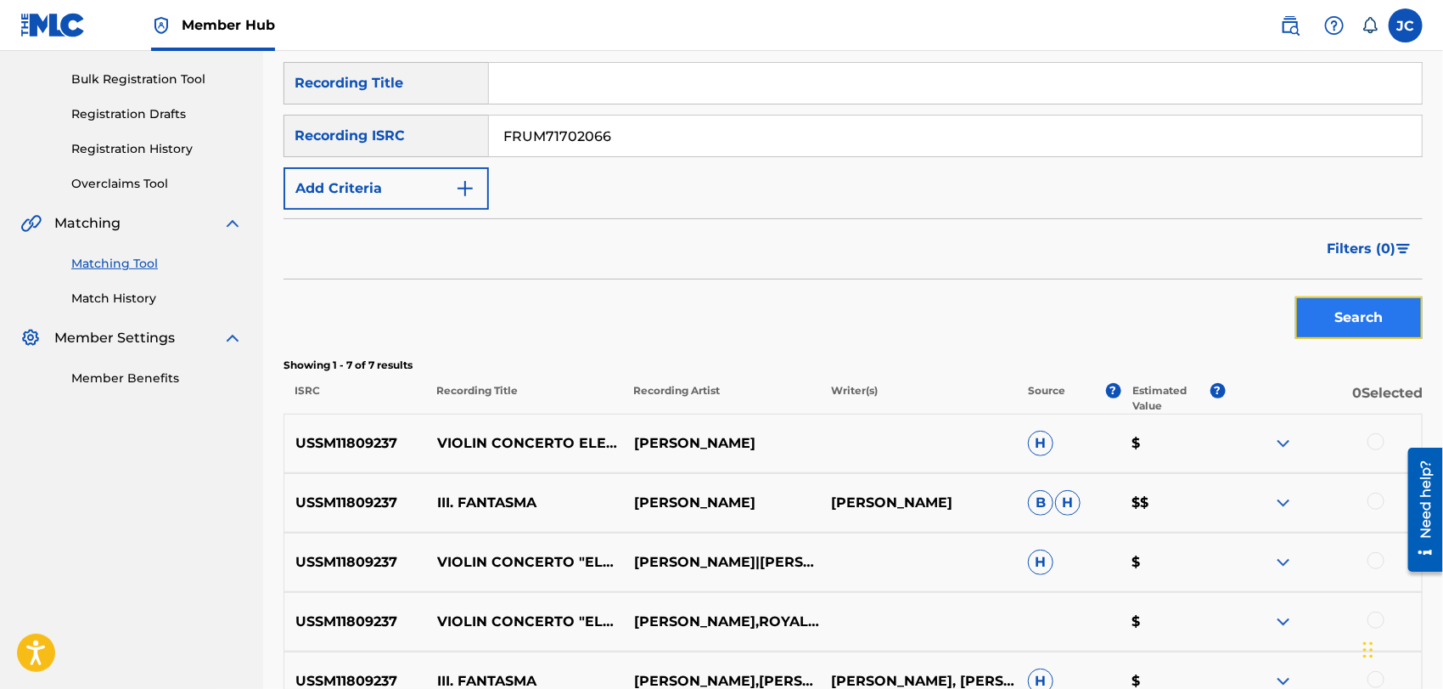
click at [1314, 314] on button "Search" at bounding box center [1359, 317] width 127 height 42
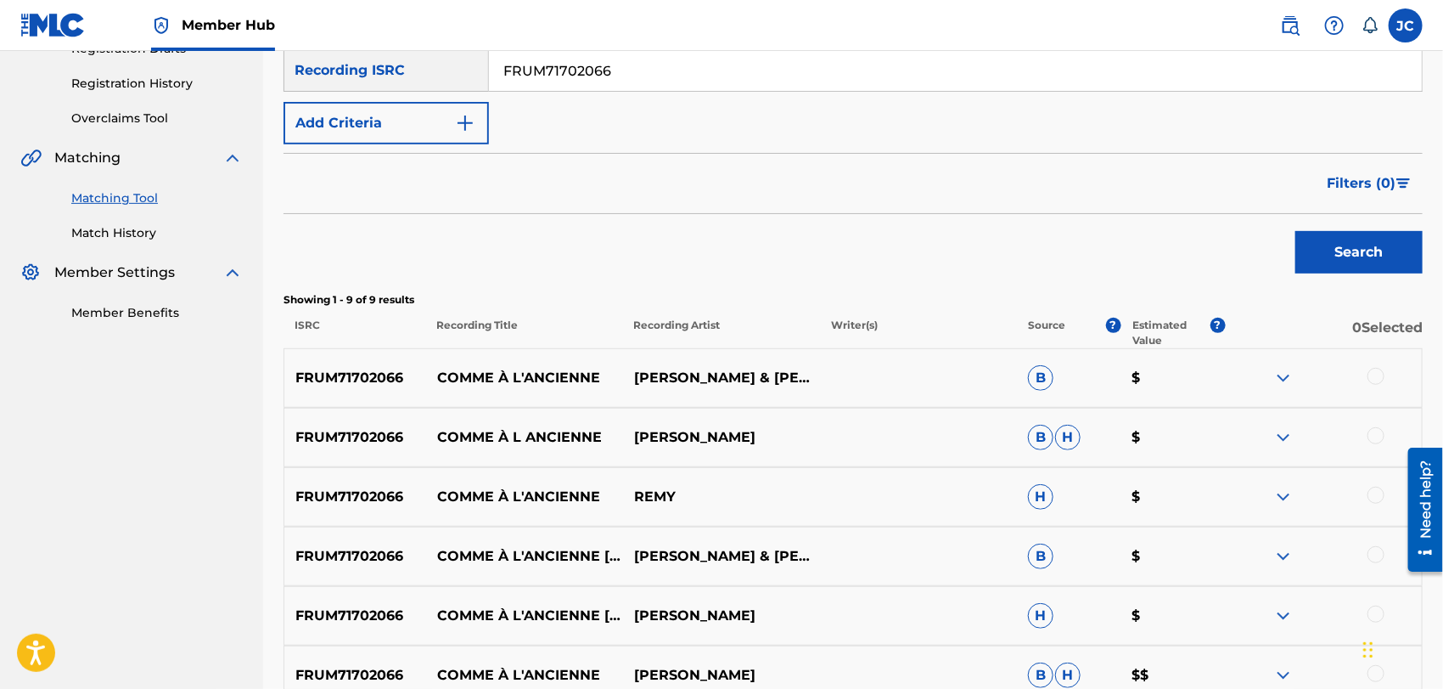
scroll to position [335, 0]
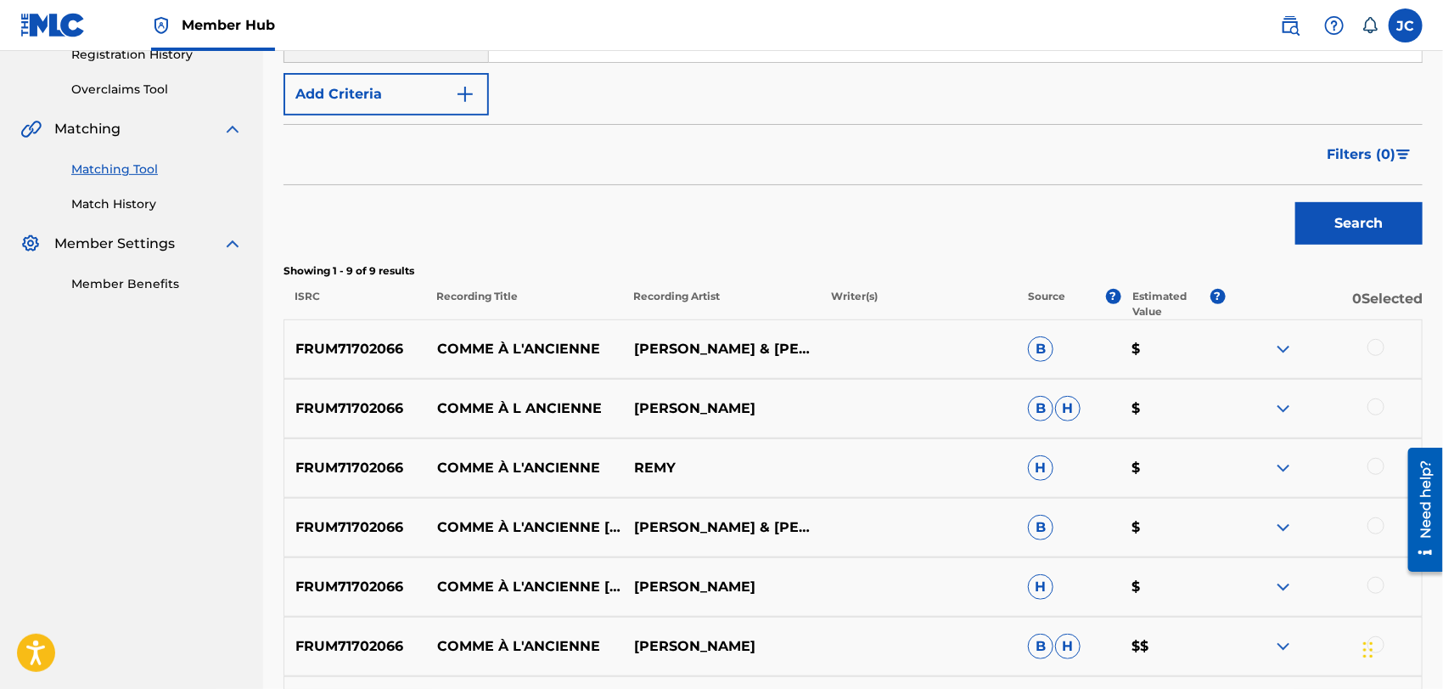
click at [1376, 349] on div at bounding box center [1376, 347] width 17 height 17
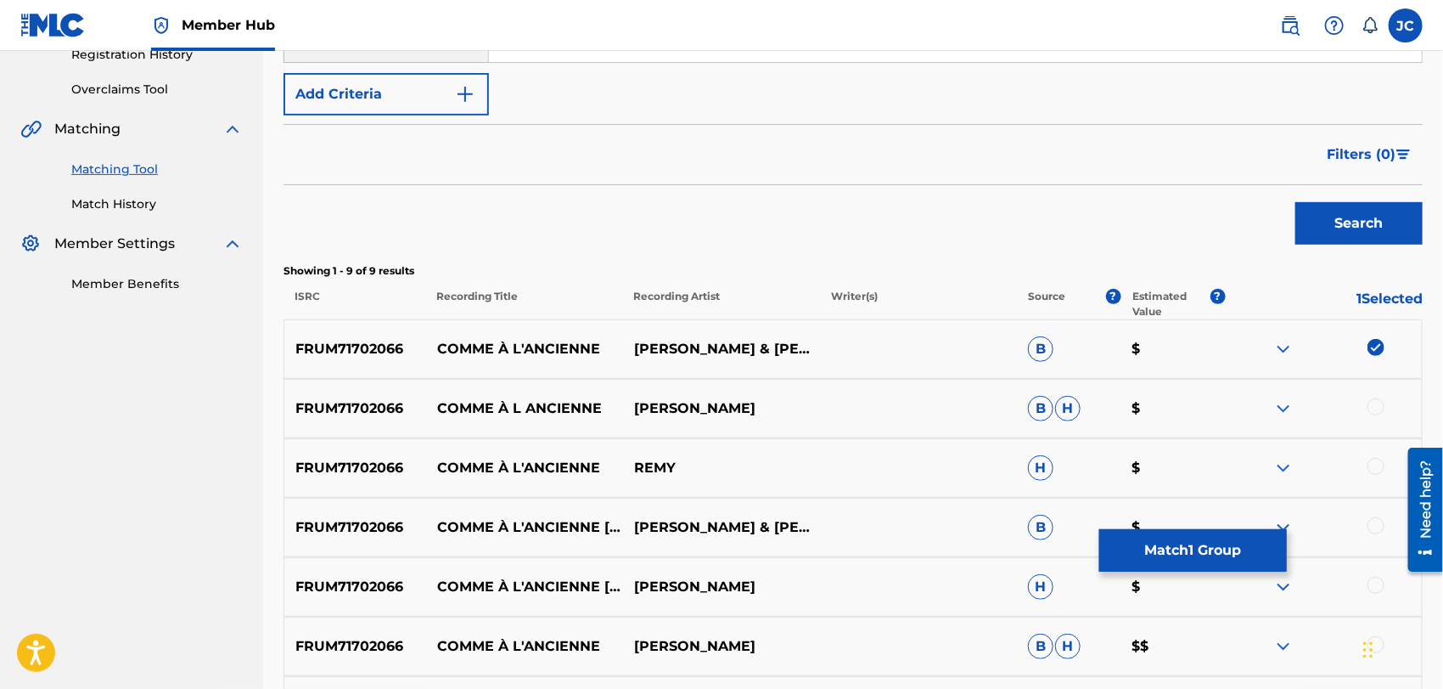
click at [1378, 401] on div at bounding box center [1376, 406] width 17 height 17
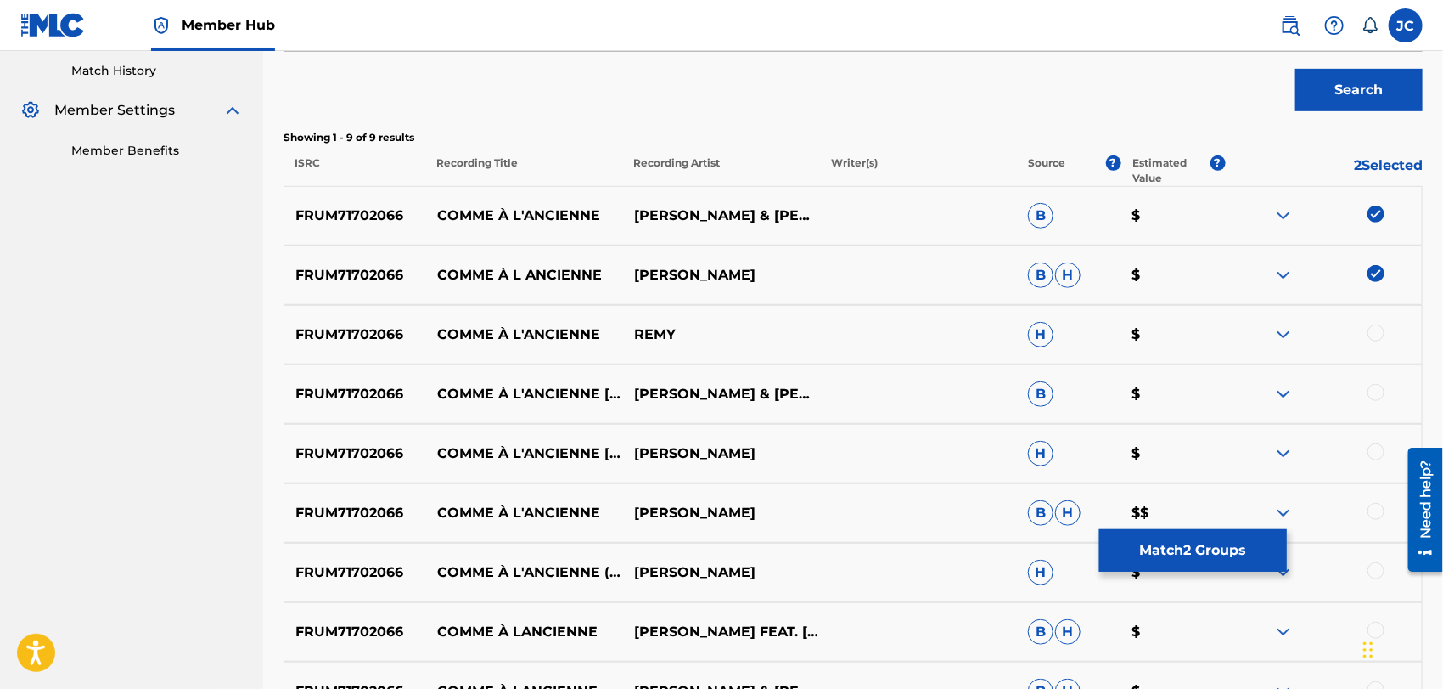
scroll to position [618, 0]
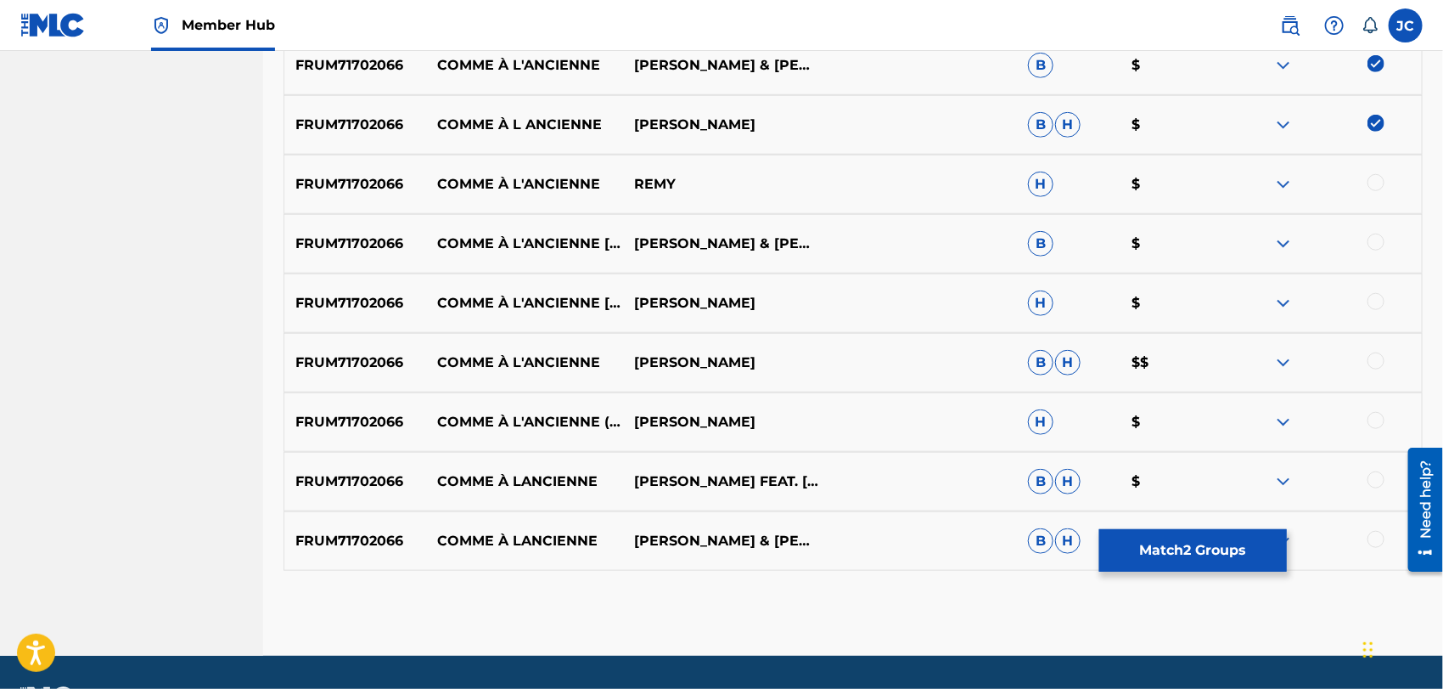
click at [1370, 185] on div at bounding box center [1376, 182] width 17 height 17
click at [1379, 234] on div at bounding box center [1376, 242] width 17 height 17
click at [1373, 300] on div at bounding box center [1376, 301] width 17 height 17
click at [1381, 360] on div at bounding box center [1376, 360] width 17 height 17
click at [1382, 417] on div at bounding box center [1376, 420] width 17 height 17
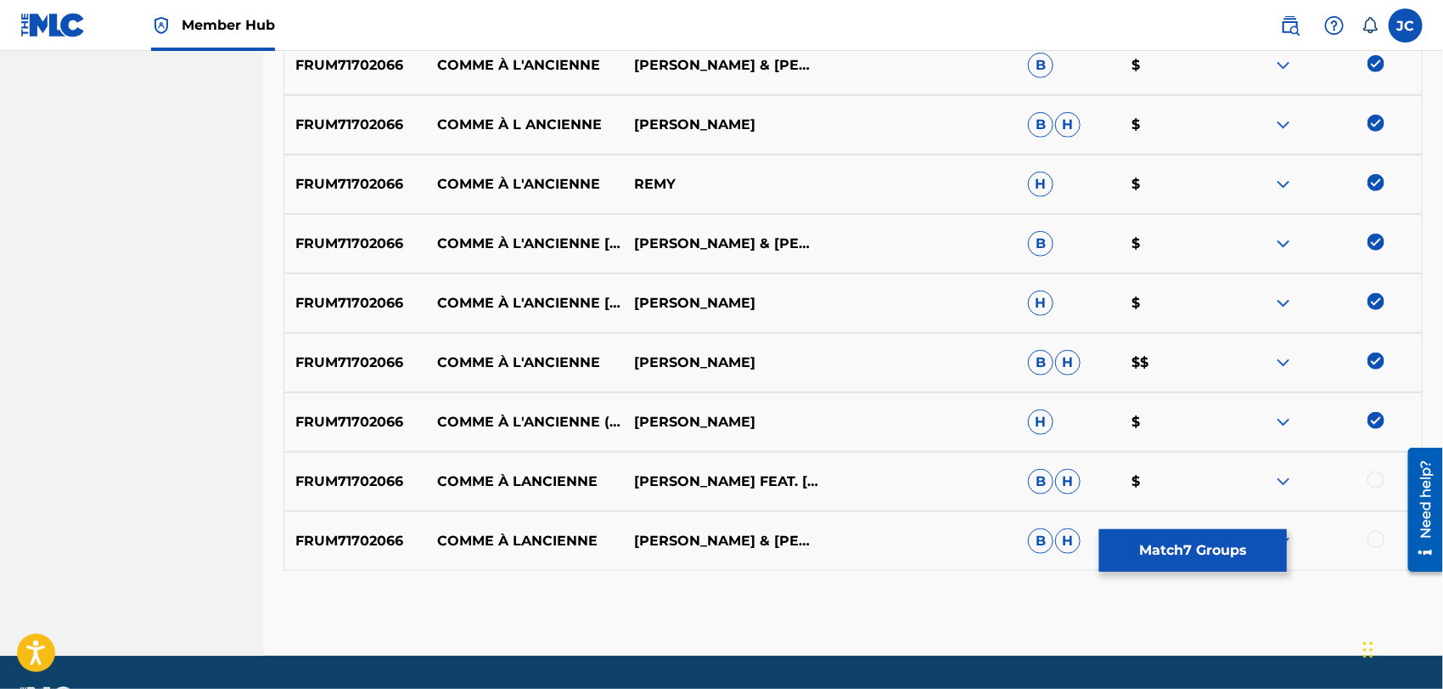
click at [1382, 472] on div at bounding box center [1376, 479] width 17 height 17
click at [1368, 540] on div at bounding box center [1376, 539] width 17 height 17
click at [1228, 543] on button "Match 9 Groups" at bounding box center [1194, 550] width 188 height 42
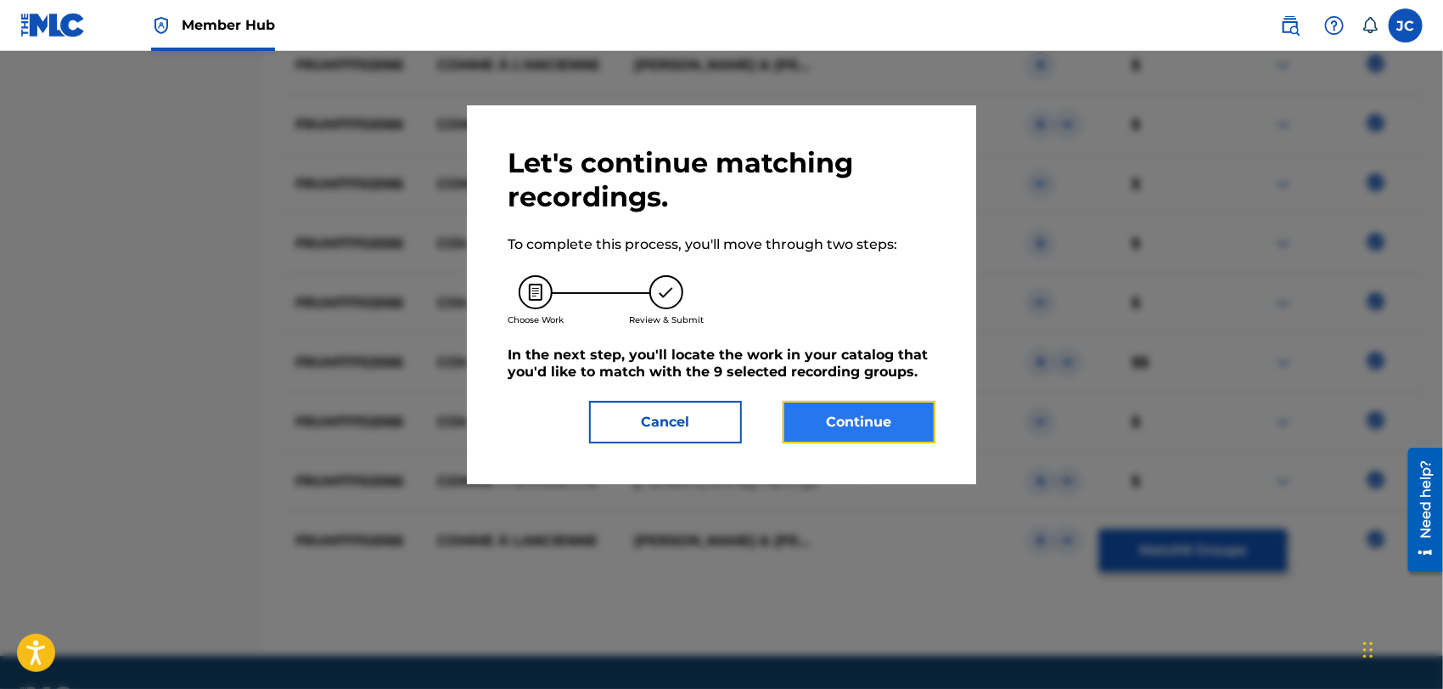
click at [822, 411] on button "Continue" at bounding box center [859, 422] width 153 height 42
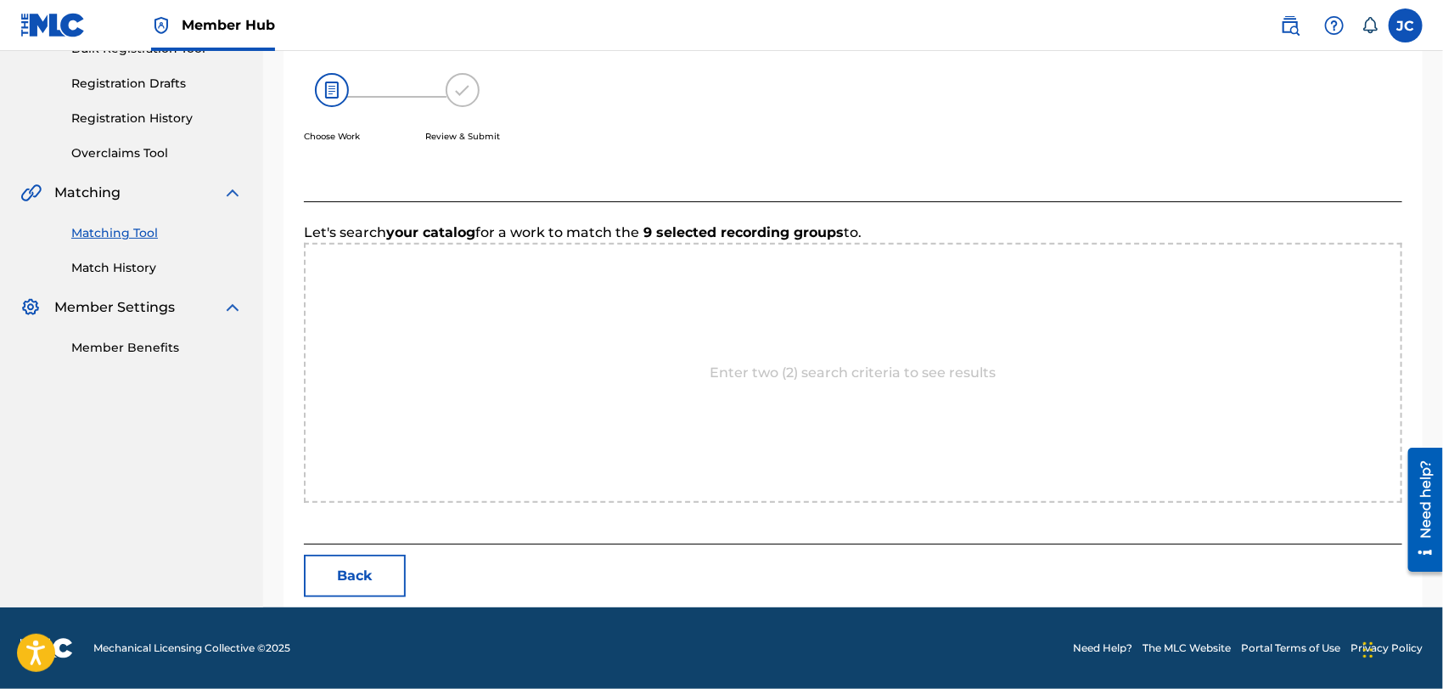
scroll to position [442, 0]
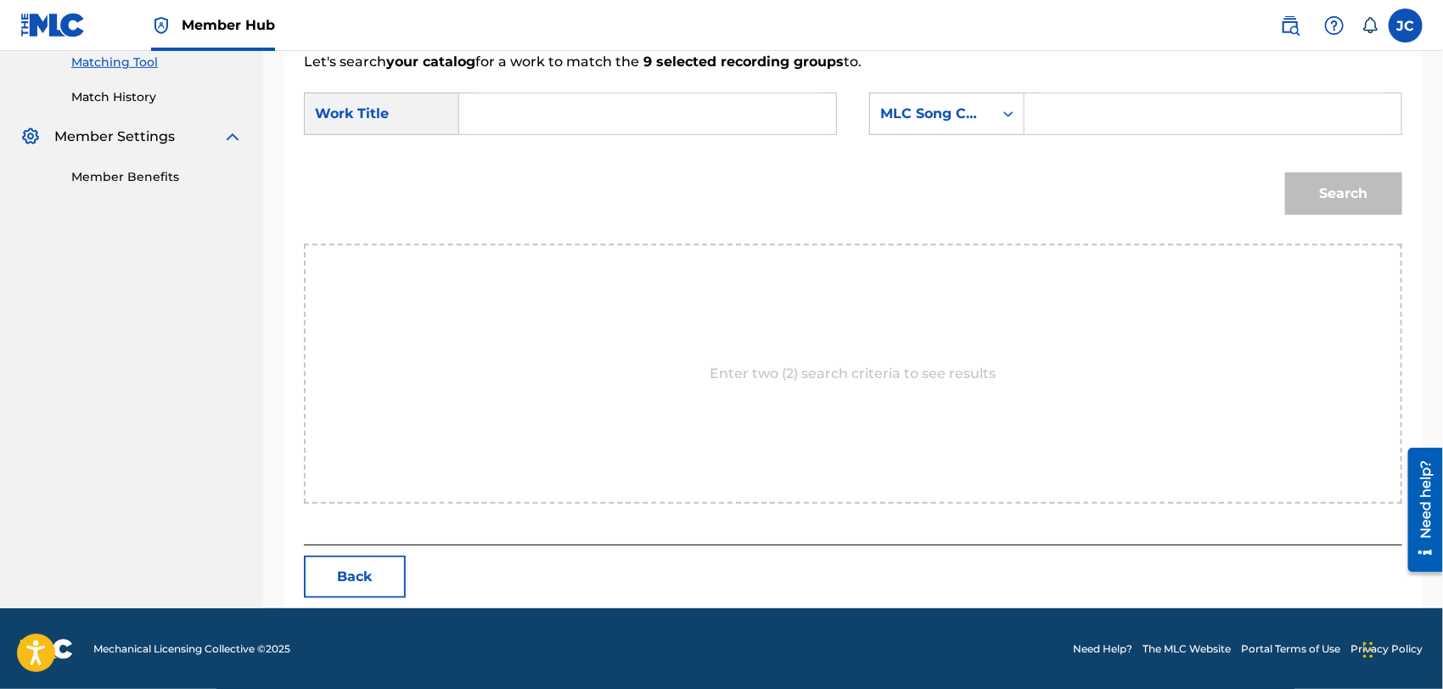
click at [558, 115] on input "Search Form" at bounding box center [648, 113] width 348 height 41
paste input "Comme à l'ancienne"
type input "Comme à l'ancienne"
click at [943, 137] on div "SearchWithCriteria627f64c9-5757-4ac6-8223-0c385f35f1c2 Work Title Comme à l'anc…" at bounding box center [853, 119] width 1099 height 53
click at [987, 123] on div "MLC Song Code" at bounding box center [931, 114] width 123 height 32
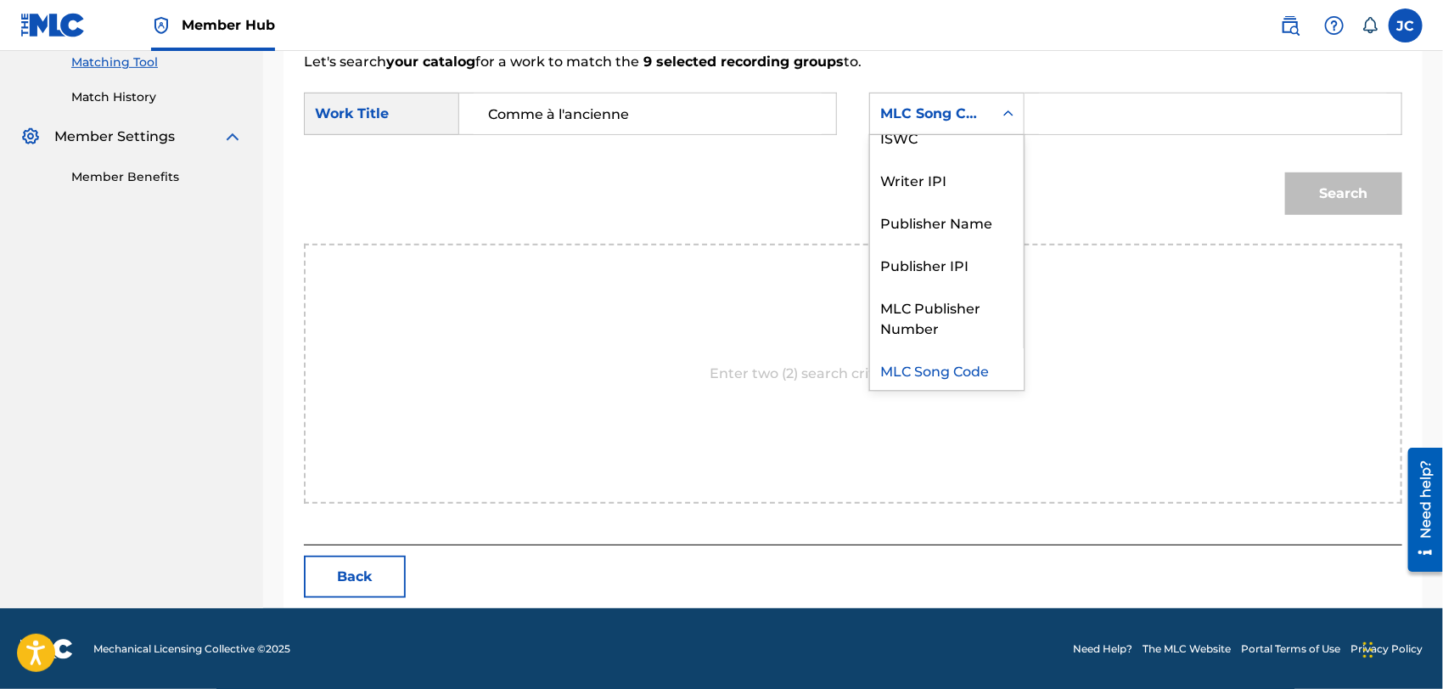
scroll to position [0, 0]
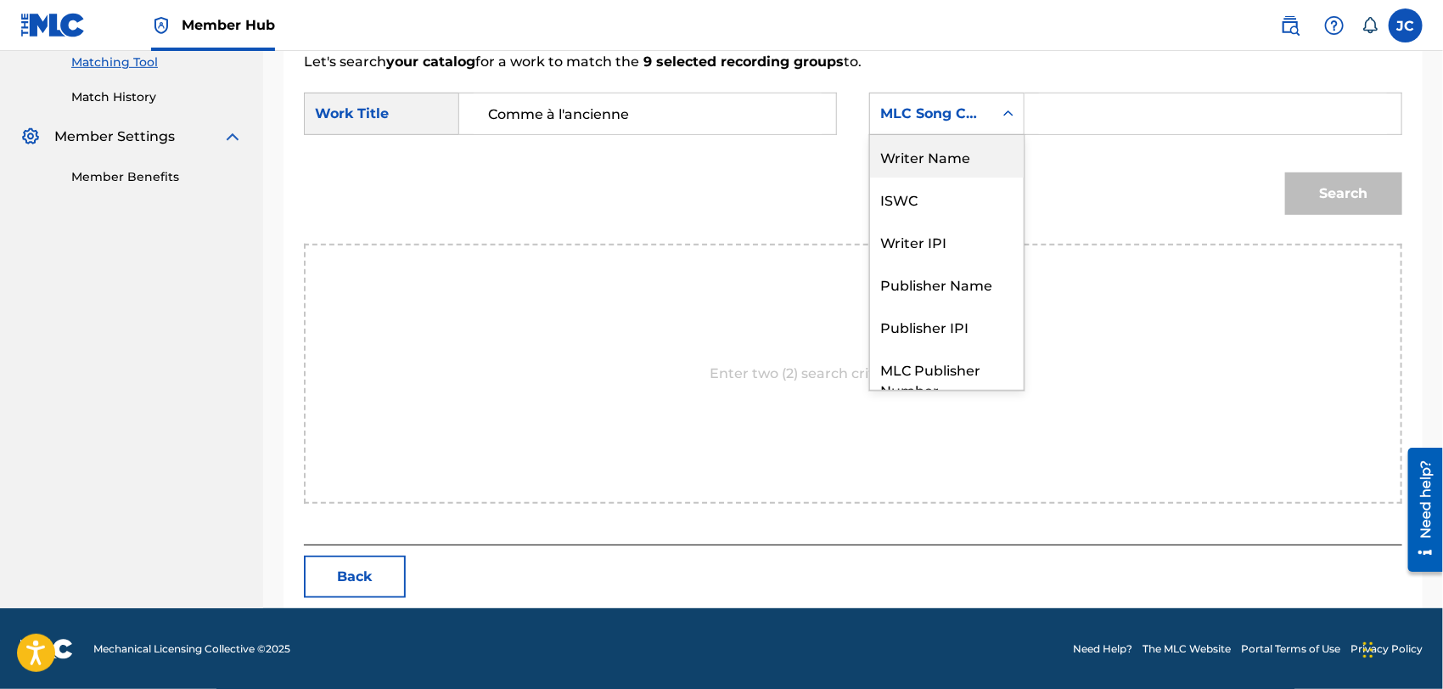
click at [976, 160] on div "Writer Name" at bounding box center [947, 156] width 154 height 42
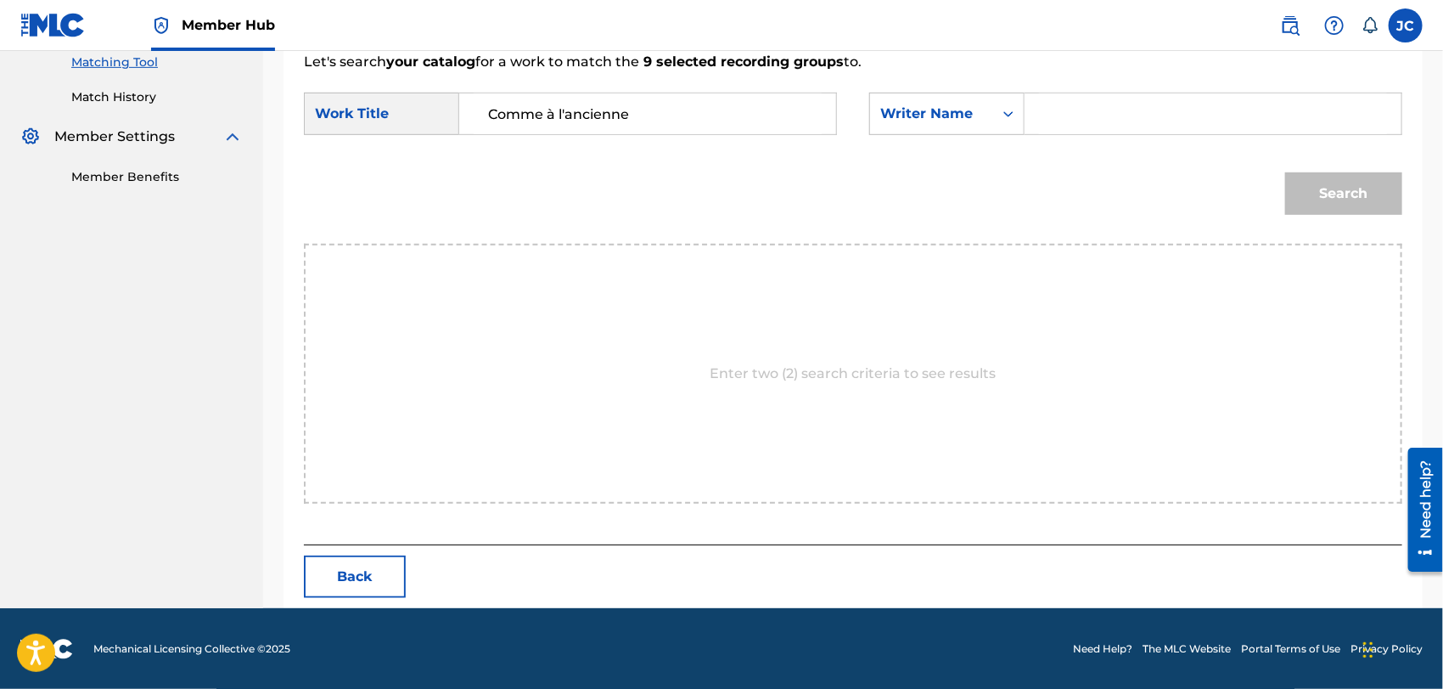
click at [1106, 137] on div "SearchWithCriteria627f64c9-5757-4ac6-8223-0c385f35f1c2 Work Title Comme à l'anc…" at bounding box center [853, 119] width 1099 height 53
click at [1121, 119] on input "Search Form" at bounding box center [1213, 113] width 348 height 41
paste input "Ghezali"
type input "Ghezali"
click at [1341, 192] on button "Search" at bounding box center [1344, 193] width 117 height 42
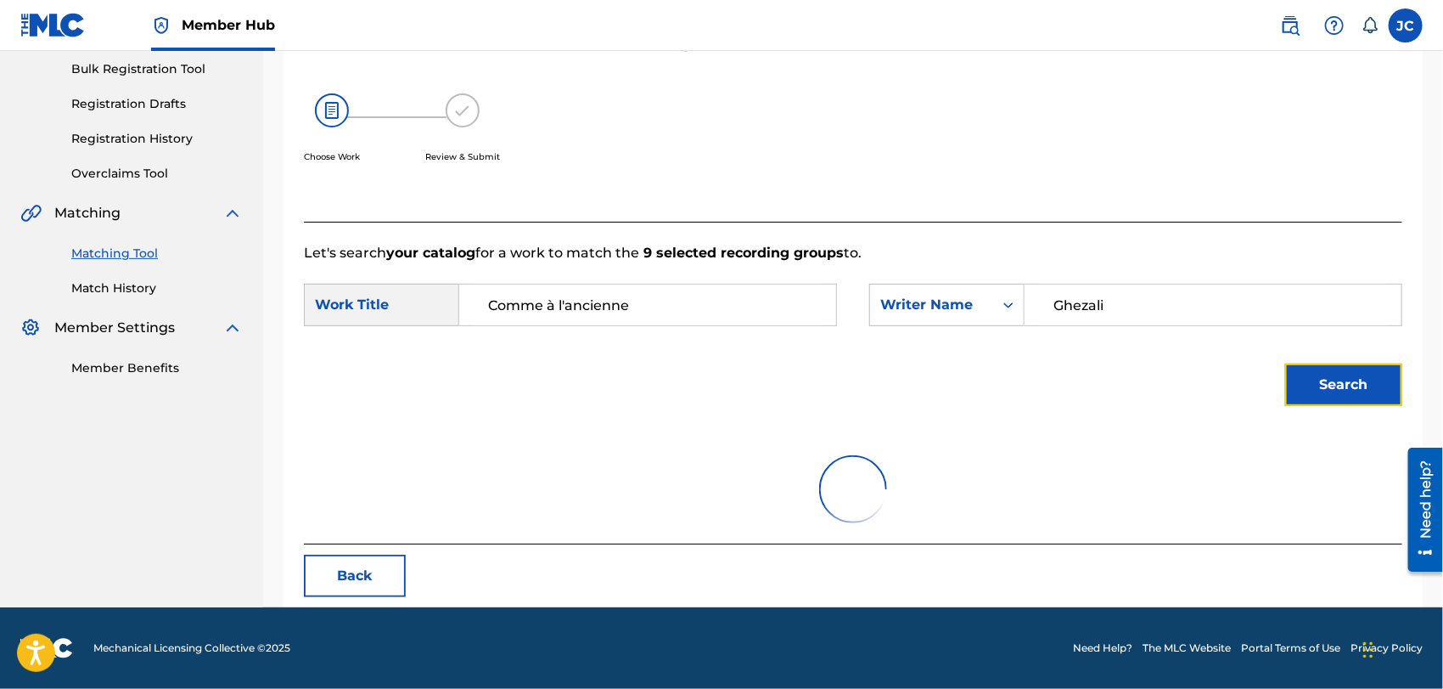
scroll to position [391, 0]
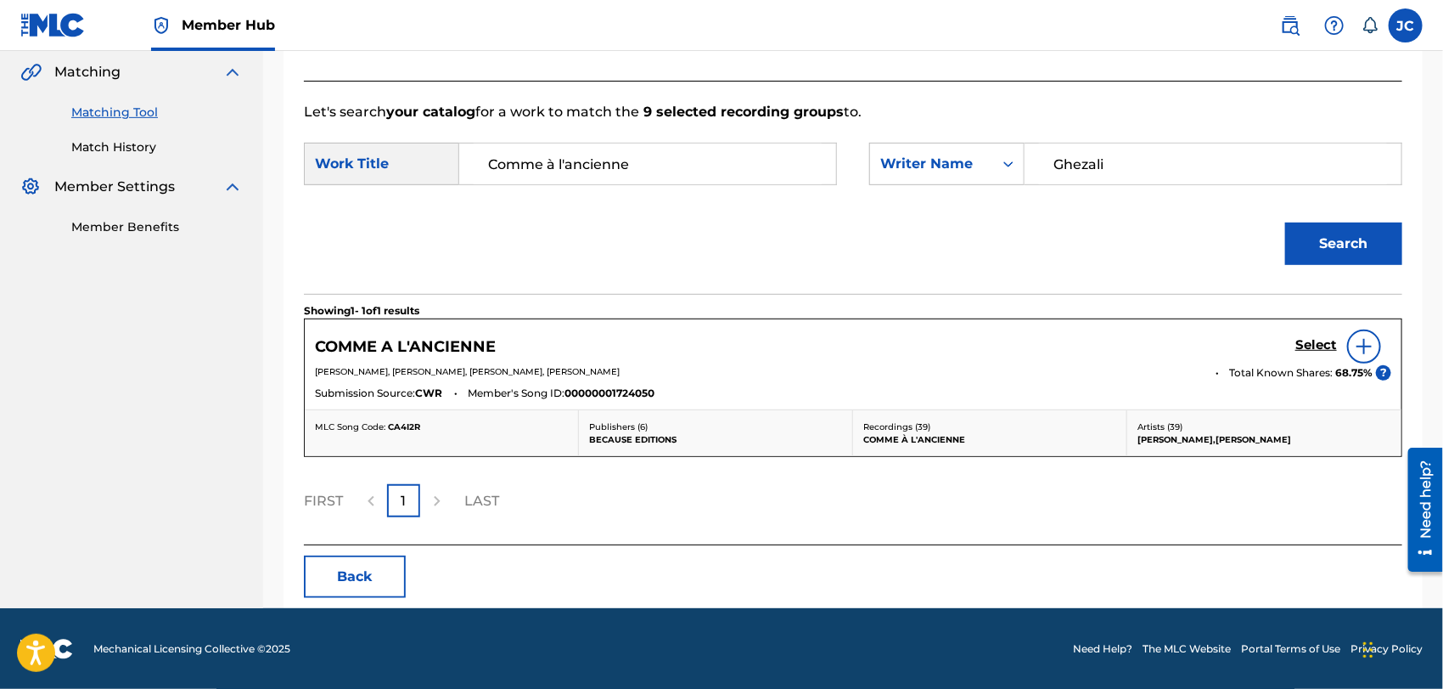
click at [1369, 354] on img at bounding box center [1364, 346] width 20 height 20
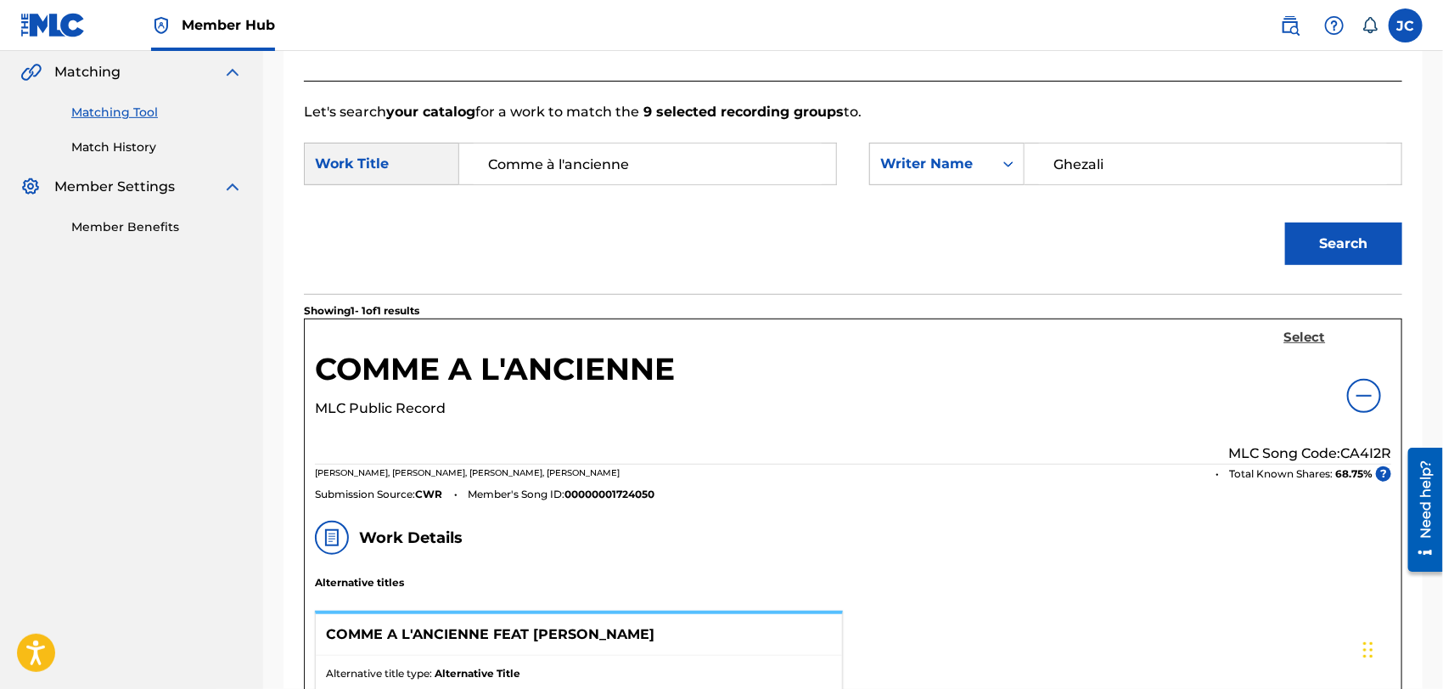
click at [1297, 335] on h5 "Select" at bounding box center [1306, 337] width 42 height 16
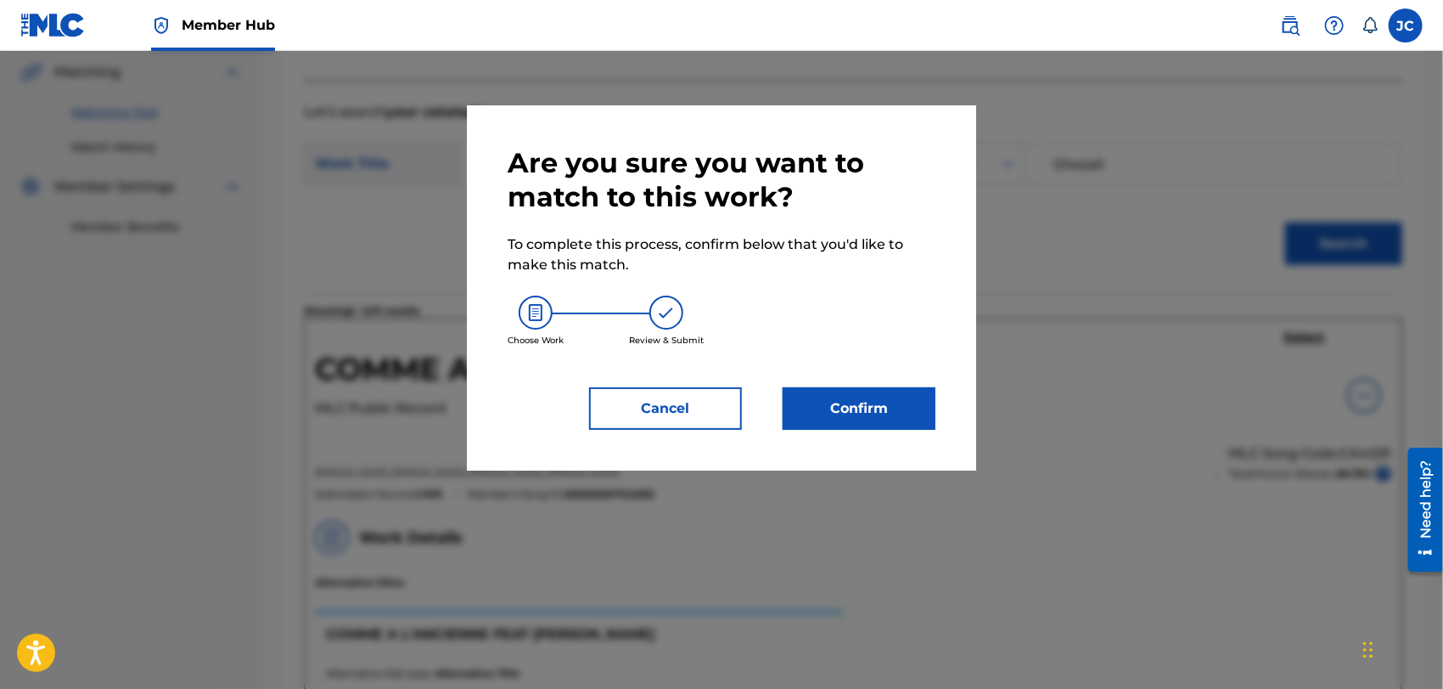
click at [768, 419] on div "Confirm" at bounding box center [849, 408] width 173 height 42
click at [830, 414] on button "Confirm" at bounding box center [859, 408] width 153 height 42
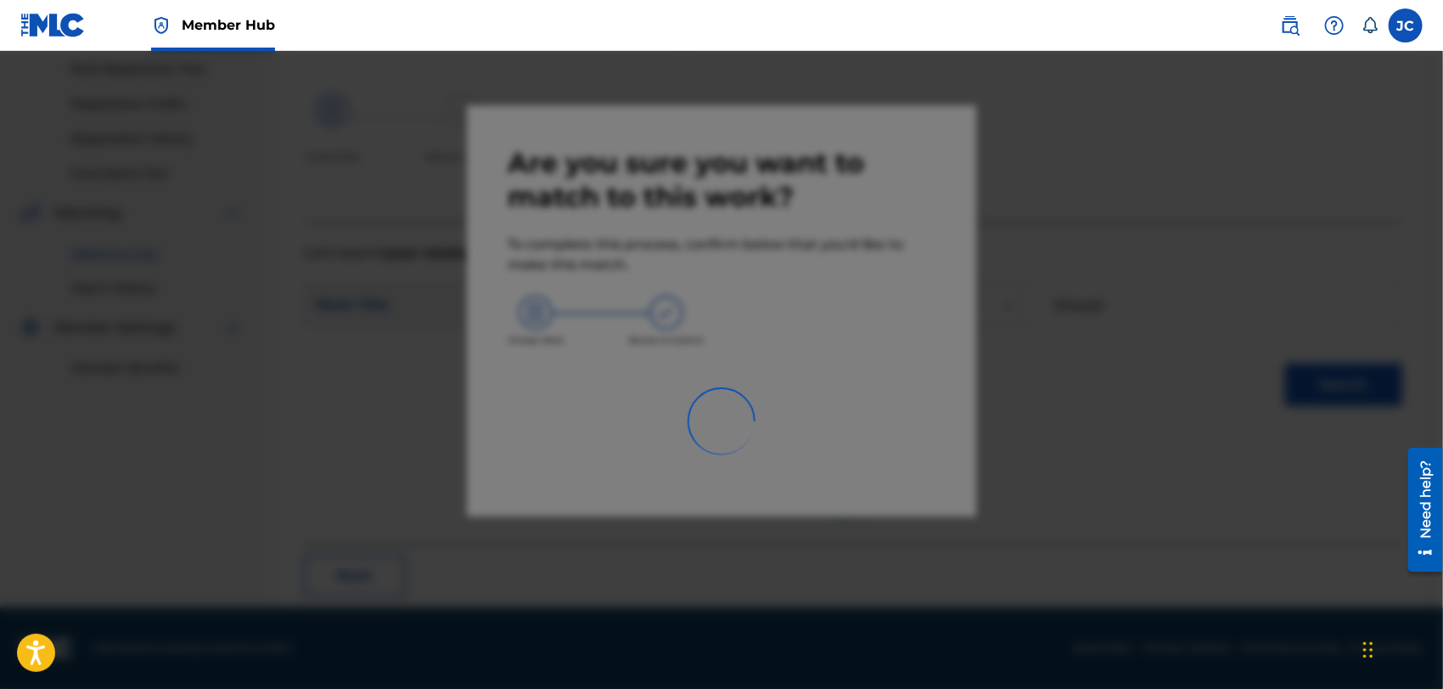
scroll to position [65, 0]
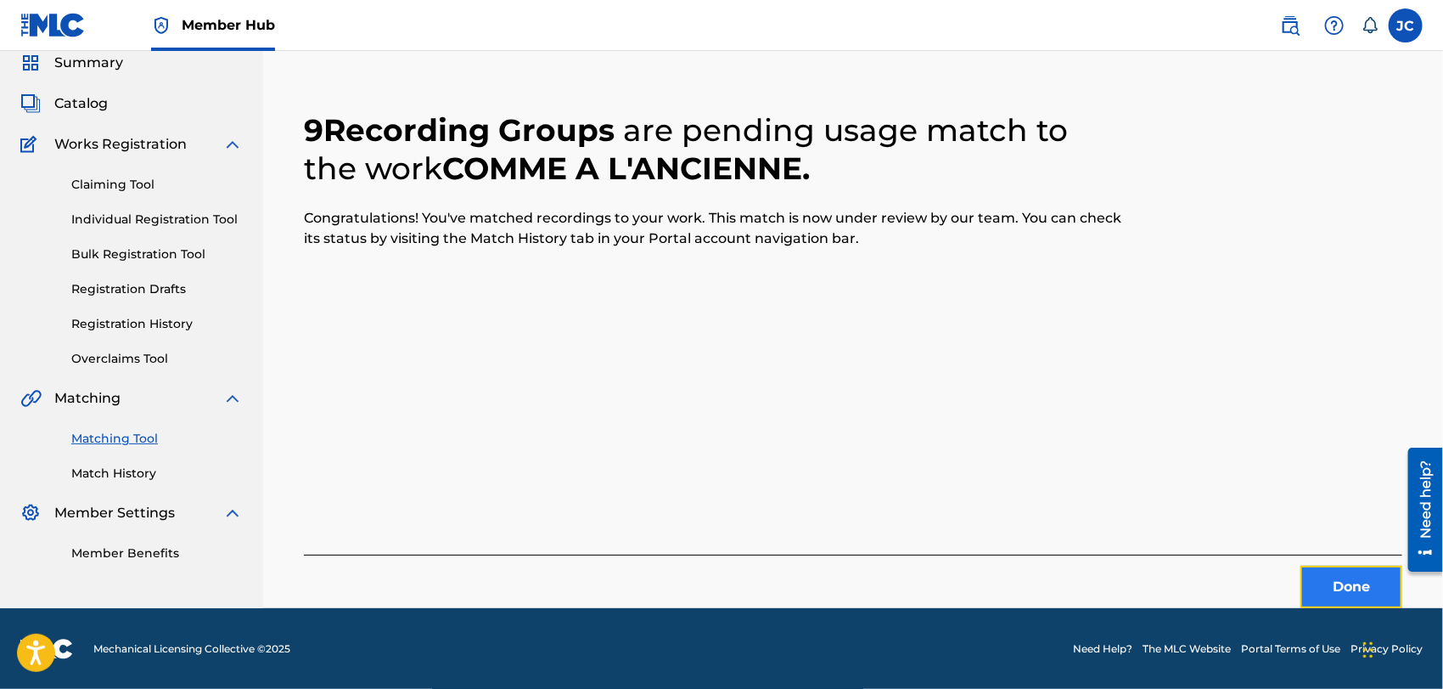
click at [1345, 579] on button "Done" at bounding box center [1352, 587] width 102 height 42
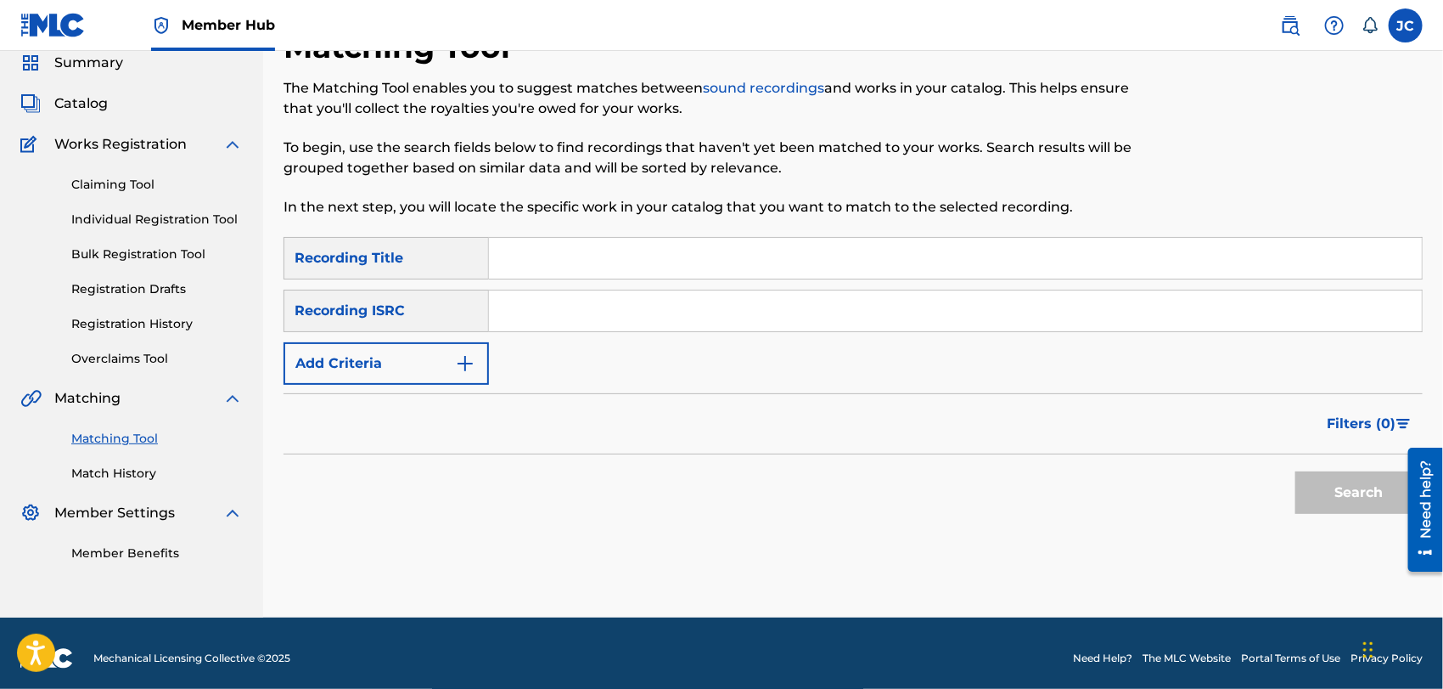
click at [803, 334] on div "SearchWithCriteriac5d6372b-e2a3-4758-94da-65a5f3a1906c Recording Title SearchWi…" at bounding box center [854, 311] width 1140 height 148
click at [808, 324] on input "Search Form" at bounding box center [955, 310] width 933 height 41
paste input "CAM460416061"
type input "CAM460416061"
click at [1347, 492] on button "Search" at bounding box center [1359, 492] width 127 height 42
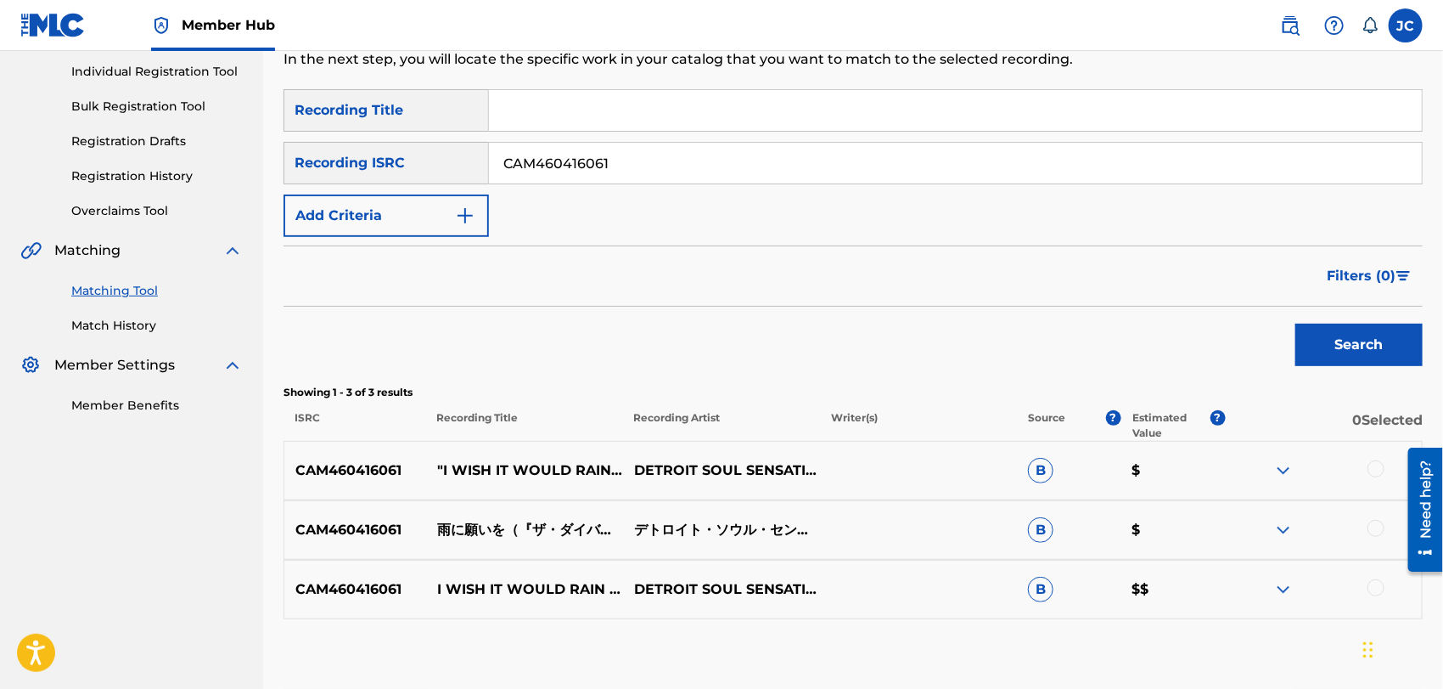
scroll to position [310, 0]
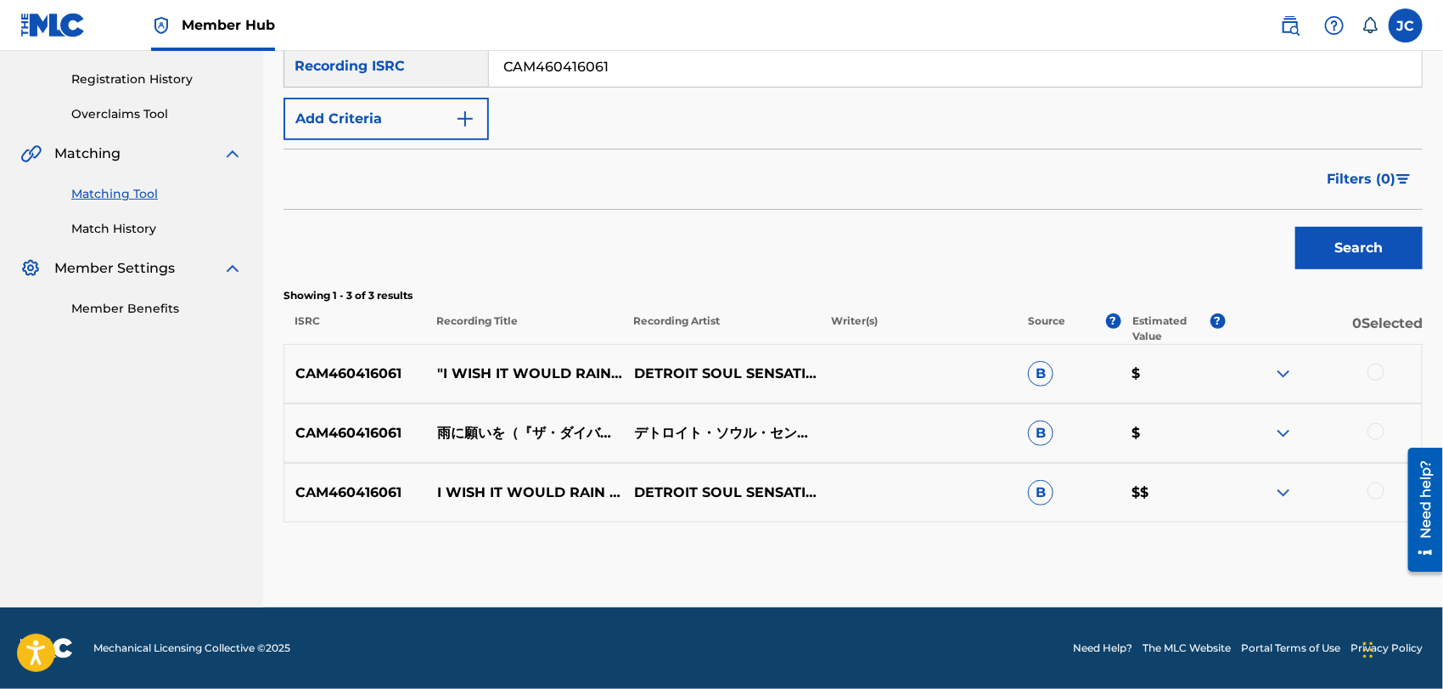
click at [1375, 374] on div at bounding box center [1376, 371] width 17 height 17
click at [1376, 432] on div at bounding box center [1376, 431] width 17 height 17
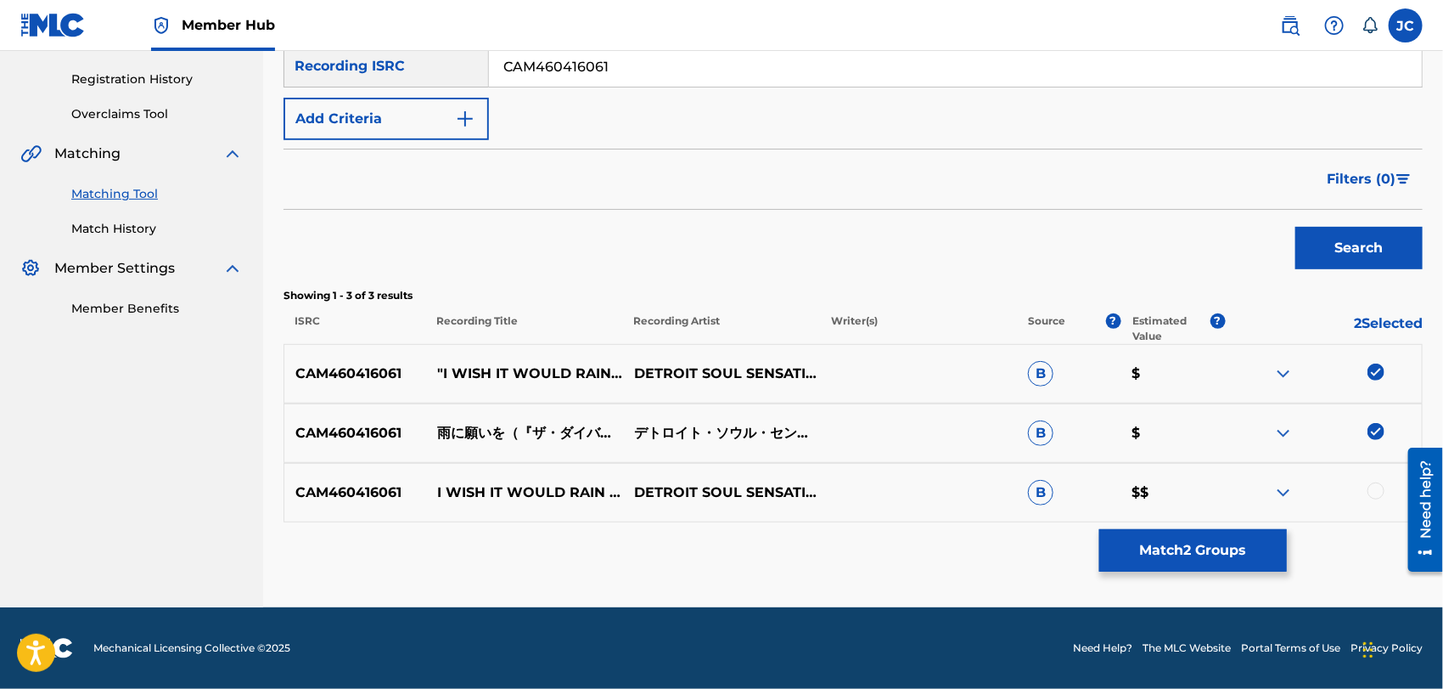
click at [1382, 484] on div at bounding box center [1376, 490] width 17 height 17
click at [1148, 551] on button "Match 3 Groups" at bounding box center [1194, 550] width 188 height 42
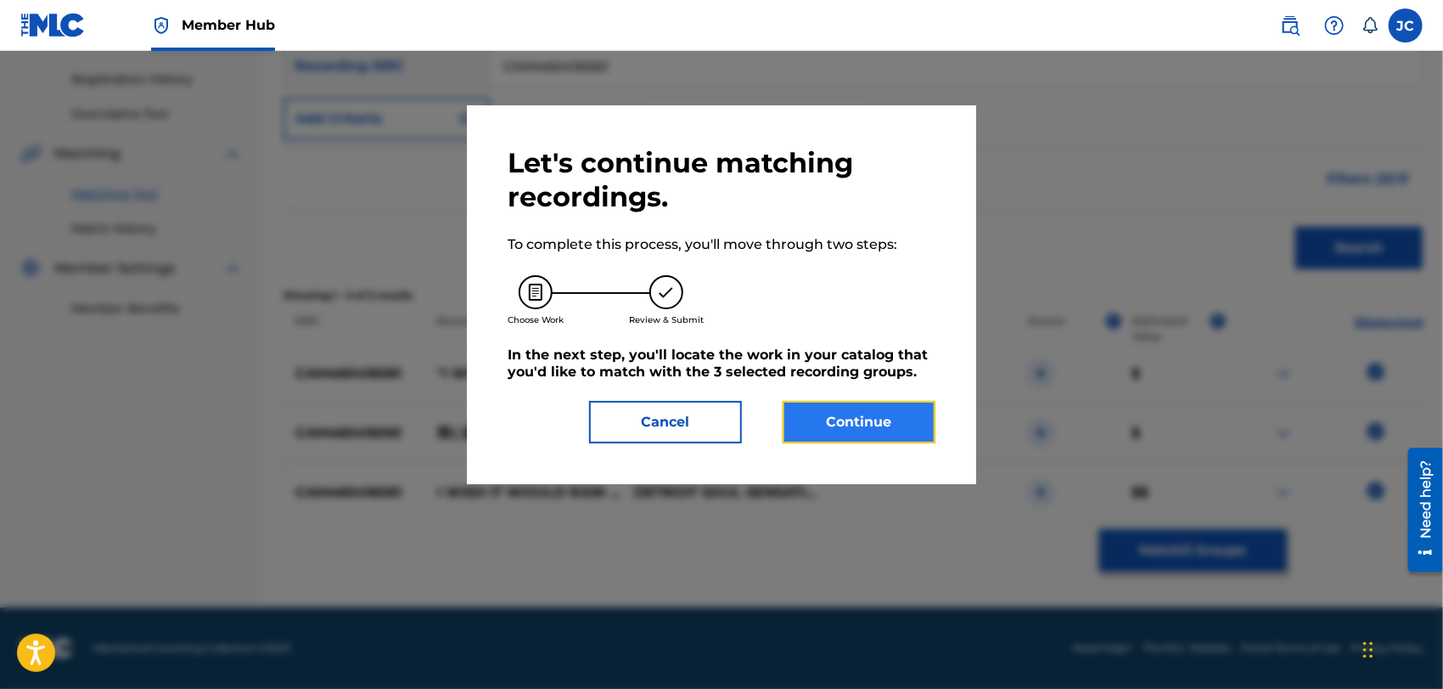
click at [873, 423] on button "Continue" at bounding box center [859, 422] width 153 height 42
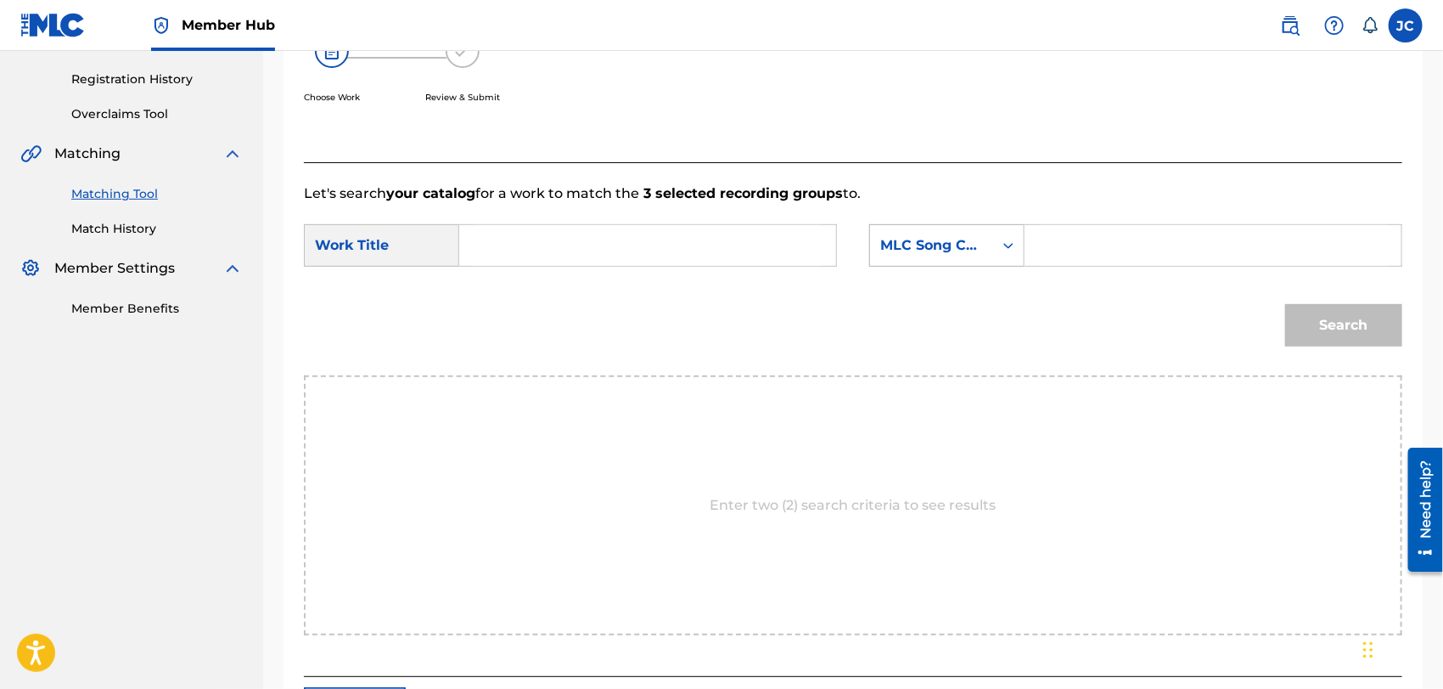
click at [974, 256] on div "MLC Song Code" at bounding box center [931, 245] width 123 height 32
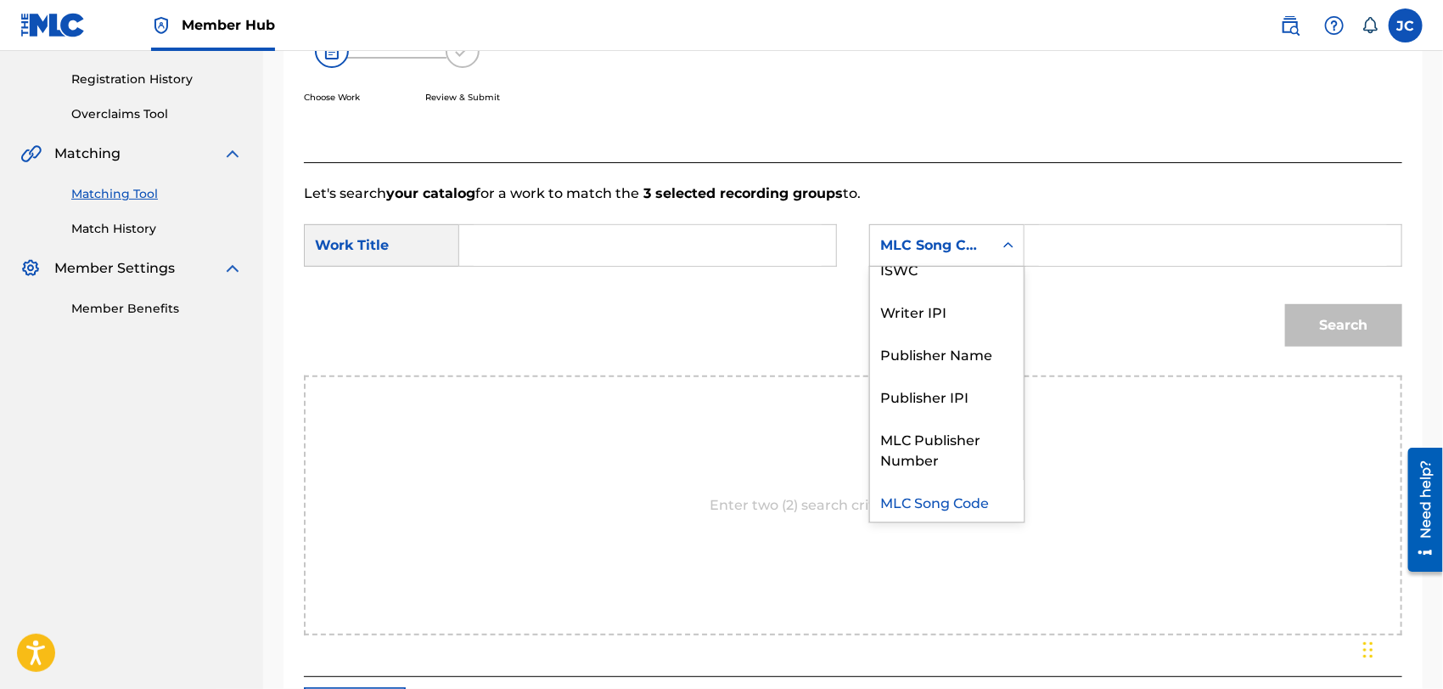
scroll to position [0, 0]
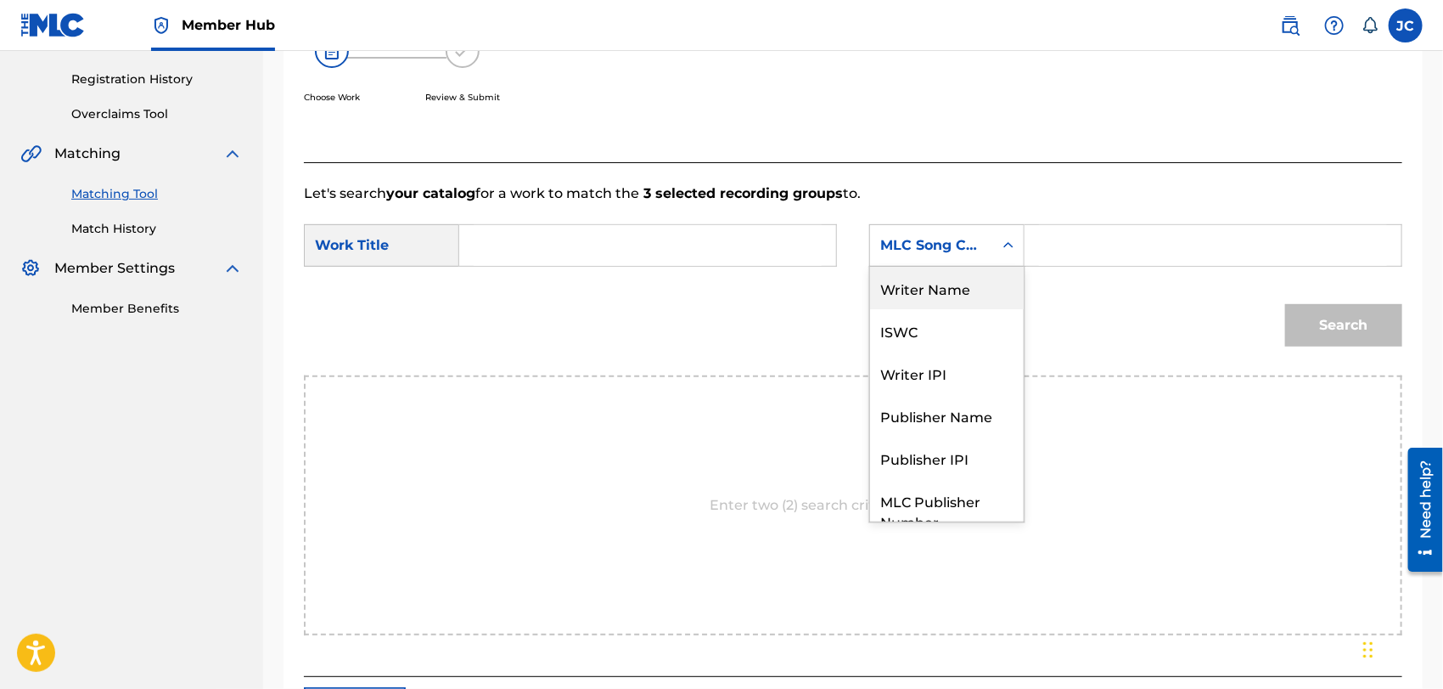
click at [971, 292] on div "Writer Name" at bounding box center [947, 288] width 154 height 42
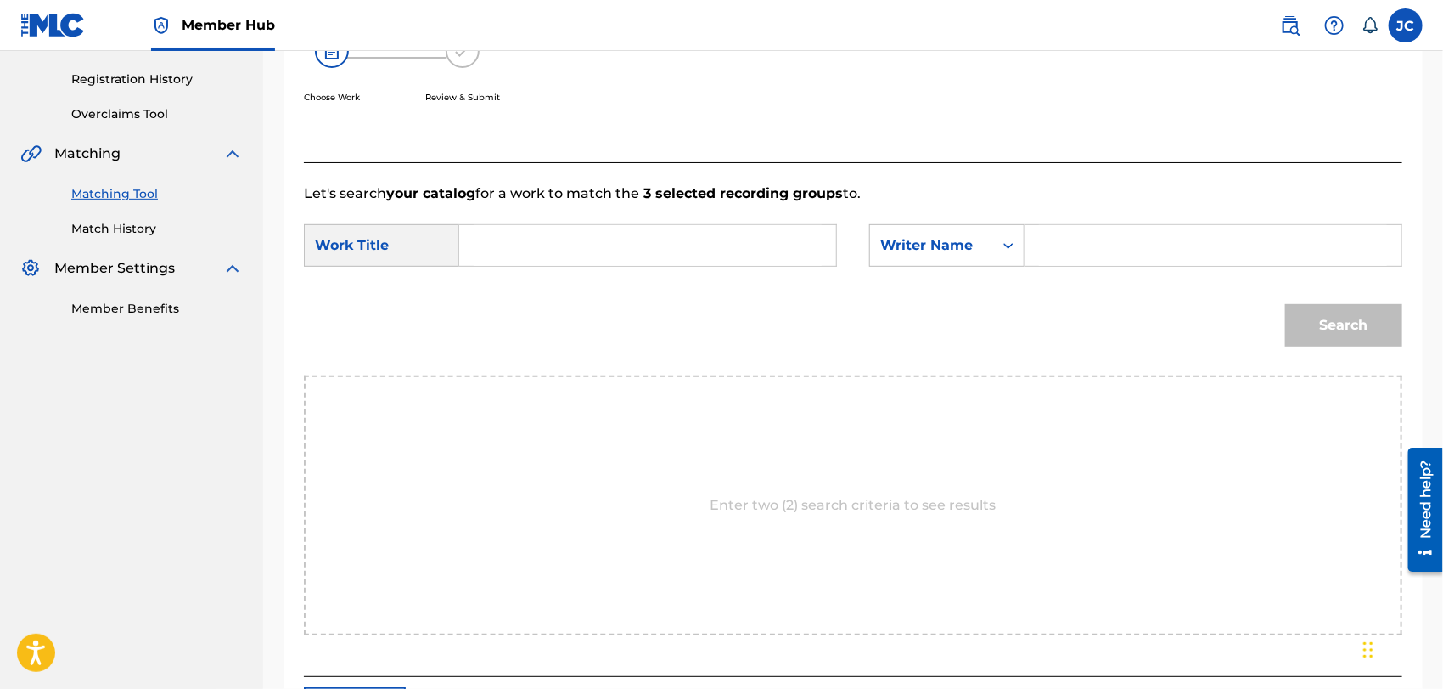
click at [1099, 256] on input "Search Form" at bounding box center [1213, 245] width 348 height 41
type input "williams"
drag, startPoint x: 512, startPoint y: 219, endPoint x: 519, endPoint y: 244, distance: 25.5
click at [512, 220] on form "SearchWithCriteria627f64c9-5757-4ac6-8223-0c385f35f1c2 Work Title SearchWithCri…" at bounding box center [853, 290] width 1099 height 172
click at [522, 249] on input "Search Form" at bounding box center [648, 245] width 348 height 41
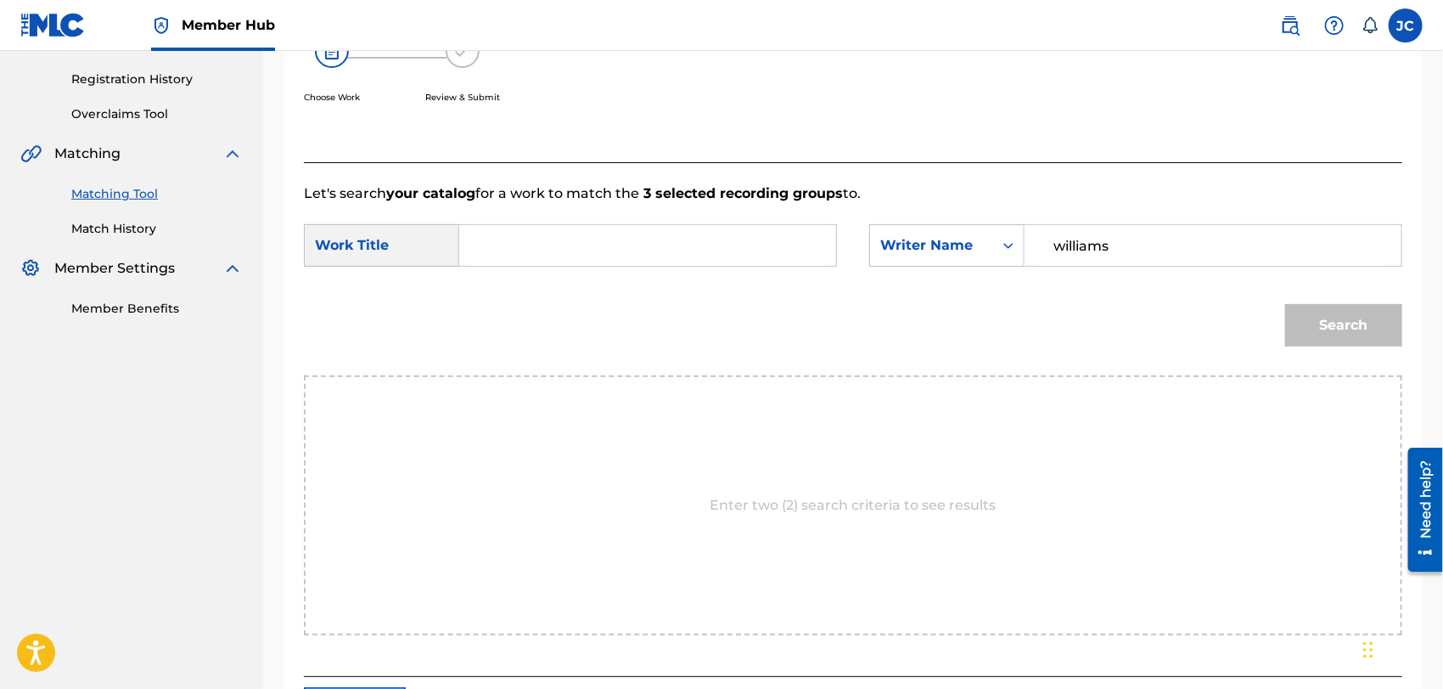
paste input "I Wish It Would Rain"
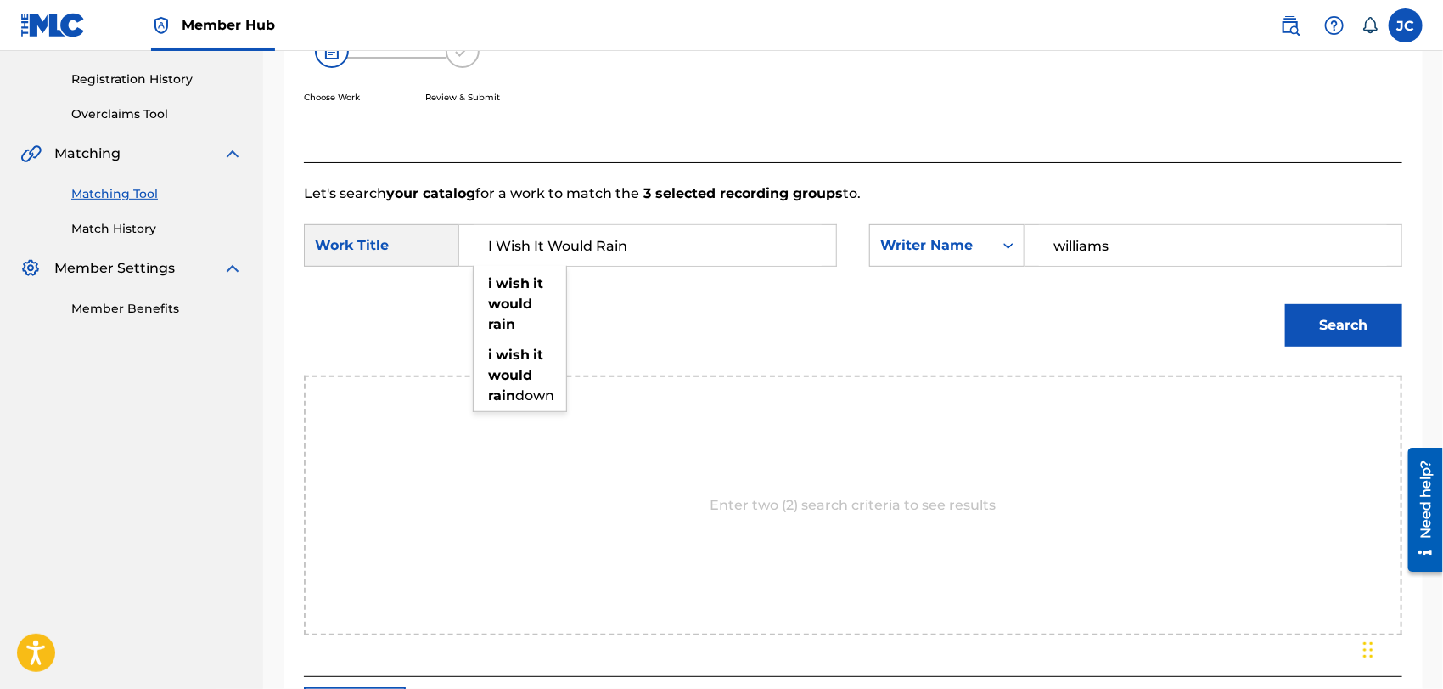
type input "I Wish It Would Rain"
click at [1364, 312] on button "Search" at bounding box center [1344, 325] width 117 height 42
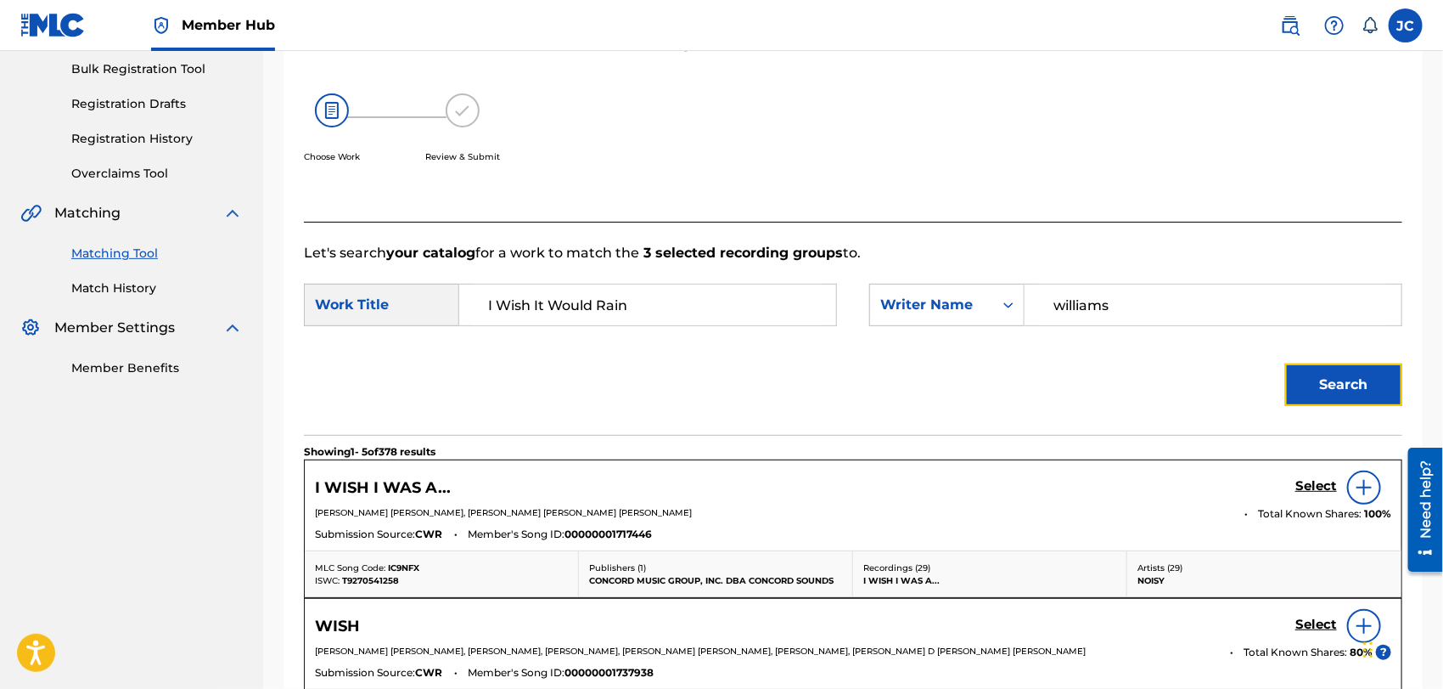
scroll to position [310, 0]
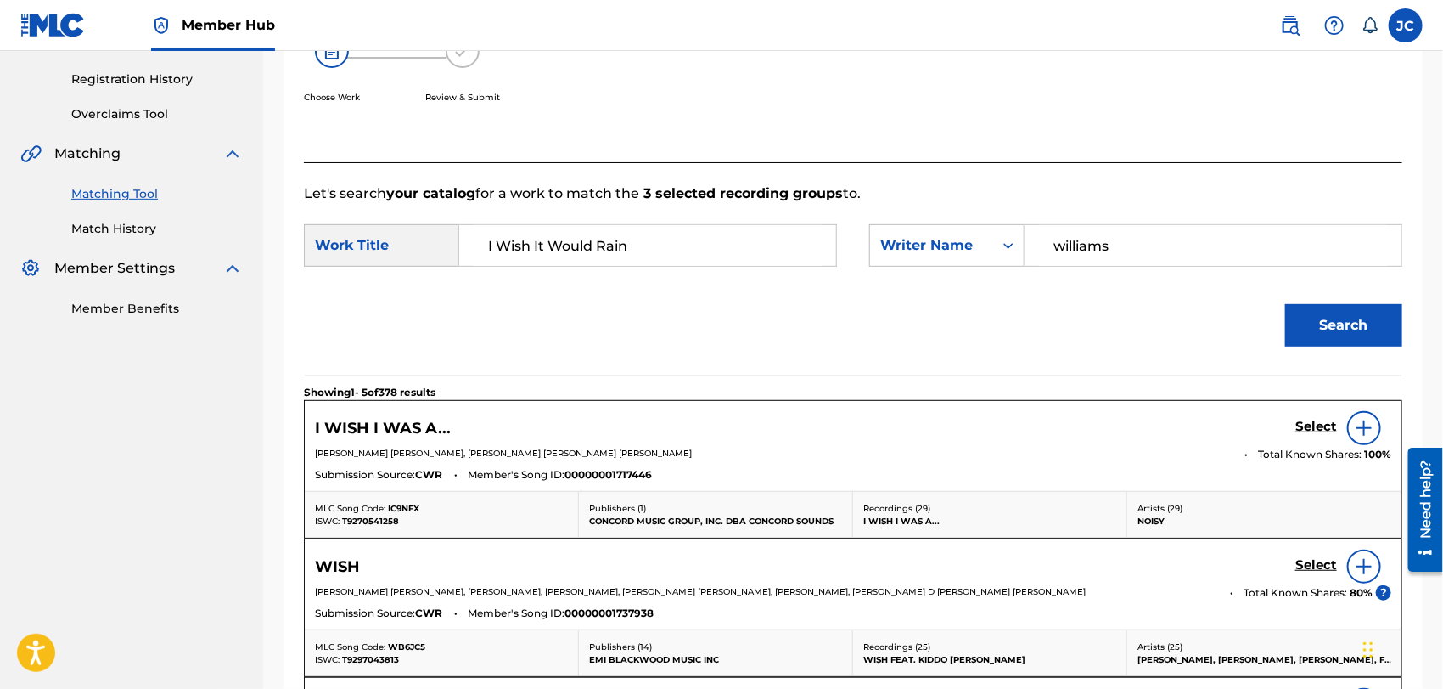
drag, startPoint x: 1117, startPoint y: 238, endPoint x: 811, endPoint y: 240, distance: 305.7
click at [811, 240] on div "SearchWithCriteria627f64c9-5757-4ac6-8223-0c385f35f1c2 Work Title I Wish It Wou…" at bounding box center [853, 250] width 1099 height 53
click at [1286, 316] on button "Search" at bounding box center [1344, 325] width 117 height 42
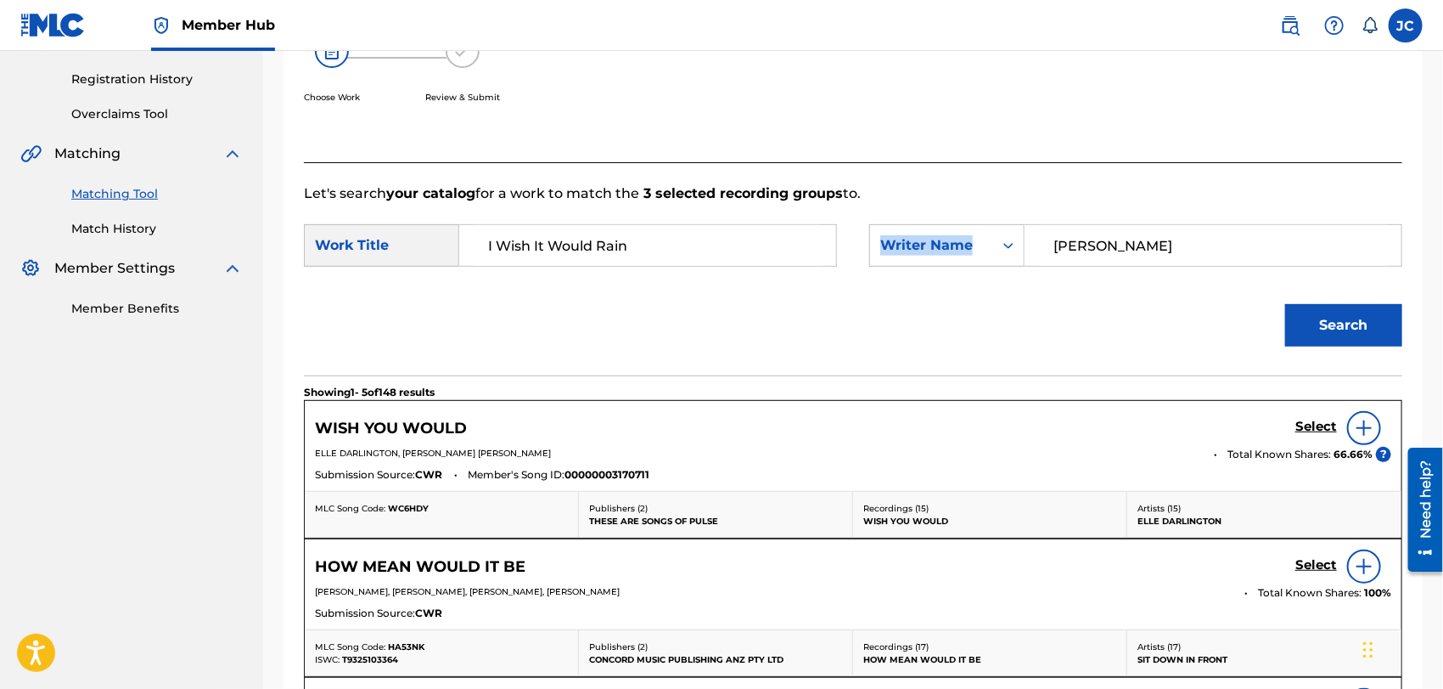
drag, startPoint x: 1173, startPoint y: 221, endPoint x: 873, endPoint y: 222, distance: 300.6
click at [859, 217] on form "SearchWithCriteria627f64c9-5757-4ac6-8223-0c385f35f1c2 Work Title I Wish It Wou…" at bounding box center [853, 290] width 1099 height 172
drag, startPoint x: 1151, startPoint y: 232, endPoint x: 859, endPoint y: 226, distance: 291.3
click at [859, 226] on div "SearchWithCriteria627f64c9-5757-4ac6-8223-0c385f35f1c2 Work Title I Wish It Wou…" at bounding box center [853, 250] width 1099 height 53
type input "[PERSON_NAME]"
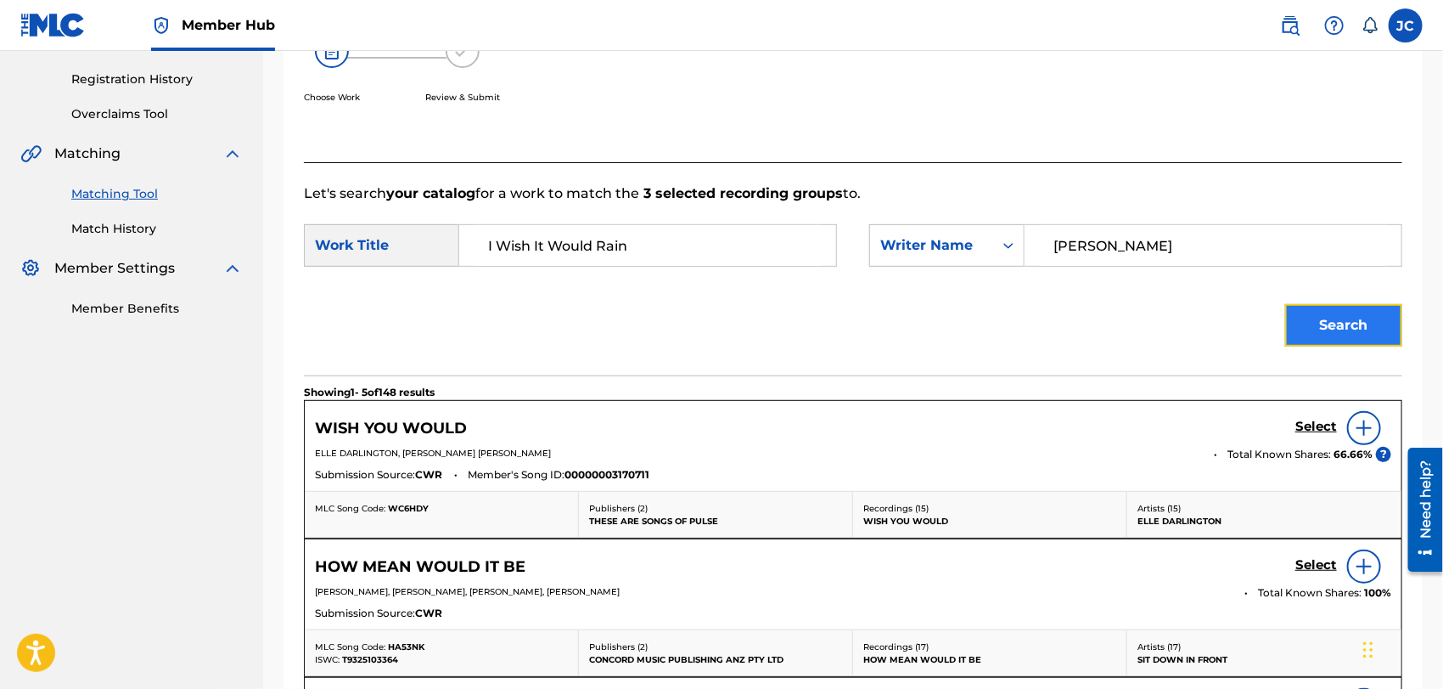
click at [1320, 326] on button "Search" at bounding box center [1344, 325] width 117 height 42
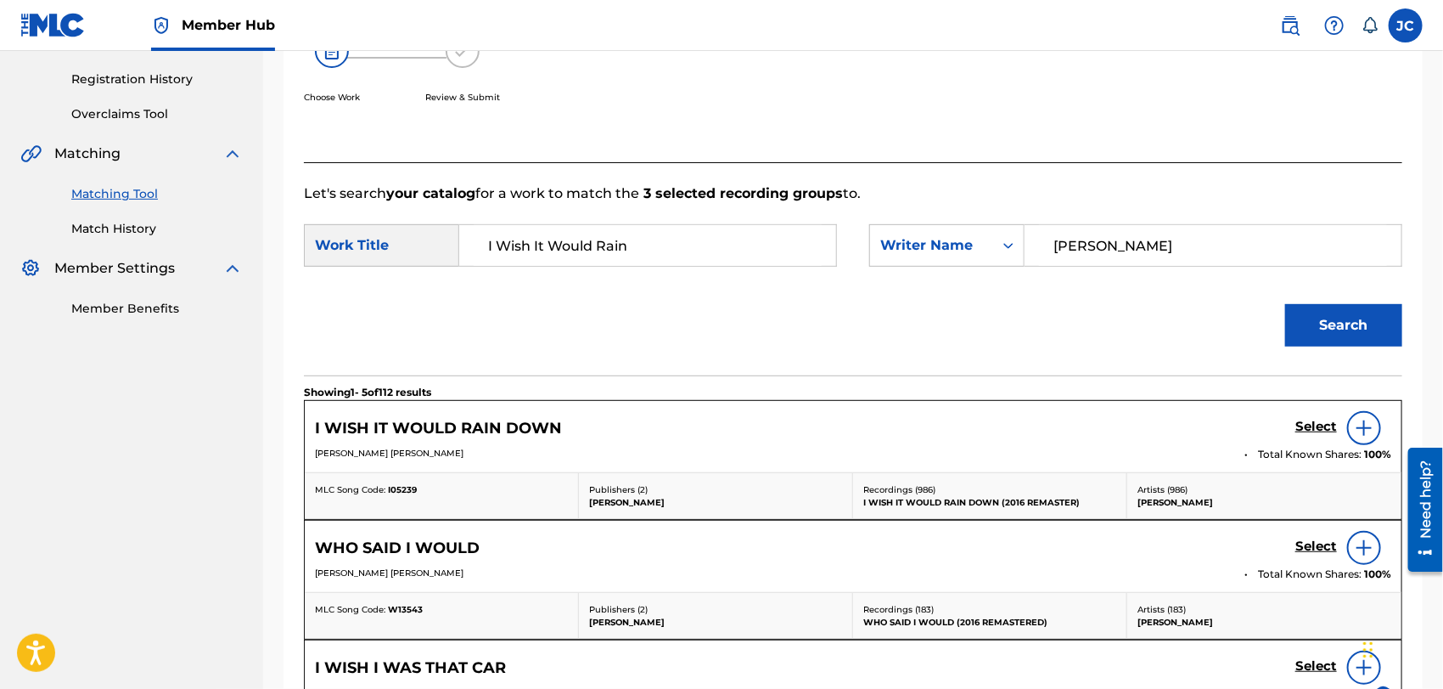
click at [1373, 428] on img at bounding box center [1364, 428] width 20 height 20
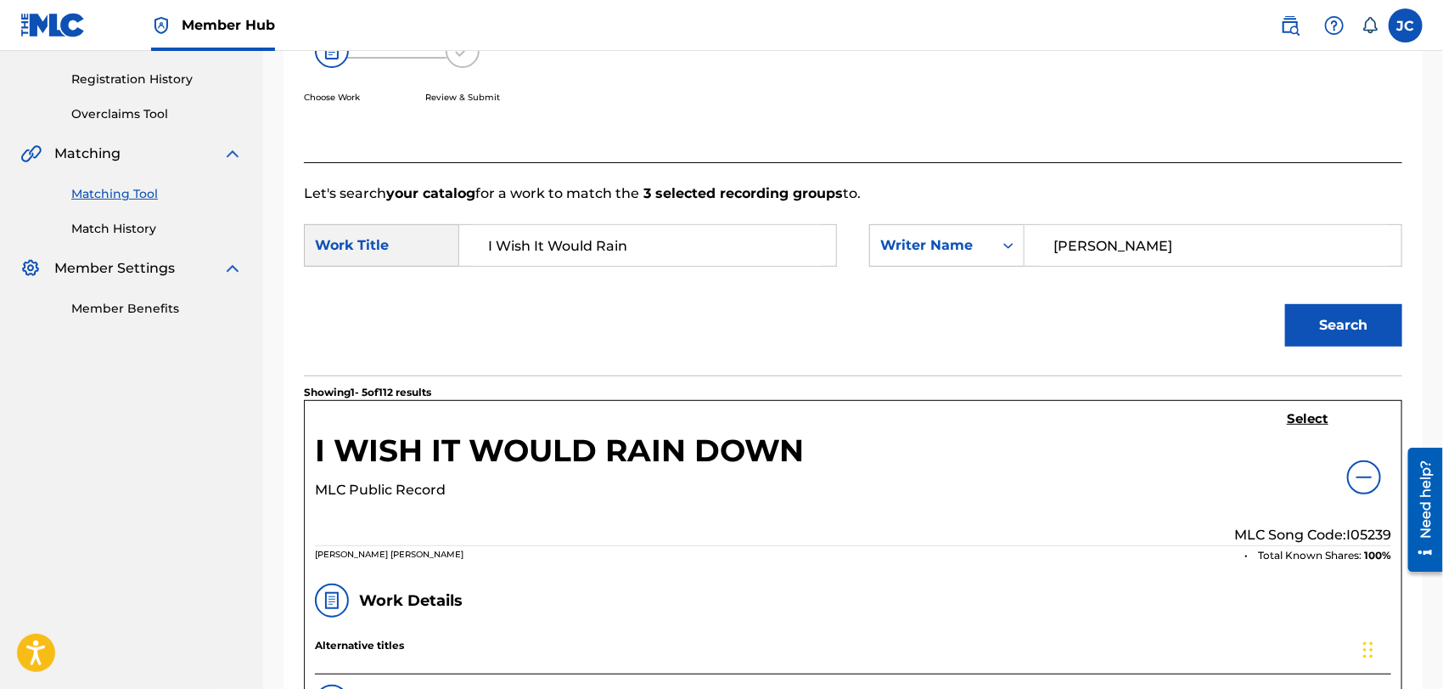
scroll to position [593, 0]
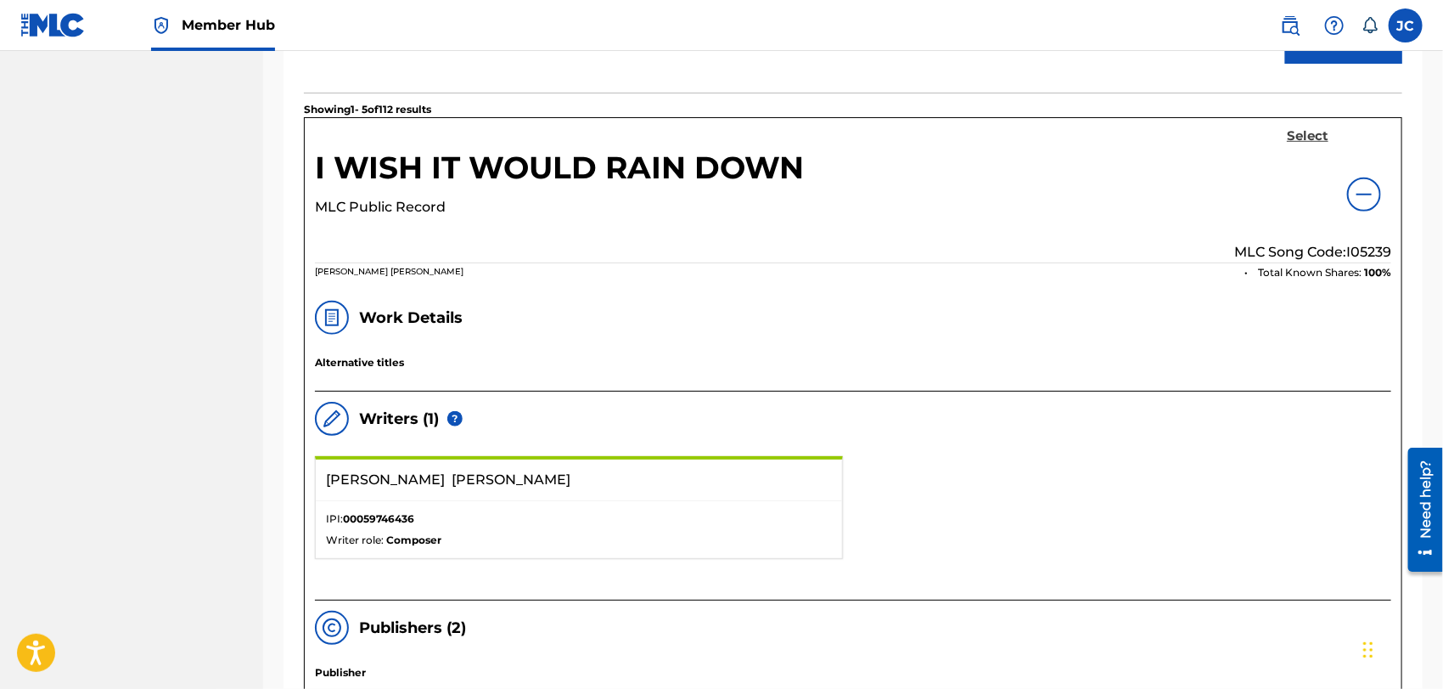
click at [1325, 134] on h5 "Select" at bounding box center [1308, 136] width 42 height 16
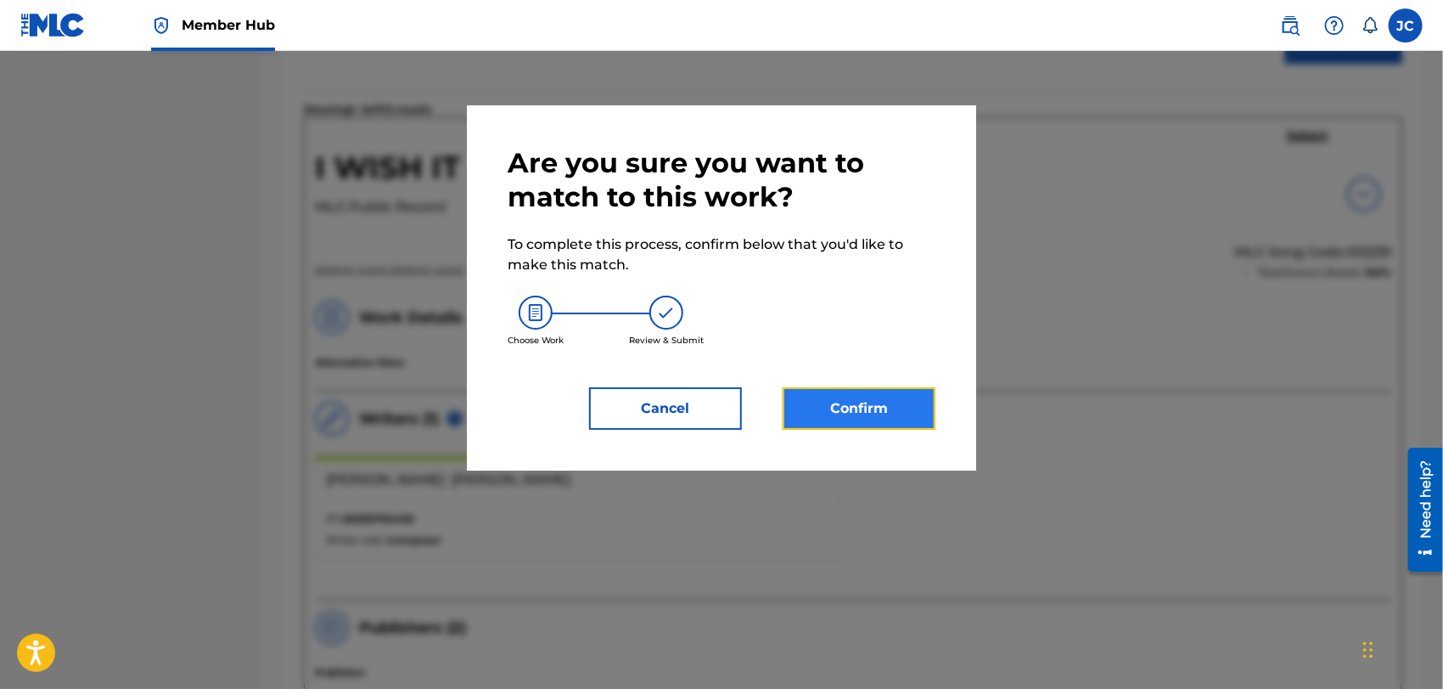
click at [856, 423] on button "Confirm" at bounding box center [859, 408] width 153 height 42
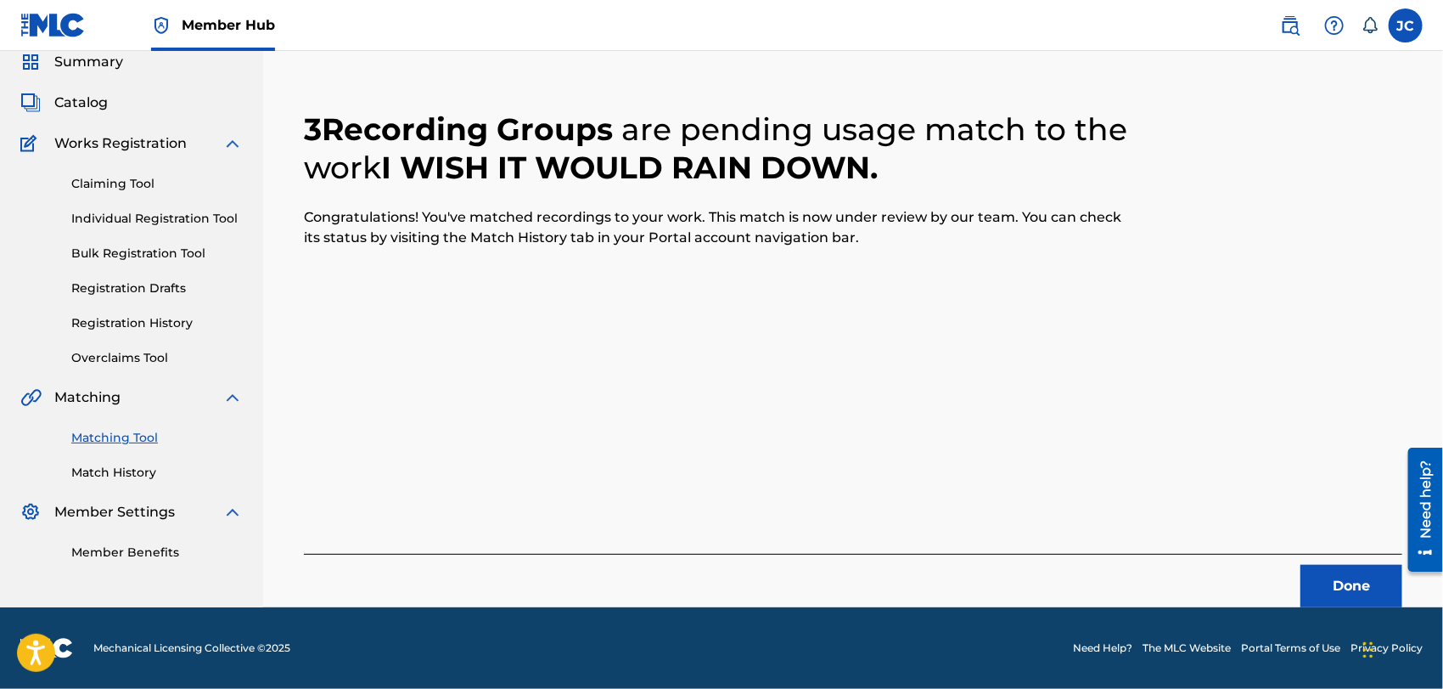
scroll to position [65, 0]
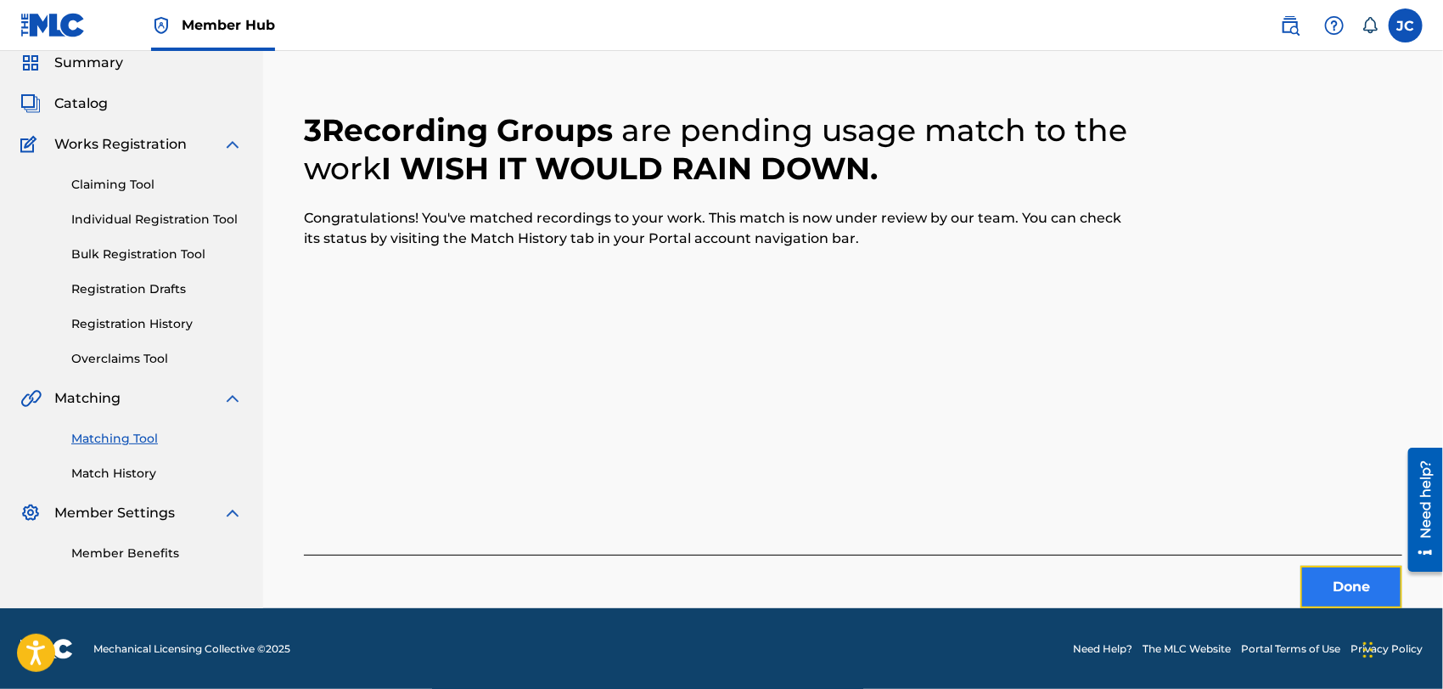
click at [1369, 578] on button "Done" at bounding box center [1352, 587] width 102 height 42
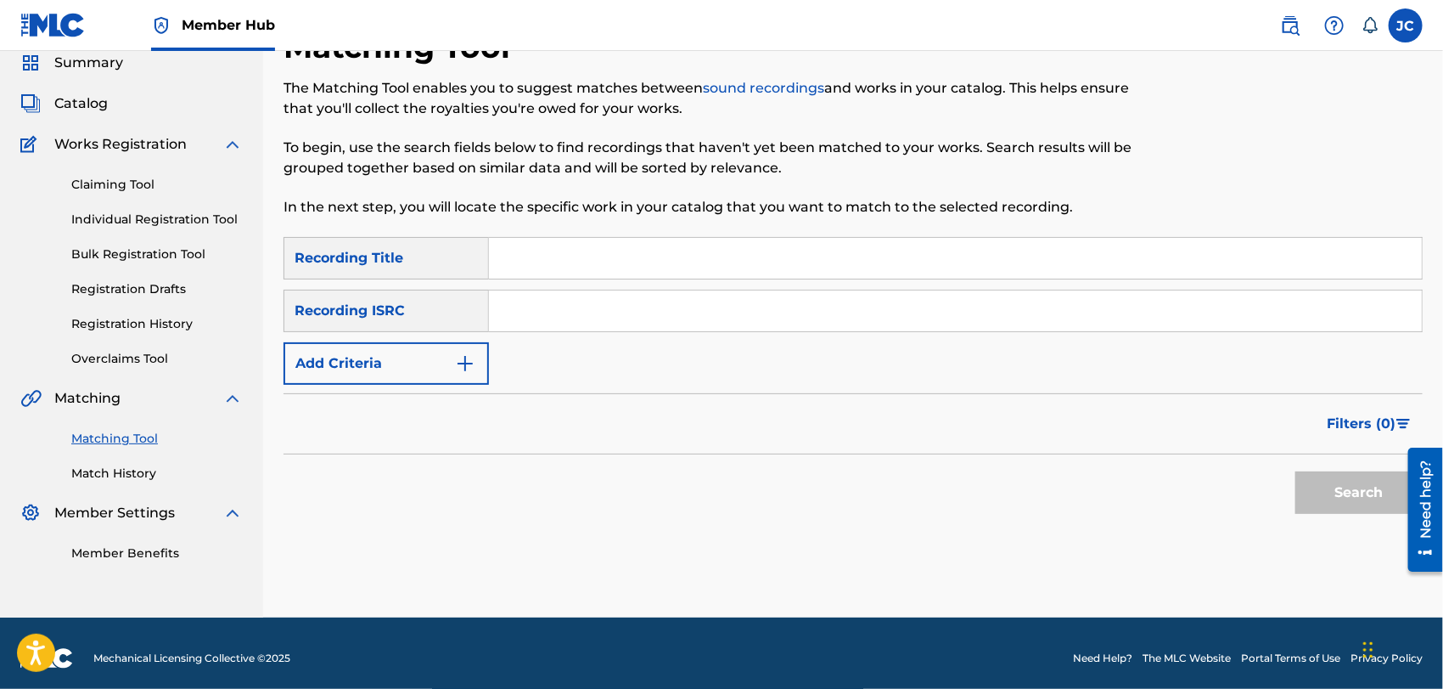
paste input "USG7D1146710"
type input "USG7D1146710"
click at [1320, 478] on button "Search" at bounding box center [1359, 492] width 127 height 42
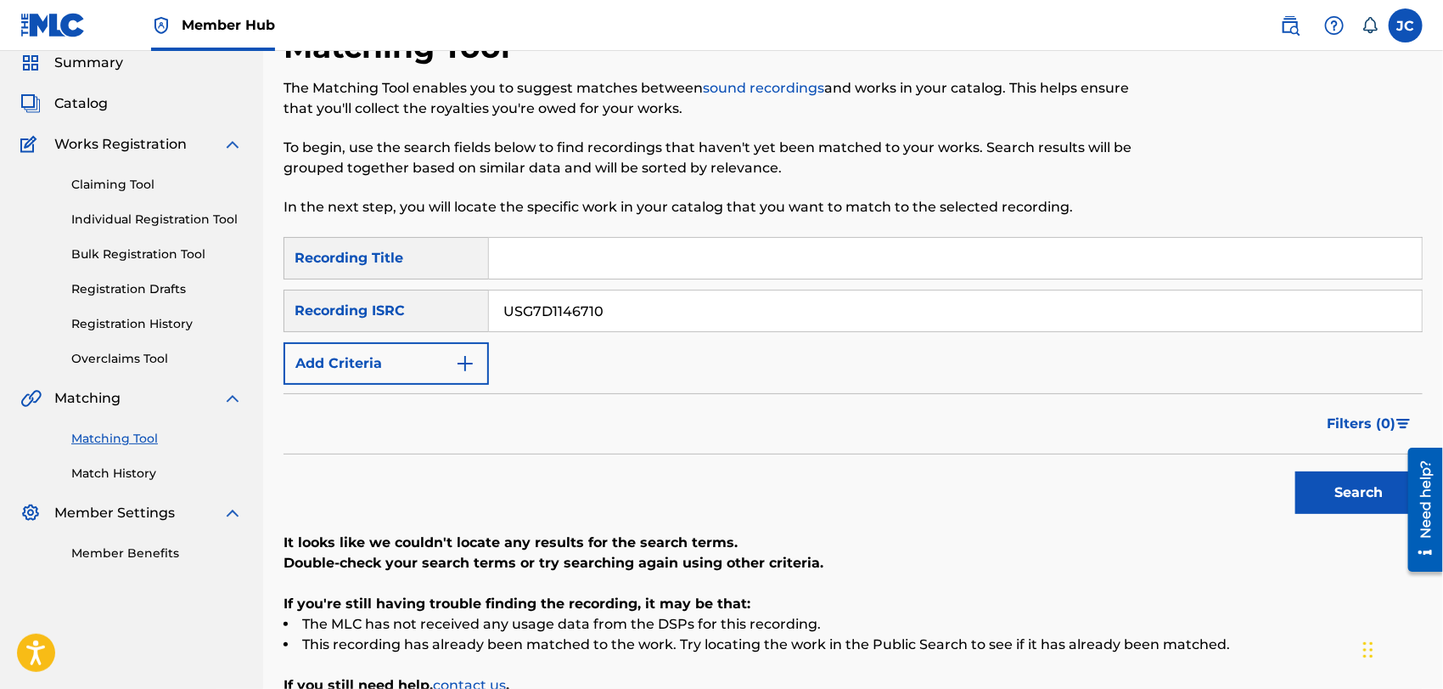
click at [645, 267] on input "Search Form" at bounding box center [955, 258] width 933 height 41
paste input "Just The Way You Are"
type input "Just The Way You Are"
drag, startPoint x: 667, startPoint y: 310, endPoint x: 174, endPoint y: 305, distance: 493.4
click at [174, 305] on main "CONCORD MUSIC PUBLISHING LLC Summary Catalog Works Registration Claiming Tool I…" at bounding box center [721, 383] width 1443 height 795
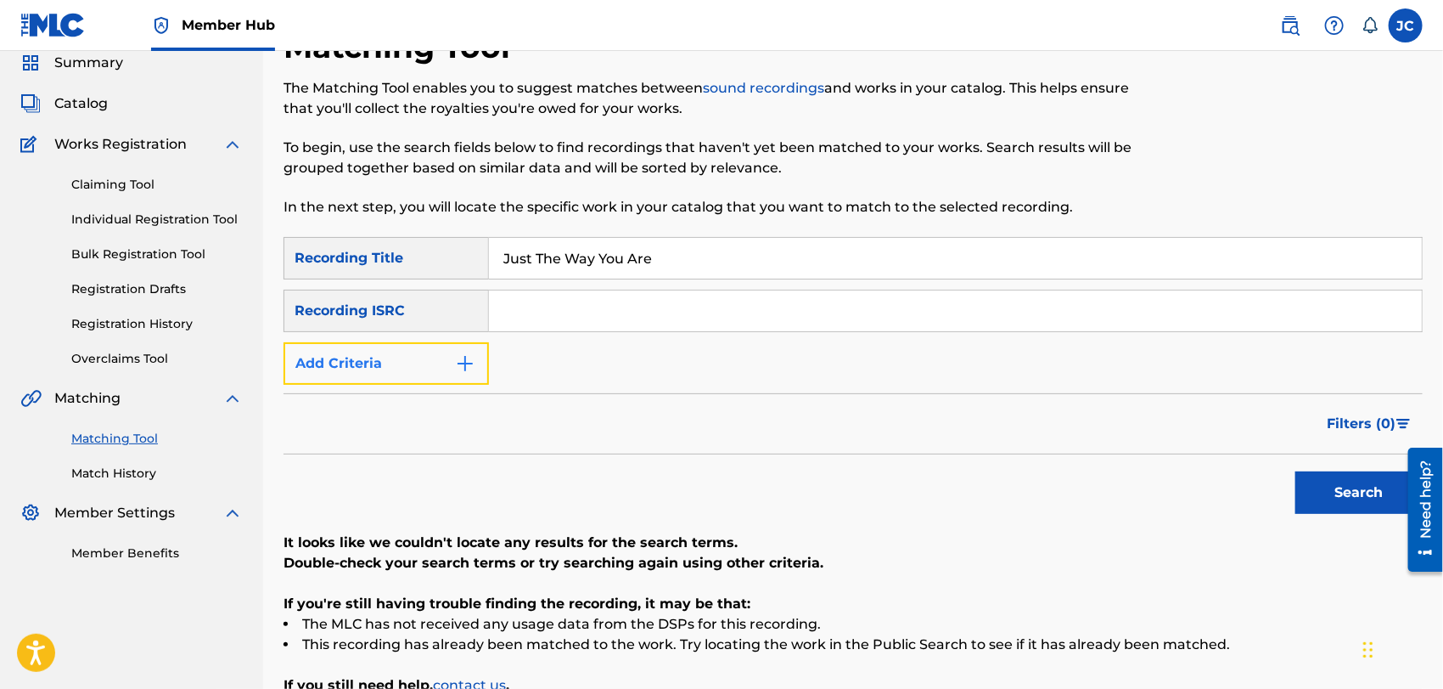
click at [425, 369] on button "Add Criteria" at bounding box center [386, 363] width 205 height 42
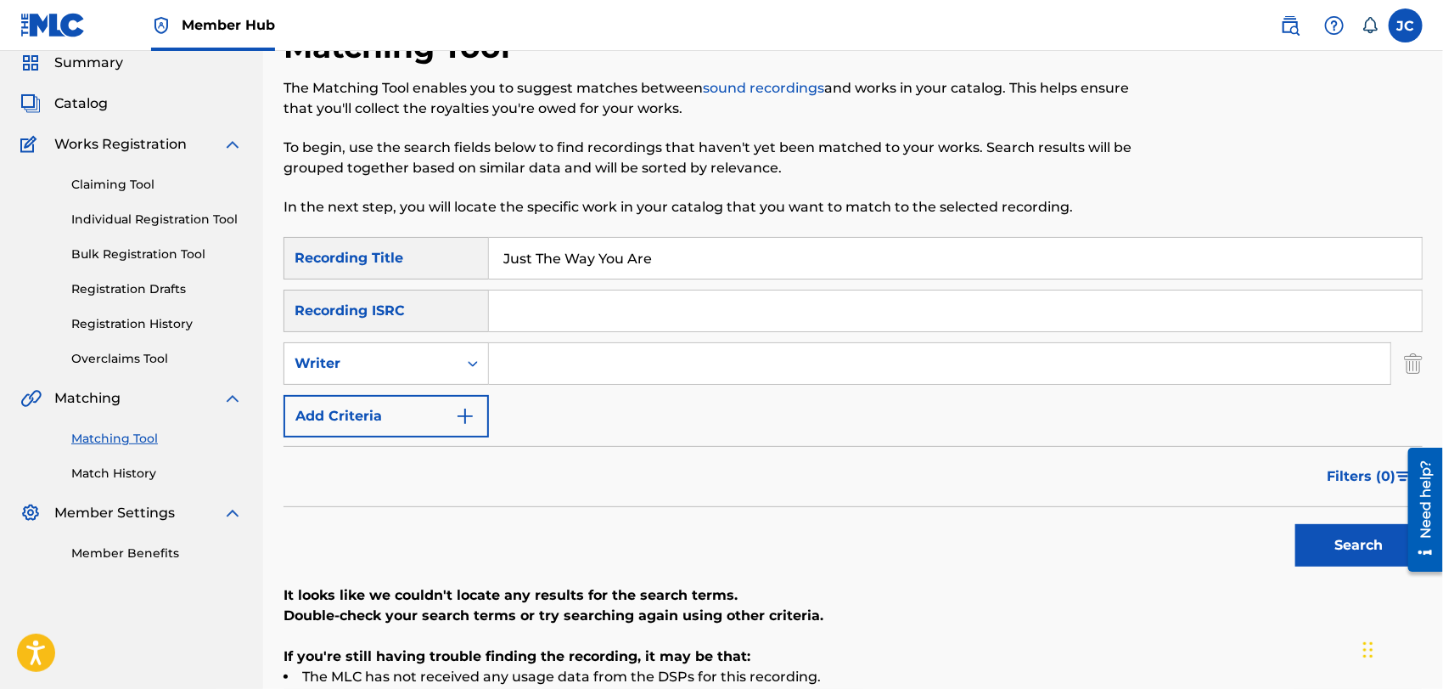
click at [527, 374] on input "Search Form" at bounding box center [940, 363] width 902 height 41
type input "mars"
click at [1303, 526] on button "Search" at bounding box center [1359, 545] width 127 height 42
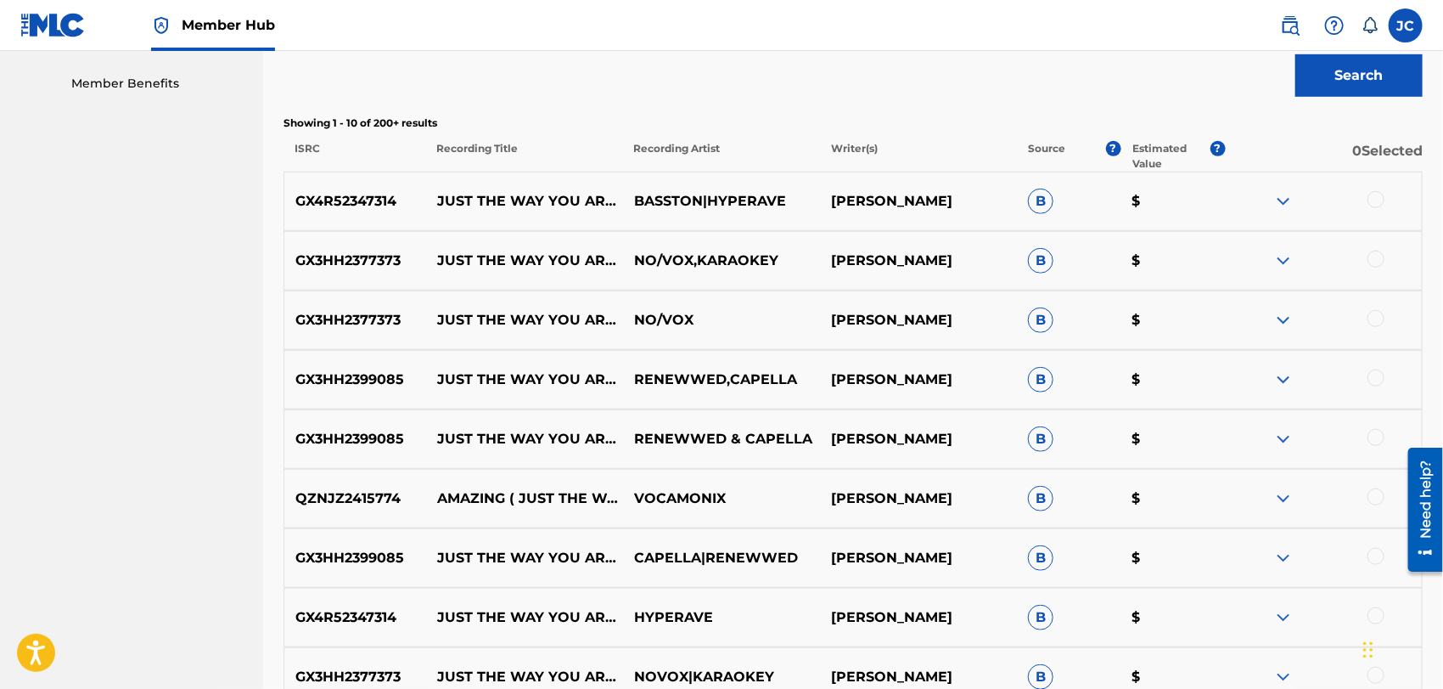
scroll to position [537, 0]
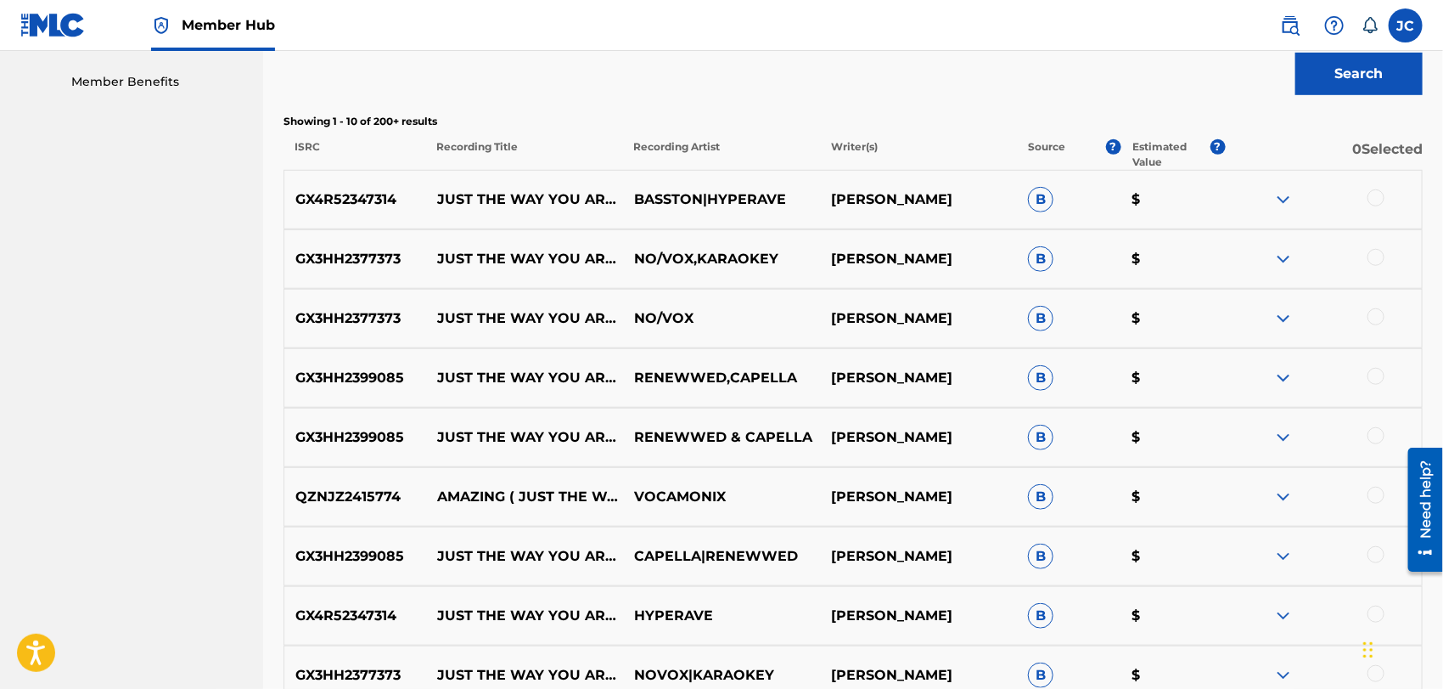
click at [1382, 202] on div at bounding box center [1376, 197] width 17 height 17
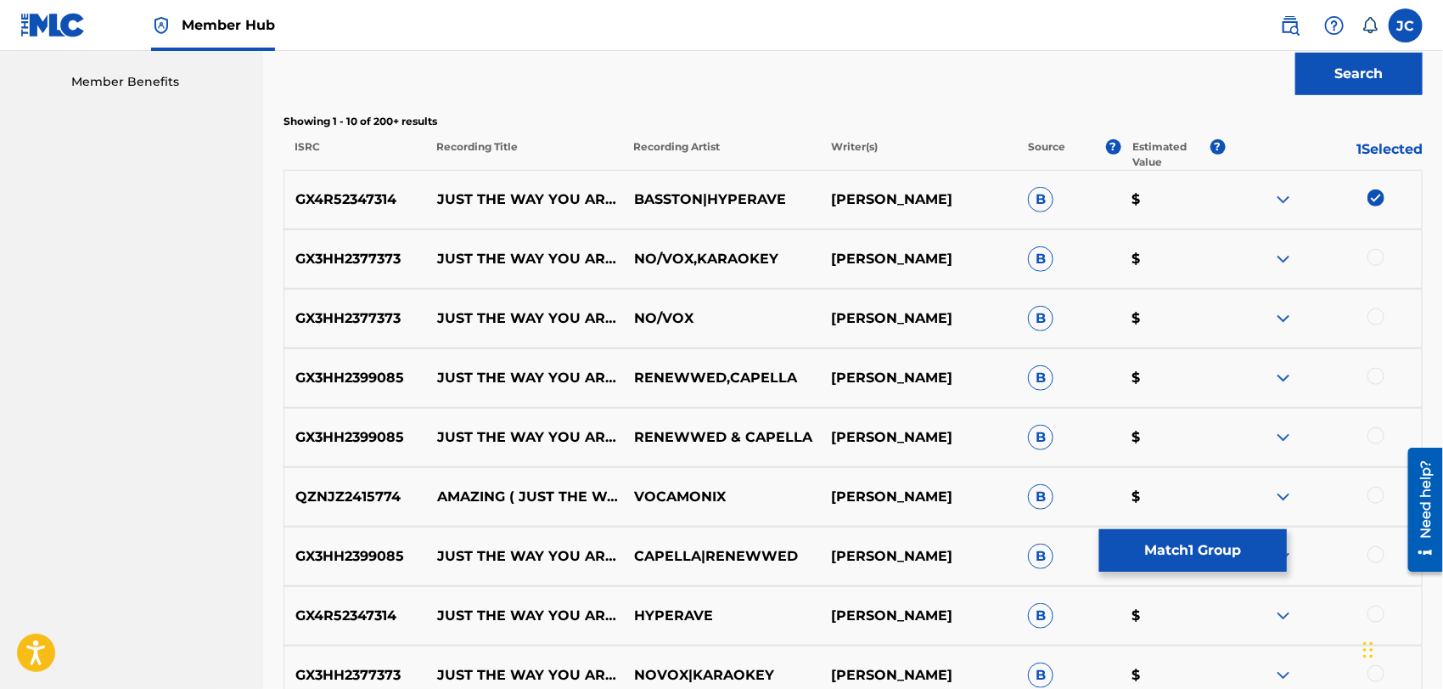
click at [1379, 249] on div at bounding box center [1376, 257] width 17 height 17
click at [1362, 298] on div "GX3HH2377373 JUST THE WAY YOU ARE - INSTRUMENTAL NO/VOX [PERSON_NAME] $" at bounding box center [854, 318] width 1140 height 59
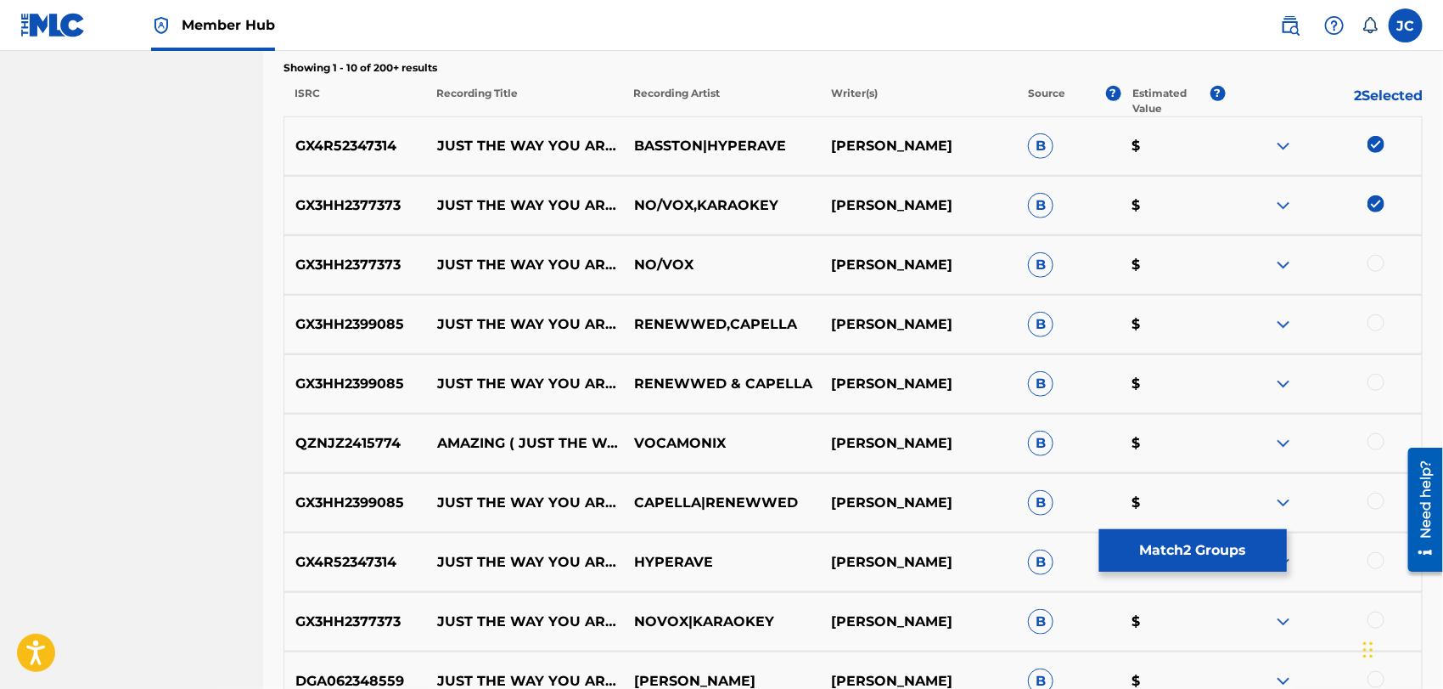
scroll to position [632, 0]
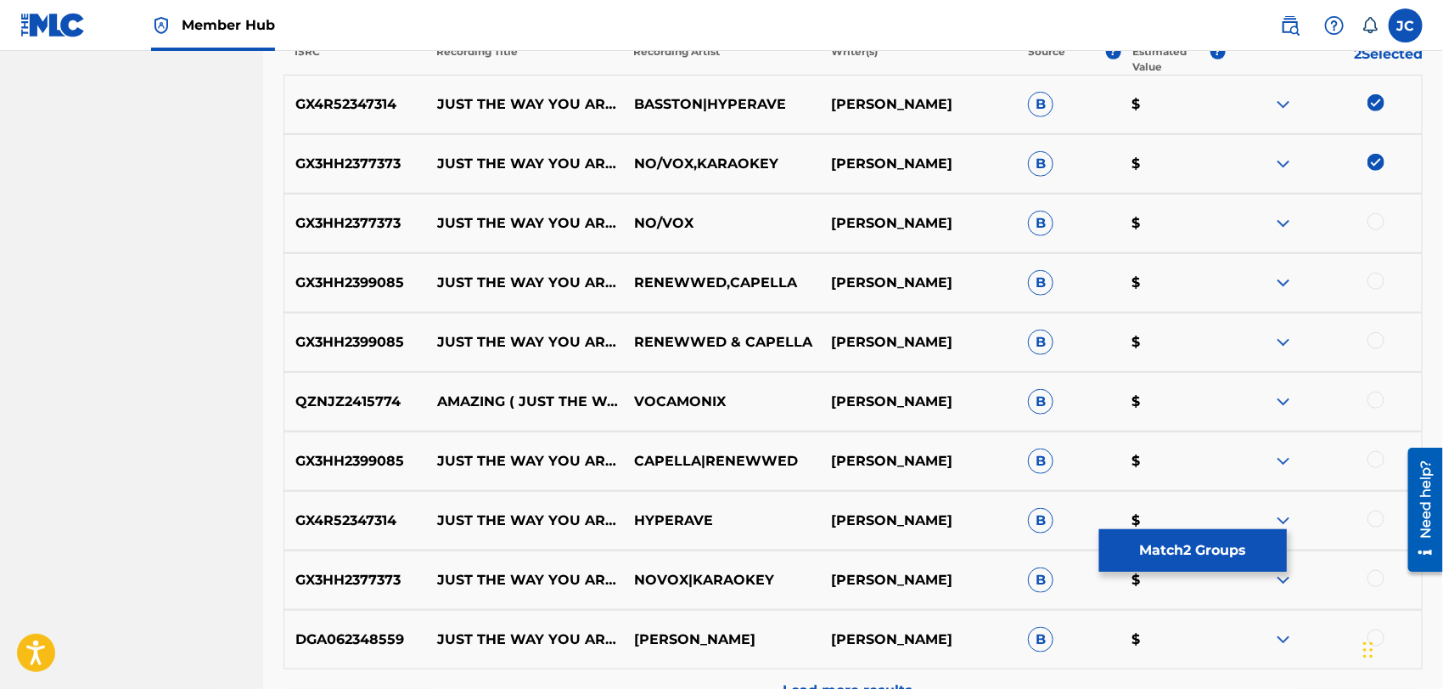
click at [1377, 223] on div at bounding box center [1376, 221] width 17 height 17
click at [1381, 279] on div at bounding box center [1376, 281] width 17 height 17
click at [1379, 340] on div at bounding box center [1376, 340] width 17 height 17
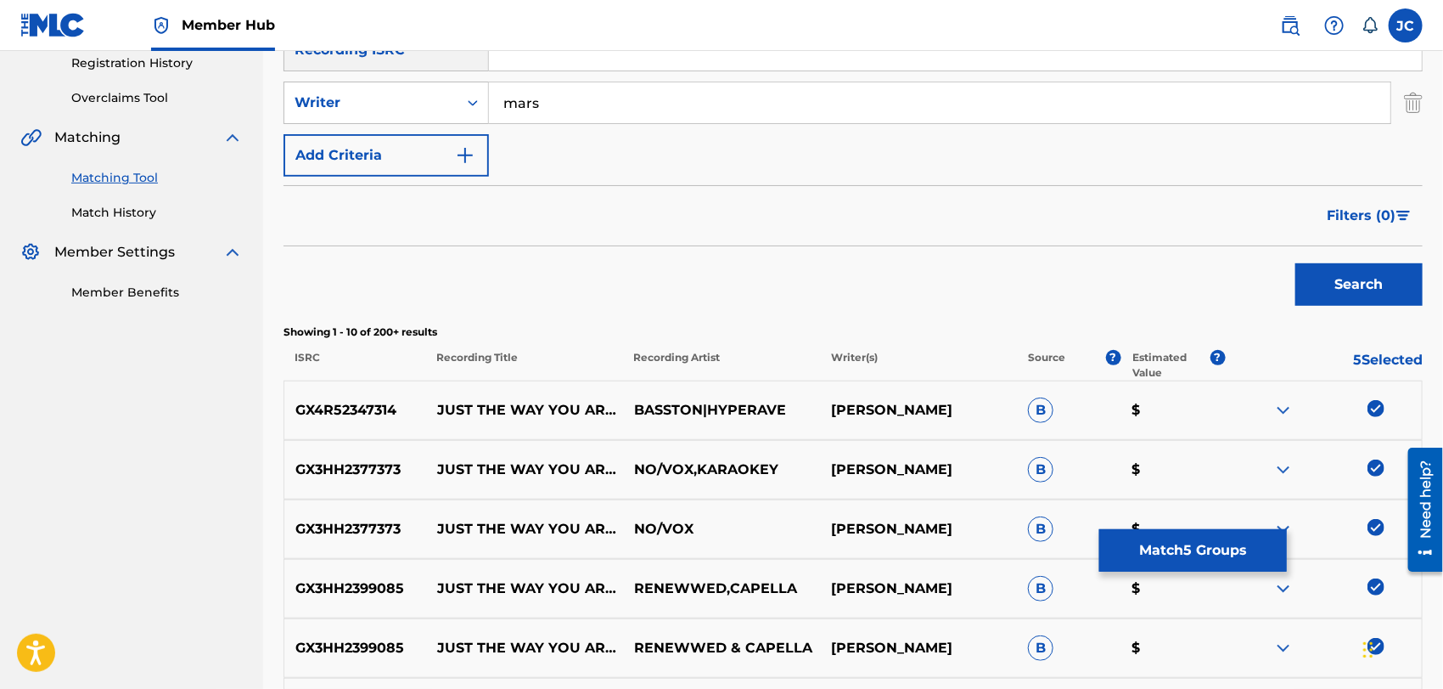
scroll to position [442, 0]
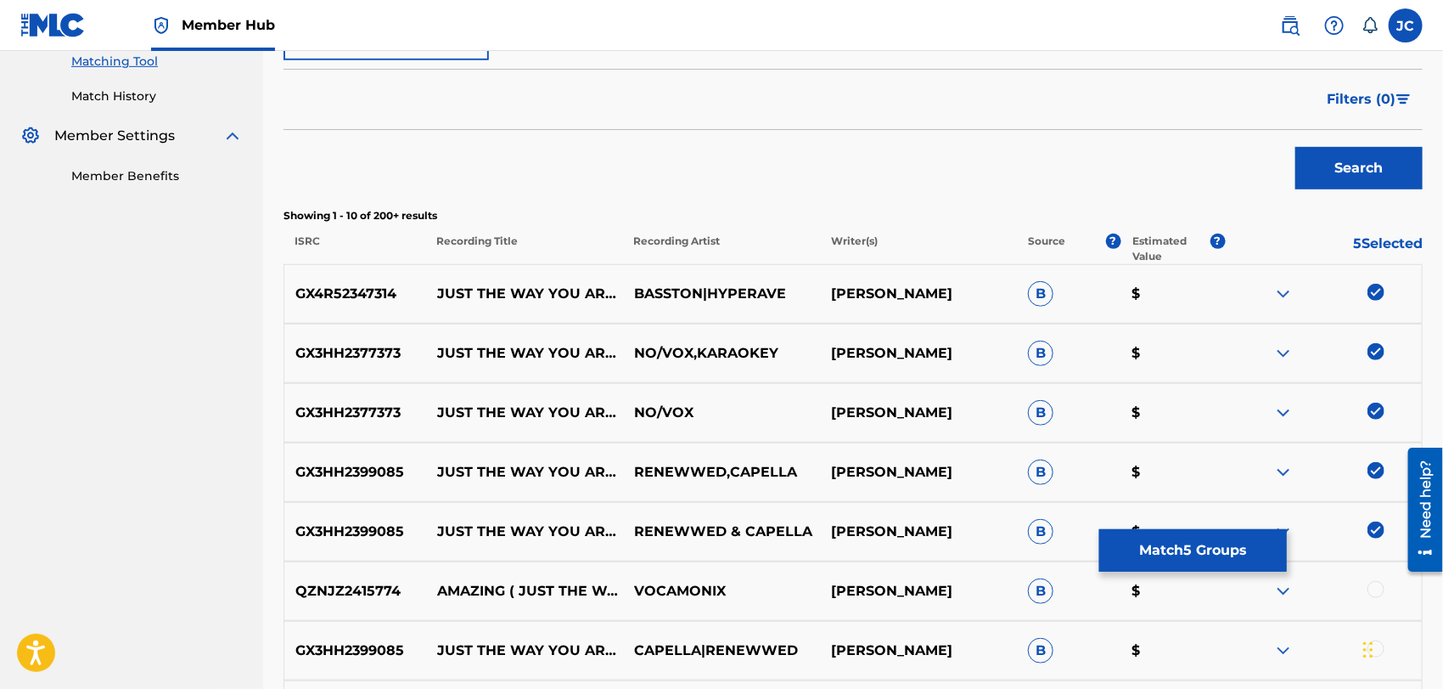
click at [1373, 528] on img at bounding box center [1376, 529] width 17 height 17
click at [1380, 532] on div at bounding box center [1376, 529] width 17 height 17
click at [1174, 541] on button "Match 5 Groups" at bounding box center [1194, 550] width 188 height 42
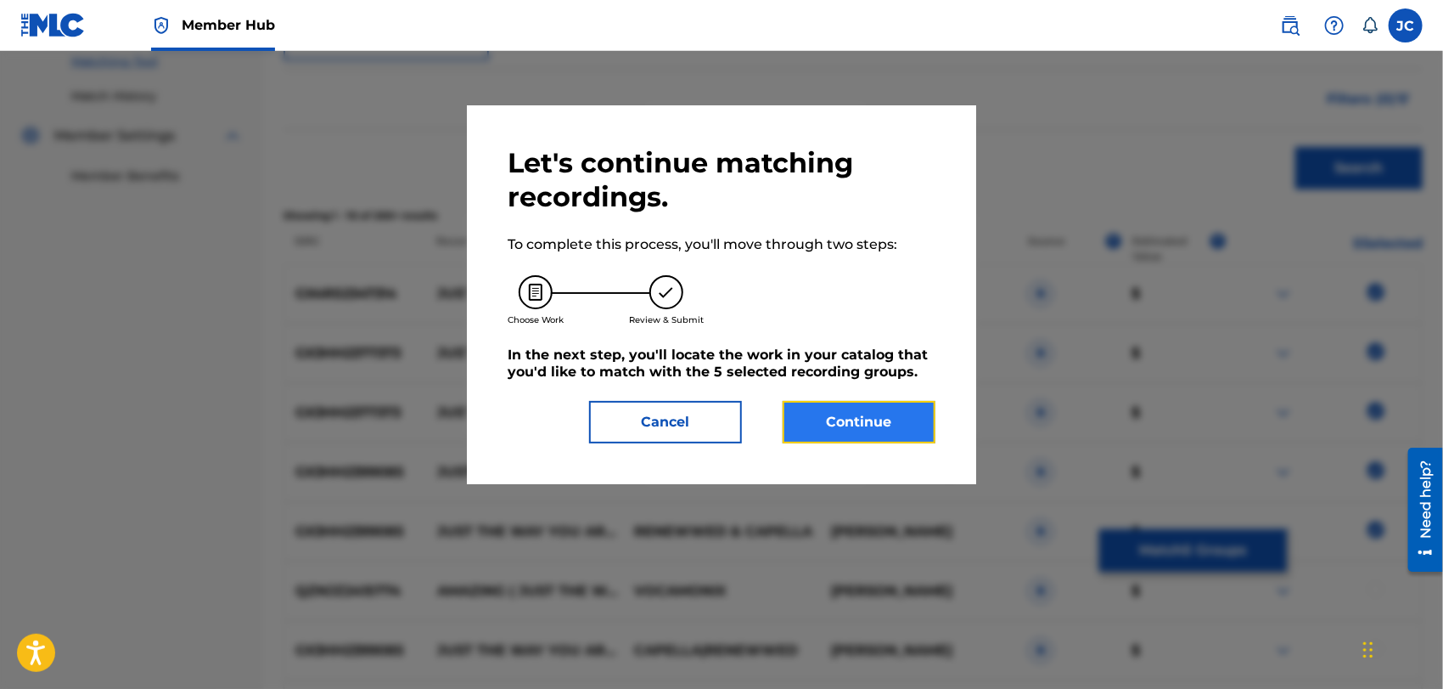
click at [916, 411] on button "Continue" at bounding box center [859, 422] width 153 height 42
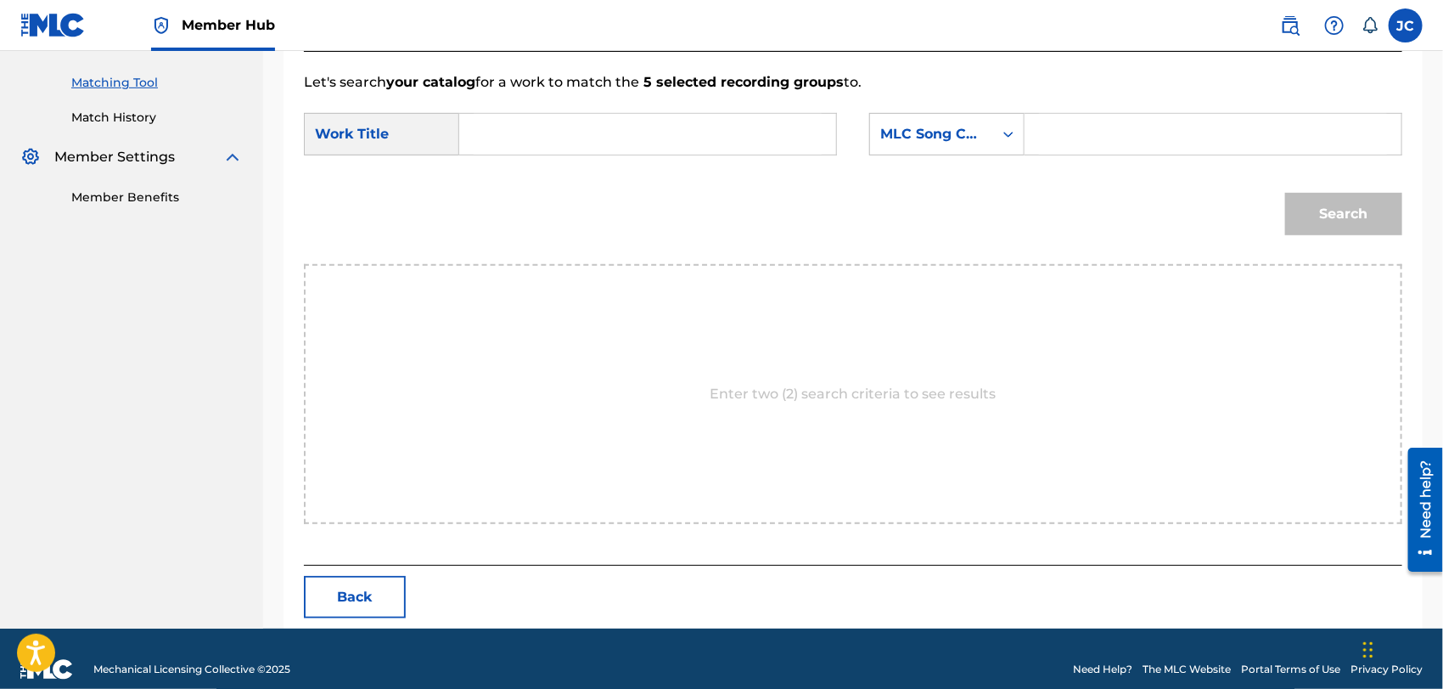
scroll to position [442, 0]
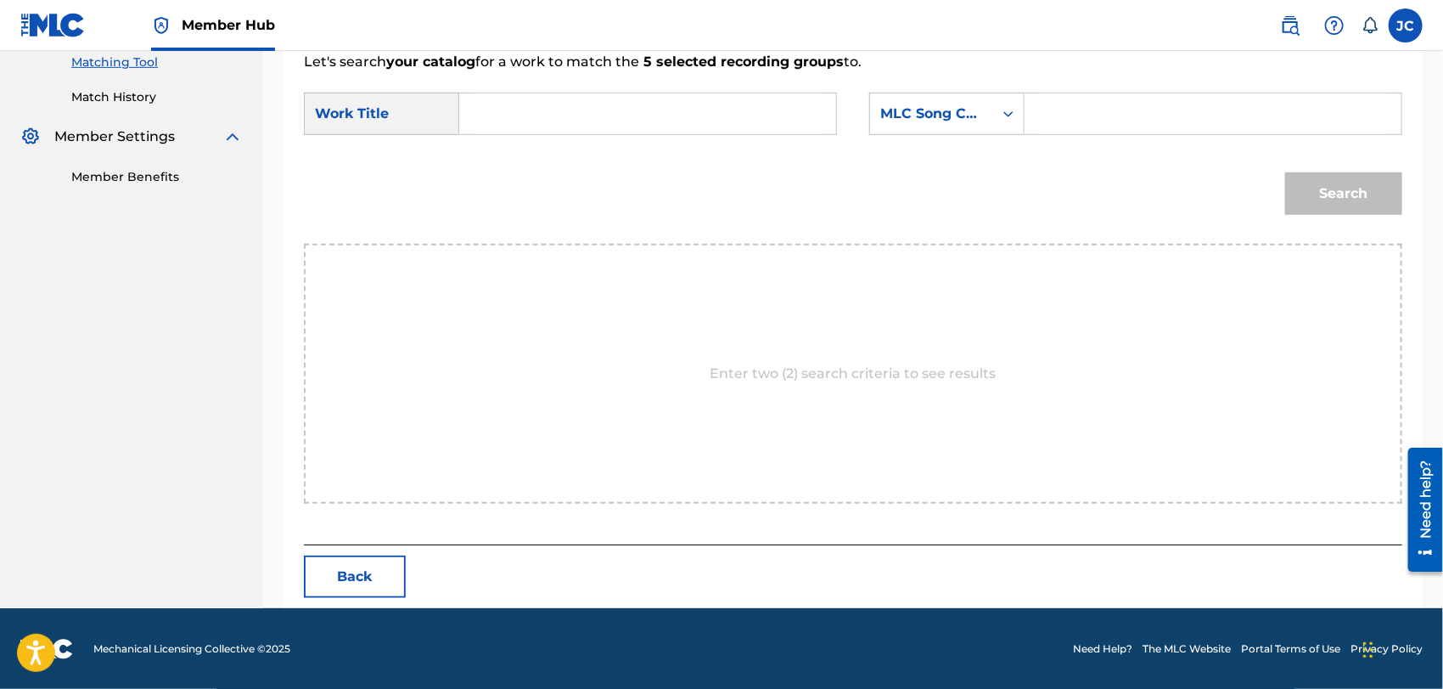
click at [775, 120] on input "Search Form" at bounding box center [648, 113] width 348 height 41
paste input "Just The Way You Are"
type input "Just The Way You Are"
click at [936, 120] on div "MLC Song Code" at bounding box center [932, 114] width 103 height 20
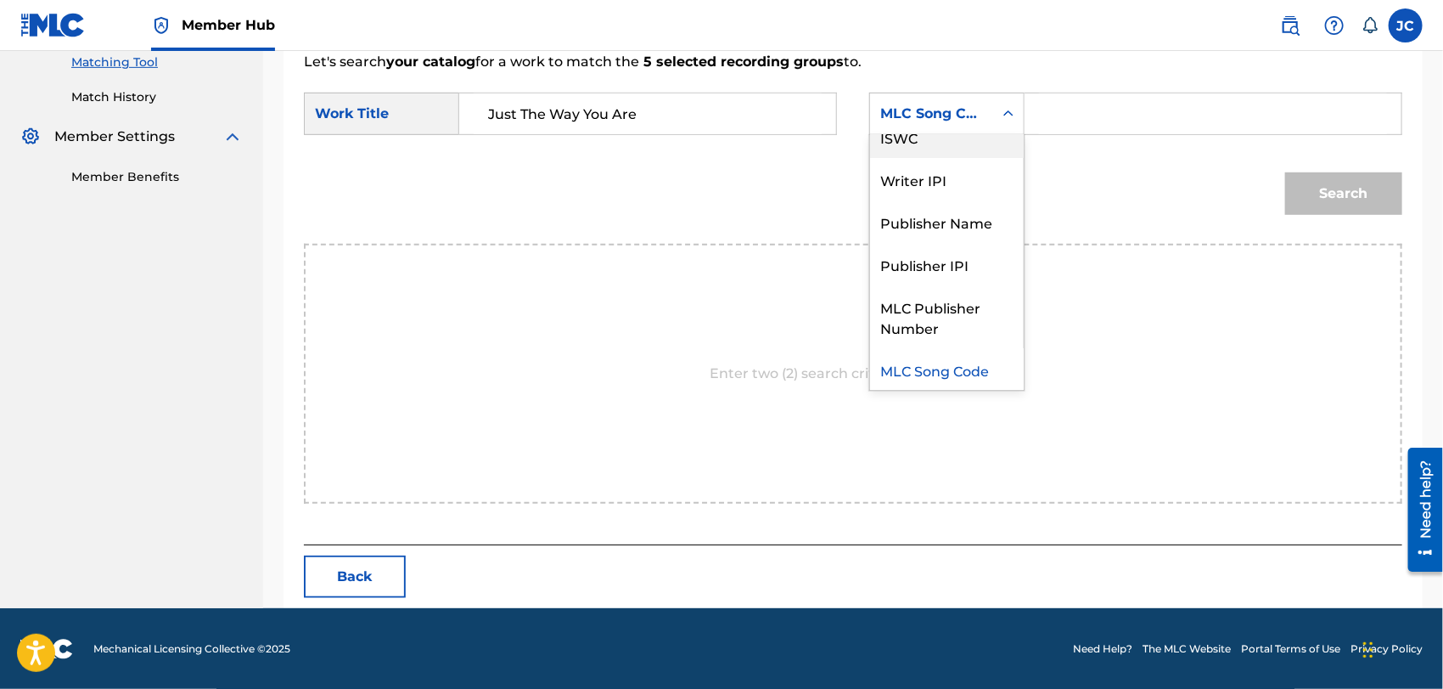
scroll to position [0, 0]
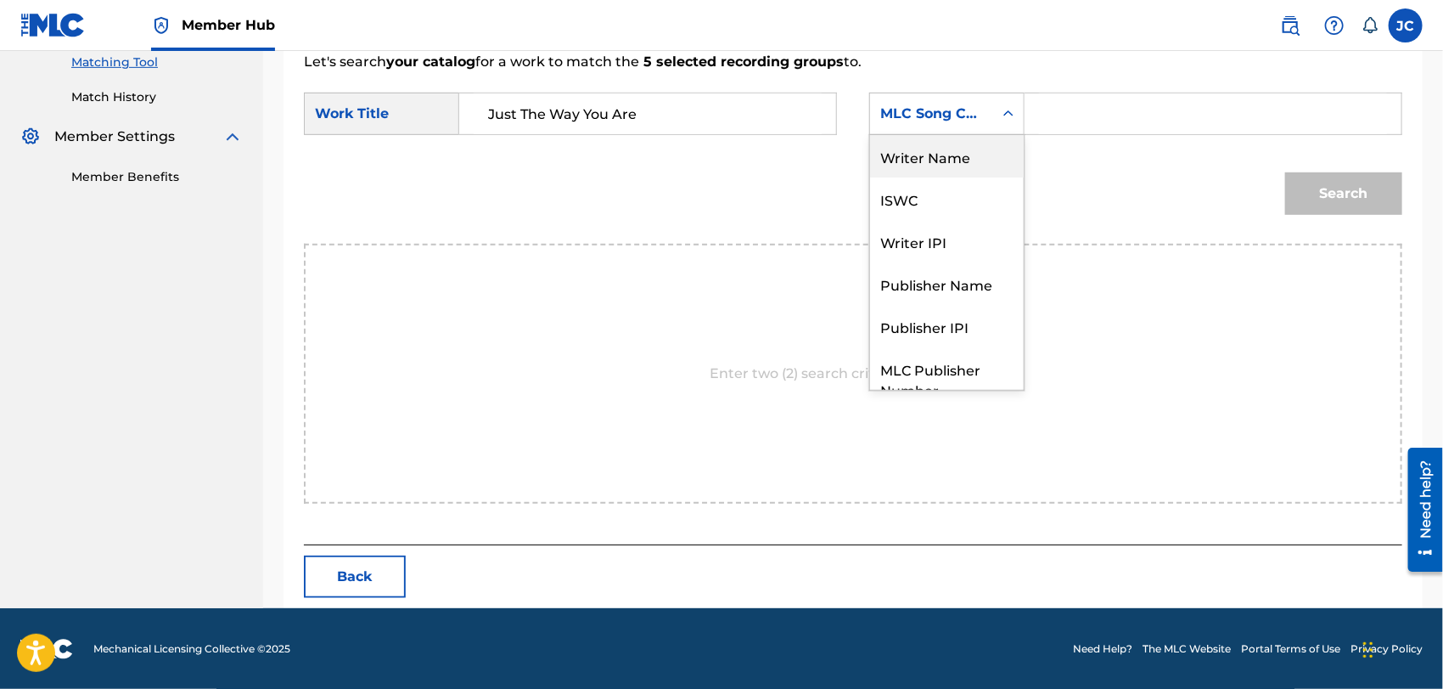
click at [925, 149] on div "Writer Name" at bounding box center [947, 156] width 154 height 42
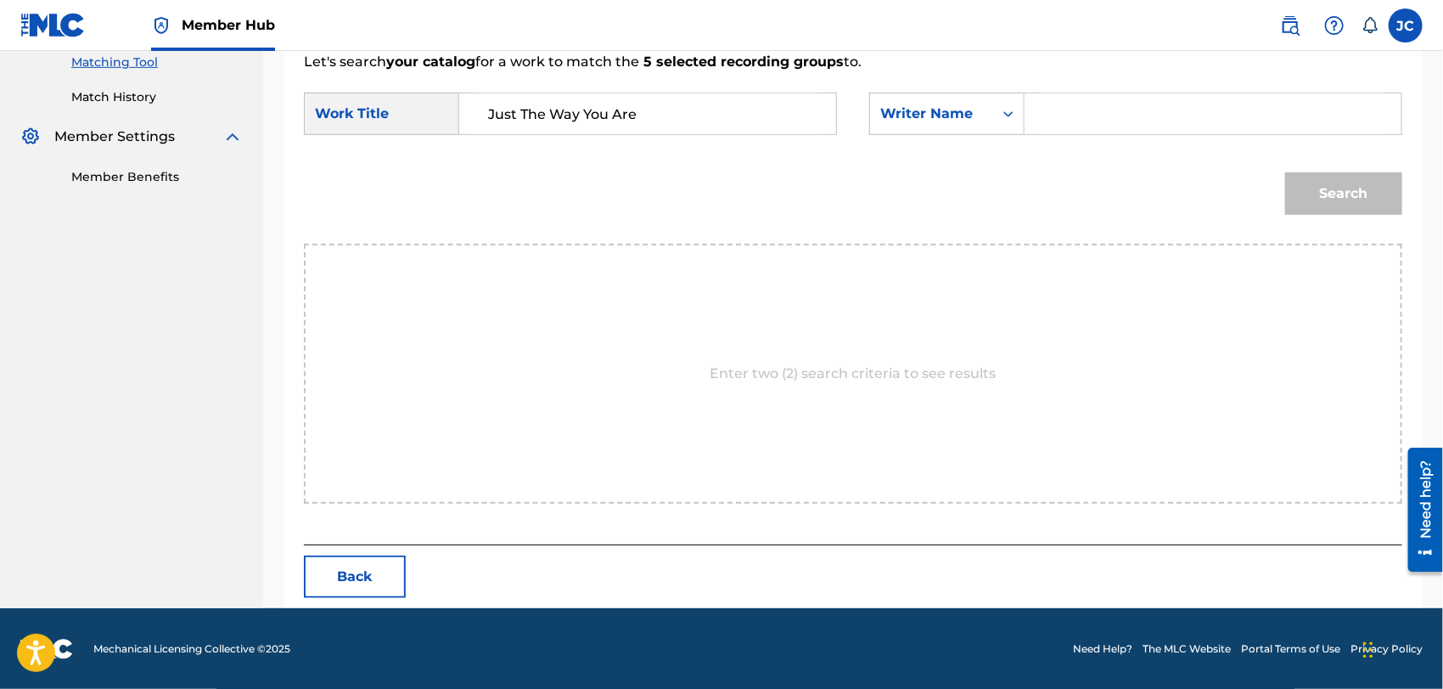
click at [1193, 125] on input "Search Form" at bounding box center [1213, 113] width 348 height 41
click at [1359, 189] on button "Search" at bounding box center [1344, 193] width 117 height 42
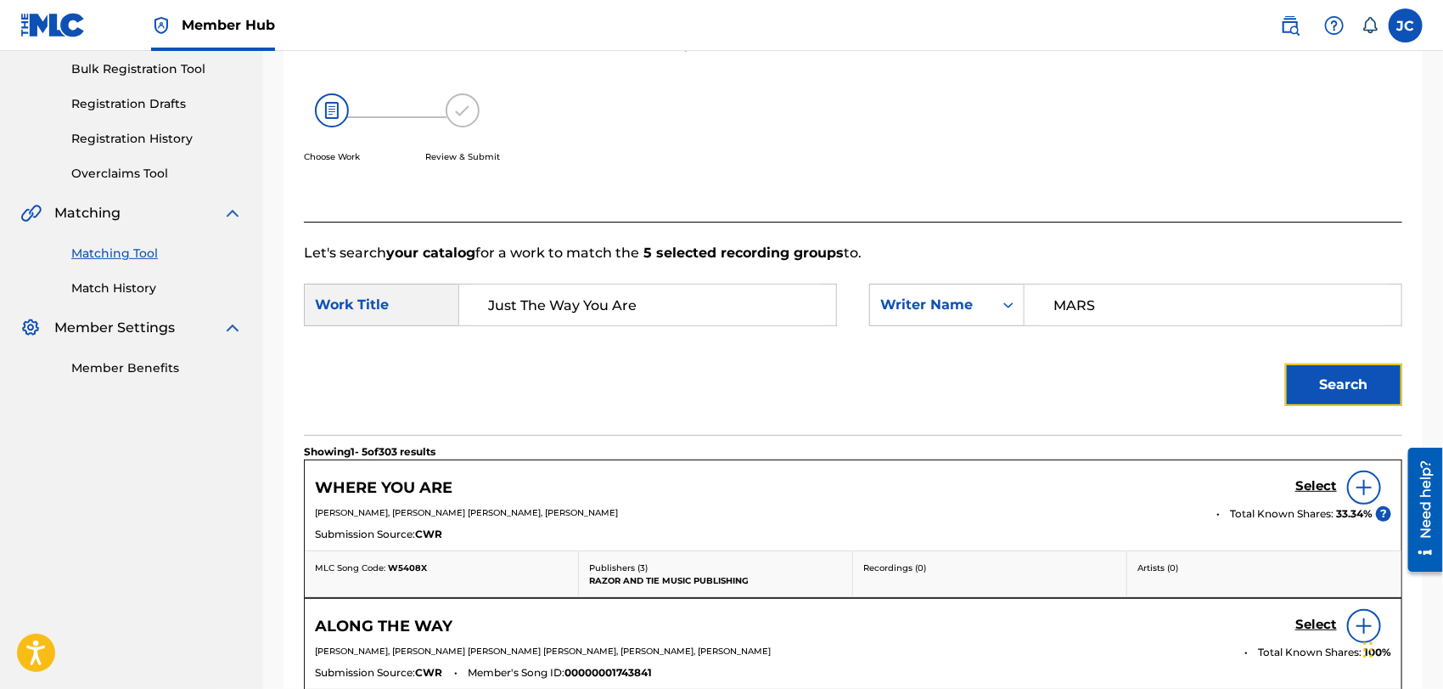
scroll to position [442, 0]
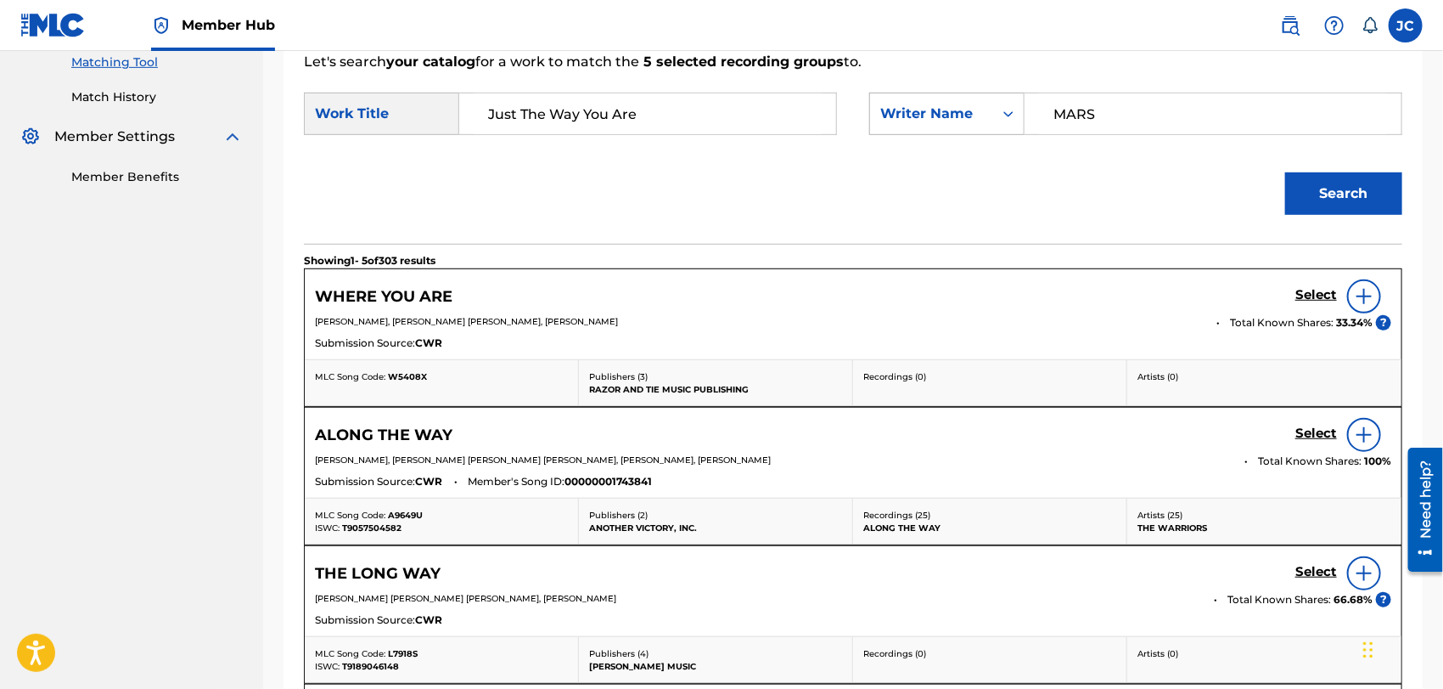
drag, startPoint x: 1061, startPoint y: 125, endPoint x: 1005, endPoint y: 120, distance: 55.4
click at [1005, 120] on div "SearchWithCriteria41f446b8-8a2d-45b0-8a01-eb91a254de4a Writer Name MARS" at bounding box center [1135, 114] width 533 height 42
paste input "[PERSON_NAME]"
type input "[PERSON_NAME]"
click at [1357, 207] on button "Search" at bounding box center [1344, 193] width 117 height 42
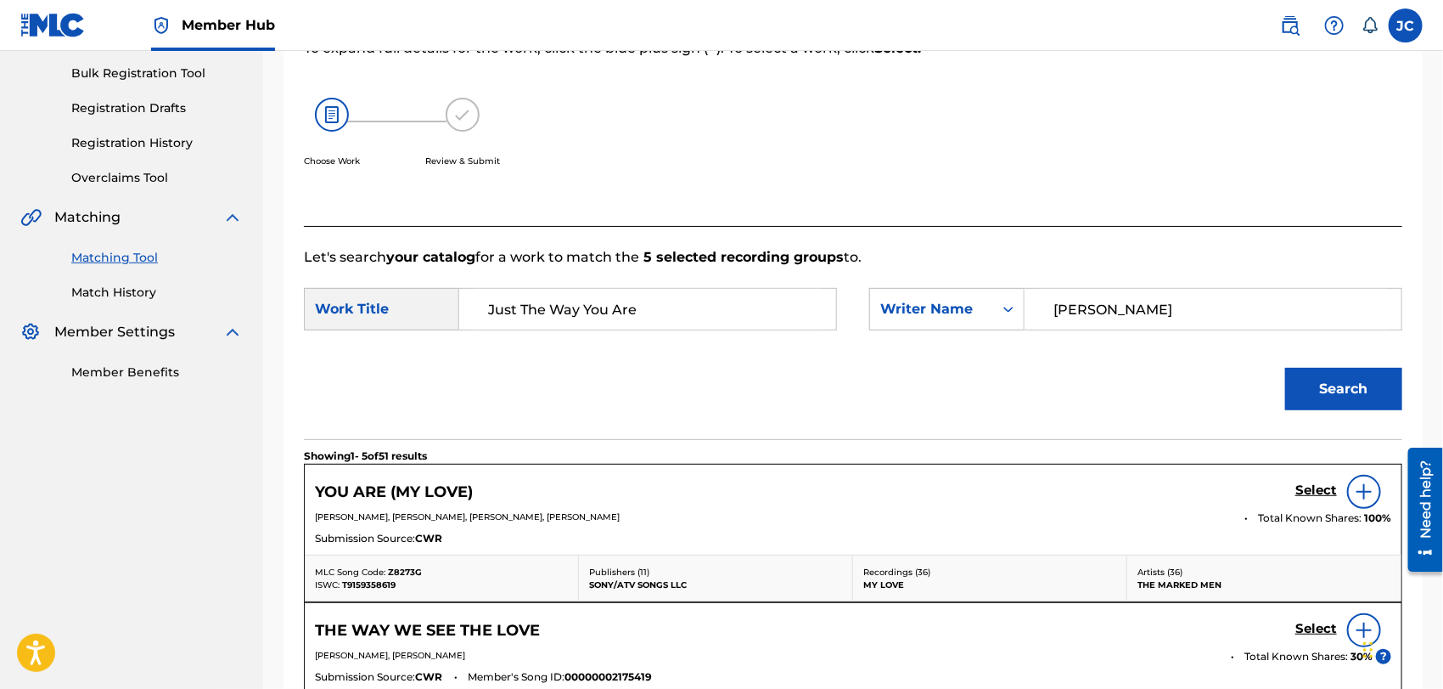
scroll to position [159, 0]
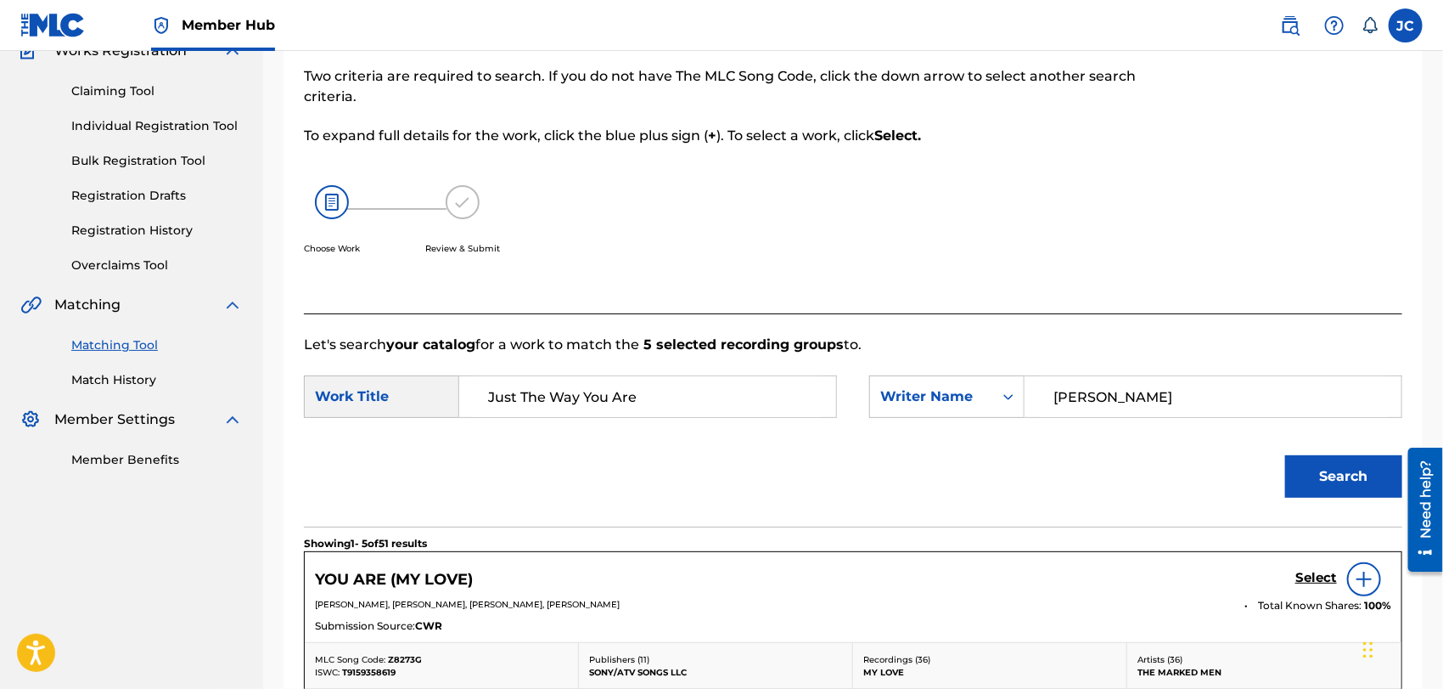
click at [155, 389] on div "Summary Catalog Works Registration Claiming Tool Individual Registration Tool B…" at bounding box center [131, 214] width 263 height 550
click at [145, 382] on link "Match History" at bounding box center [157, 380] width 172 height 18
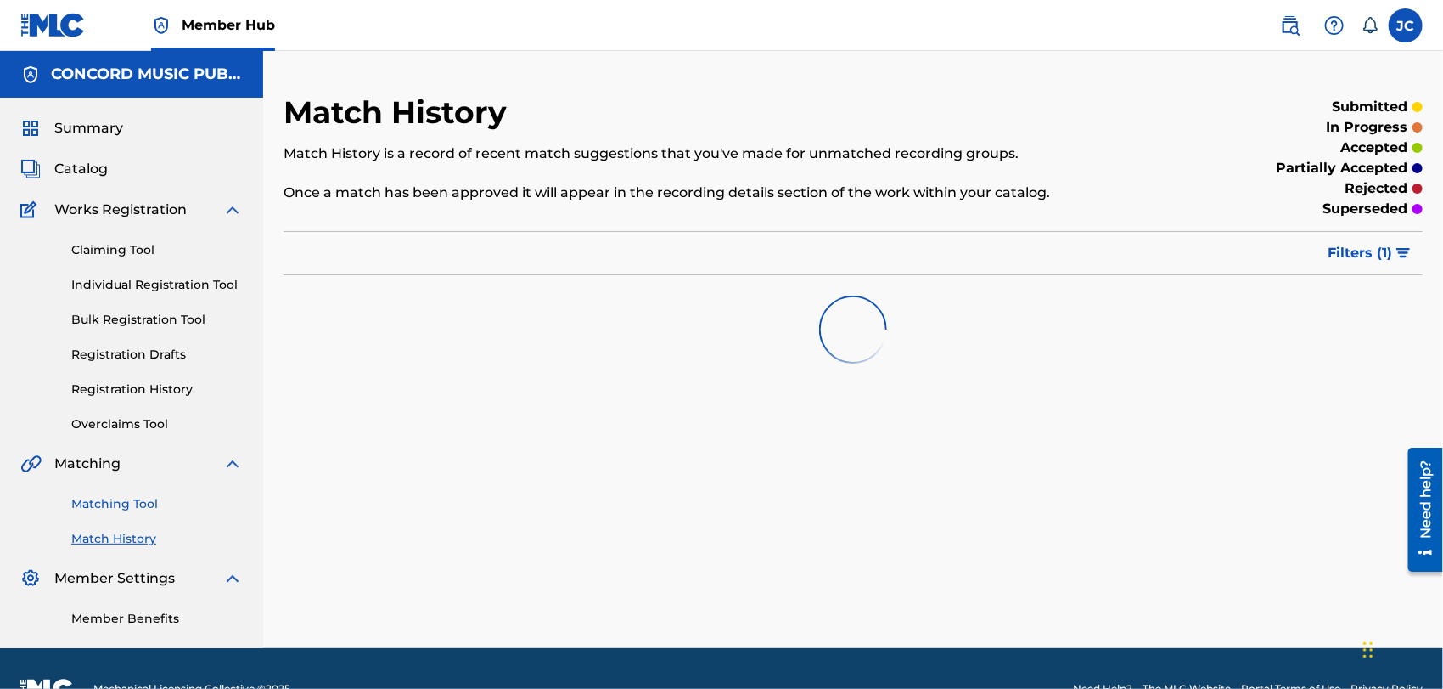
click at [132, 495] on link "Matching Tool" at bounding box center [157, 504] width 172 height 18
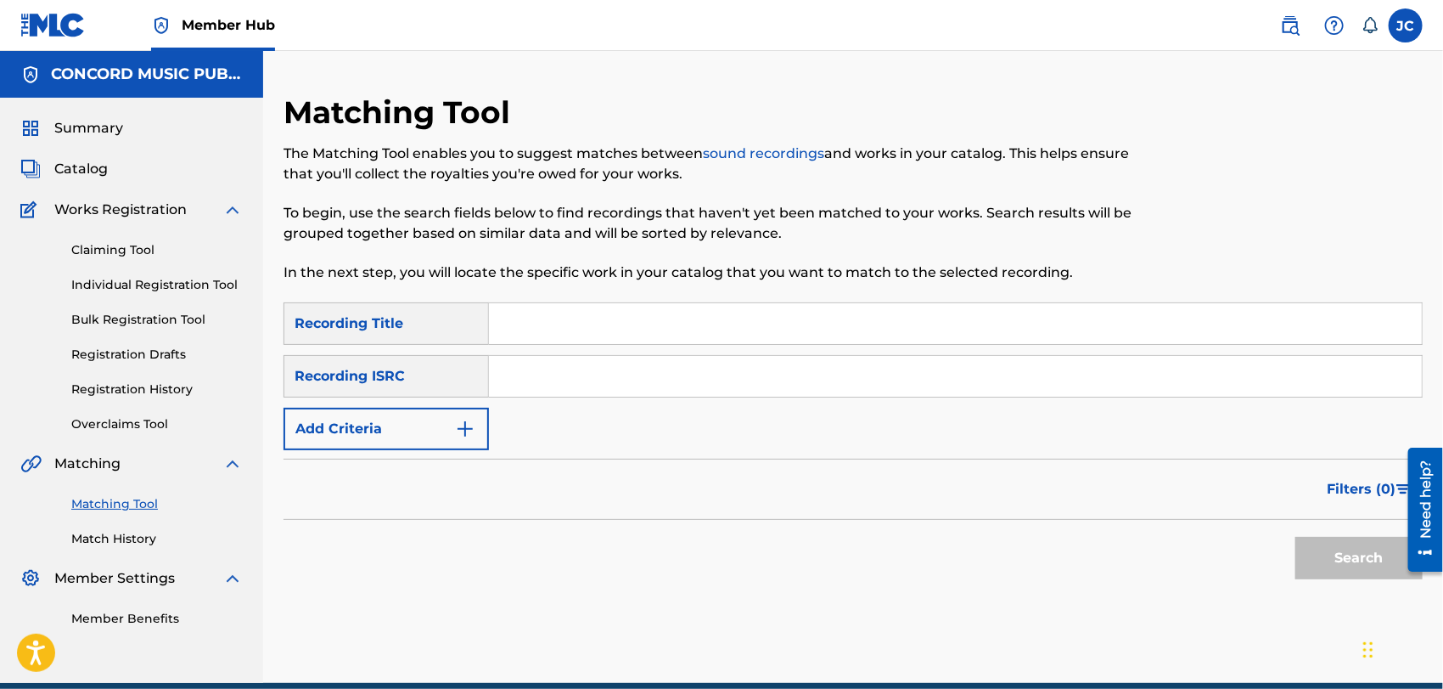
click at [618, 359] on input "Search Form" at bounding box center [955, 376] width 933 height 41
paste input "QM2PV1758582"
type input "QM2PV1758582"
click at [1339, 545] on button "Search" at bounding box center [1359, 558] width 127 height 42
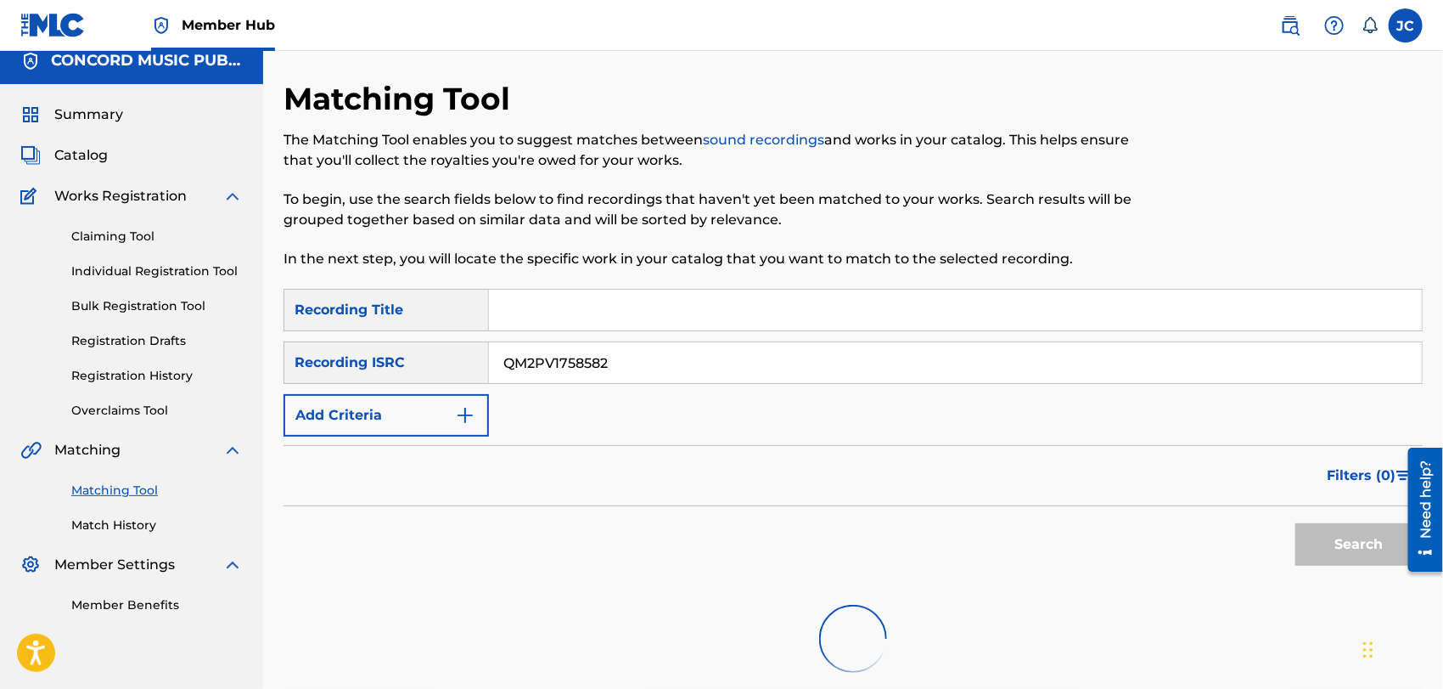
scroll to position [335, 0]
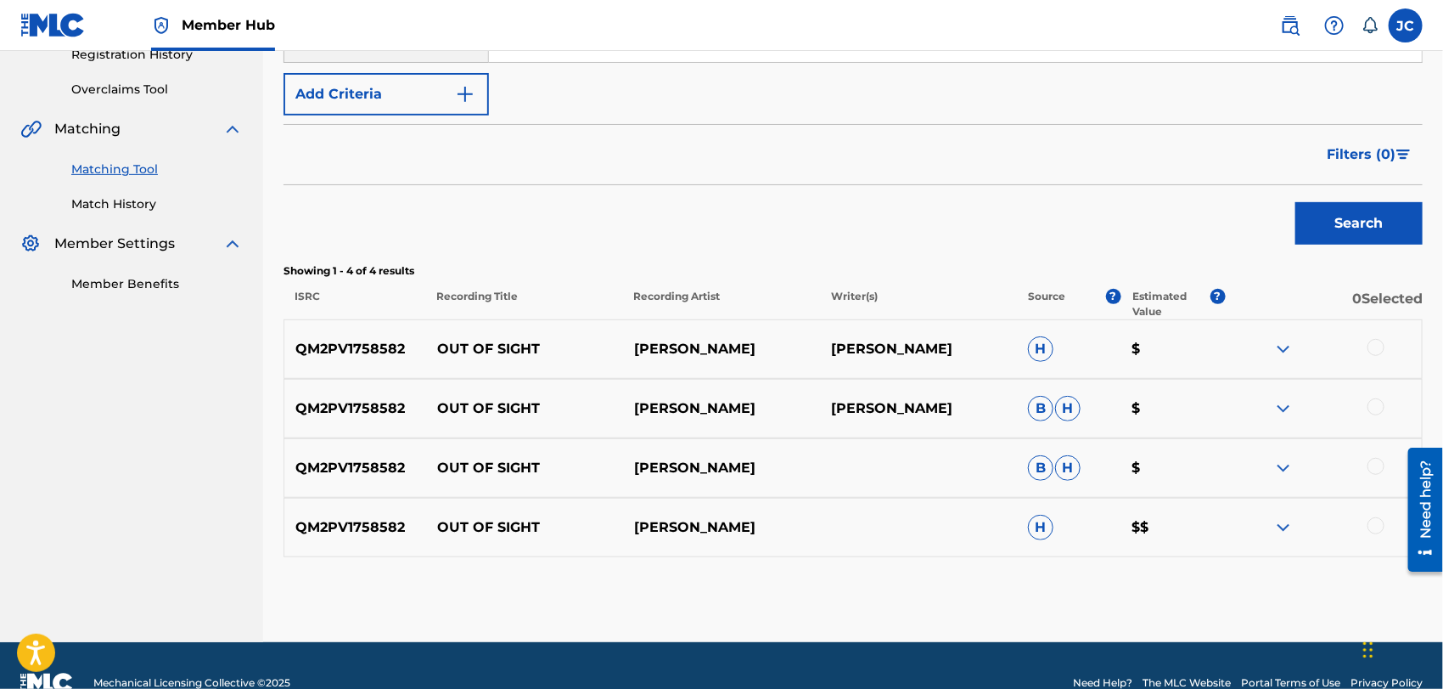
click at [1365, 336] on div "QM2PV1758582 OUT OF SIGHT SUNNY MAC SUNNY MAC H $" at bounding box center [854, 348] width 1140 height 59
click at [1376, 346] on div at bounding box center [1376, 347] width 17 height 17
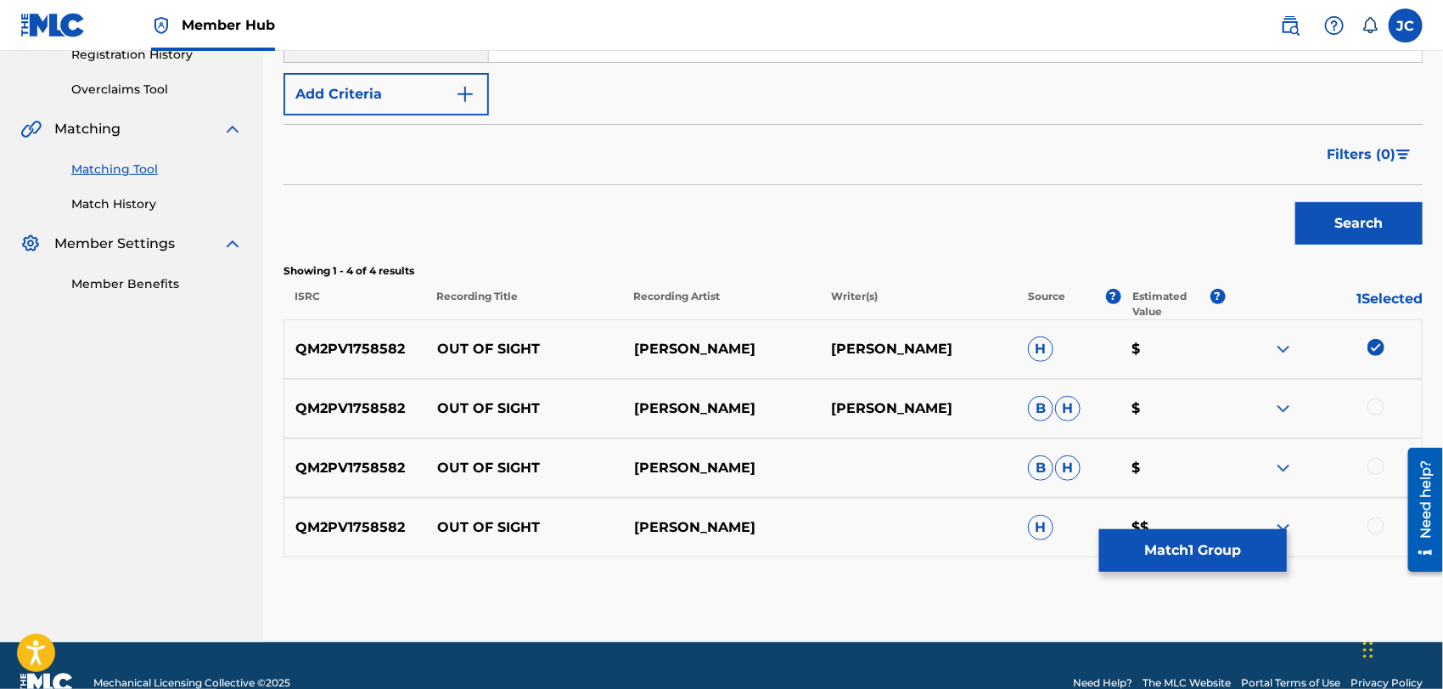
click at [1376, 407] on div at bounding box center [1376, 406] width 17 height 17
click at [1376, 456] on div "QM2PV1758582 OUT OF SIGHT [PERSON_NAME] $" at bounding box center [854, 467] width 1140 height 59
click at [1376, 471] on div at bounding box center [1376, 466] width 17 height 17
click at [1381, 513] on div "QM2PV1758582 OUT OF SIGHT SUNNY MAC H $$" at bounding box center [854, 527] width 1140 height 59
click at [1379, 517] on div at bounding box center [1376, 525] width 17 height 17
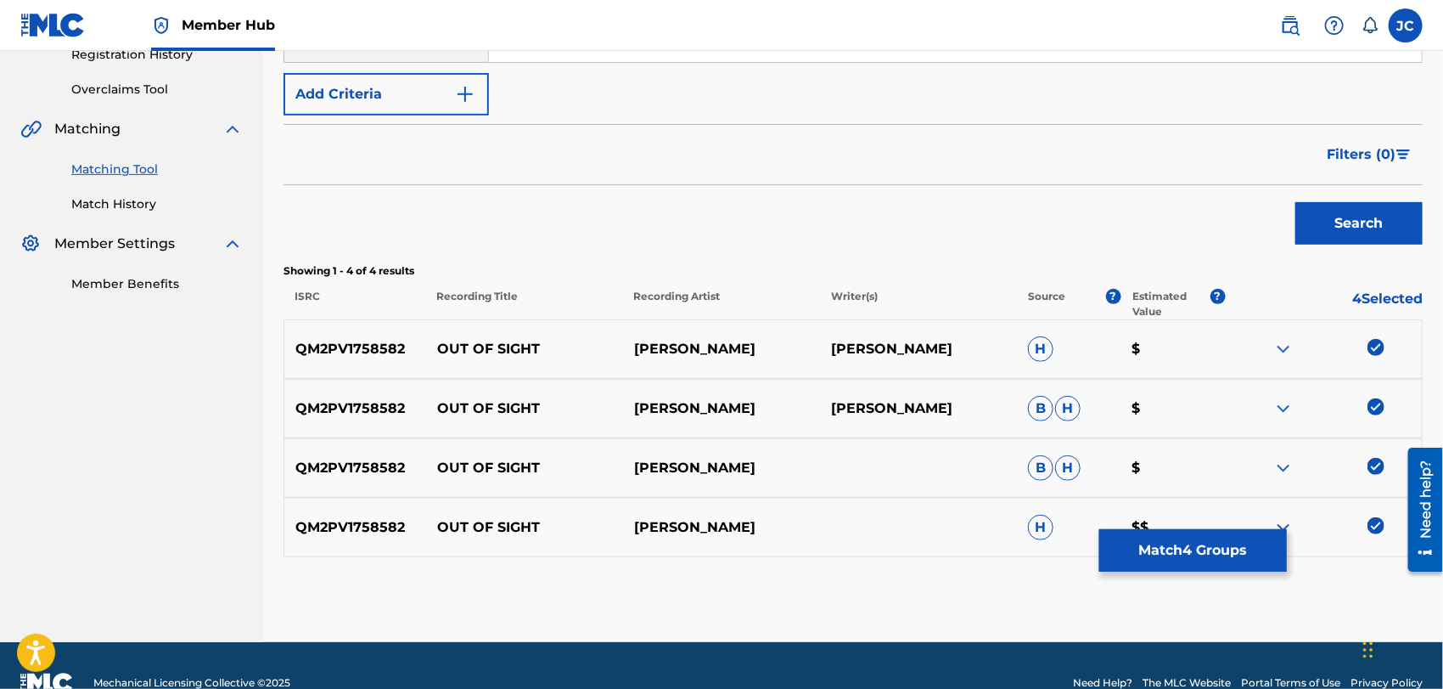
click at [1294, 548] on div "QM2PV1758582 OUT OF SIGHT SUNNY MAC H $$" at bounding box center [854, 527] width 1140 height 59
click at [1145, 550] on button "Match 4 Groups" at bounding box center [1194, 550] width 188 height 42
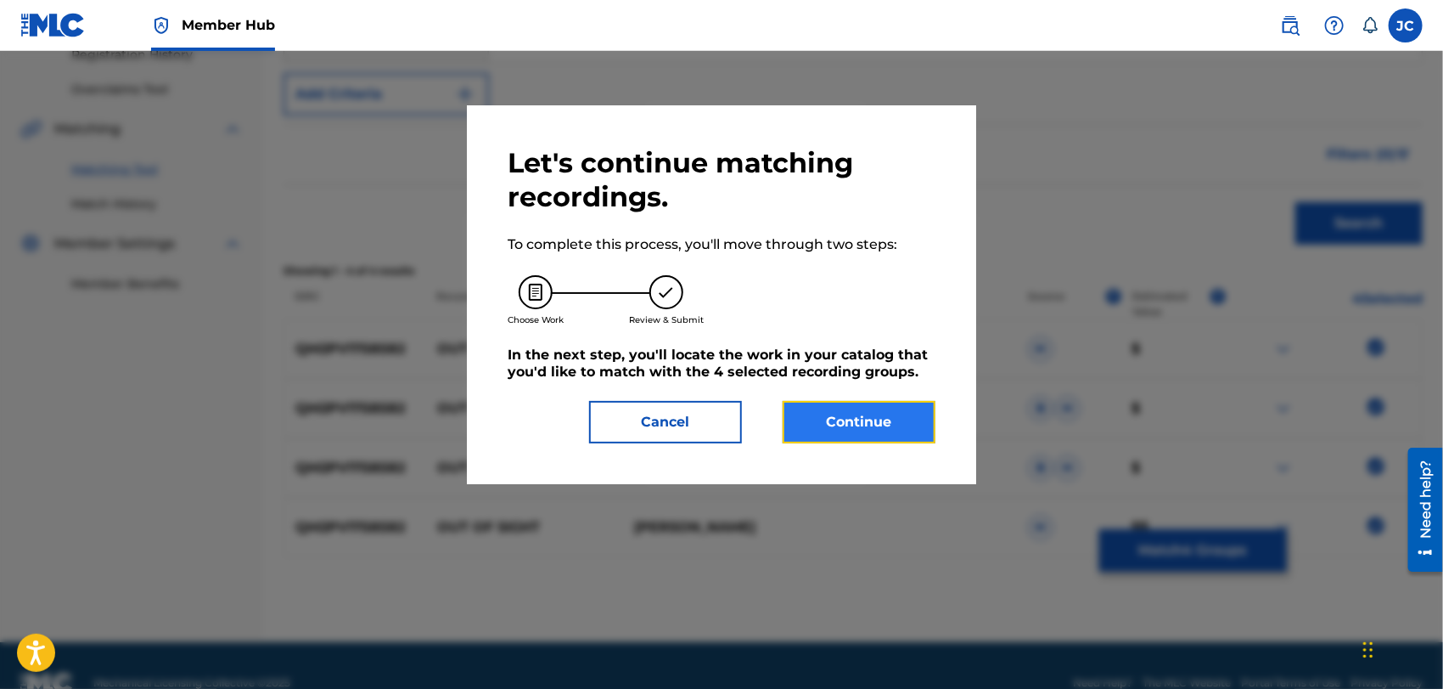
click at [896, 417] on button "Continue" at bounding box center [859, 422] width 153 height 42
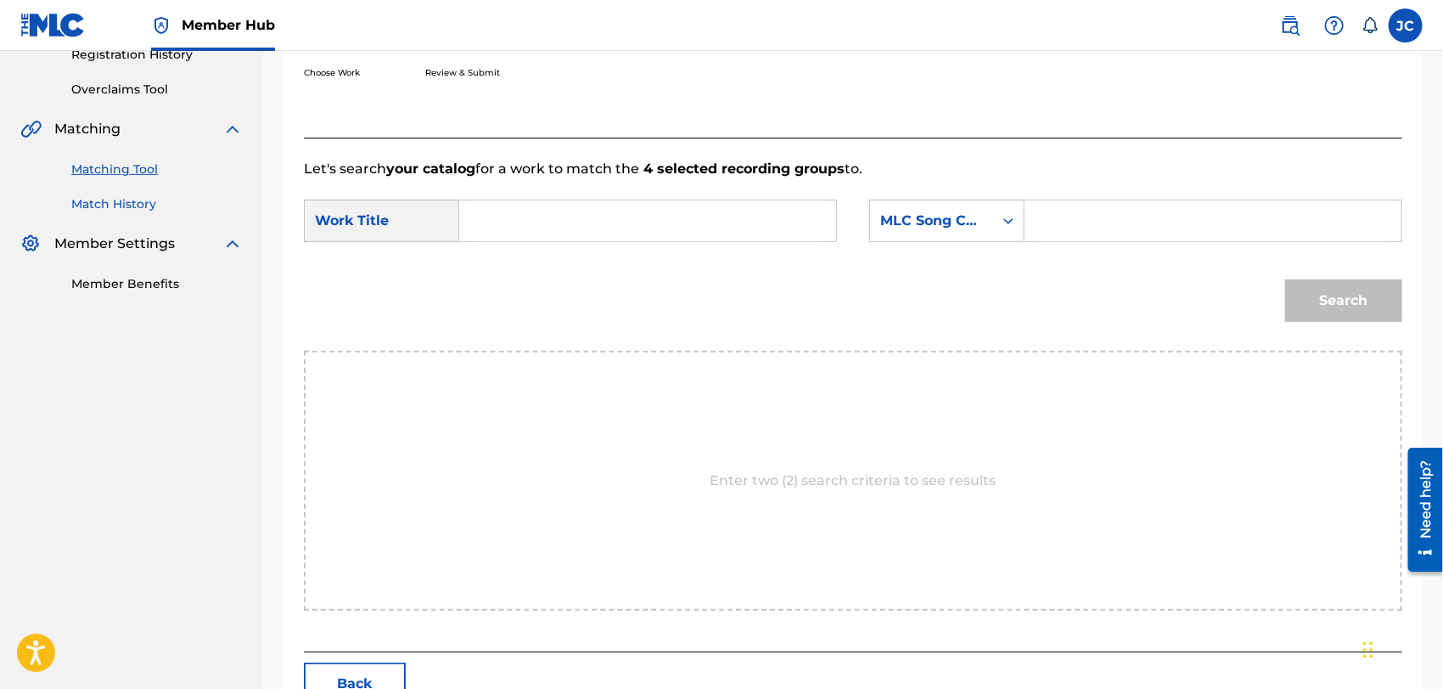
click at [142, 199] on link "Match History" at bounding box center [157, 204] width 172 height 18
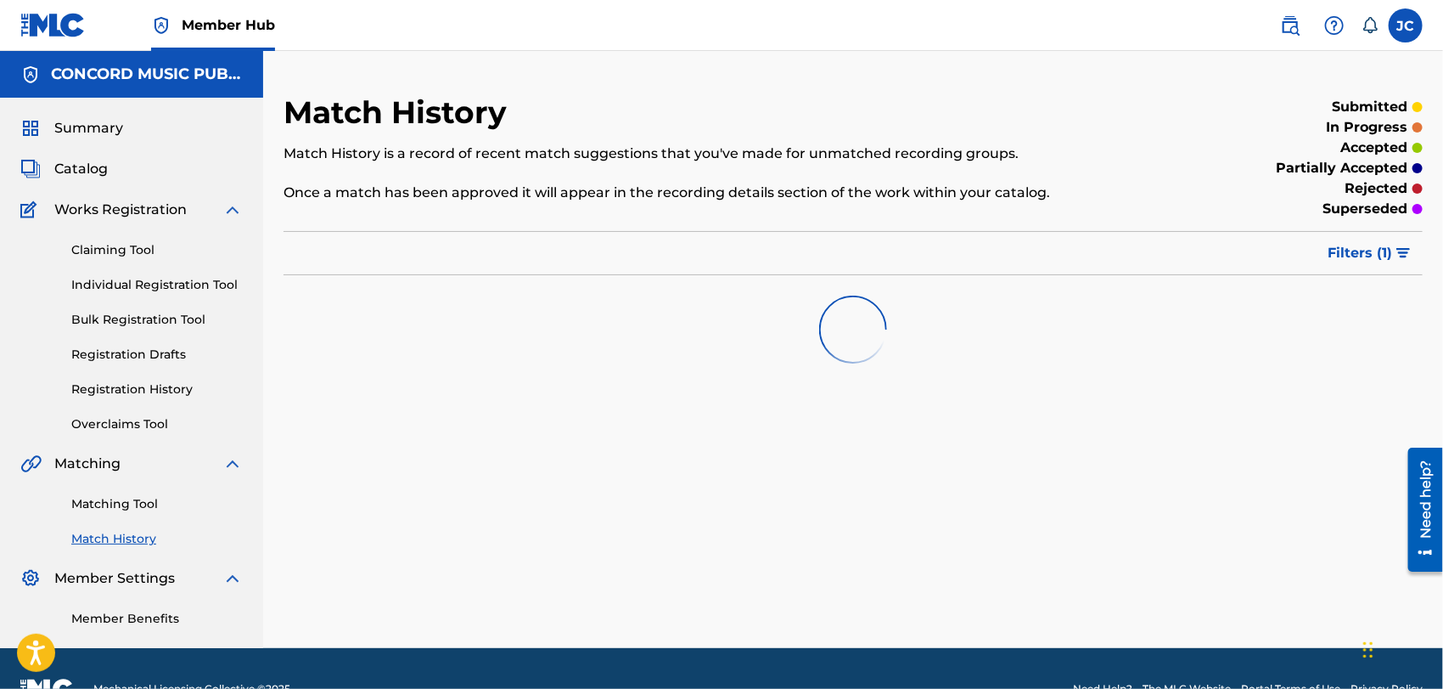
click at [144, 491] on div "Matching Tool Match History" at bounding box center [131, 511] width 222 height 74
click at [141, 498] on link "Matching Tool" at bounding box center [157, 504] width 172 height 18
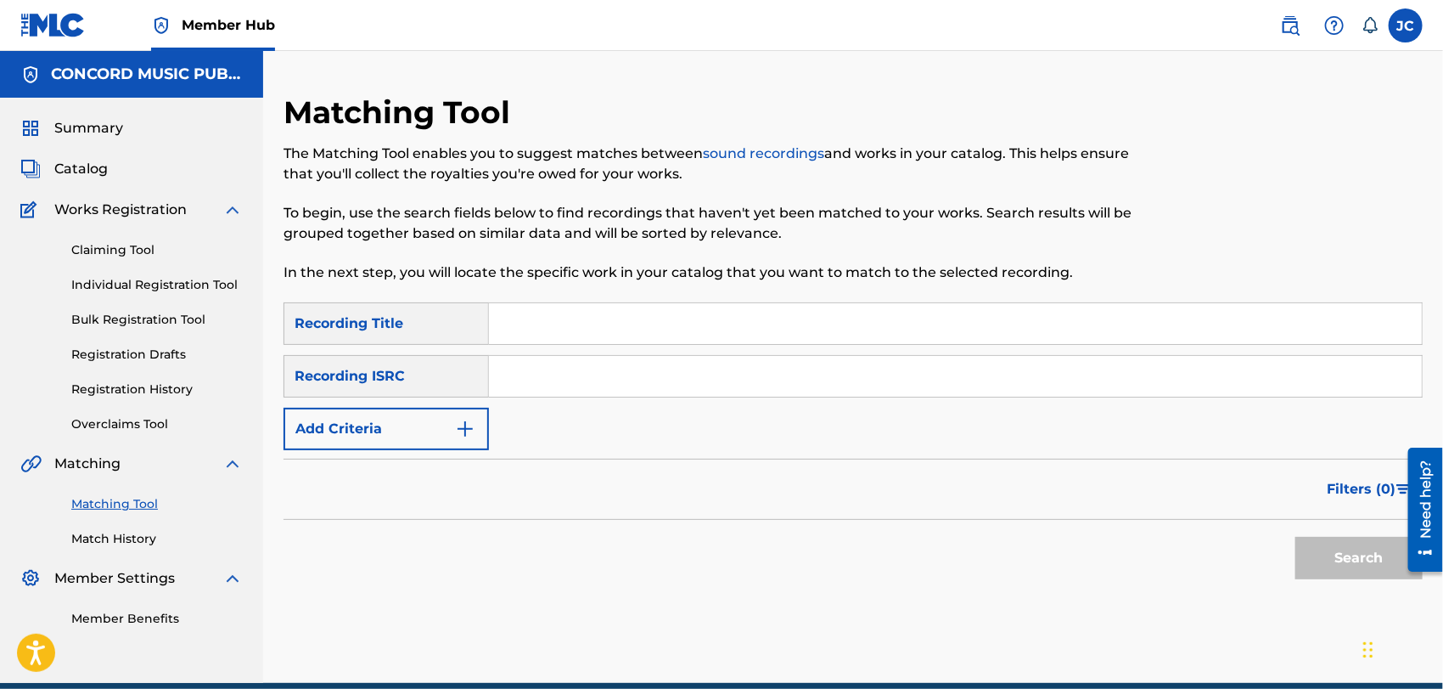
drag, startPoint x: 615, startPoint y: 400, endPoint x: 622, endPoint y: 375, distance: 25.5
click at [615, 398] on div "SearchWithCriteriac5d6372b-e2a3-4758-94da-65a5f3a1906c Recording Title SearchWi…" at bounding box center [854, 376] width 1140 height 148
click at [622, 375] on input "Search Form" at bounding box center [955, 376] width 933 height 41
paste input "QM2PV1758582"
type input "QM2PV1758582"
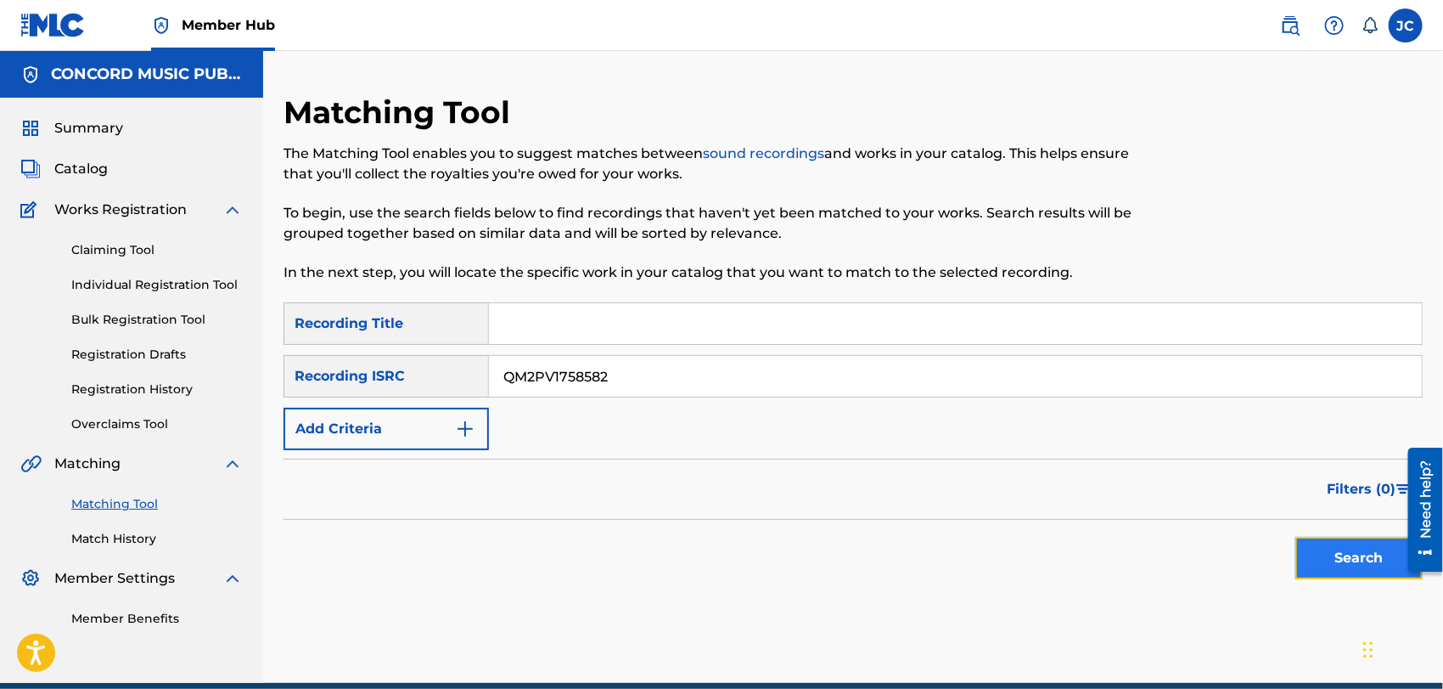
click at [1353, 558] on button "Search" at bounding box center [1359, 558] width 127 height 42
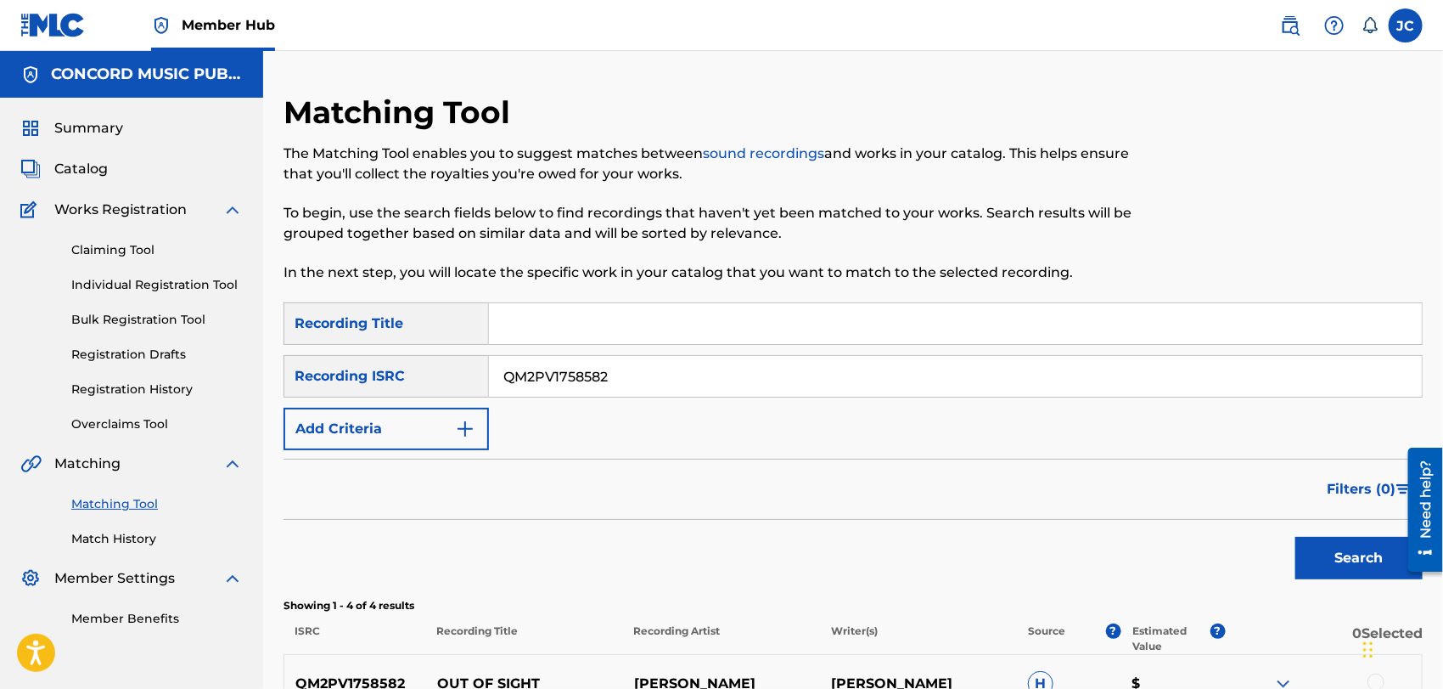
scroll to position [369, 0]
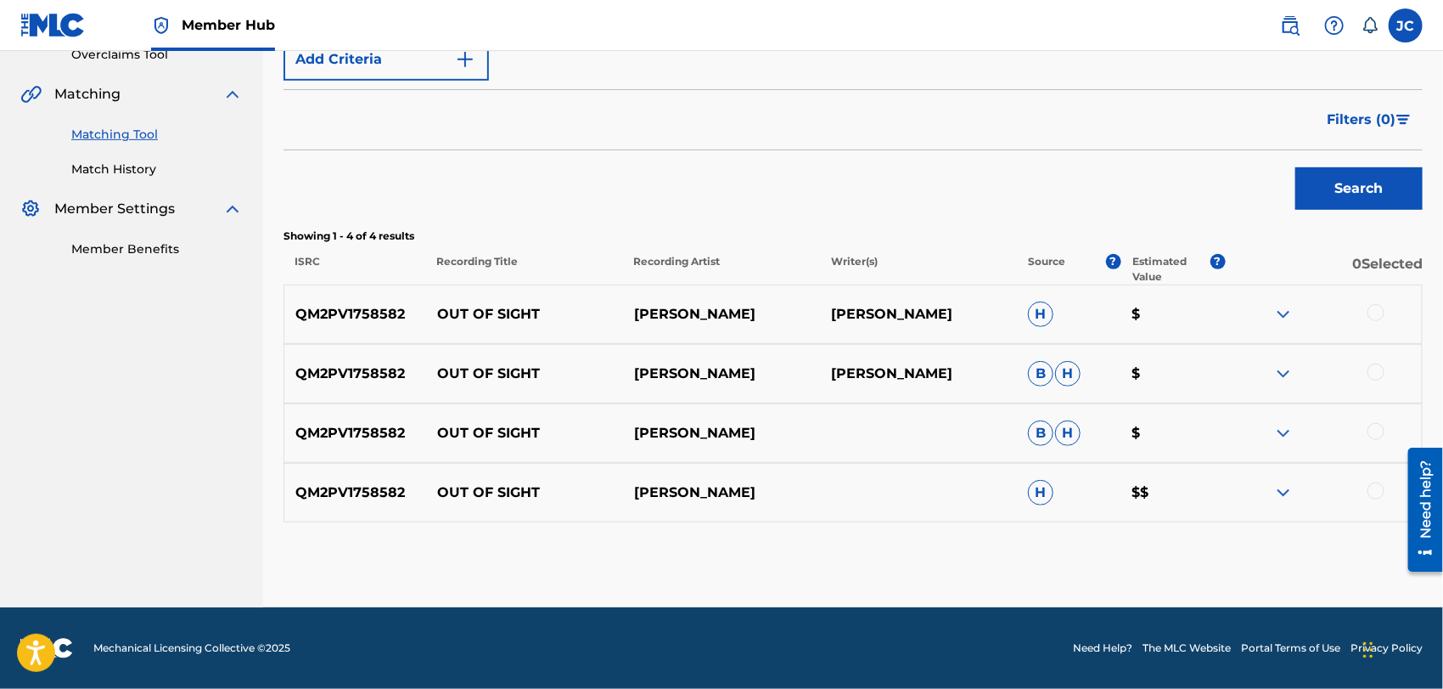
click at [1381, 319] on div at bounding box center [1323, 314] width 197 height 20
click at [1376, 318] on div at bounding box center [1376, 312] width 17 height 17
click at [1388, 380] on div at bounding box center [1323, 373] width 197 height 20
click at [1385, 372] on div at bounding box center [1376, 371] width 17 height 17
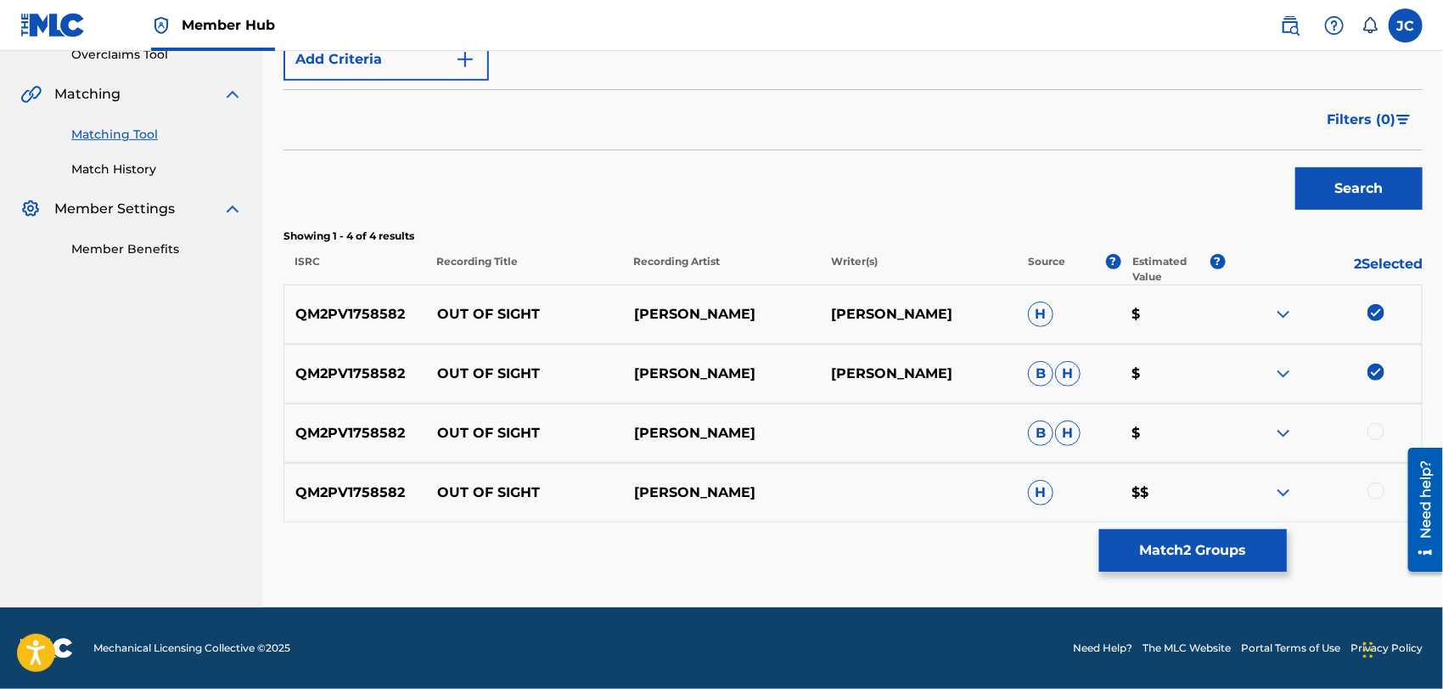
click at [1376, 436] on div at bounding box center [1376, 431] width 17 height 17
click at [1387, 492] on div at bounding box center [1323, 492] width 197 height 20
click at [1381, 489] on div at bounding box center [1376, 490] width 17 height 17
click at [1277, 543] on button "Match 4 Groups" at bounding box center [1194, 550] width 188 height 42
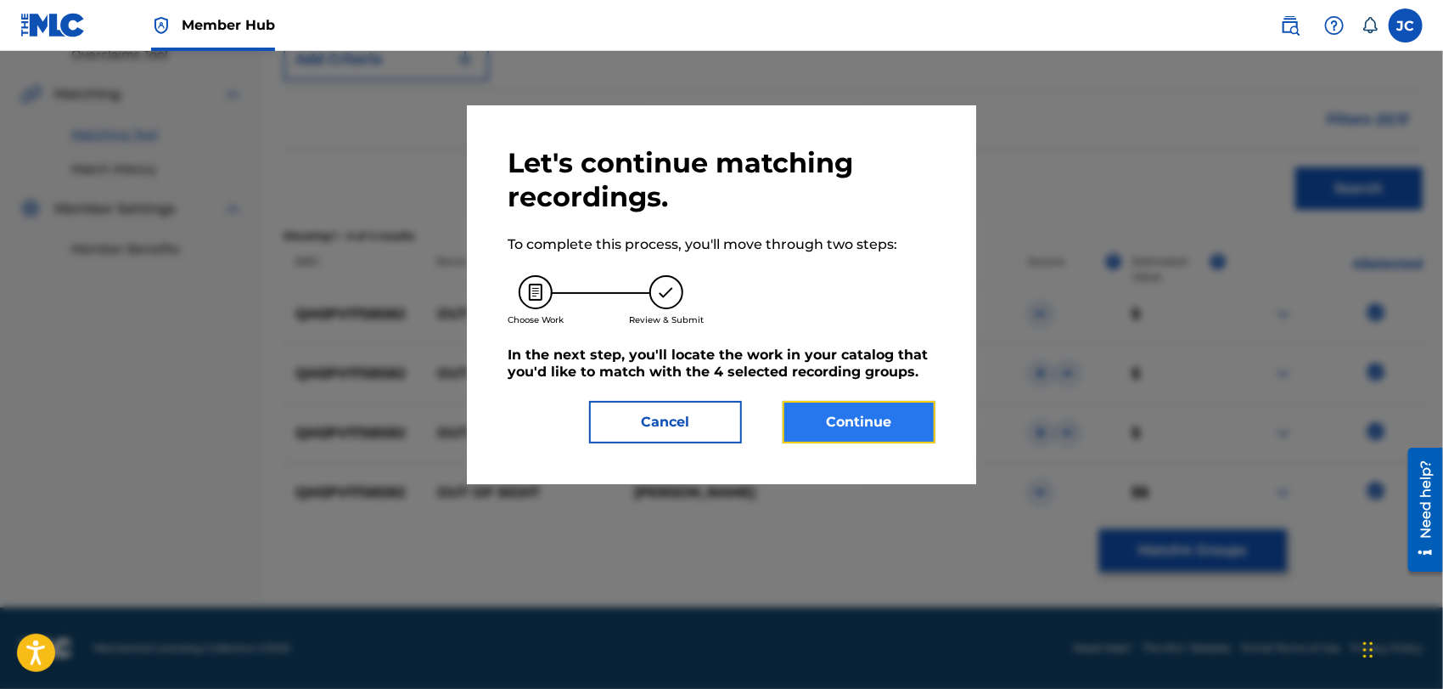
click at [865, 431] on button "Continue" at bounding box center [859, 422] width 153 height 42
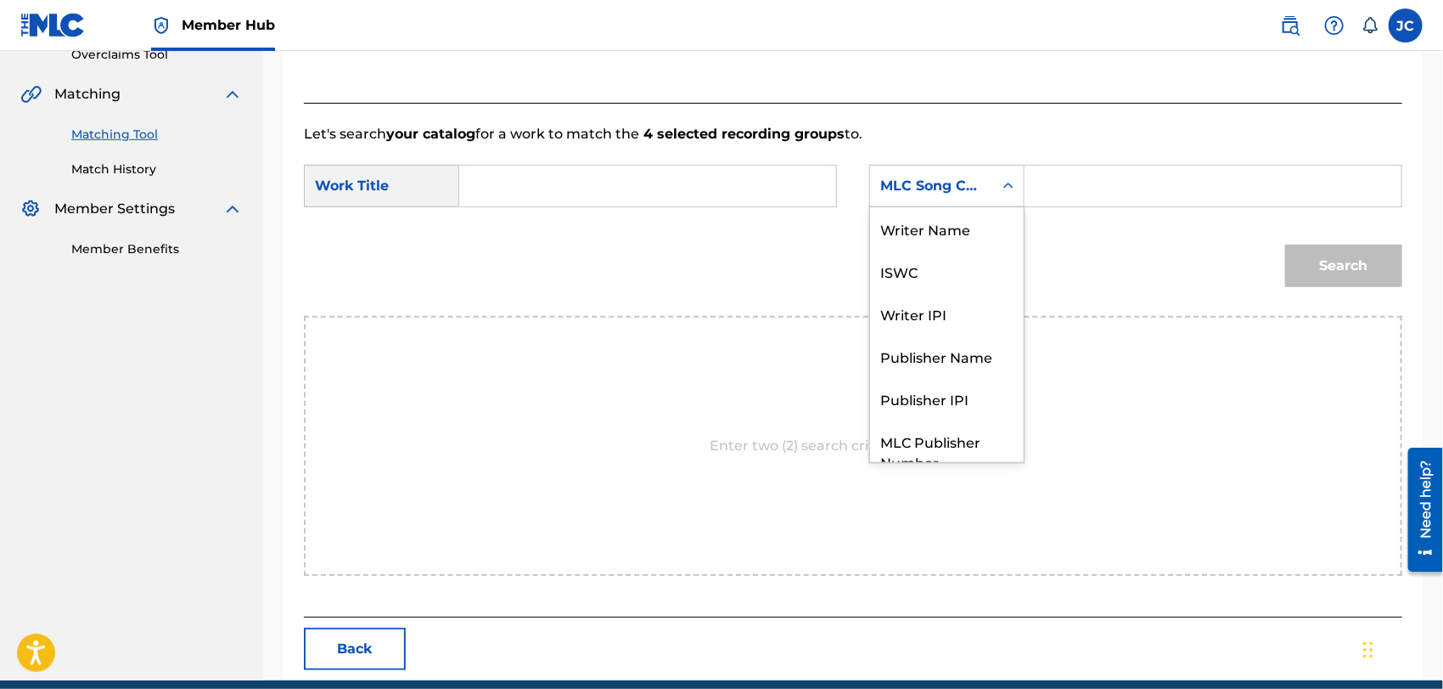
click at [980, 192] on div "MLC Song Code" at bounding box center [932, 186] width 103 height 20
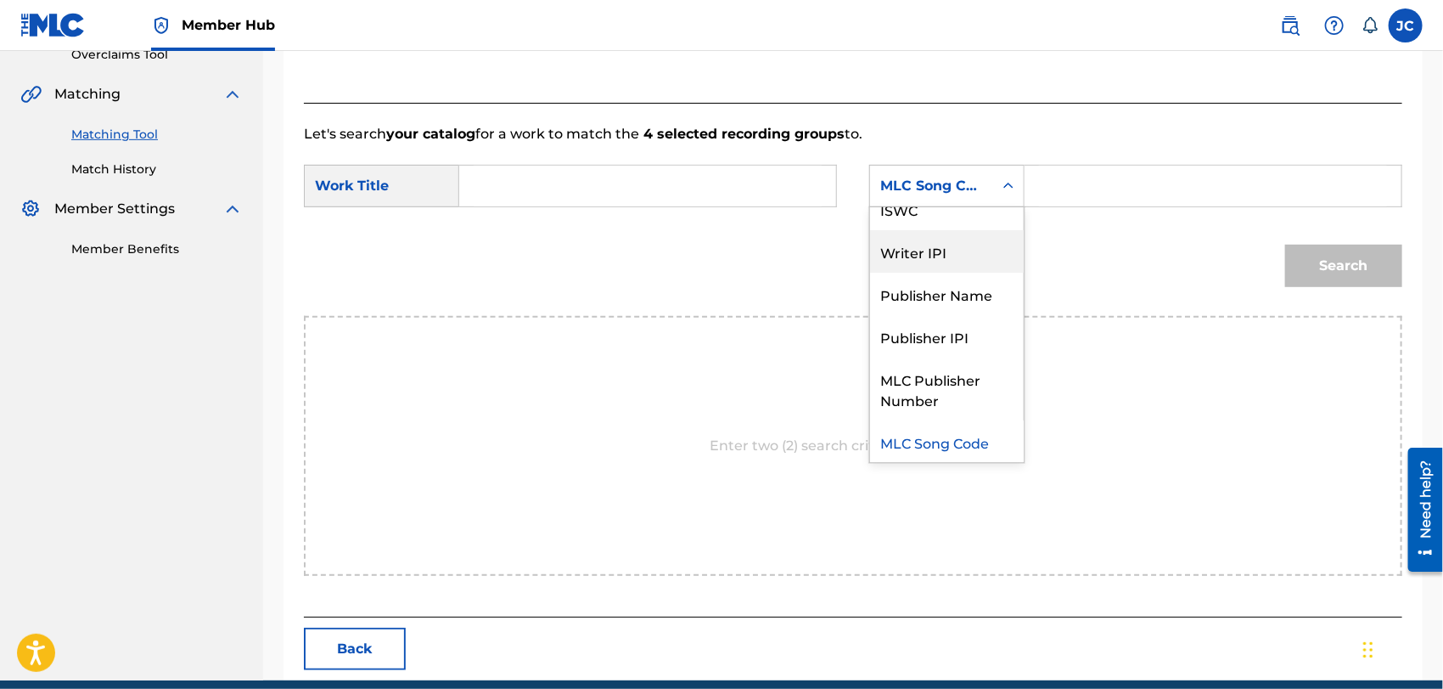
scroll to position [0, 0]
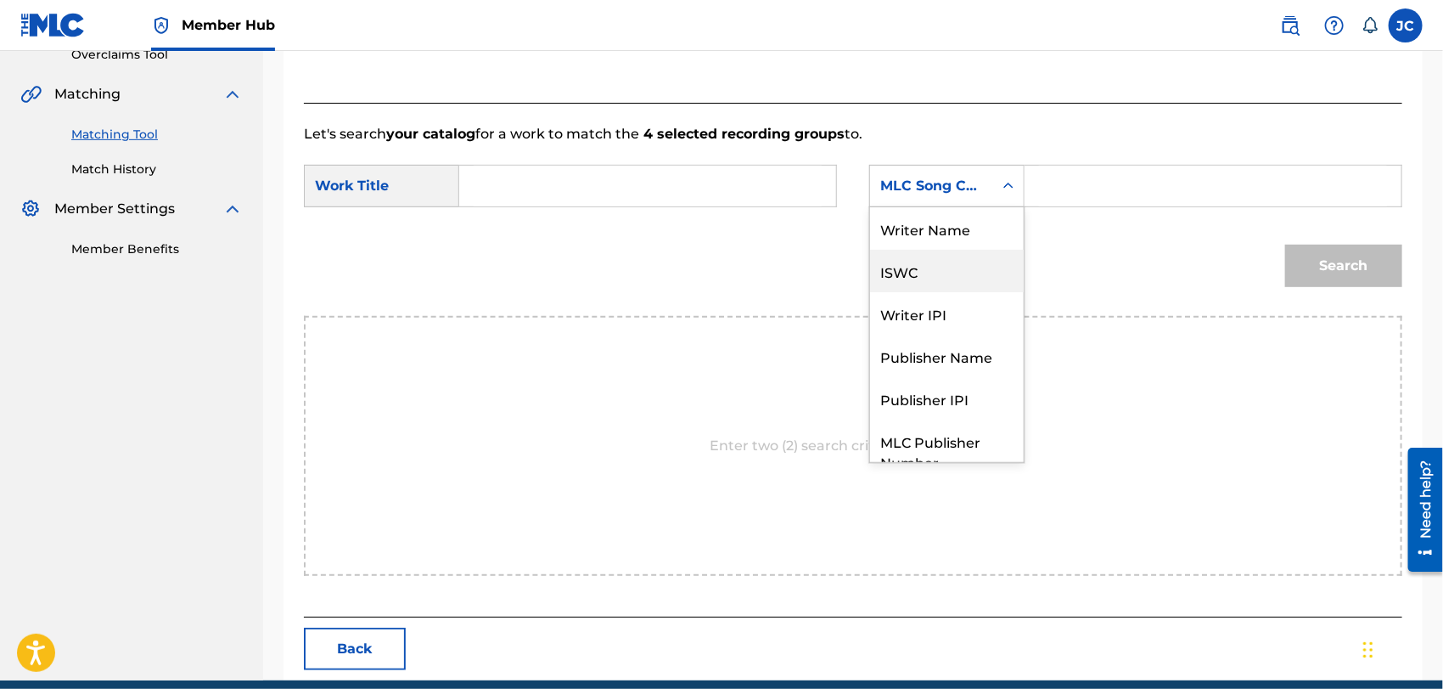
click at [961, 234] on div "Writer Name" at bounding box center [947, 228] width 154 height 42
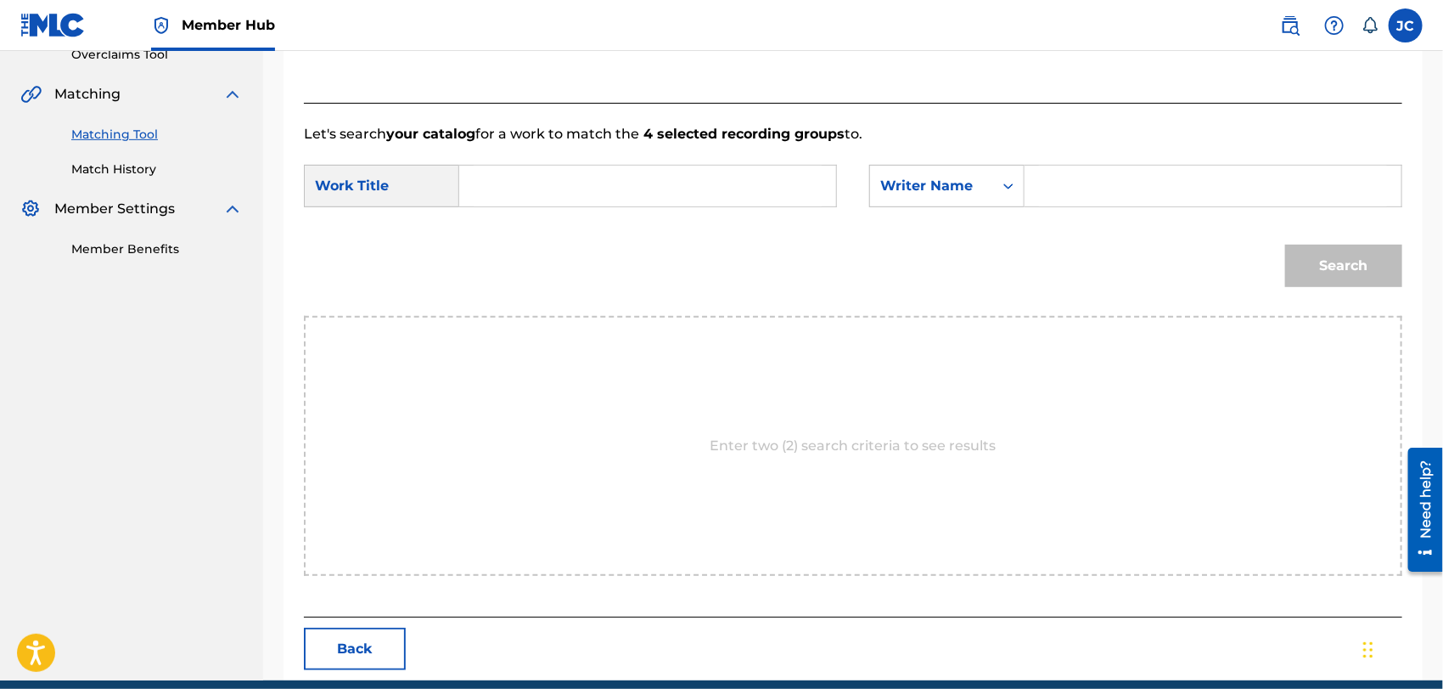
click at [1089, 170] on input "Search Form" at bounding box center [1213, 186] width 348 height 41
paste input "[PERSON_NAME]"
type input "[PERSON_NAME]"
click at [632, 199] on input "Search Form" at bounding box center [648, 186] width 348 height 41
paste input "Out Of Sight"
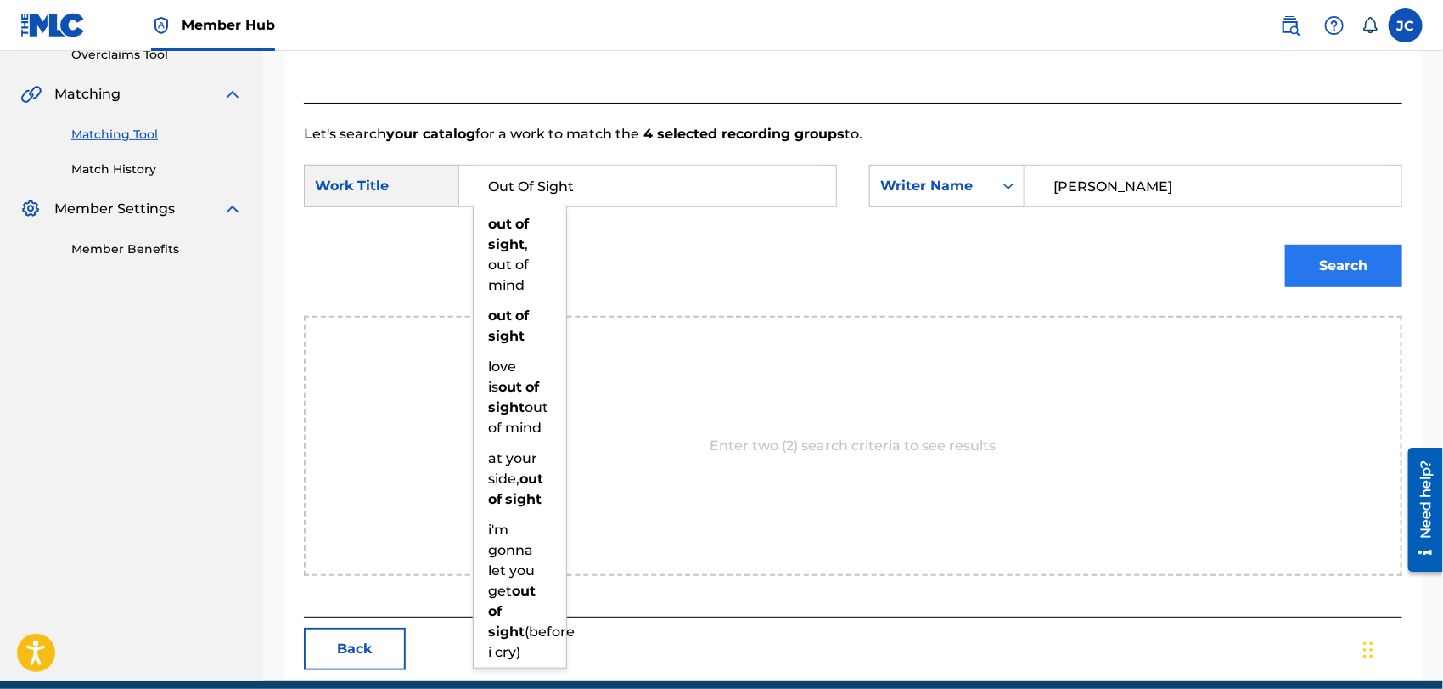
type input "Out Of Sight"
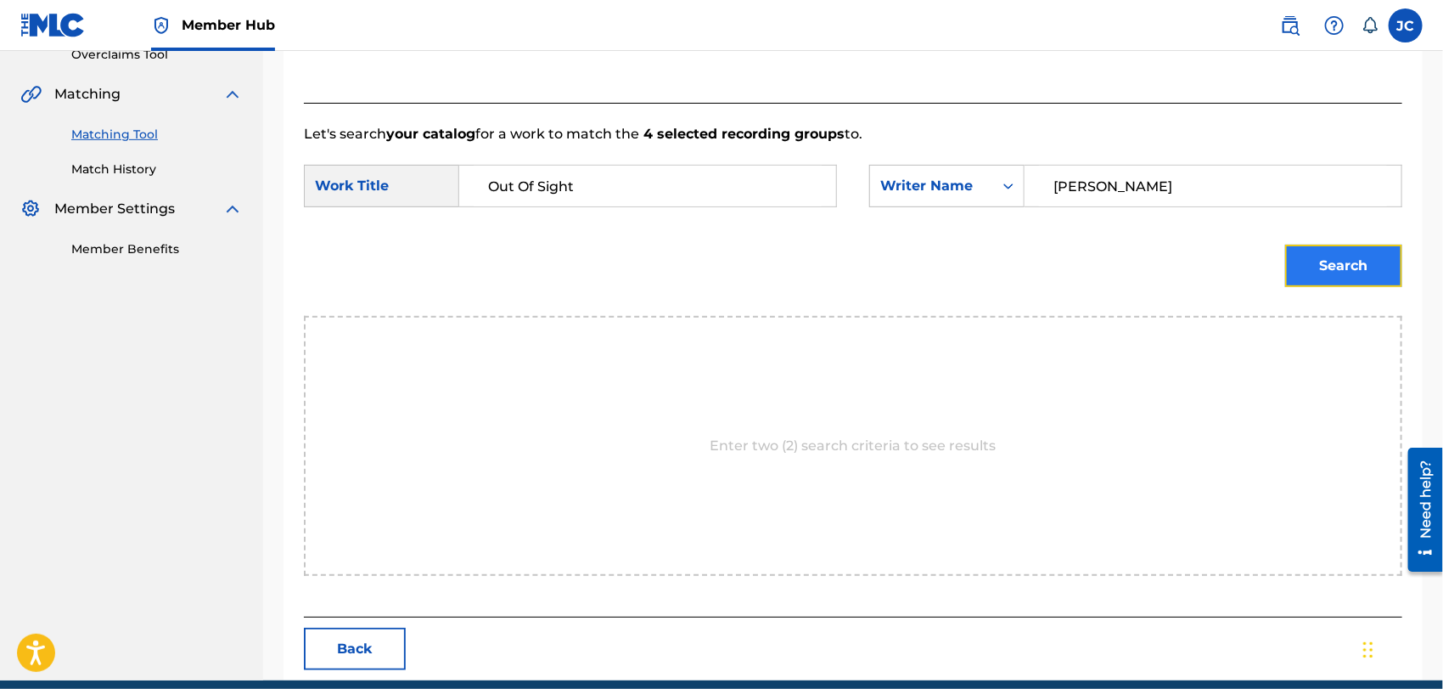
click at [1327, 263] on button "Search" at bounding box center [1344, 266] width 117 height 42
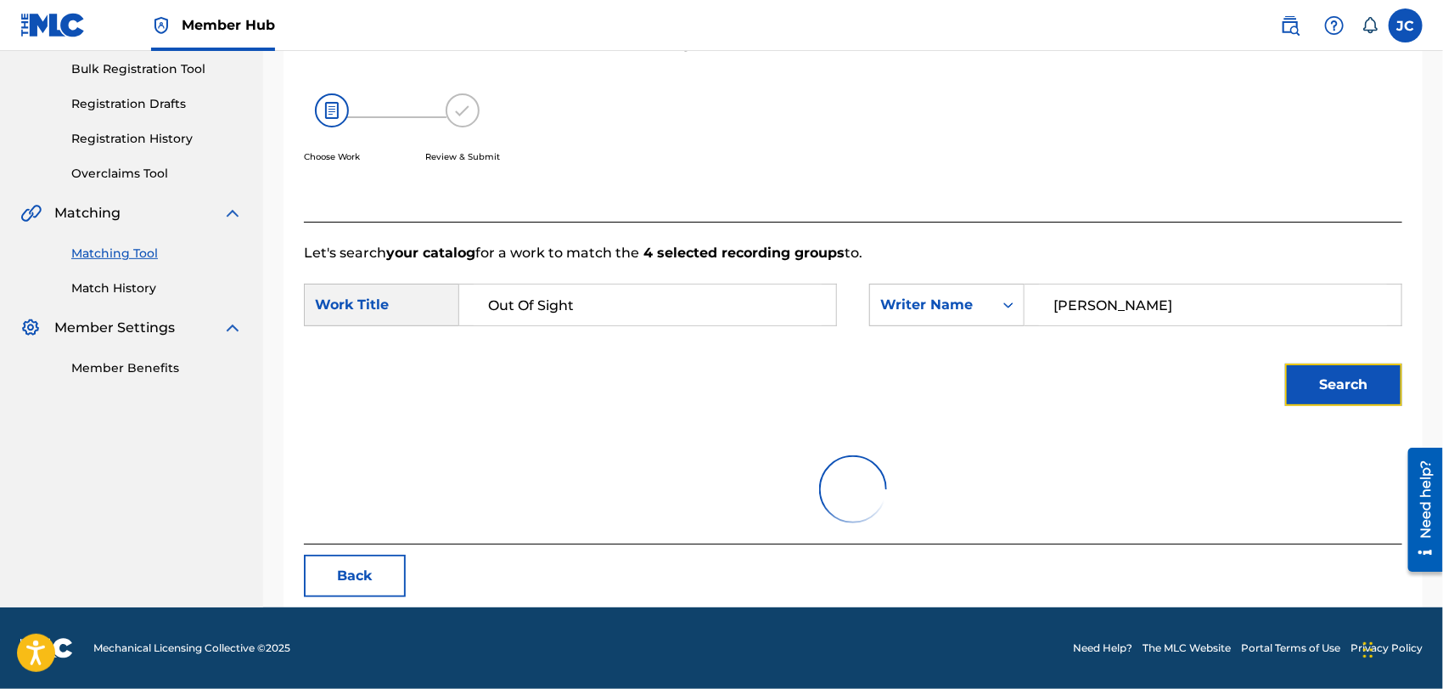
scroll to position [177, 0]
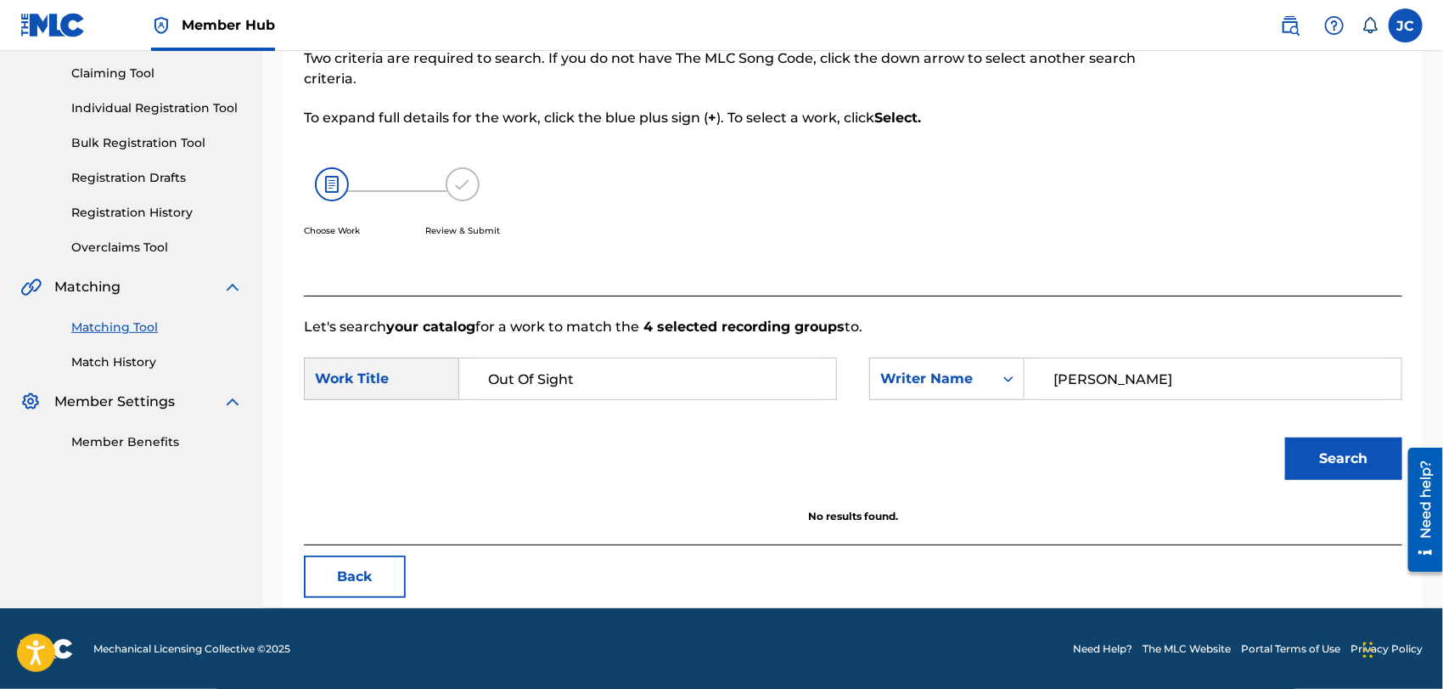
click at [117, 370] on div "Summary Catalog Works Registration Claiming Tool Individual Registration Tool B…" at bounding box center [131, 196] width 263 height 550
click at [125, 360] on link "Match History" at bounding box center [157, 362] width 172 height 18
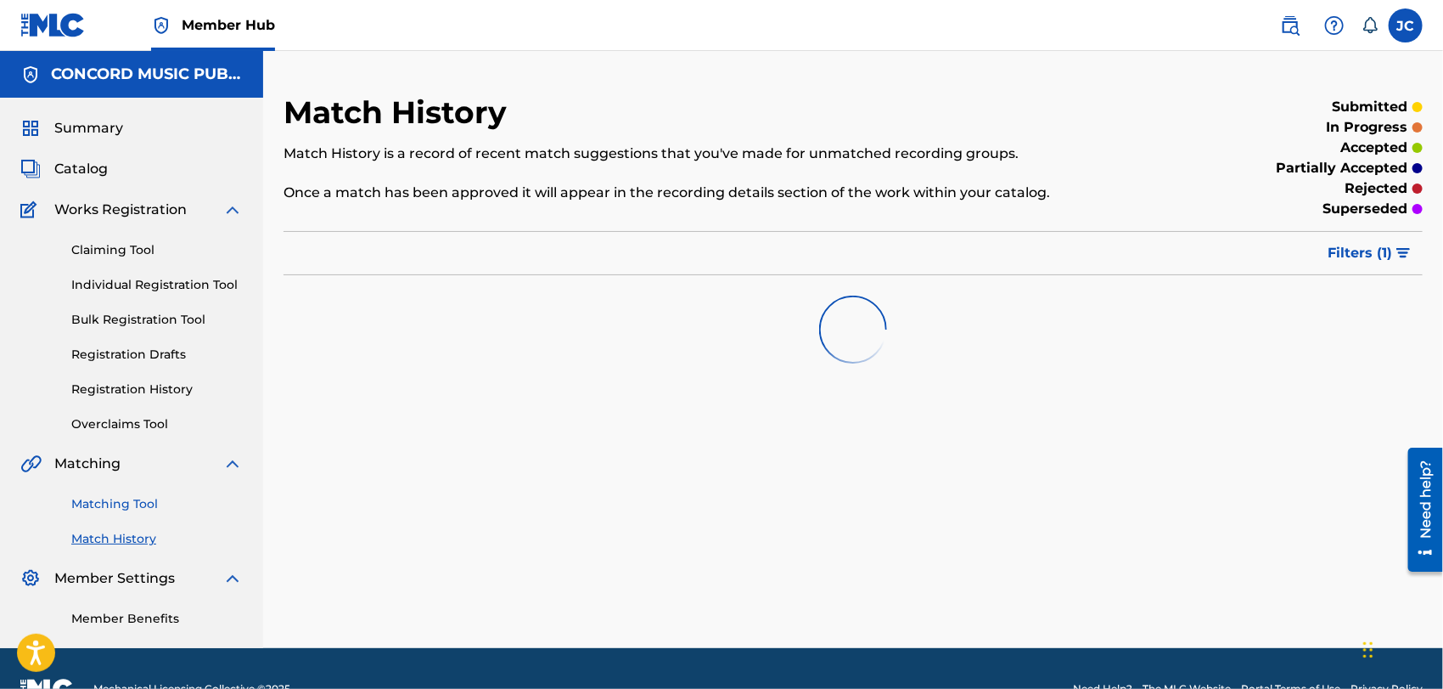
click at [137, 491] on div "Matching Tool Match History" at bounding box center [131, 511] width 222 height 74
click at [136, 501] on link "Matching Tool" at bounding box center [157, 504] width 172 height 18
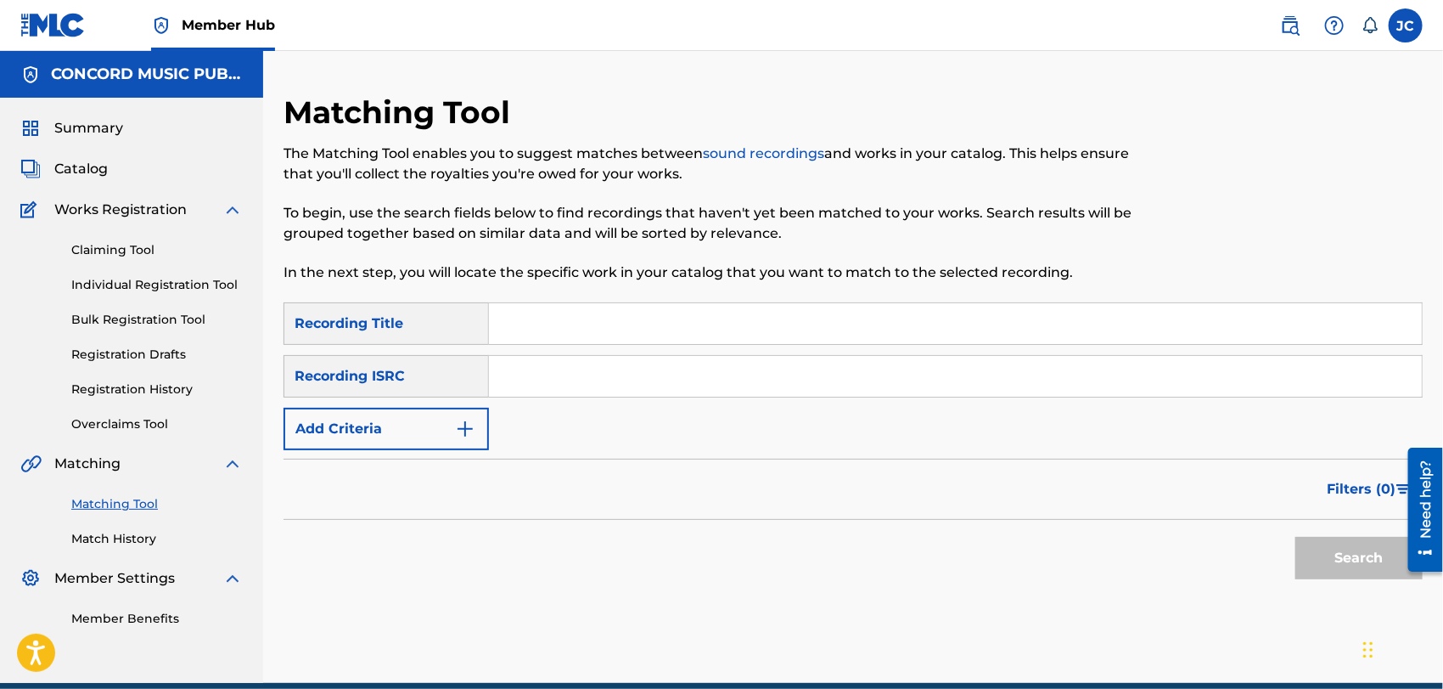
click at [617, 395] on input "Search Form" at bounding box center [955, 376] width 933 height 41
paste input "USSTT1300056"
type input "USSTT1300056"
click at [1331, 549] on button "Search" at bounding box center [1359, 558] width 127 height 42
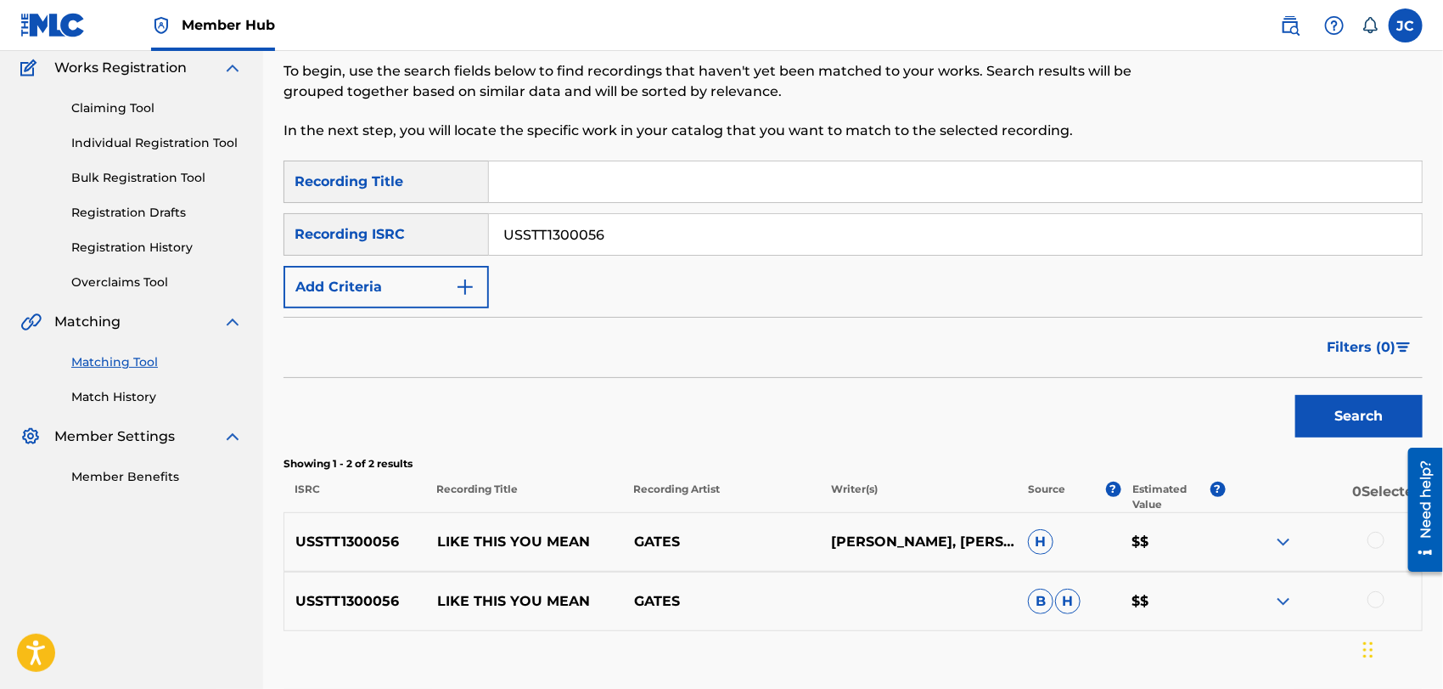
scroll to position [250, 0]
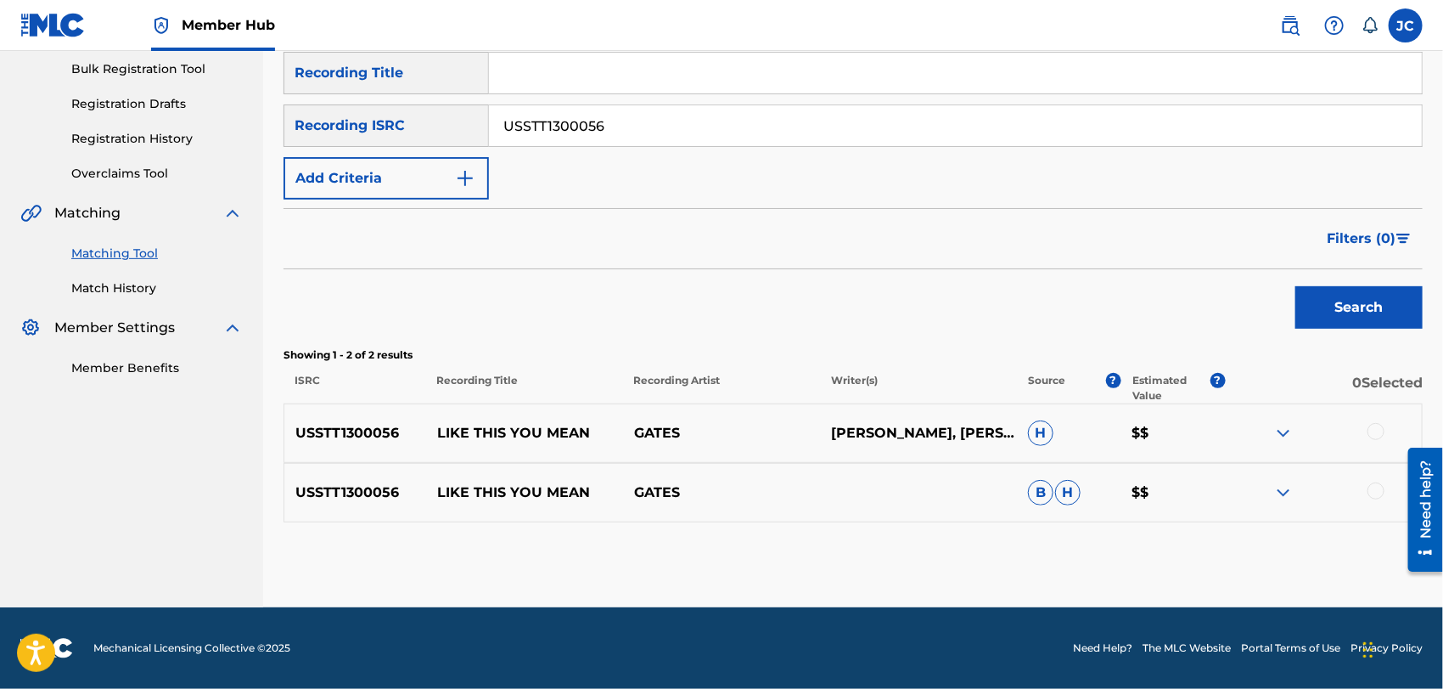
click at [1380, 430] on div at bounding box center [1376, 431] width 17 height 17
click at [1379, 483] on div at bounding box center [1376, 490] width 17 height 17
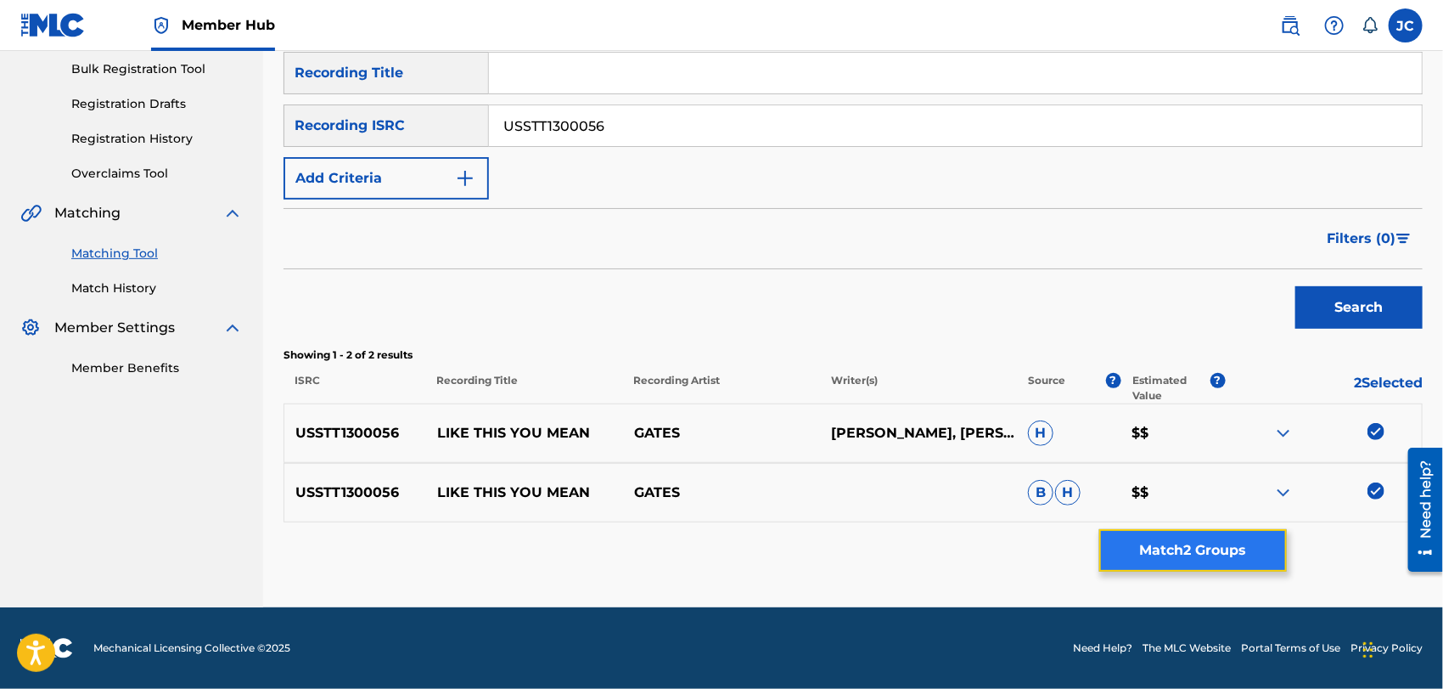
click at [1134, 566] on button "Match 2 Groups" at bounding box center [1194, 550] width 188 height 42
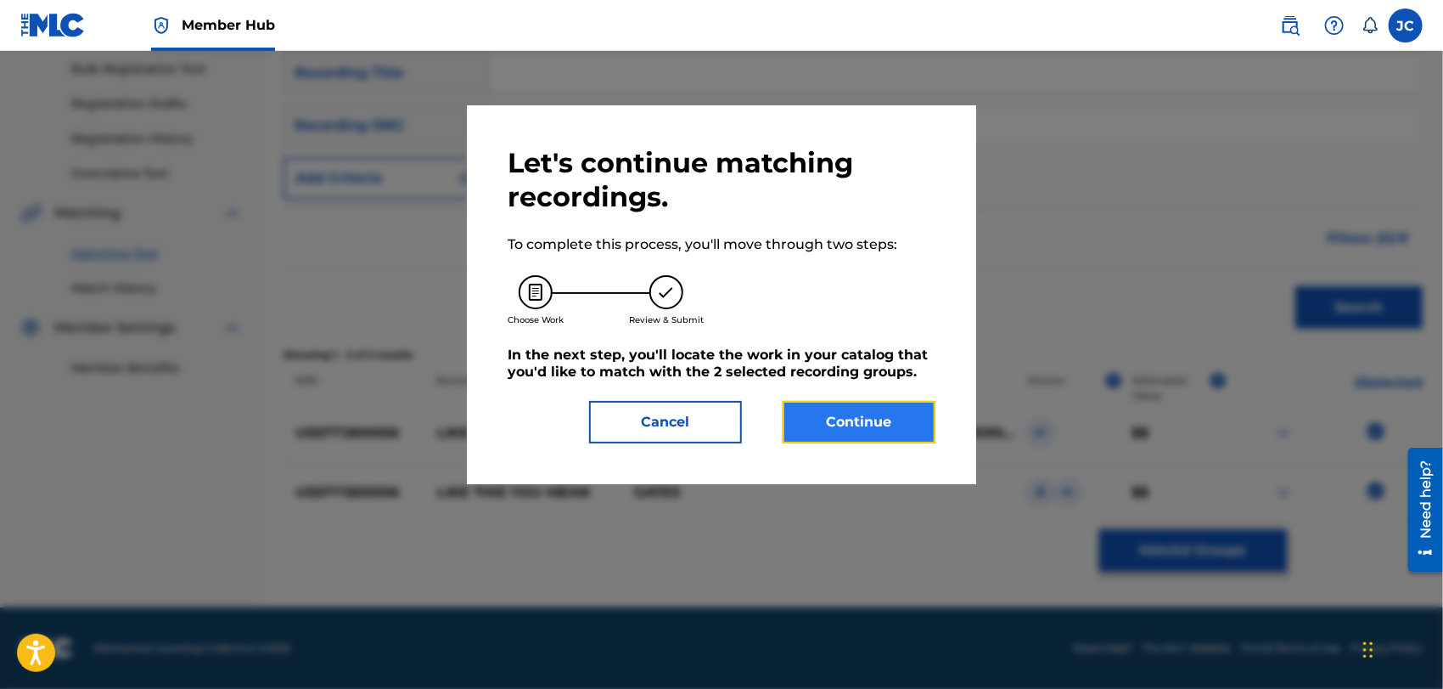
click at [824, 406] on button "Continue" at bounding box center [859, 422] width 153 height 42
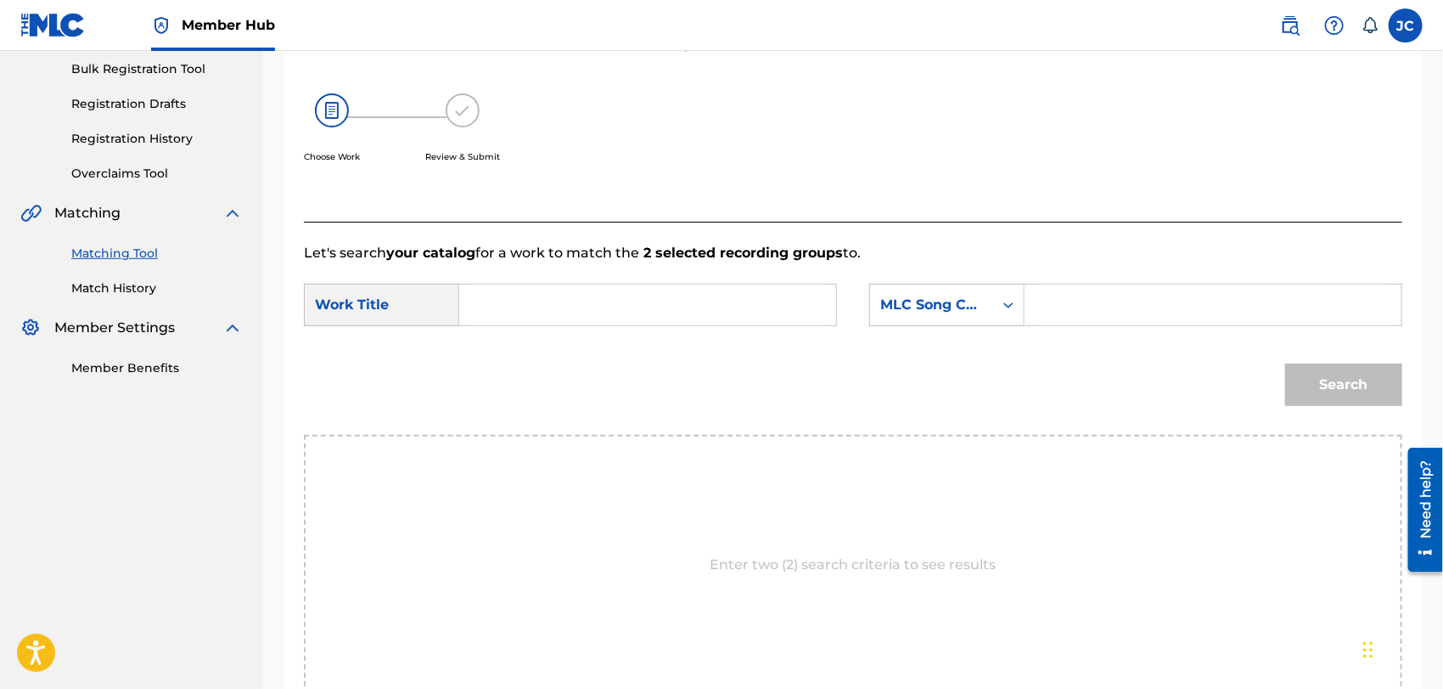
click at [507, 256] on p "Let's search your catalog for a work to match the 2 selected recording groups t…" at bounding box center [853, 253] width 1099 height 20
click at [515, 290] on input "Search Form" at bounding box center [648, 304] width 348 height 41
paste input "Like This You Mean"
type input "Like This You Mean"
click at [1001, 305] on icon "Search Form" at bounding box center [1008, 304] width 17 height 17
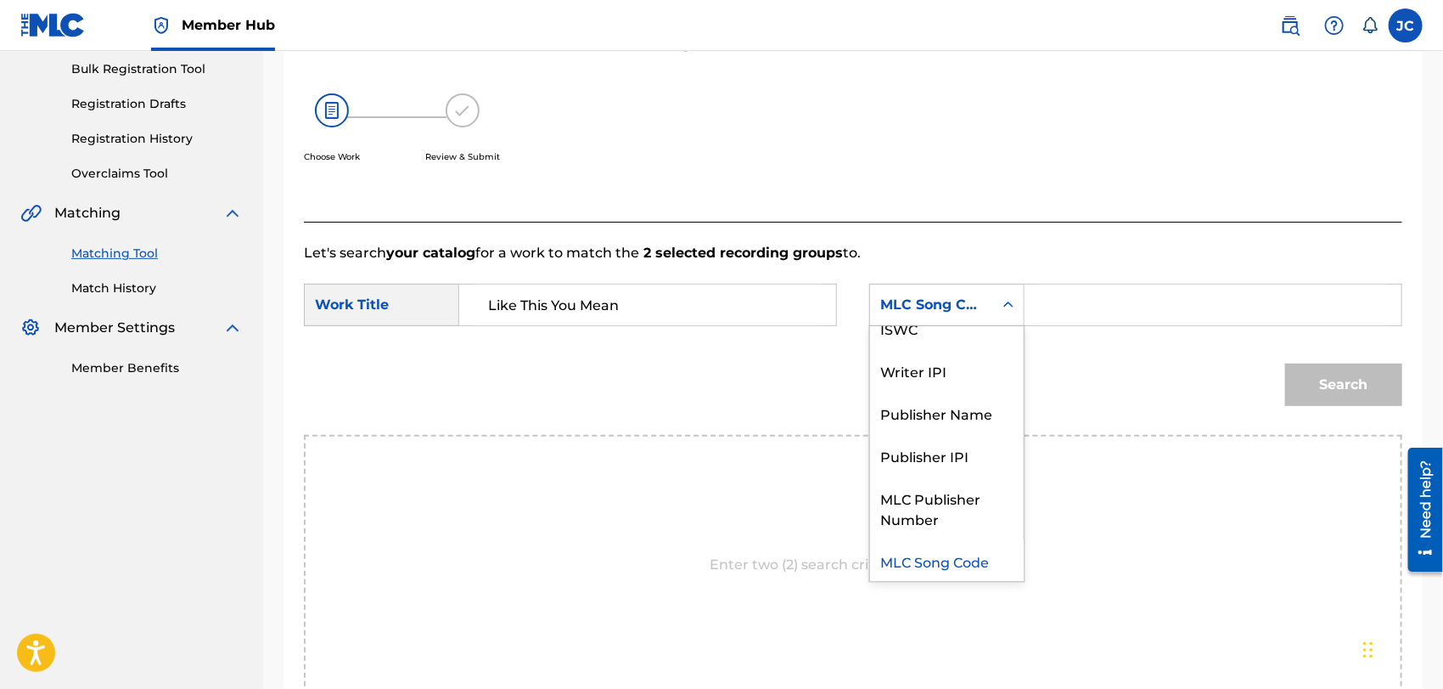
scroll to position [0, 0]
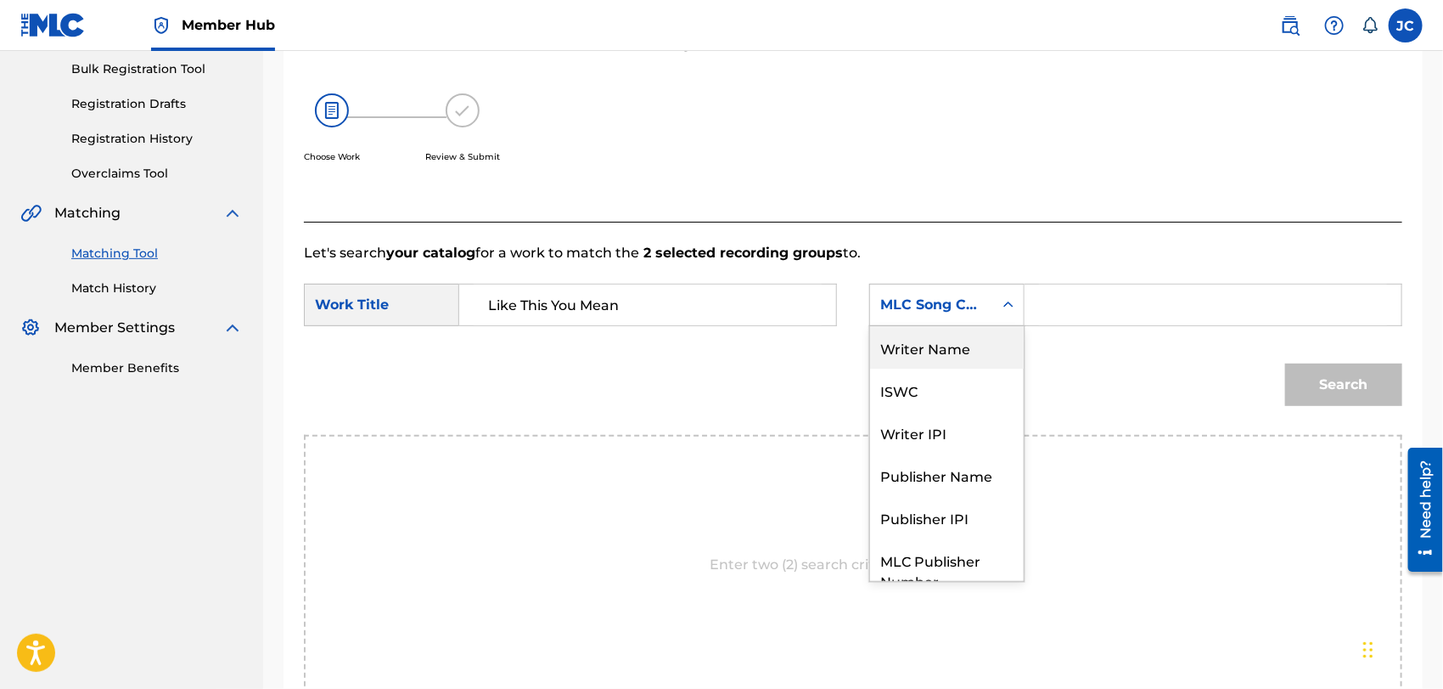
click at [957, 328] on div "Writer Name" at bounding box center [947, 347] width 154 height 42
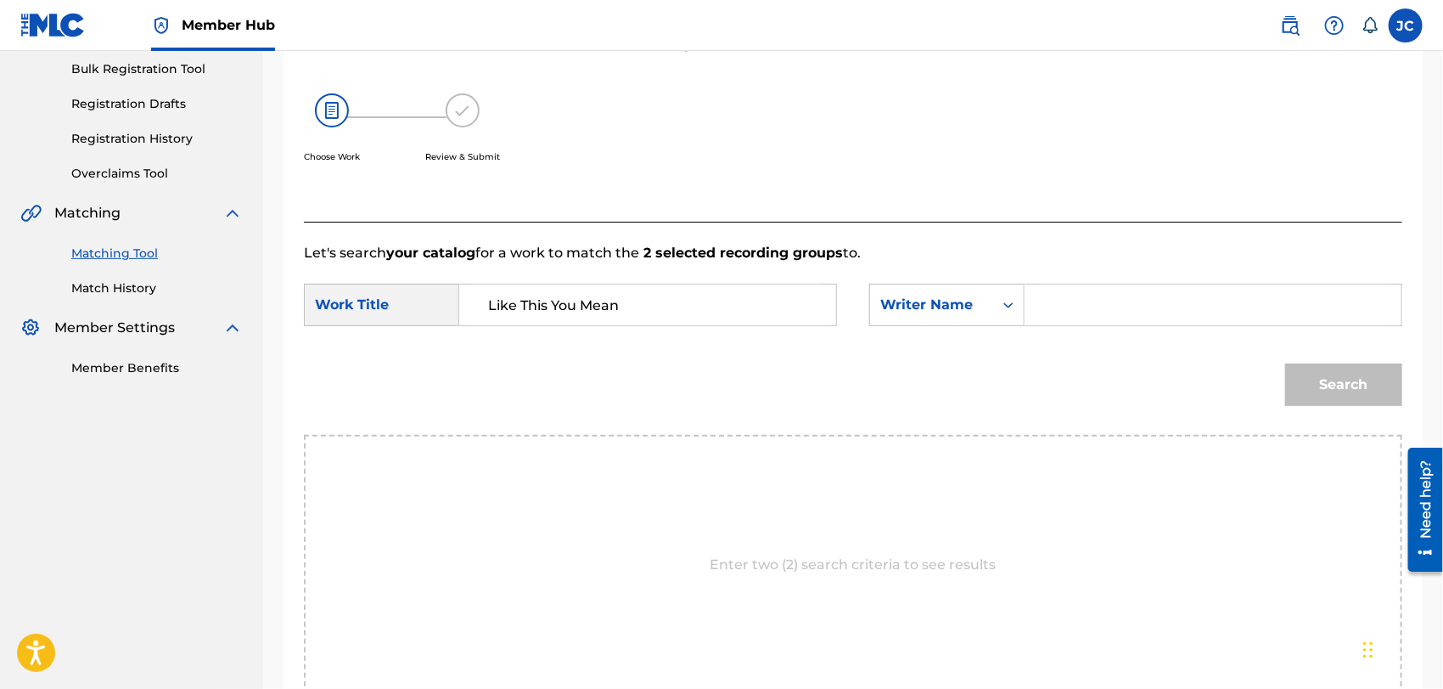
click at [1096, 316] on input "Search Form" at bounding box center [1213, 304] width 348 height 41
paste input "Gates"
type input "Gates"
click at [1320, 385] on button "Search" at bounding box center [1344, 384] width 117 height 42
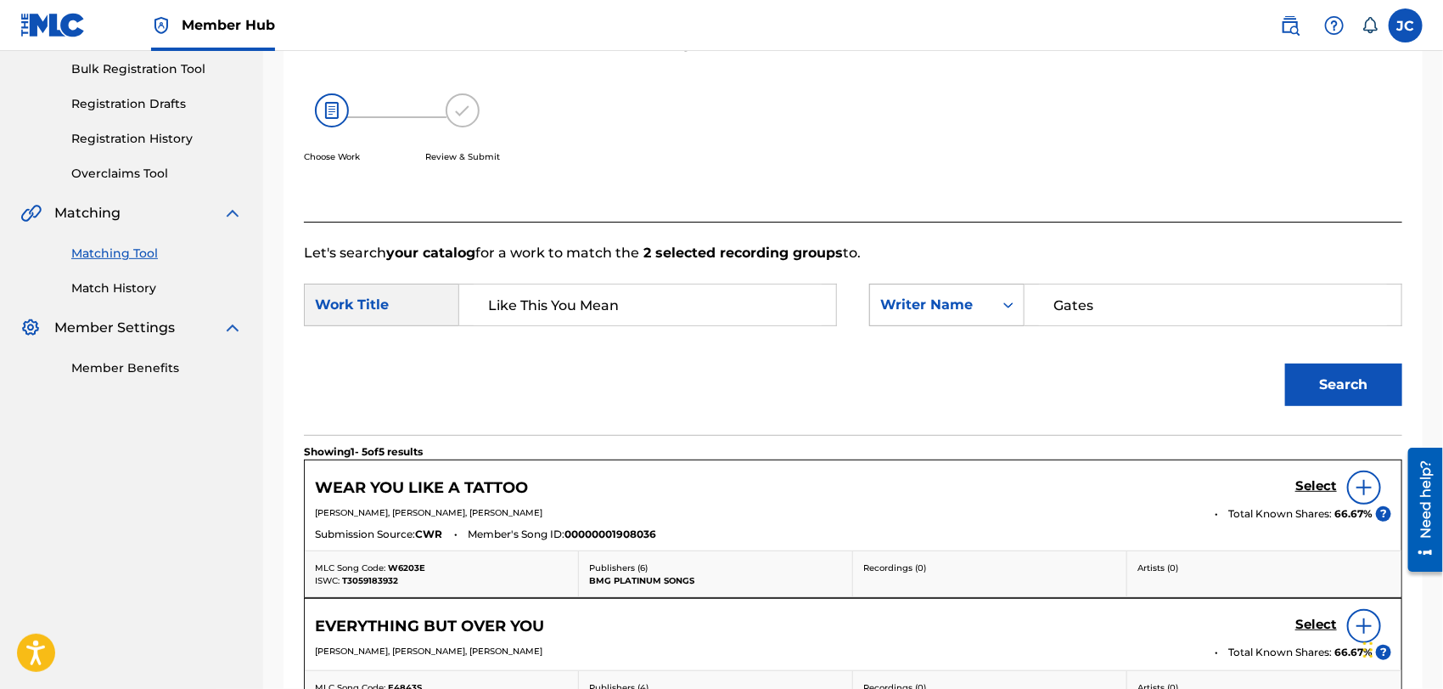
drag, startPoint x: 1133, startPoint y: 290, endPoint x: 903, endPoint y: 291, distance: 230.1
click at [903, 291] on div "SearchWithCriteria105fef23-703b-4989-966b-0fa76a2a1829 Writer Name [PERSON_NAME]" at bounding box center [1135, 305] width 533 height 42
paste input "Search Form"
drag, startPoint x: 1068, startPoint y: 315, endPoint x: 1297, endPoint y: 367, distance: 235.0
click at [1068, 315] on input "Search Form" at bounding box center [1213, 304] width 348 height 41
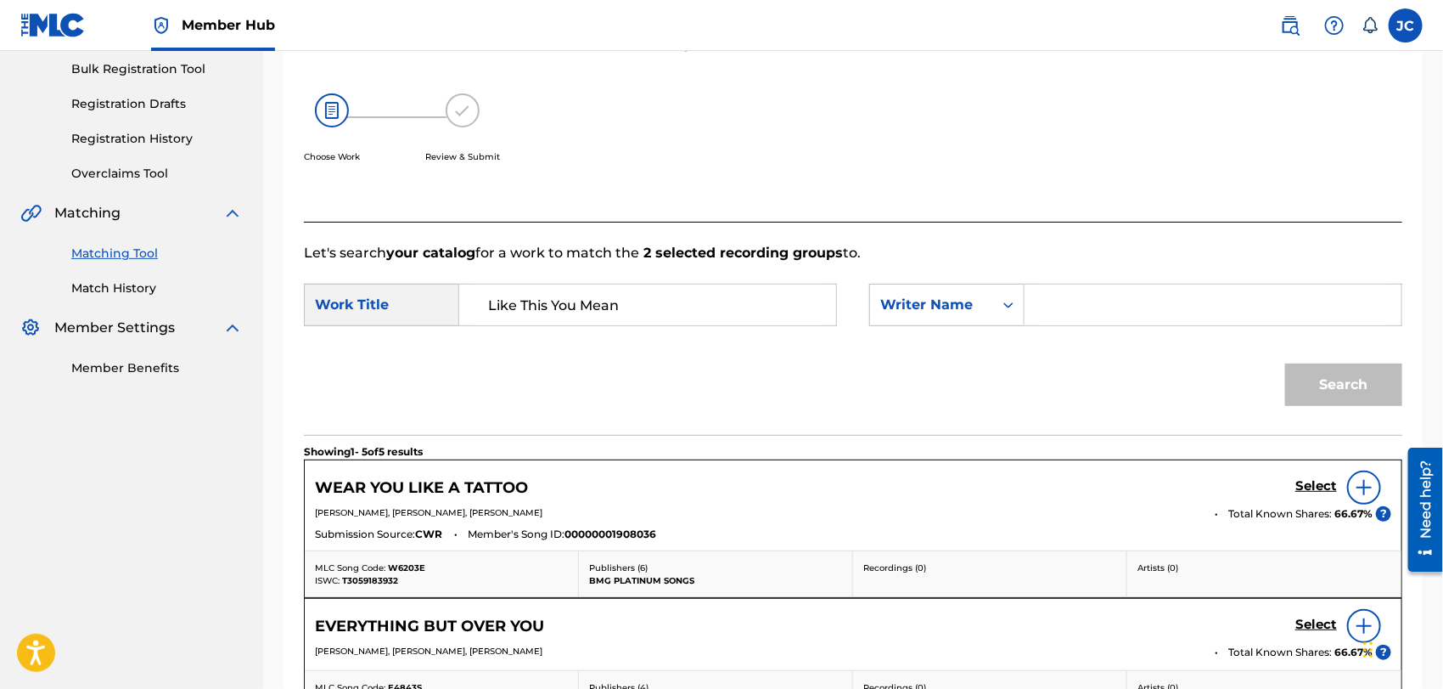
paste input "[PERSON_NAME]"
click at [1348, 390] on button "Search" at bounding box center [1344, 384] width 117 height 42
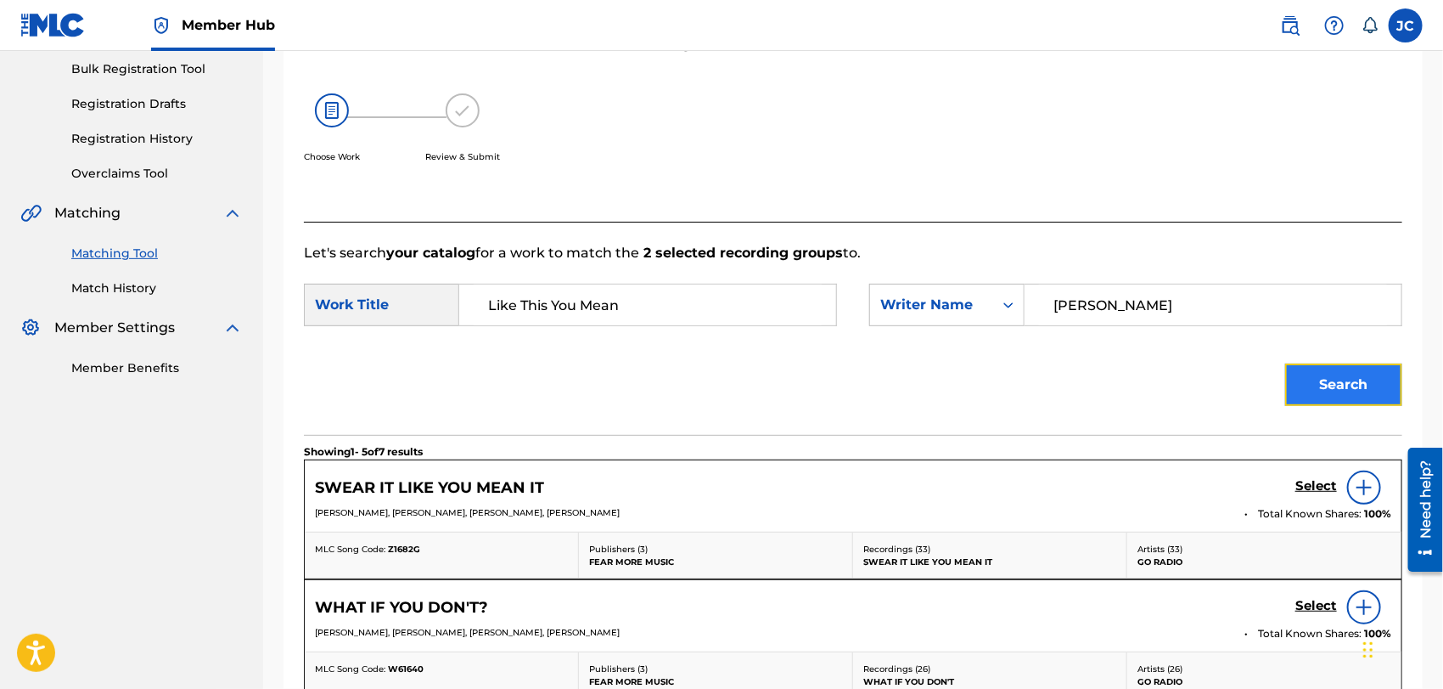
click at [1319, 378] on button "Search" at bounding box center [1344, 384] width 117 height 42
drag, startPoint x: 1258, startPoint y: 323, endPoint x: 1008, endPoint y: 321, distance: 249.6
click at [974, 318] on div "SearchWithCriteria105fef23-703b-4989-966b-0fa76a2a1829 Writer Name [PERSON_NAME]" at bounding box center [1135, 305] width 533 height 42
paste input "LANCASTER"
type input "LANCASTER"
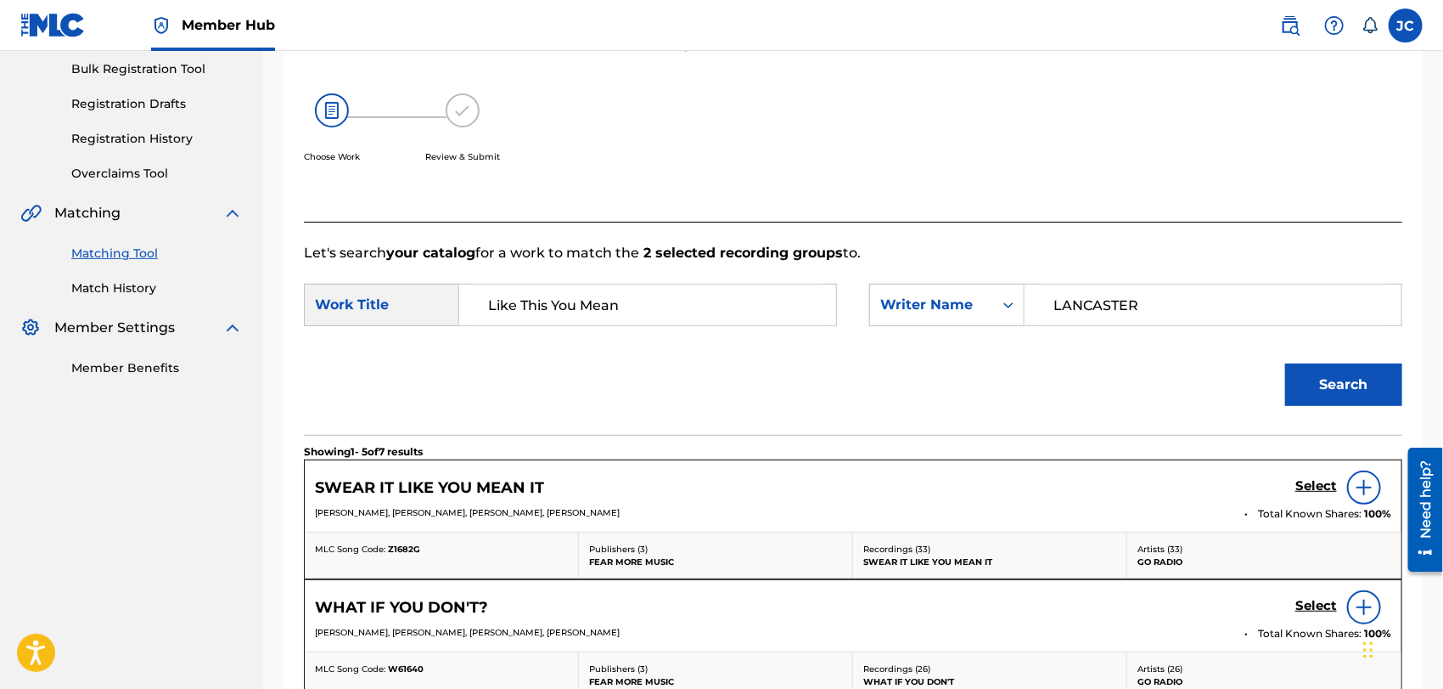
click at [1261, 389] on div "Search" at bounding box center [853, 390] width 1099 height 88
click at [1332, 387] on button "Search" at bounding box center [1344, 384] width 117 height 42
click at [83, 290] on link "Match History" at bounding box center [157, 288] width 172 height 18
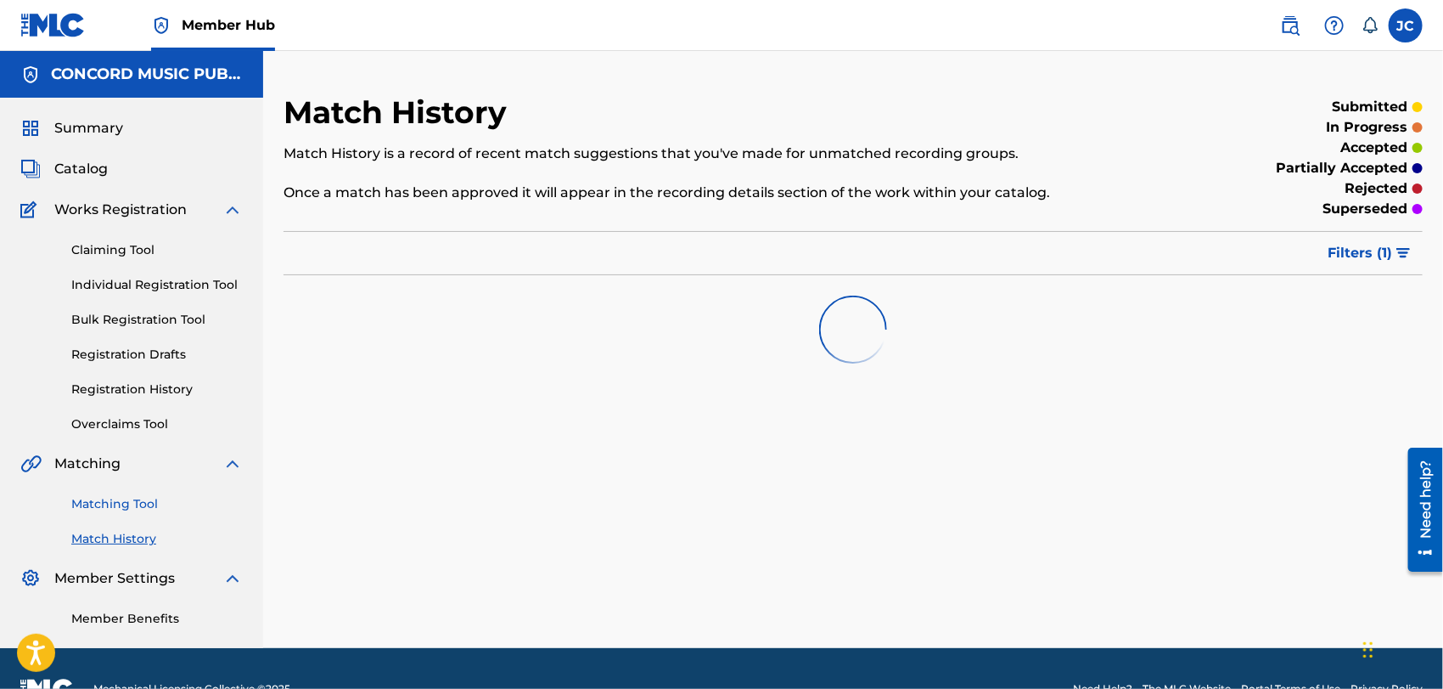
click at [120, 500] on link "Matching Tool" at bounding box center [157, 504] width 172 height 18
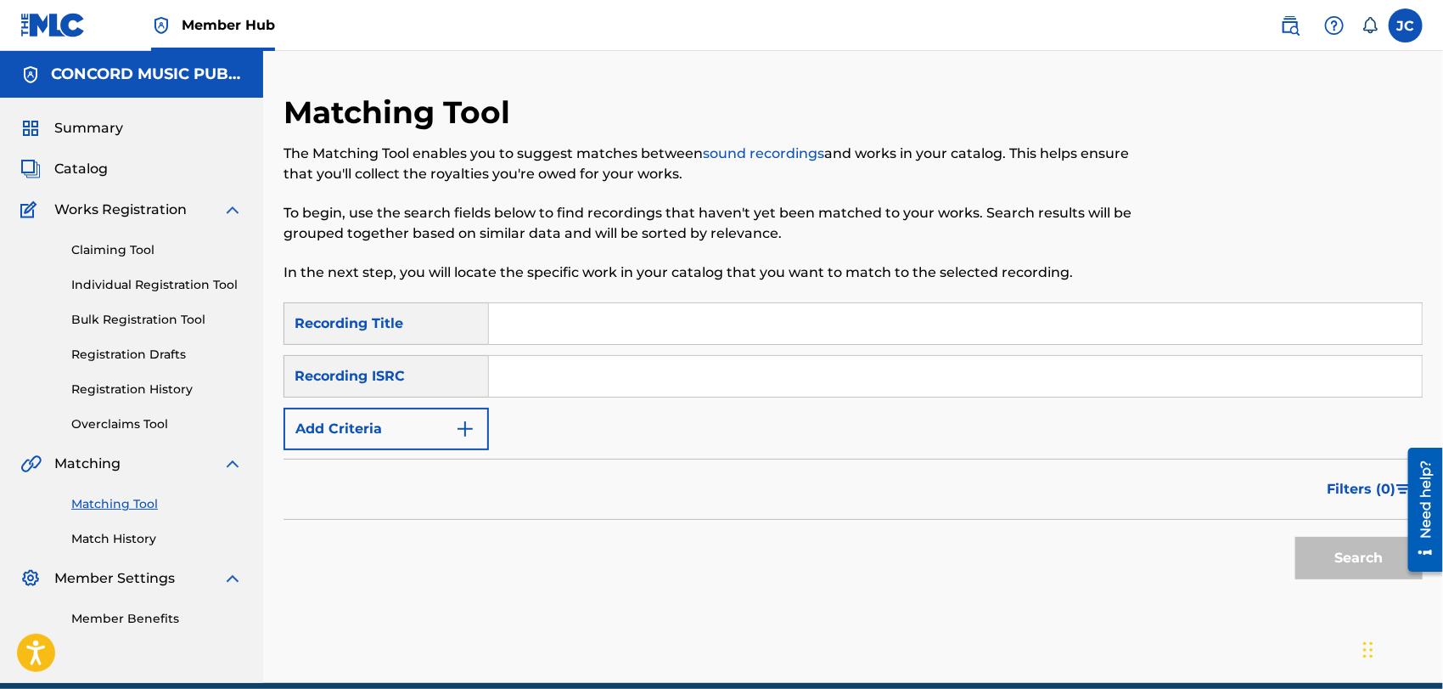
click at [650, 382] on input "Search Form" at bounding box center [955, 376] width 933 height 41
paste input "DEN960302241"
click at [1359, 542] on button "Search" at bounding box center [1359, 558] width 127 height 42
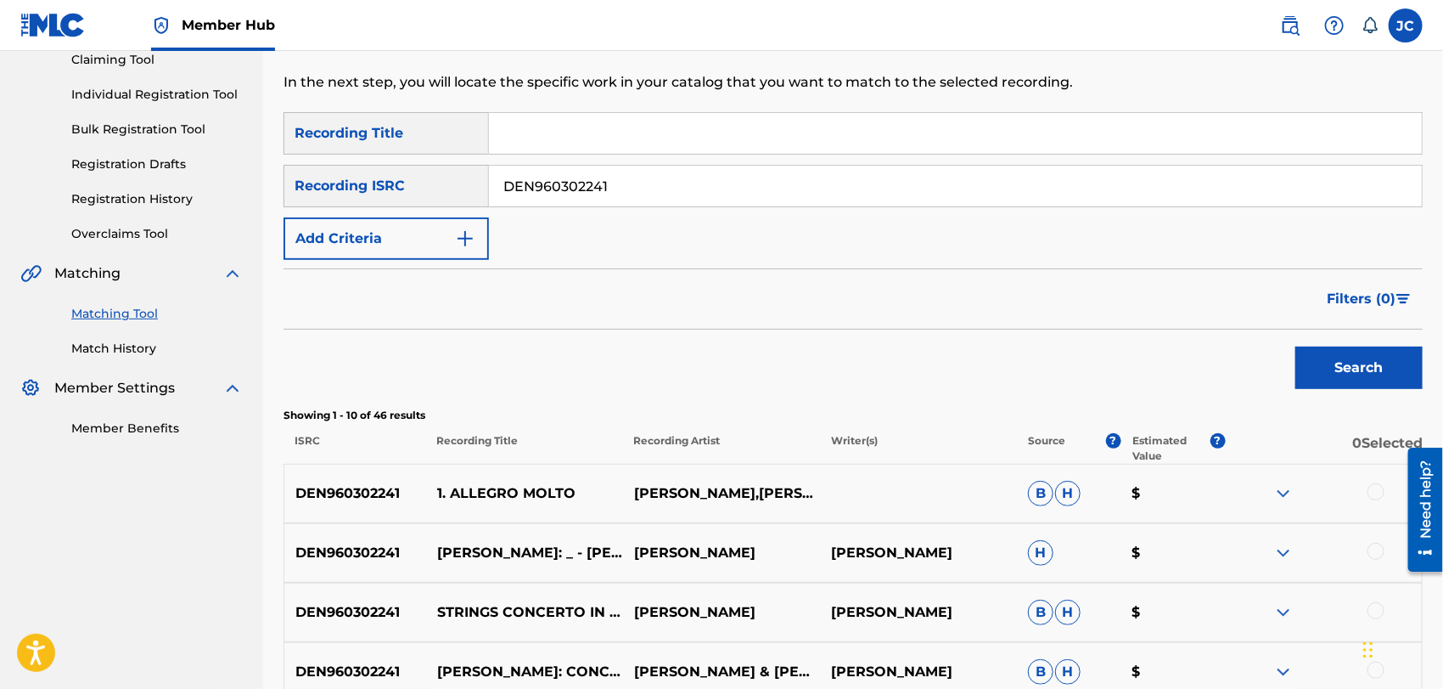
scroll to position [189, 0]
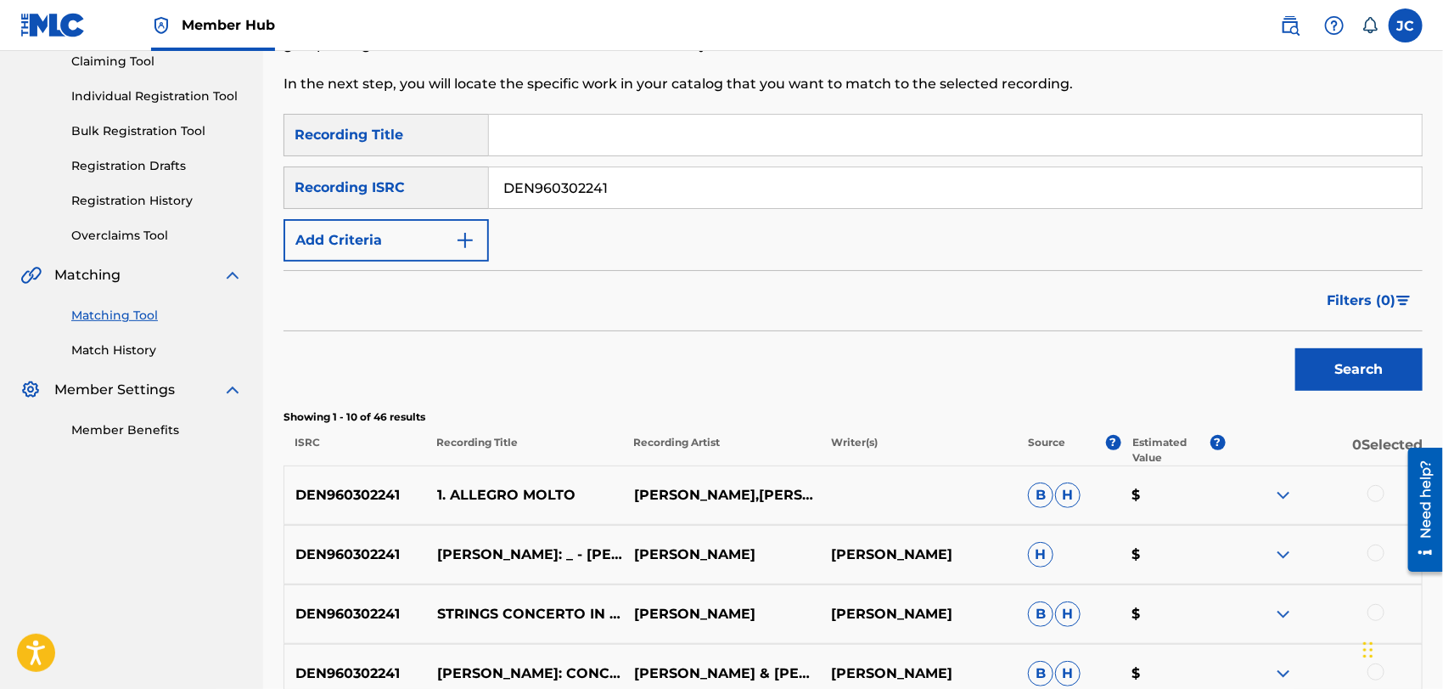
drag, startPoint x: 649, startPoint y: 178, endPoint x: 396, endPoint y: 177, distance: 253.0
click at [396, 177] on div "SearchWithCriteriafe507d33-6c74-49e4-9232-390154c54baf Recording ISRC DEN960302…" at bounding box center [854, 187] width 1140 height 42
paste input "GBF078200563"
click at [1338, 363] on button "Search" at bounding box center [1359, 369] width 127 height 42
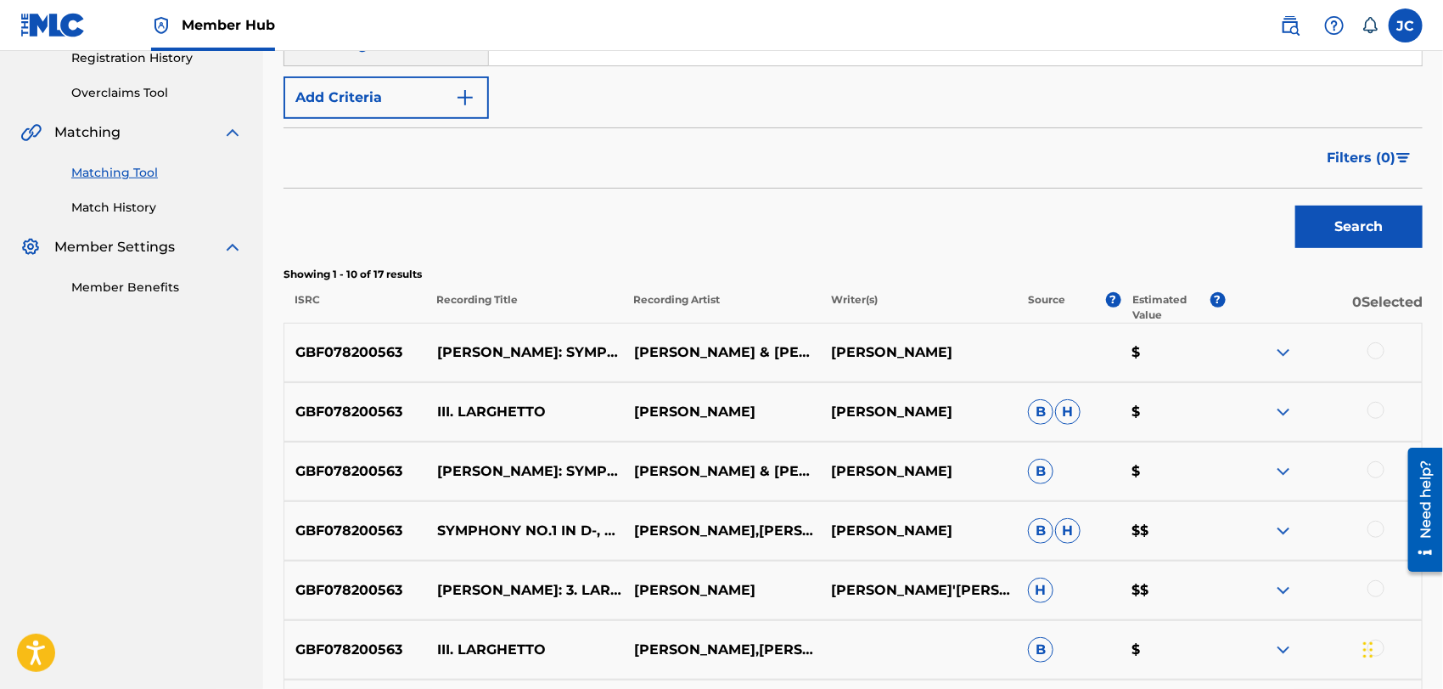
scroll to position [240, 0]
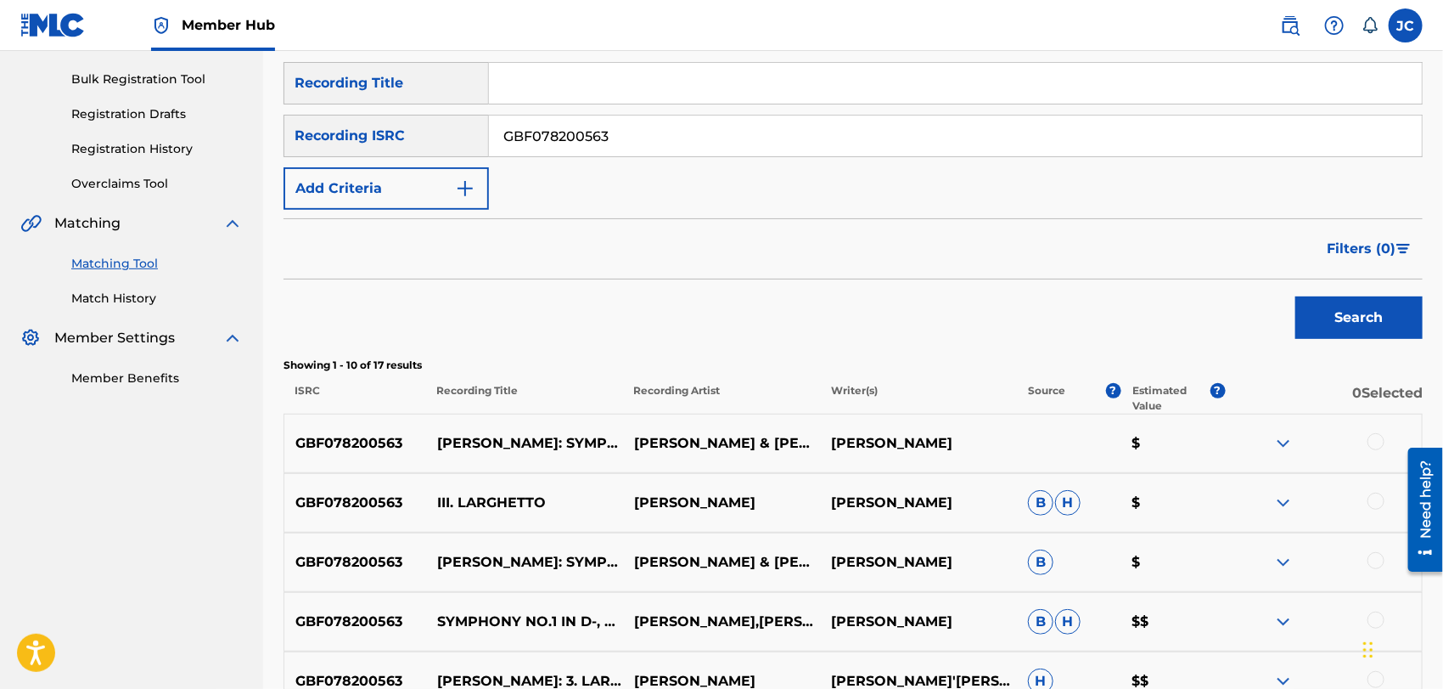
paste input "QM6DC1879672"
drag, startPoint x: 632, startPoint y: 142, endPoint x: 448, endPoint y: 142, distance: 183.4
click at [448, 142] on div "SearchWithCriteriafe507d33-6c74-49e4-9232-390154c54baf Recording ISRC GBF078200…" at bounding box center [854, 136] width 1140 height 42
type input "QM6DC1879672"
click at [1333, 334] on button "Search" at bounding box center [1359, 317] width 127 height 42
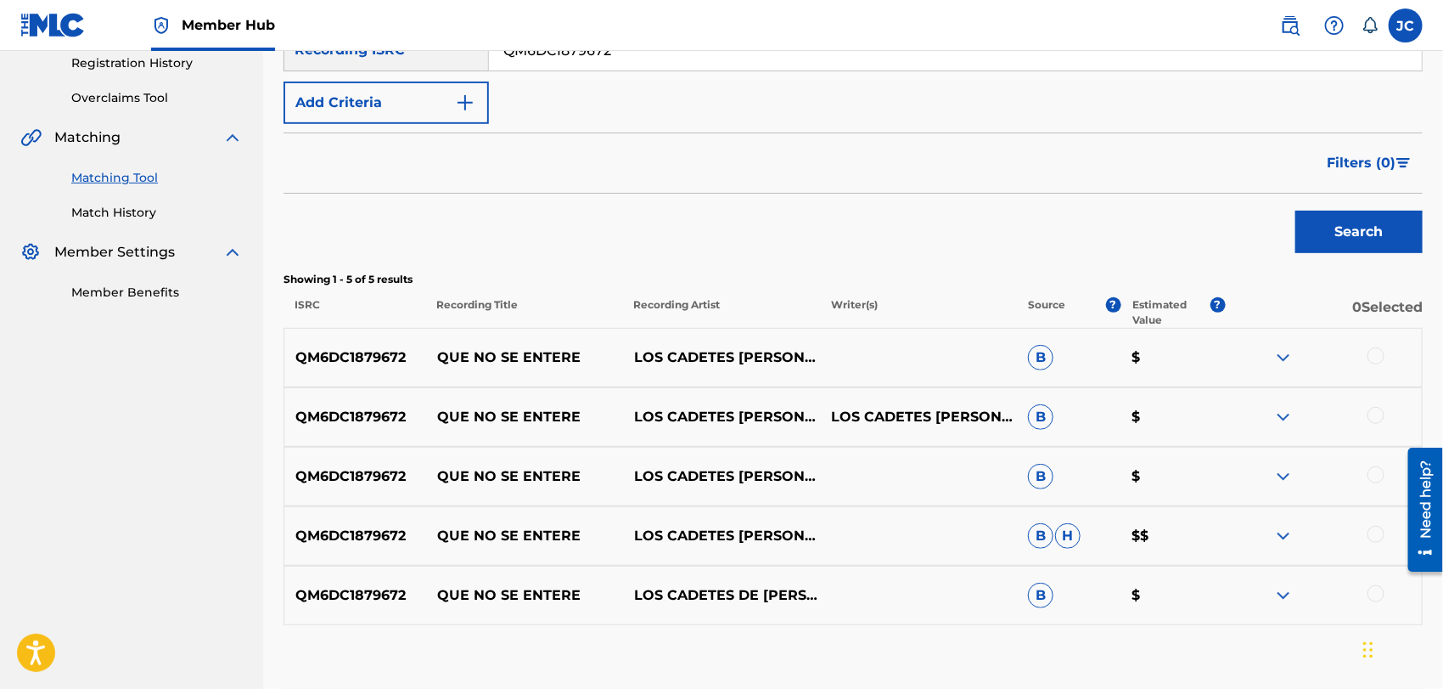
scroll to position [428, 0]
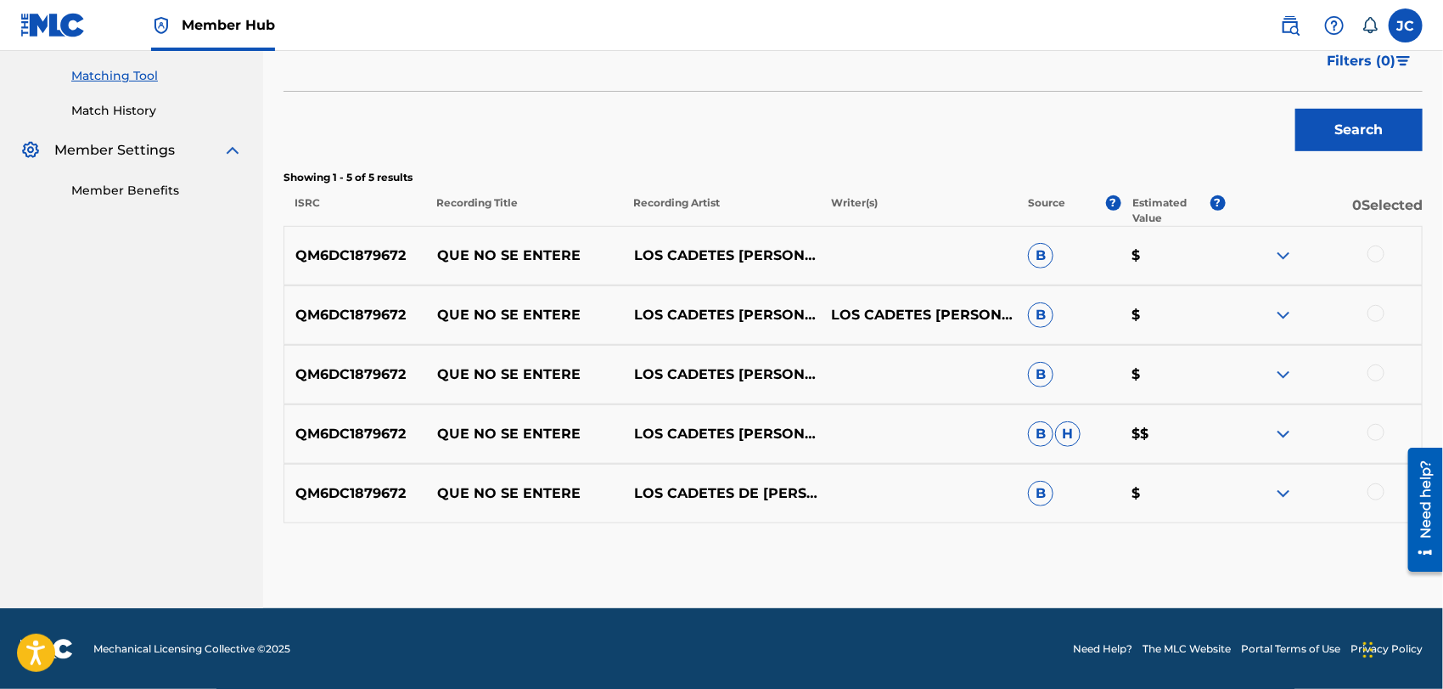
click at [1379, 253] on div at bounding box center [1376, 253] width 17 height 17
click at [1384, 307] on div at bounding box center [1323, 315] width 197 height 20
click at [1377, 305] on div at bounding box center [1376, 313] width 17 height 17
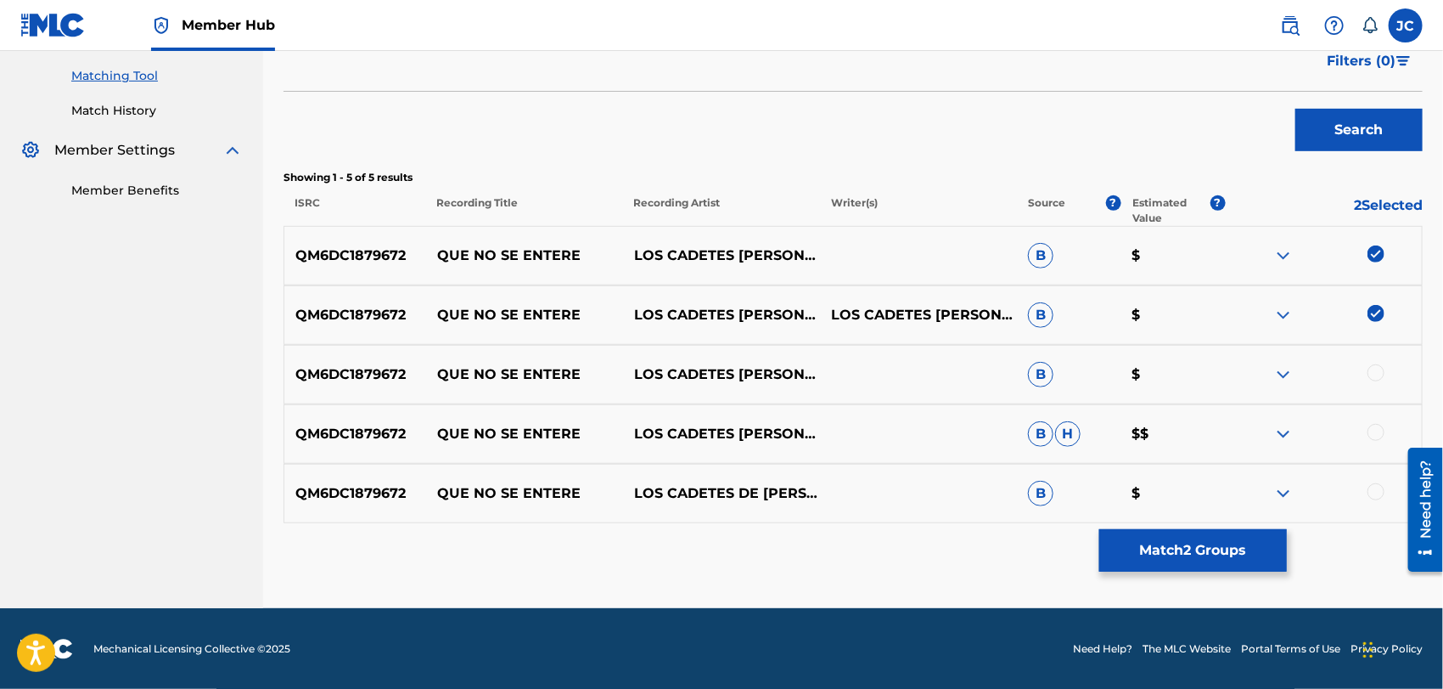
click at [1372, 380] on div at bounding box center [1323, 374] width 197 height 20
drag, startPoint x: 1371, startPoint y: 366, endPoint x: 1374, endPoint y: 400, distance: 34.1
click at [1372, 366] on div at bounding box center [1376, 372] width 17 height 17
click at [1376, 436] on div at bounding box center [1376, 432] width 17 height 17
click at [1381, 502] on div at bounding box center [1323, 493] width 197 height 20
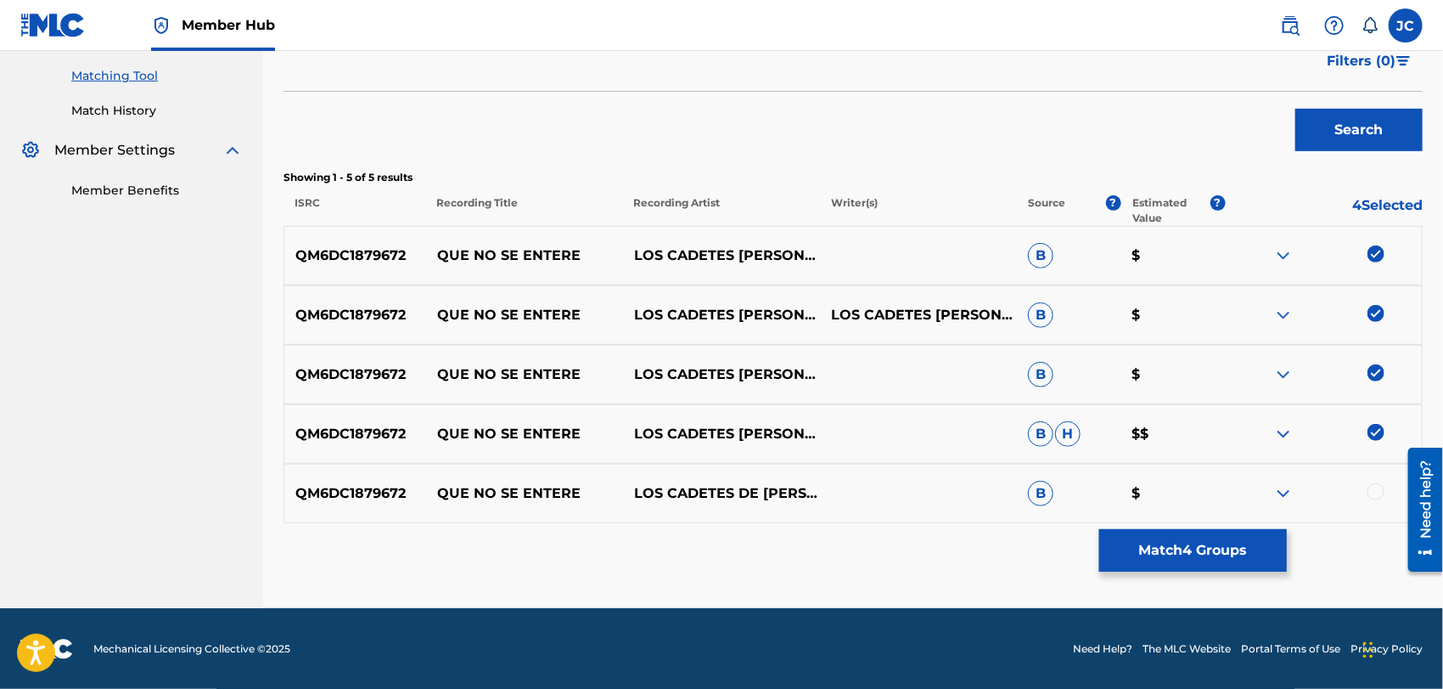
click at [1376, 501] on div at bounding box center [1323, 493] width 197 height 20
click at [1370, 492] on div at bounding box center [1376, 491] width 17 height 17
click at [1263, 558] on button "Match 5 Groups" at bounding box center [1194, 550] width 188 height 42
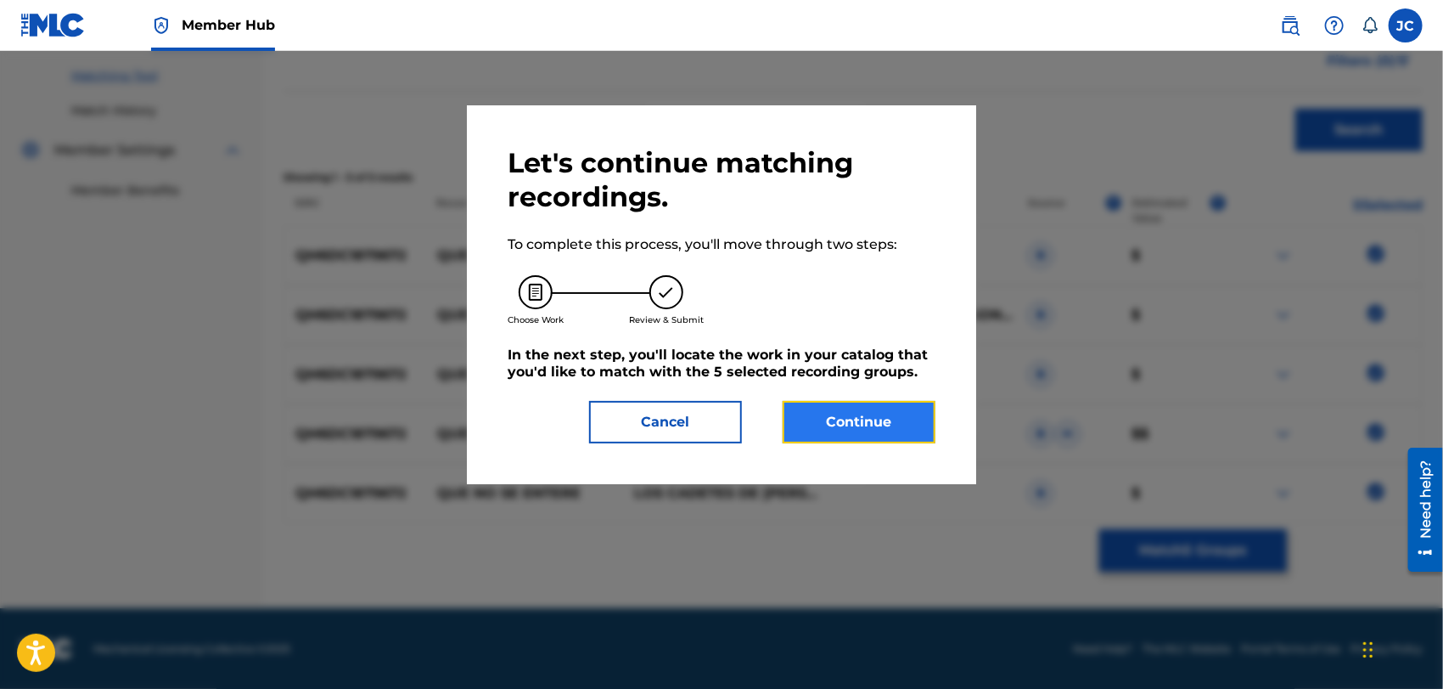
click at [883, 415] on button "Continue" at bounding box center [859, 422] width 153 height 42
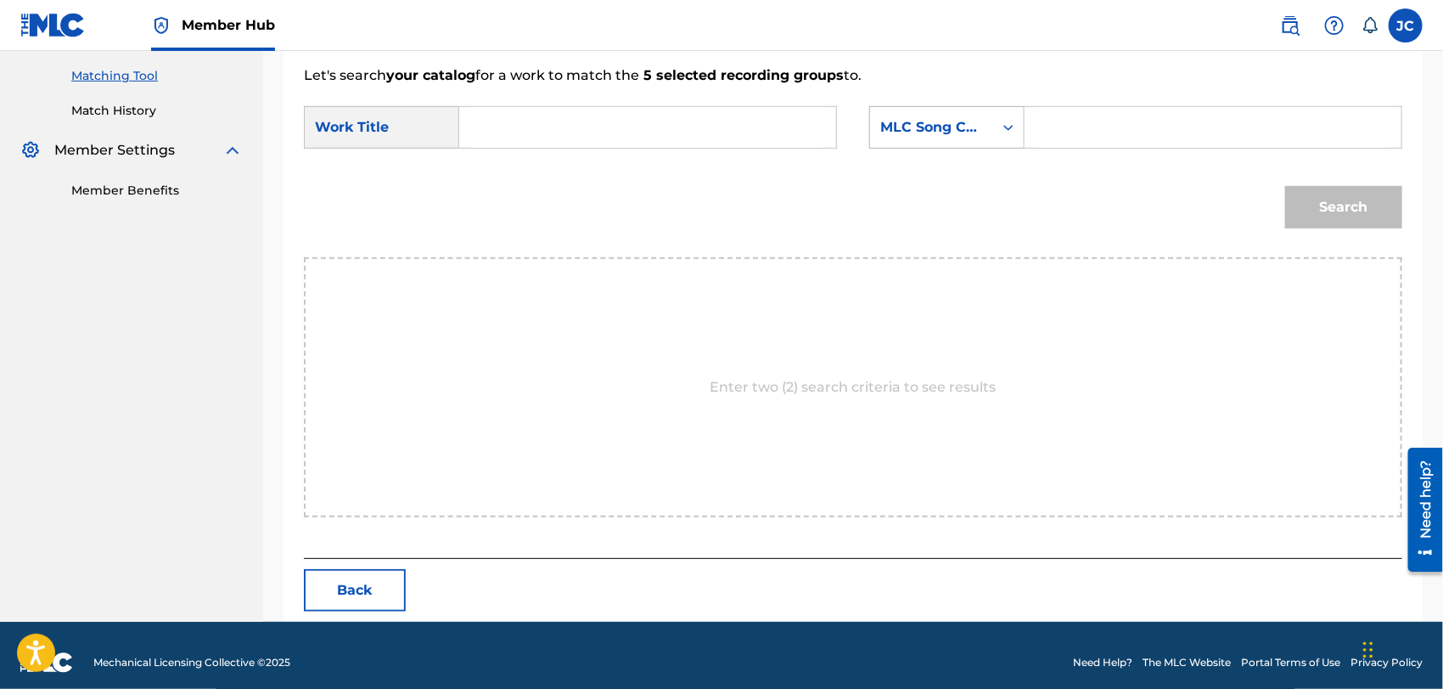
click at [985, 127] on div "MLC Song Code" at bounding box center [931, 127] width 123 height 32
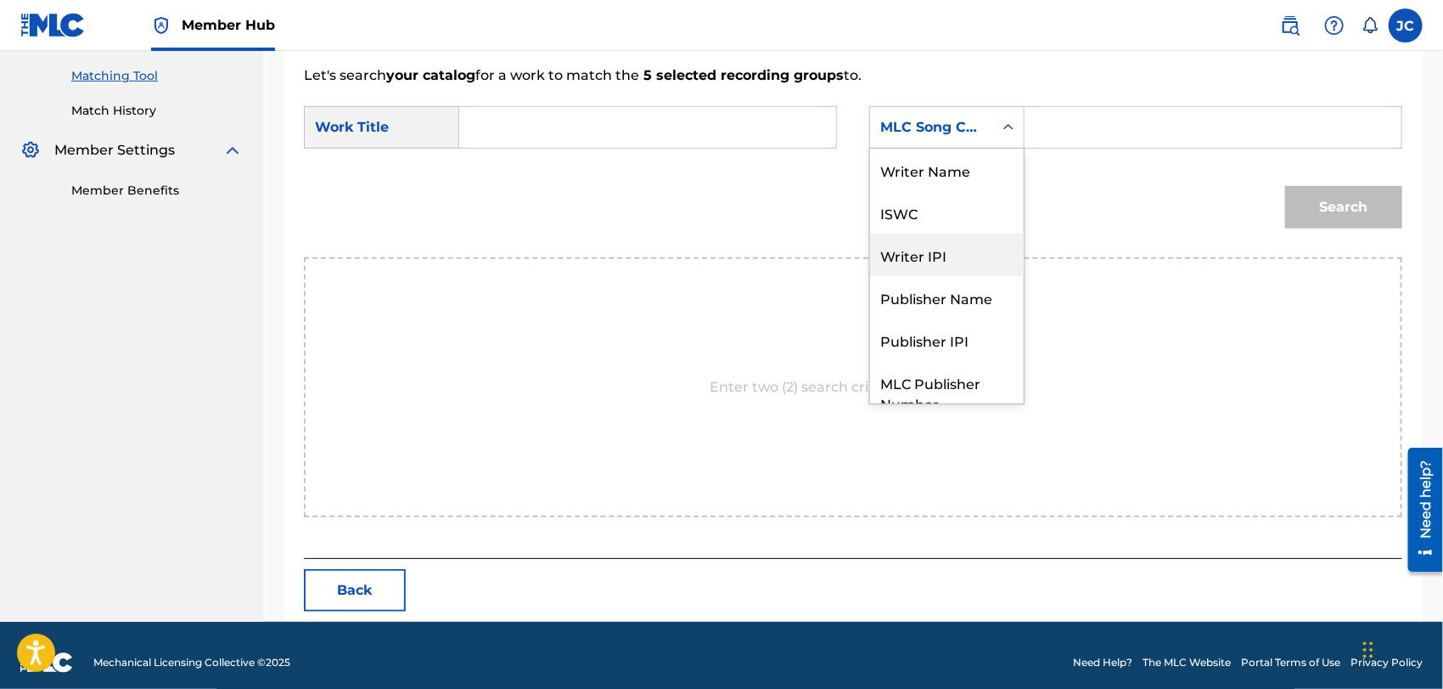
scroll to position [0, 0]
click at [925, 173] on div "Writer Name" at bounding box center [947, 170] width 154 height 42
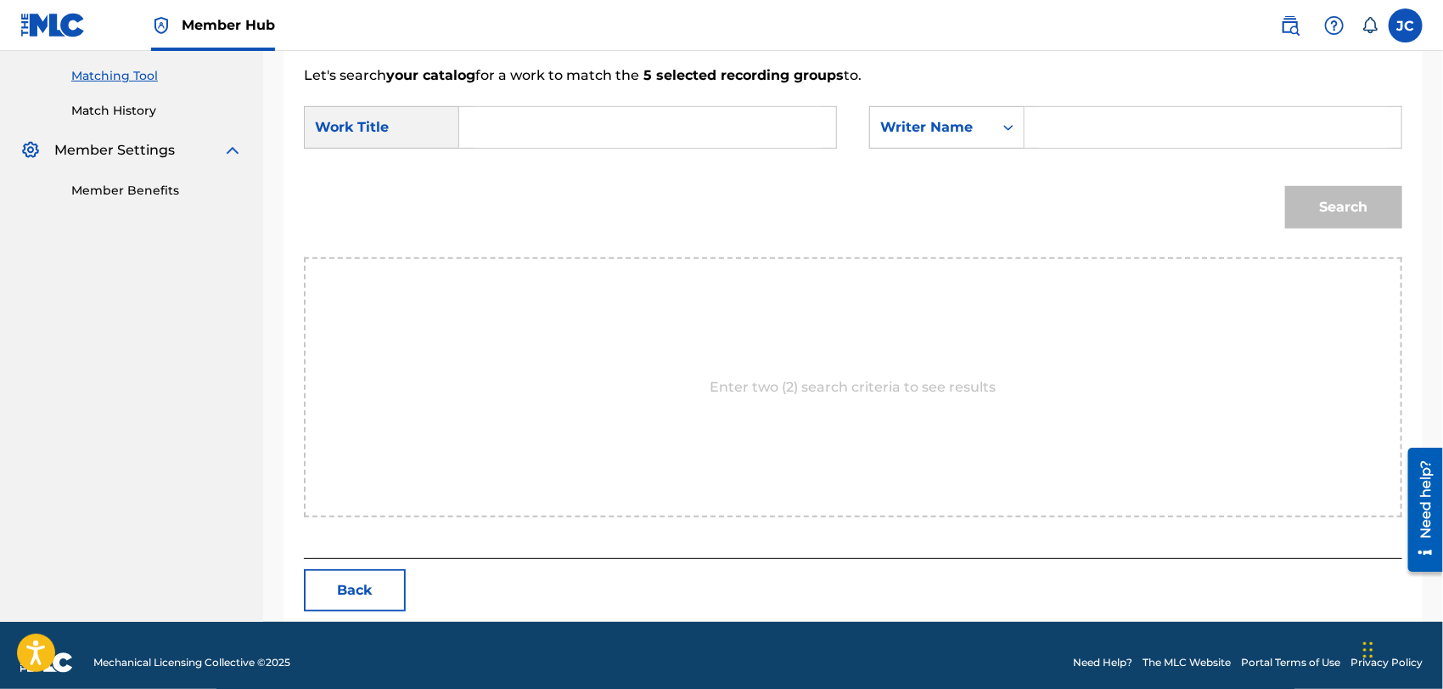
click at [1293, 90] on form "SearchWithCriteria627f64c9-5757-4ac6-8223-0c385f35f1c2 Work Title SearchWithCri…" at bounding box center [853, 172] width 1099 height 172
drag, startPoint x: 1019, startPoint y: 93, endPoint x: 1161, endPoint y: 135, distance: 148.0
click at [1039, 101] on form "SearchWithCriteria627f64c9-5757-4ac6-8223-0c385f35f1c2 Work Title SearchWithCri…" at bounding box center [853, 172] width 1099 height 172
click at [1161, 135] on input "Search Form" at bounding box center [1213, 127] width 348 height 41
paste input "[PERSON_NAME]"
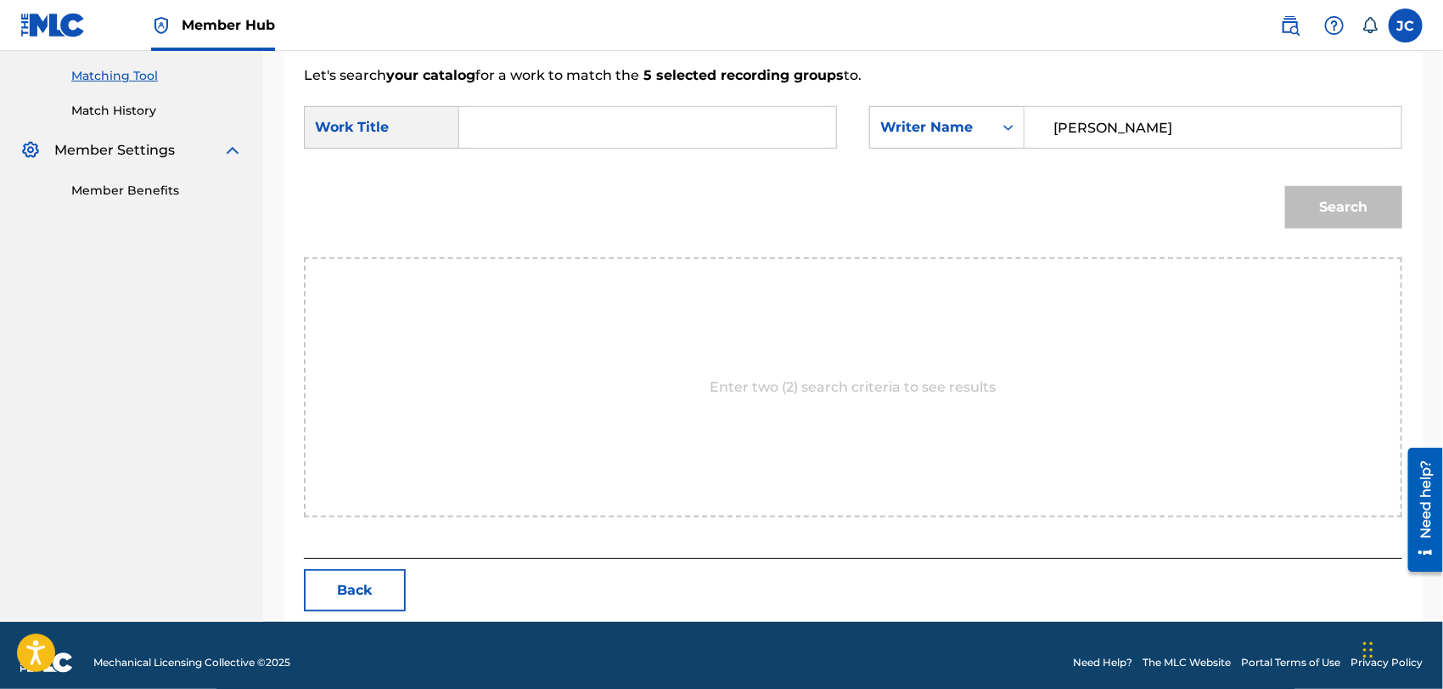
type input "[PERSON_NAME]"
click at [536, 169] on div "Search" at bounding box center [853, 213] width 1099 height 88
click at [532, 151] on div "SearchWithCriteria627f64c9-5757-4ac6-8223-0c385f35f1c2 Work Title SearchWithCri…" at bounding box center [853, 132] width 1099 height 53
click at [533, 144] on input "Search Form" at bounding box center [648, 127] width 348 height 41
paste input "QUE NO SE ENTERE"
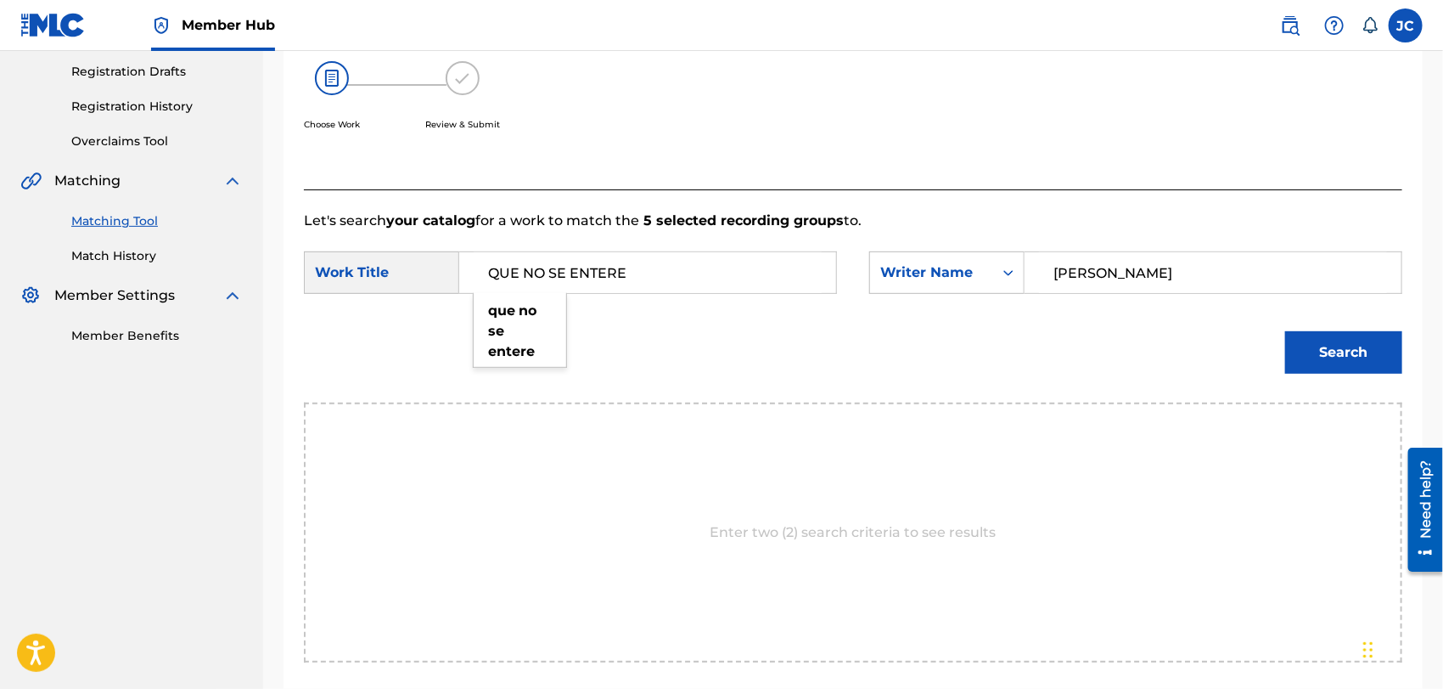
type input "QUE NO SE ENTERE"
click at [1314, 328] on div "Search" at bounding box center [1340, 348] width 126 height 68
click at [1315, 332] on button "Search" at bounding box center [1344, 352] width 117 height 42
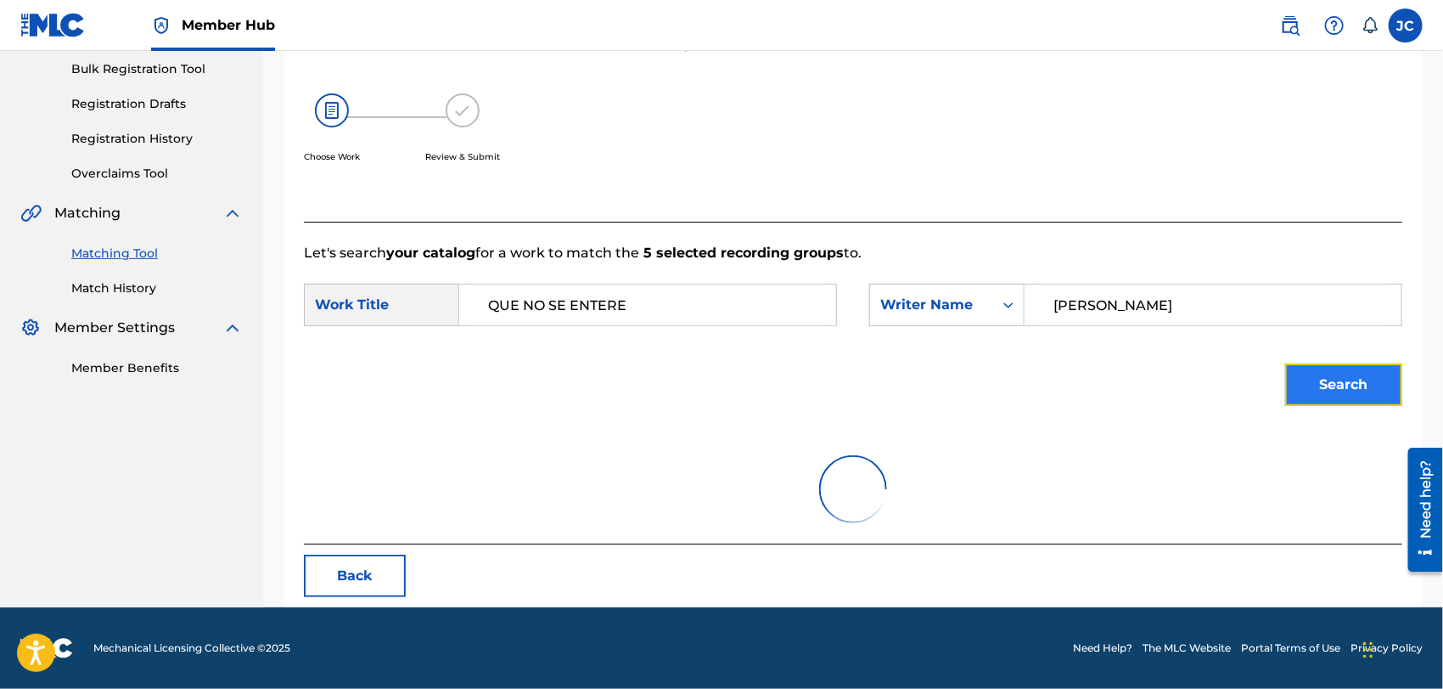
scroll to position [283, 0]
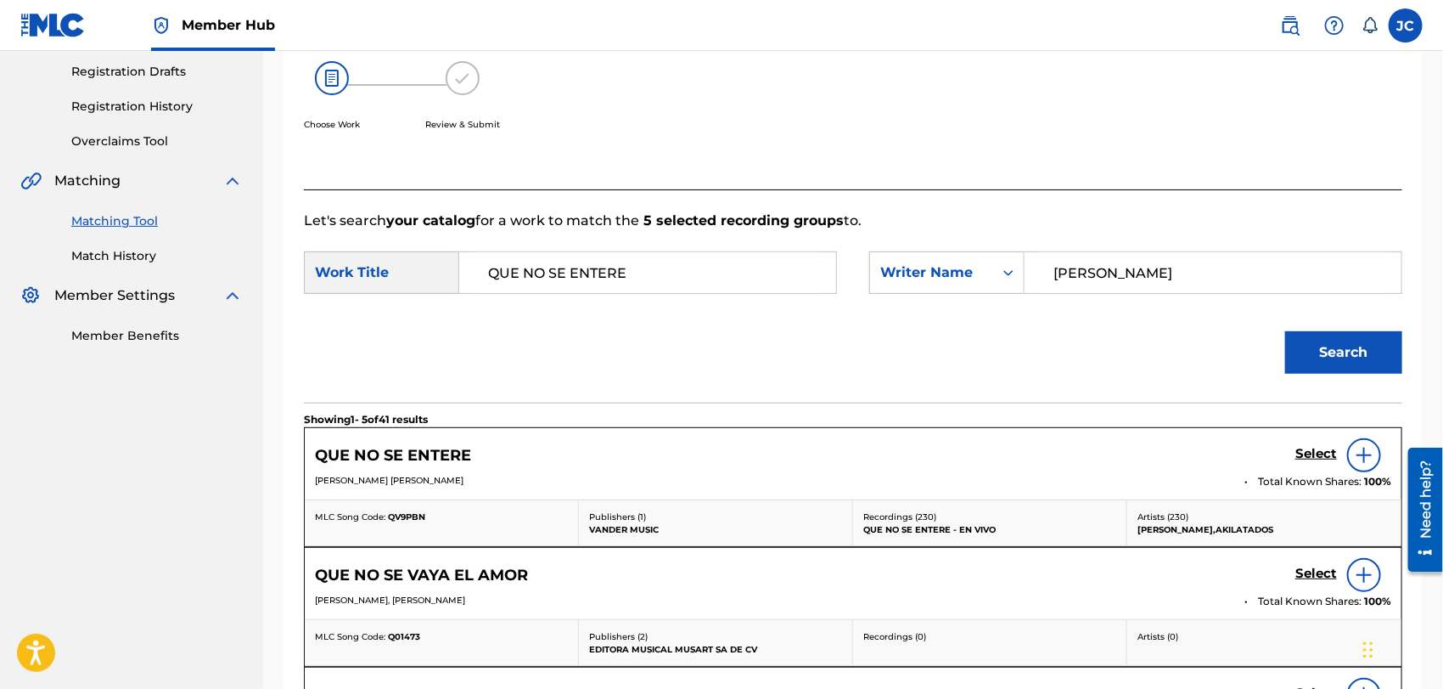
click at [1370, 451] on img at bounding box center [1364, 455] width 20 height 20
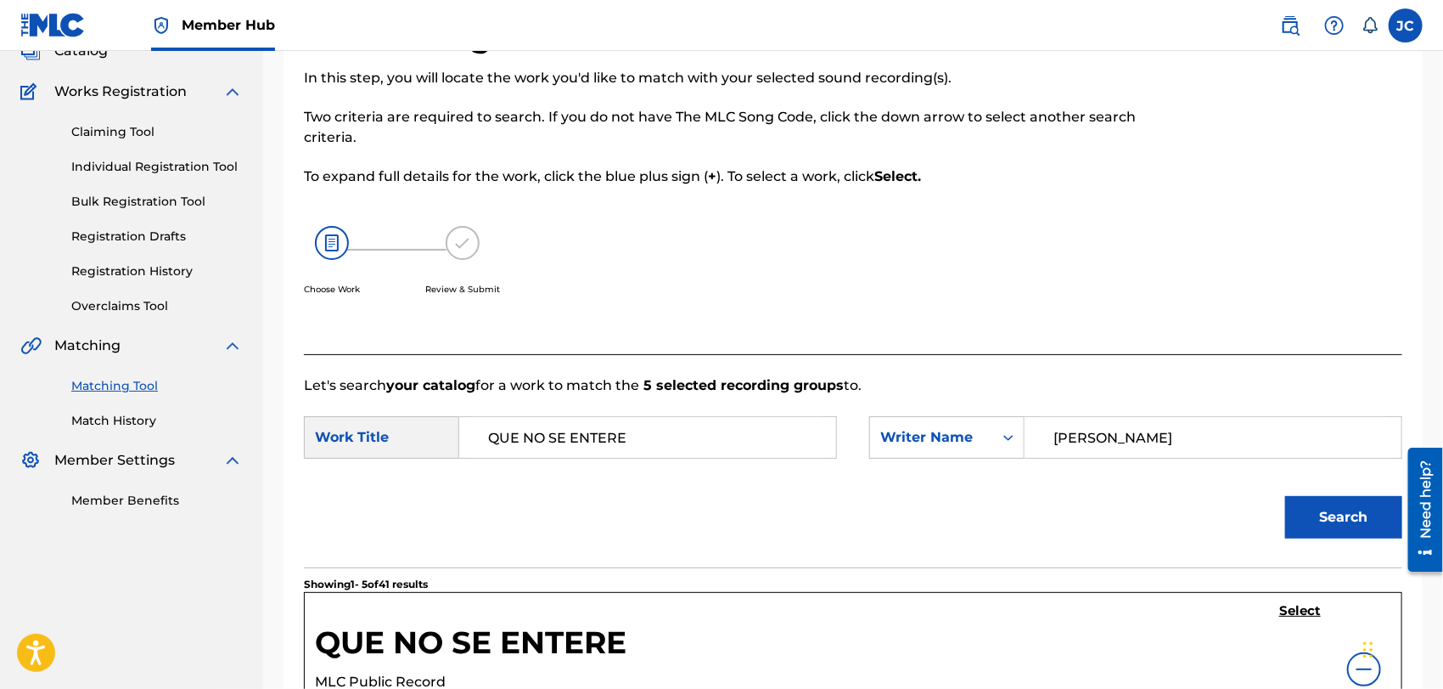
scroll to position [0, 0]
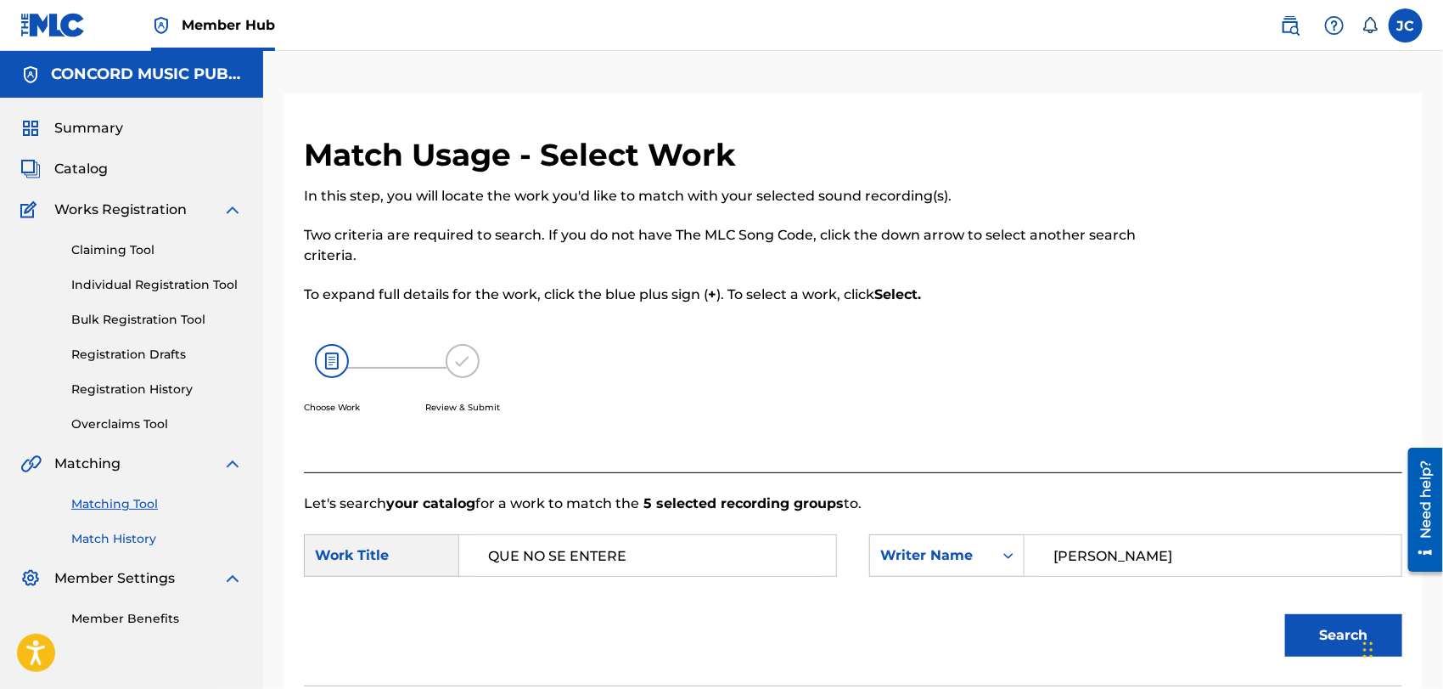
click at [147, 546] on link "Match History" at bounding box center [157, 539] width 172 height 18
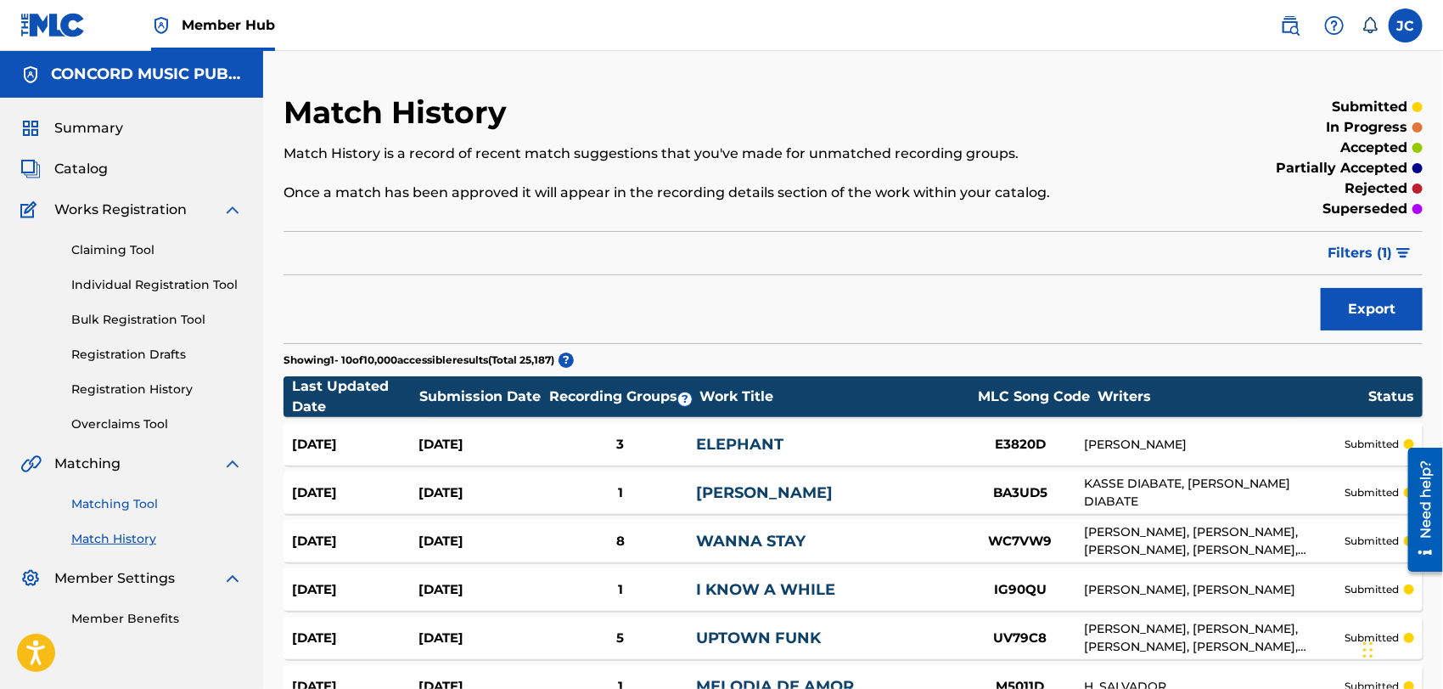
click at [124, 498] on link "Matching Tool" at bounding box center [157, 504] width 172 height 18
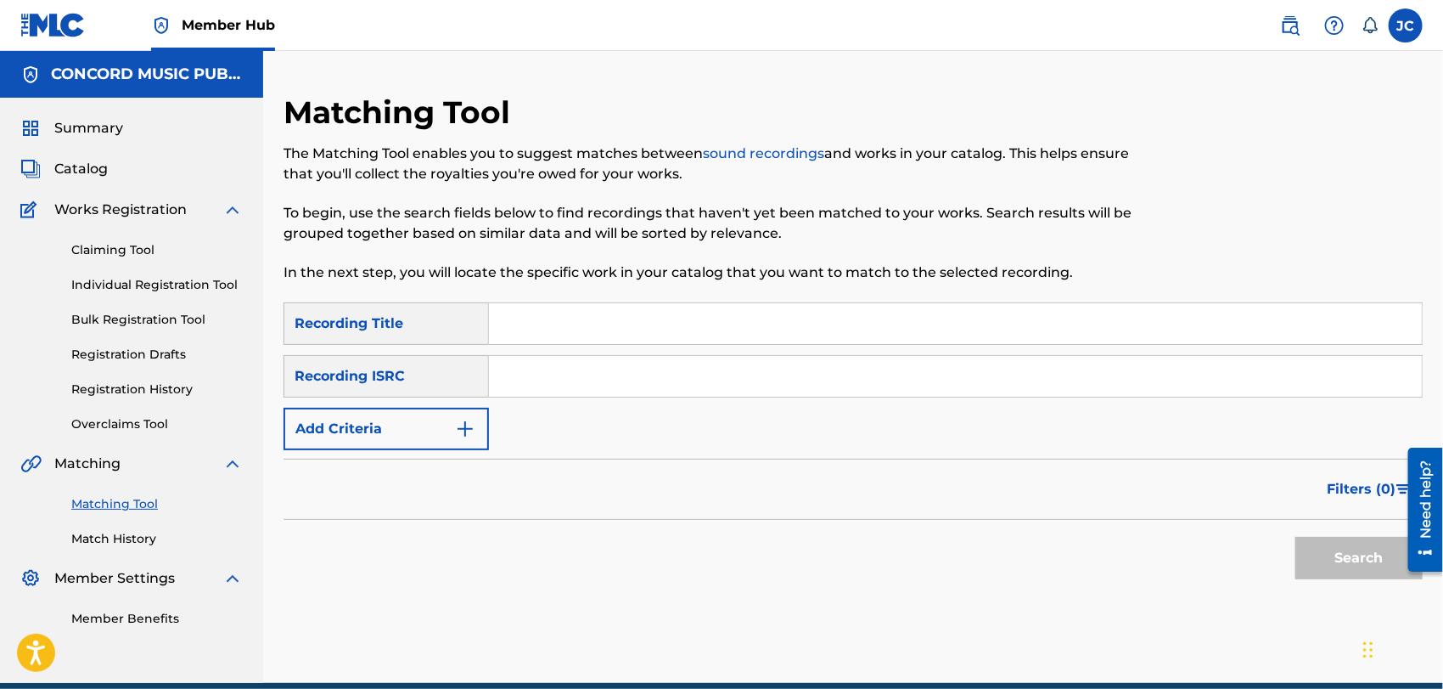
click at [753, 384] on input "Search Form" at bounding box center [955, 376] width 933 height 41
paste input "MXF390804852"
type input "MXF390804852"
click at [1331, 537] on button "Search" at bounding box center [1359, 558] width 127 height 42
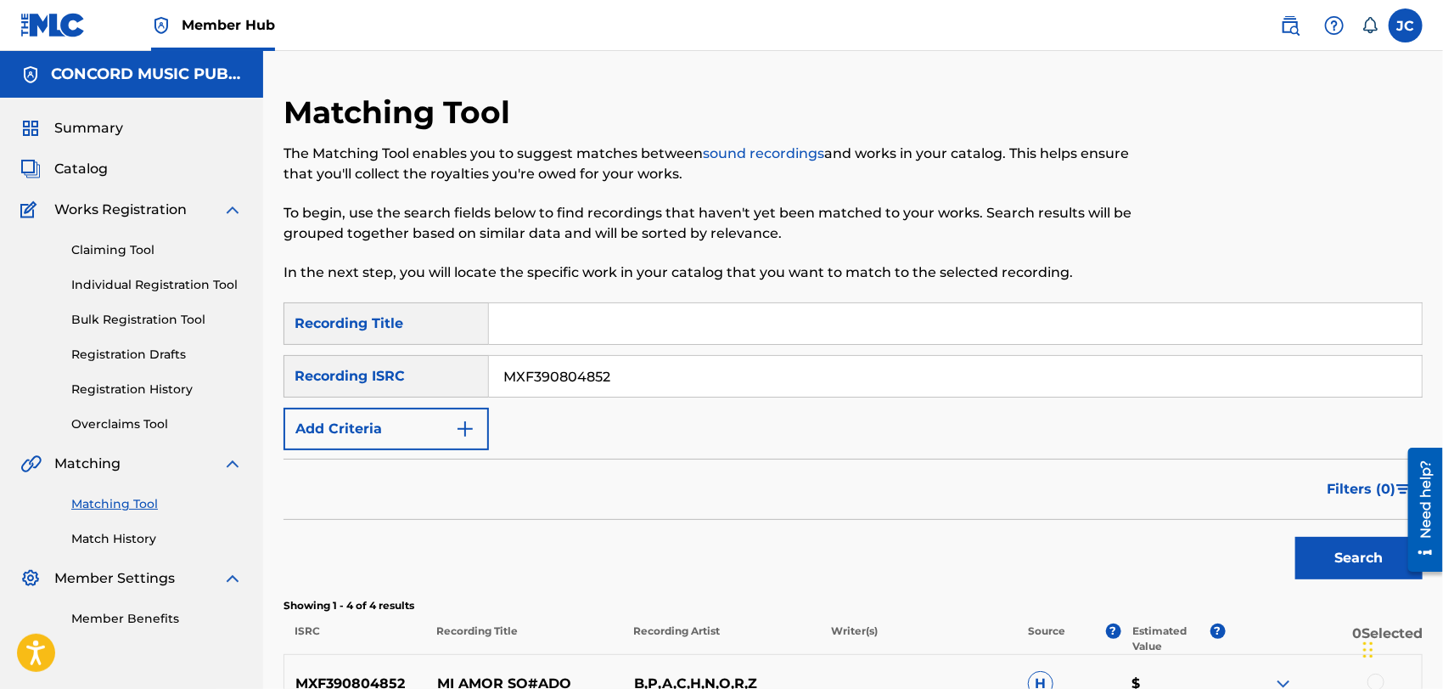
scroll to position [283, 0]
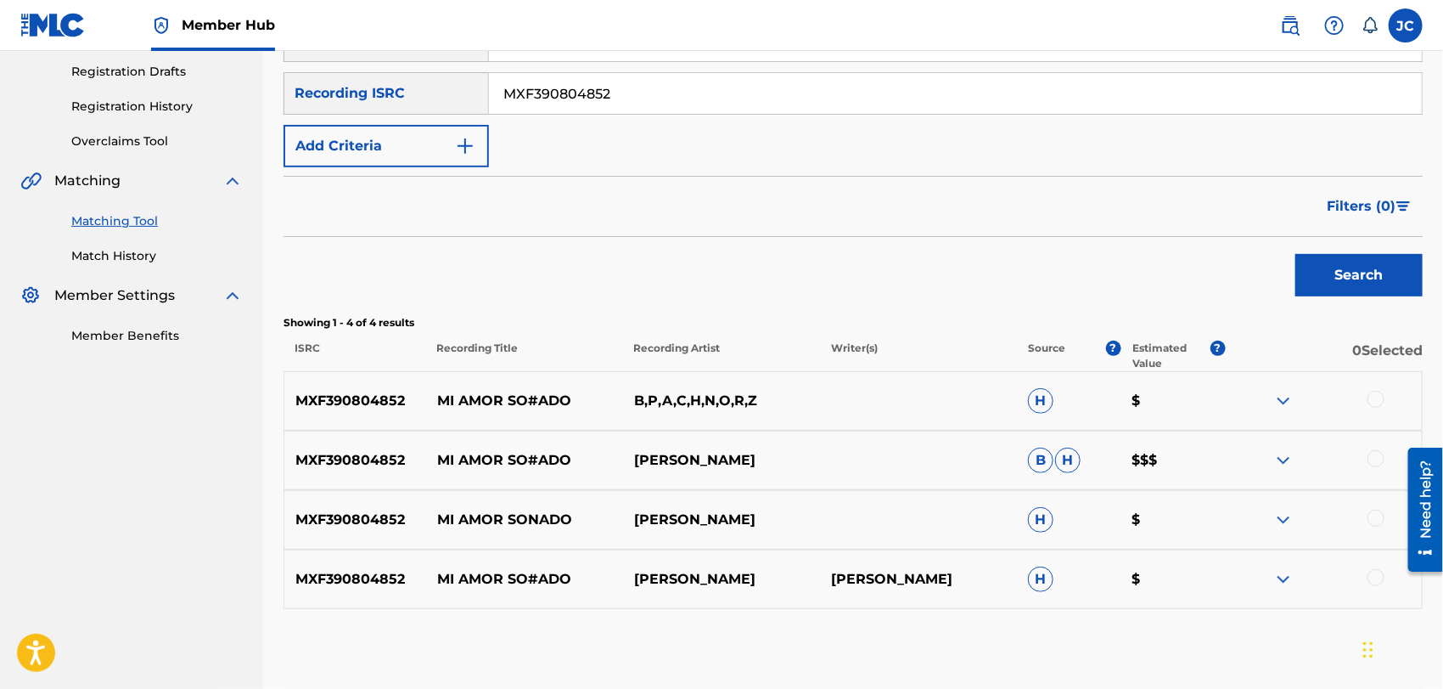
click at [1405, 385] on div "MXF390804852 MI AMOR SO#ADO B,P,A,C,H,N,O,R,Z H $" at bounding box center [854, 400] width 1140 height 59
click at [1385, 389] on div "MXF390804852 MI AMOR SO#ADO B,P,A,C,H,N,O,R,Z H $" at bounding box center [854, 400] width 1140 height 59
click at [1377, 403] on div at bounding box center [1376, 399] width 17 height 17
click at [1377, 457] on div at bounding box center [1376, 458] width 17 height 17
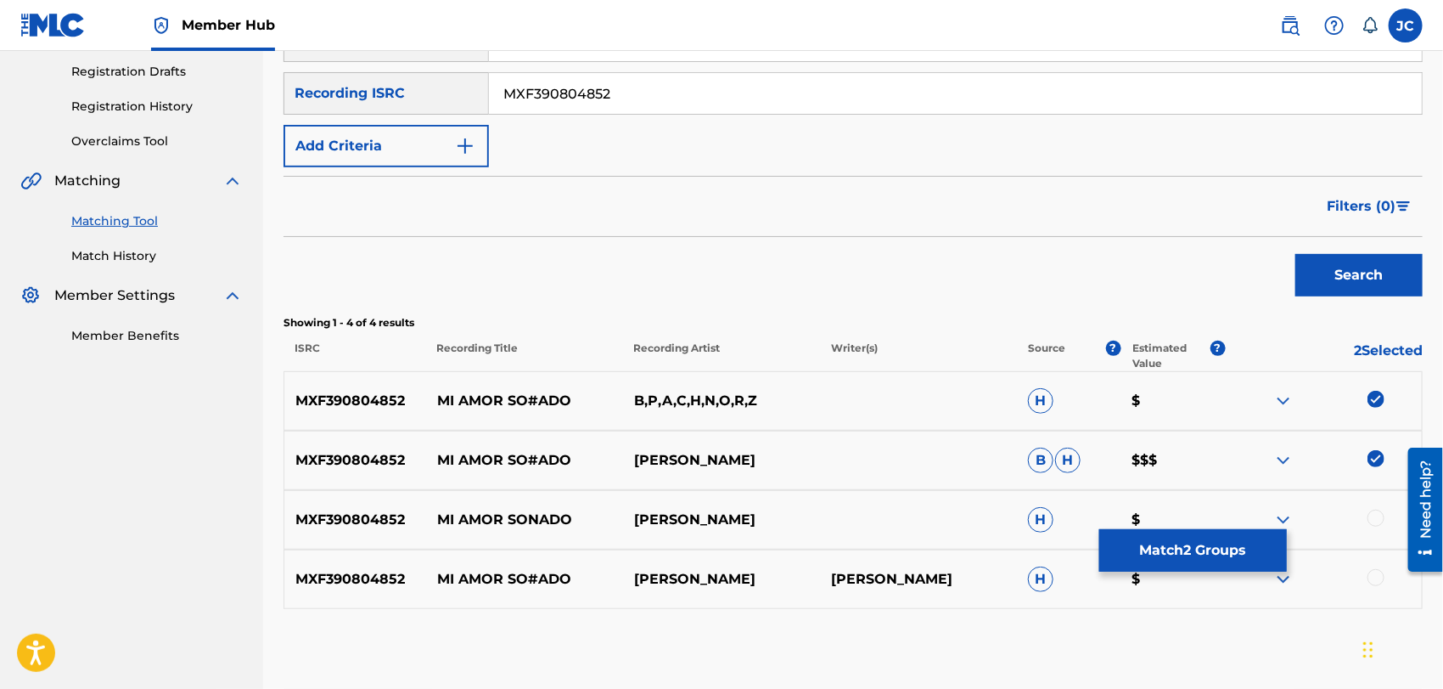
click at [1372, 521] on div at bounding box center [1376, 517] width 17 height 17
click at [1374, 564] on div "MXF390804852 MI AMOR SO#ADO [PERSON_NAME] [PERSON_NAME] H $" at bounding box center [854, 578] width 1140 height 59
click at [1370, 580] on div at bounding box center [1376, 577] width 17 height 17
click at [1218, 551] on button "Match 4 Groups" at bounding box center [1194, 550] width 188 height 42
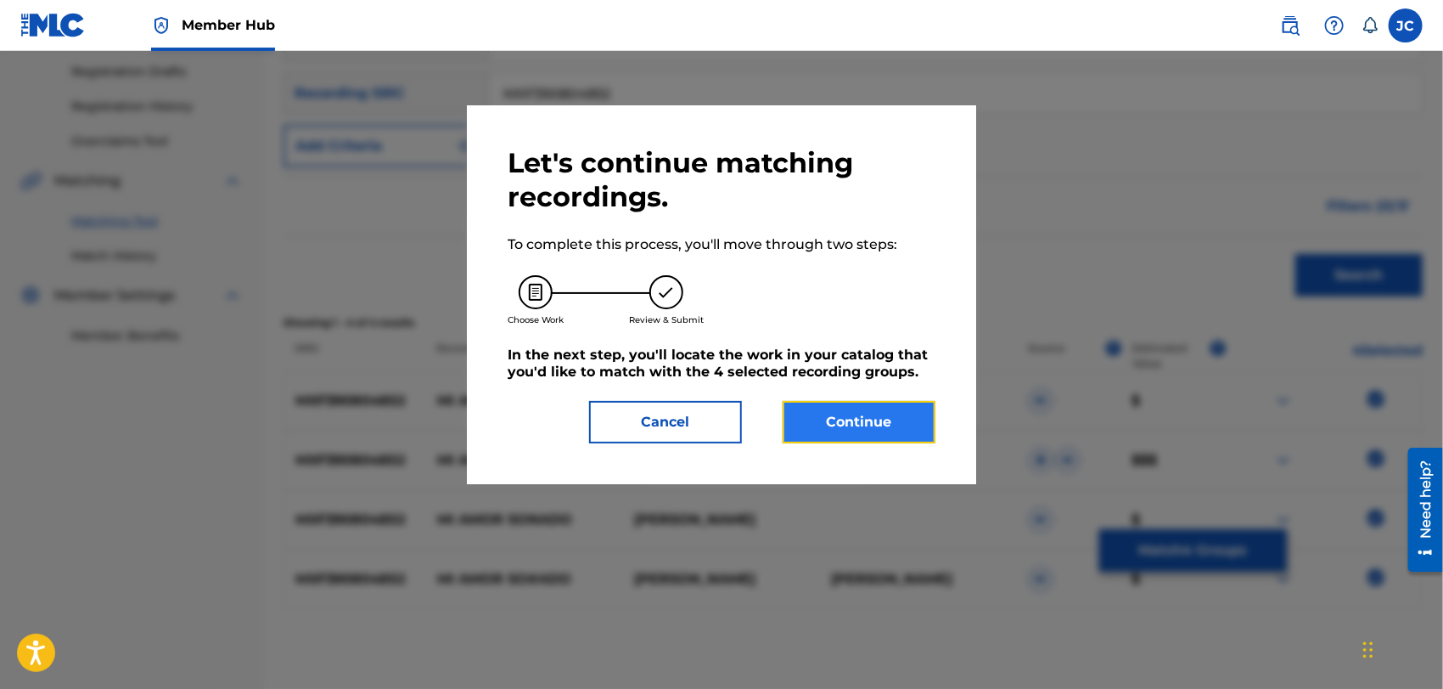
click at [855, 403] on button "Continue" at bounding box center [859, 422] width 153 height 42
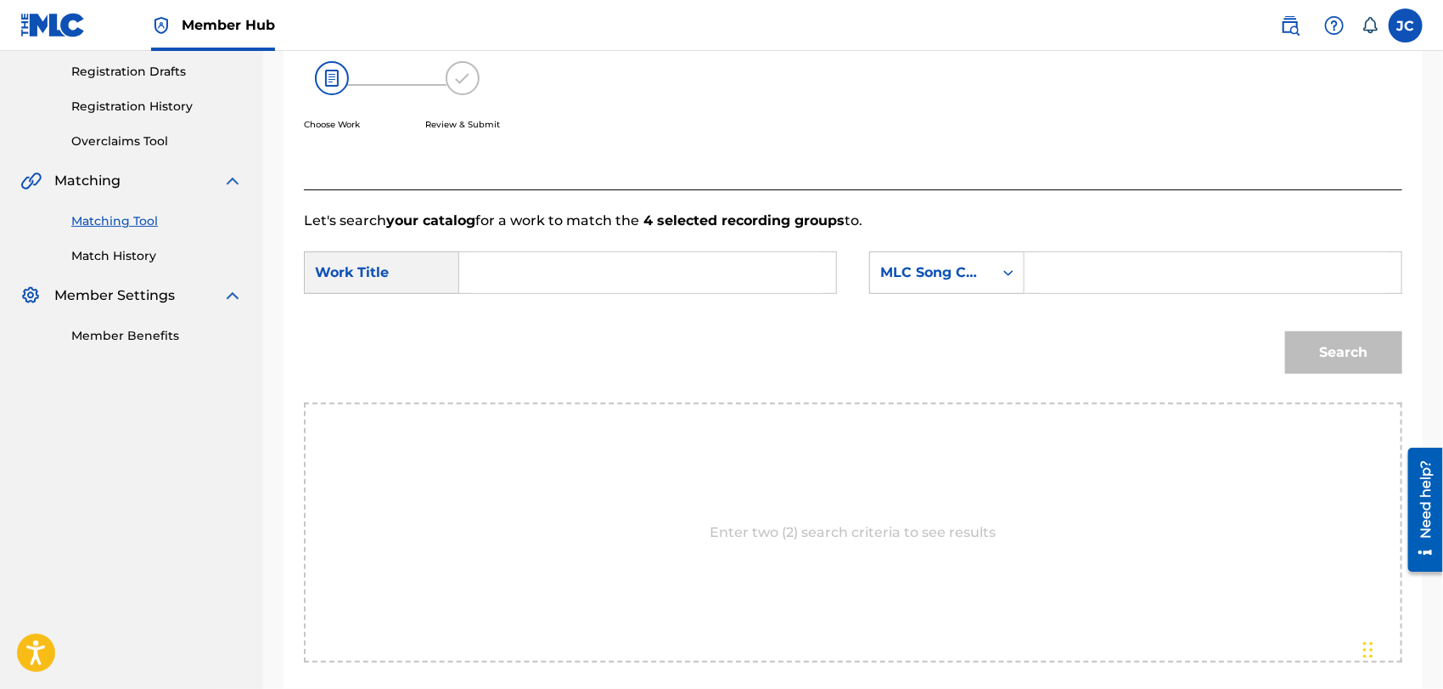
click at [678, 288] on input "Search Form" at bounding box center [648, 272] width 348 height 41
paste input "Mi Amor Soñado"
type input "Mi Amor Soñado"
click at [945, 282] on div "MLC Song Code" at bounding box center [931, 272] width 123 height 32
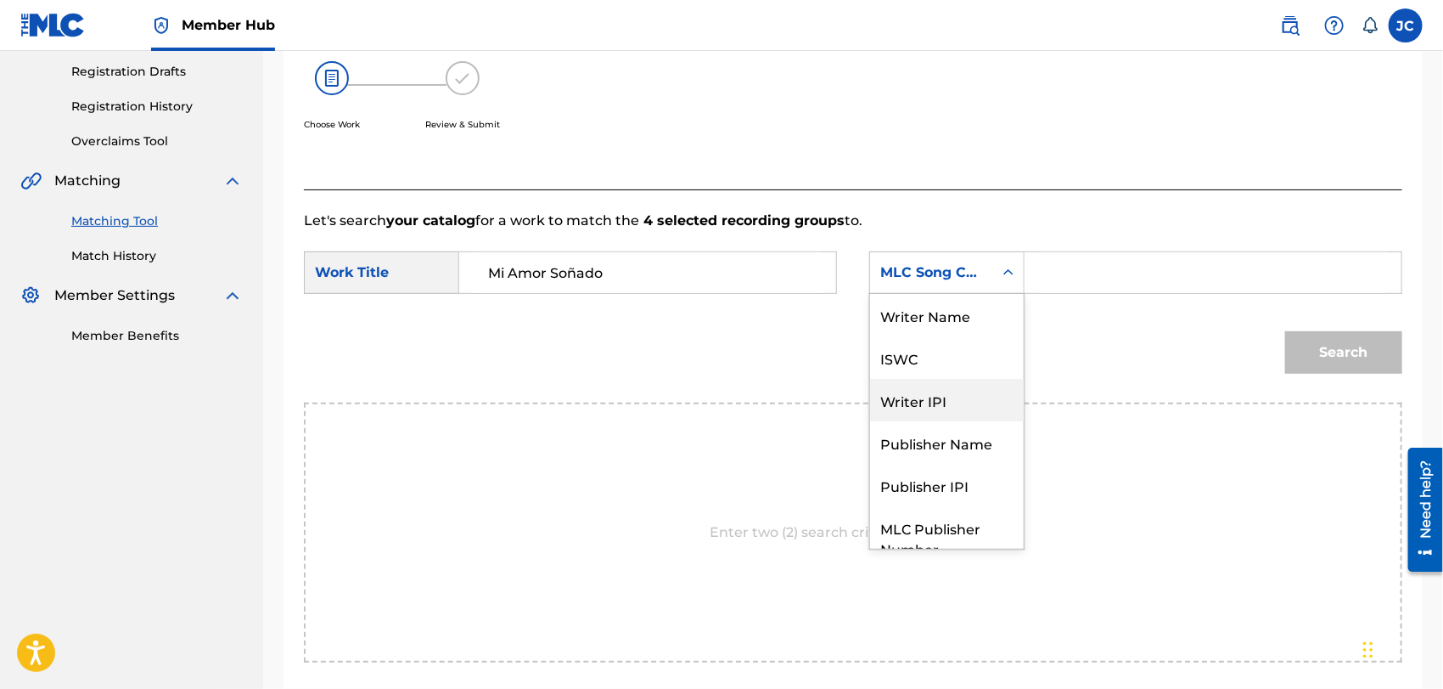
scroll to position [0, 0]
click at [905, 317] on div "Writer Name" at bounding box center [947, 315] width 154 height 42
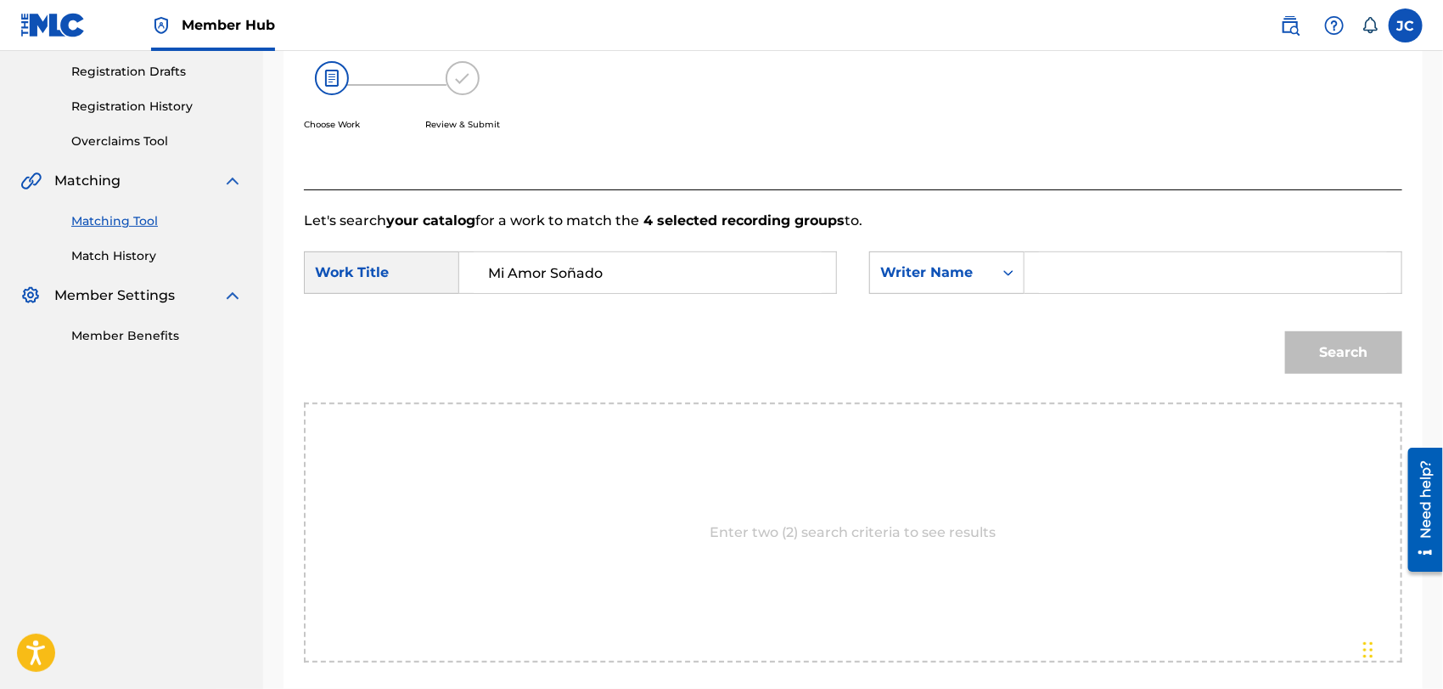
click at [1187, 307] on form "SearchWithCriteria627f64c9-5757-4ac6-8223-0c385f35f1c2 Work Title Mi Amor Soñad…" at bounding box center [853, 317] width 1099 height 172
click at [1173, 256] on input "Search Form" at bounding box center [1213, 272] width 348 height 41
paste input "[PERSON_NAME]"
type input "[PERSON_NAME]"
click at [1284, 332] on div "Search" at bounding box center [1340, 348] width 126 height 68
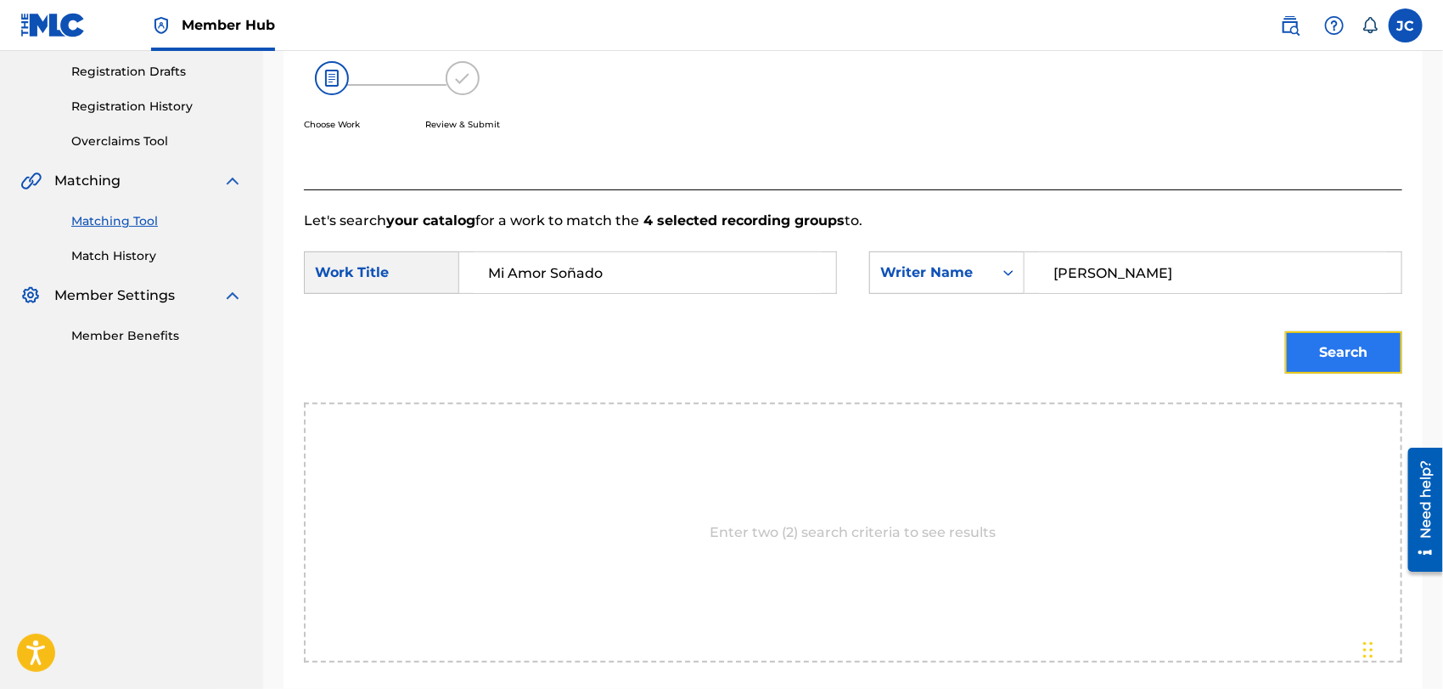
click at [1303, 347] on button "Search" at bounding box center [1344, 352] width 117 height 42
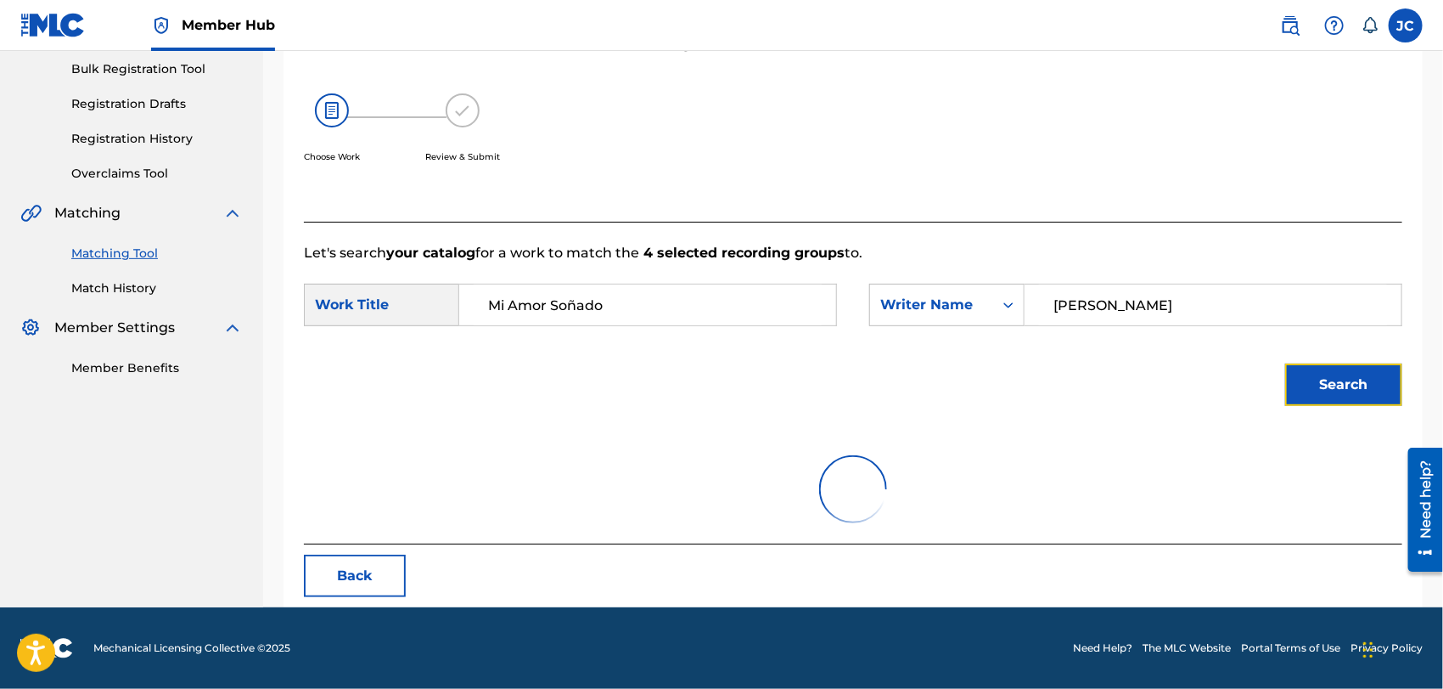
scroll to position [283, 0]
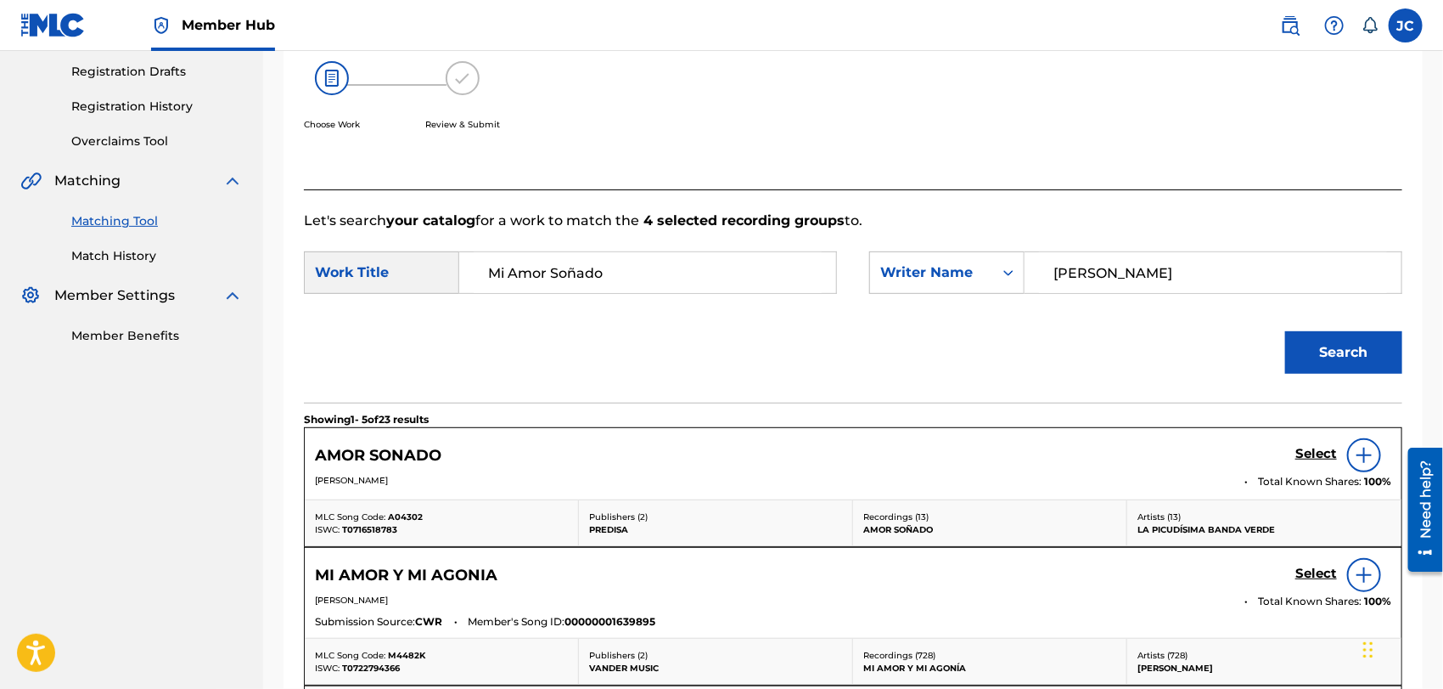
click at [1365, 446] on img at bounding box center [1364, 455] width 20 height 20
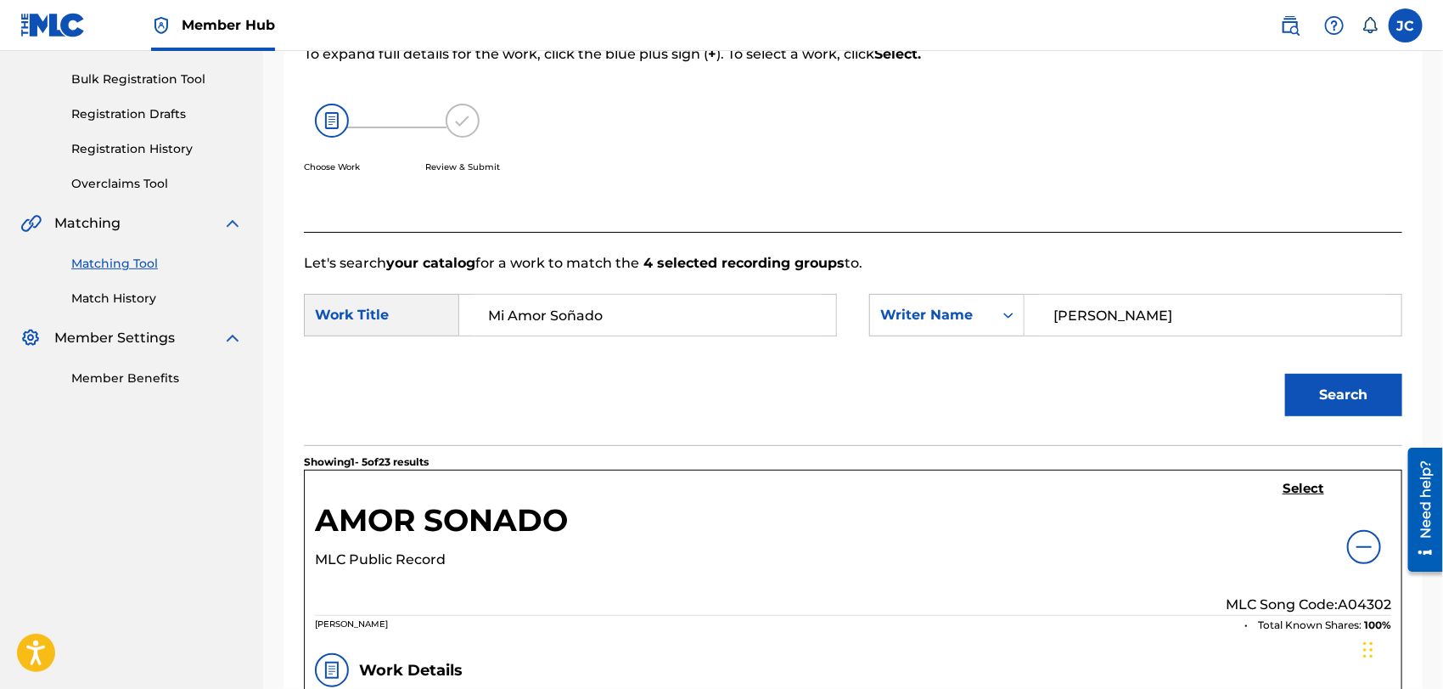
scroll to position [189, 0]
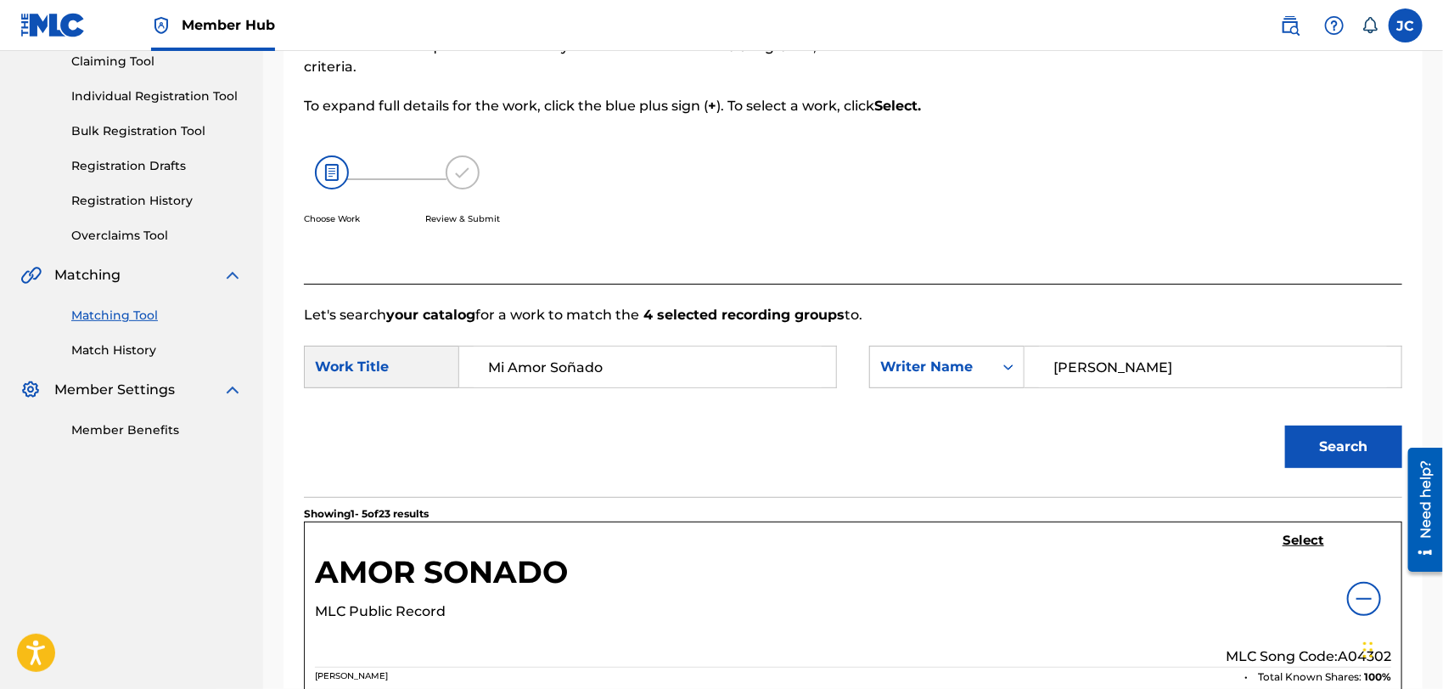
click at [108, 363] on div "Summary Catalog Works Registration Claiming Tool Individual Registration Tool B…" at bounding box center [131, 184] width 263 height 550
click at [121, 344] on link "Match History" at bounding box center [157, 350] width 172 height 18
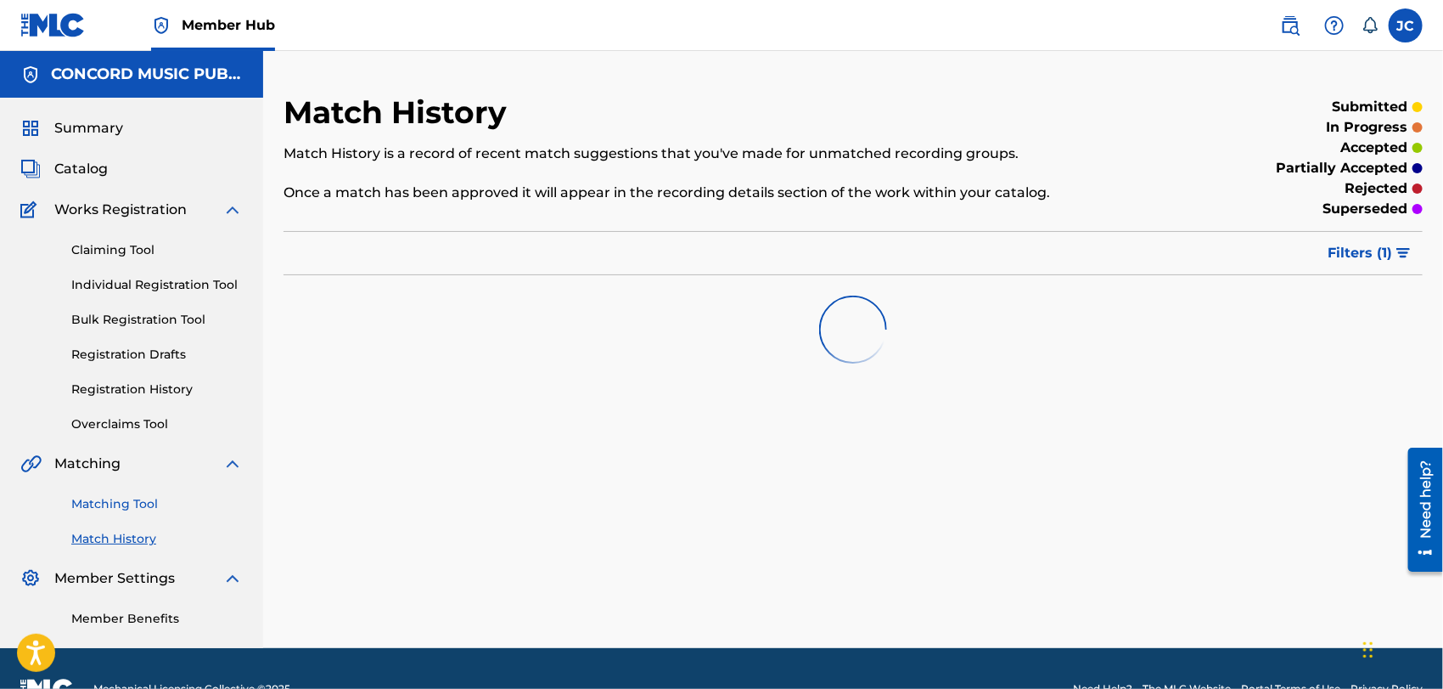
click at [129, 495] on link "Matching Tool" at bounding box center [157, 504] width 172 height 18
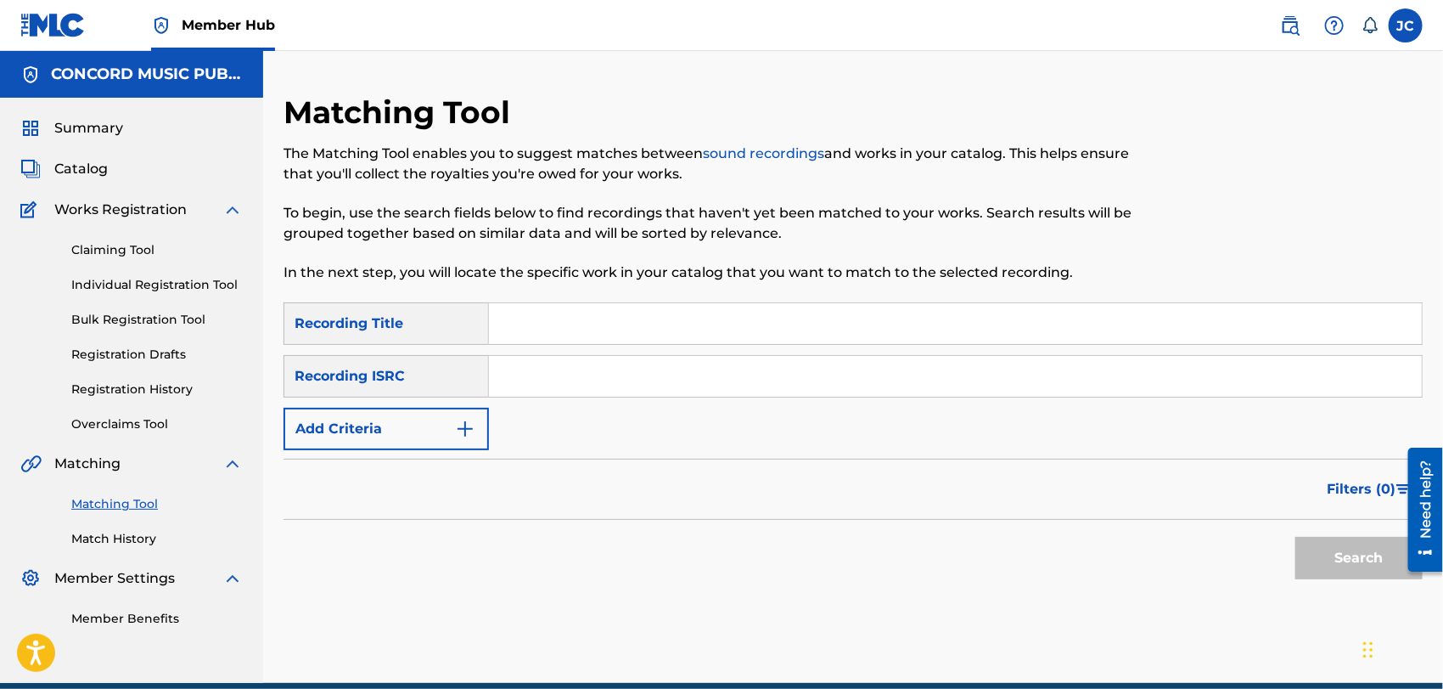
drag, startPoint x: 526, startPoint y: 397, endPoint x: 515, endPoint y: 375, distance: 24.7
paste input "MXD941803267"
type input "MXD941803267"
click at [1331, 559] on button "Search" at bounding box center [1359, 558] width 127 height 42
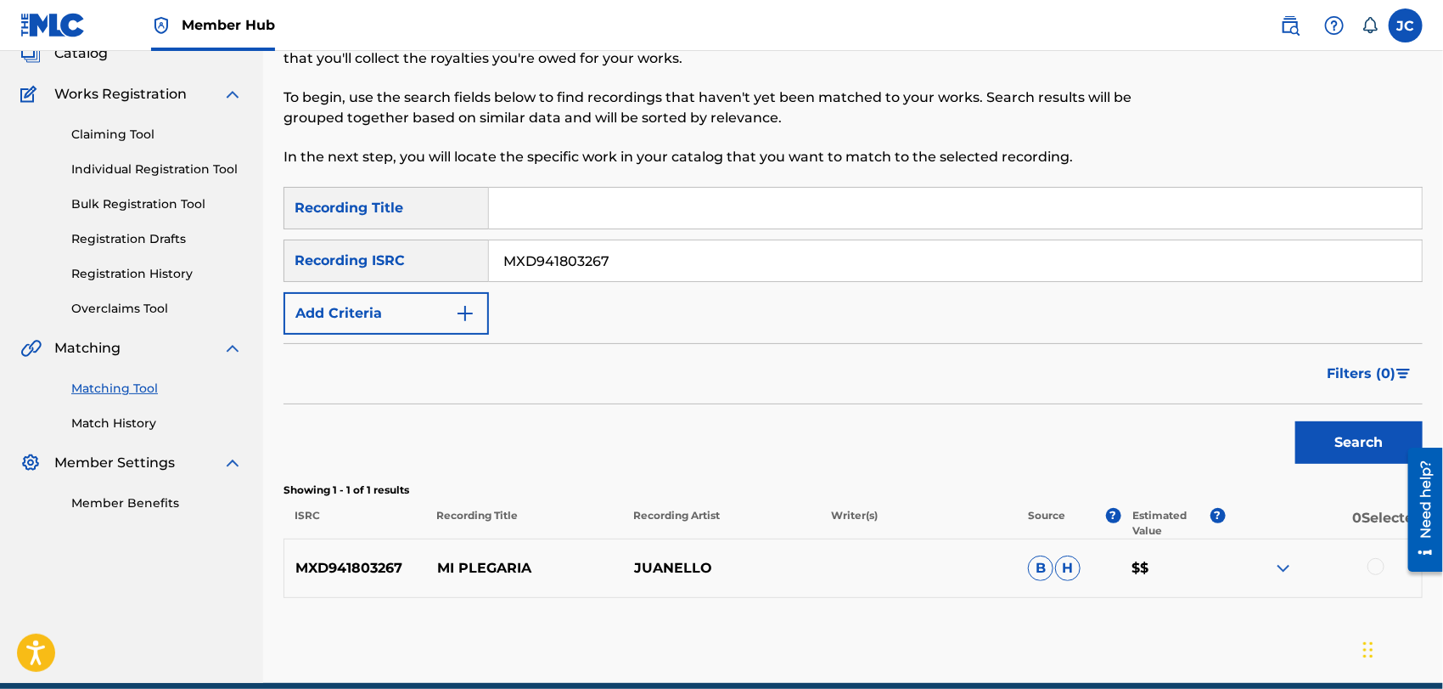
scroll to position [190, 0]
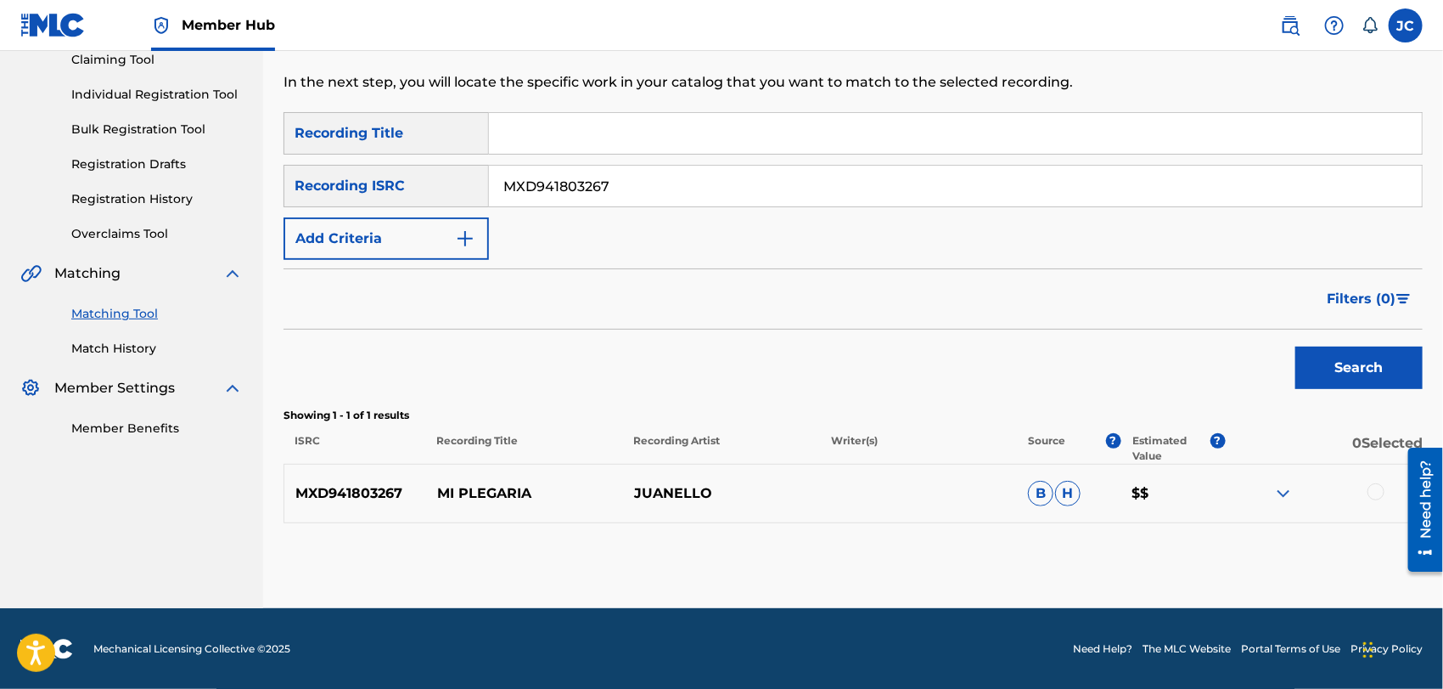
click at [1382, 486] on div at bounding box center [1376, 491] width 17 height 17
click at [1234, 558] on button "Match 1 Group" at bounding box center [1194, 550] width 188 height 42
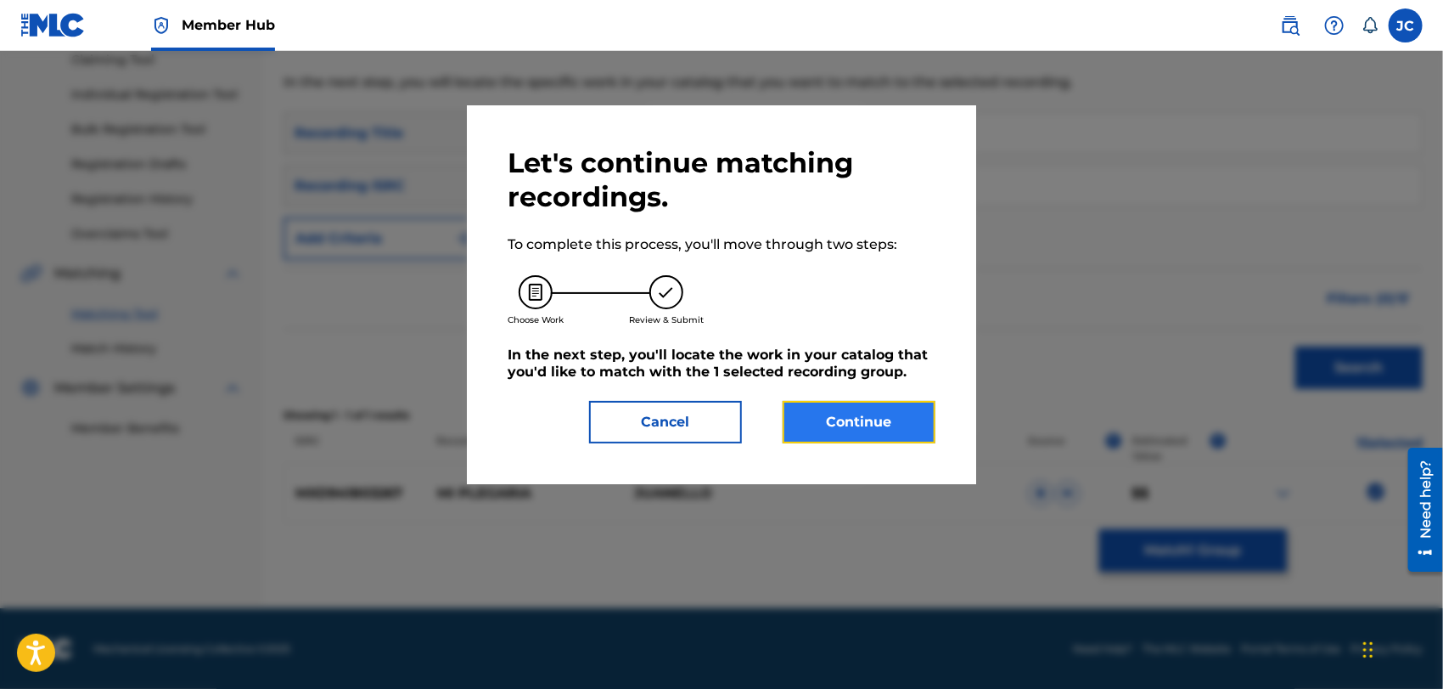
click at [880, 436] on button "Continue" at bounding box center [859, 422] width 153 height 42
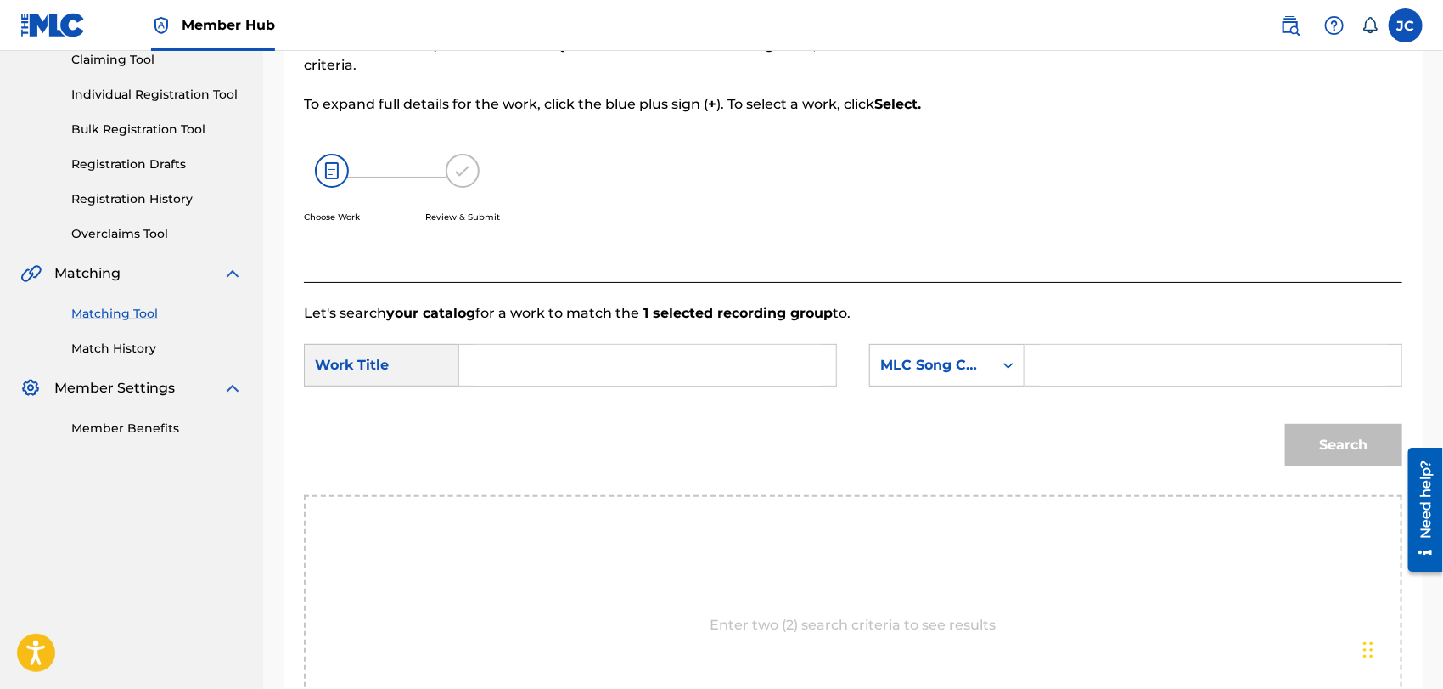
click at [509, 372] on input "Search Form" at bounding box center [648, 365] width 348 height 41
paste input "Mi Plegaria"
type input "Mi Plegaria"
click at [964, 367] on div "MLC Song Code" at bounding box center [932, 365] width 103 height 20
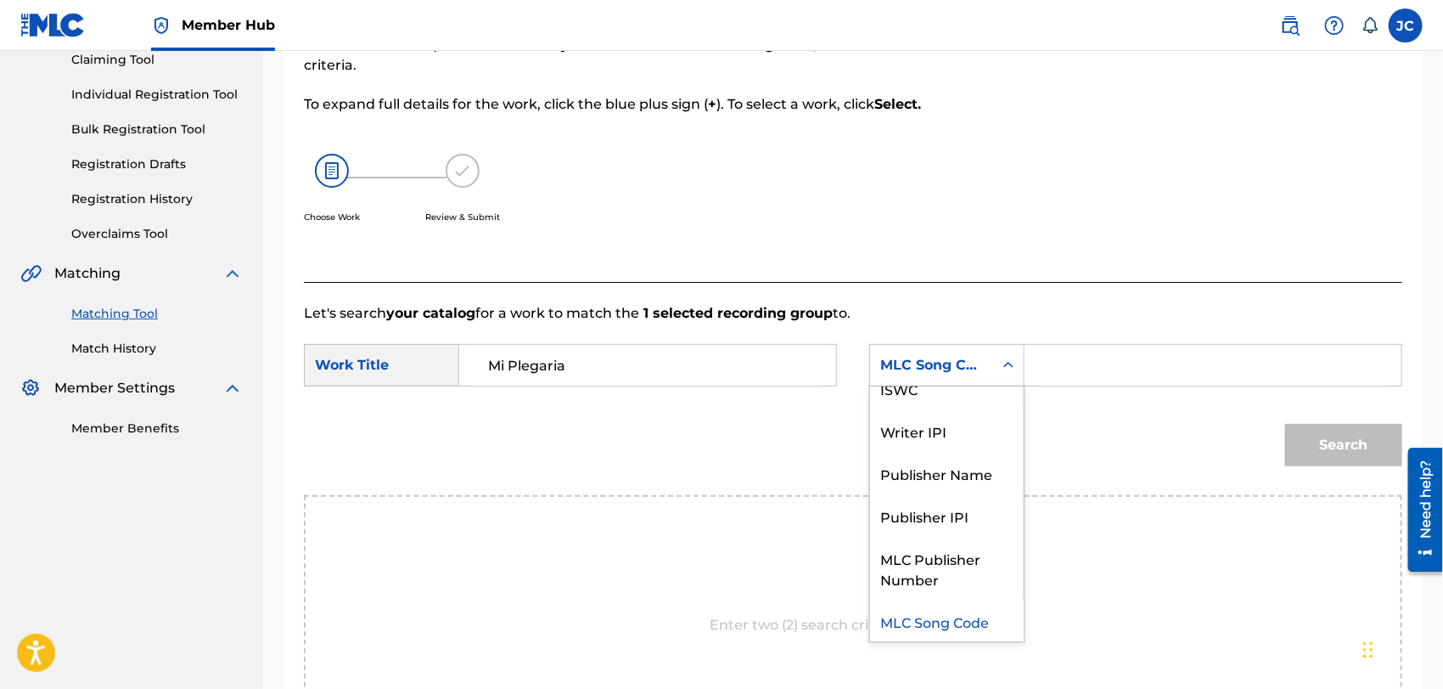
scroll to position [0, 0]
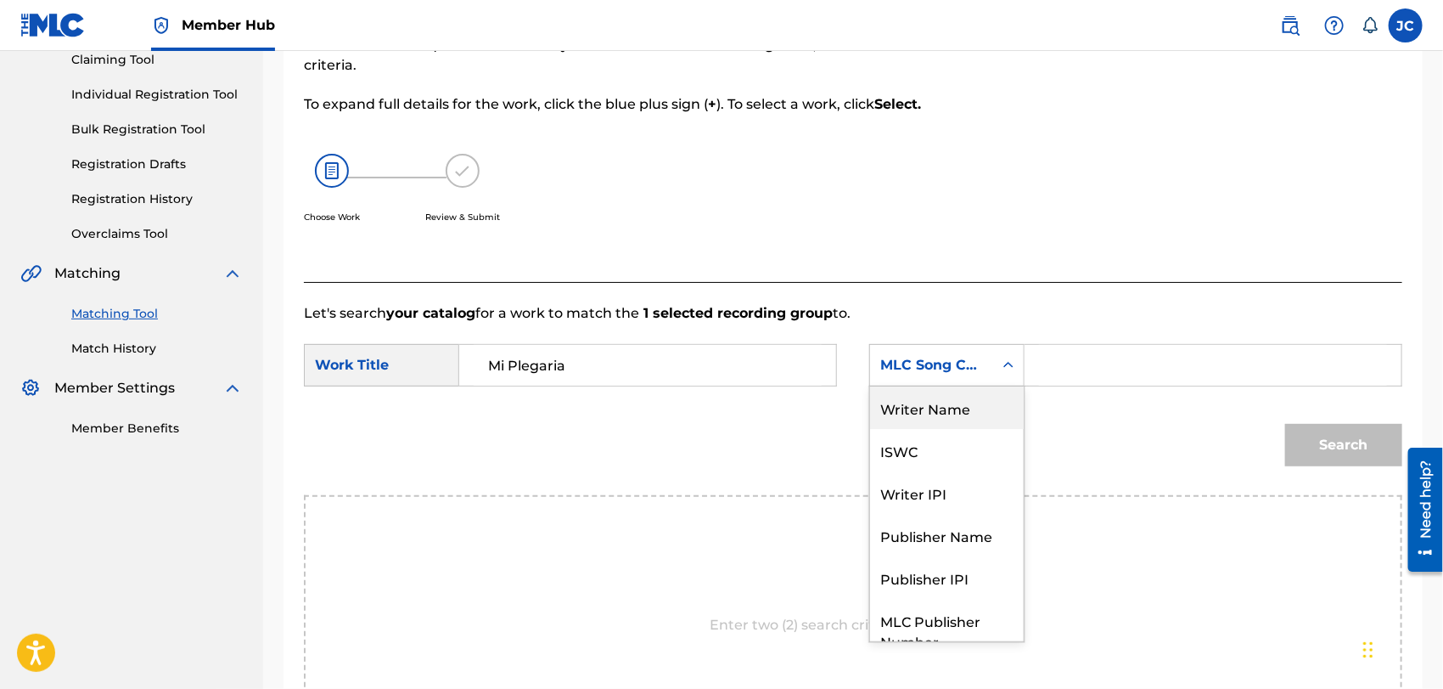
click at [954, 395] on div "Writer Name" at bounding box center [947, 407] width 154 height 42
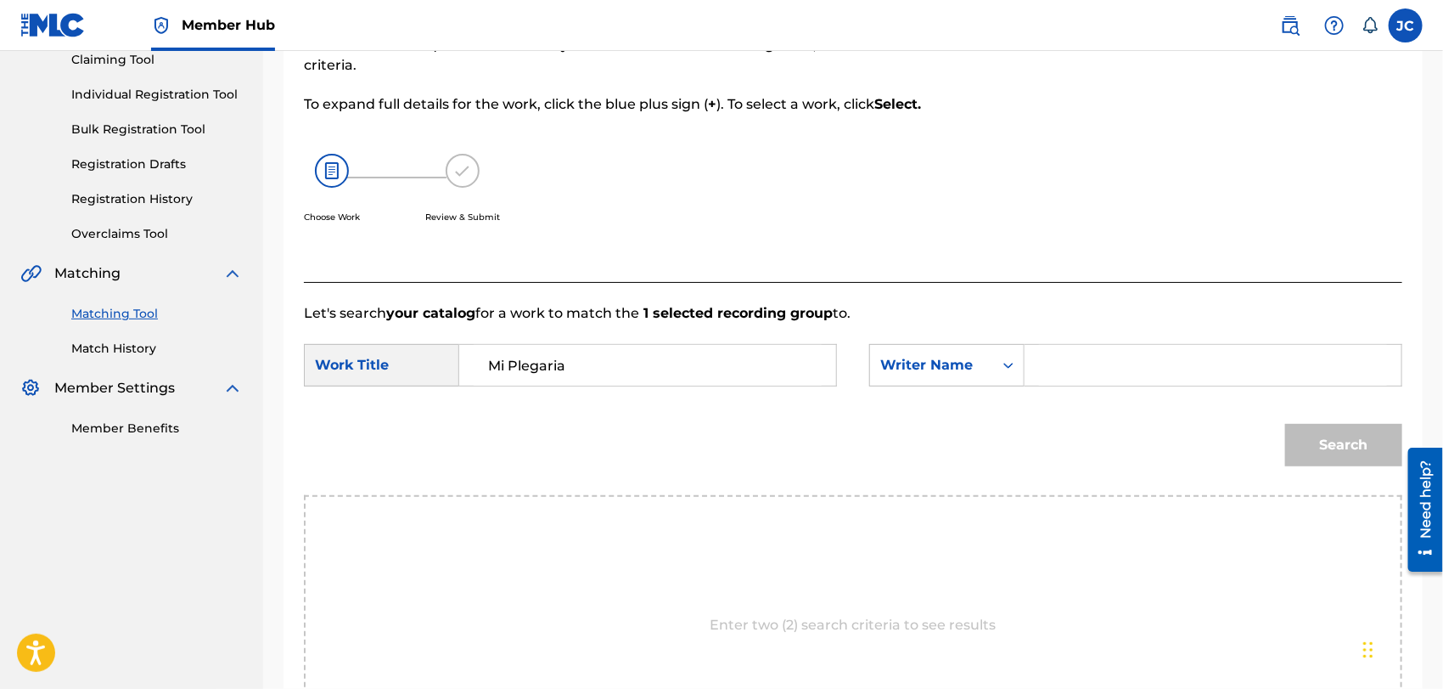
click at [1151, 371] on input "Search Form" at bounding box center [1213, 365] width 348 height 41
paste input "[PERSON_NAME]"
type input "[PERSON_NAME]"
click at [1370, 446] on button "Search" at bounding box center [1344, 445] width 117 height 42
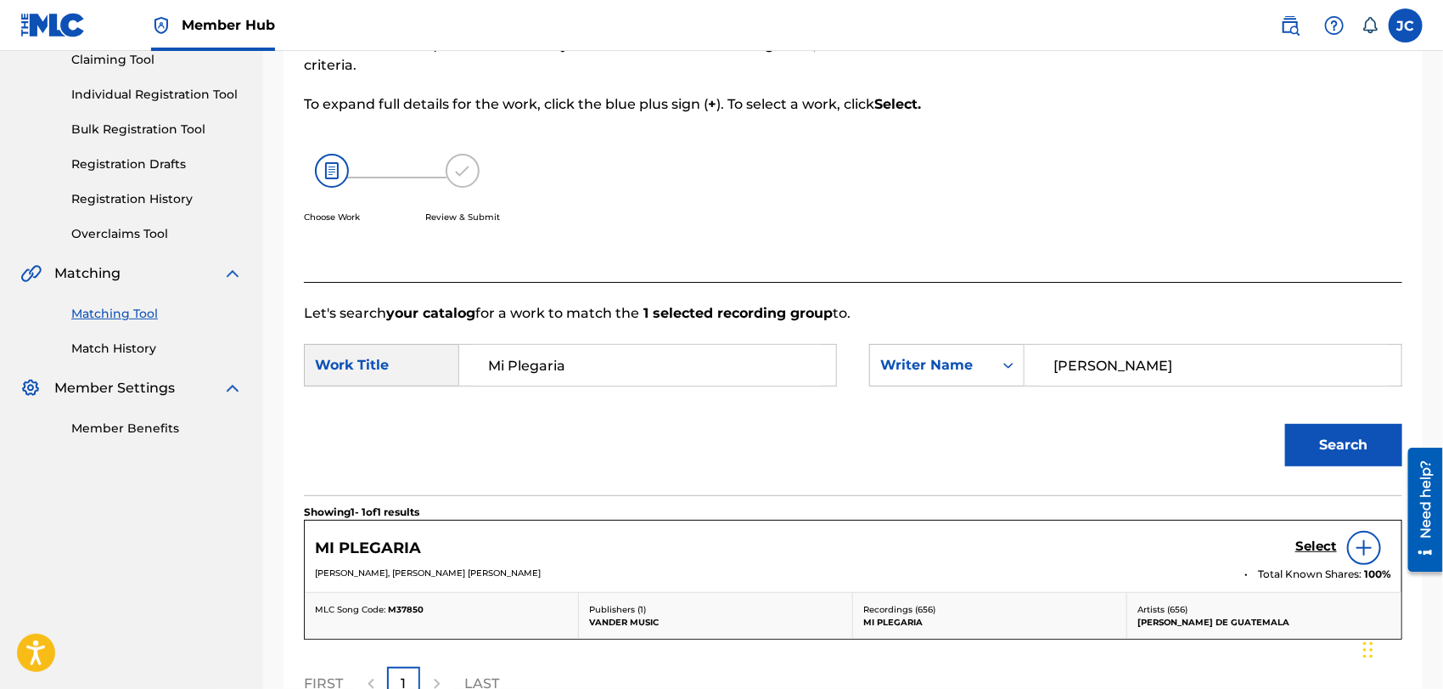
click at [1369, 535] on div at bounding box center [1365, 548] width 34 height 34
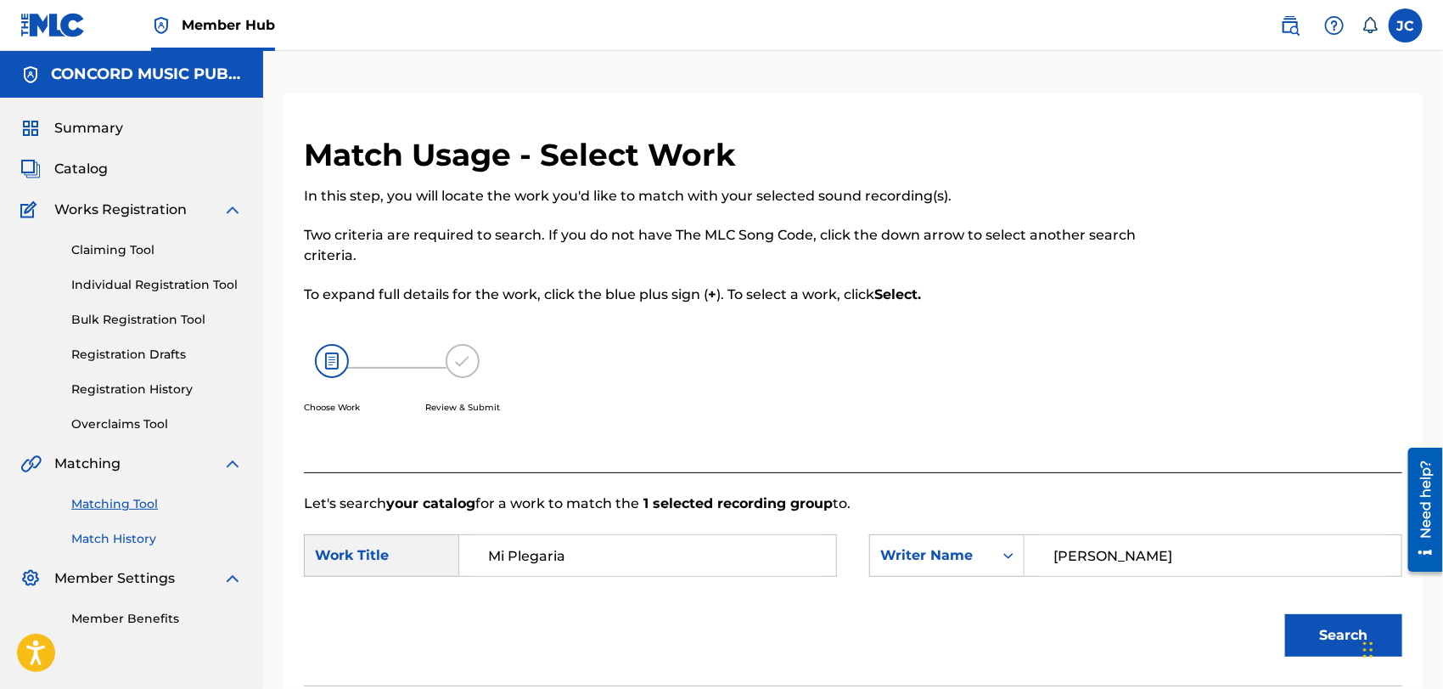
click at [137, 532] on link "Match History" at bounding box center [157, 539] width 172 height 18
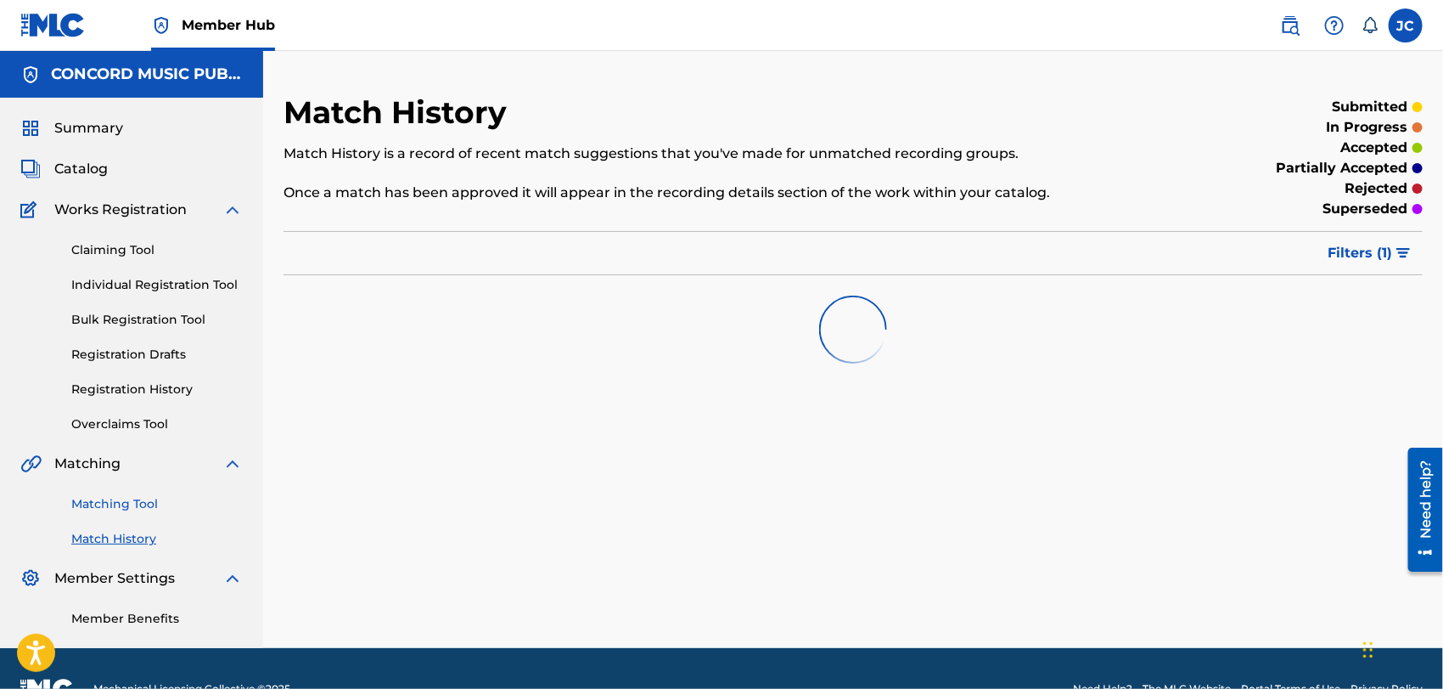
click at [143, 503] on link "Matching Tool" at bounding box center [157, 504] width 172 height 18
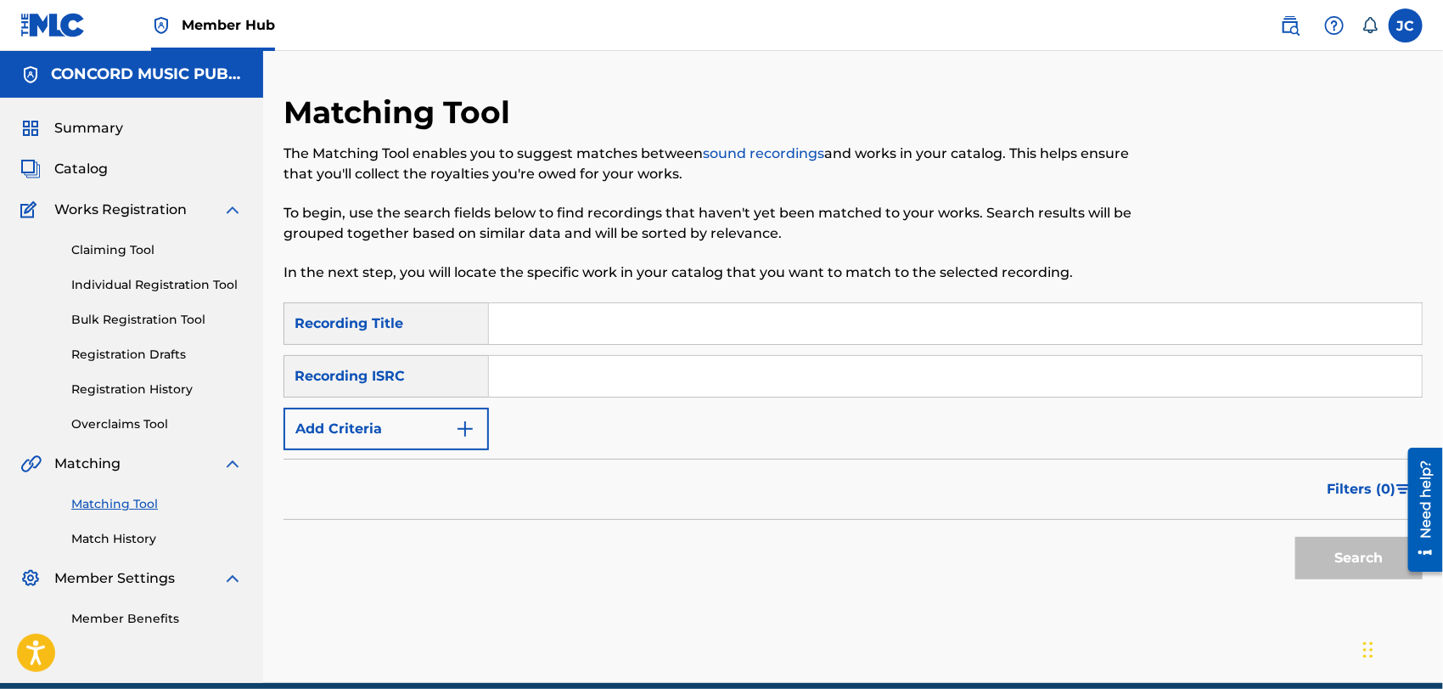
click at [667, 369] on input "Search Form" at bounding box center [955, 376] width 933 height 41
paste input "GBBBA0000383"
click at [1350, 562] on button "Search" at bounding box center [1359, 558] width 127 height 42
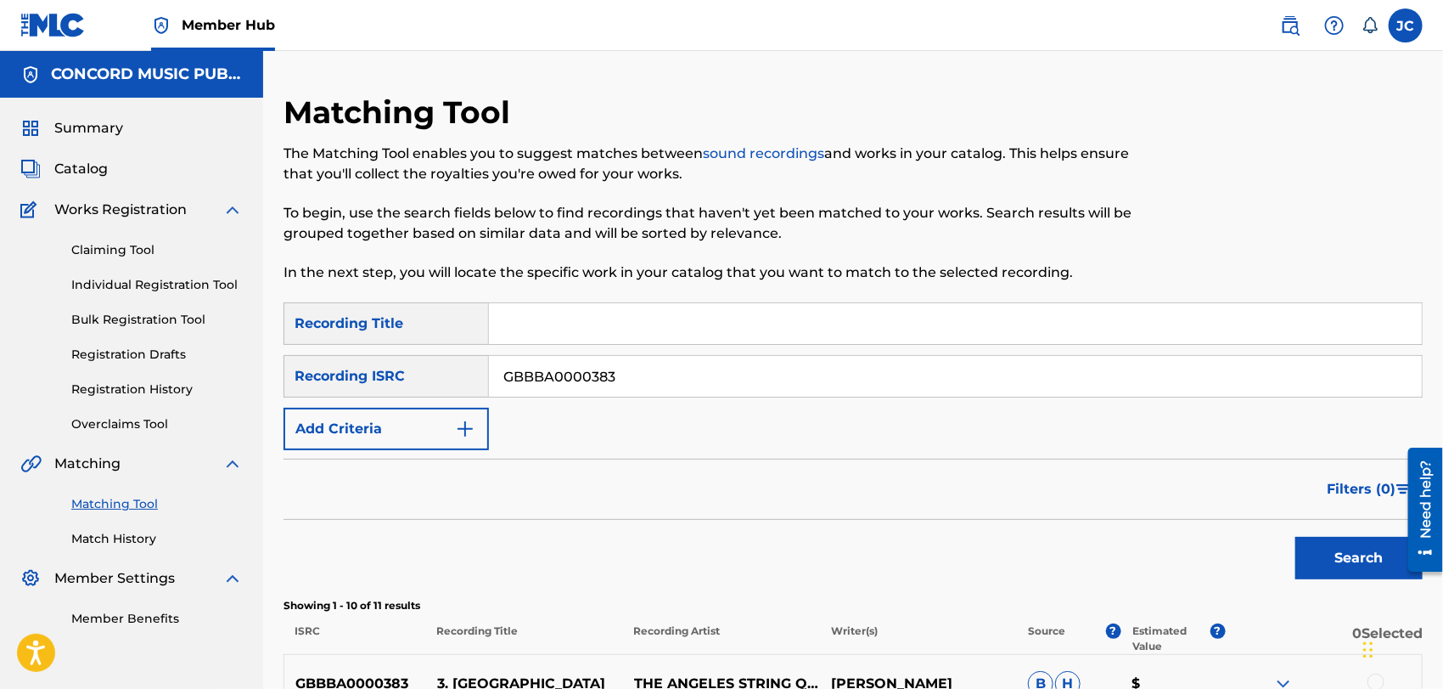
paste input "PEMG98901005"
drag, startPoint x: 698, startPoint y: 365, endPoint x: 437, endPoint y: 396, distance: 262.5
click at [437, 396] on div "SearchWithCriteriafe507d33-6c74-49e4-9232-390154c54baf Recording ISRC GBBBA0000…" at bounding box center [854, 376] width 1140 height 42
type input "PEMG98901005"
click at [1364, 575] on button "Search" at bounding box center [1359, 558] width 127 height 42
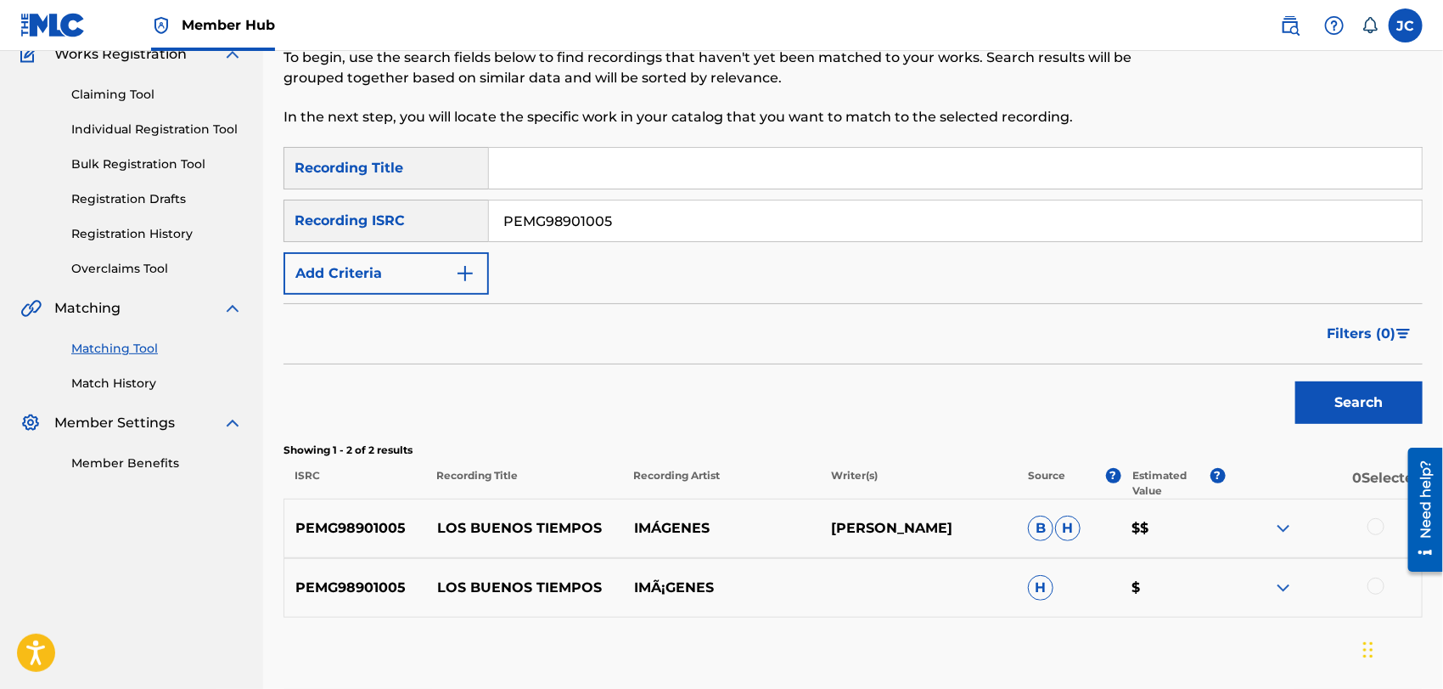
scroll to position [250, 0]
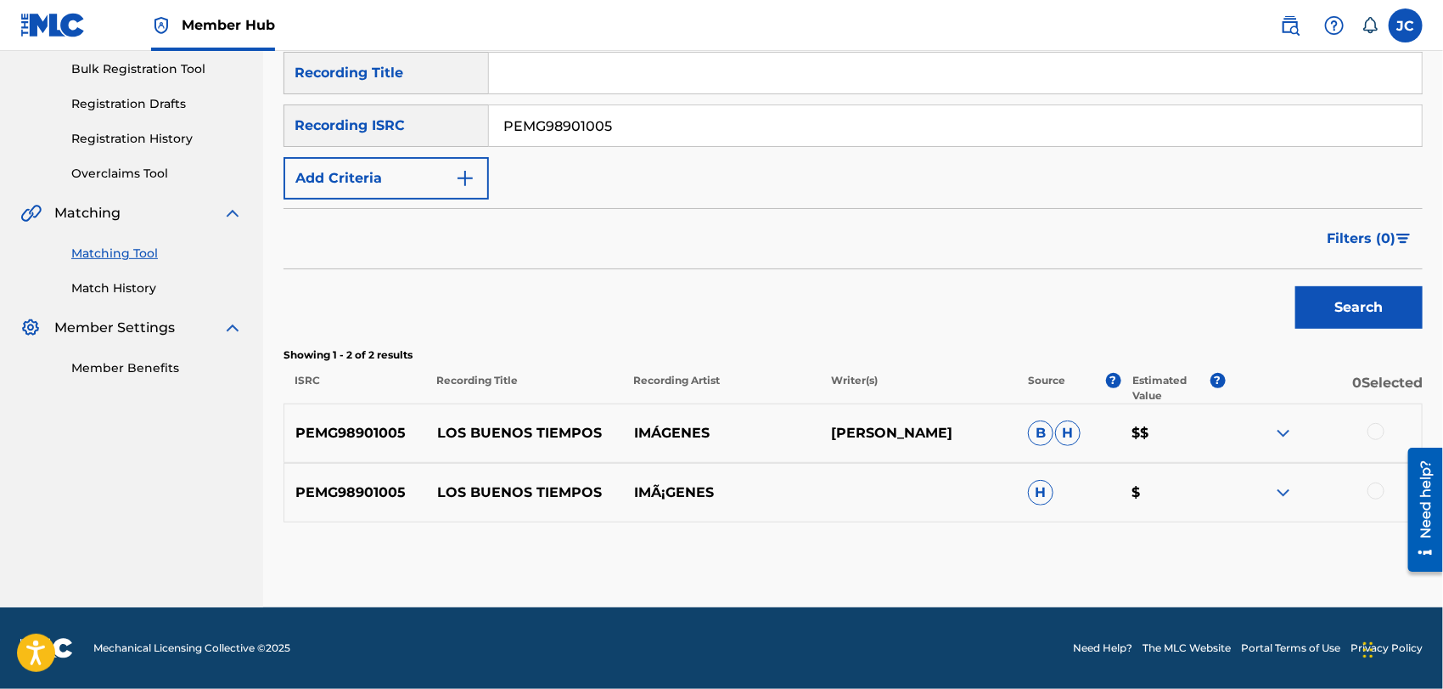
click at [1379, 429] on div at bounding box center [1376, 431] width 17 height 17
click at [1383, 502] on div at bounding box center [1323, 492] width 197 height 20
click at [1379, 494] on div at bounding box center [1376, 490] width 17 height 17
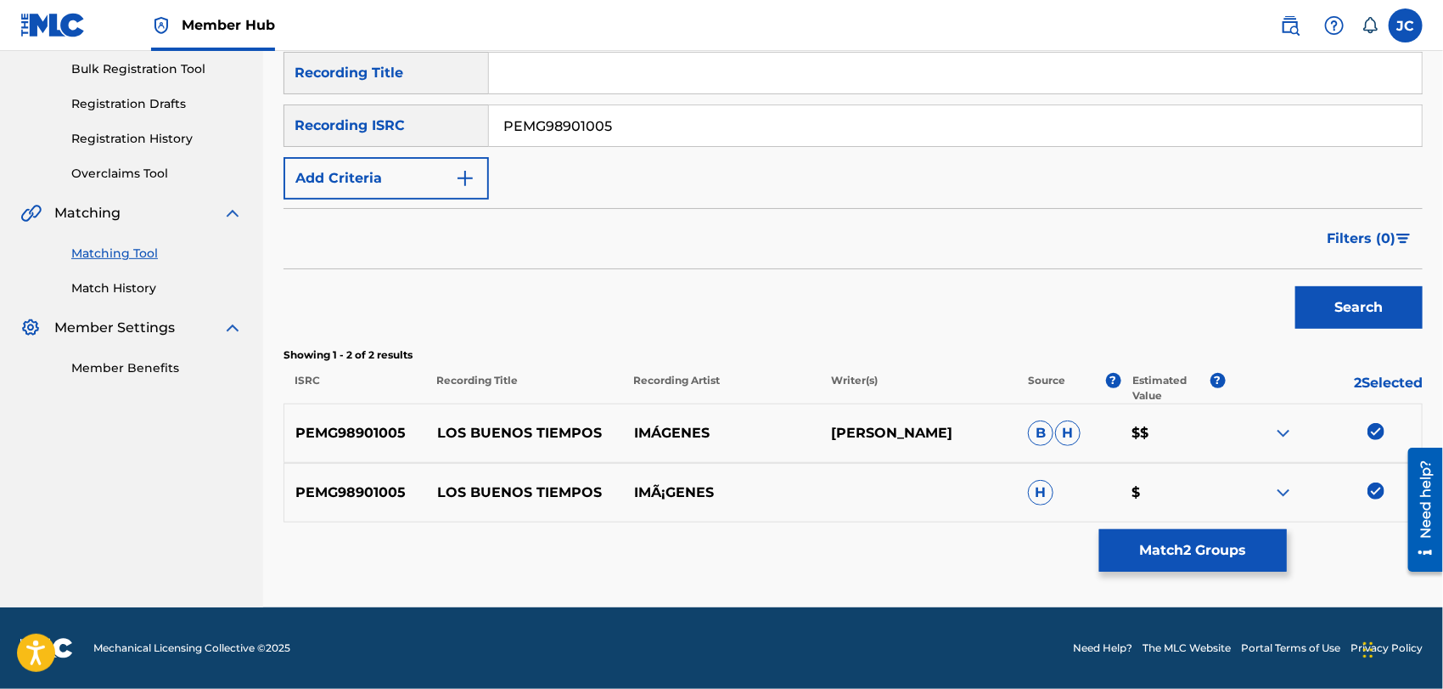
click at [1192, 517] on div "PEMG98901005 LOS BUENOS TIEMPOS IMÃ¡GENES H $" at bounding box center [854, 492] width 1140 height 59
click at [1179, 559] on button "Match 2 Groups" at bounding box center [1194, 550] width 188 height 42
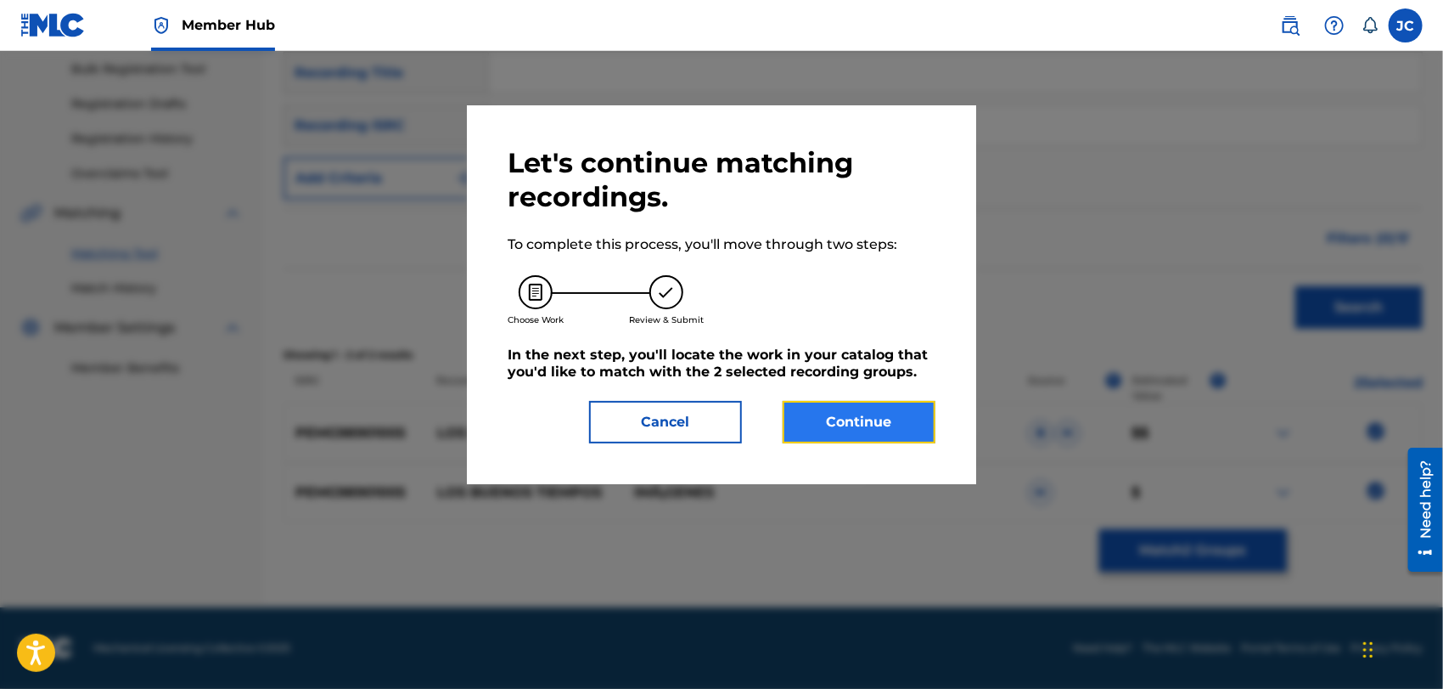
click at [892, 411] on button "Continue" at bounding box center [859, 422] width 153 height 42
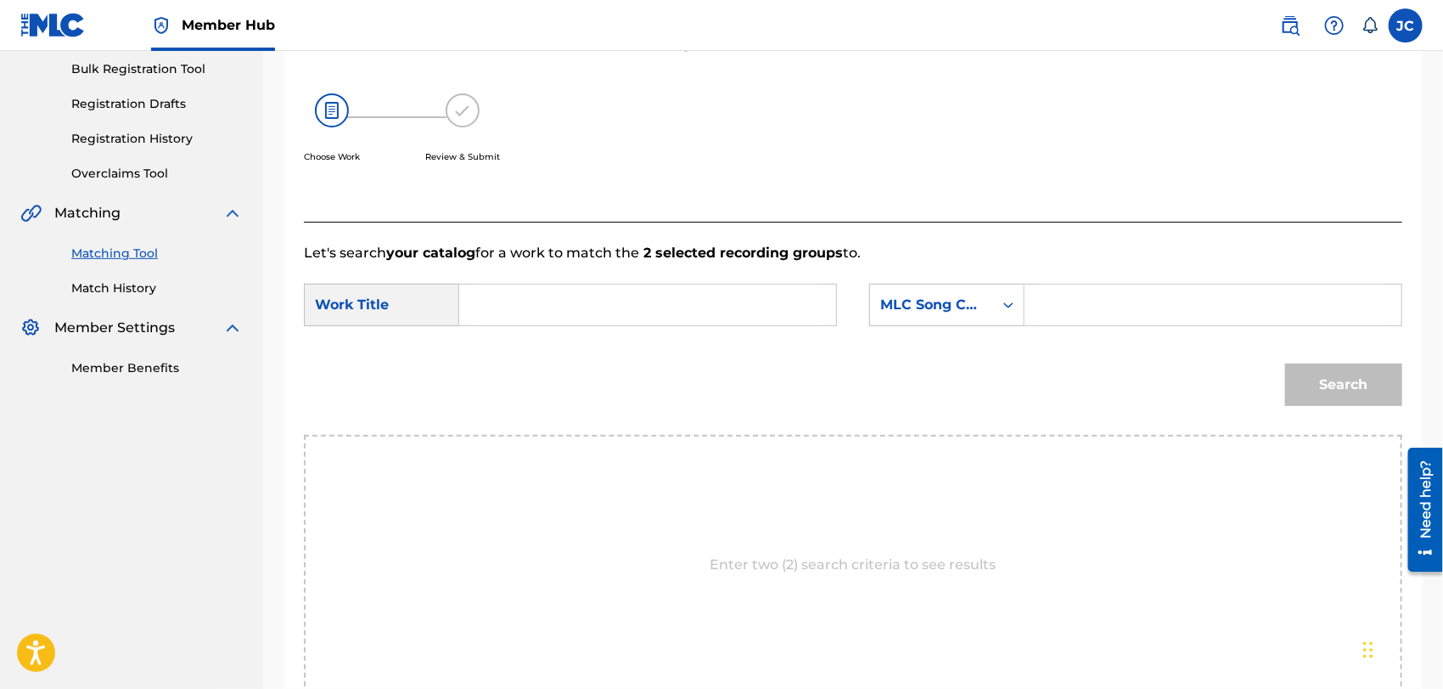
click at [109, 274] on div "Matching Tool Match History" at bounding box center [131, 260] width 222 height 74
click at [113, 283] on link "Match History" at bounding box center [157, 288] width 172 height 18
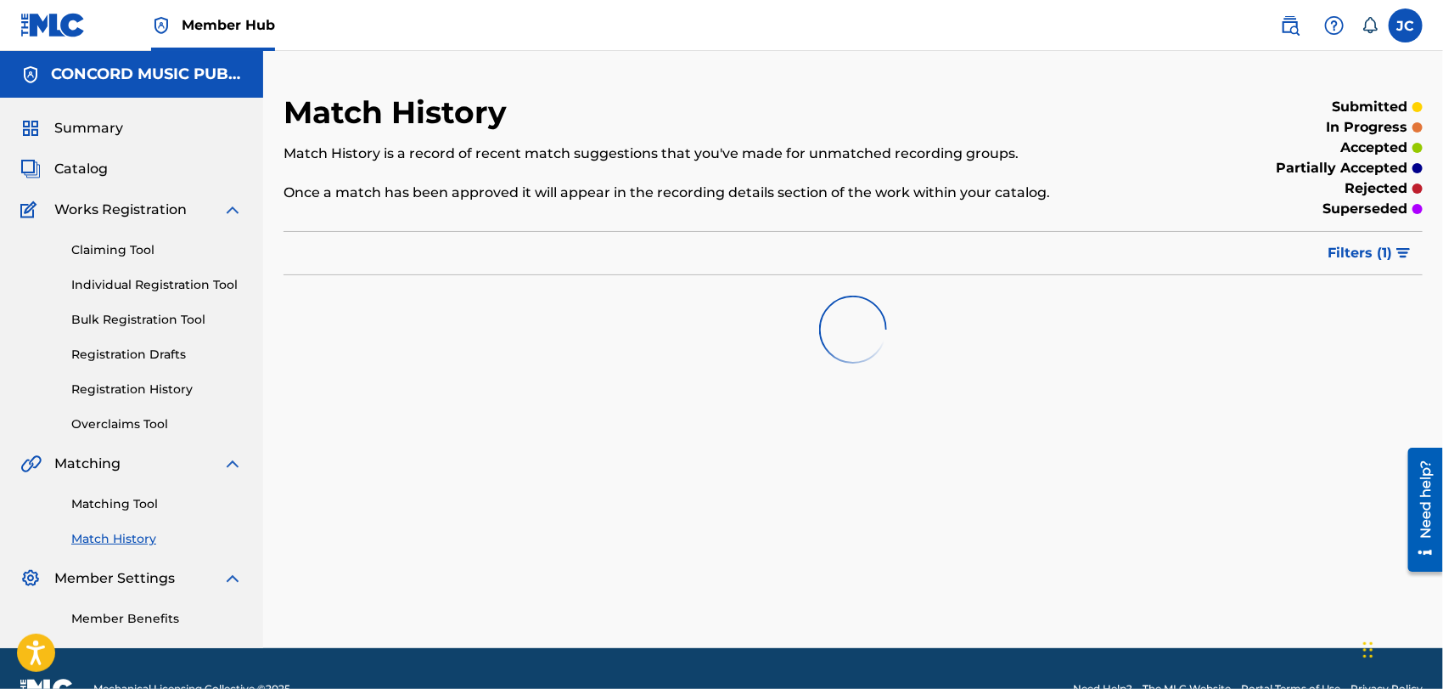
click at [142, 492] on div "Matching Tool Match History" at bounding box center [131, 511] width 222 height 74
click at [143, 511] on link "Matching Tool" at bounding box center [157, 504] width 172 height 18
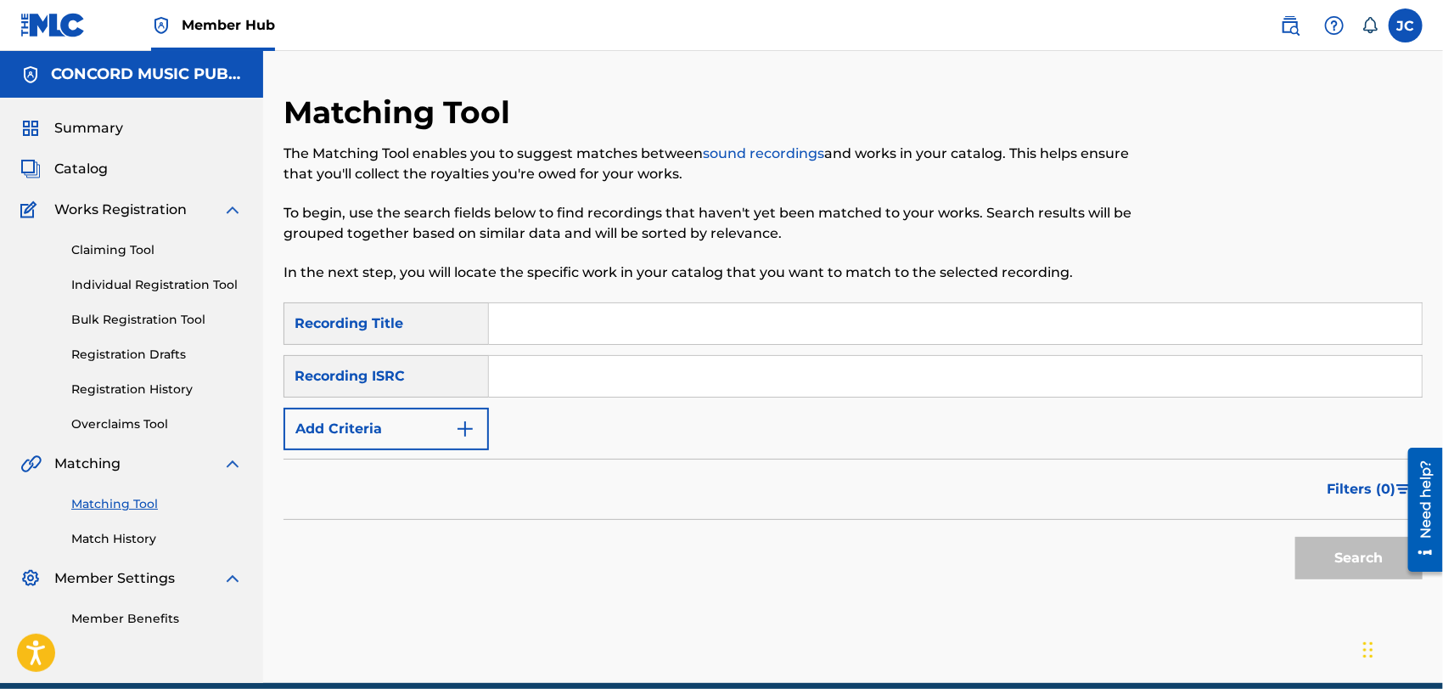
click at [553, 387] on input "Search Form" at bounding box center [955, 376] width 933 height 41
paste input "PEMG98901005"
type input "PEMG98901005"
click at [1310, 564] on button "Search" at bounding box center [1359, 558] width 127 height 42
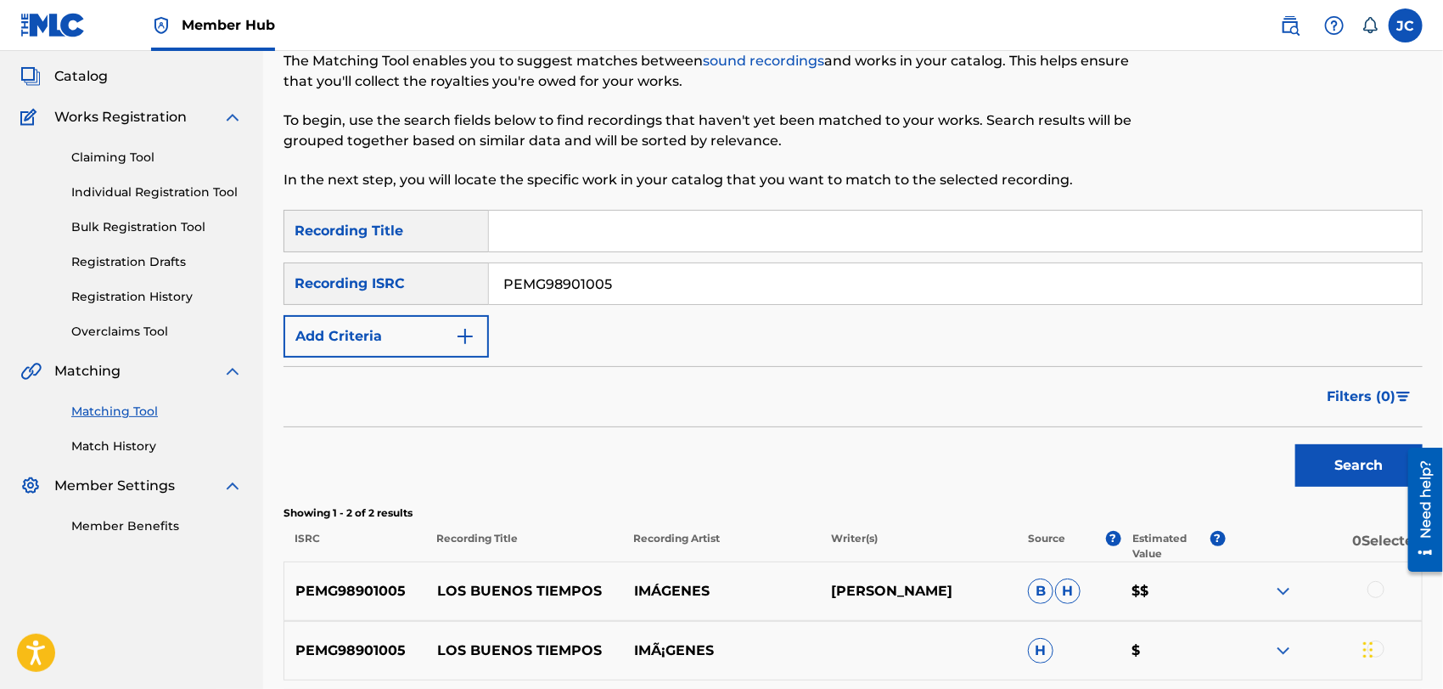
scroll to position [250, 0]
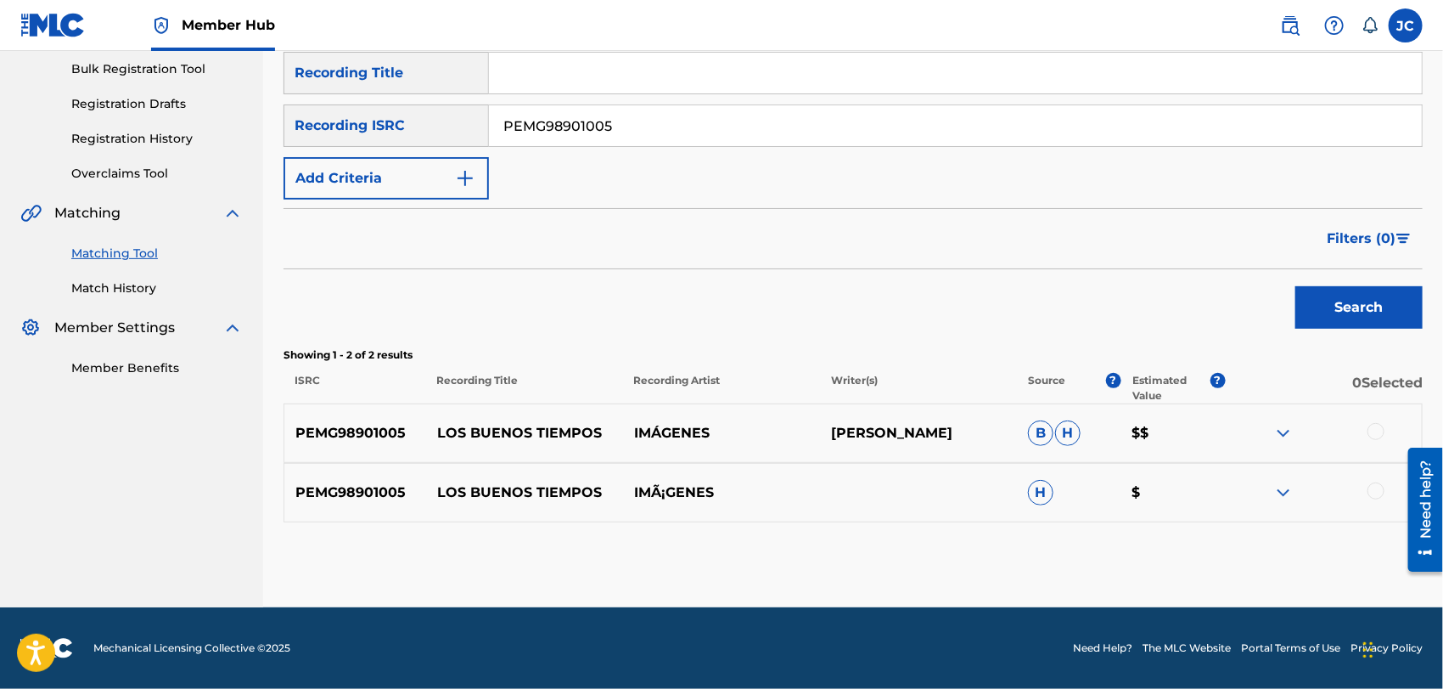
click at [1373, 430] on div at bounding box center [1376, 431] width 17 height 17
click at [1376, 491] on div at bounding box center [1376, 490] width 17 height 17
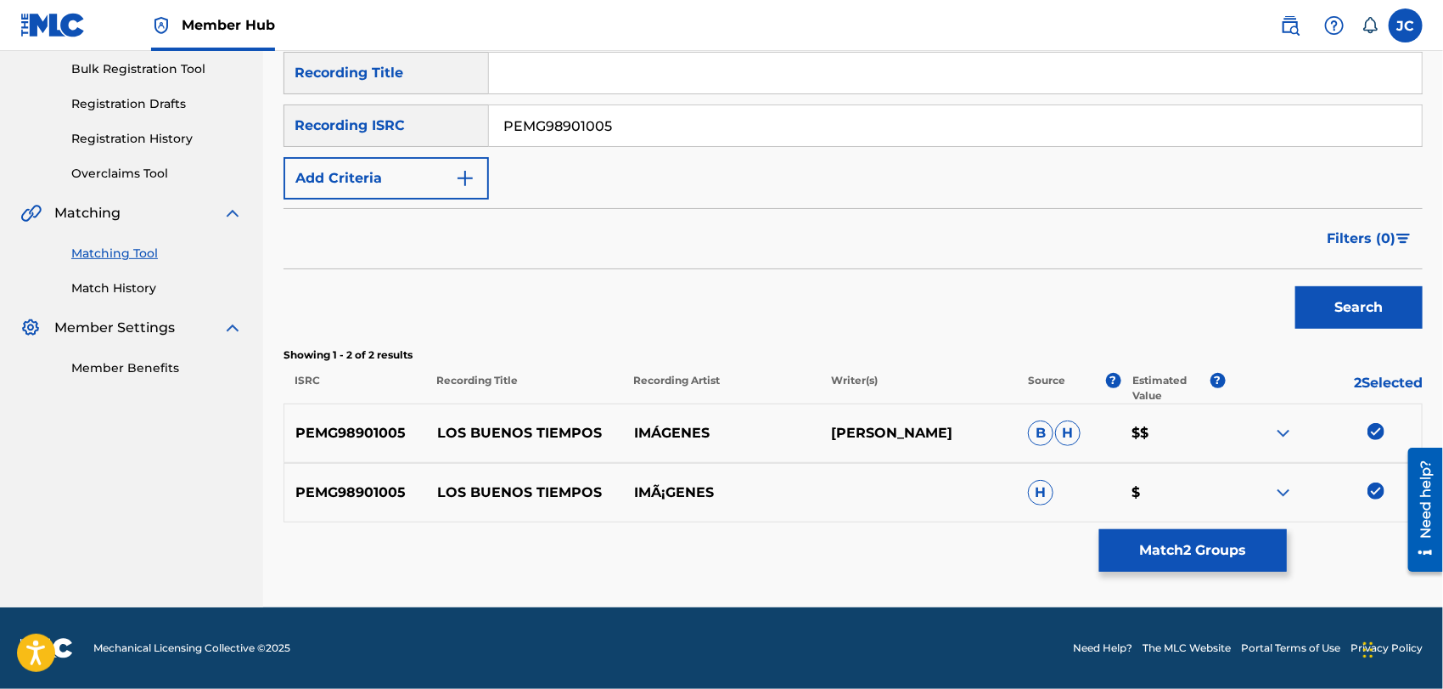
click at [1219, 527] on div "Matching Tool The Matching Tool enables you to suggest matches between sound re…" at bounding box center [854, 225] width 1140 height 764
click at [1260, 558] on button "Match 2 Groups" at bounding box center [1194, 550] width 188 height 42
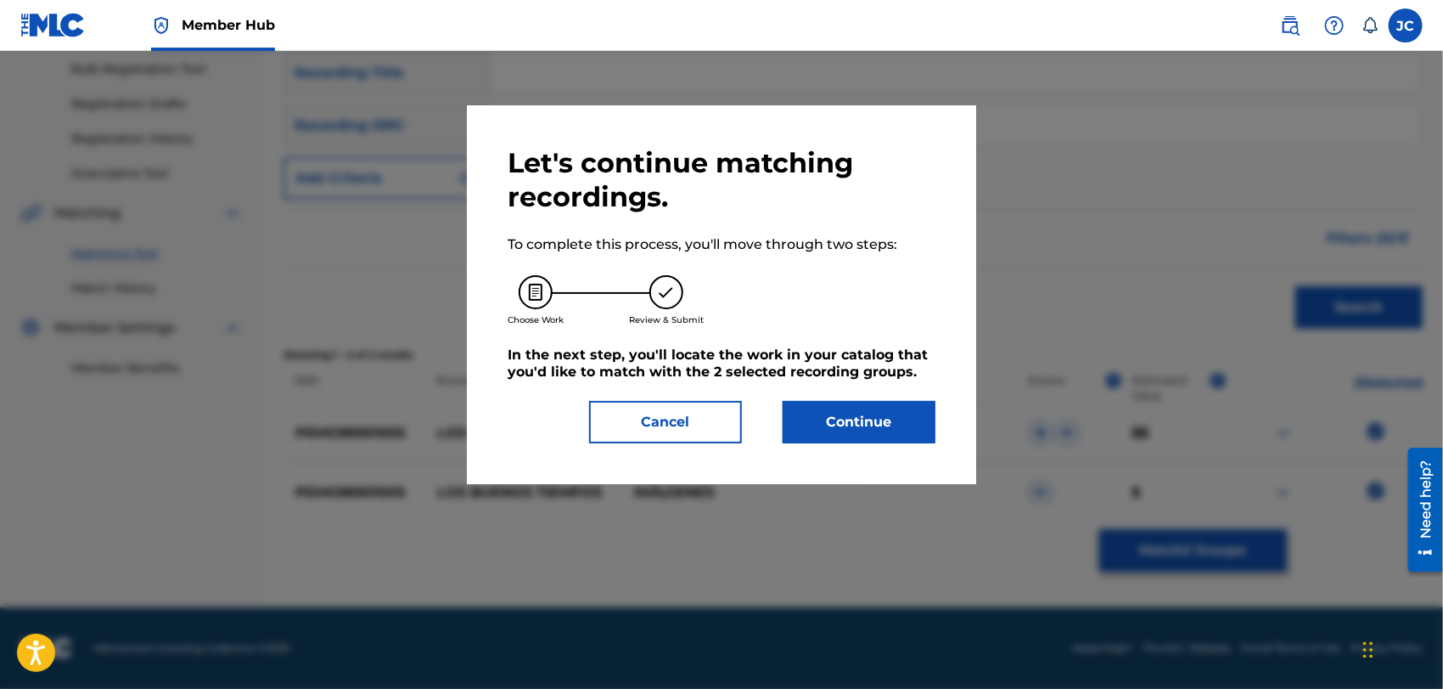
click at [850, 396] on div "Let's continue matching recordings. To complete this process, you'll move throu…" at bounding box center [722, 294] width 428 height 297
click at [863, 408] on button "Continue" at bounding box center [859, 422] width 153 height 42
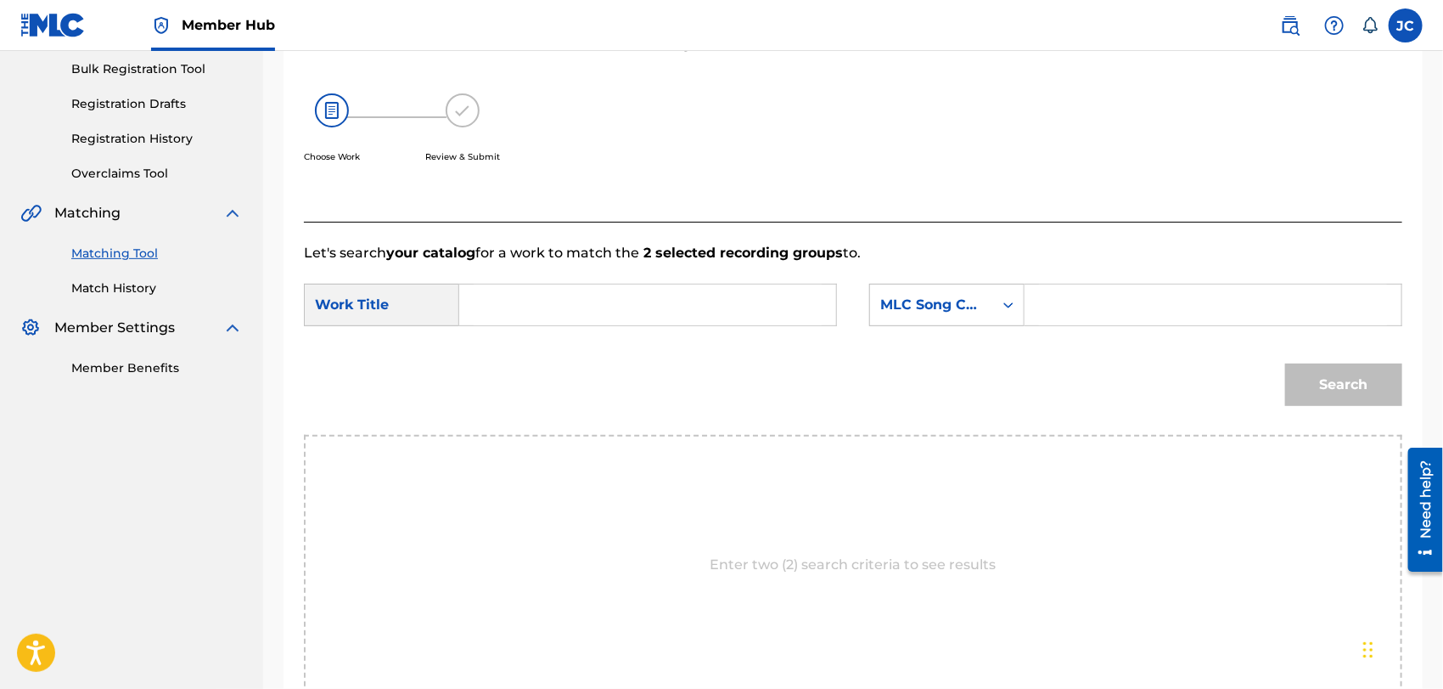
click at [729, 318] on input "Search Form" at bounding box center [648, 304] width 348 height 41
paste input "Los Buenos Tiempos"
type input "Los Buenos Tiempos"
click at [963, 320] on div "MLC Song Code" at bounding box center [931, 305] width 123 height 32
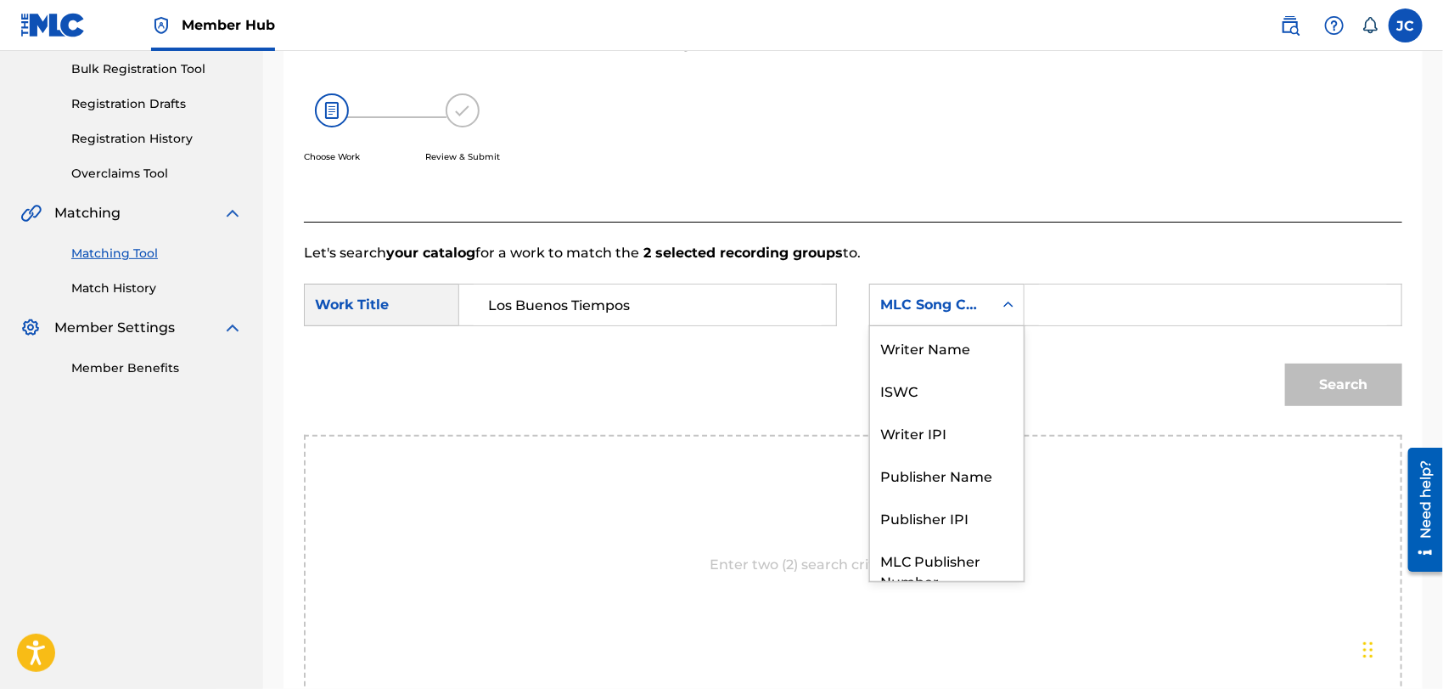
scroll to position [0, 0]
click at [941, 348] on div "Writer Name" at bounding box center [947, 347] width 154 height 42
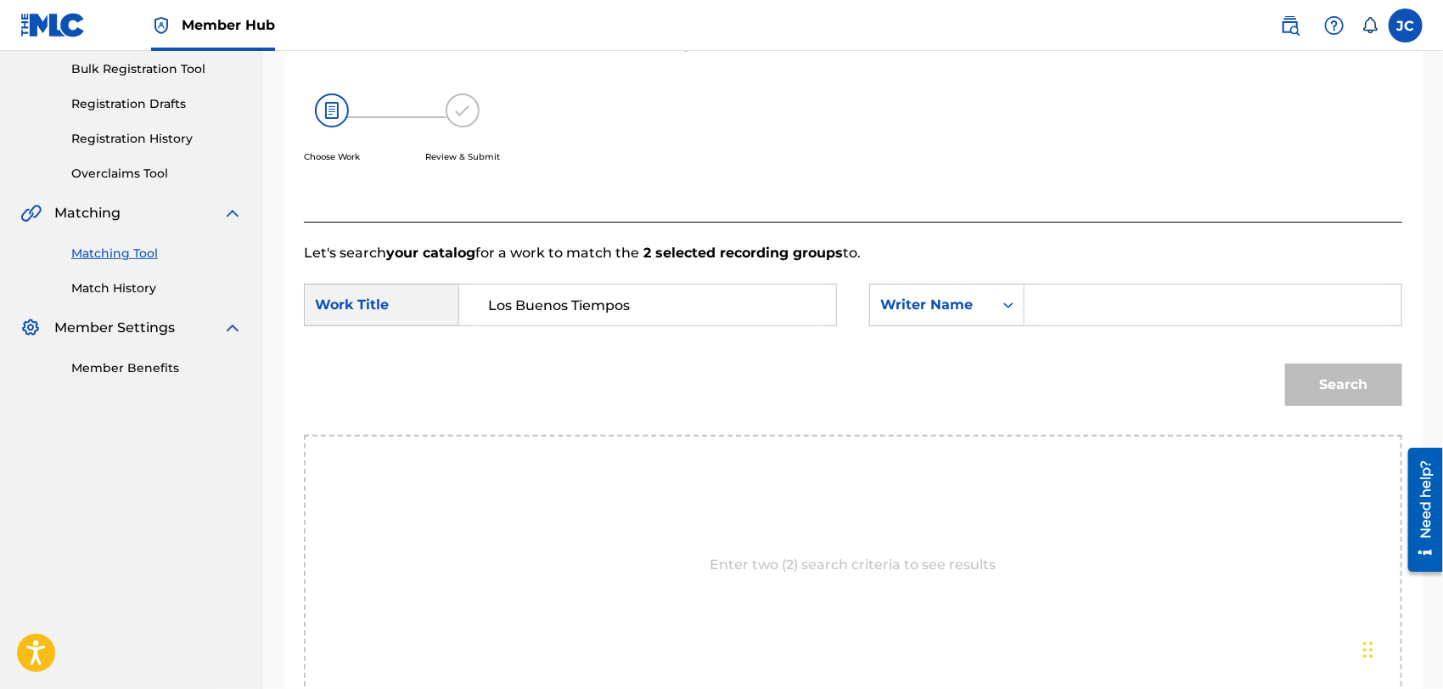
click at [1194, 333] on div "SearchWithCriteria627f64c9-5757-4ac6-8223-0c385f35f1c2 Work Title Los Buenos Ti…" at bounding box center [853, 310] width 1099 height 53
click at [1195, 310] on input "Search Form" at bounding box center [1213, 304] width 348 height 41
paste input "[PERSON_NAME]"
click at [1357, 389] on button "Search" at bounding box center [1344, 384] width 117 height 42
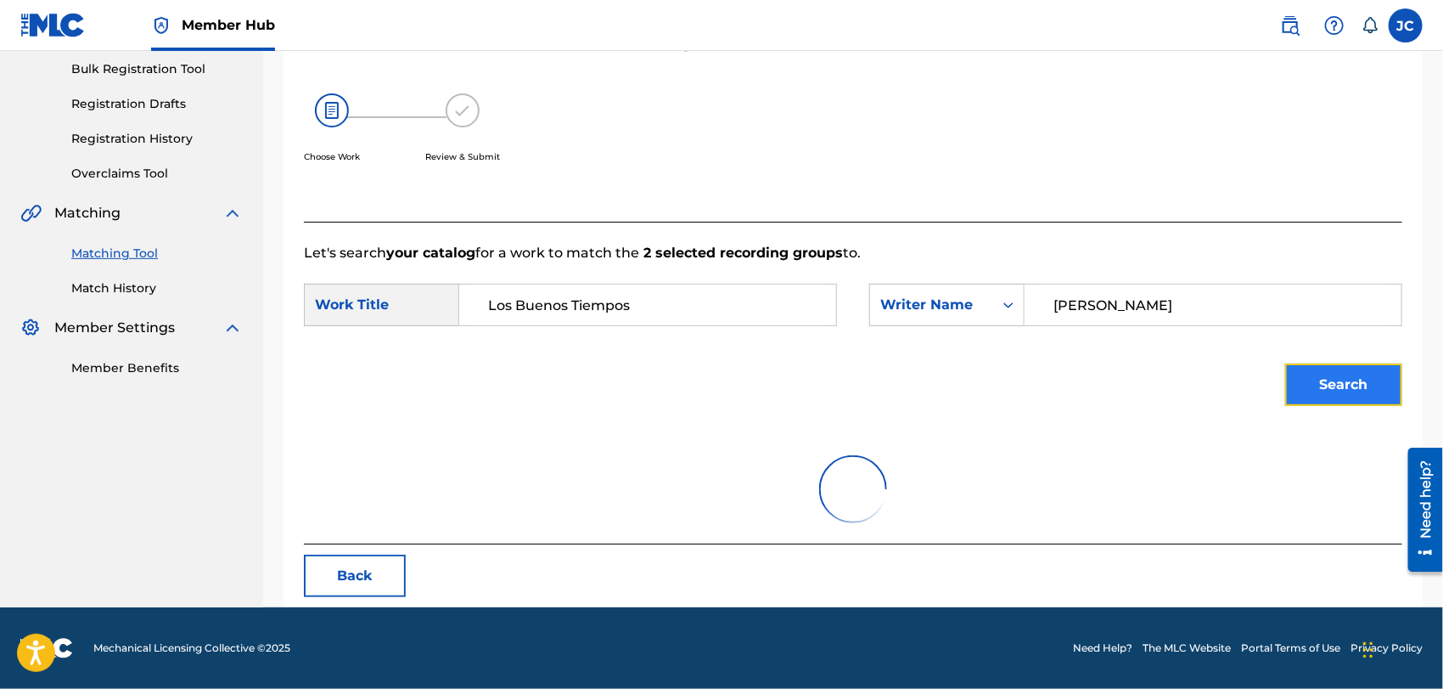
scroll to position [177, 0]
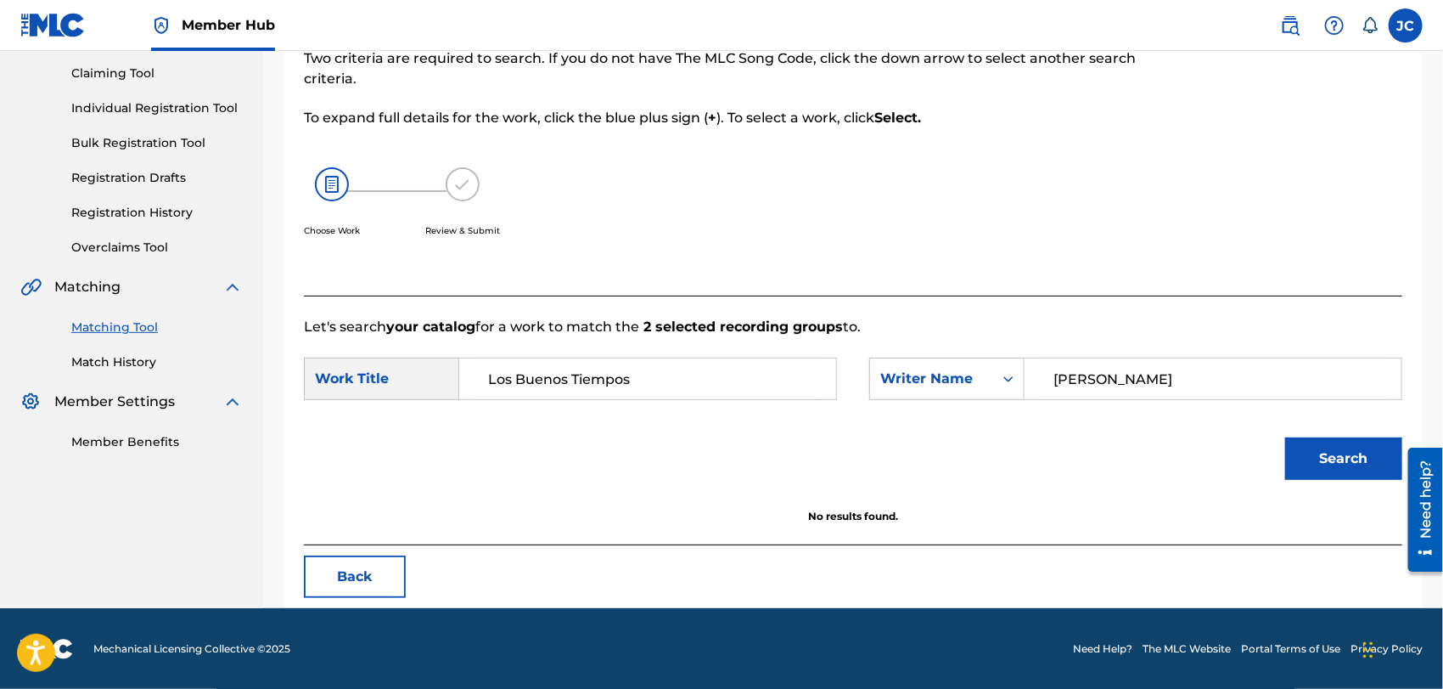
drag, startPoint x: 1103, startPoint y: 376, endPoint x: 793, endPoint y: 376, distance: 309.9
click at [793, 376] on div "SearchWithCriteria627f64c9-5757-4ac6-8223-0c385f35f1c2 Work Title Los Buenos Ti…" at bounding box center [853, 383] width 1099 height 53
type input "[PERSON_NAME]"
drag, startPoint x: 1216, startPoint y: 425, endPoint x: 1359, endPoint y: 434, distance: 143.0
click at [1229, 425] on div "Search" at bounding box center [853, 464] width 1099 height 88
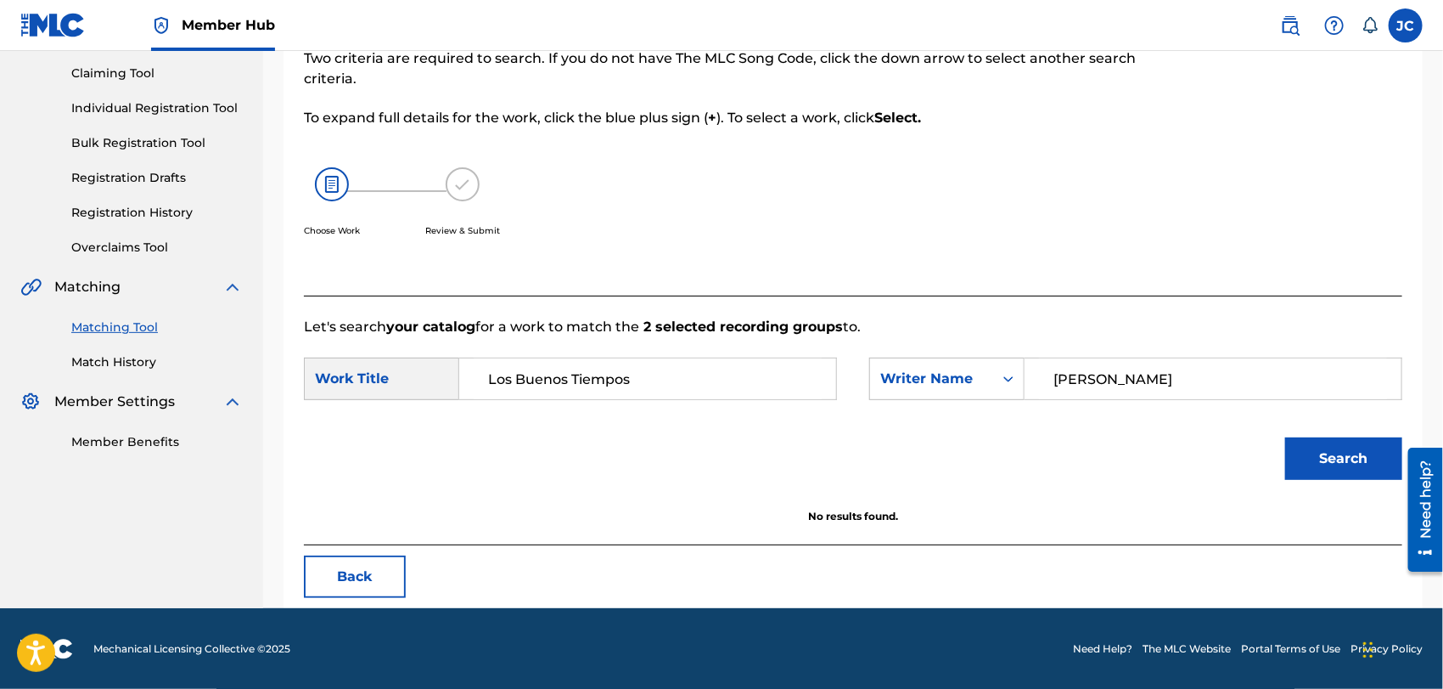
click at [1359, 434] on div "Search" at bounding box center [1340, 454] width 126 height 68
click at [1352, 466] on button "Search" at bounding box center [1344, 458] width 117 height 42
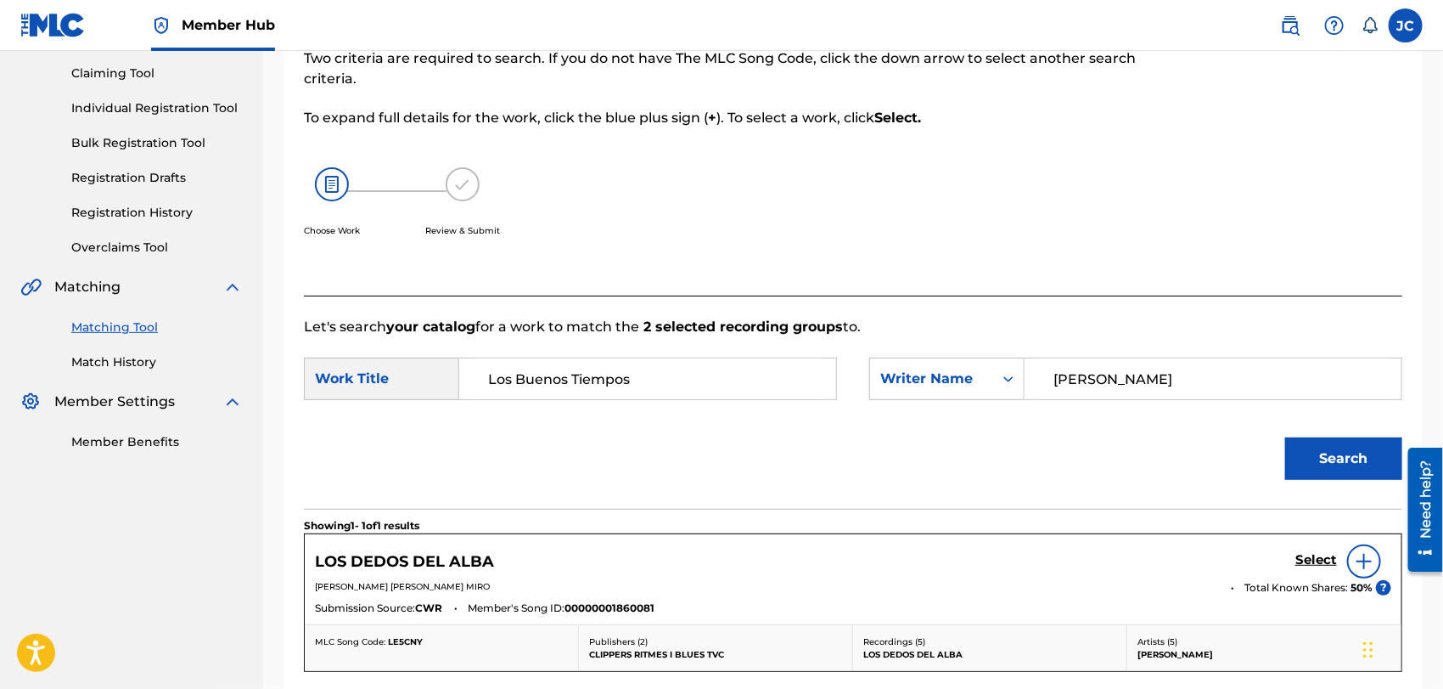
scroll to position [0, 0]
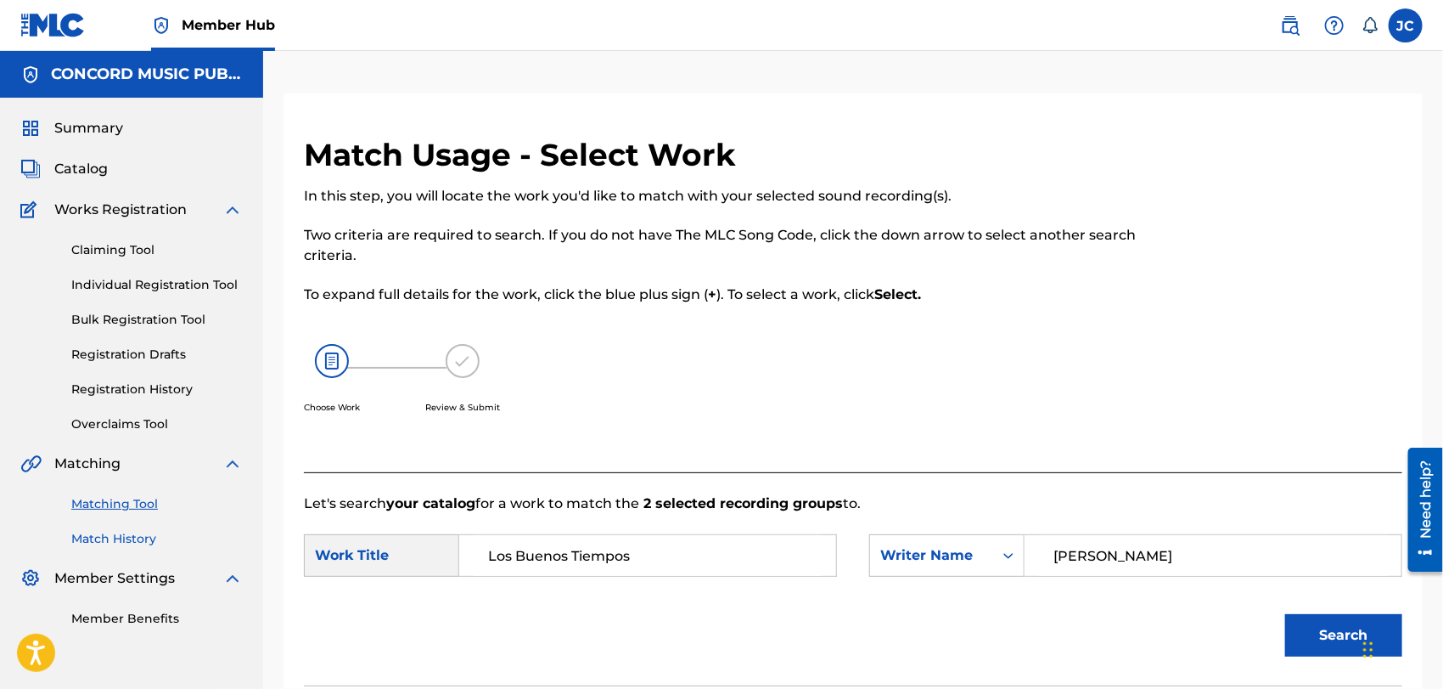
click at [130, 532] on link "Match History" at bounding box center [157, 539] width 172 height 18
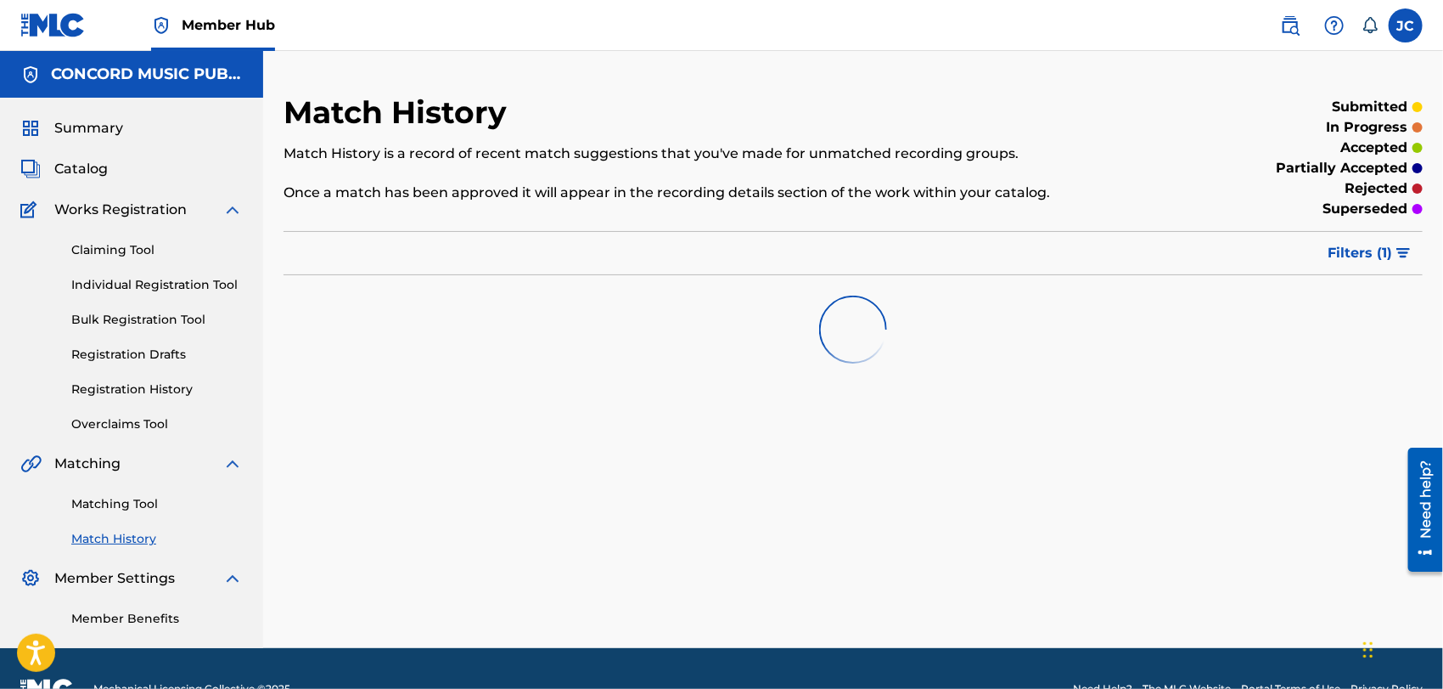
click at [140, 493] on div "Matching Tool Match History" at bounding box center [131, 511] width 222 height 74
click at [122, 486] on div "Matching Tool Match History" at bounding box center [131, 511] width 222 height 74
click at [127, 492] on div "Matching Tool Match History" at bounding box center [131, 511] width 222 height 74
click at [132, 504] on link "Matching Tool" at bounding box center [157, 504] width 172 height 18
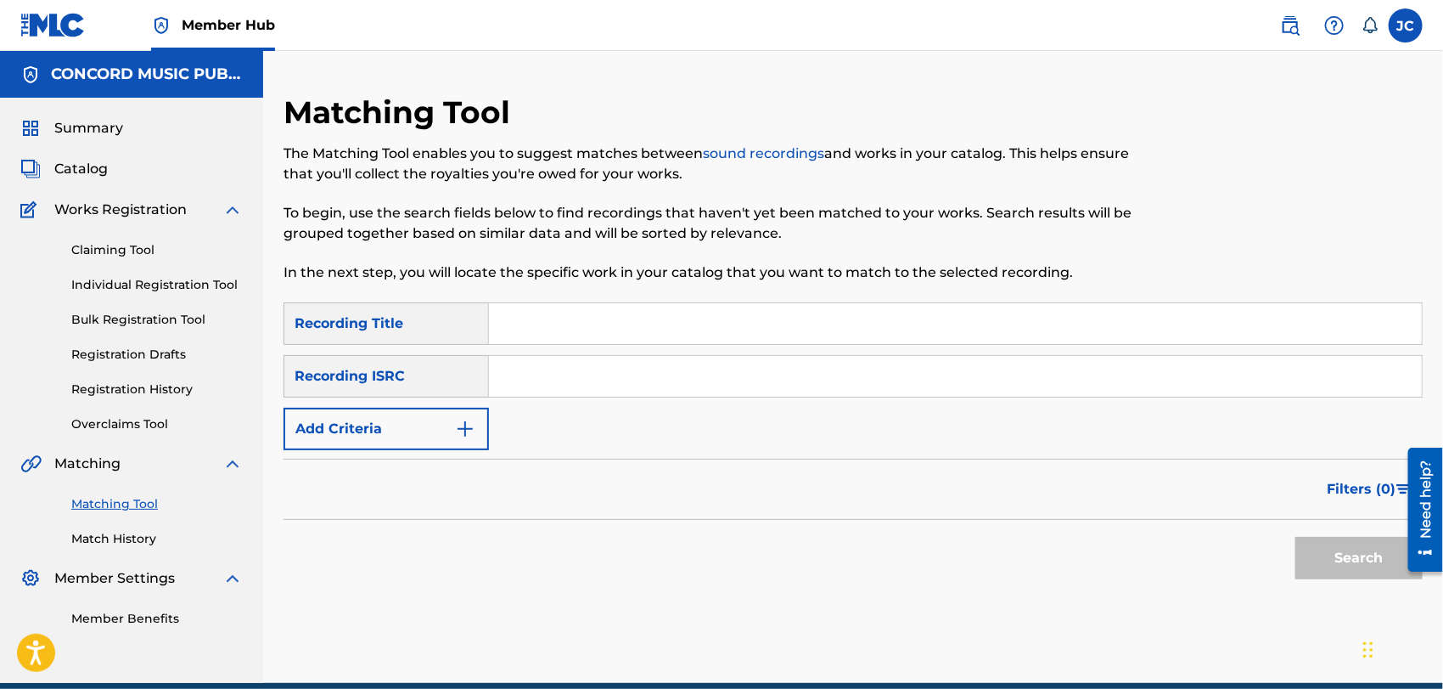
click at [564, 370] on input "Search Form" at bounding box center [955, 376] width 933 height 41
paste input "QMFMG1446337"
type input "QMFMG1446337"
drag, startPoint x: 1306, startPoint y: 547, endPoint x: 1325, endPoint y: 550, distance: 19.8
click at [1324, 549] on button "Search" at bounding box center [1359, 558] width 127 height 42
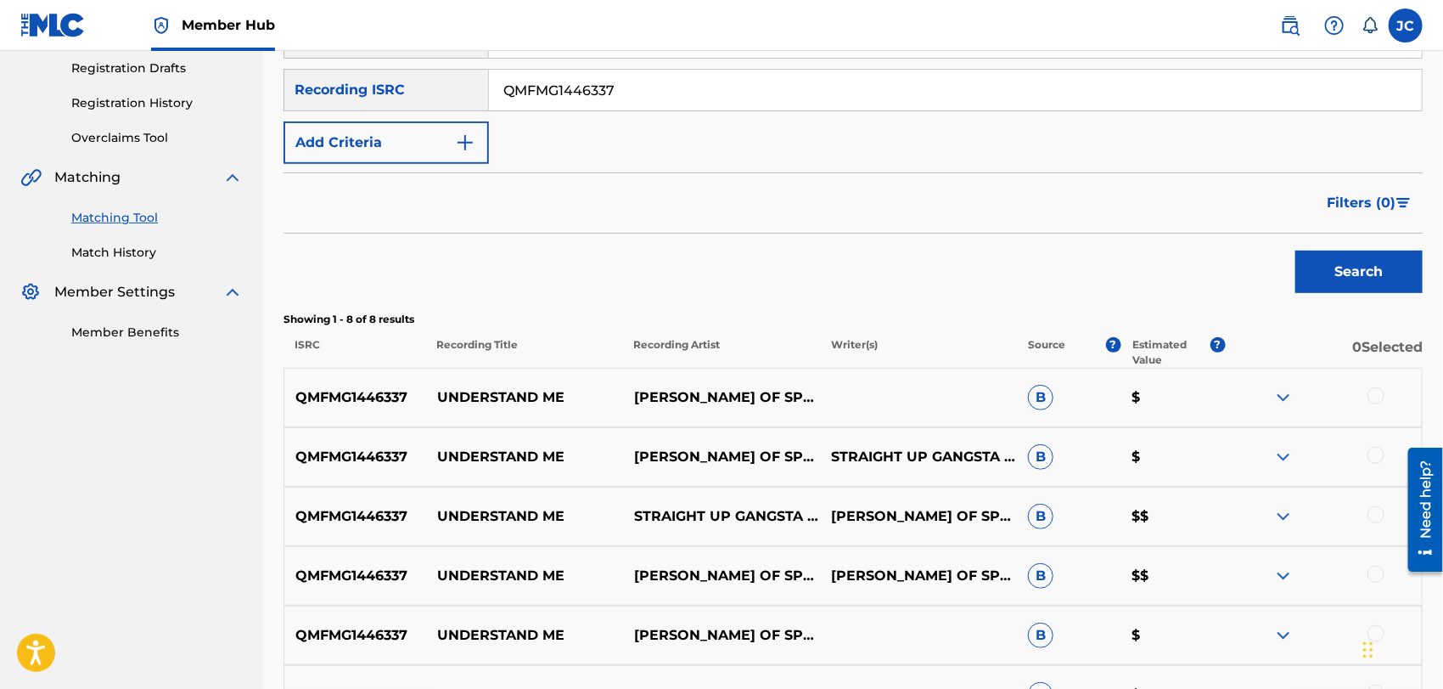
scroll to position [377, 0]
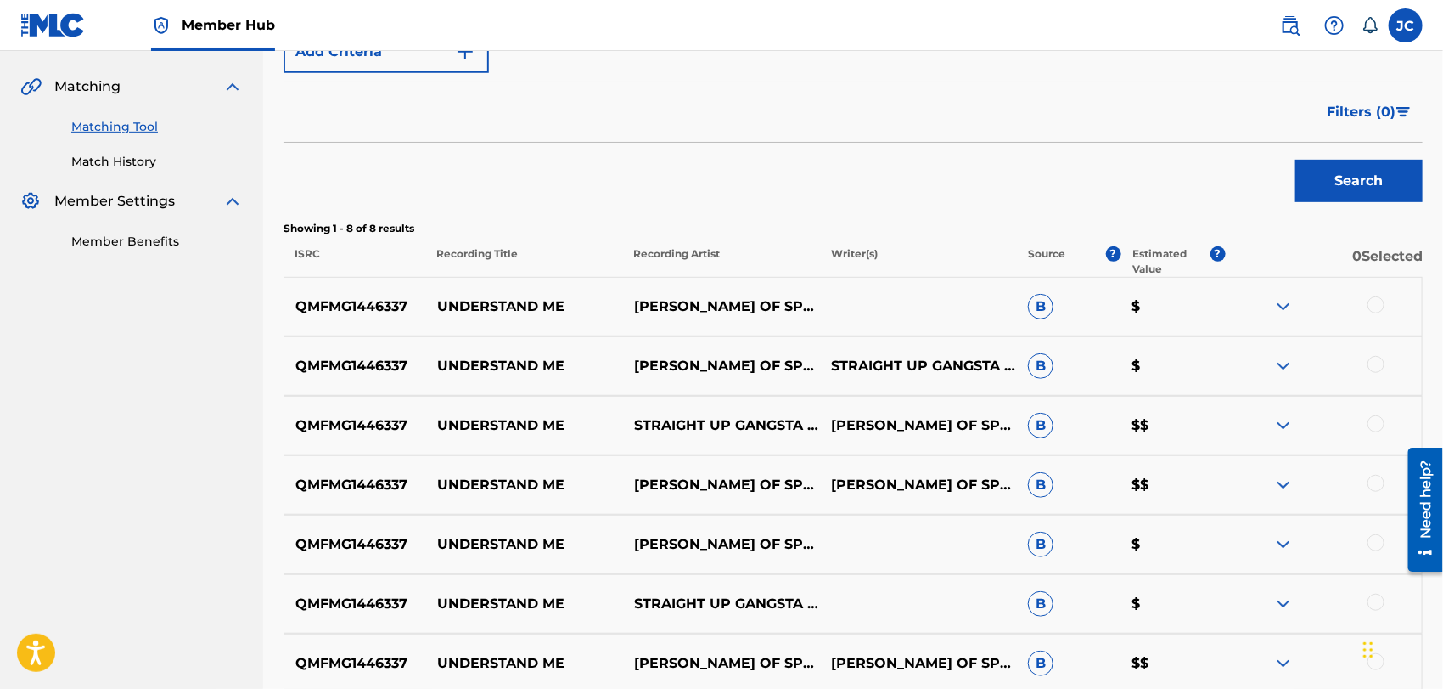
click at [1372, 306] on div at bounding box center [1376, 304] width 17 height 17
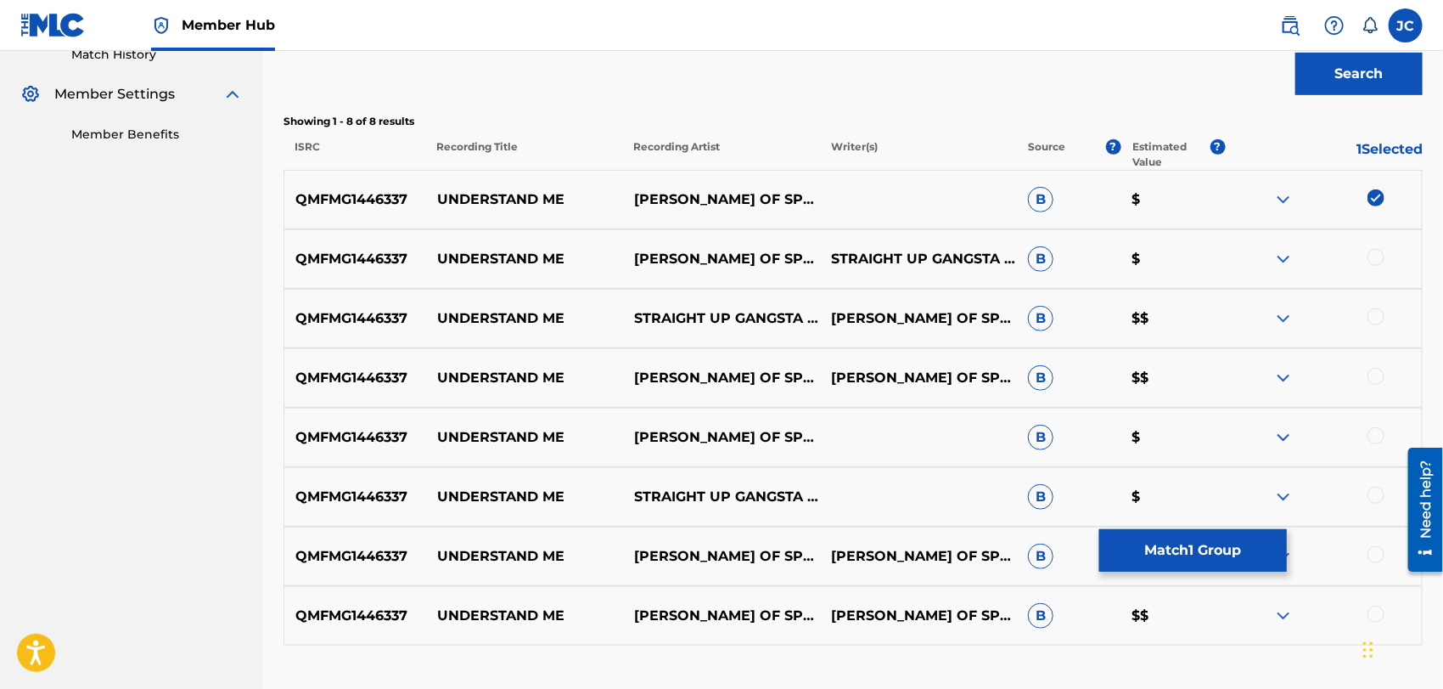
scroll to position [566, 0]
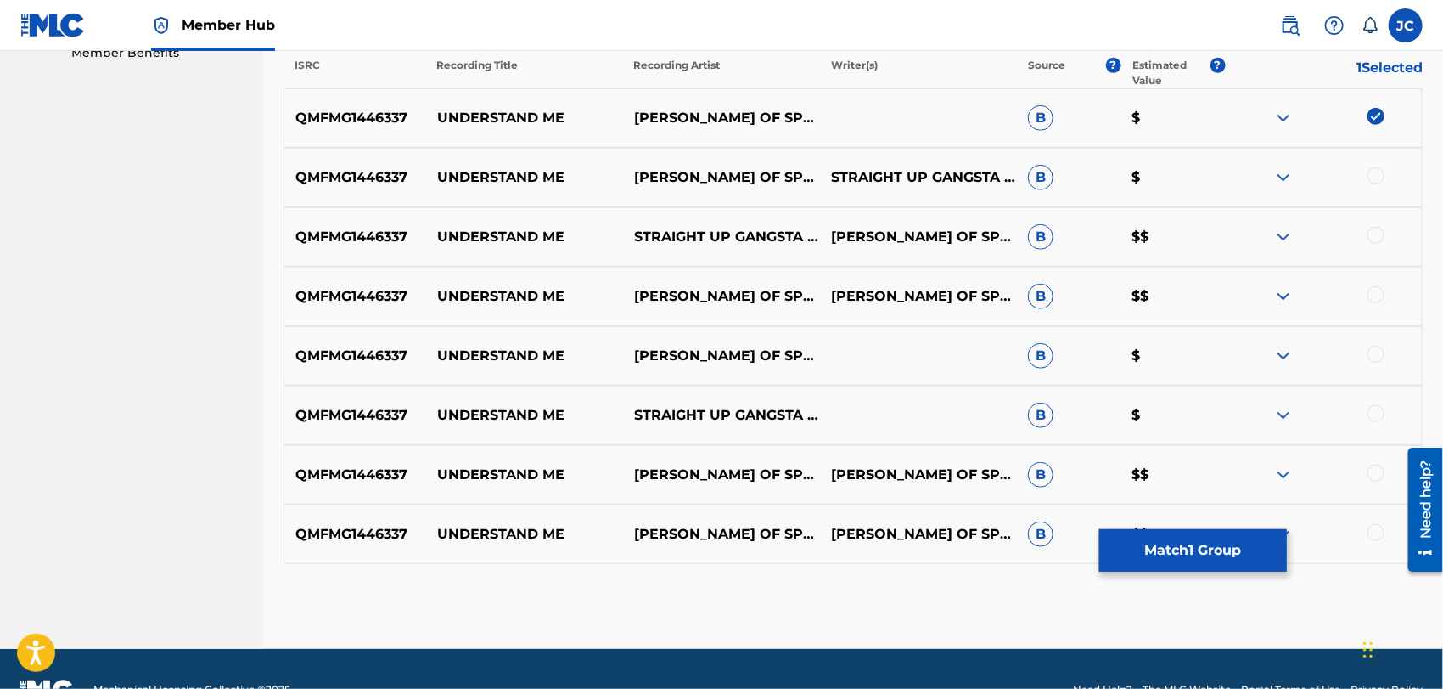
click at [1382, 180] on div at bounding box center [1376, 175] width 17 height 17
click at [1379, 209] on div "QMFMG1446337 UNDERSTAND ME STRAIGHT UP GANGSTA SH#T|[PERSON_NAME] OF SPEEDKNOT …" at bounding box center [854, 236] width 1140 height 59
click at [1370, 227] on div at bounding box center [1323, 237] width 197 height 20
click at [1381, 236] on div at bounding box center [1376, 235] width 17 height 17
click at [1381, 298] on div at bounding box center [1376, 294] width 17 height 17
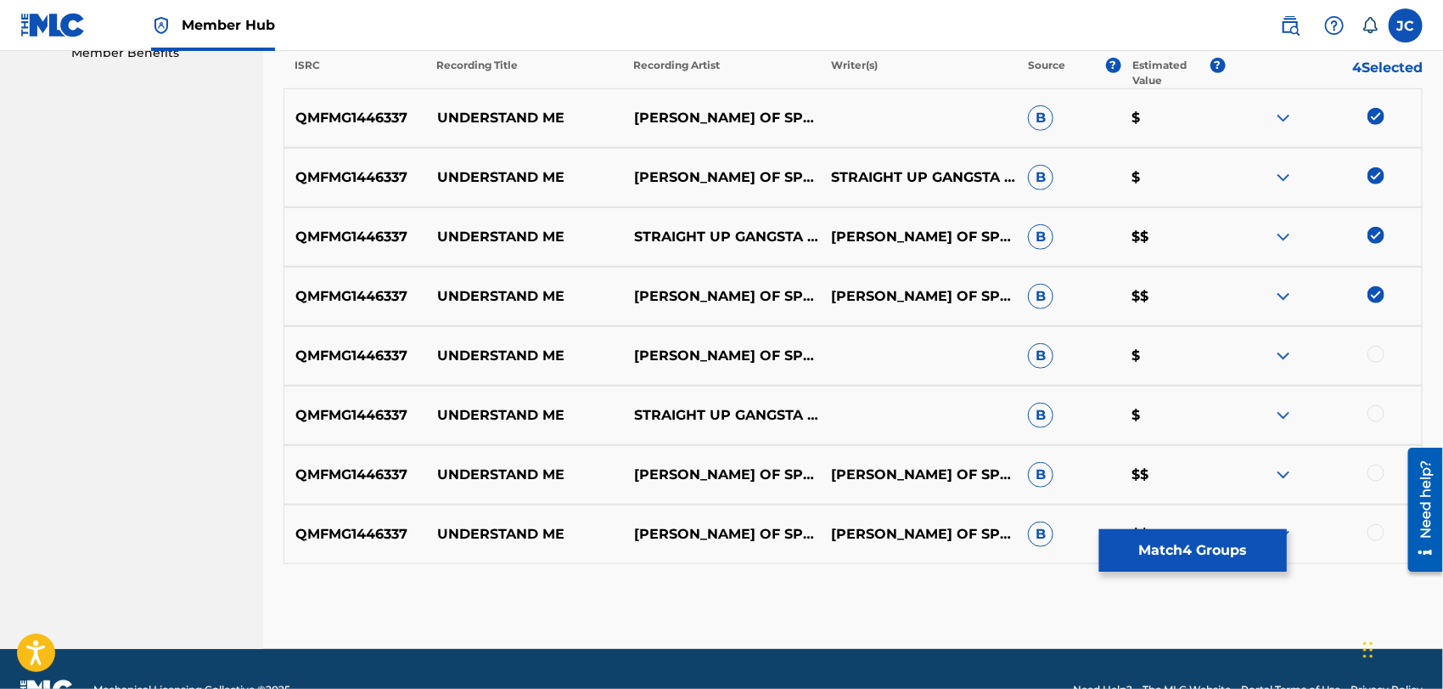
click at [1378, 352] on div at bounding box center [1376, 354] width 17 height 17
click at [1378, 405] on div at bounding box center [1376, 413] width 17 height 17
click at [1377, 464] on div at bounding box center [1376, 472] width 17 height 17
click at [1375, 528] on div at bounding box center [1376, 532] width 17 height 17
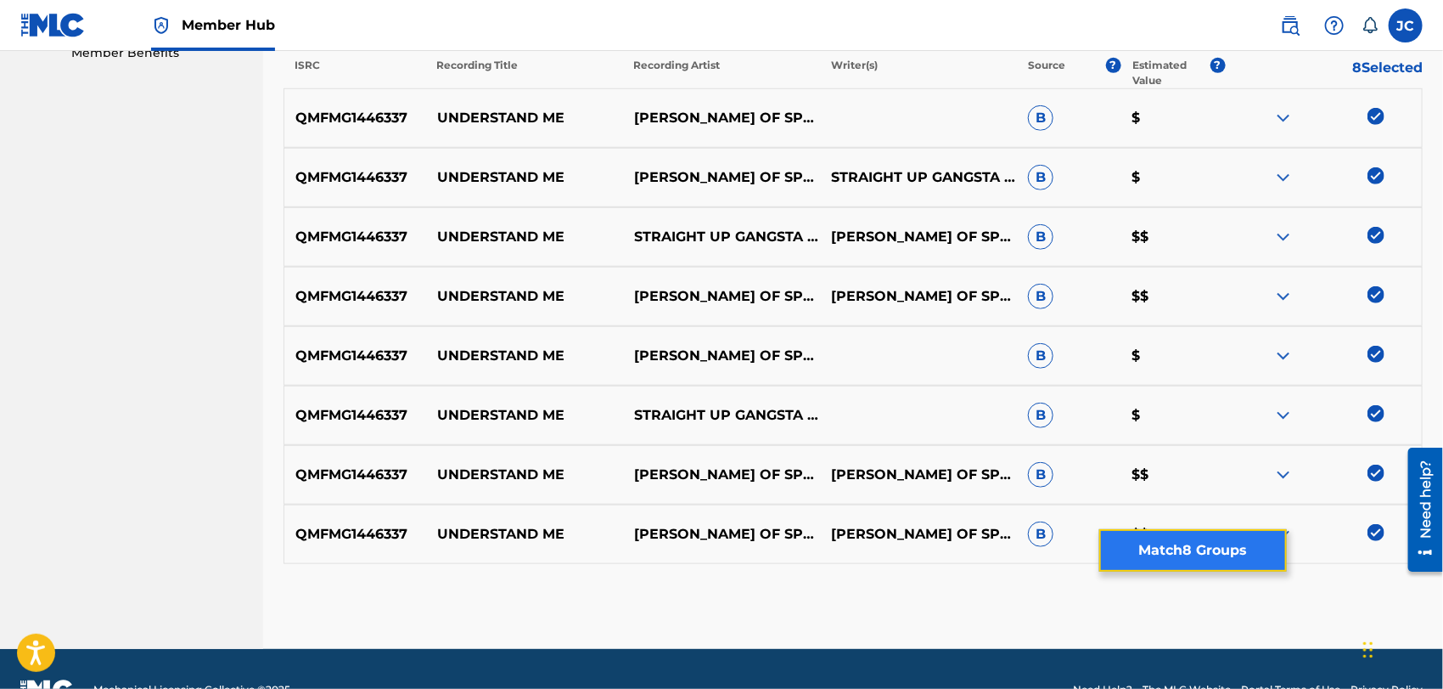
click at [1231, 549] on button "Match 8 Groups" at bounding box center [1194, 550] width 188 height 42
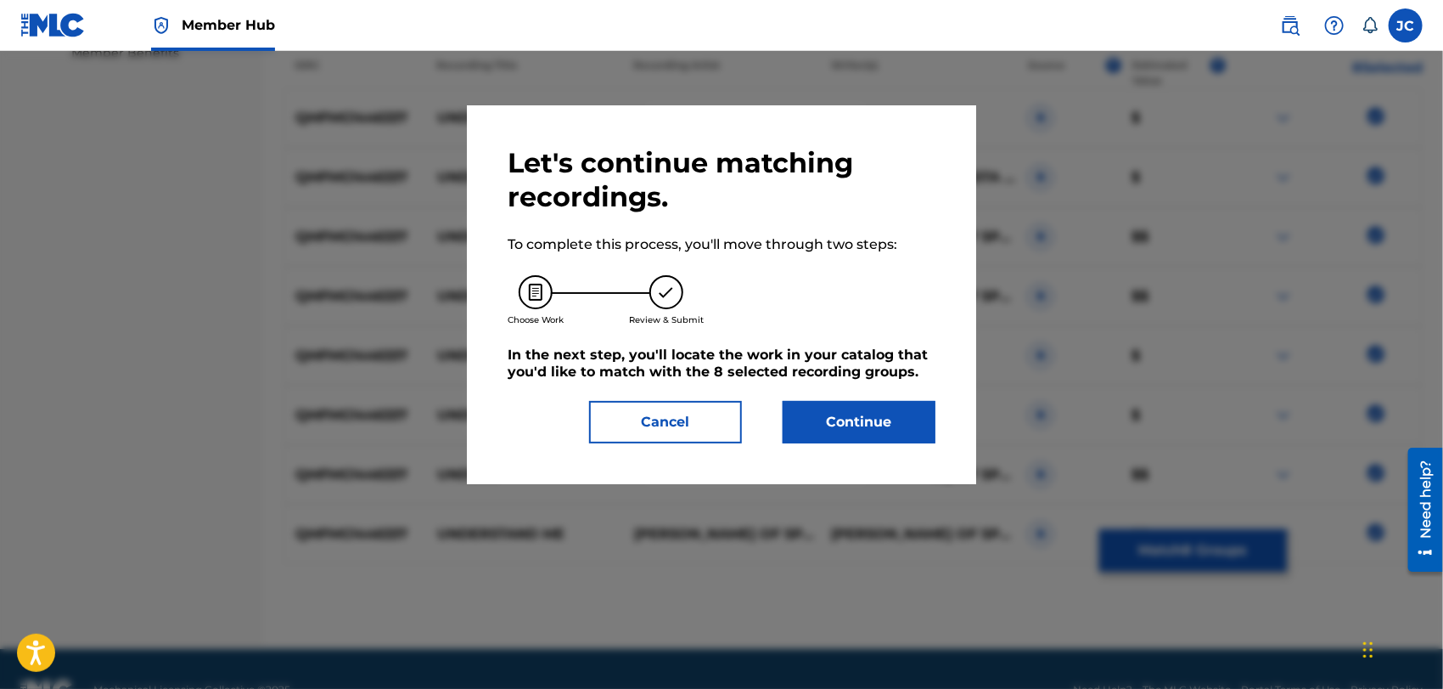
click at [898, 387] on div "Let's continue matching recordings. To complete this process, you'll move throu…" at bounding box center [722, 294] width 428 height 297
click at [893, 412] on button "Continue" at bounding box center [859, 422] width 153 height 42
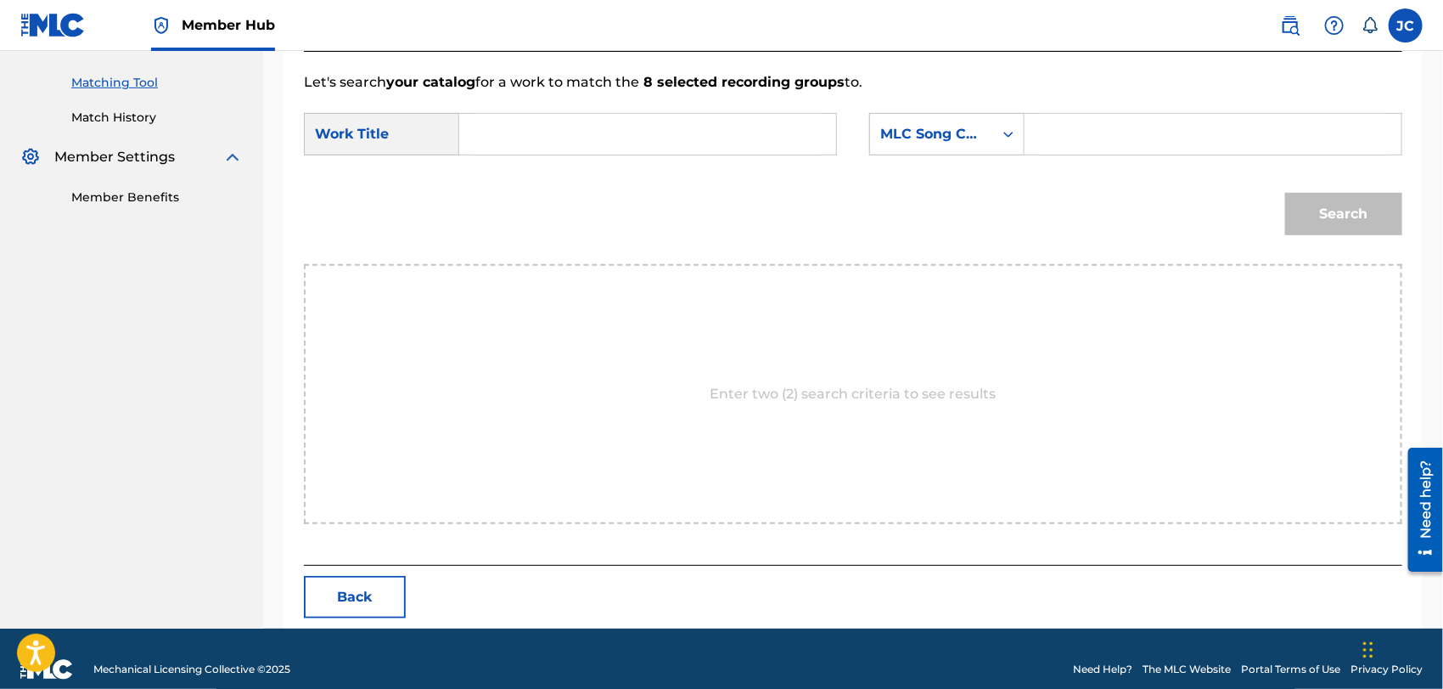
scroll to position [442, 0]
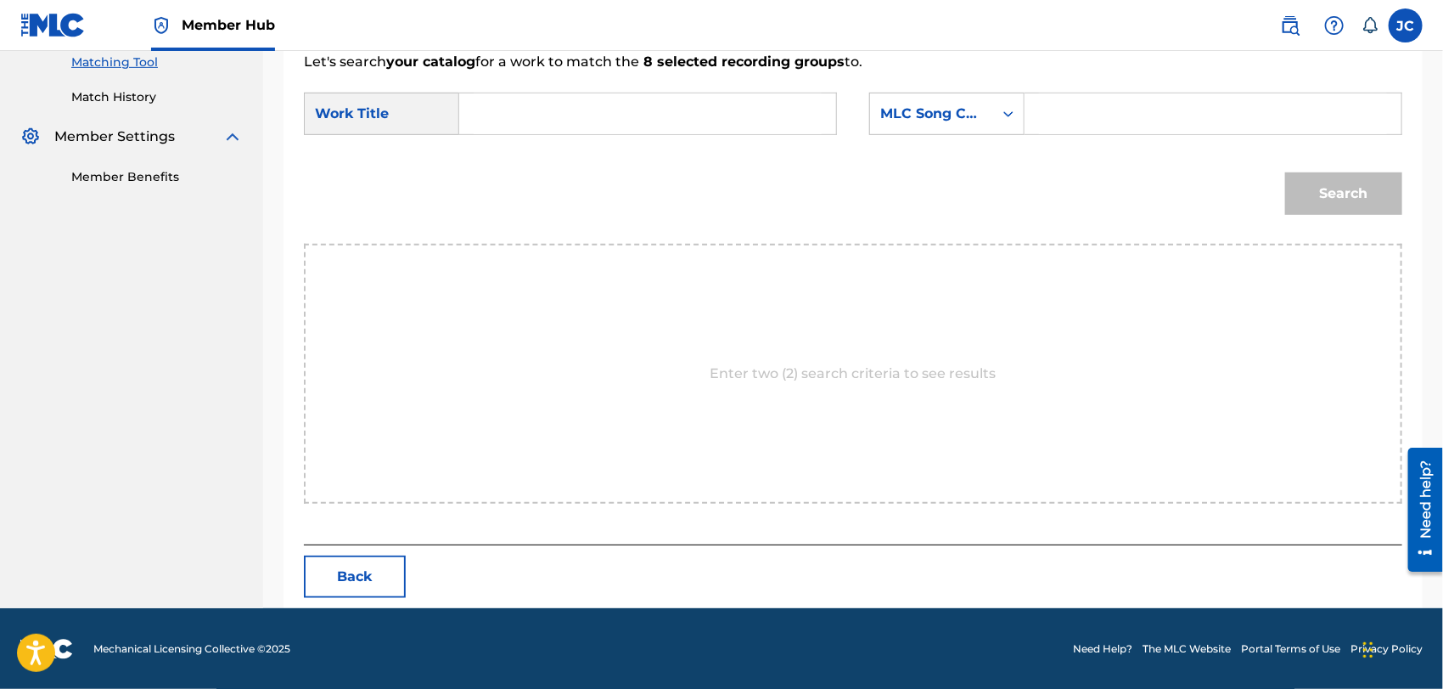
click at [614, 108] on input "Search Form" at bounding box center [648, 113] width 348 height 41
paste input "Understand Me"
type input "Understand Me"
click at [995, 108] on div "Search Form" at bounding box center [1008, 113] width 31 height 31
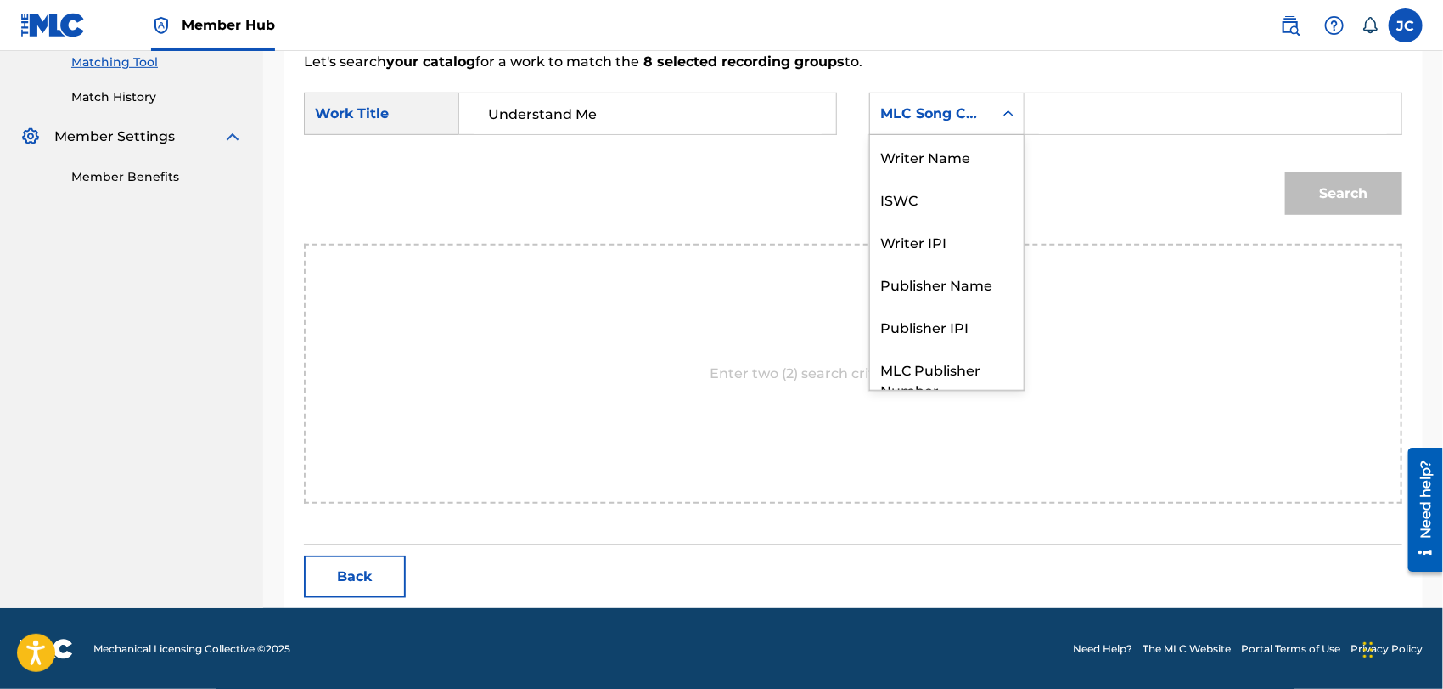
scroll to position [0, 0]
click at [904, 148] on div "Writer Name" at bounding box center [947, 156] width 154 height 42
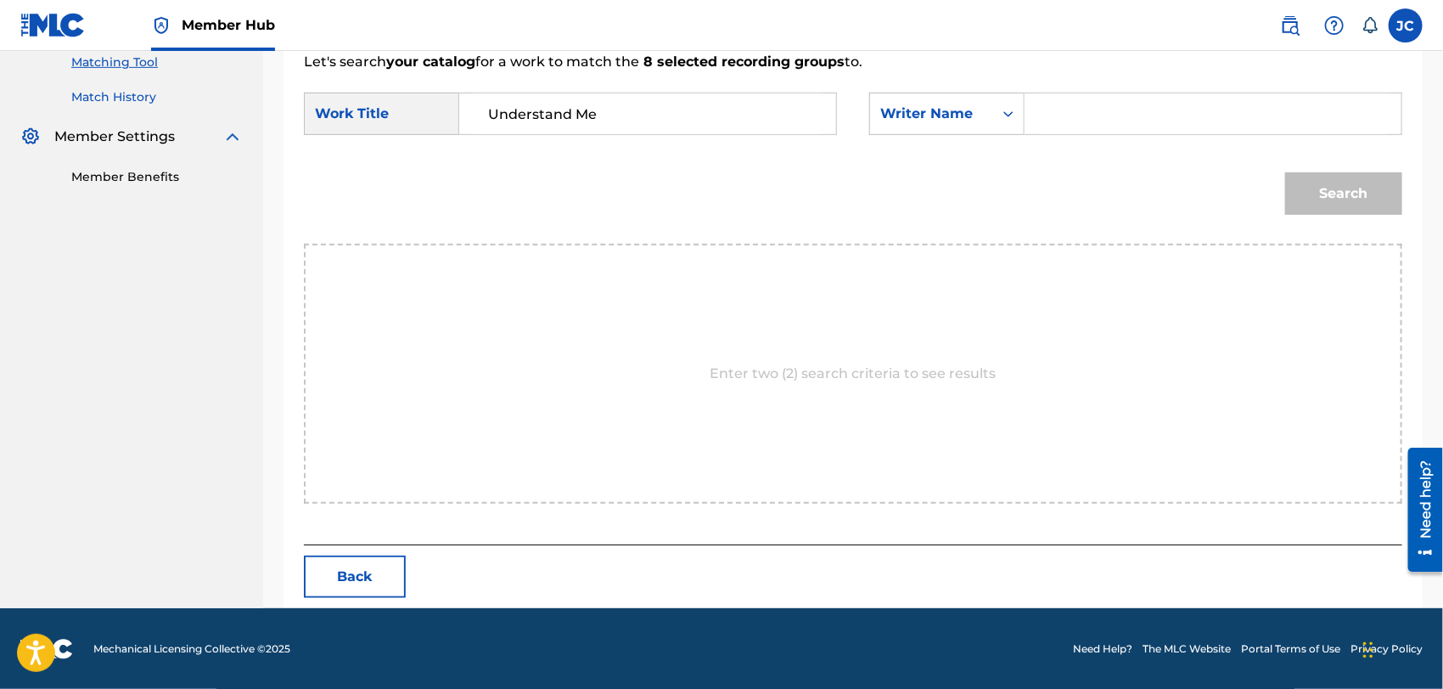
click at [122, 104] on link "Match History" at bounding box center [157, 97] width 172 height 18
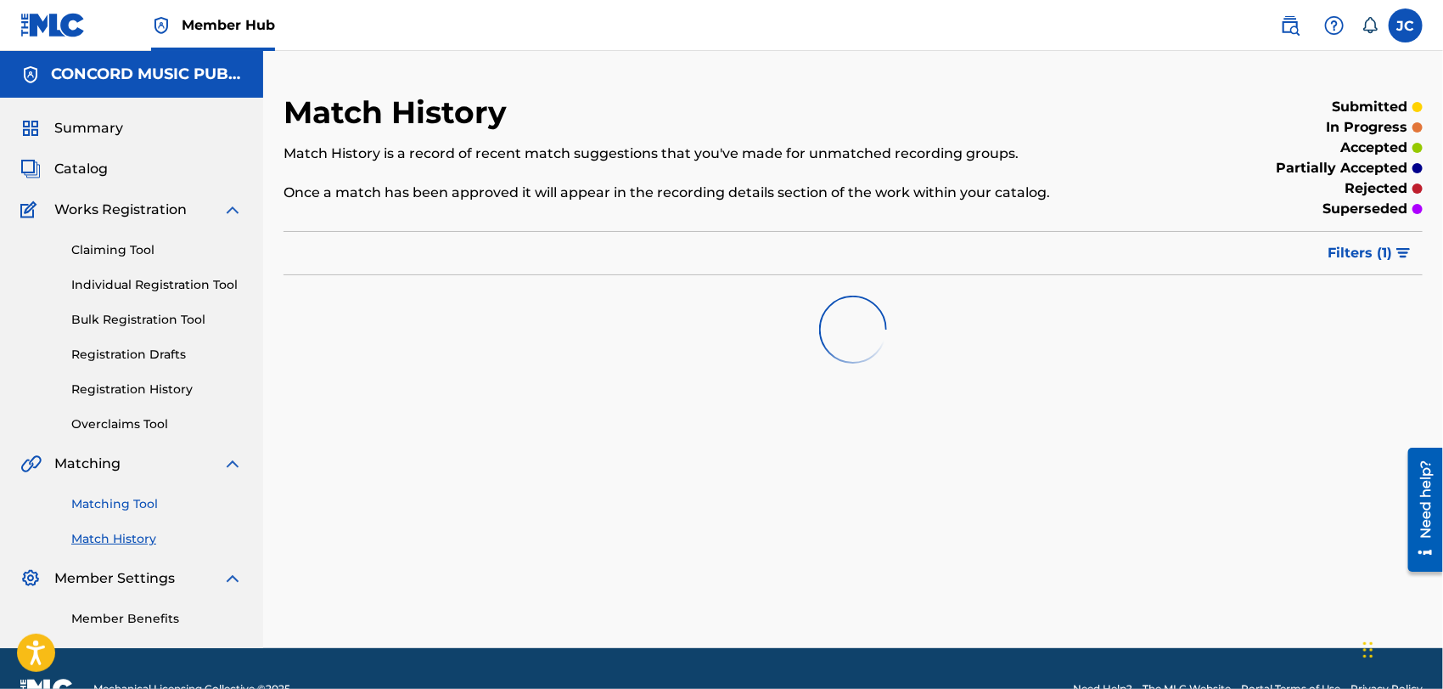
click at [133, 508] on link "Matching Tool" at bounding box center [157, 504] width 172 height 18
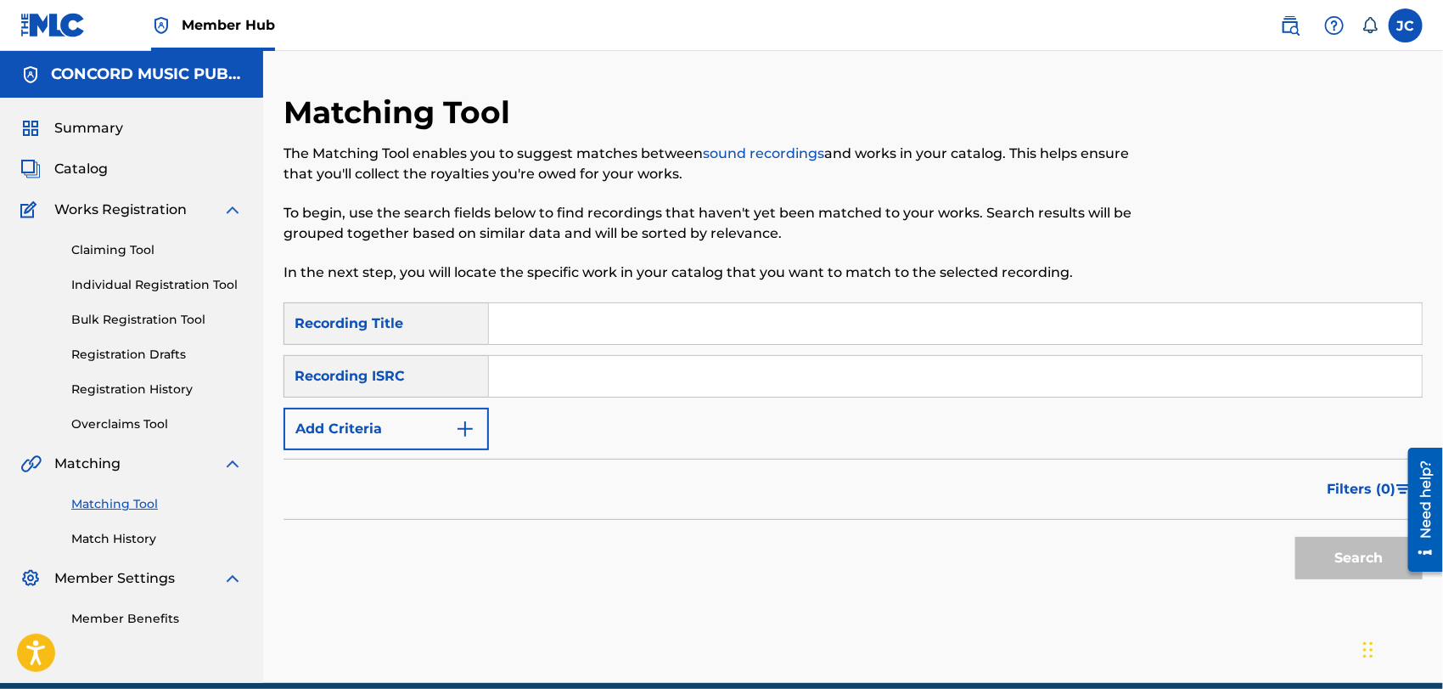
click at [650, 375] on input "Search Form" at bounding box center [955, 376] width 933 height 41
paste input "US37K0400021"
type input "US37K0400021"
click at [1359, 559] on button "Search" at bounding box center [1359, 558] width 127 height 42
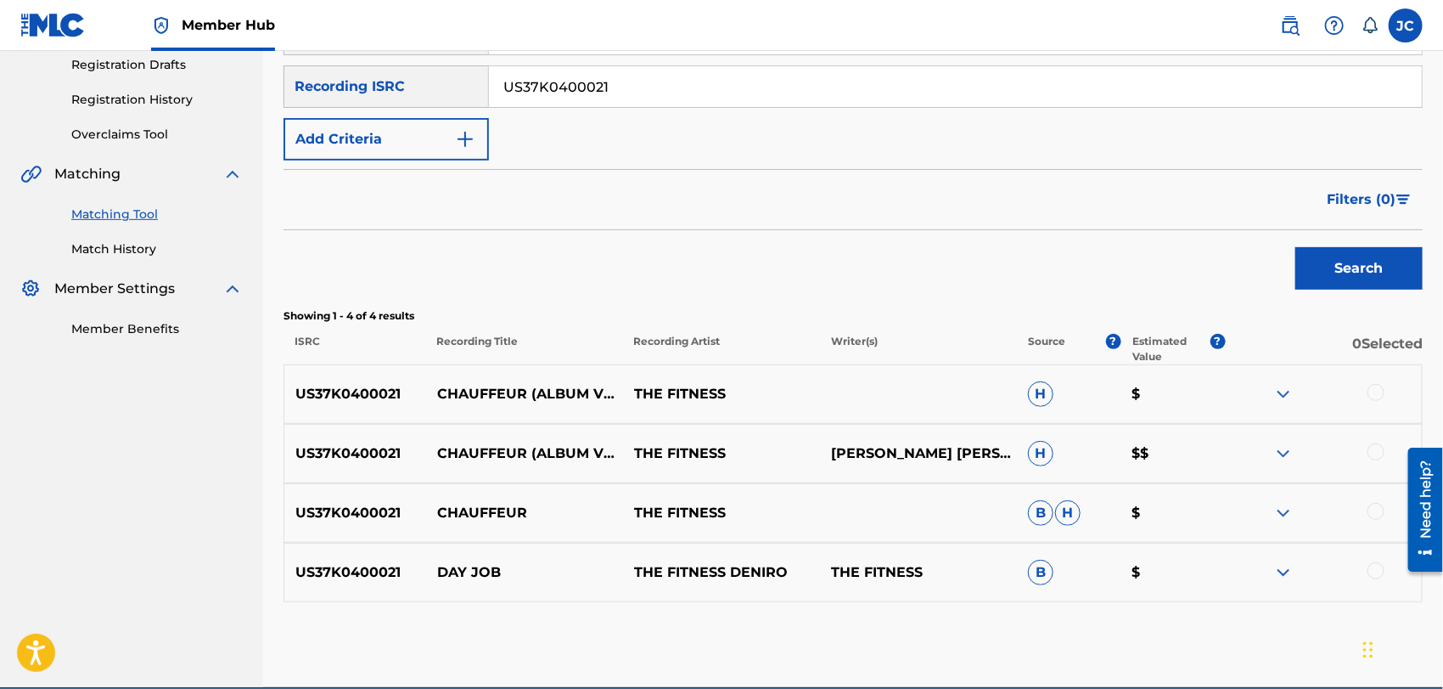
scroll to position [369, 0]
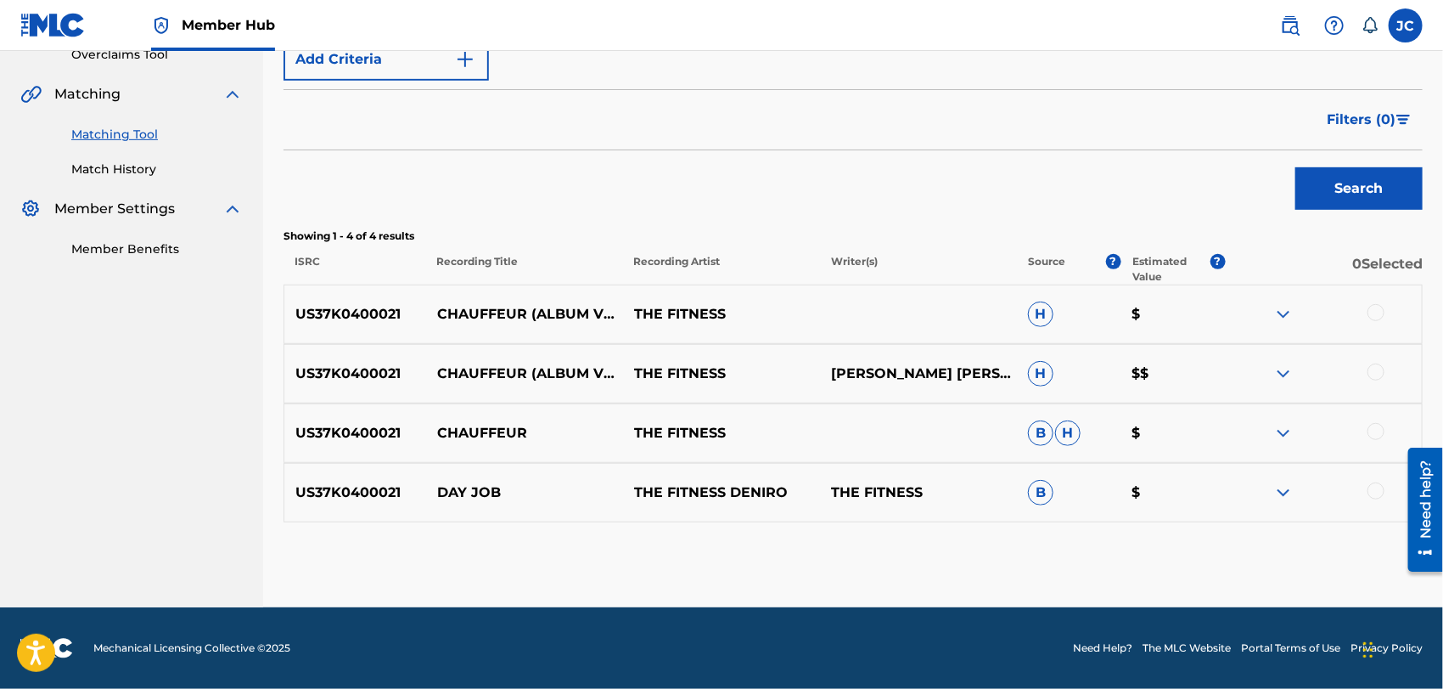
click at [1378, 307] on div at bounding box center [1376, 312] width 17 height 17
click at [1376, 353] on div "US37K0400021 CHAUFFEUR (ALBUM VERSION) THE FITNESS [PERSON_NAME] [PERSON_NAME] …" at bounding box center [854, 373] width 1140 height 59
click at [1376, 371] on div at bounding box center [1376, 371] width 17 height 17
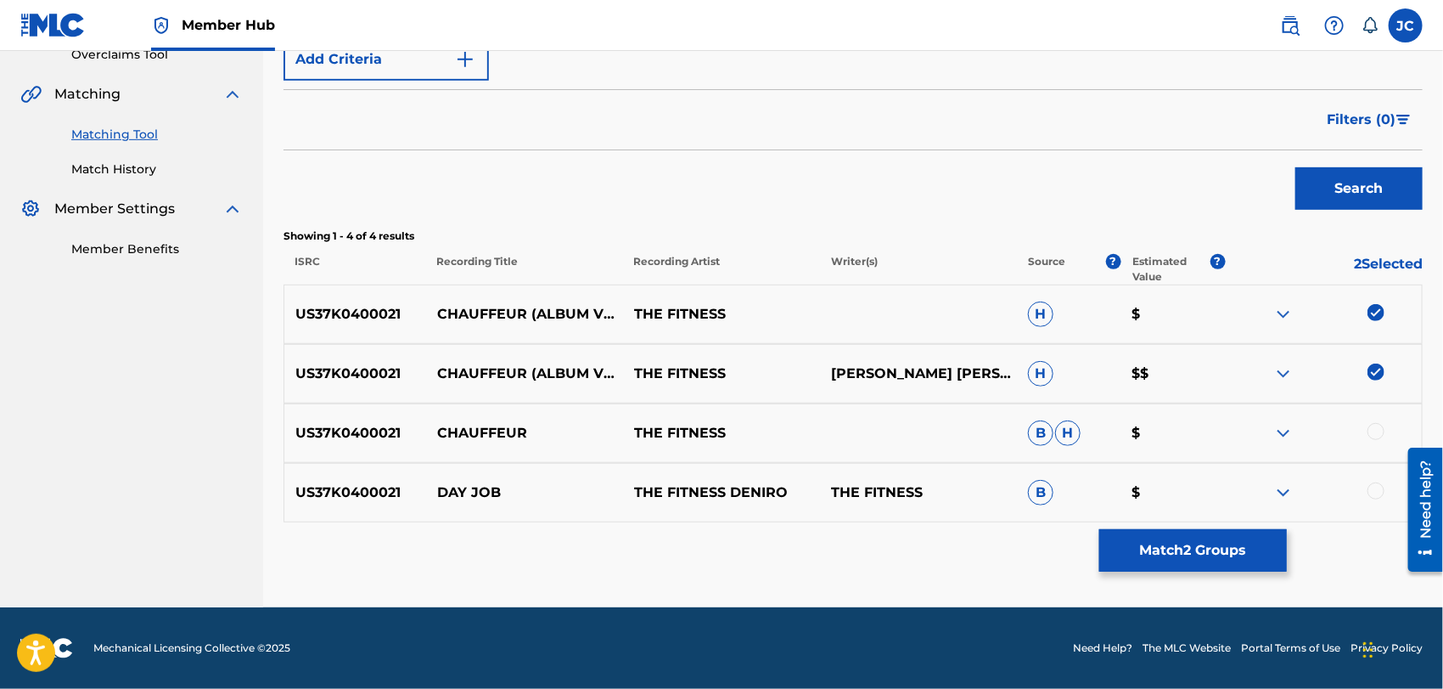
click at [1376, 433] on div at bounding box center [1376, 431] width 17 height 17
click at [1376, 503] on div "US37K0400021 DAY JOB THE FITNESS DENIRO THE FITNESS B $" at bounding box center [854, 492] width 1140 height 59
click at [1378, 494] on div at bounding box center [1376, 490] width 17 height 17
click at [1203, 560] on button "Match 4 Groups" at bounding box center [1194, 550] width 188 height 42
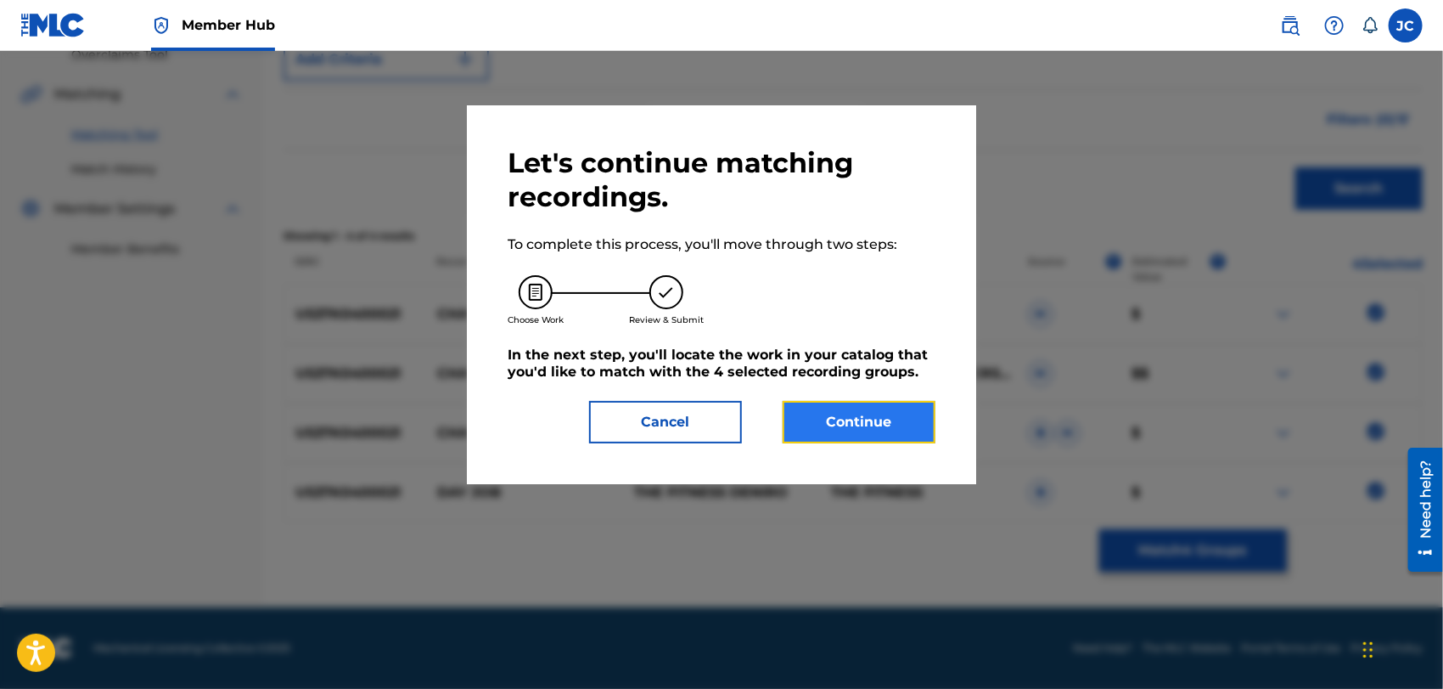
click at [859, 422] on button "Continue" at bounding box center [859, 422] width 153 height 42
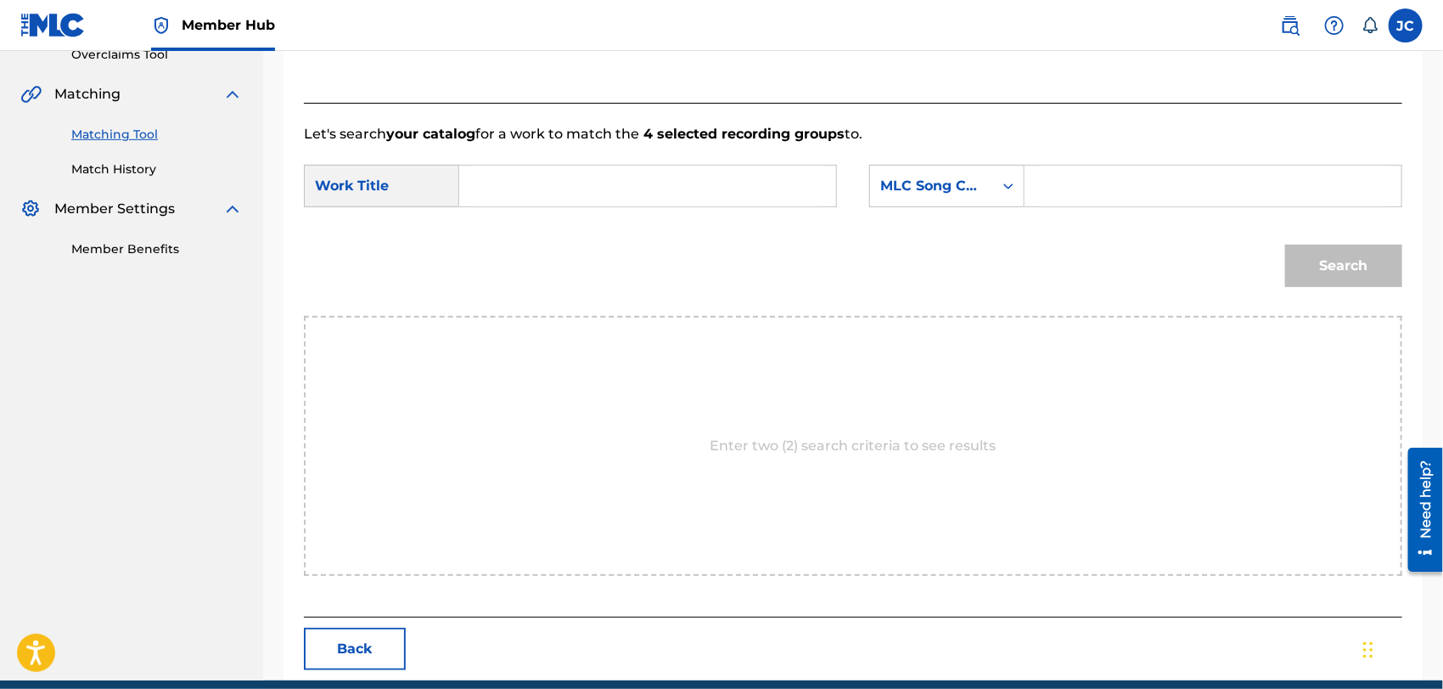
click at [691, 193] on input "Search Form" at bounding box center [648, 186] width 348 height 41
paste input "Day Job"
type input "Day Job"
click at [911, 189] on div "MLC Song Code" at bounding box center [932, 186] width 103 height 20
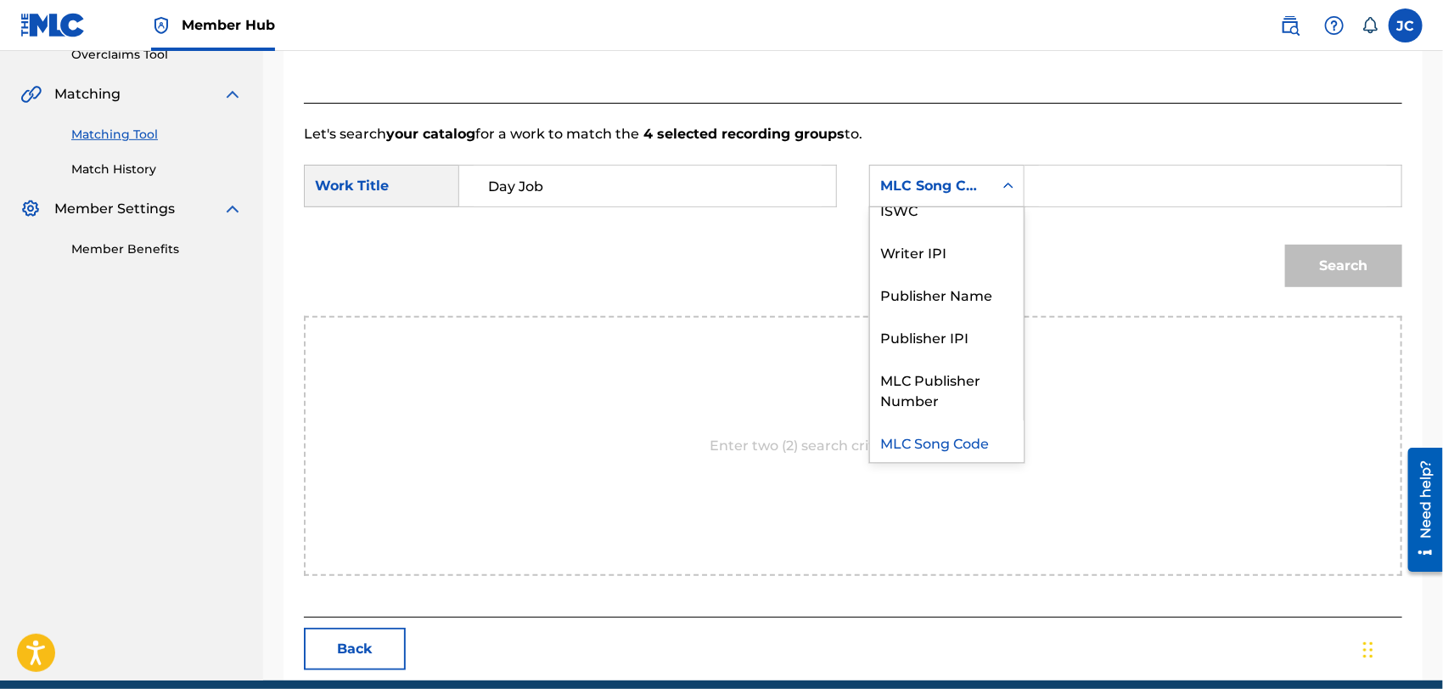
scroll to position [0, 0]
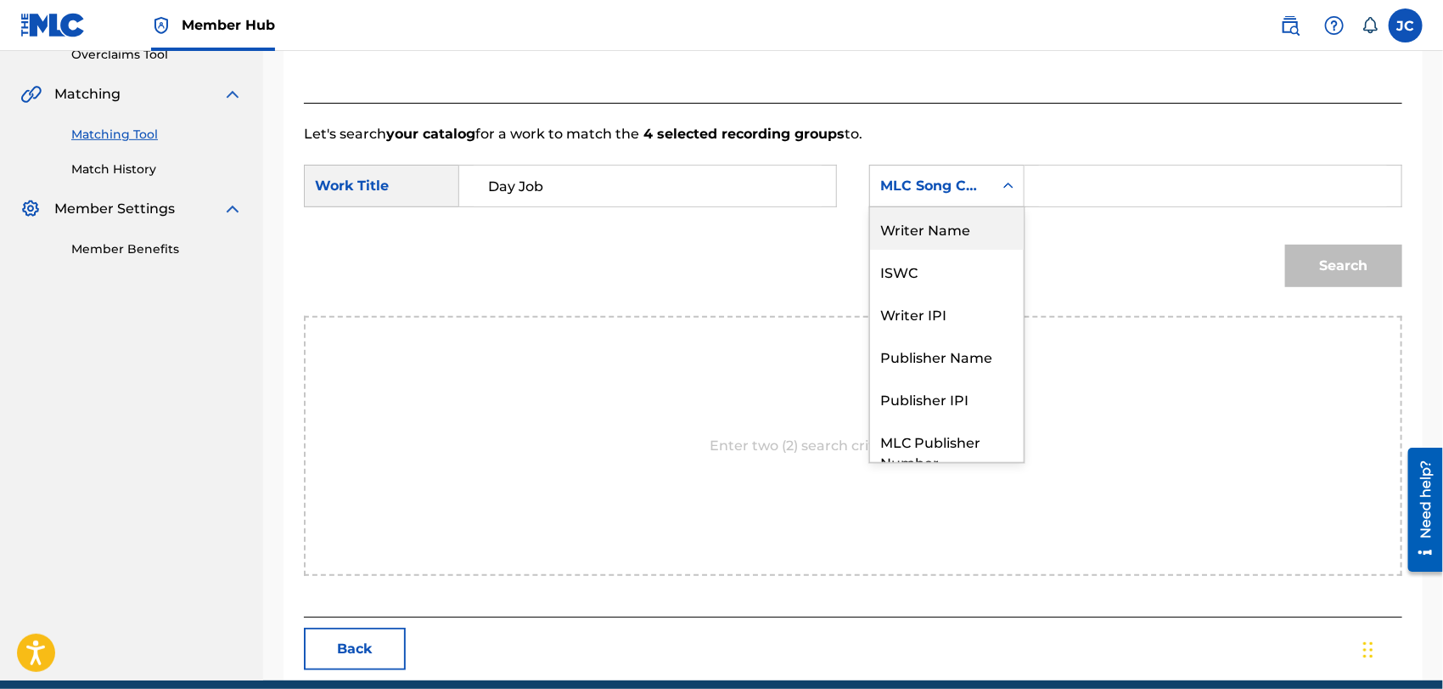
click at [913, 211] on div "Writer Name" at bounding box center [947, 228] width 154 height 42
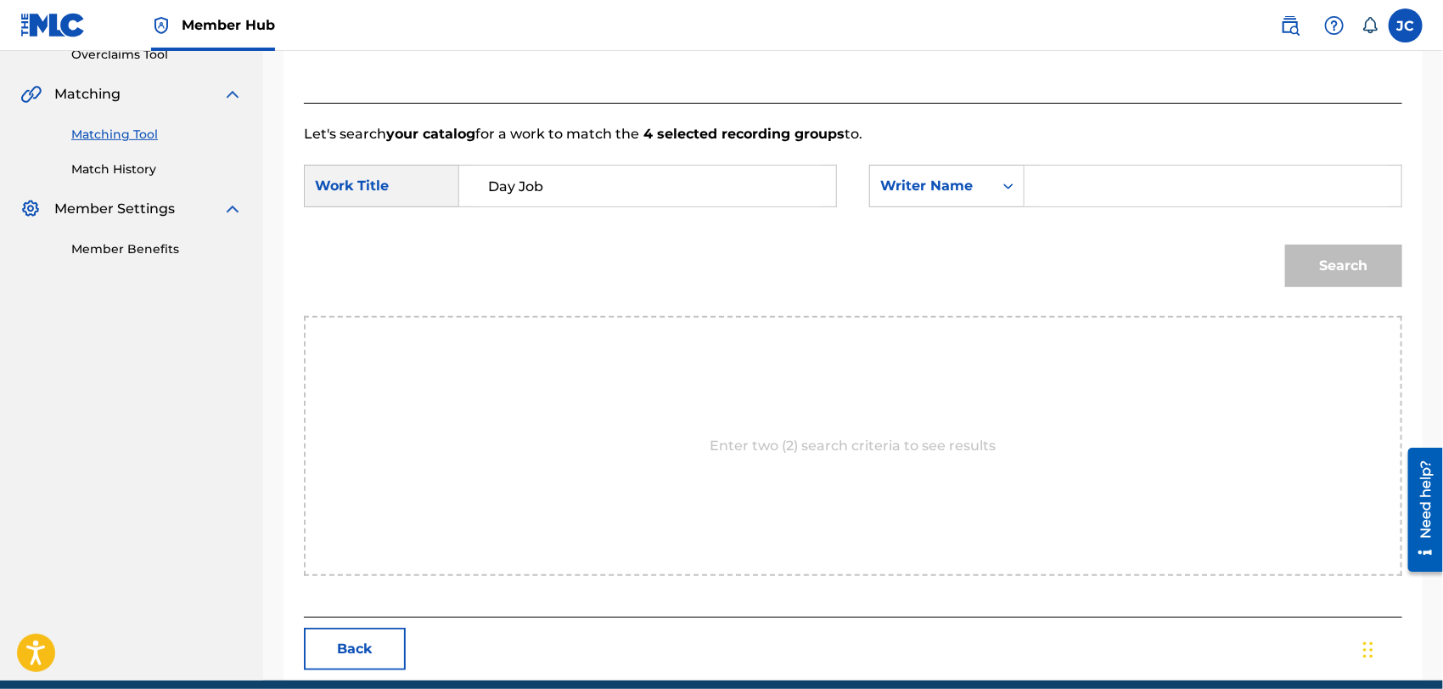
click at [1096, 186] on input "Search Form" at bounding box center [1213, 186] width 348 height 41
paste input "Carkeet"
click at [1348, 268] on button "Search" at bounding box center [1344, 266] width 117 height 42
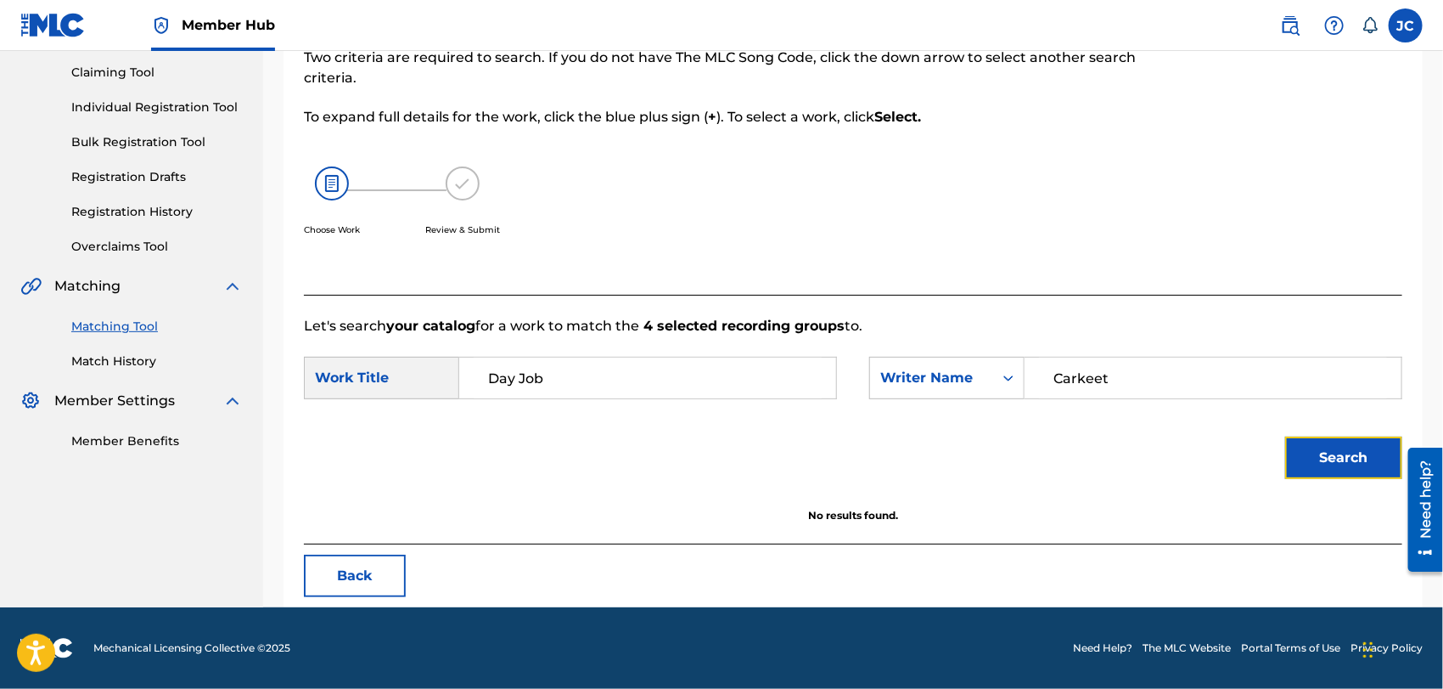
scroll to position [177, 0]
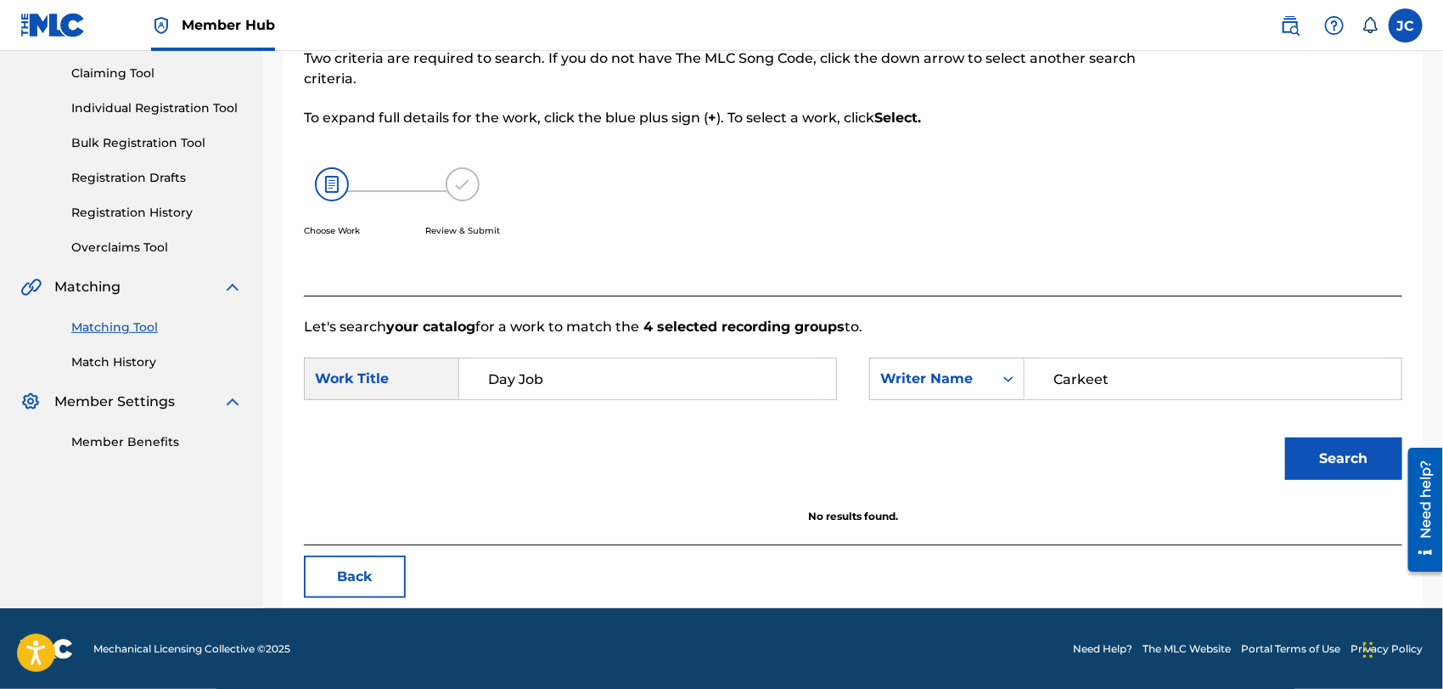
drag, startPoint x: 1047, startPoint y: 395, endPoint x: 1019, endPoint y: 399, distance: 28.3
click at [938, 398] on div "SearchWithCriteriaad876d01-5514-4e7f-9394-8f5d85da533d Writer Name [PERSON_NAME]" at bounding box center [1135, 378] width 533 height 42
paste
type input "[PERSON_NAME]"
click at [1327, 458] on button "Search" at bounding box center [1344, 458] width 117 height 42
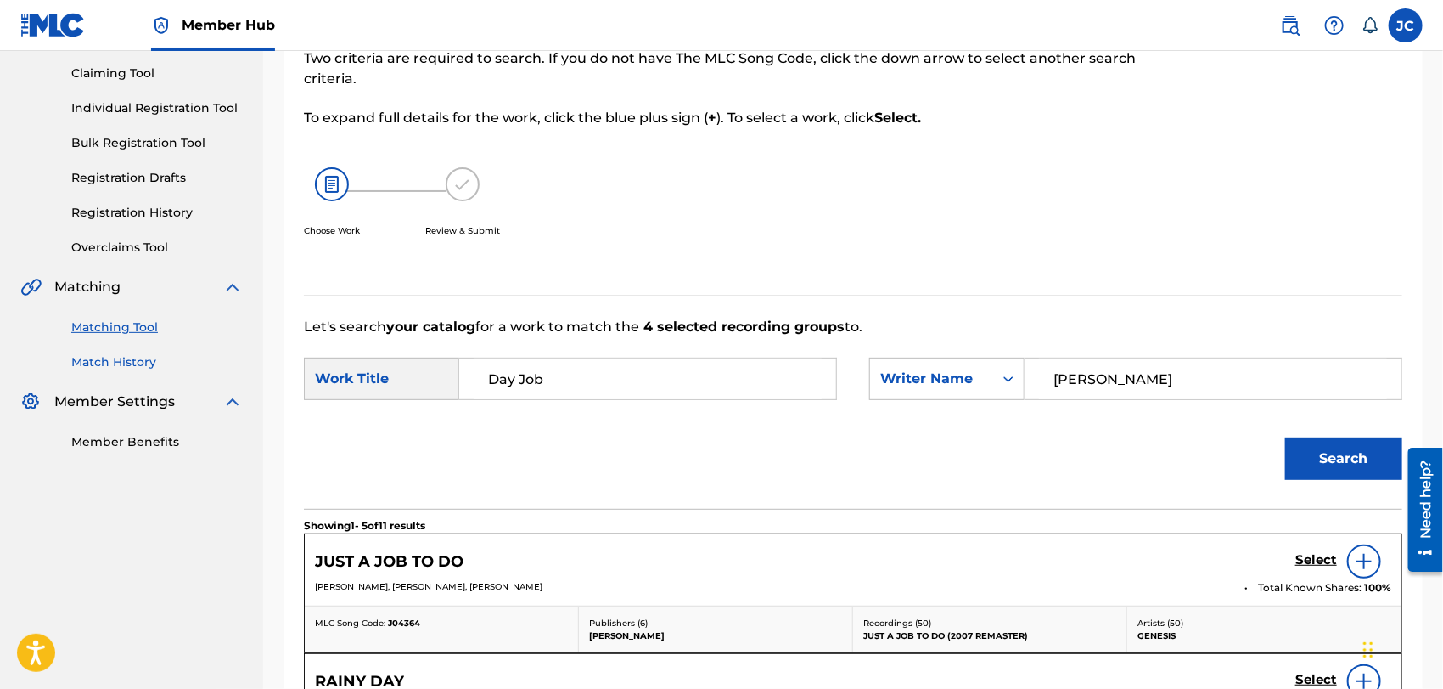
click at [117, 353] on link "Match History" at bounding box center [157, 362] width 172 height 18
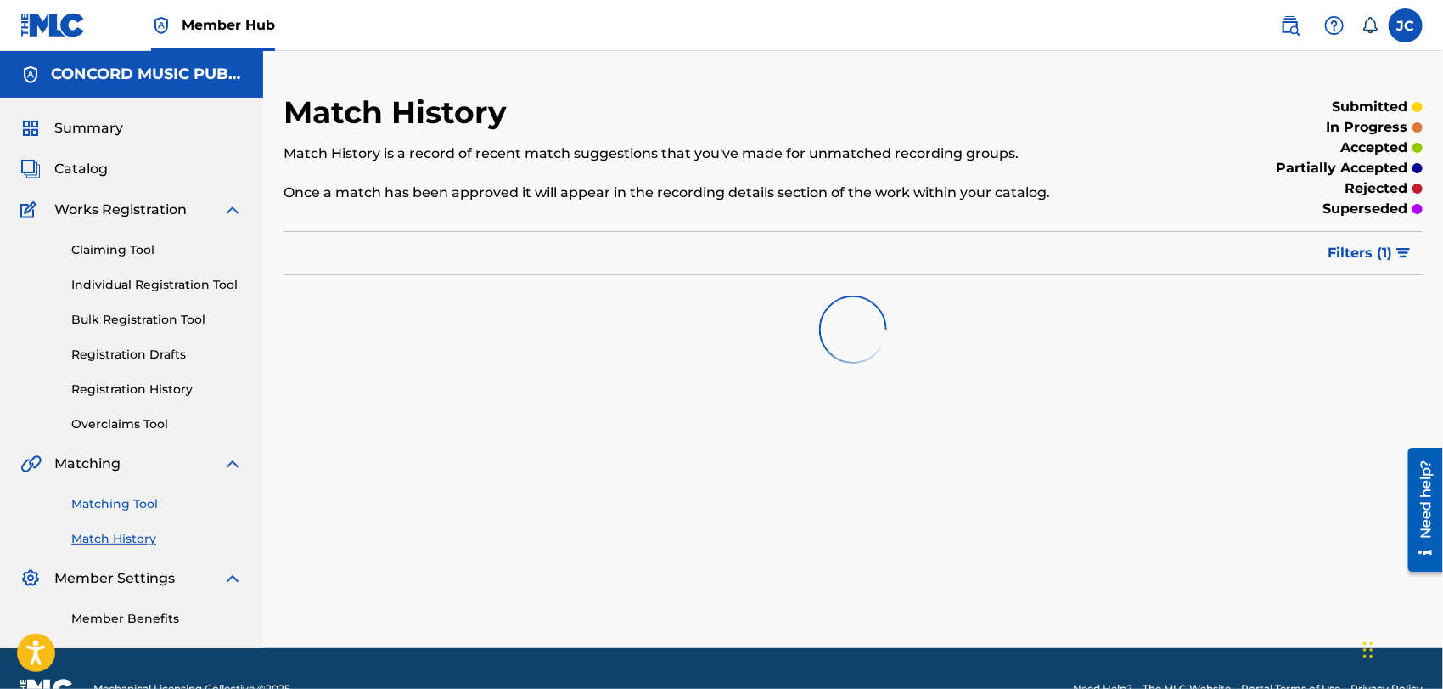
click at [120, 497] on link "Matching Tool" at bounding box center [157, 504] width 172 height 18
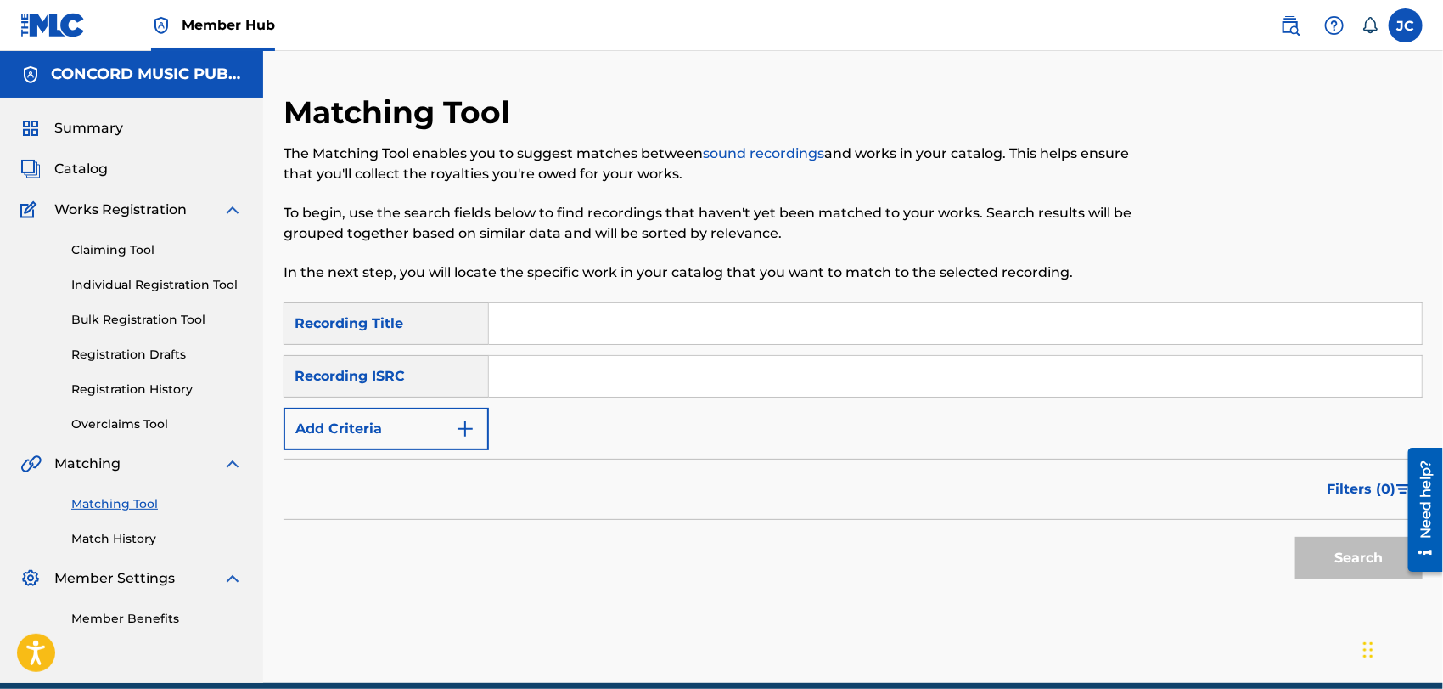
drag, startPoint x: 594, startPoint y: 314, endPoint x: 561, endPoint y: 338, distance: 40.8
click at [594, 314] on input "Search Form" at bounding box center [955, 323] width 933 height 41
type input "Day Job"
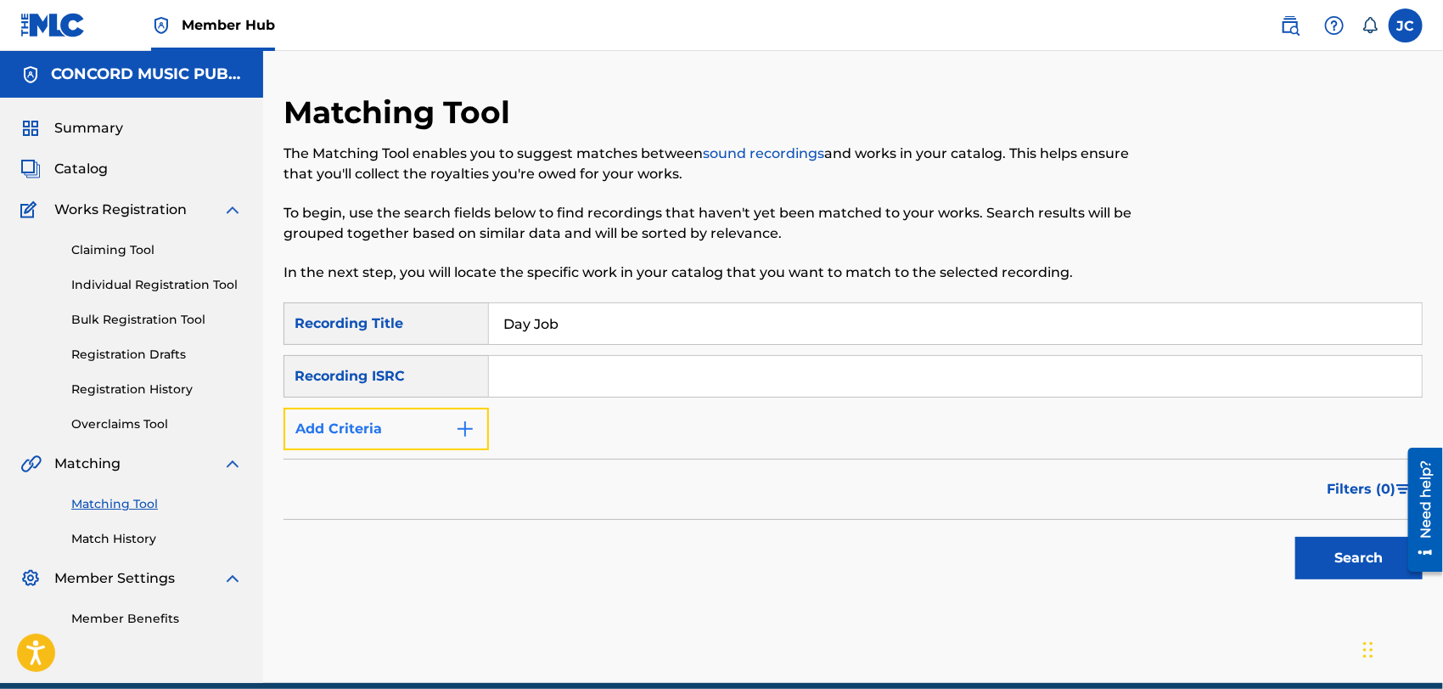
click at [445, 425] on button "Add Criteria" at bounding box center [386, 429] width 205 height 42
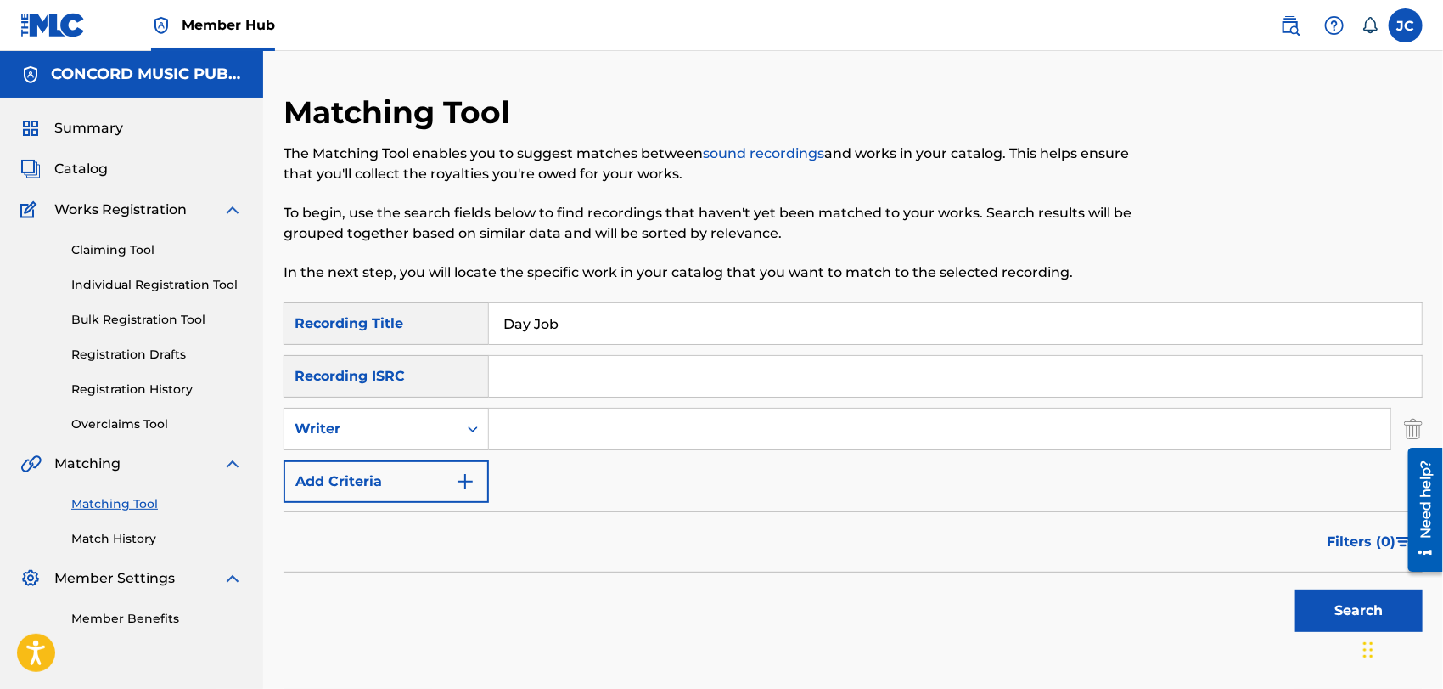
drag, startPoint x: 693, startPoint y: 439, endPoint x: 706, endPoint y: 447, distance: 16.0
click at [693, 439] on input "Search Form" at bounding box center [940, 428] width 902 height 41
type input "[PERSON_NAME]"
click at [1348, 599] on button "Search" at bounding box center [1359, 610] width 127 height 42
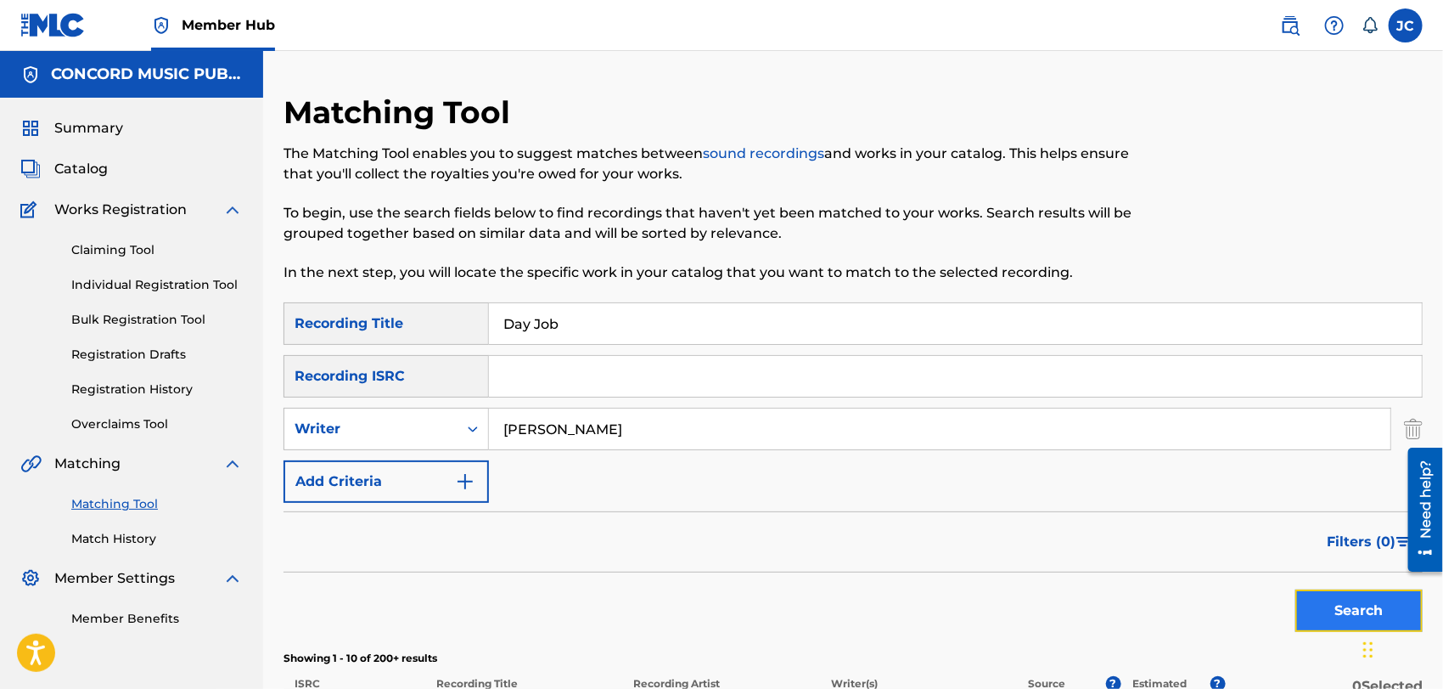
click at [1334, 610] on button "Search" at bounding box center [1359, 610] width 127 height 42
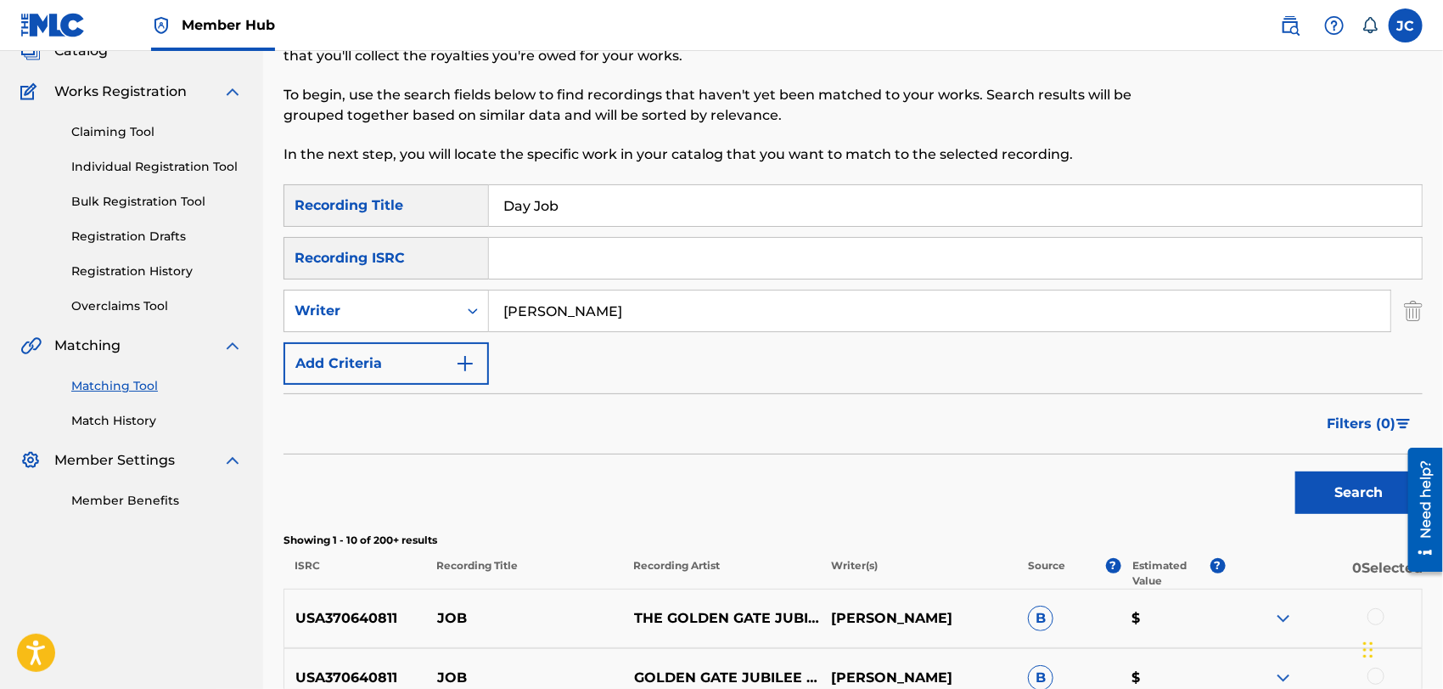
scroll to position [94, 0]
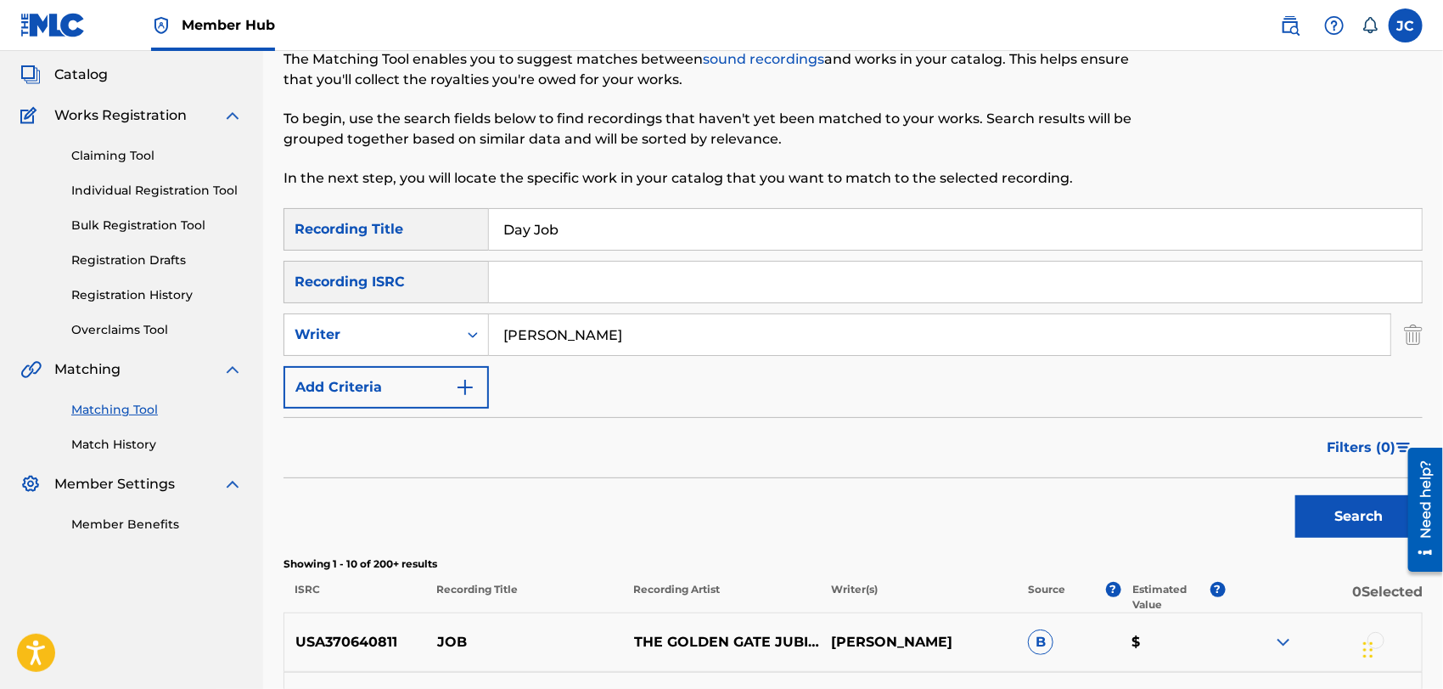
click at [134, 429] on div "Matching Tool Match History" at bounding box center [131, 417] width 222 height 74
click at [129, 445] on link "Match History" at bounding box center [157, 445] width 172 height 18
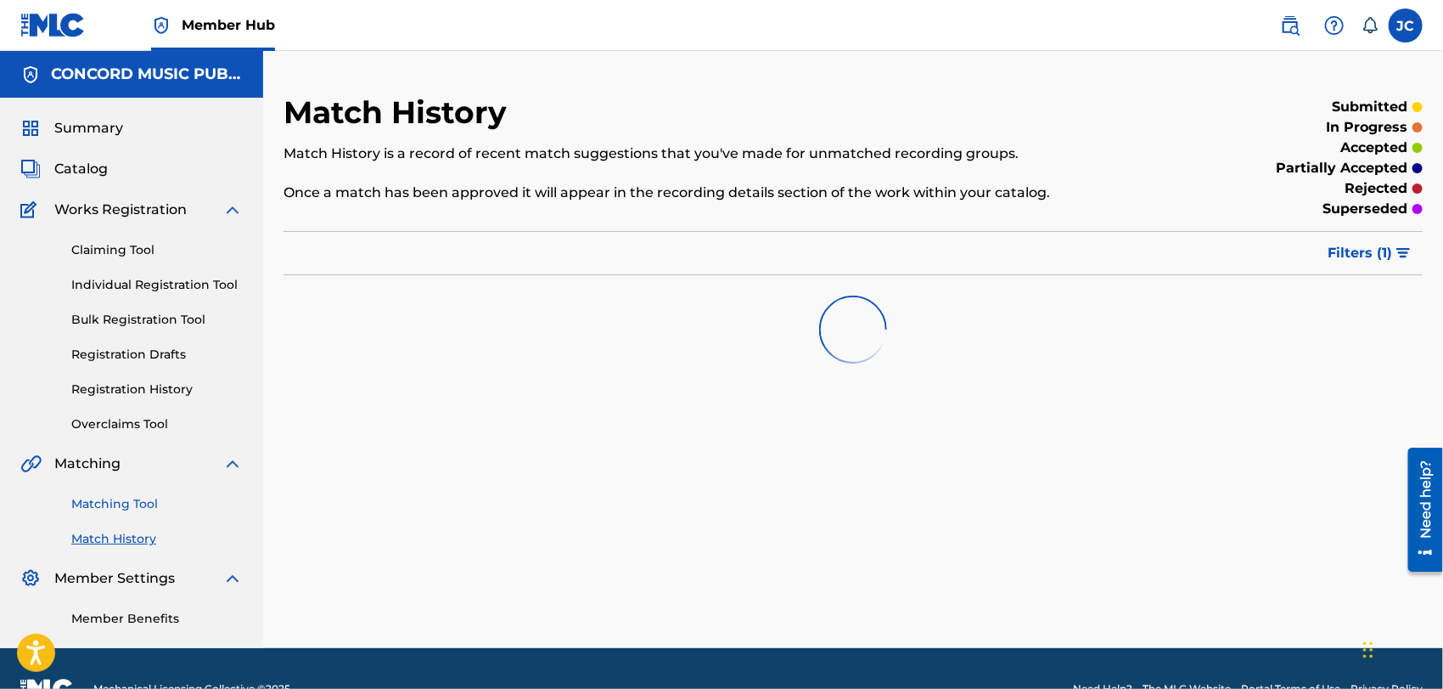
click at [143, 498] on link "Matching Tool" at bounding box center [157, 504] width 172 height 18
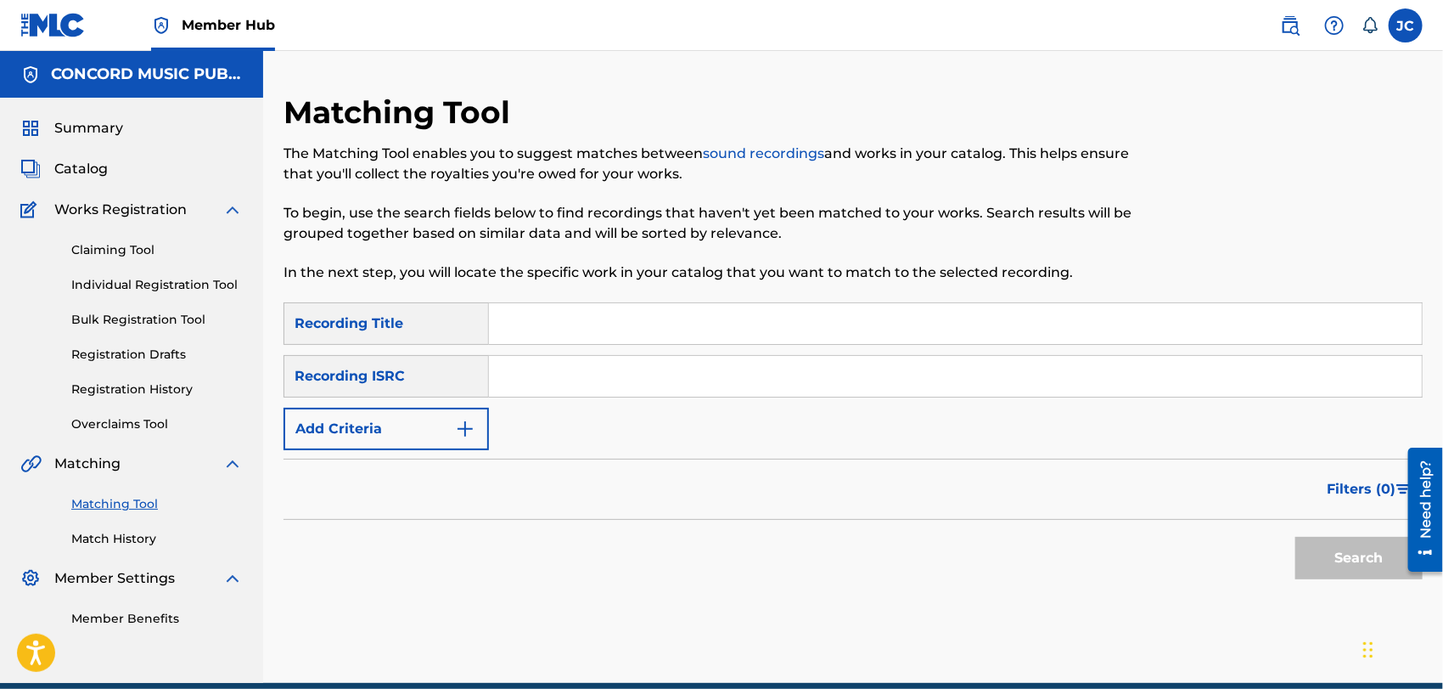
click at [642, 337] on input "Search Form" at bounding box center [955, 323] width 933 height 41
click at [786, 391] on input "Search Form" at bounding box center [955, 376] width 933 height 41
type input "QZ9JZ1717957"
click at [1257, 532] on div "Search" at bounding box center [854, 554] width 1140 height 68
click at [1286, 548] on div "Search" at bounding box center [854, 554] width 1140 height 68
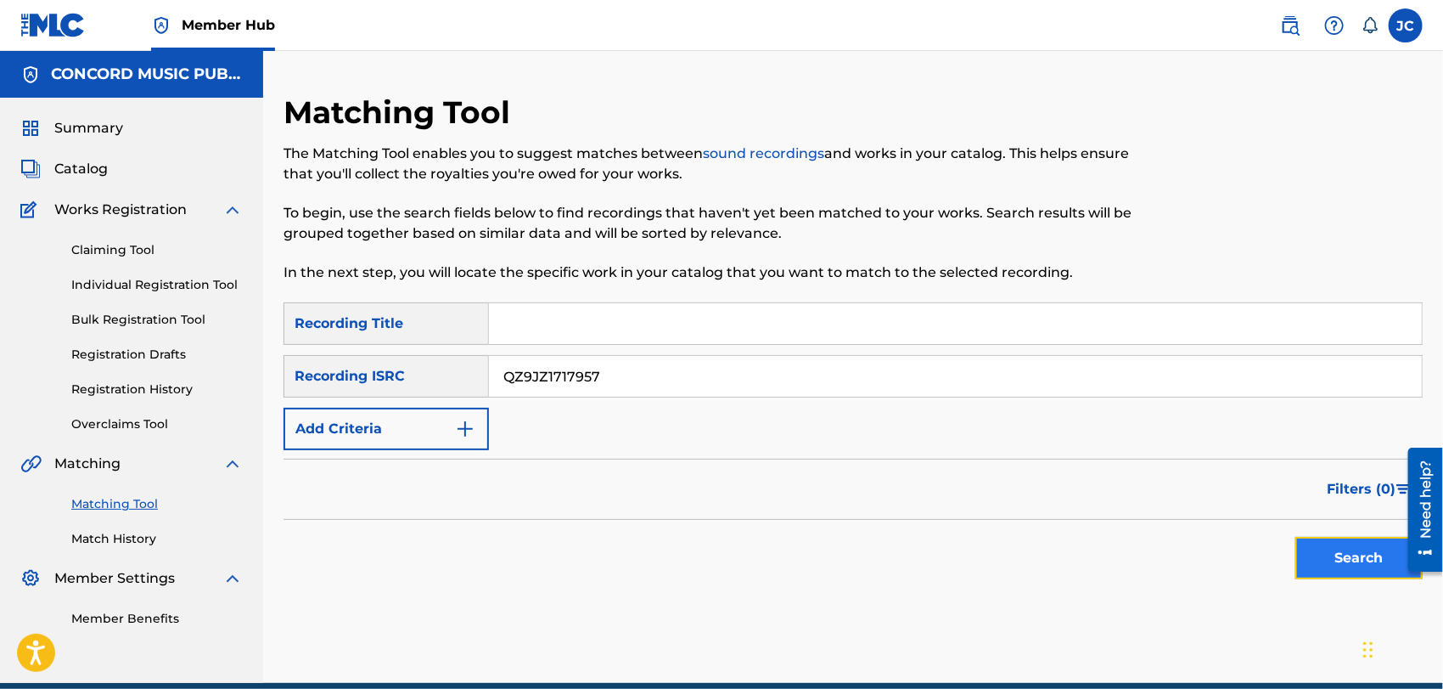
click at [1320, 553] on button "Search" at bounding box center [1359, 558] width 127 height 42
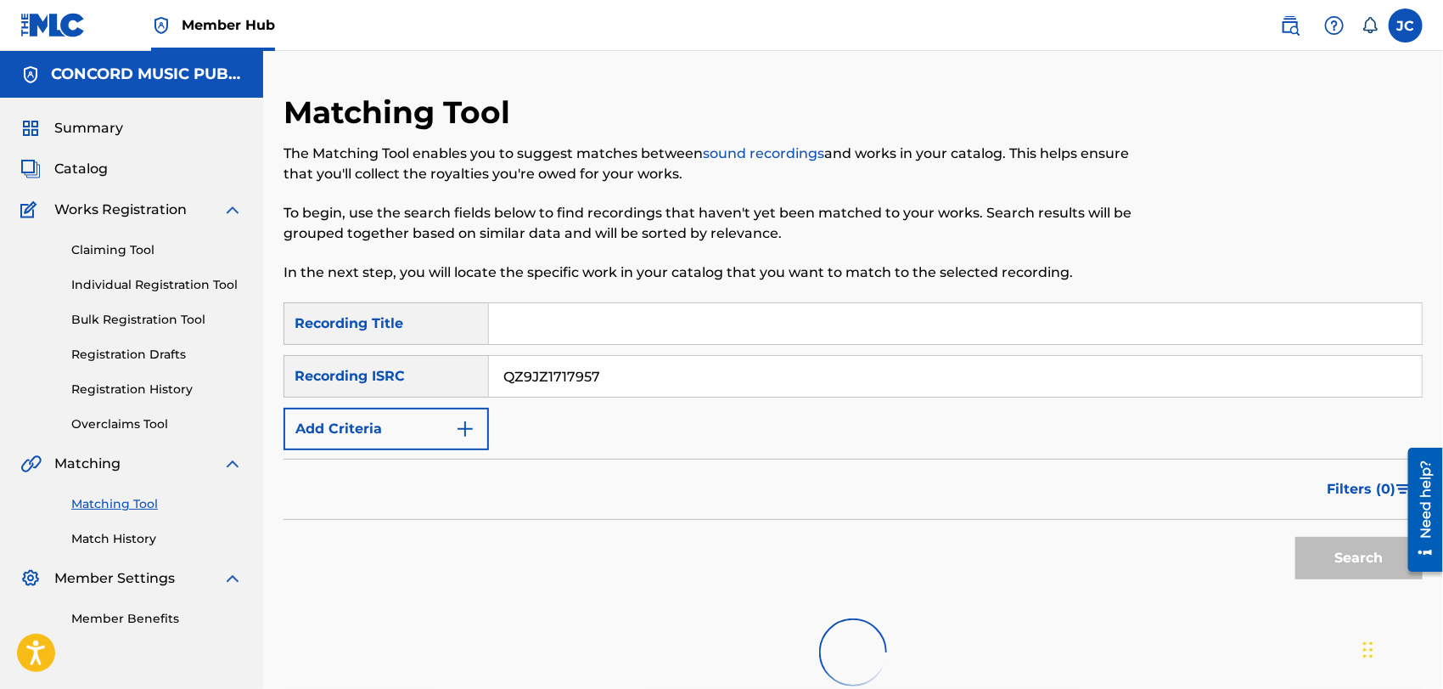
scroll to position [183, 0]
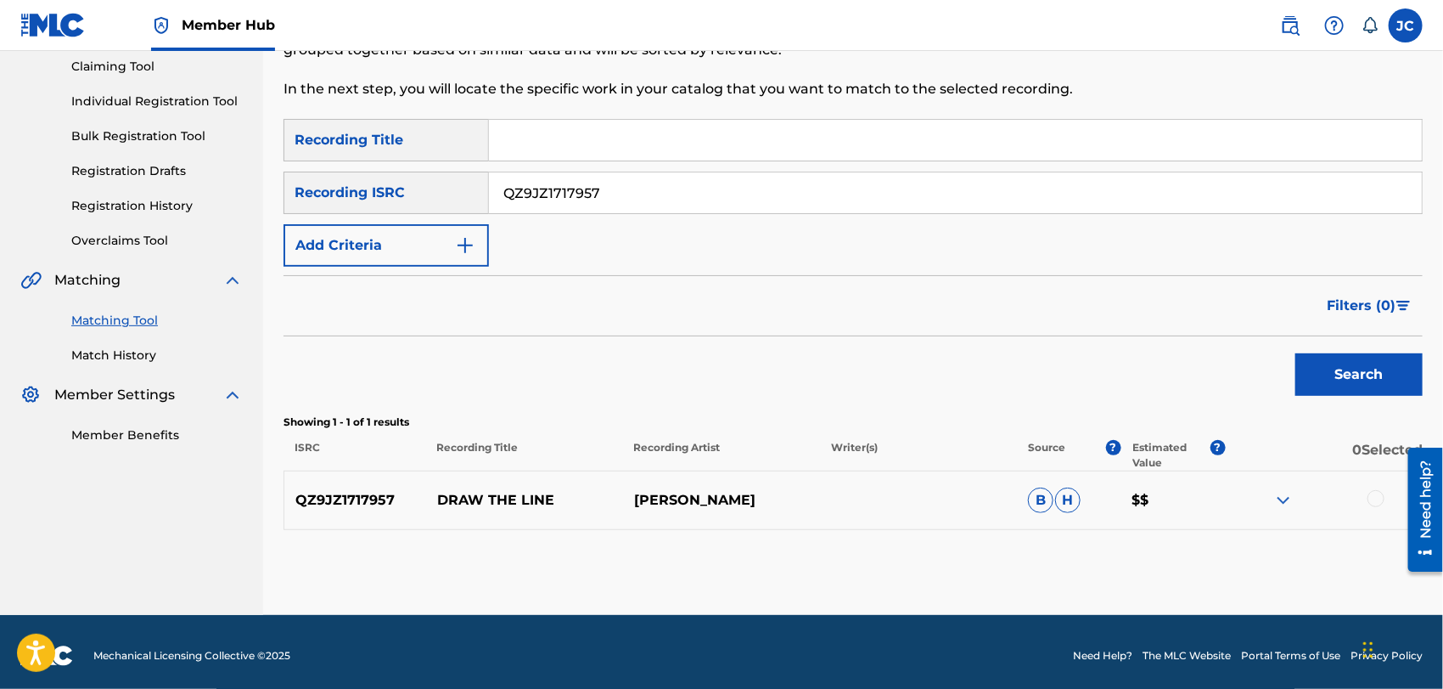
click at [1390, 501] on div at bounding box center [1323, 500] width 197 height 20
click at [1373, 501] on div at bounding box center [1376, 498] width 17 height 17
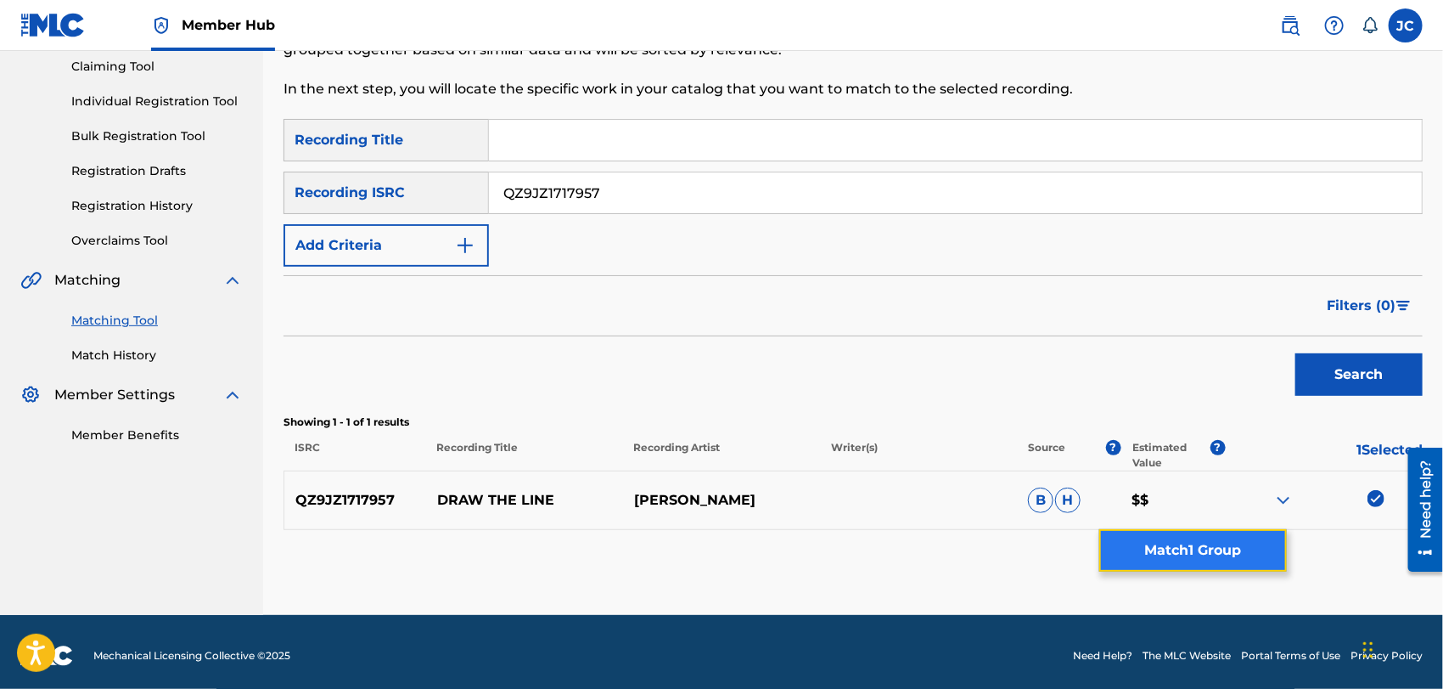
click at [1150, 545] on button "Match 1 Group" at bounding box center [1194, 550] width 188 height 42
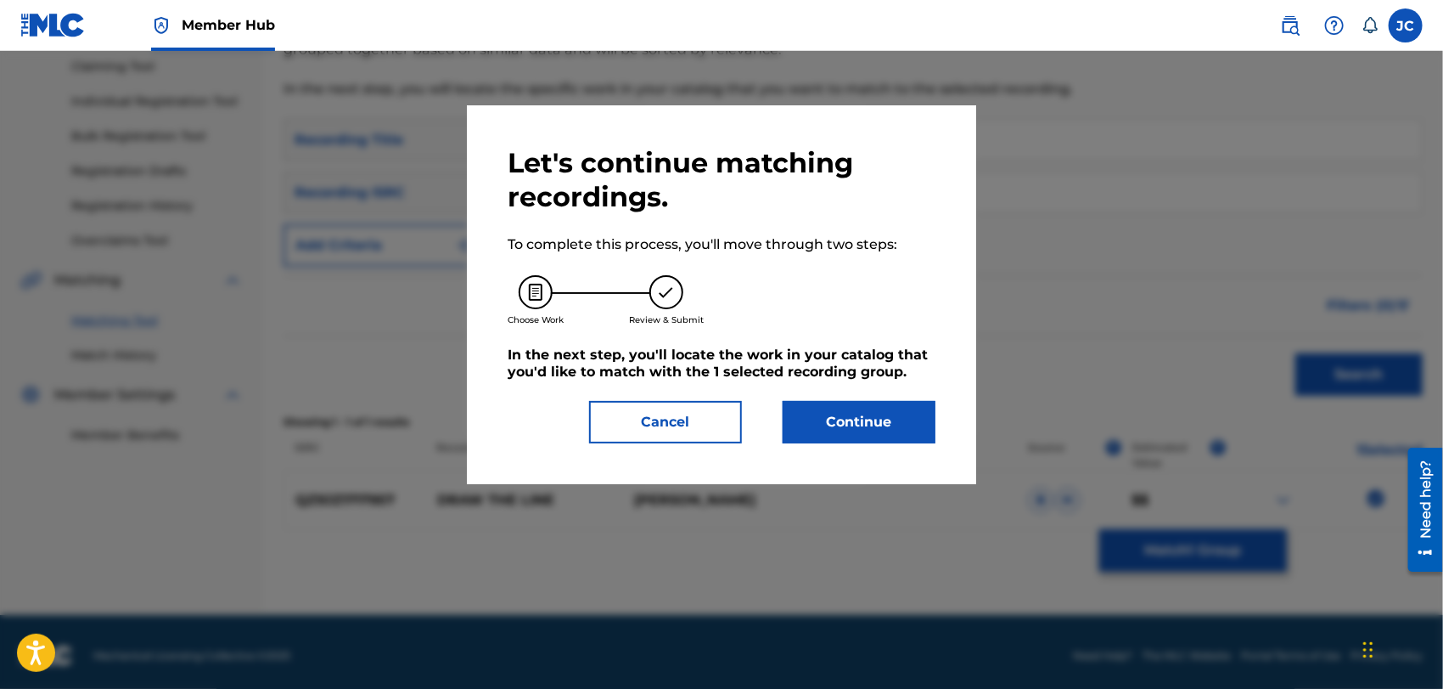
click at [796, 391] on div "Let's continue matching recordings. To complete this process, you'll move throu…" at bounding box center [722, 294] width 428 height 297
click at [830, 426] on button "Continue" at bounding box center [859, 422] width 153 height 42
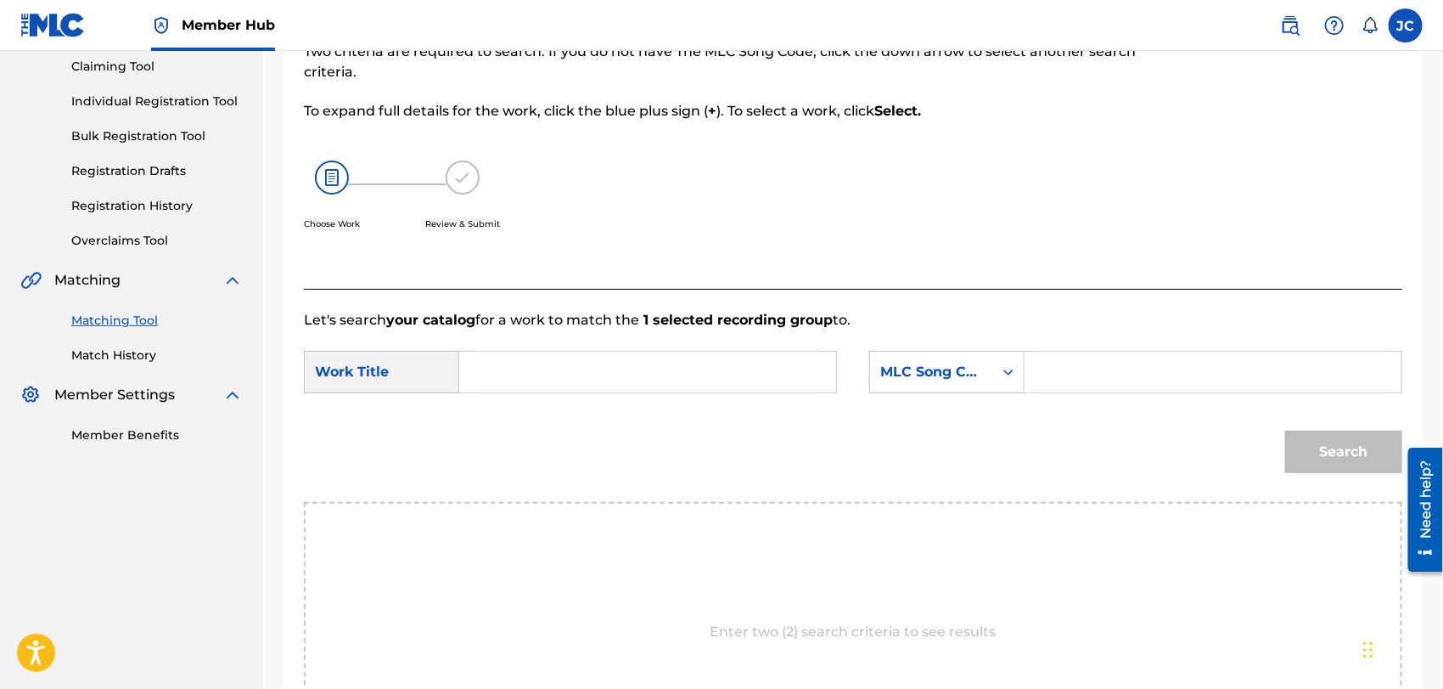
click at [618, 333] on form "SearchWithCriteria627f64c9-5757-4ac6-8223-0c385f35f1c2 Work Title SearchWithCri…" at bounding box center [853, 416] width 1099 height 172
click at [598, 363] on input "Search Form" at bounding box center [648, 372] width 348 height 41
type input "Draw the Line"
click at [830, 359] on div "Draw the Line" at bounding box center [648, 372] width 378 height 42
click at [1011, 400] on div "SearchWithCriteria627f64c9-5757-4ac6-8223-0c385f35f1c2 Work Title Draw the Line…" at bounding box center [853, 377] width 1099 height 53
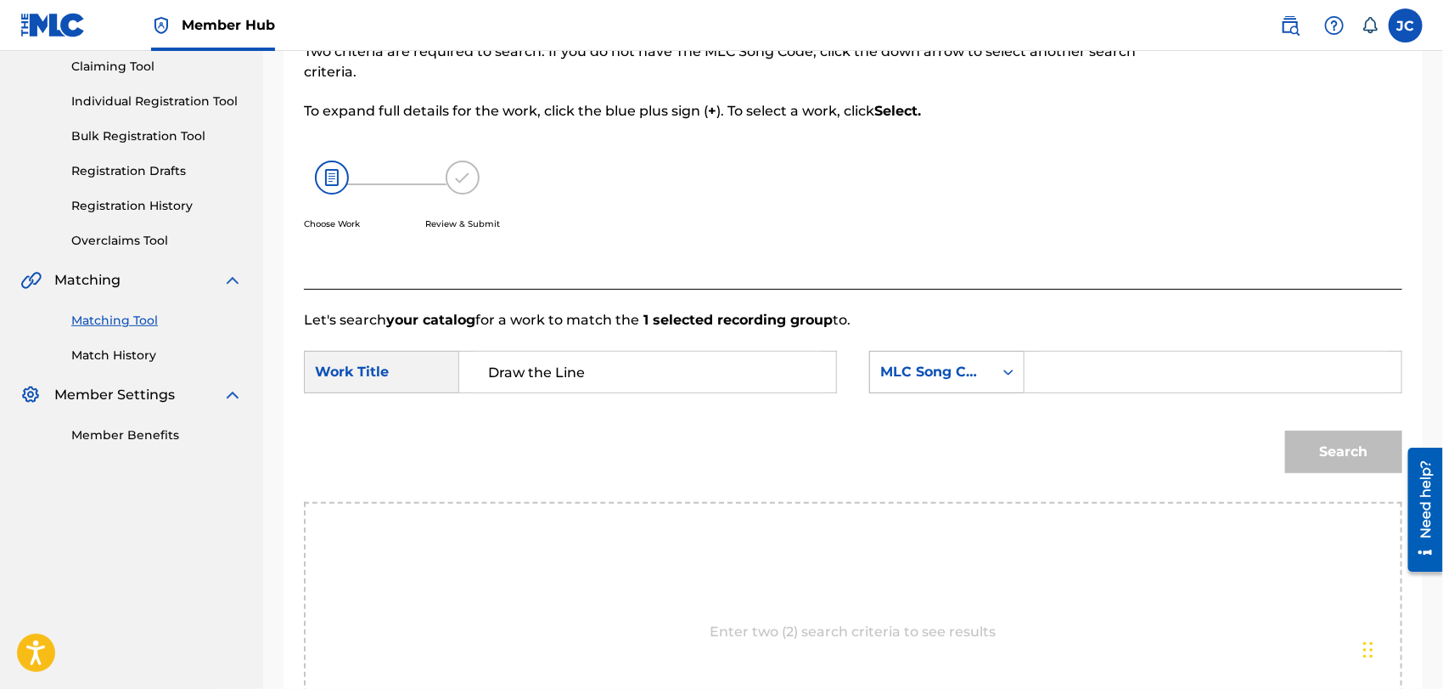
click at [988, 376] on div "MLC Song Code" at bounding box center [931, 372] width 123 height 32
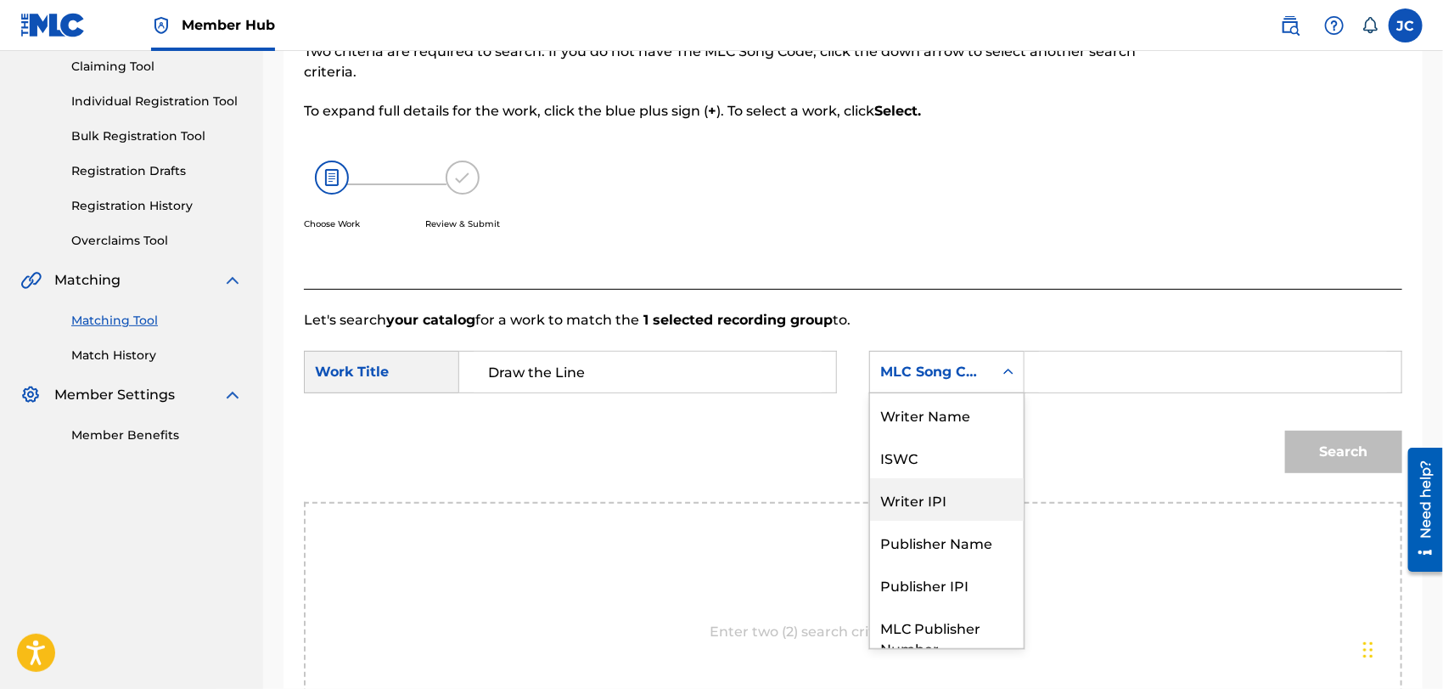
scroll to position [0, 0]
click at [958, 417] on div "Writer Name" at bounding box center [947, 414] width 154 height 42
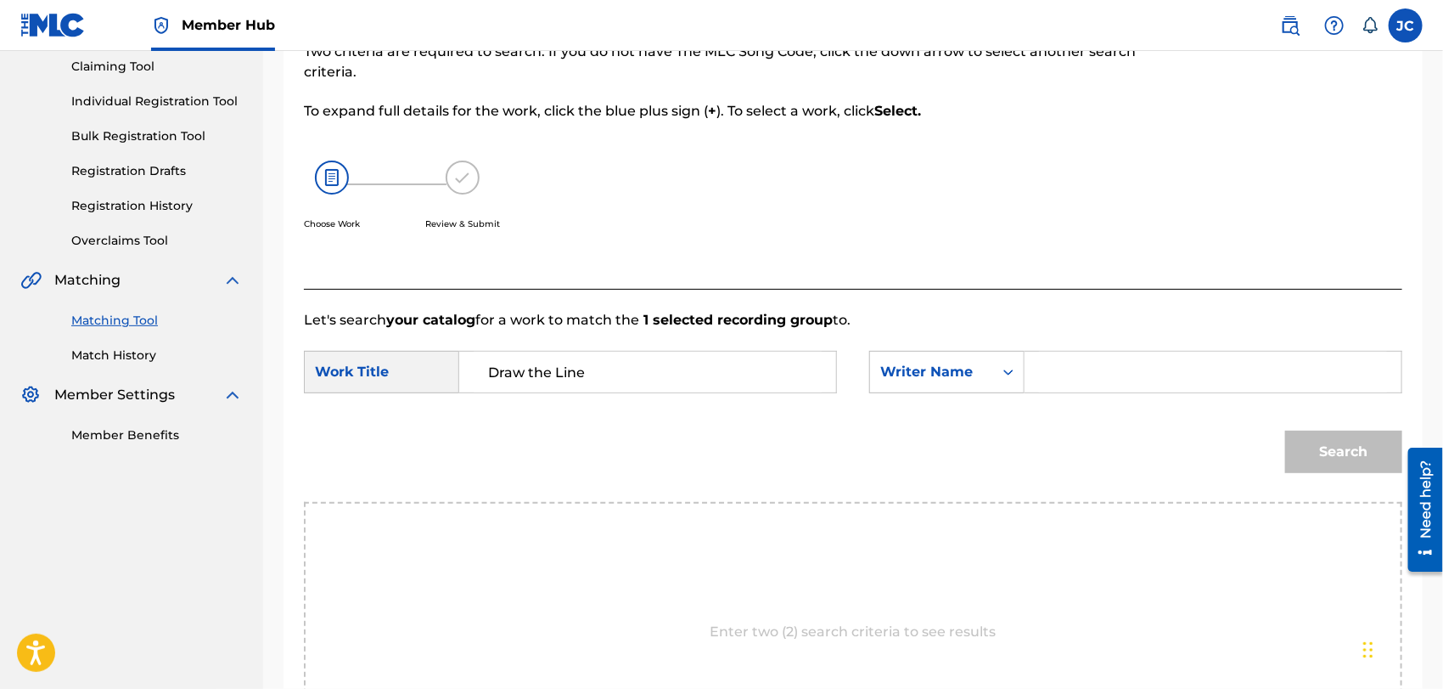
click at [1148, 353] on input "Search Form" at bounding box center [1213, 372] width 348 height 41
type input "[PERSON_NAME]"
click at [1343, 440] on button "Search" at bounding box center [1344, 452] width 117 height 42
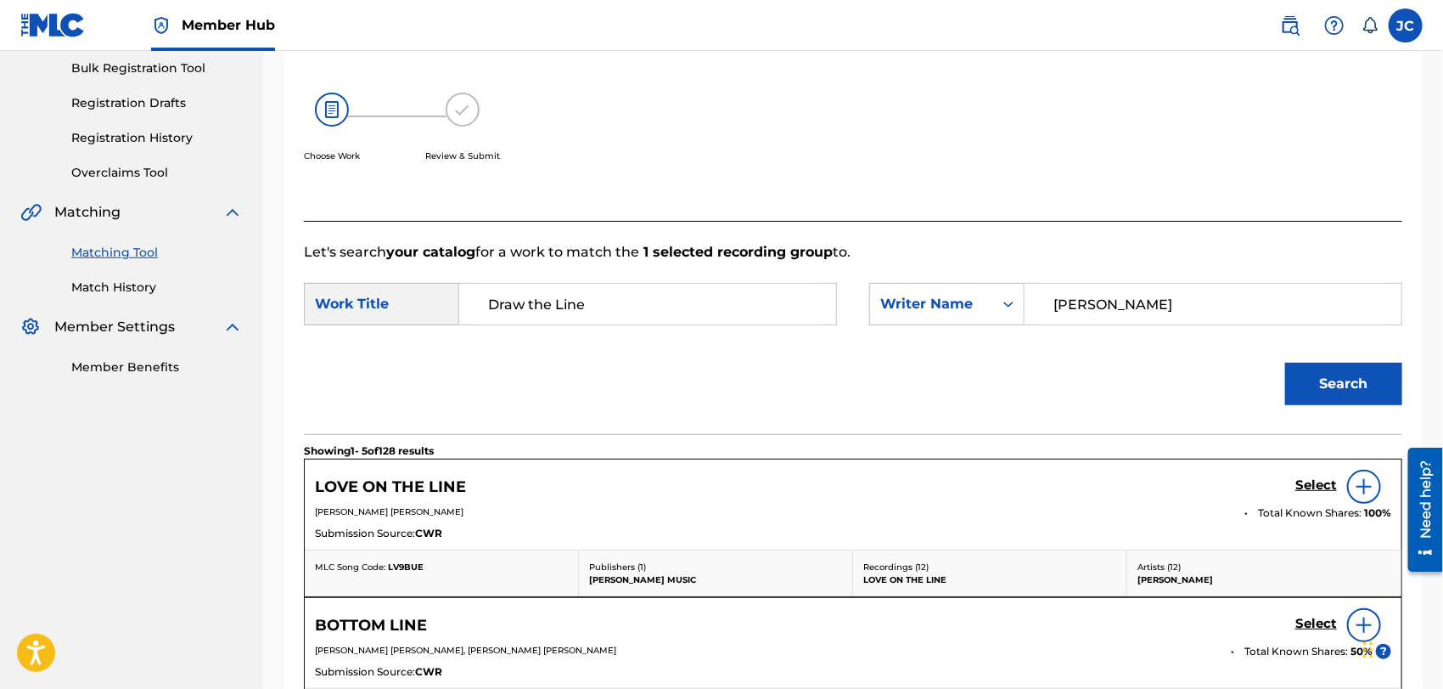
scroll to position [89, 0]
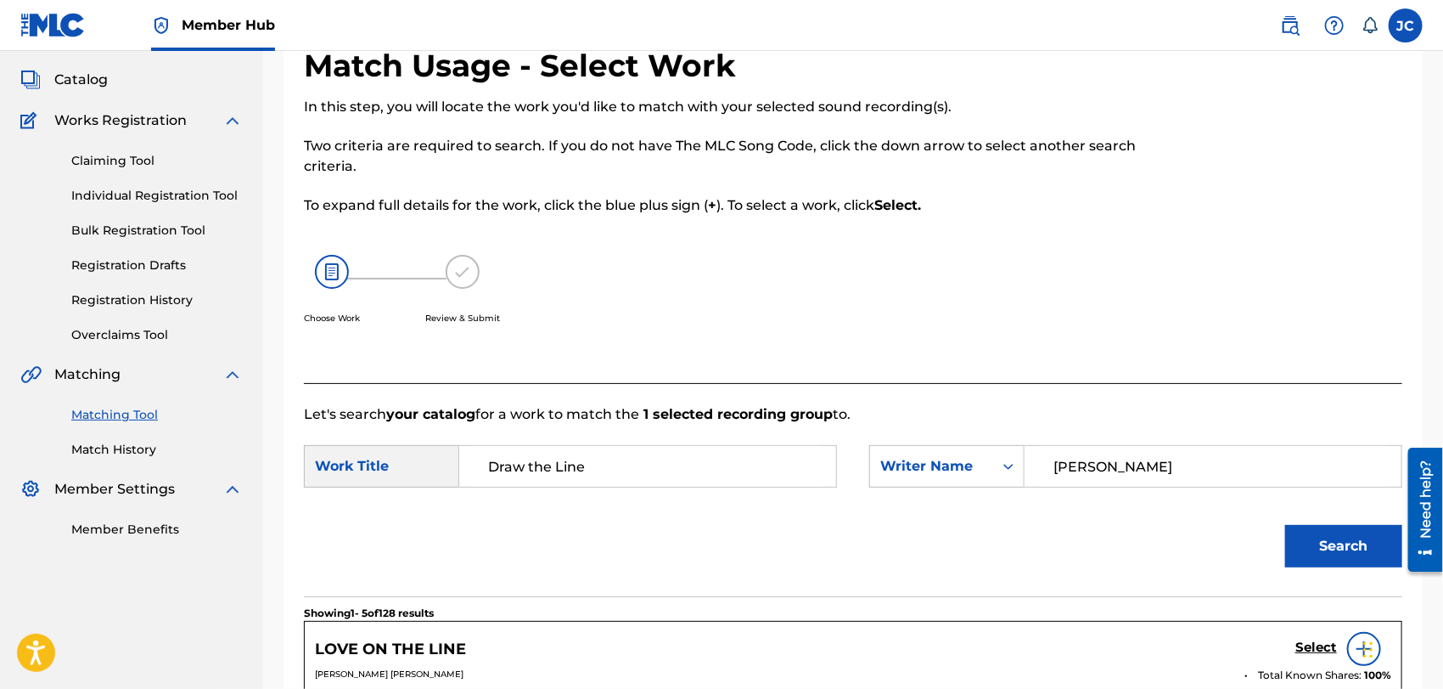
click at [142, 459] on div "Summary Catalog Works Registration Claiming Tool Individual Registration Tool B…" at bounding box center [131, 283] width 263 height 550
click at [143, 449] on link "Match History" at bounding box center [157, 450] width 172 height 18
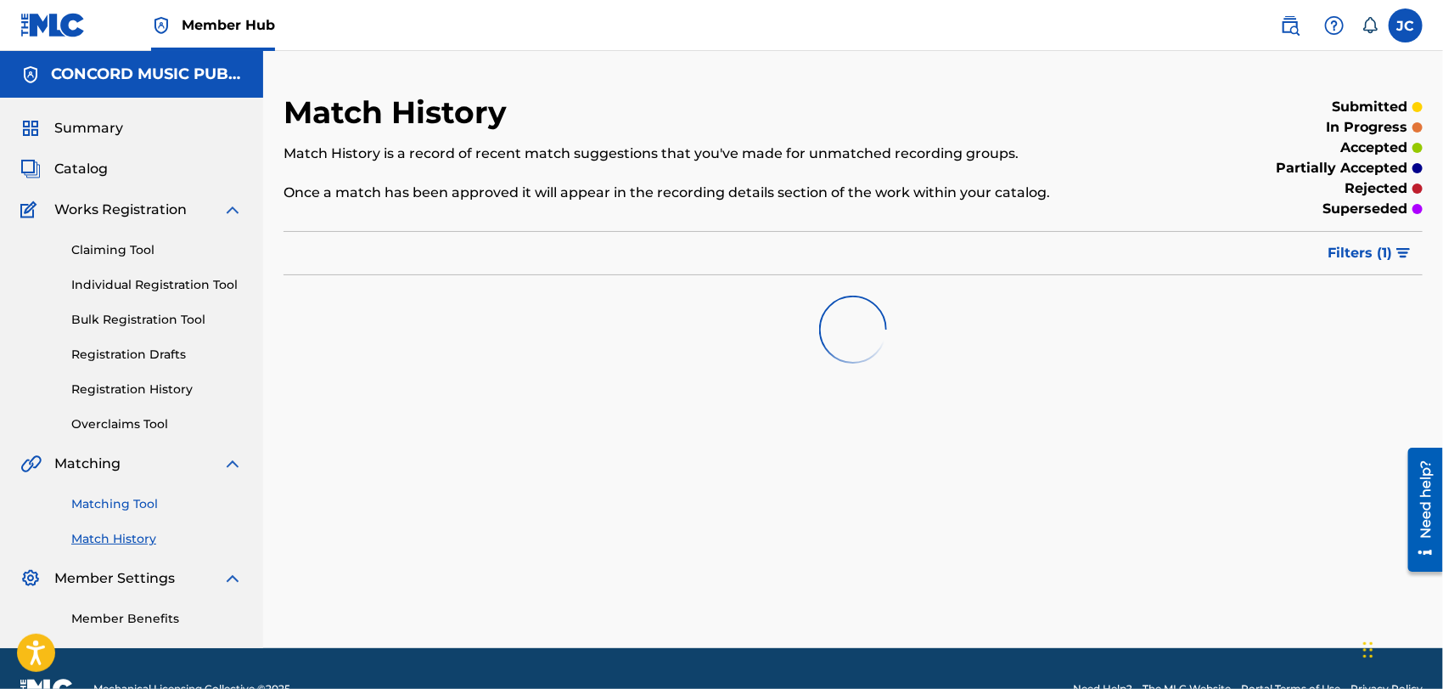
click at [149, 499] on link "Matching Tool" at bounding box center [157, 504] width 172 height 18
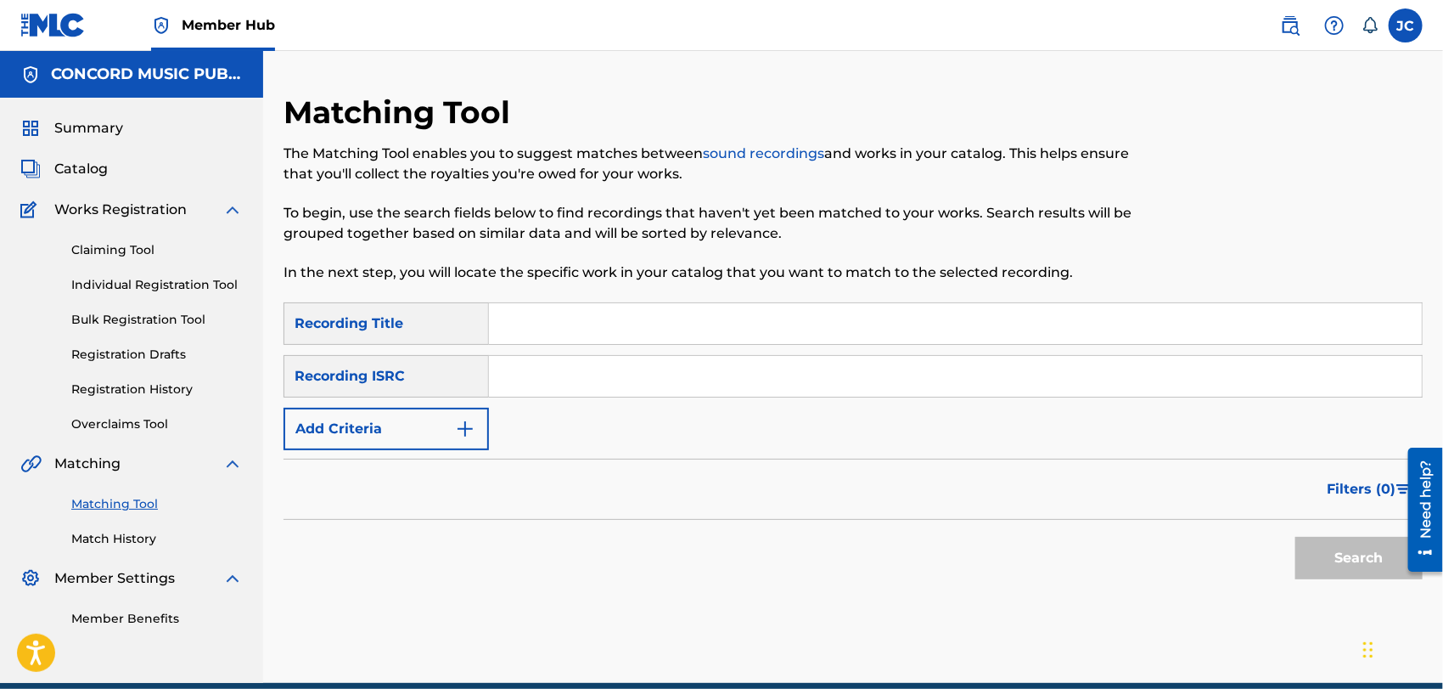
drag, startPoint x: 628, startPoint y: 366, endPoint x: 639, endPoint y: 364, distance: 11.2
click at [628, 366] on input "Search Form" at bounding box center [955, 376] width 933 height 41
type input "DEF058702204"
click at [1340, 573] on button "Search" at bounding box center [1359, 558] width 127 height 42
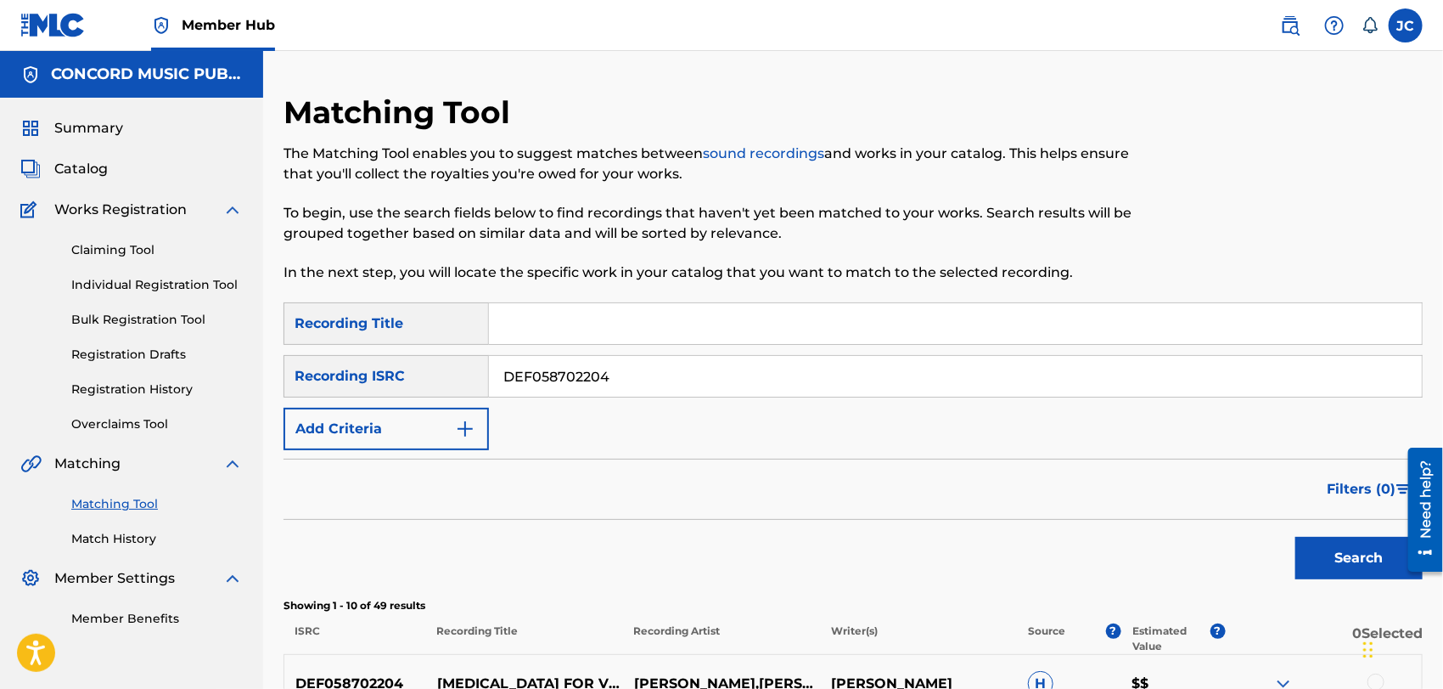
drag, startPoint x: 679, startPoint y: 371, endPoint x: -125, endPoint y: 363, distance: 804.2
click at [0, 363] on html "Accessibility Screen-Reader Guide, Feedback, and Issue Reporting | New window C…" at bounding box center [721, 344] width 1443 height 689
click at [619, 364] on input "Search Form" at bounding box center [955, 376] width 933 height 41
click at [638, 370] on input "23 NO MATCH" at bounding box center [955, 376] width 933 height 41
type input "23 NO MATCH 3 MATCH"
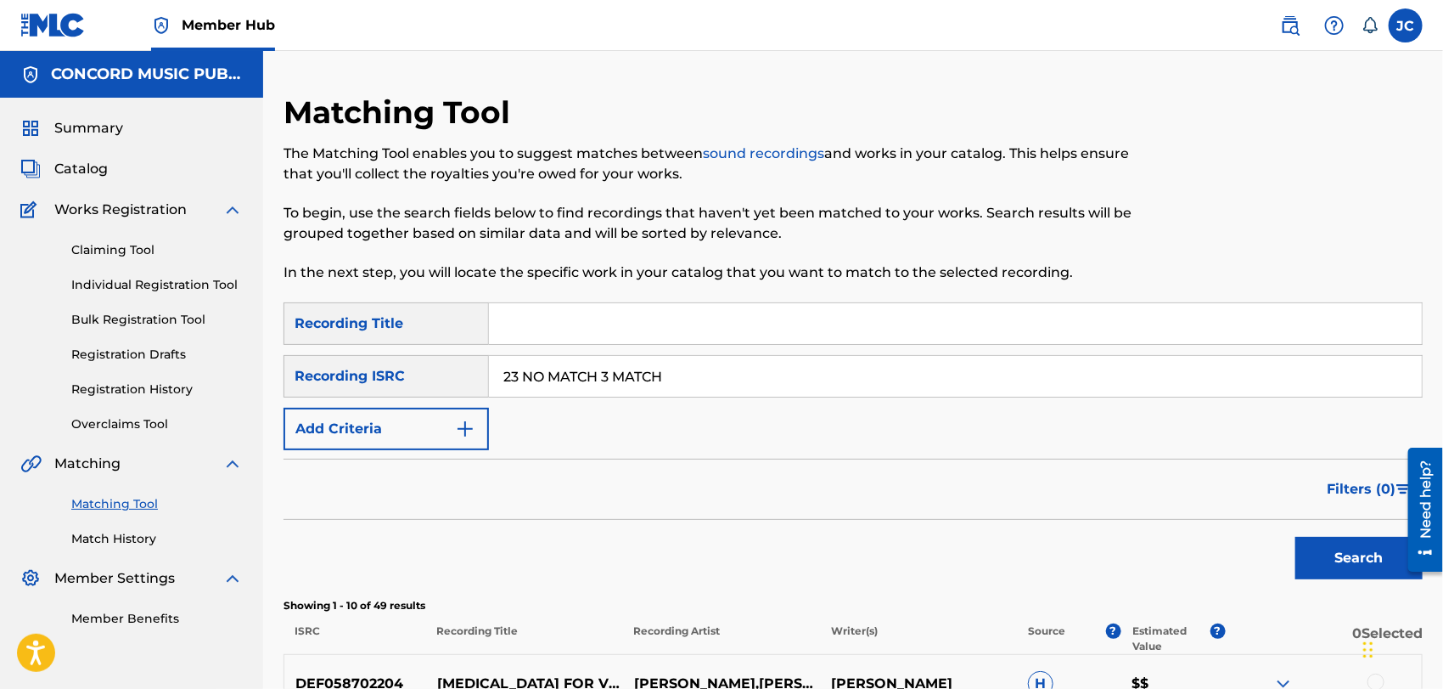
click at [594, 308] on input "Search Form" at bounding box center [955, 323] width 933 height 41
click at [679, 321] on input "81 NO MATCH" at bounding box center [955, 323] width 933 height 41
type input "81 NO MATCH 14 MATCH 17 MATCH 104 NO MATCH"
